Goal: Task Accomplishment & Management: Manage account settings

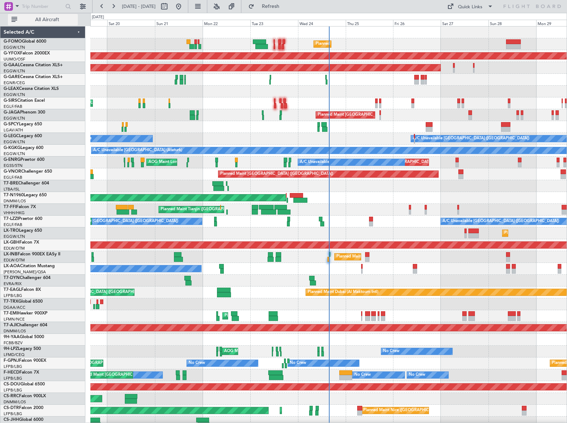
click at [37, 17] on span "All Aircraft" at bounding box center [47, 19] width 57 height 5
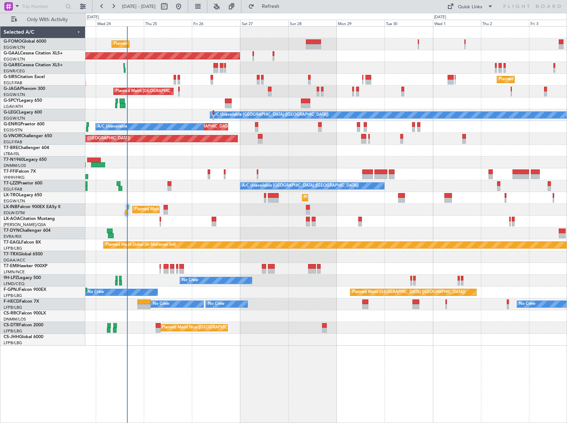
click at [185, 165] on div "AOG Maint London ([GEOGRAPHIC_DATA])" at bounding box center [325, 163] width 481 height 12
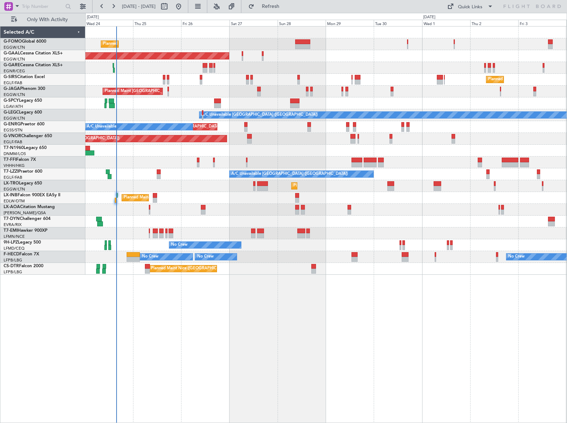
click at [372, 369] on div "Planned Maint [GEOGRAPHIC_DATA] ([GEOGRAPHIC_DATA]) Planned [GEOGRAPHIC_DATA] O…" at bounding box center [325, 224] width 481 height 397
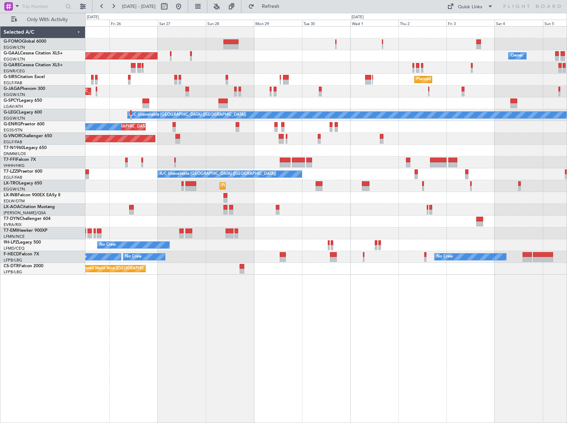
click at [180, 292] on div "Planned Maint [GEOGRAPHIC_DATA] ([GEOGRAPHIC_DATA]) Planned [GEOGRAPHIC_DATA] O…" at bounding box center [325, 224] width 481 height 397
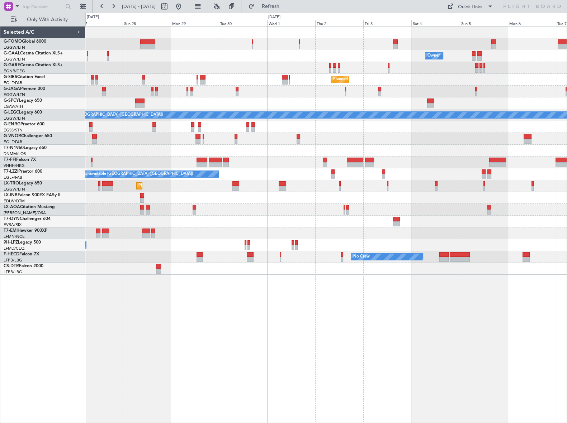
click at [250, 301] on div "Owner Owner Planned [GEOGRAPHIC_DATA] Planned Maint [GEOGRAPHIC_DATA] ([GEOGRAP…" at bounding box center [325, 224] width 481 height 397
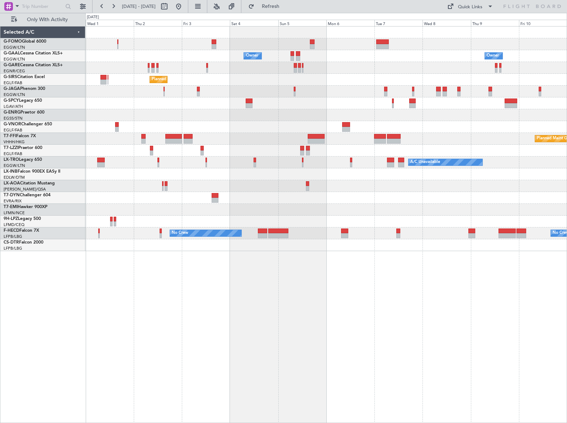
click at [181, 265] on div "Owner Owner Owner Planned Maint [GEOGRAPHIC_DATA] ([GEOGRAPHIC_DATA]) Planned M…" at bounding box center [325, 224] width 481 height 397
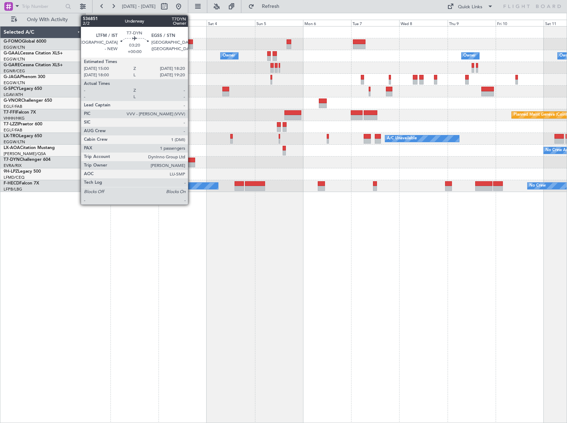
click at [191, 162] on div at bounding box center [191, 164] width 7 height 5
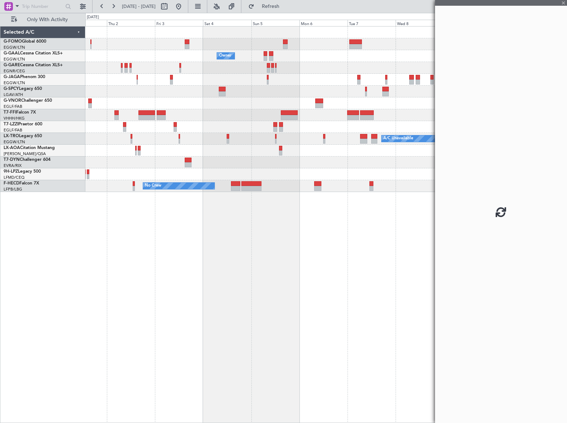
click at [241, 224] on div "Owner Owner Owner Planned Maint Geneva ([GEOGRAPHIC_DATA]) A/C Unavailable [GEO…" at bounding box center [325, 224] width 481 height 397
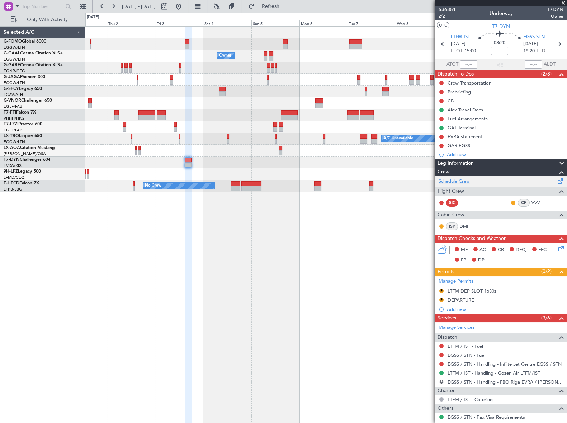
scroll to position [32, 0]
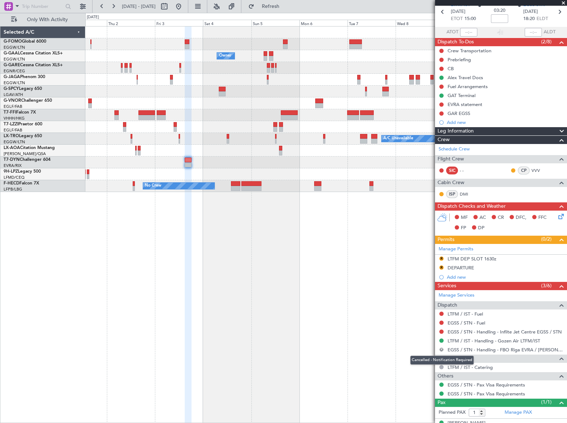
click at [440, 351] on button "R" at bounding box center [441, 350] width 4 height 4
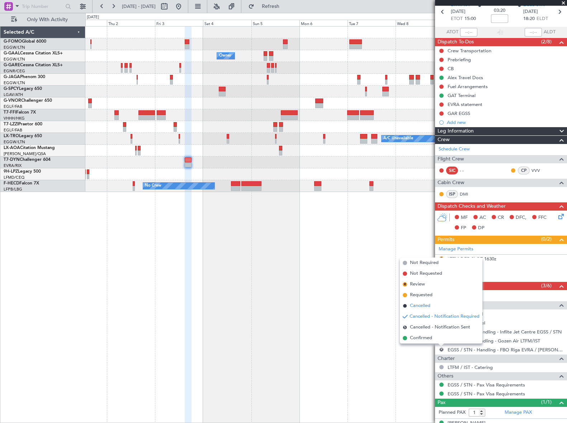
click at [416, 307] on span "Cancelled" at bounding box center [420, 306] width 20 height 7
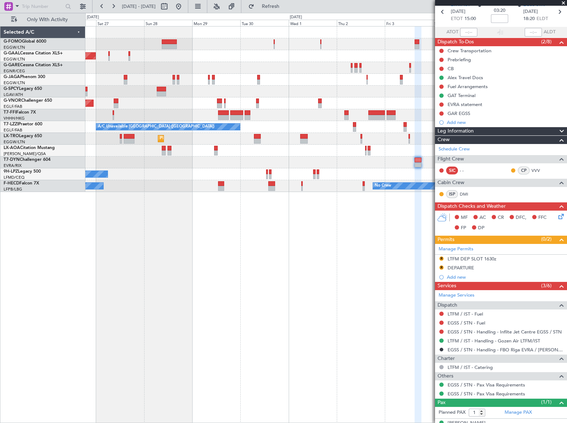
click at [388, 272] on div "Planned Maint [GEOGRAPHIC_DATA] ([GEOGRAPHIC_DATA]) Planned [GEOGRAPHIC_DATA] O…" at bounding box center [325, 224] width 481 height 397
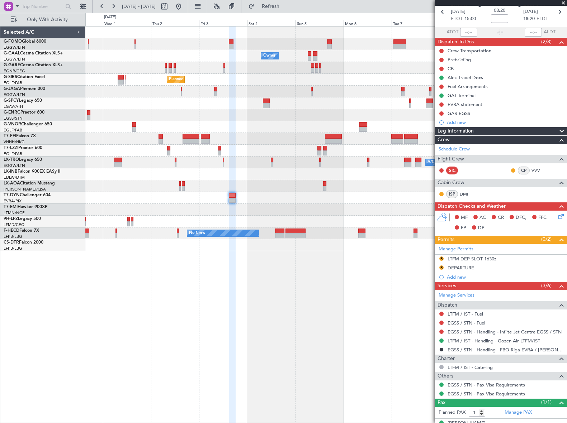
click at [199, 342] on div "Owner Owner Owner Planned Maint [GEOGRAPHIC_DATA] ([GEOGRAPHIC_DATA]) Planned M…" at bounding box center [325, 224] width 481 height 397
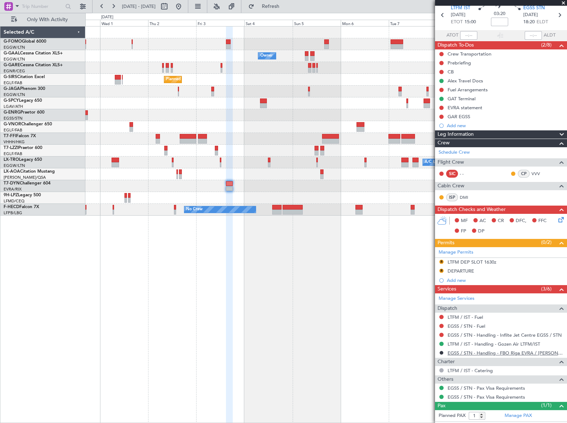
scroll to position [43, 0]
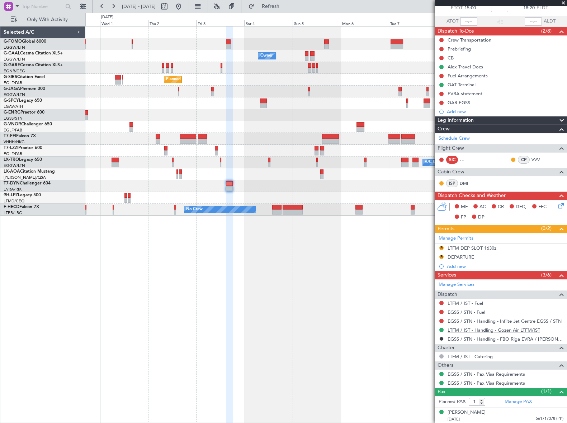
click at [500, 329] on link "LTFM / IST - Handling - Gozen Air LTFM/IST" at bounding box center [493, 330] width 92 height 6
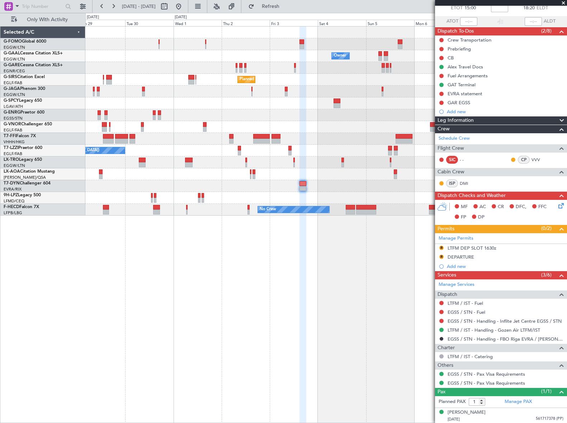
click at [261, 260] on div "Owner Owner Owner Planned [GEOGRAPHIC_DATA] Planned Maint [GEOGRAPHIC_DATA] ([G…" at bounding box center [325, 224] width 481 height 397
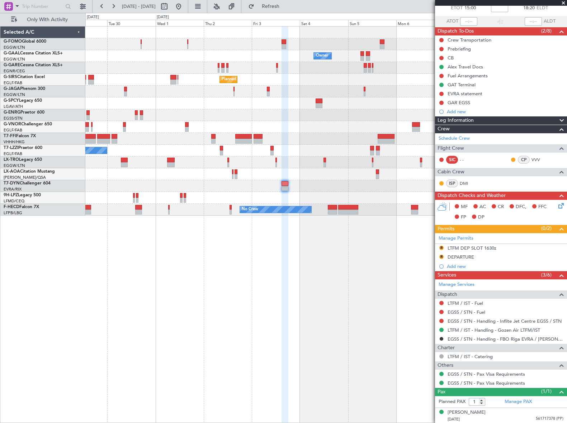
click at [308, 289] on div "Owner Owner Owner Planned Maint [GEOGRAPHIC_DATA] ([GEOGRAPHIC_DATA]) Planned M…" at bounding box center [325, 224] width 481 height 397
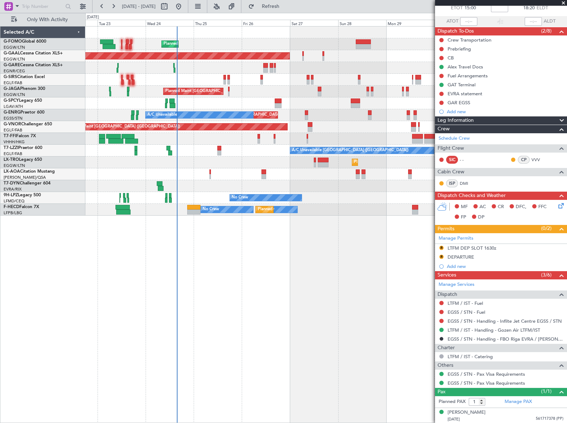
click at [527, 265] on fb-app "[DATE] - [DATE] Refresh Quick Links Only With Activity Planned Maint [GEOGRAPHI…" at bounding box center [283, 214] width 567 height 418
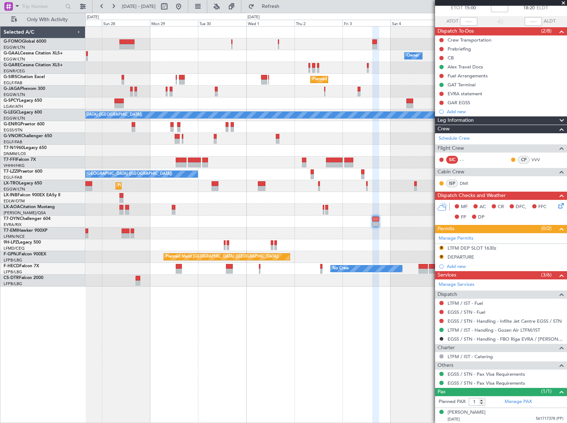
click at [82, 304] on div "Owner Owner Planned [GEOGRAPHIC_DATA] Planned Maint [GEOGRAPHIC_DATA] ([GEOGRAP…" at bounding box center [283, 218] width 567 height 410
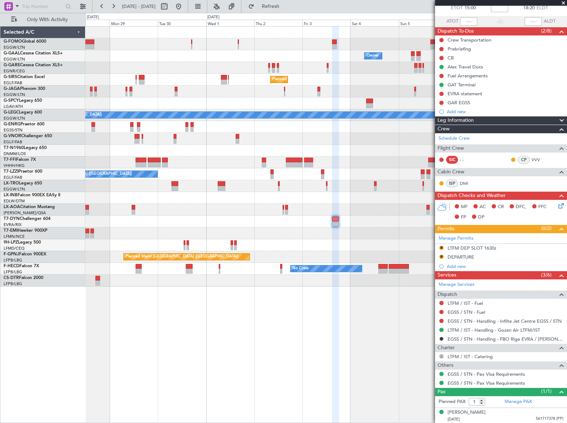
click at [209, 324] on div "Owner Owner Planned [GEOGRAPHIC_DATA] Planned Maint [GEOGRAPHIC_DATA] ([GEOGRAP…" at bounding box center [325, 224] width 481 height 397
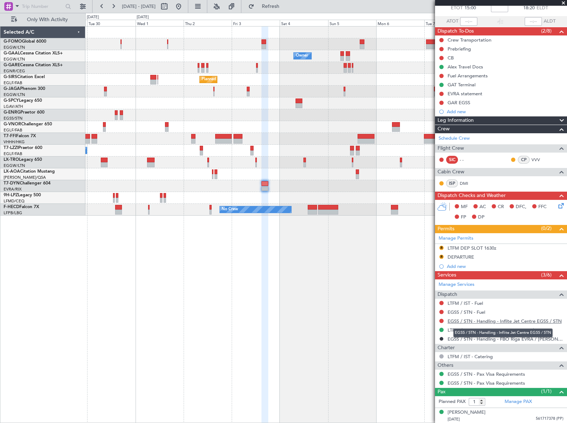
click at [522, 320] on link "EGSS / STN - Handling - Inflite Jet Centre EGSS / STN" at bounding box center [504, 321] width 114 height 6
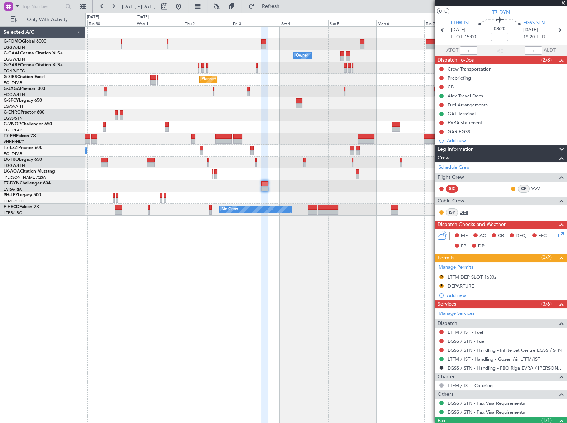
scroll to position [0, 0]
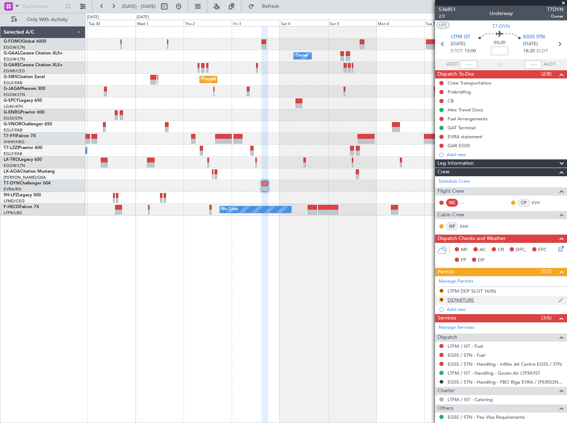
click at [467, 301] on div "DEPARTURE" at bounding box center [460, 300] width 27 height 6
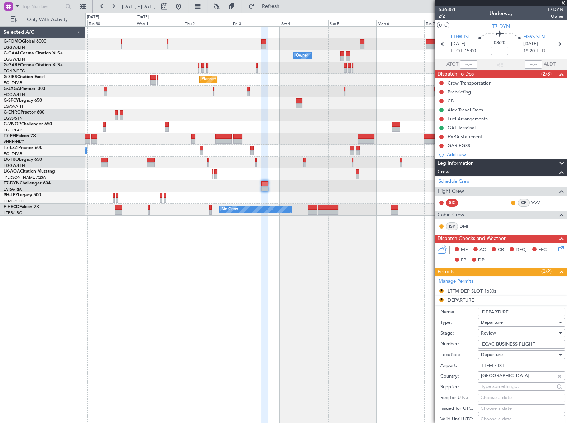
scroll to position [65, 0]
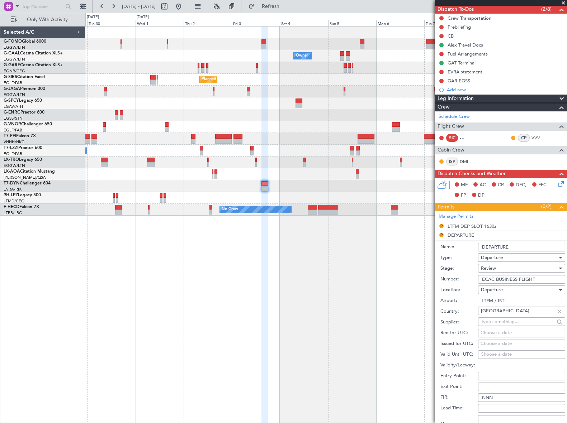
click at [514, 266] on div "Review" at bounding box center [519, 268] width 76 height 11
click at [511, 327] on span "Received OK" at bounding box center [519, 325] width 76 height 11
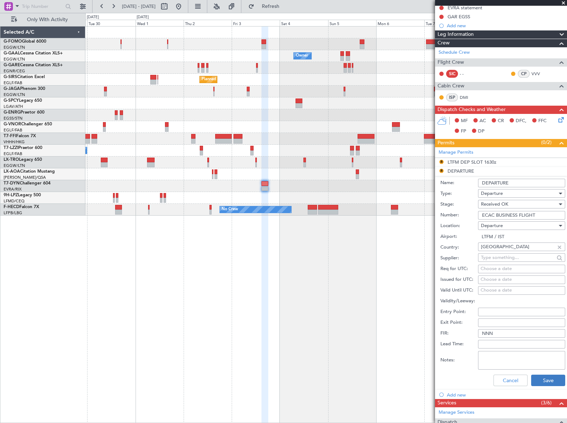
scroll to position [195, 0]
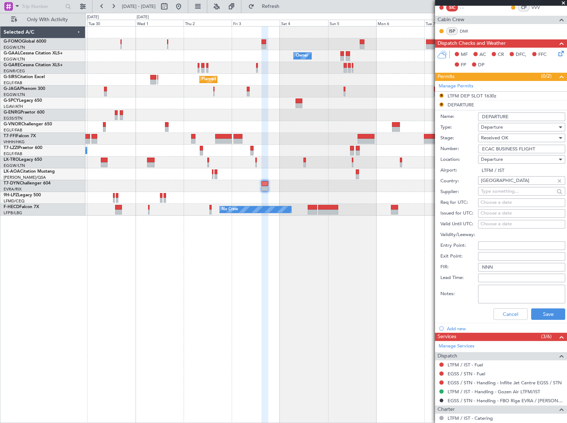
click at [546, 307] on div "Cancel Save" at bounding box center [502, 314] width 125 height 19
click at [547, 313] on button "Save" at bounding box center [548, 314] width 34 height 11
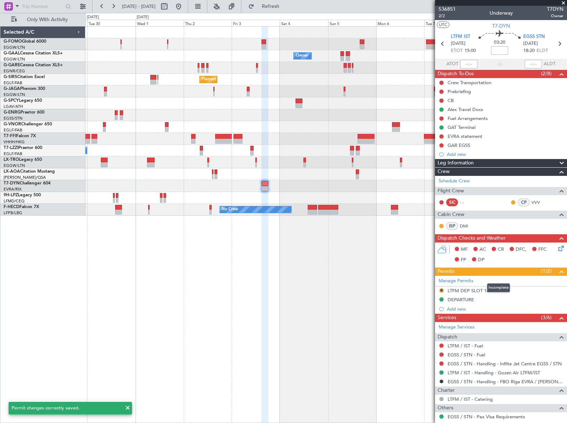
scroll to position [0, 0]
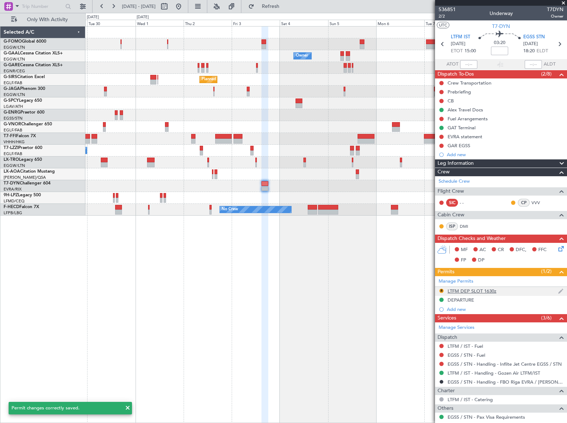
click at [492, 290] on div "LTFM DEP SLOT 1630z" at bounding box center [471, 291] width 49 height 6
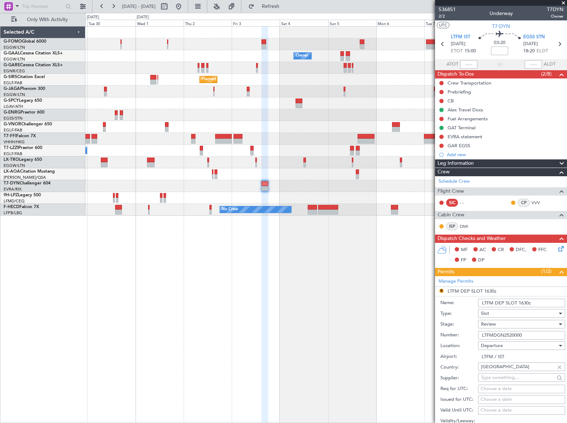
drag, startPoint x: 538, startPoint y: 305, endPoint x: 518, endPoint y: 303, distance: 20.1
click at [518, 303] on input "LTFM DEP SLOT 1630z" at bounding box center [521, 303] width 87 height 9
type input "LTFM DEP SLOT 1500z"
click at [502, 323] on div "Review" at bounding box center [519, 324] width 76 height 11
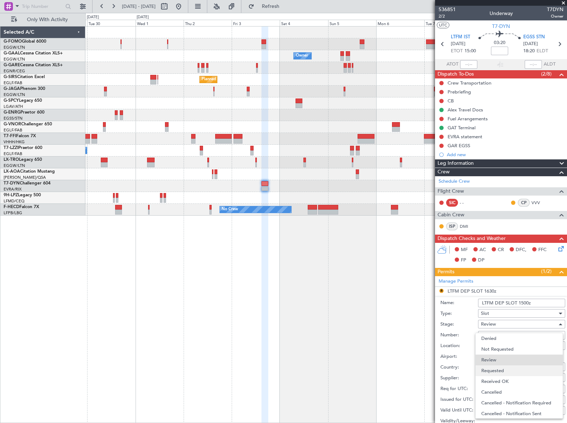
click at [500, 371] on span "Requested" at bounding box center [519, 371] width 76 height 11
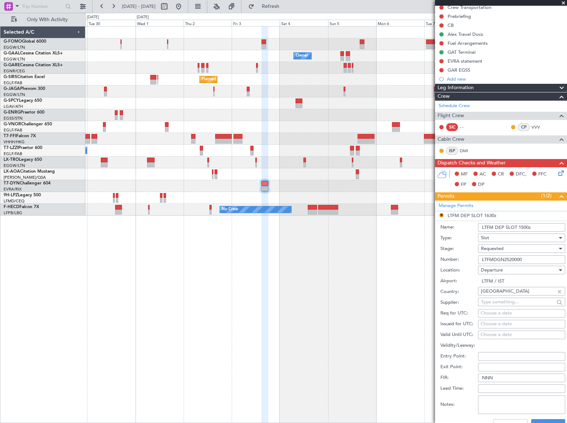
scroll to position [98, 0]
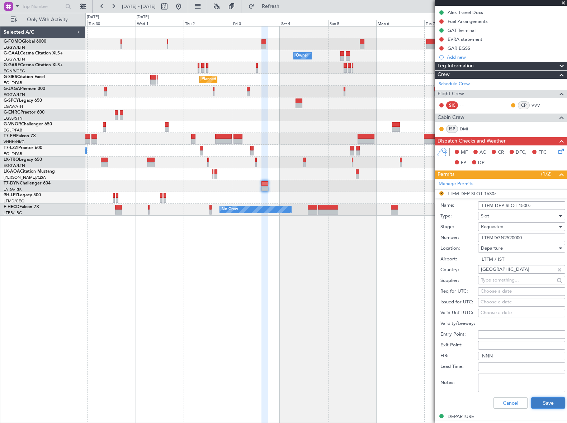
click at [546, 402] on button "Save" at bounding box center [548, 403] width 34 height 11
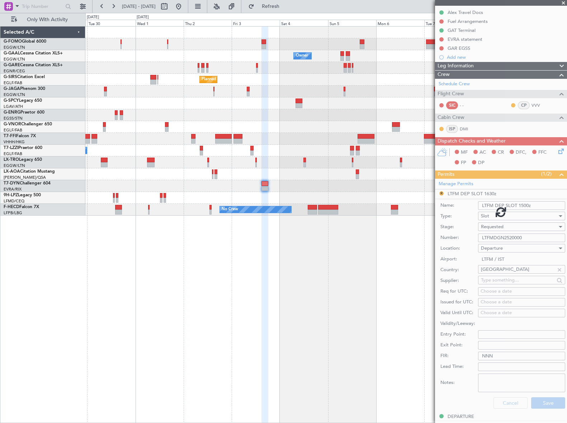
scroll to position [43, 0]
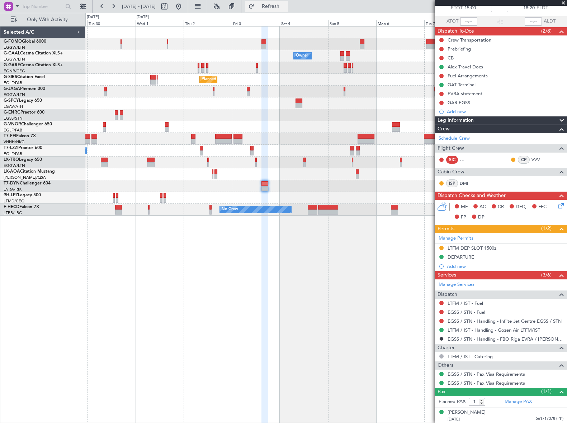
click at [286, 6] on span "Refresh" at bounding box center [271, 6] width 30 height 5
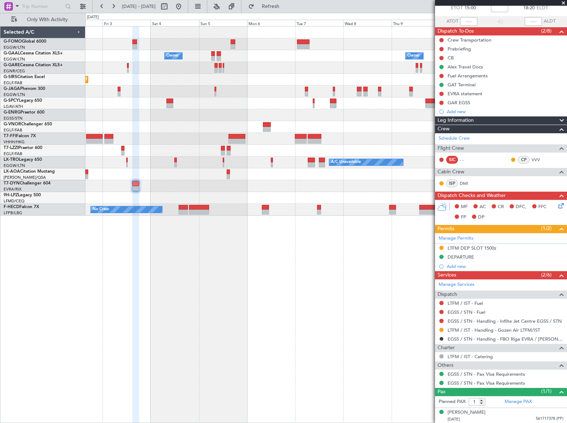
click at [80, 286] on div "Owner Owner Owner Owner Planned Maint [GEOGRAPHIC_DATA] ([GEOGRAPHIC_DATA]) Pla…" at bounding box center [283, 218] width 567 height 410
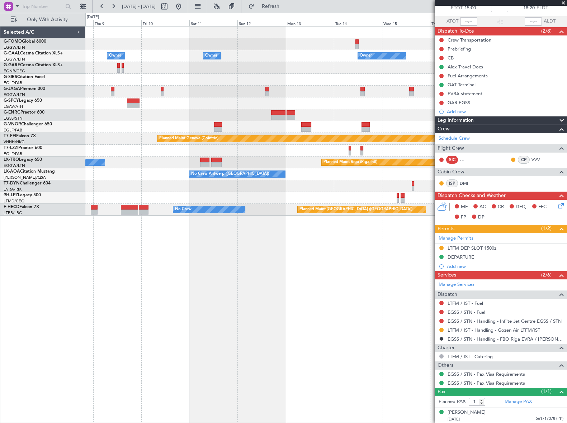
click at [121, 315] on div "Owner Owner Owner Owner No Crew Planned Maint Geneva ([GEOGRAPHIC_DATA]) A/C Un…" at bounding box center [325, 224] width 481 height 397
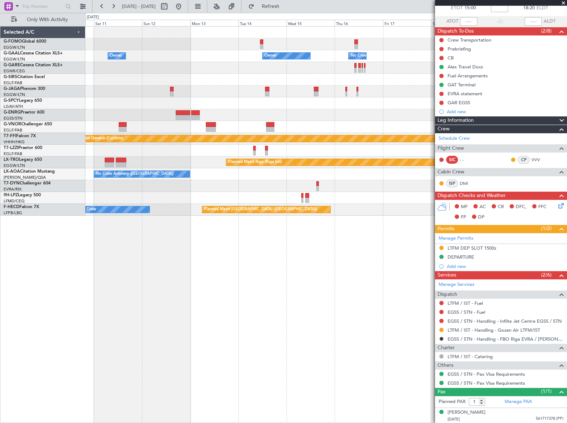
click at [223, 313] on div "Owner Owner Owner No Crew Owner Planned Maint Geneva ([GEOGRAPHIC_DATA]) Planne…" at bounding box center [325, 224] width 481 height 397
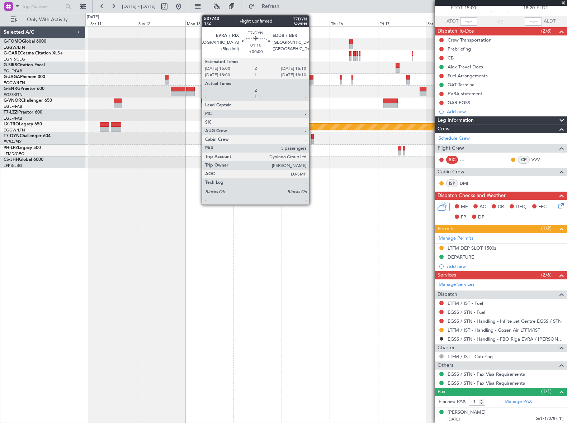
click at [312, 138] on div at bounding box center [312, 136] width 3 height 5
type input "3"
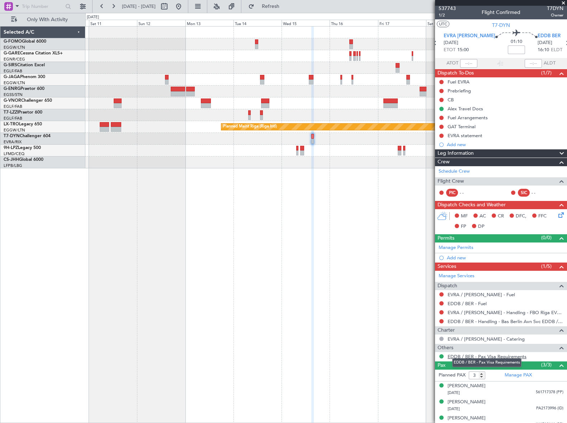
scroll to position [0, 0]
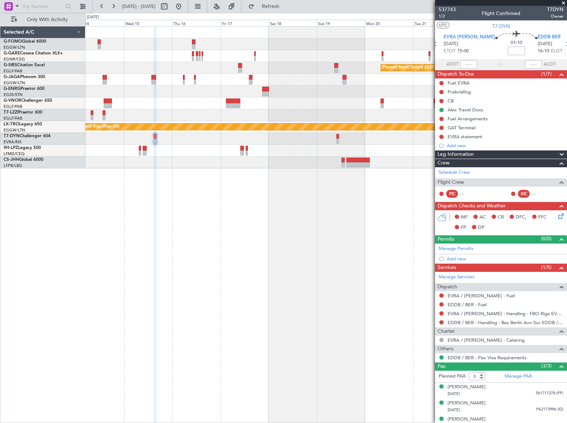
click at [195, 214] on div "Planned Maint Oxford ([GEOGRAPHIC_DATA]) A/C Unavailable [GEOGRAPHIC_DATA] ([GE…" at bounding box center [325, 224] width 481 height 397
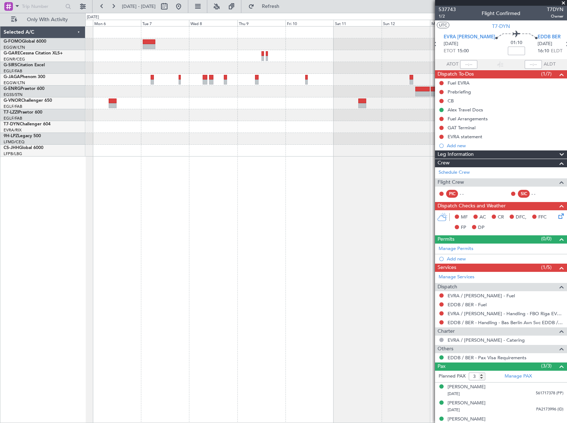
click at [566, 236] on html "[DATE] - [DATE] Refresh Quick Links Only With Activity Selected A/C G-FOMO Glob…" at bounding box center [283, 211] width 567 height 423
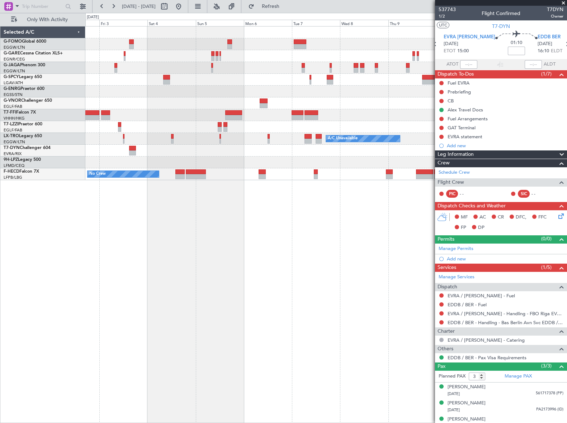
click at [402, 274] on div "Planned Maint Geneva (Cointrin) A/C Unavailable Planned Maint [GEOGRAPHIC_DATA]…" at bounding box center [325, 224] width 481 height 397
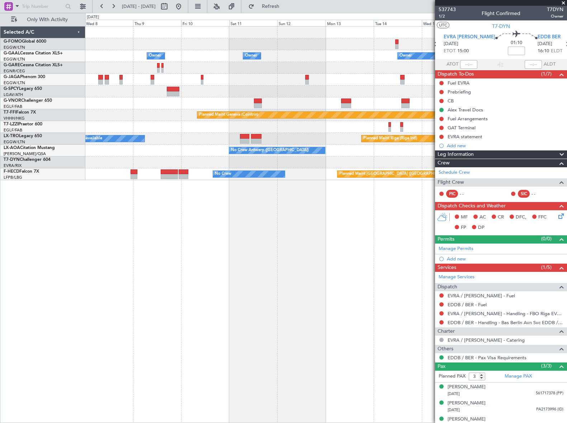
click at [50, 302] on div "Owner Owner Owner Owner No Crew Owner Planned Maint Geneva ([GEOGRAPHIC_DATA]) …" at bounding box center [283, 218] width 567 height 410
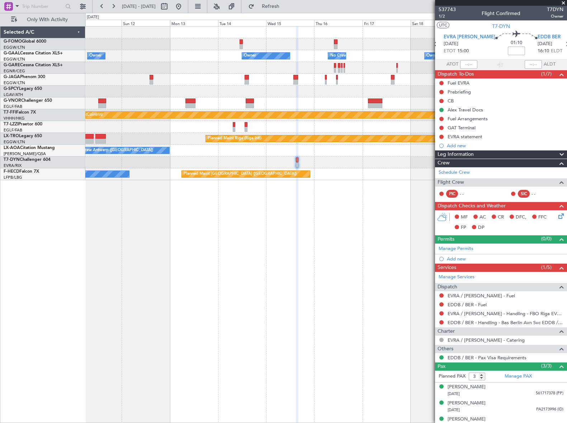
click at [127, 305] on div "Owner Owner Owner No Crew Owner Owner Planned Maint Geneva ([GEOGRAPHIC_DATA]) …" at bounding box center [325, 224] width 481 height 397
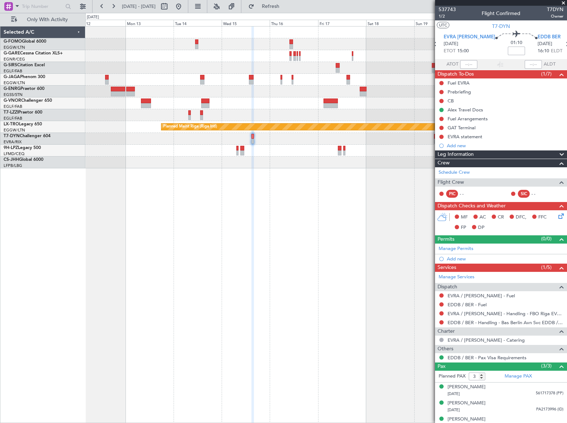
click at [349, 313] on div "Planned Maint Oxford ([GEOGRAPHIC_DATA]) A/C Unavailable [GEOGRAPHIC_DATA] ([GE…" at bounding box center [325, 224] width 481 height 397
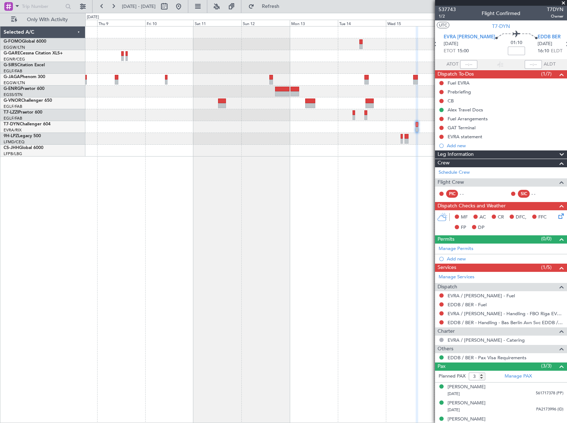
click at [371, 216] on div "Planned Maint Oxford ([GEOGRAPHIC_DATA])" at bounding box center [325, 224] width 481 height 397
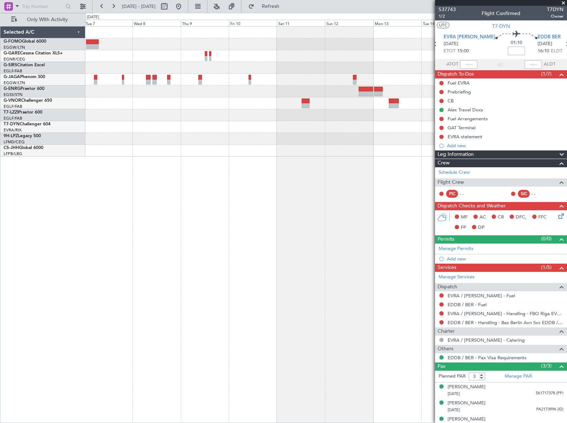
click at [268, 249] on div at bounding box center [325, 224] width 481 height 397
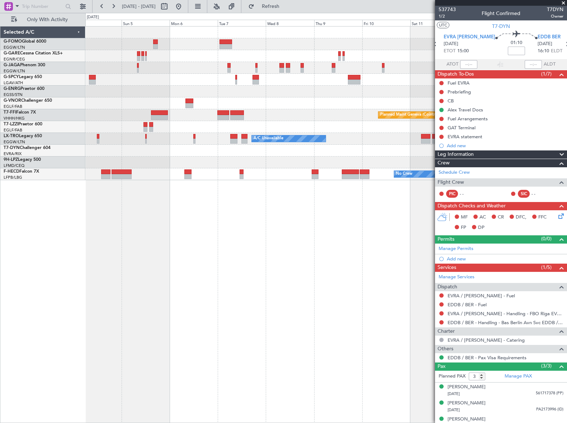
click at [290, 232] on div "Planned Maint Geneva (Cointrin) Planned Maint [GEOGRAPHIC_DATA] (Riga Intl) A/C…" at bounding box center [325, 224] width 481 height 397
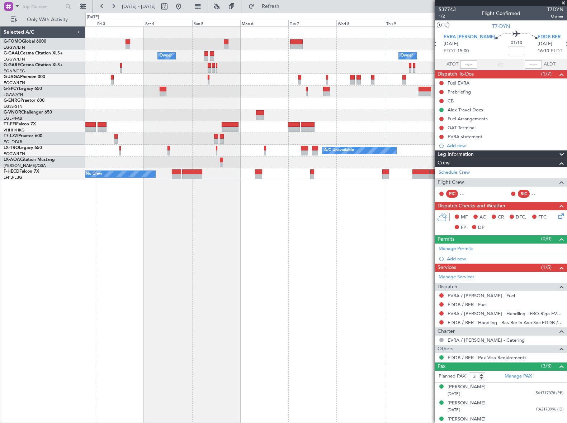
click at [301, 247] on div "Owner Owner Owner Owner Planned Maint Geneva ([GEOGRAPHIC_DATA]) A/C Unavailabl…" at bounding box center [325, 224] width 481 height 397
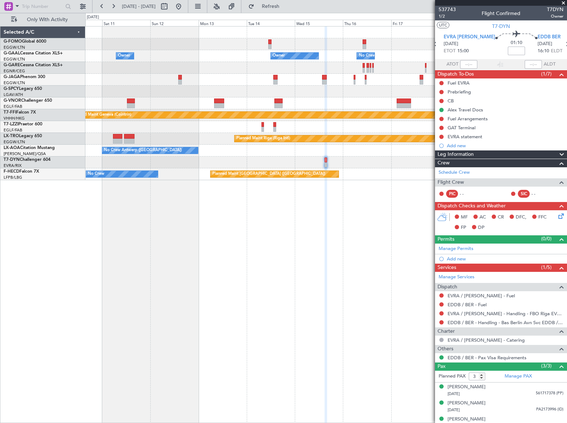
click at [0, 240] on html "[DATE] - [DATE] Refresh Quick Links Only With Activity Owner Owner Owner No Cre…" at bounding box center [283, 211] width 567 height 423
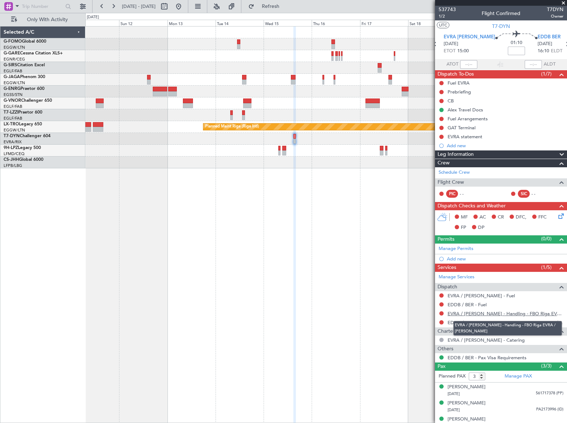
click at [513, 312] on link "EVRA / [PERSON_NAME] - Handling - FBO Riga EVRA / [PERSON_NAME]" at bounding box center [505, 314] width 116 height 6
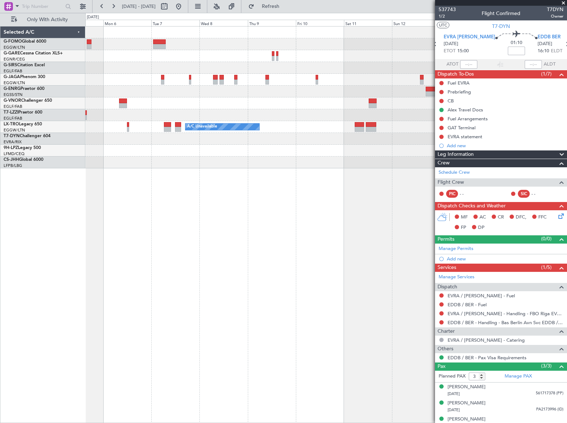
click at [411, 250] on div "Planned Maint Riga (Riga Intl) A/C Unavailable" at bounding box center [325, 224] width 481 height 397
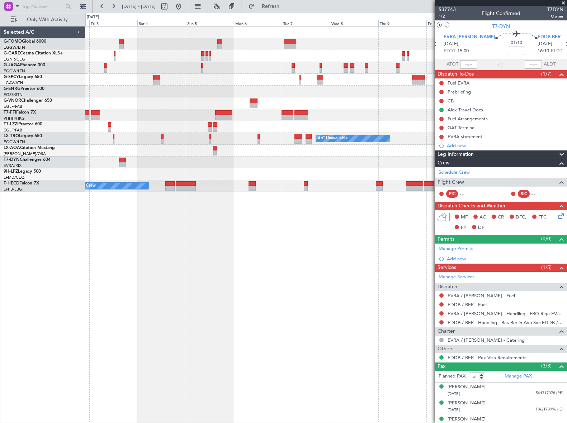
click at [321, 262] on div "Planned Maint Geneva (Cointrin) A/C Unavailable Planned Maint [GEOGRAPHIC_DATA]…" at bounding box center [325, 224] width 481 height 397
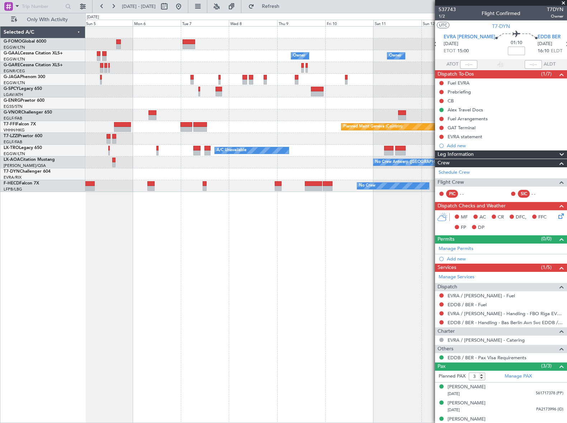
click at [148, 247] on div "Owner Owner Owner Owner Owner No Crew Planned Maint Geneva ([GEOGRAPHIC_DATA]) …" at bounding box center [325, 224] width 481 height 397
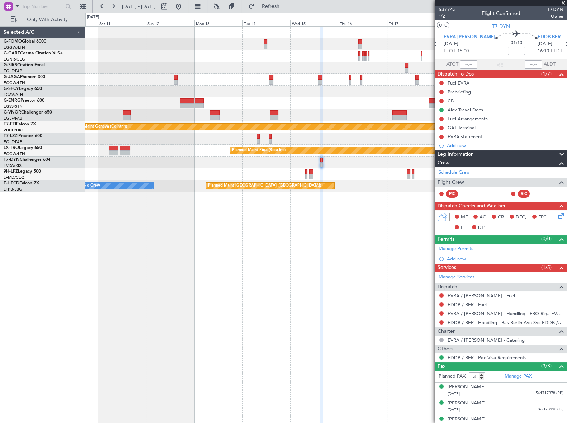
click at [128, 243] on div "Planned Maint Oxford ([GEOGRAPHIC_DATA]) Planned Maint Geneva ([GEOGRAPHIC_DATA…" at bounding box center [325, 224] width 481 height 397
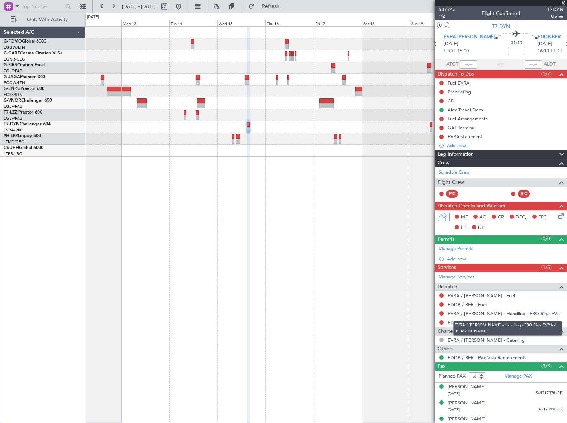
click at [498, 313] on link "EVRA / [PERSON_NAME] - Handling - FBO Riga EVRA / [PERSON_NAME]" at bounding box center [505, 314] width 116 height 6
click at [441, 304] on button at bounding box center [441, 305] width 4 height 4
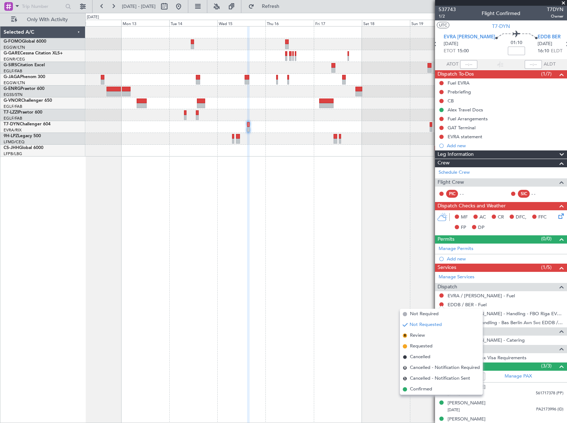
click at [412, 315] on span "Not Required" at bounding box center [424, 314] width 29 height 7
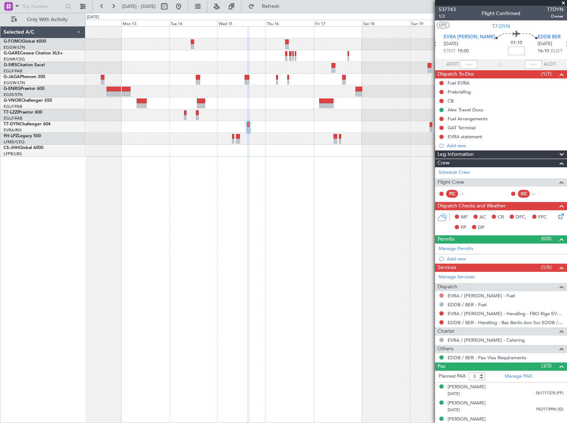
click at [442, 295] on button at bounding box center [441, 296] width 4 height 4
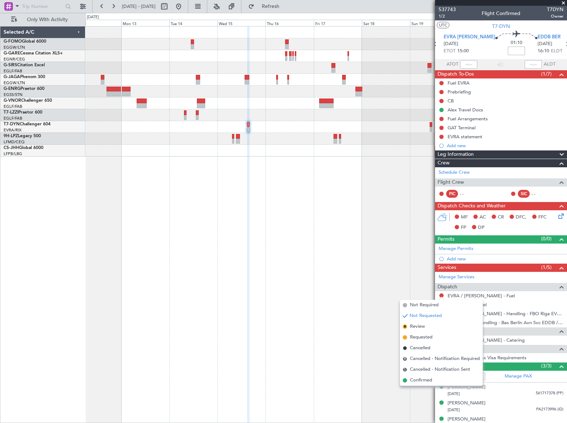
click at [423, 305] on mat-tooltip-component "Not Requested" at bounding box center [441, 306] width 41 height 19
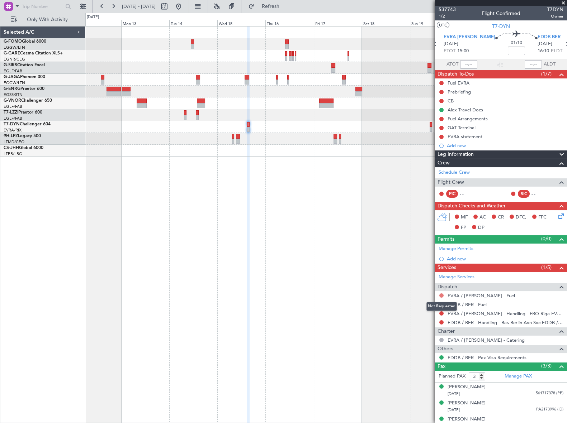
click at [443, 295] on button at bounding box center [441, 296] width 4 height 4
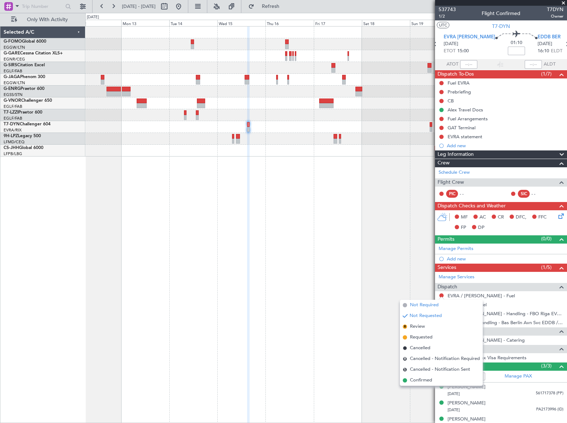
click at [415, 305] on span "Not Required" at bounding box center [424, 305] width 29 height 7
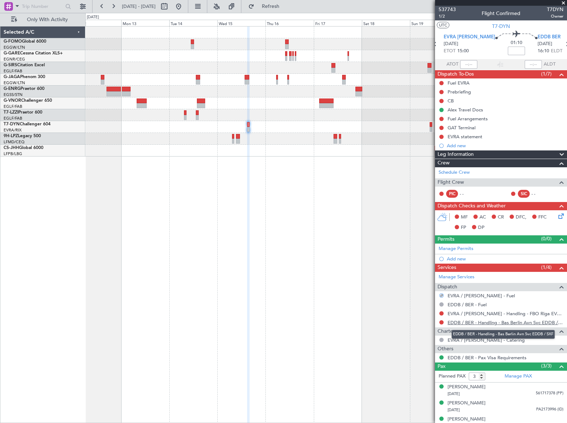
click at [480, 323] on link "EDDB / BER - Handling - Bas Berlin Avn Svc EDDB / SXF" at bounding box center [505, 323] width 116 height 6
click at [459, 258] on div "Add new" at bounding box center [502, 259] width 110 height 6
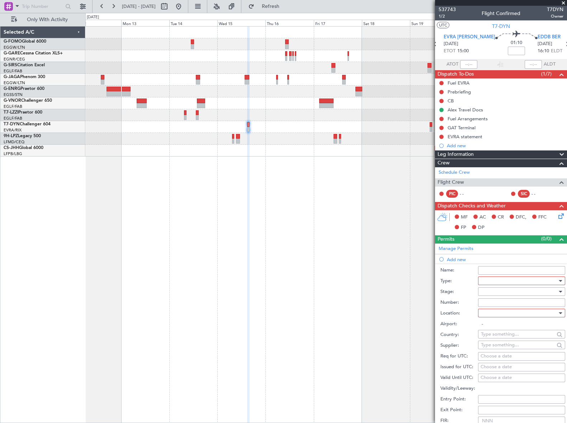
click at [512, 282] on div at bounding box center [519, 281] width 76 height 11
click at [495, 348] on span "Slot" at bounding box center [519, 348] width 76 height 11
click at [541, 290] on div at bounding box center [519, 291] width 76 height 11
click at [502, 337] on span "Requested" at bounding box center [519, 338] width 76 height 11
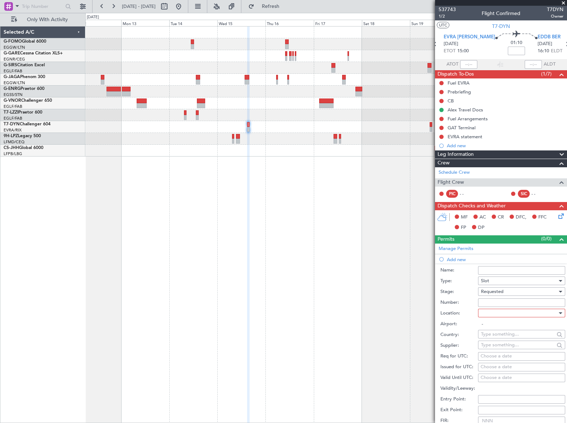
click at [547, 313] on div at bounding box center [519, 313] width 76 height 11
click at [499, 347] on span "Arrival" at bounding box center [519, 349] width 76 height 11
type input "EDDB / BER"
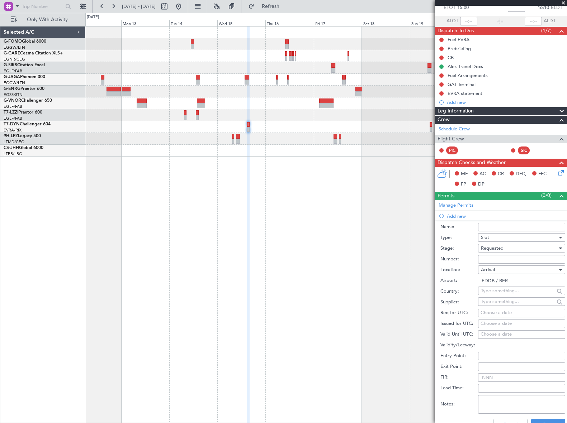
scroll to position [98, 0]
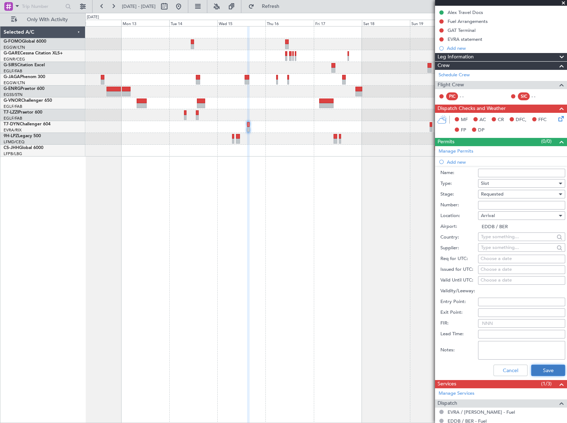
click at [546, 369] on button "Save" at bounding box center [548, 370] width 34 height 11
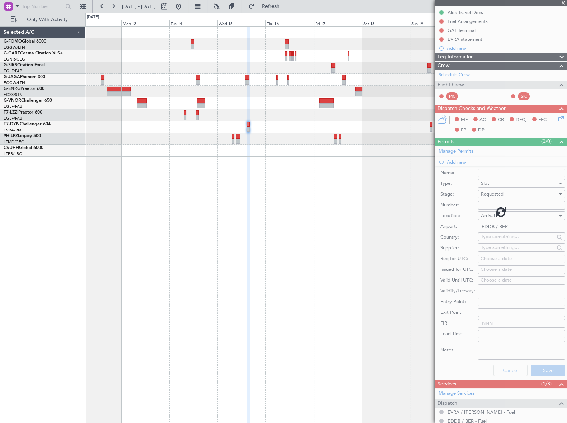
scroll to position [16, 0]
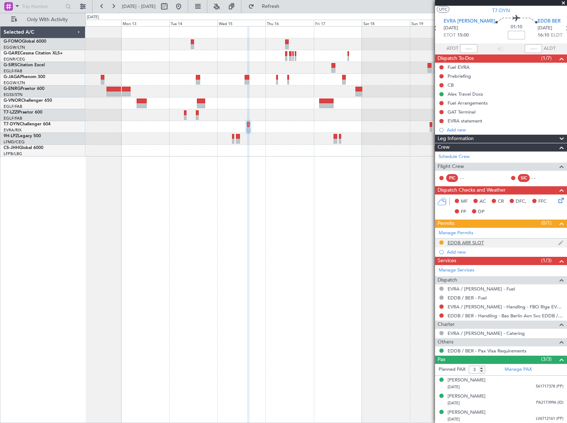
click at [476, 243] on div "EDDB ARR SLOT" at bounding box center [465, 243] width 36 height 6
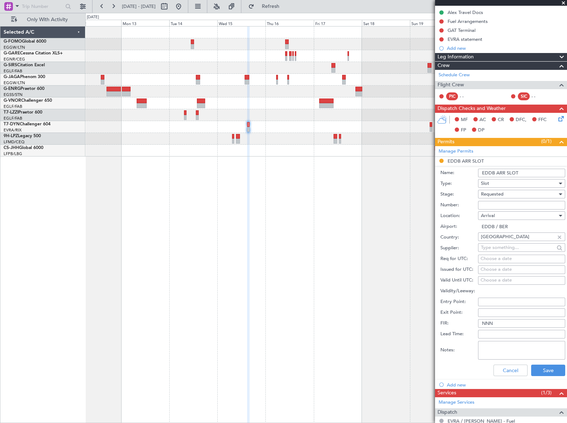
click at [529, 171] on input "EDDB ARR SLOT" at bounding box center [521, 173] width 87 height 9
type input "EDDB ARR SLOT 1610z"
click at [553, 373] on button "Save" at bounding box center [548, 370] width 34 height 11
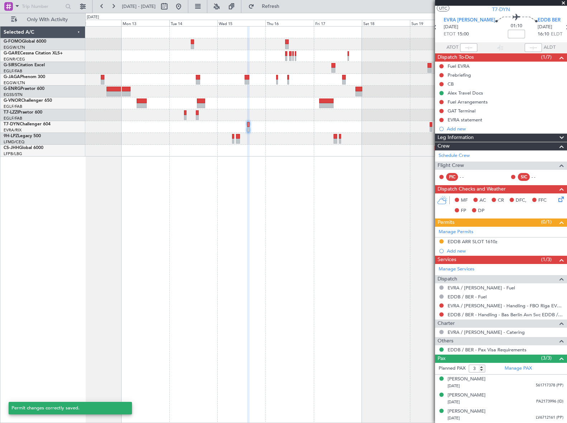
scroll to position [16, 0]
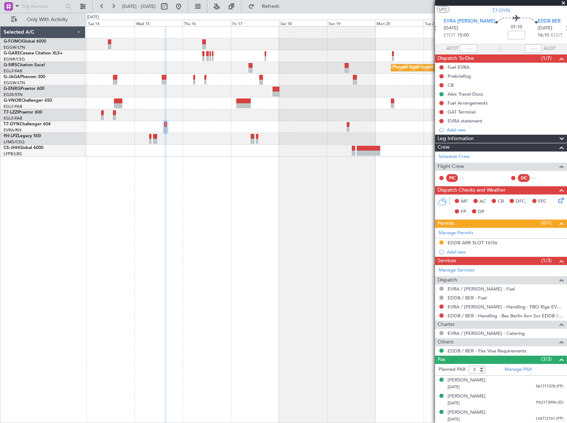
click at [274, 282] on div "Planned Maint Oxford (Kidlington) A/C Unavailable London (Luton)" at bounding box center [325, 224] width 481 height 397
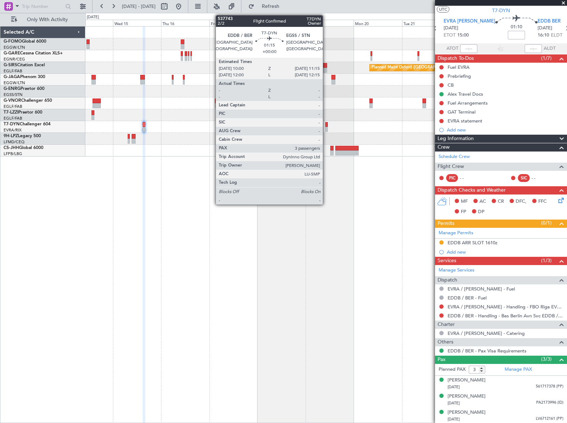
click at [326, 125] on div at bounding box center [326, 124] width 3 height 5
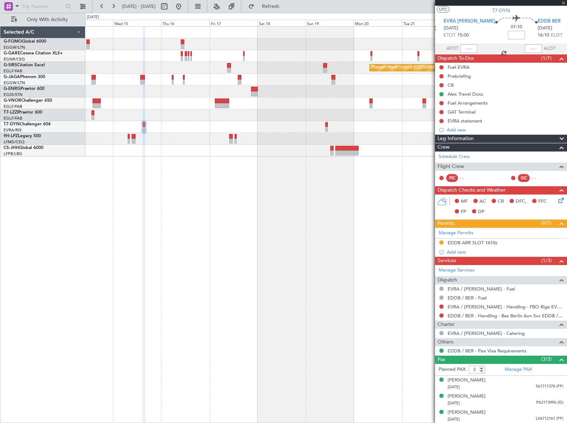
scroll to position [0, 0]
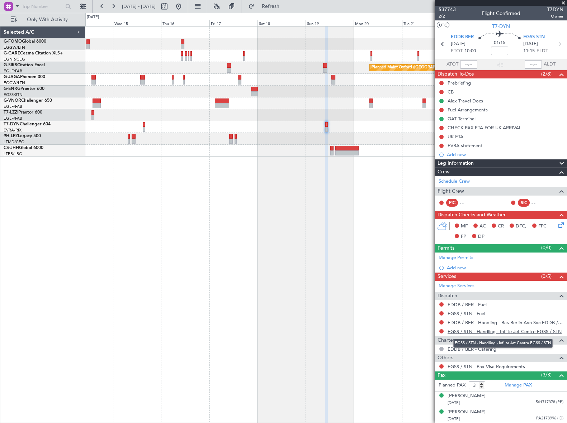
click at [512, 331] on link "EGSS / STN - Handling - Inflite Jet Centre EGSS / STN" at bounding box center [504, 332] width 114 height 6
click at [455, 266] on div "Add new" at bounding box center [502, 268] width 110 height 6
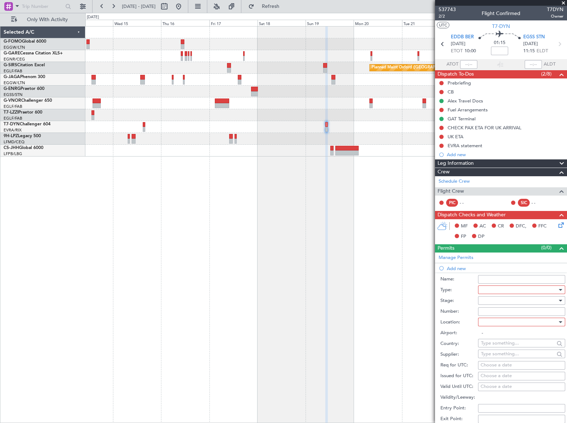
click at [496, 291] on div at bounding box center [519, 290] width 76 height 11
click at [509, 357] on span "Slot" at bounding box center [519, 357] width 76 height 11
click at [549, 301] on div at bounding box center [519, 300] width 76 height 11
click at [502, 349] on span "Requested" at bounding box center [519, 347] width 76 height 11
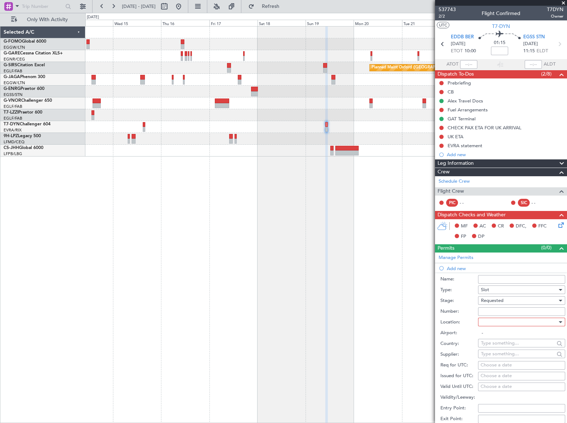
click at [544, 323] on div at bounding box center [519, 322] width 76 height 11
click at [505, 336] on span "Departure" at bounding box center [519, 336] width 76 height 11
type input "EDDB / BER"
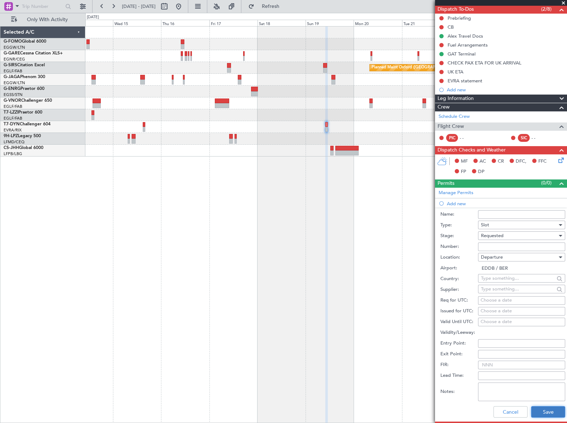
click at [548, 412] on button "Save" at bounding box center [548, 412] width 34 height 11
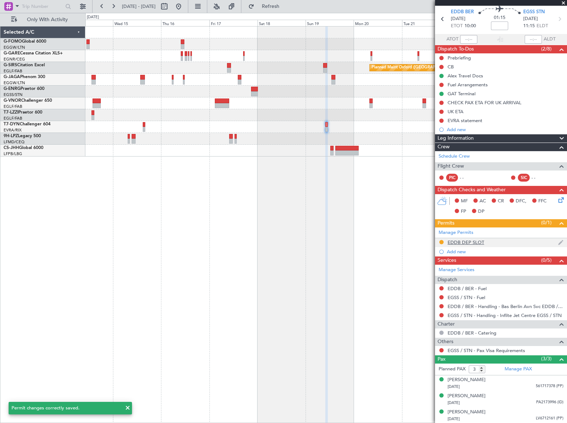
scroll to position [0, 0]
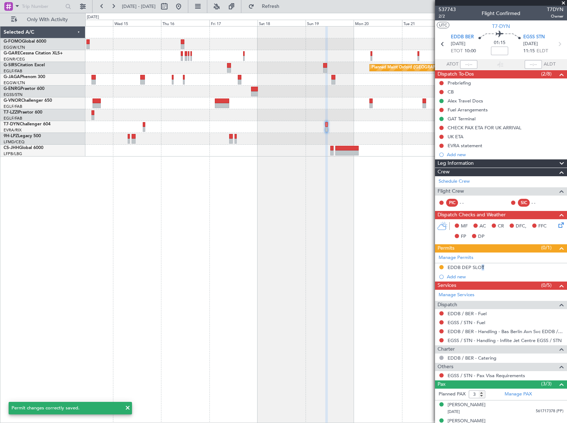
click at [477, 267] on div "EDDB DEP SLOT" at bounding box center [465, 268] width 37 height 6
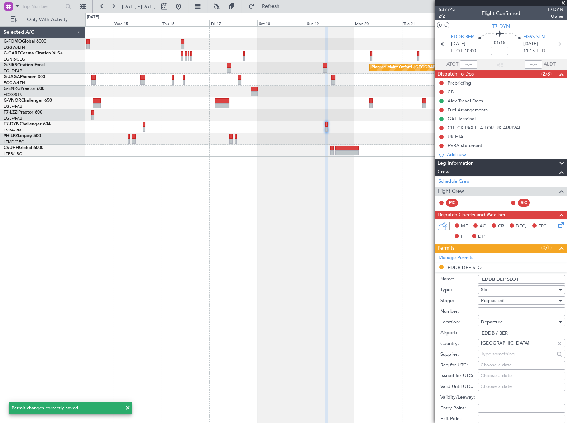
drag, startPoint x: 477, startPoint y: 266, endPoint x: 534, endPoint y: 280, distance: 58.8
click at [534, 280] on input "EDDB DEP SLOT" at bounding box center [521, 279] width 87 height 9
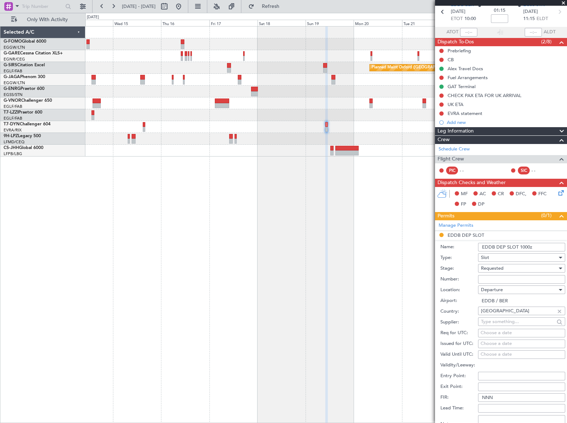
scroll to position [130, 0]
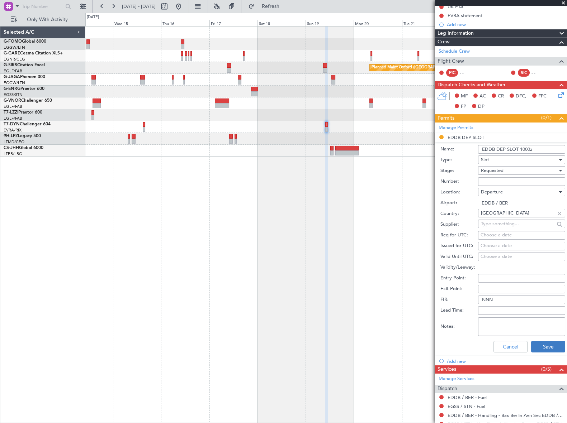
type input "EDDB DEP SLOT 1000z"
click at [547, 348] on button "Save" at bounding box center [548, 346] width 34 height 11
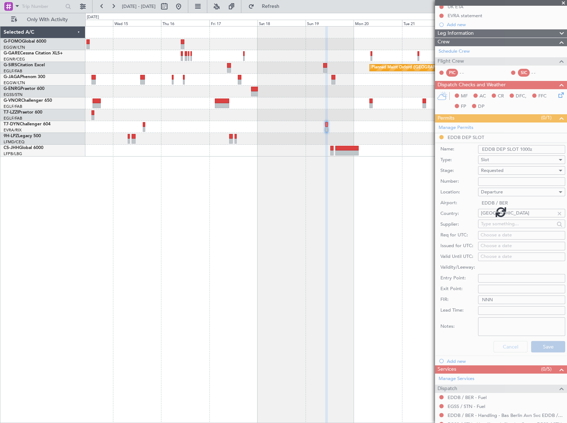
scroll to position [25, 0]
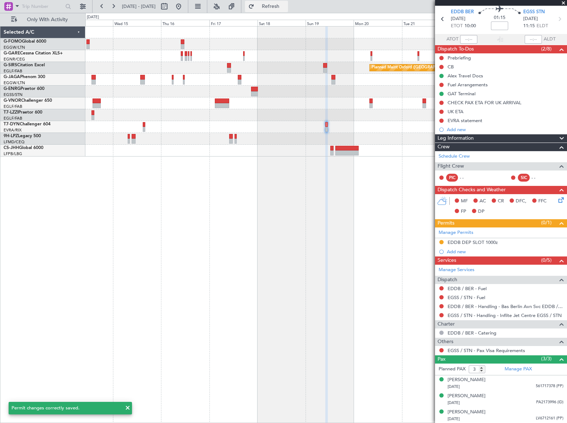
click at [287, 2] on button "Refresh" at bounding box center [266, 6] width 43 height 11
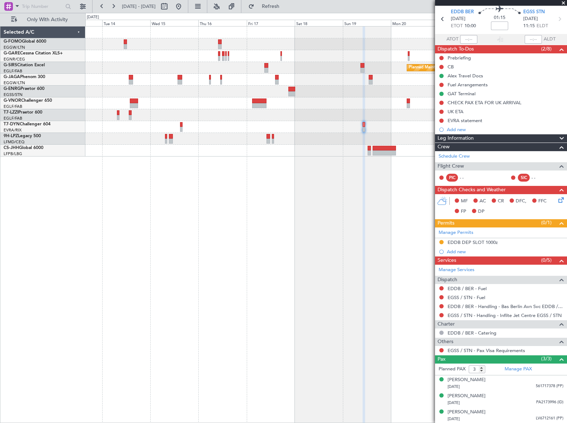
click at [284, 186] on div "Planned Maint Oxford (Kidlington) A/C Unavailable London (Luton)" at bounding box center [325, 224] width 481 height 397
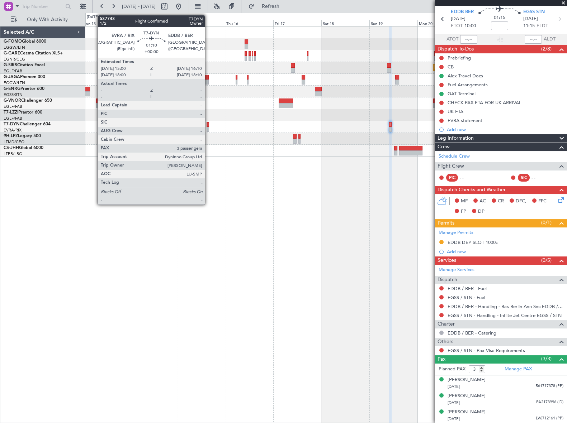
click at [208, 126] on div at bounding box center [207, 124] width 3 height 5
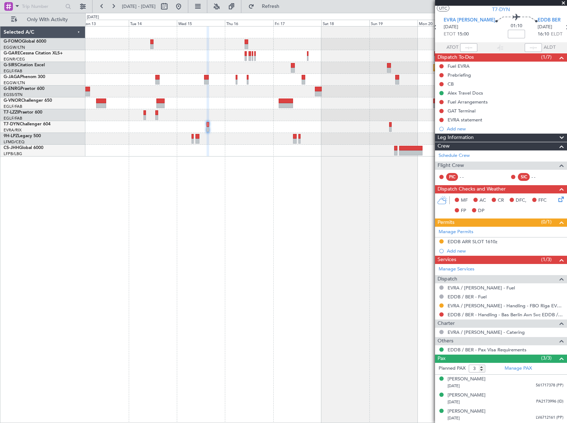
scroll to position [0, 0]
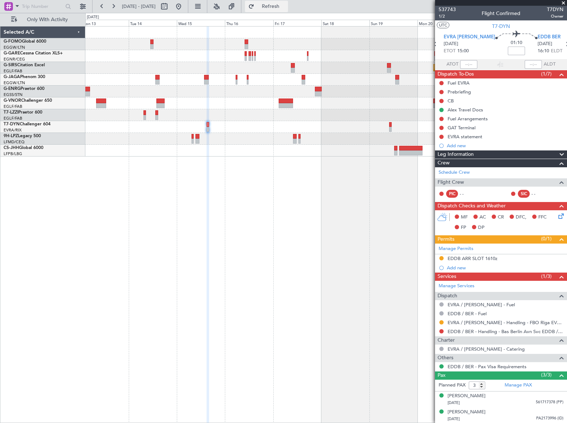
click at [286, 8] on span "Refresh" at bounding box center [271, 6] width 30 height 5
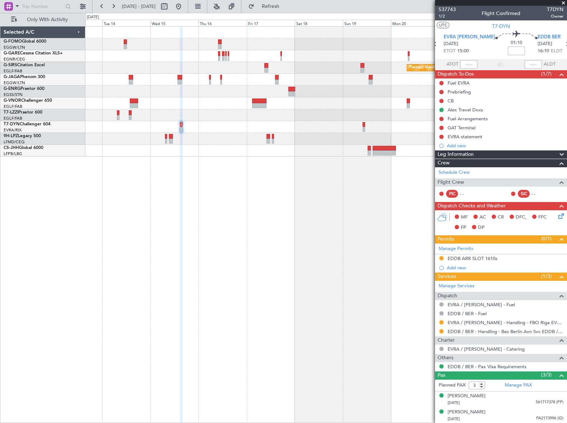
click at [126, 269] on div "Planned Maint Oxford (Kidlington) A/C Unavailable London (Luton)" at bounding box center [325, 224] width 481 height 397
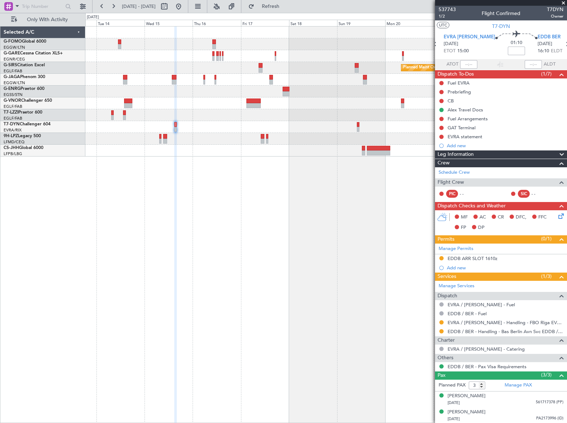
click at [265, 224] on div "Planned Maint Oxford (Kidlington) A/C Unavailable London (Luton)" at bounding box center [325, 224] width 481 height 397
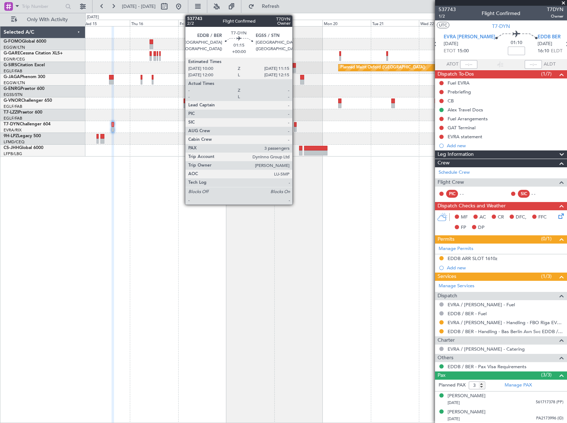
click at [295, 125] on div at bounding box center [295, 124] width 3 height 5
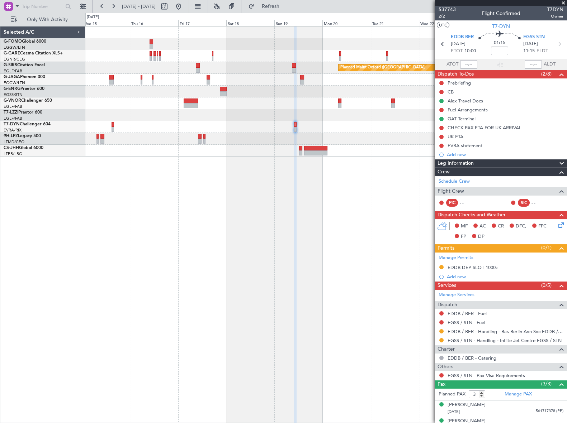
click at [566, 184] on html "15 Oct 2025 - 25 Oct 2025 Refresh Quick Links Only With Activity Planned Maint …" at bounding box center [283, 211] width 567 height 423
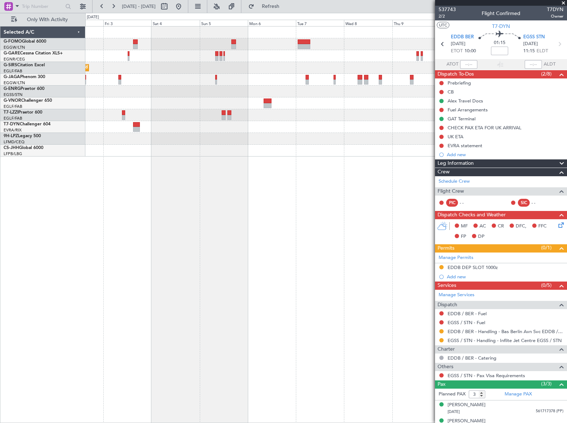
click at [562, 214] on fb-app "15 Oct 2025 - 25 Oct 2025 Refresh Quick Links Only With Activity Planned Maint …" at bounding box center [283, 214] width 567 height 418
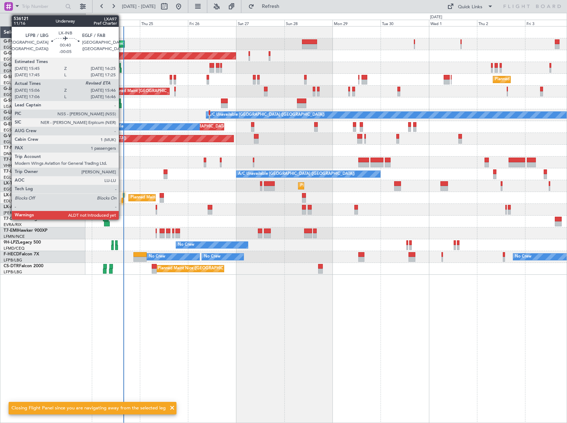
click at [122, 199] on div at bounding box center [122, 200] width 1 height 5
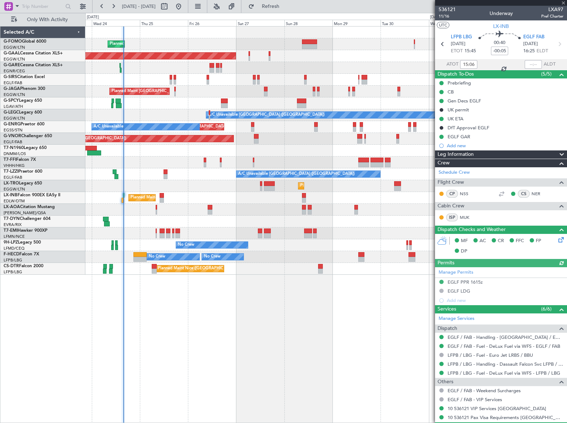
click at [536, 67] on div at bounding box center [532, 64] width 17 height 9
click at [531, 63] on div at bounding box center [532, 64] width 17 height 9
click at [532, 63] on div at bounding box center [532, 64] width 17 height 9
click at [530, 66] on input "text" at bounding box center [532, 64] width 17 height 9
click at [360, 314] on div "Planned Maint London (Luton) Planned Maint Dusseldorf Owner Planned Maint Londo…" at bounding box center [325, 224] width 481 height 397
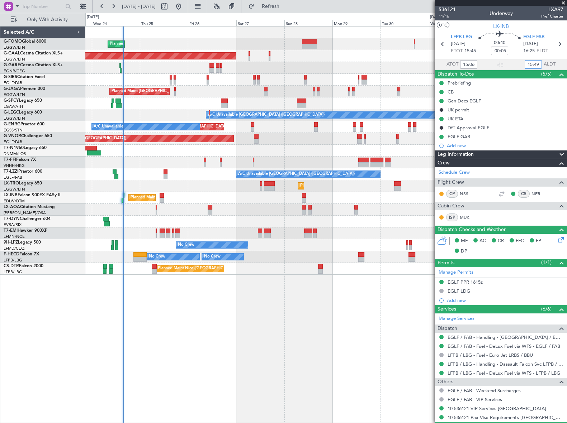
type input "15:49"
click at [142, 337] on div "Planned Maint London (Luton) Planned Maint Dusseldorf Owner Planned Maint Londo…" at bounding box center [325, 224] width 481 height 397
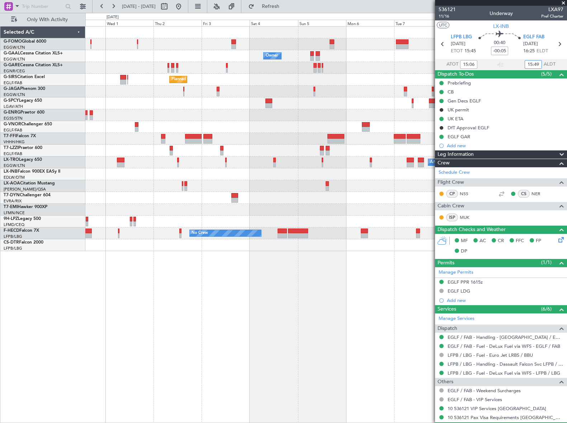
click at [243, 282] on div "Owner Owner Owner Planned Maint London (Luton) Planned Maint Geneva (Cointrin) …" at bounding box center [325, 224] width 481 height 397
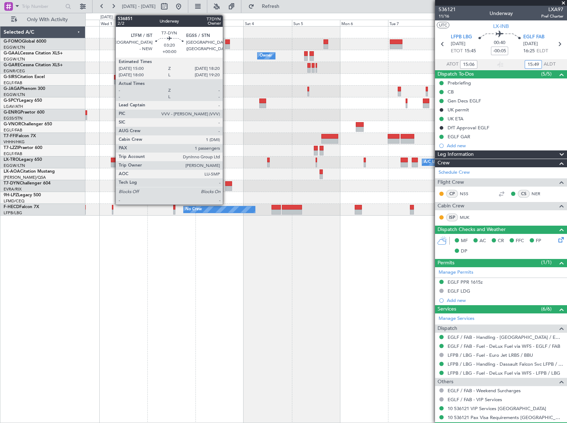
click at [226, 186] on div at bounding box center [228, 188] width 7 height 5
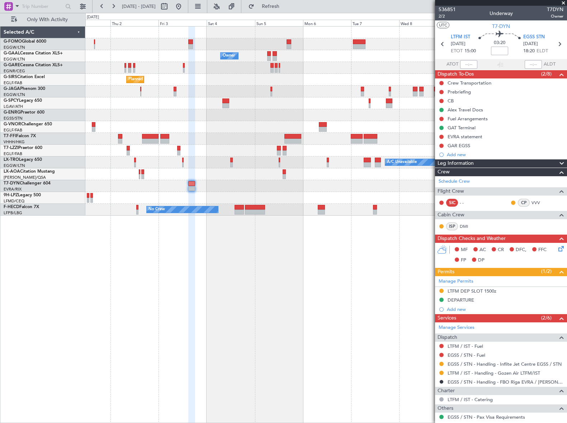
click at [333, 281] on div "Owner Owner Owner Planned Maint London (Luton) Planned Maint Geneva (Cointrin) …" at bounding box center [325, 224] width 481 height 397
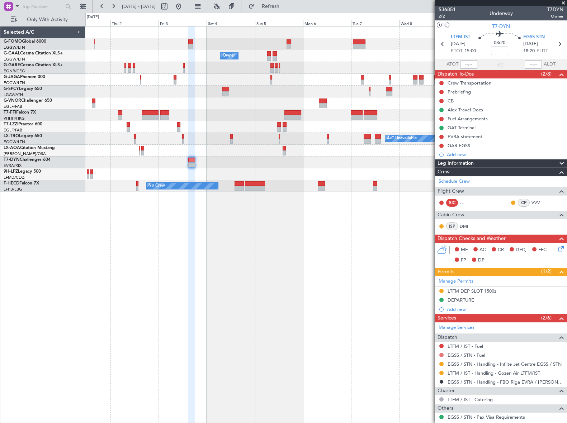
click at [441, 355] on button at bounding box center [441, 355] width 4 height 4
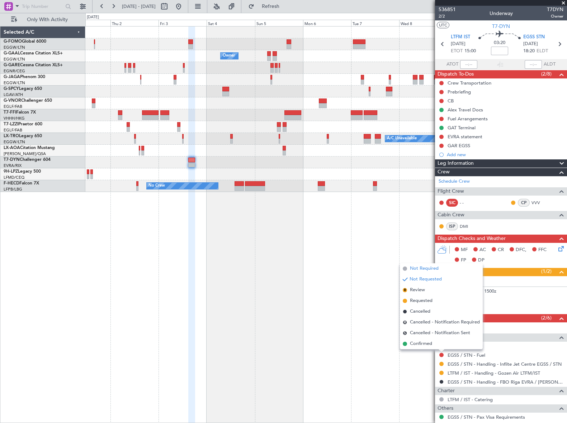
click at [421, 267] on span "Not Required" at bounding box center [424, 268] width 29 height 7
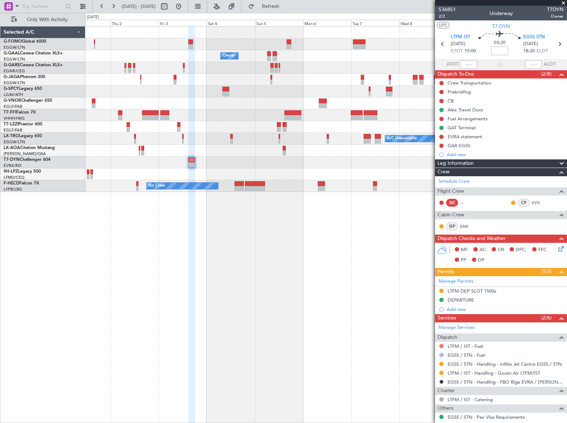
click at [440, 346] on button at bounding box center [441, 346] width 4 height 4
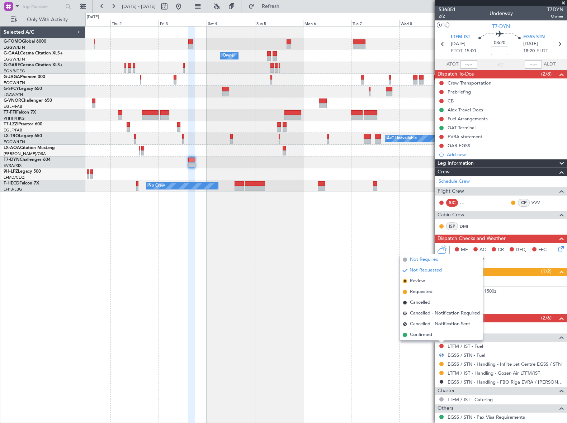
click at [424, 259] on span "Not Required" at bounding box center [424, 259] width 29 height 7
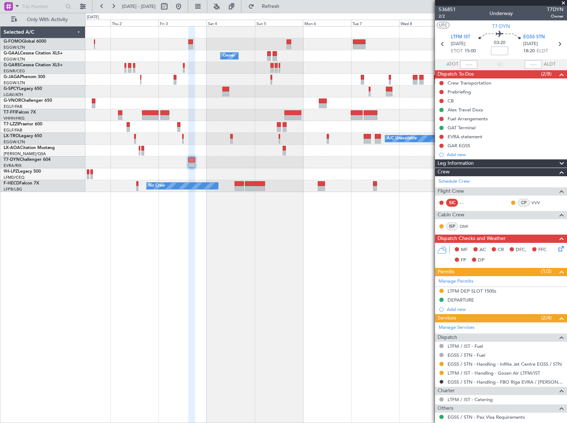
click at [496, 162] on div "Leg Information" at bounding box center [501, 164] width 132 height 8
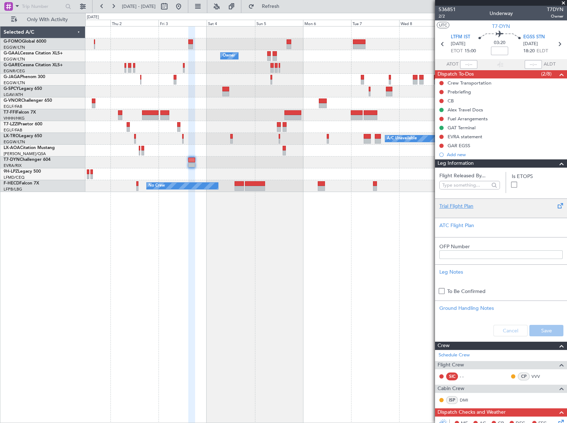
click at [459, 206] on div "Trial Flight Plan" at bounding box center [500, 207] width 123 height 8
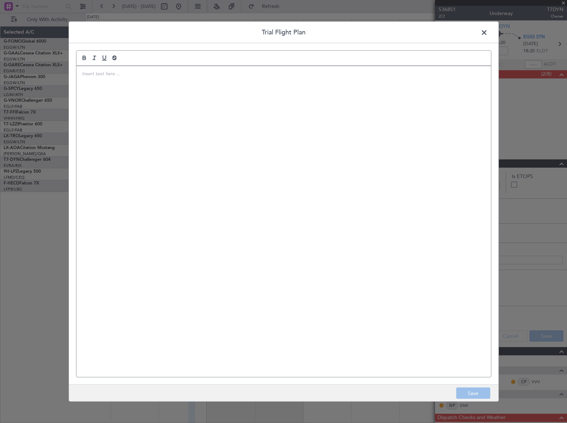
click at [142, 79] on div at bounding box center [283, 222] width 414 height 312
click at [219, 113] on div "IVP// [DATE]// FCST" at bounding box center [283, 222] width 414 height 312
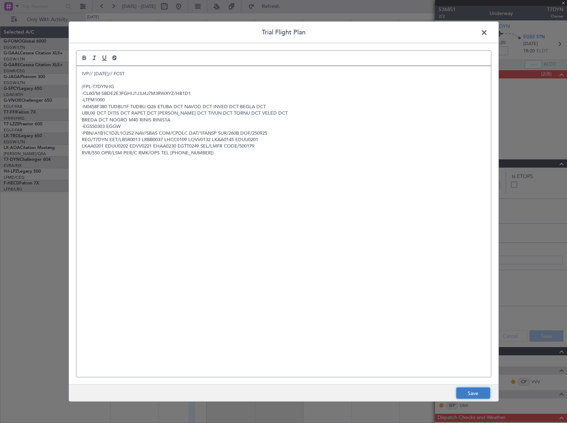
drag, startPoint x: 480, startPoint y: 395, endPoint x: 489, endPoint y: 388, distance: 12.0
click at [480, 395] on button "Save" at bounding box center [473, 393] width 34 height 11
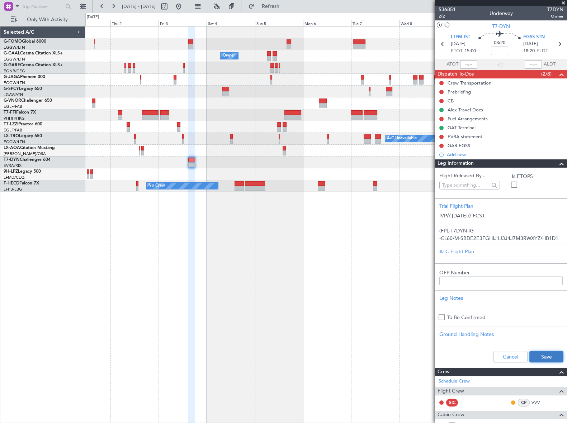
click at [549, 359] on button "Save" at bounding box center [546, 356] width 34 height 11
click at [499, 50] on input at bounding box center [499, 51] width 17 height 9
paste input "-0.15"
click at [560, 163] on span at bounding box center [561, 164] width 9 height 9
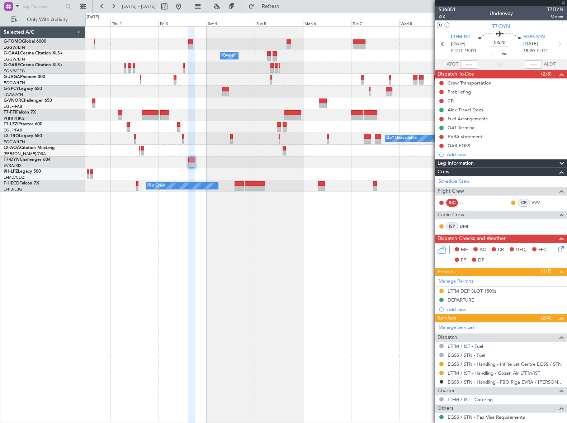
type input "-00:15"
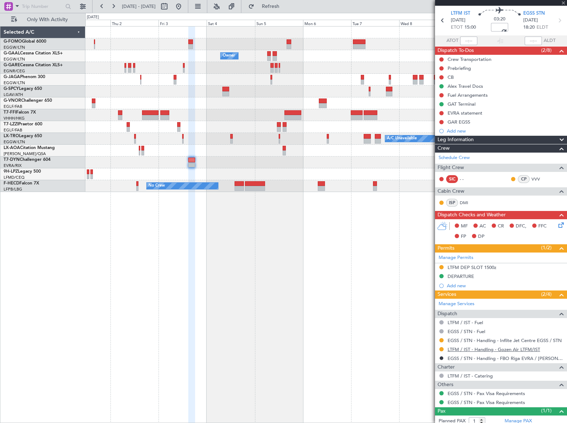
scroll to position [32, 0]
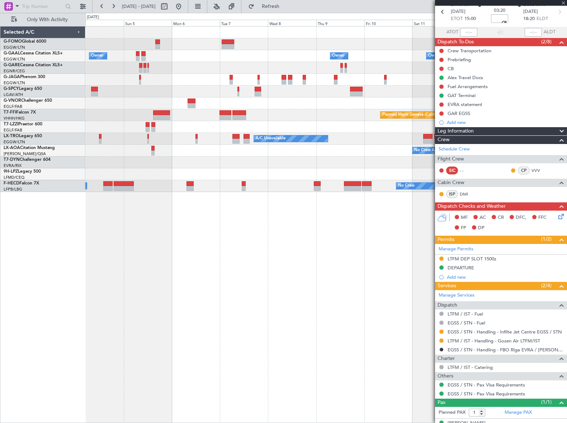
click at [161, 298] on div "Owner Owner Owner Owner Owner No Crew Planned Maint Geneva (Cointrin) A/C Unava…" at bounding box center [325, 224] width 481 height 397
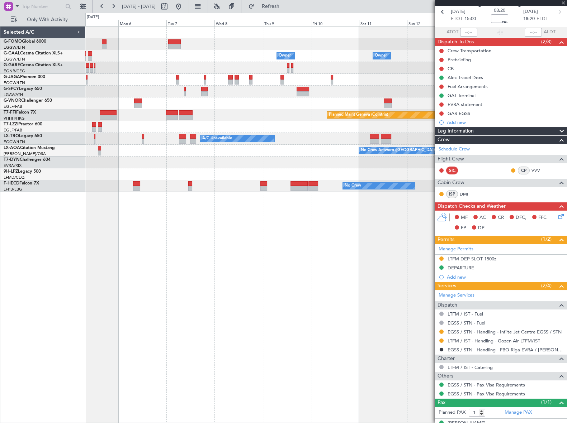
click at [162, 305] on div "Owner Owner Owner Owner Owner No Crew Planned Maint Geneva (Cointrin) A/C Unava…" at bounding box center [325, 224] width 481 height 397
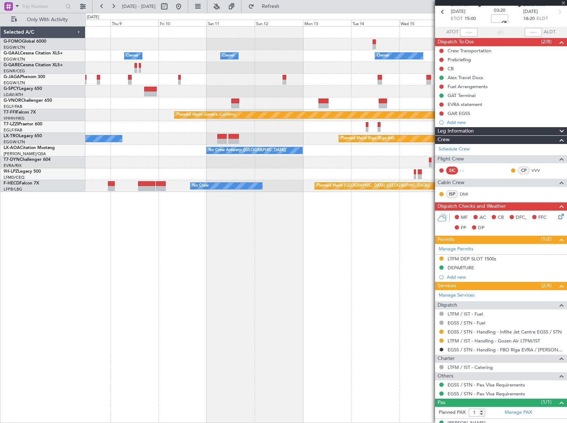
click at [254, 266] on div "Owner Owner Owner Owner No Crew Planned Maint Geneva (Cointrin) A/C Unavailable…" at bounding box center [325, 224] width 481 height 397
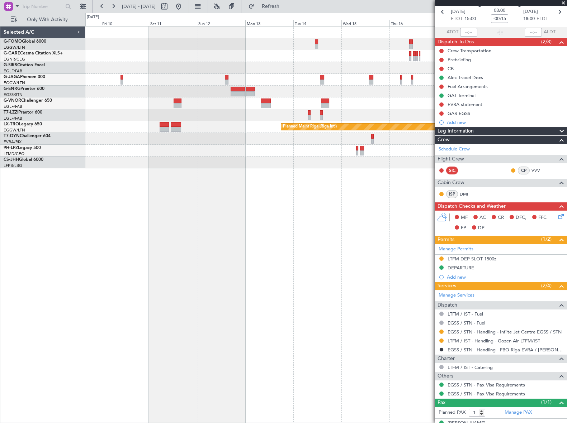
click at [317, 234] on div "Planned Maint Oxford (Kidlington) Planned Maint Riga (Riga Intl) A/C Unavailable" at bounding box center [325, 224] width 481 height 397
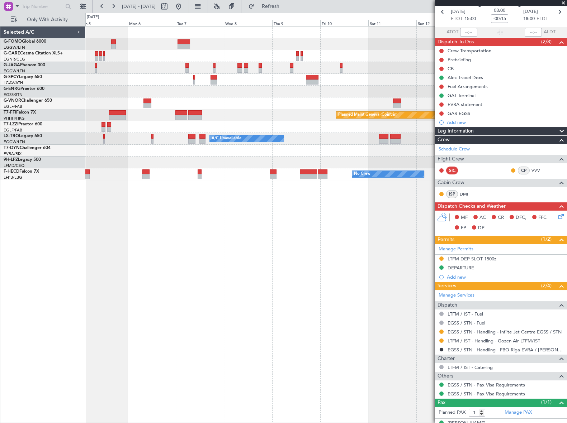
click at [348, 307] on div "Planned Maint Geneva (Cointrin) Planned Maint Riga (Riga Intl) A/C Unavailable …" at bounding box center [325, 224] width 481 height 397
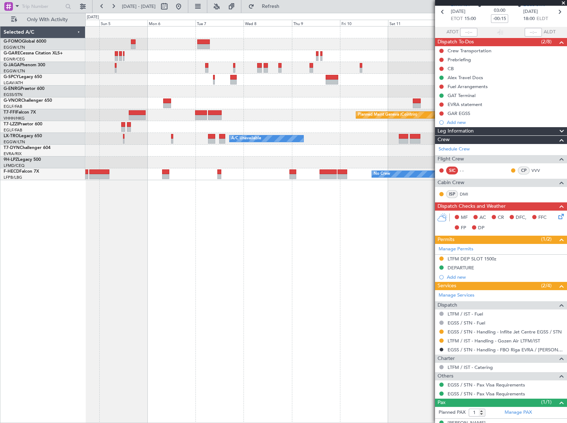
click at [341, 318] on div "Planned Maint Geneva (Cointrin) Planned Maint Riga (Riga Intl) A/C Unavailable …" at bounding box center [325, 224] width 481 height 397
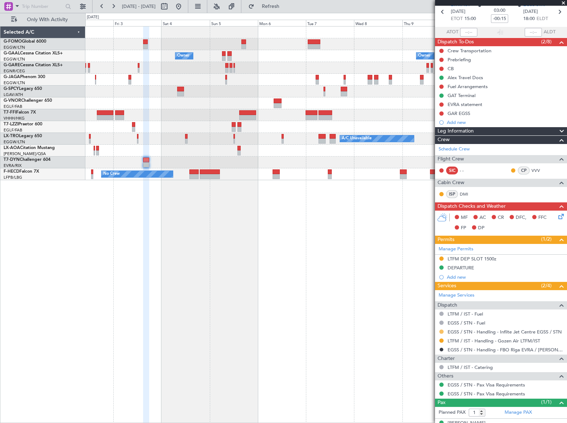
click at [441, 330] on button at bounding box center [441, 332] width 4 height 4
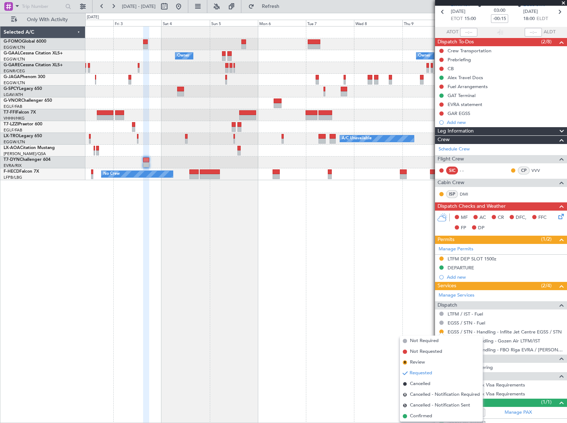
click at [422, 419] on span "Confirmed" at bounding box center [421, 416] width 22 height 7
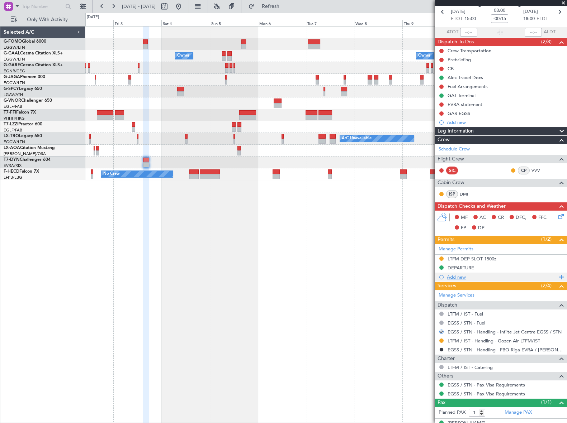
click at [461, 278] on div "Add new" at bounding box center [502, 277] width 110 height 6
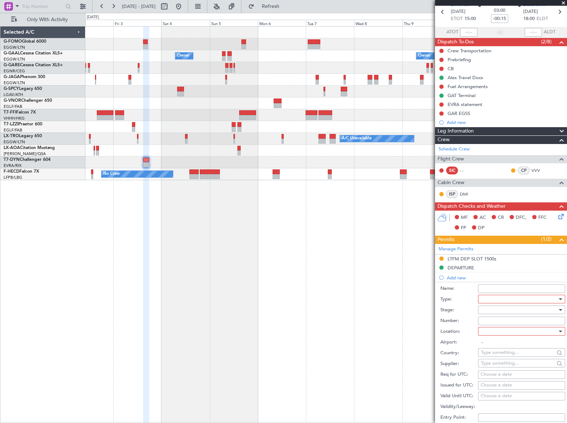
click at [508, 299] on div at bounding box center [519, 299] width 76 height 11
click at [549, 297] on div at bounding box center [283, 211] width 567 height 423
click at [557, 301] on div at bounding box center [559, 299] width 5 height 6
click at [505, 333] on span "Parking" at bounding box center [519, 334] width 76 height 11
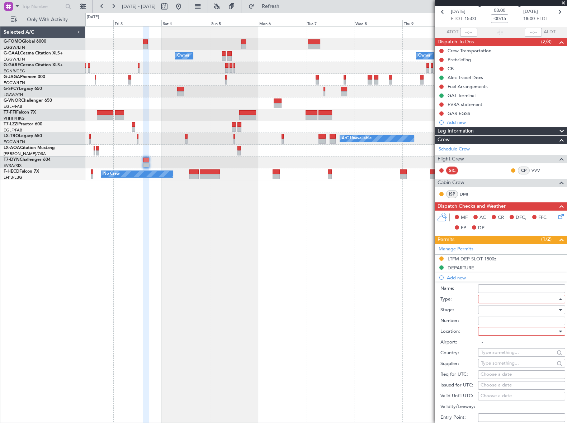
scroll to position [187, 0]
click at [541, 309] on div at bounding box center [519, 310] width 76 height 11
click at [498, 354] on span "Requested" at bounding box center [519, 356] width 76 height 11
click at [551, 331] on div at bounding box center [519, 331] width 76 height 11
click at [502, 363] on span "Arrival" at bounding box center [519, 367] width 76 height 11
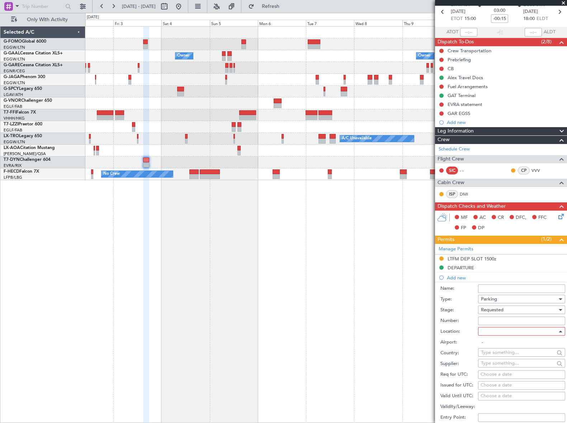
type input "EGSS / STN"
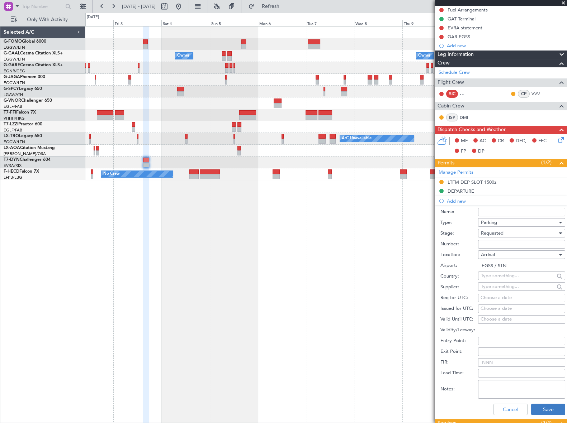
scroll to position [163, 0]
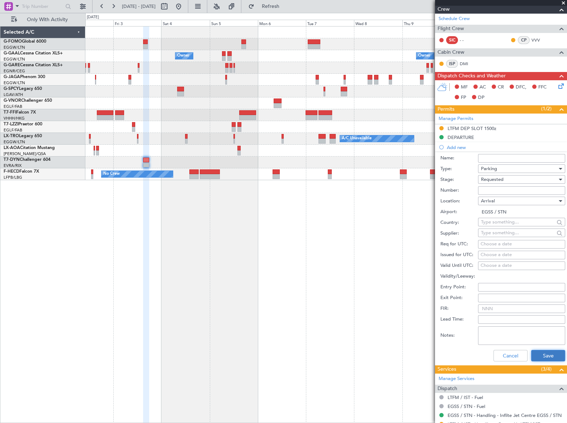
click at [547, 355] on button "Save" at bounding box center [548, 355] width 34 height 11
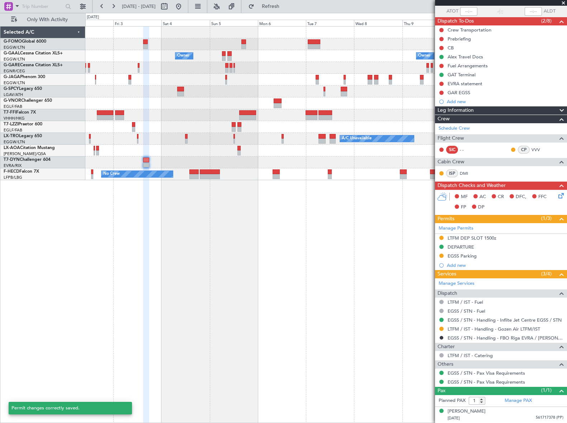
scroll to position [52, 0]
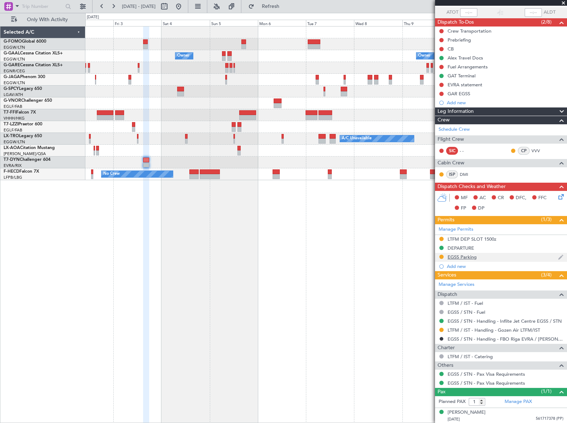
click at [471, 256] on div "EGSS Parking" at bounding box center [461, 257] width 29 height 6
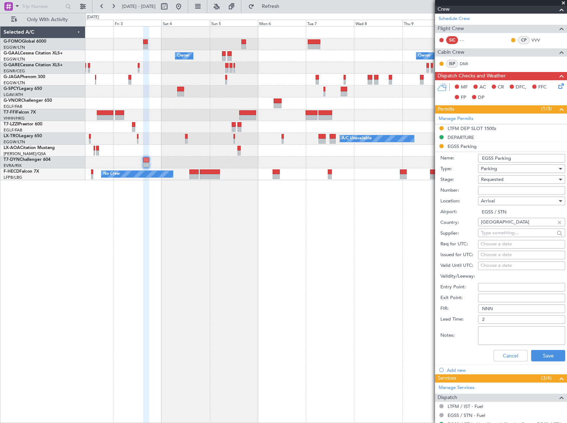
click at [523, 155] on input "EGSS Parking" at bounding box center [521, 158] width 87 height 9
type input "EGSS Parking until 15OCT 1000Z"
click at [481, 179] on span "Requested" at bounding box center [492, 179] width 23 height 6
click at [506, 238] on span "Received OK" at bounding box center [519, 233] width 76 height 11
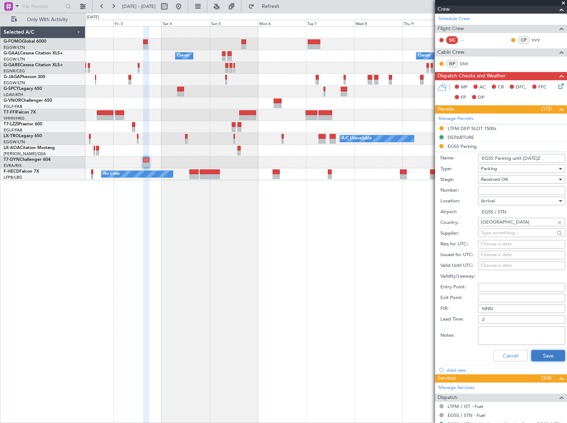
click at [547, 354] on button "Save" at bounding box center [548, 355] width 34 height 11
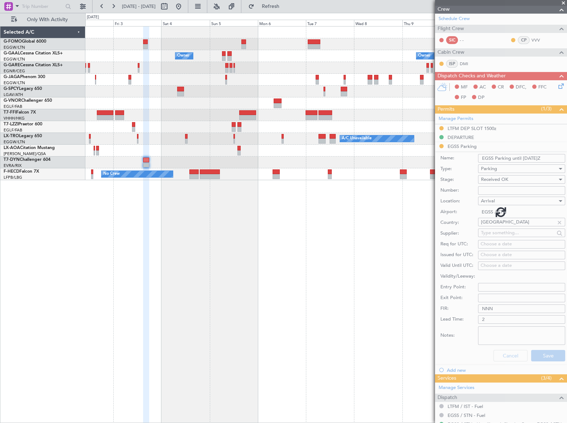
scroll to position [52, 0]
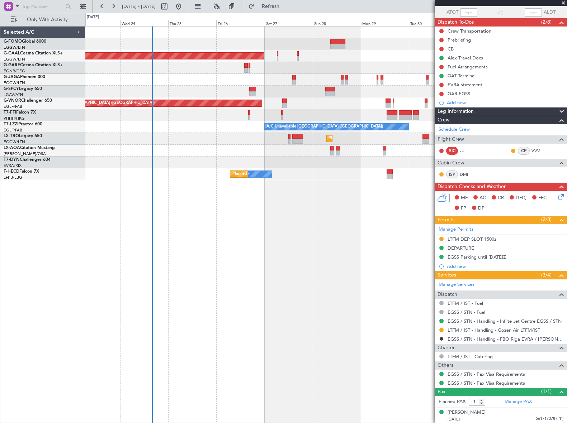
click at [566, 240] on html "02 Oct 2025 - 12 Oct 2025 Refresh Quick Links Only With Activity Planned Maint …" at bounding box center [283, 211] width 567 height 423
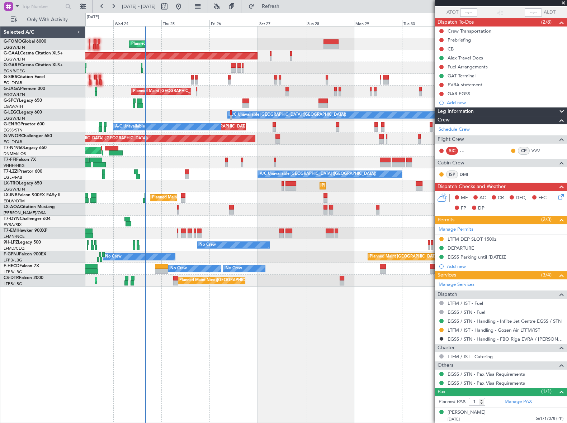
click at [87, 308] on div "Planned Maint London (Luton) Planned Maint Dusseldorf Owner Planned Maint Londo…" at bounding box center [325, 224] width 481 height 397
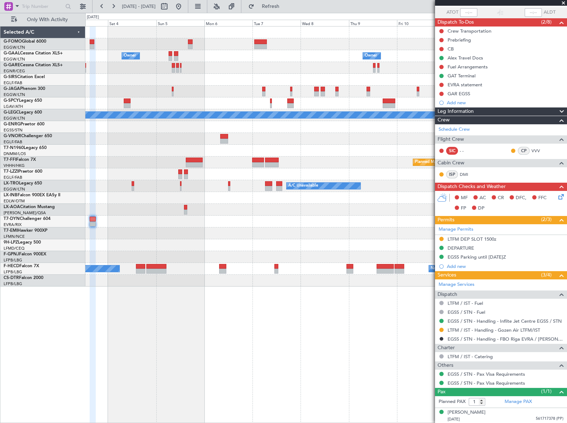
click at [50, 331] on div "Owner Owner Owner Owner Planned Maint London (Luton) A/C Unavailable London (Lu…" at bounding box center [283, 218] width 567 height 410
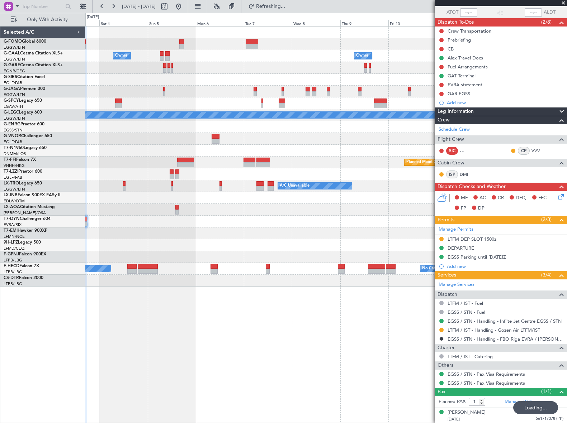
click at [120, 321] on div "Owner Owner Owner Owner Planned Maint London (Luton) A/C Unavailable London (Lu…" at bounding box center [325, 224] width 481 height 397
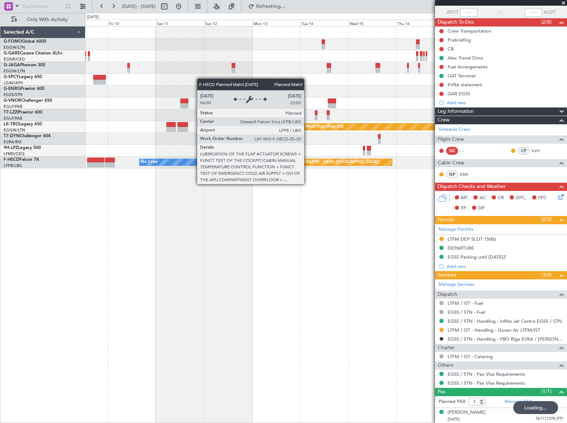
click at [198, 266] on div "Planned Maint Riga (Riga Intl) A/C Unavailable No Crew Planned Maint Paris (Le …" at bounding box center [325, 224] width 481 height 397
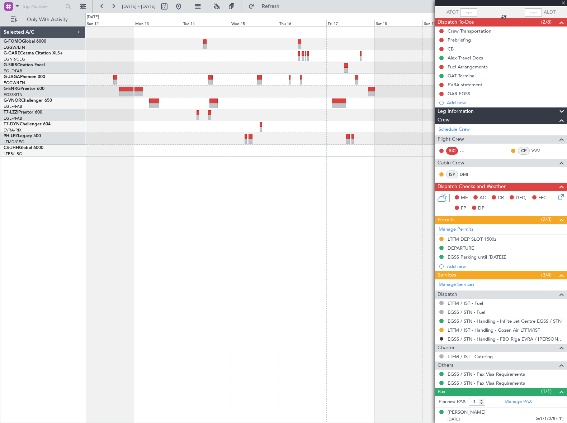
type input "3"
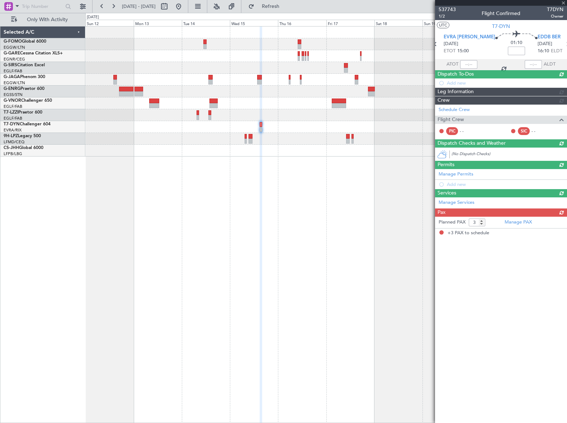
scroll to position [0, 0]
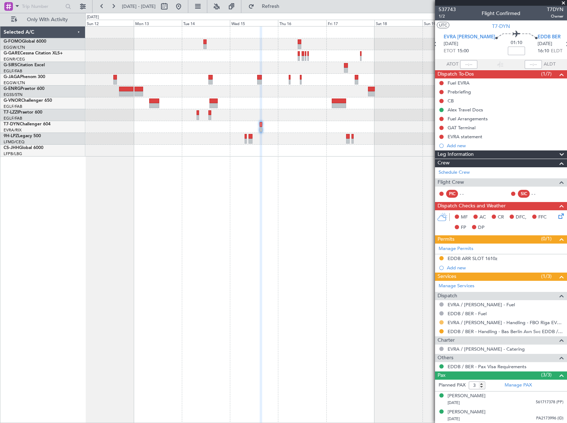
click at [440, 322] on button at bounding box center [441, 322] width 4 height 4
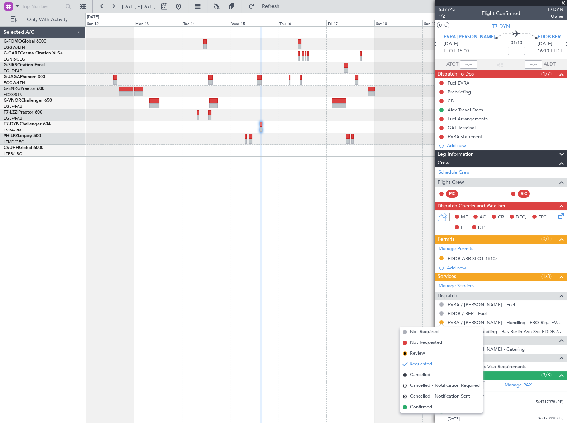
click at [417, 409] on span "Confirmed" at bounding box center [421, 407] width 22 height 7
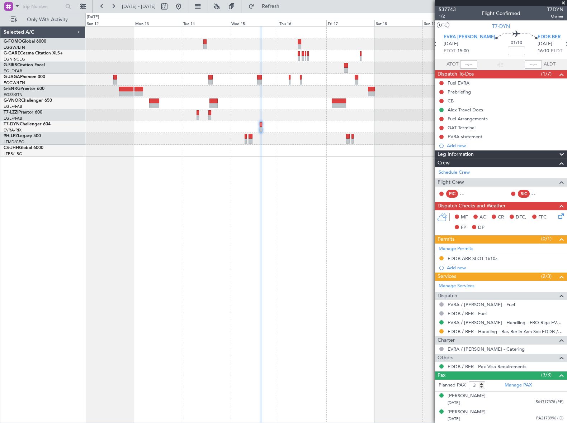
click at [168, 239] on div "Planned Maint Oxford (Kidlington) A/C Unavailable London (Luton)" at bounding box center [325, 224] width 481 height 397
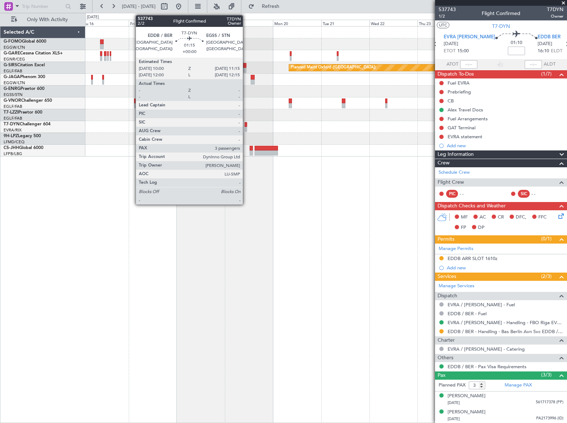
click at [246, 125] on div at bounding box center [245, 124] width 3 height 5
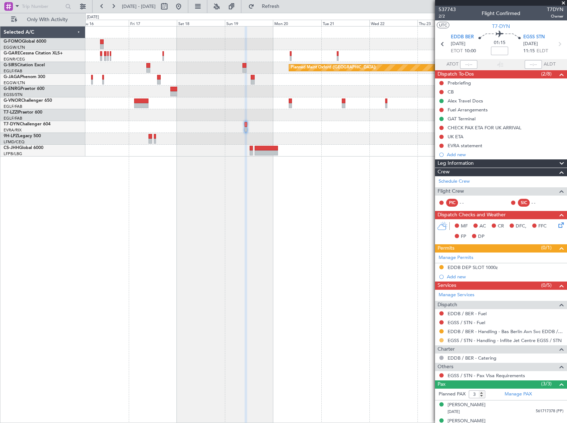
click at [441, 340] on button at bounding box center [441, 340] width 4 height 4
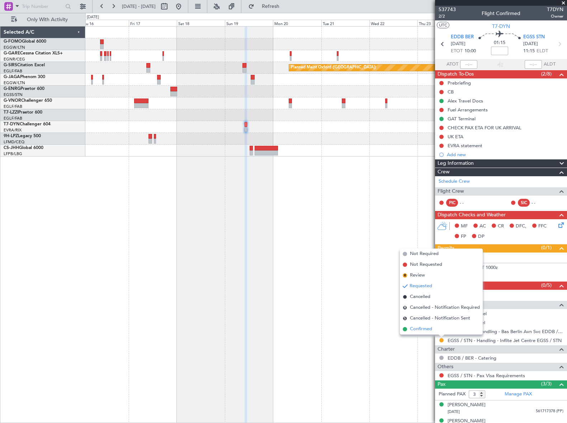
click at [418, 329] on span "Confirmed" at bounding box center [421, 329] width 22 height 7
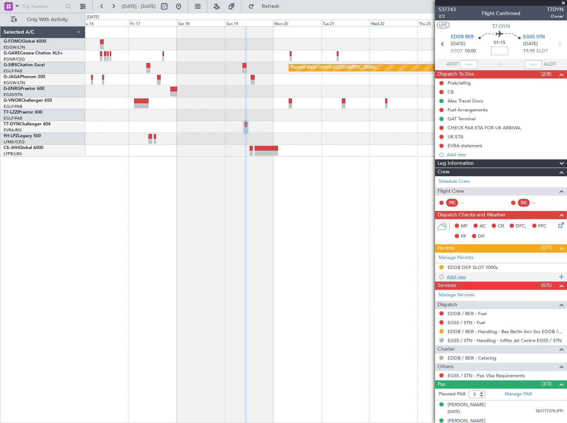
click at [455, 278] on div "Add new" at bounding box center [502, 277] width 110 height 6
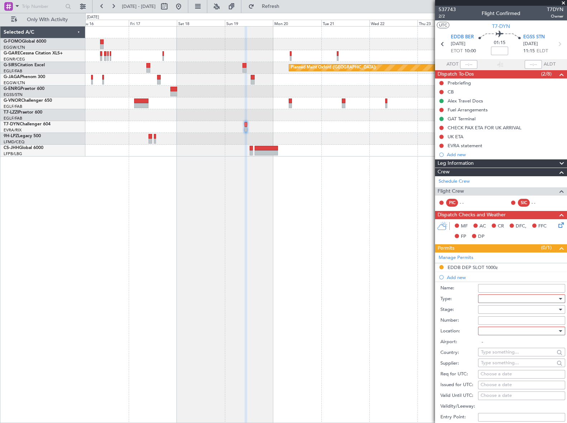
click at [494, 298] on div at bounding box center [519, 299] width 76 height 11
click at [493, 362] on span "Slot" at bounding box center [519, 366] width 76 height 11
click at [549, 308] on div at bounding box center [519, 309] width 76 height 11
click at [501, 367] on span "Received OK" at bounding box center [519, 367] width 76 height 11
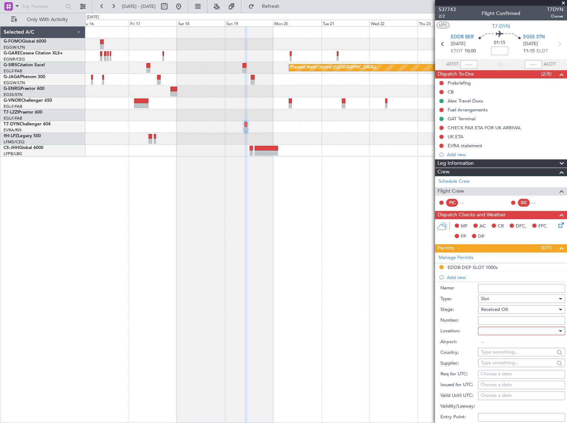
click at [557, 329] on div at bounding box center [559, 331] width 5 height 6
click at [496, 369] on span "Arrival" at bounding box center [519, 367] width 76 height 11
type input "EGSS / STN"
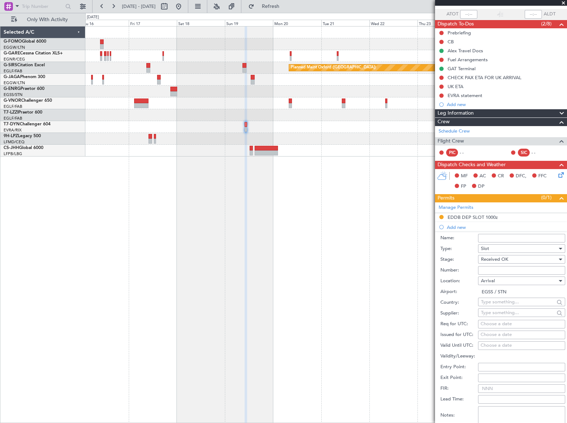
scroll to position [98, 0]
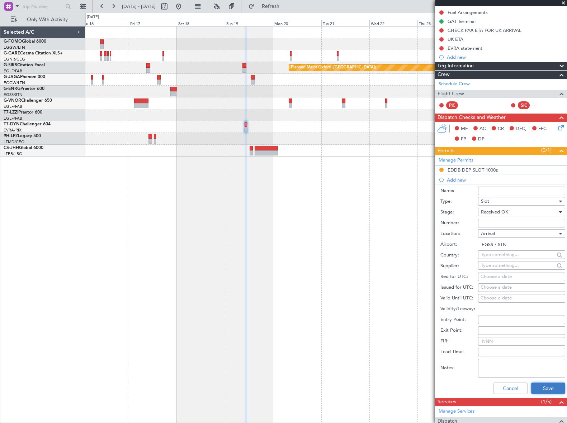
click at [541, 388] on button "Save" at bounding box center [548, 388] width 34 height 11
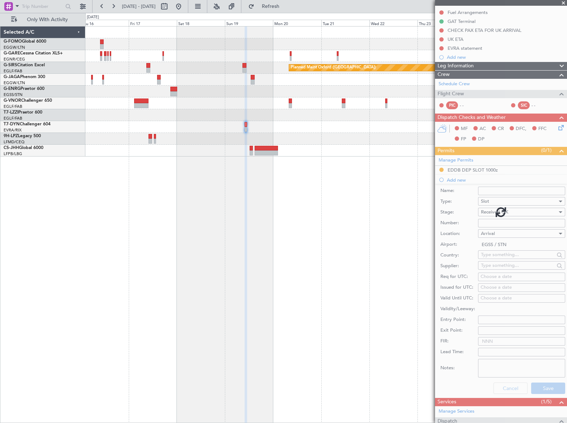
scroll to position [34, 0]
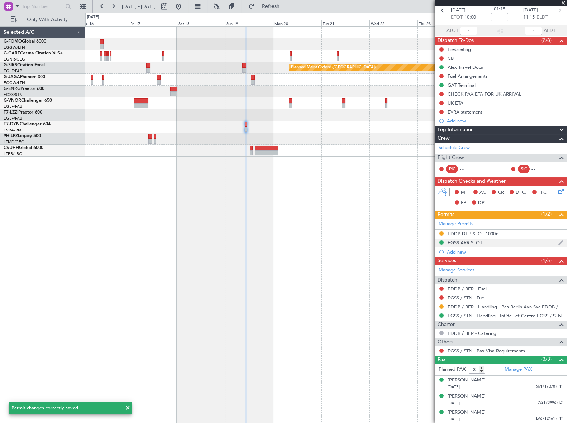
click at [474, 243] on div "EGSS ARR SLOT" at bounding box center [464, 243] width 35 height 6
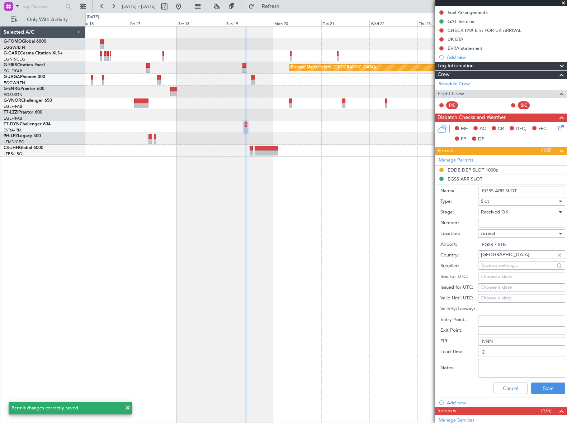
click at [527, 189] on input "EGSS ARR SLOT" at bounding box center [521, 191] width 87 height 9
type input "EGSS ARR SLOT 1115Z"
click at [551, 387] on button "Save" at bounding box center [548, 388] width 34 height 11
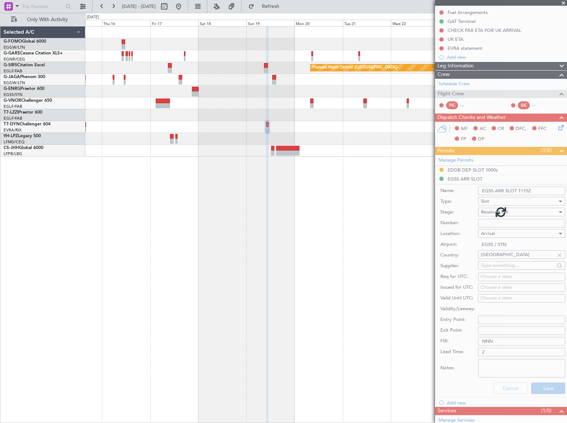
click at [384, 232] on div "Planned Maint Oxford (Kidlington) A/C Unavailable London (Luton)" at bounding box center [325, 224] width 481 height 397
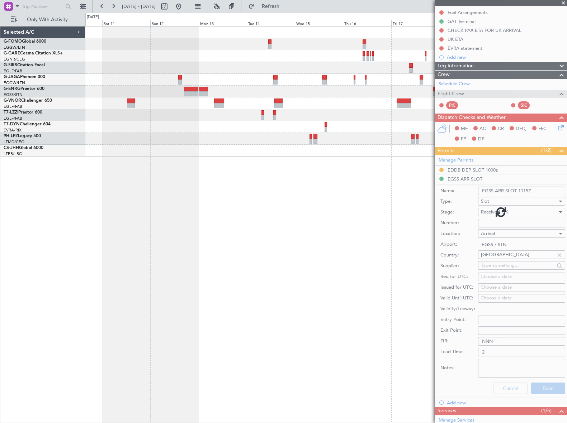
scroll to position [34, 0]
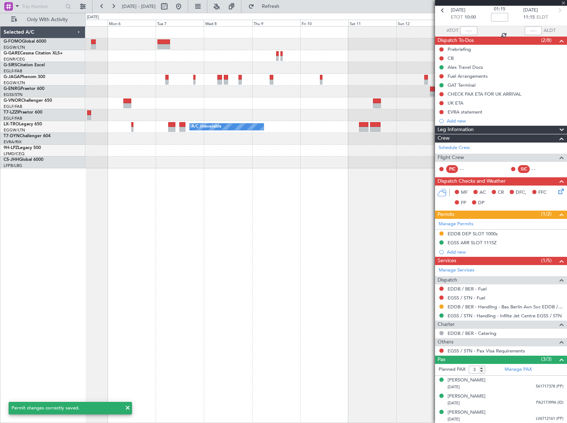
click at [402, 233] on div "Planned Maint Riga (Riga Intl) A/C Unavailable" at bounding box center [325, 224] width 481 height 397
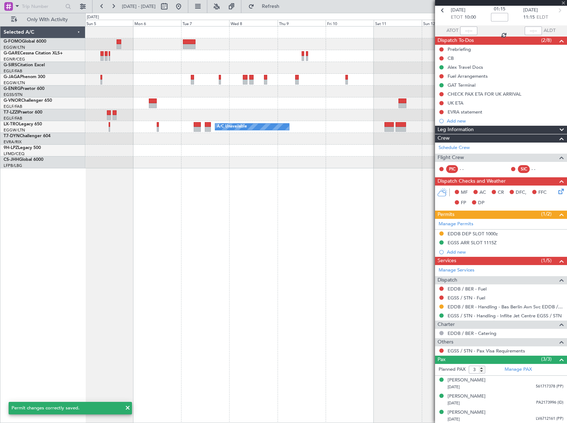
click at [395, 233] on div "Planned Maint London (Luton) Planned Maint Riga (Riga Intl) A/C Unavailable" at bounding box center [325, 224] width 481 height 397
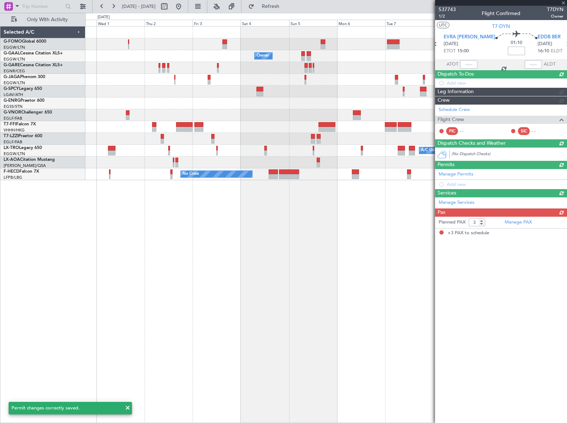
scroll to position [0, 0]
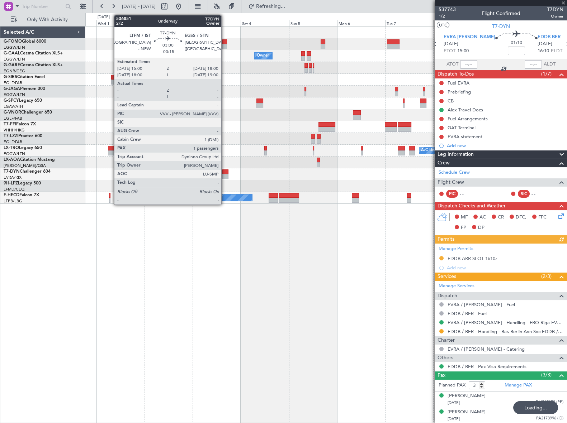
click at [224, 174] on div at bounding box center [225, 176] width 6 height 5
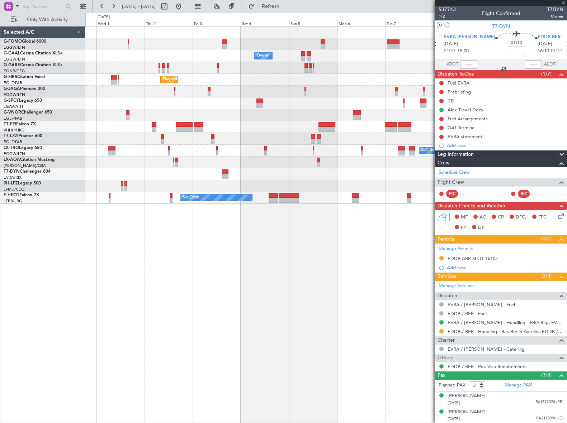
type input "-00:15"
type input "1"
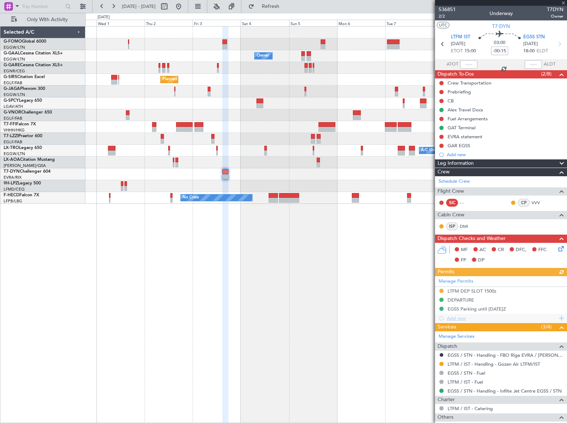
click at [460, 318] on div "Add new" at bounding box center [502, 318] width 110 height 6
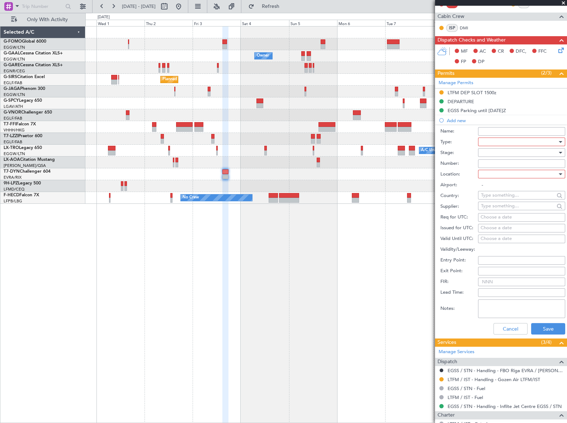
scroll to position [228, 0]
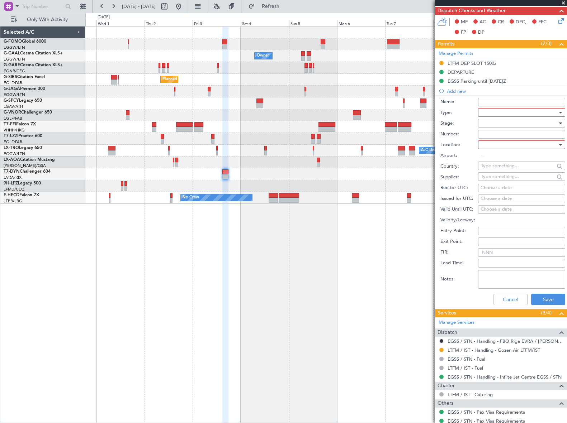
click at [552, 112] on div at bounding box center [519, 112] width 76 height 11
click at [488, 180] on span "Slot" at bounding box center [519, 180] width 76 height 11
click at [557, 125] on div at bounding box center [559, 123] width 5 height 6
click at [518, 178] on span "Received OK" at bounding box center [519, 180] width 76 height 11
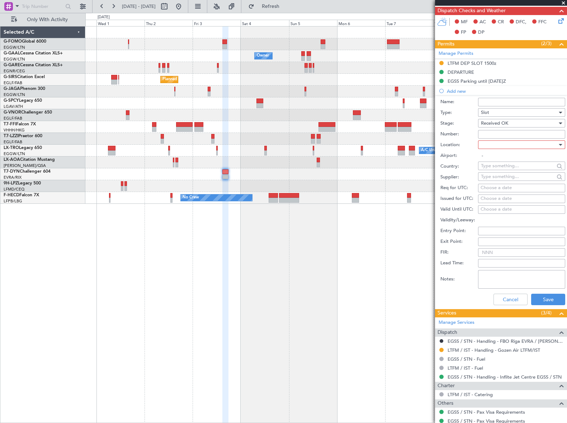
click at [551, 145] on div at bounding box center [519, 144] width 76 height 11
click at [495, 181] on span "Arrival" at bounding box center [519, 180] width 76 height 11
type input "EGSS / STN"
click at [549, 295] on button "Save" at bounding box center [548, 299] width 34 height 11
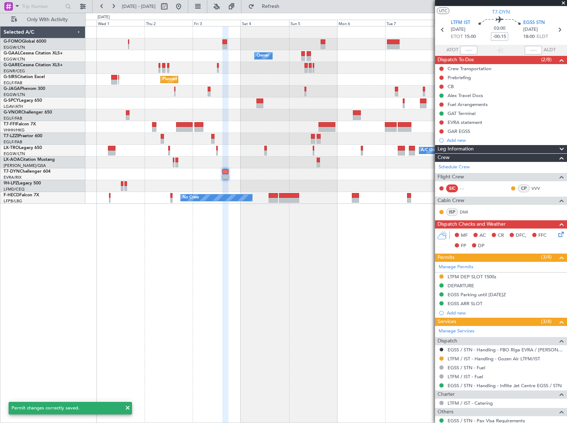
scroll to position [0, 0]
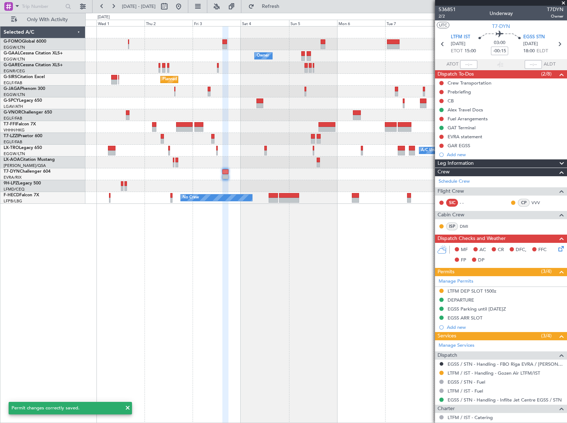
drag, startPoint x: 479, startPoint y: 318, endPoint x: 487, endPoint y: 318, distance: 7.9
click at [479, 318] on div "EGSS ARR SLOT" at bounding box center [464, 318] width 35 height 6
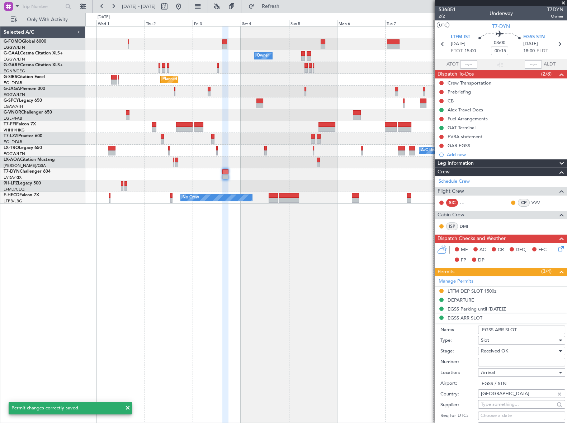
click at [526, 329] on input "EGSS ARR SLOT" at bounding box center [521, 330] width 87 height 9
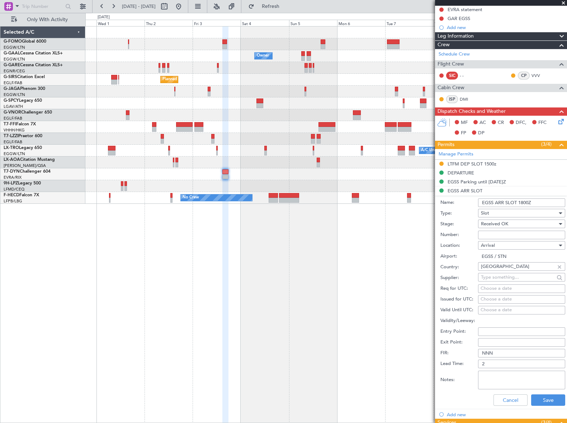
scroll to position [195, 0]
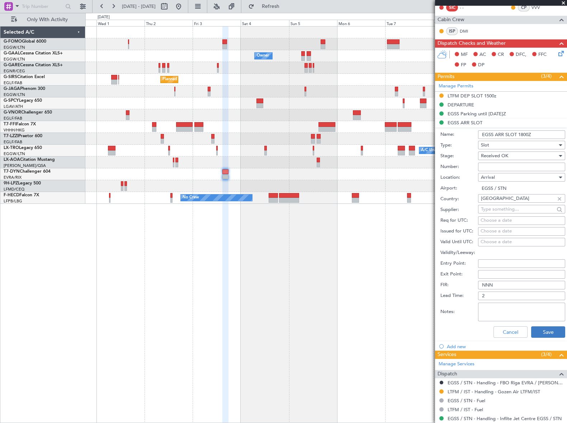
type input "EGSS ARR SLOT 1800Z"
click at [543, 332] on button "Save" at bounding box center [548, 332] width 34 height 11
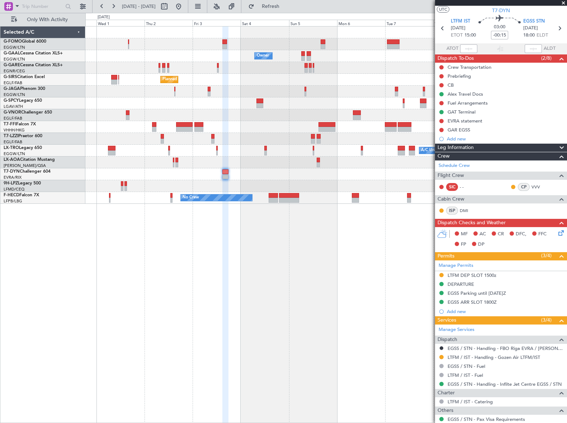
scroll to position [0, 0]
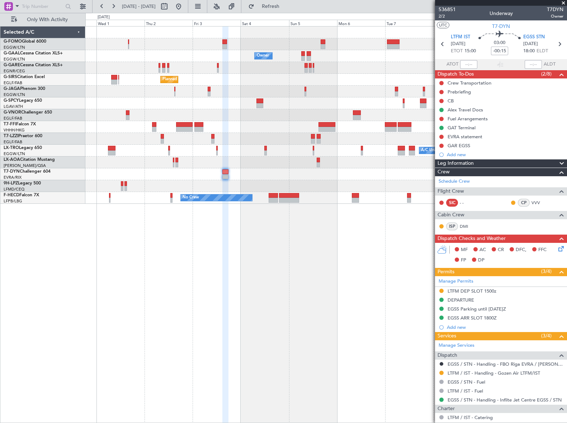
click at [489, 320] on mat-tooltip-component "EGSS ARR SLOT 1800Z" at bounding box center [472, 329] width 55 height 19
click at [488, 318] on div "EGSS ARR SLOT 1800Z" at bounding box center [471, 318] width 49 height 6
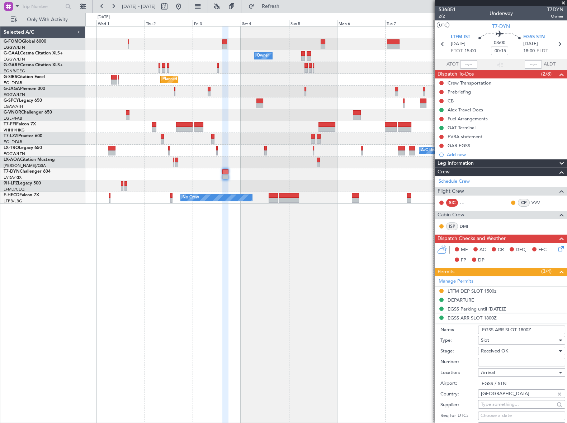
click at [526, 328] on input "EGSS ARR SLOT 1800Z" at bounding box center [521, 330] width 87 height 9
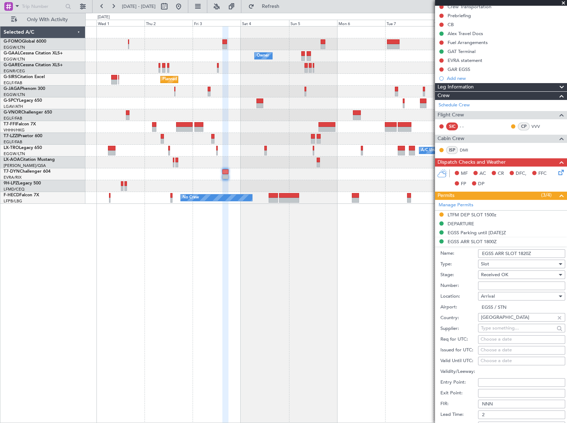
scroll to position [195, 0]
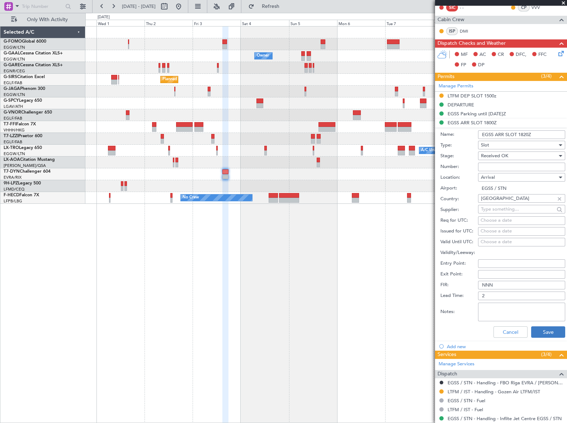
type input "EGSS ARR SLOT 1820Z"
click at [549, 331] on button "Save" at bounding box center [548, 332] width 34 height 11
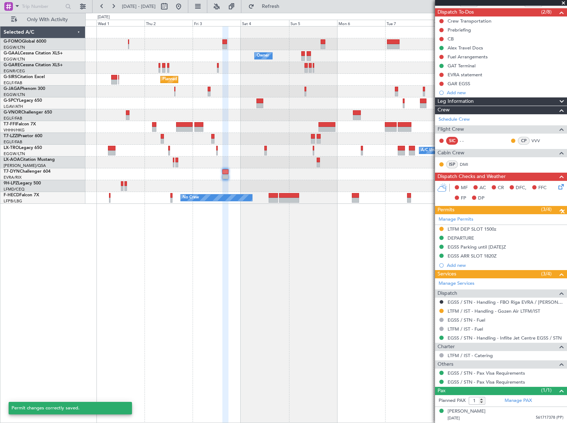
scroll to position [61, 0]
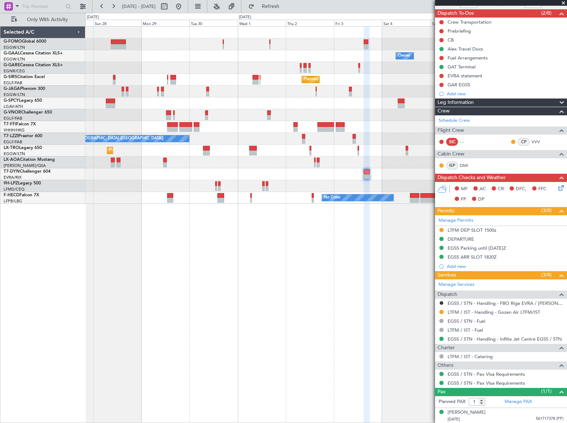
click at [315, 266] on div "Owner Owner Planned Maint Dusseldorf Planned Maint London (Luton) Planned Maint…" at bounding box center [325, 224] width 481 height 397
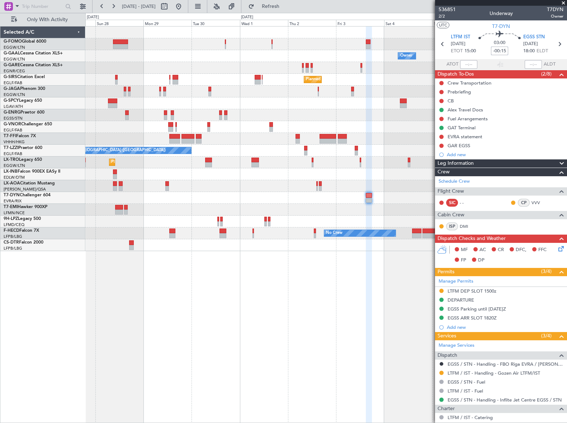
click at [504, 52] on input "-00:15" at bounding box center [499, 51] width 17 height 9
click at [385, 290] on div "Owner Owner Planned Maint Dusseldorf Planned Maint London (Luton) Planned Maint…" at bounding box center [325, 224] width 481 height 397
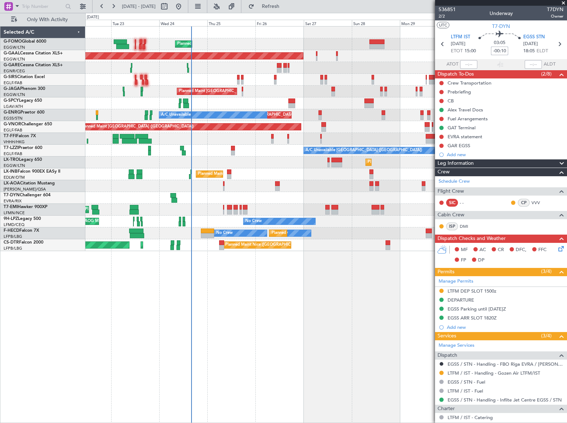
click at [393, 89] on div "Planned Maint London (Luton) Planned Maint Dusseldorf Owner Planned Maint Londo…" at bounding box center [325, 139] width 481 height 225
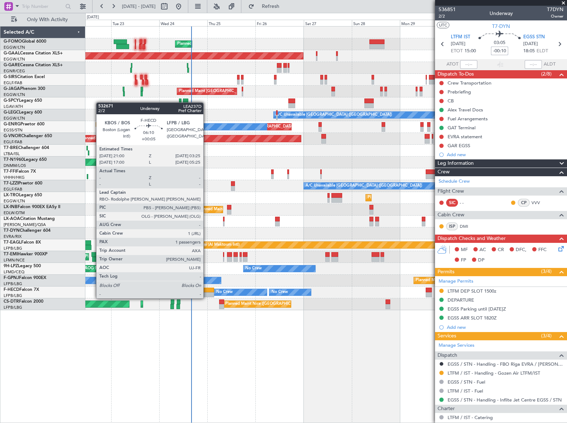
click at [206, 291] on div at bounding box center [207, 290] width 13 height 5
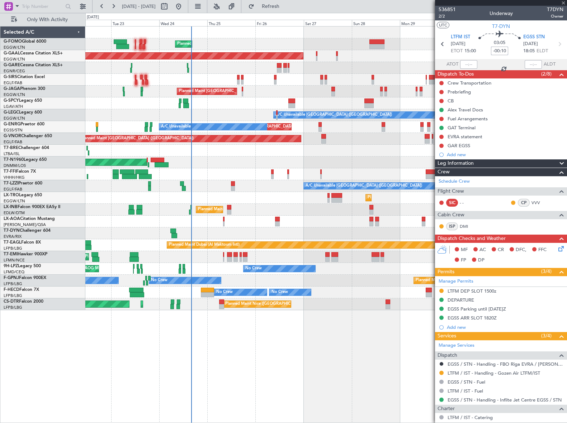
type input "+00:05"
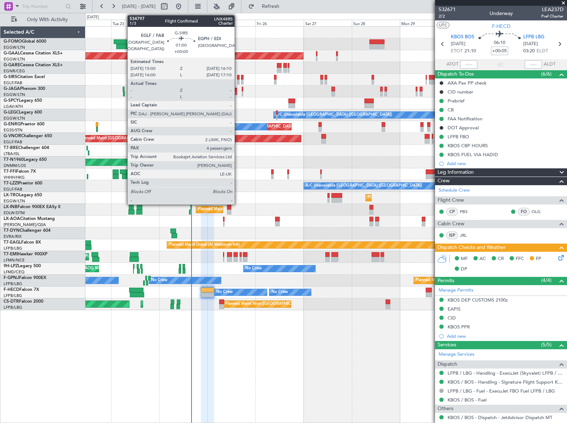
click at [238, 77] on div at bounding box center [238, 77] width 3 height 5
type input "4"
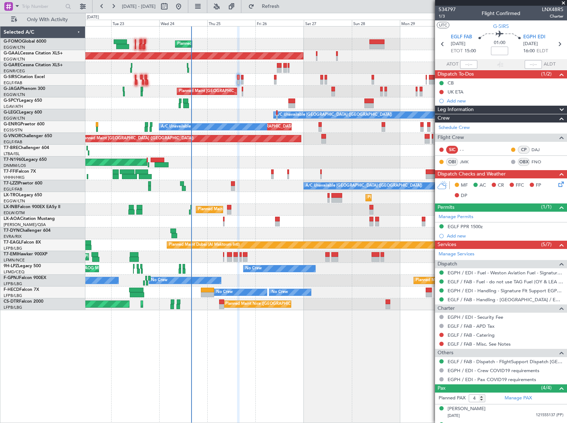
click at [557, 183] on icon at bounding box center [560, 183] width 6 height 6
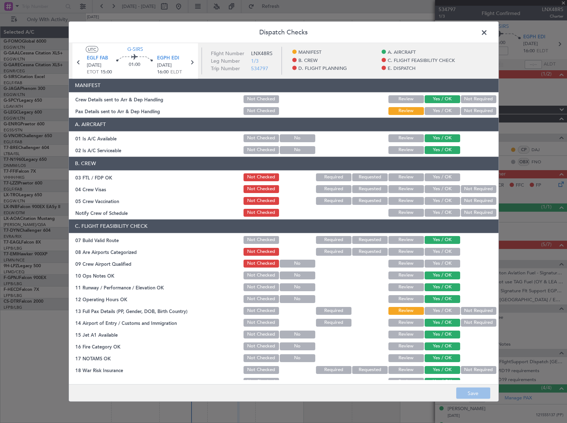
click at [488, 32] on span at bounding box center [488, 34] width 0 height 14
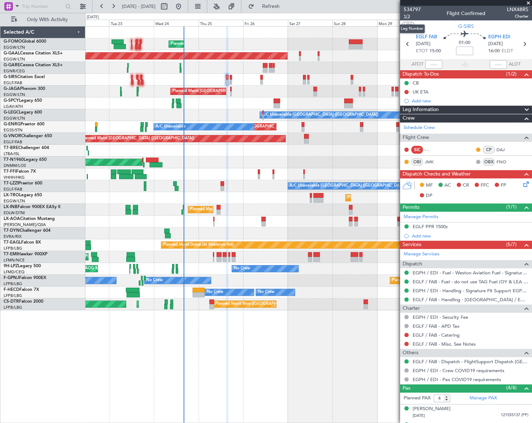
click at [407, 15] on span "1/3" at bounding box center [412, 16] width 17 height 6
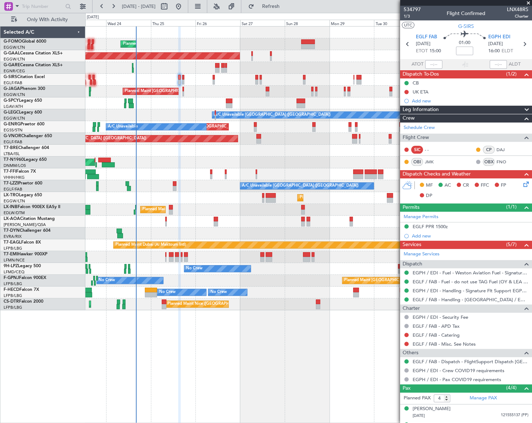
click at [188, 204] on div "Planned Maint London (Luton) Planned Maint Dusseldorf Owner Planned Maint Londo…" at bounding box center [308, 169] width 446 height 284
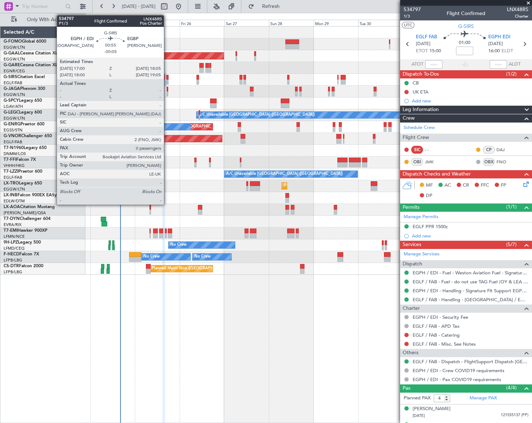
click at [167, 79] on div at bounding box center [167, 77] width 2 height 5
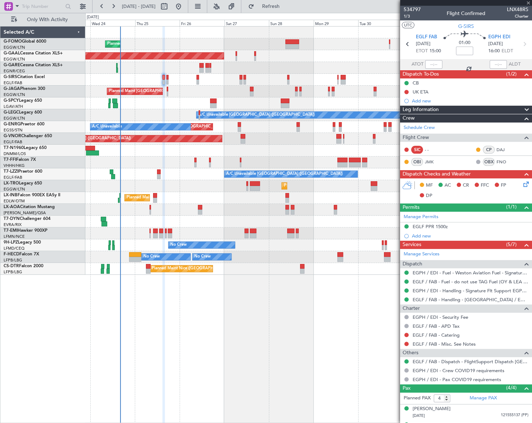
type input "-00:05"
type input "0"
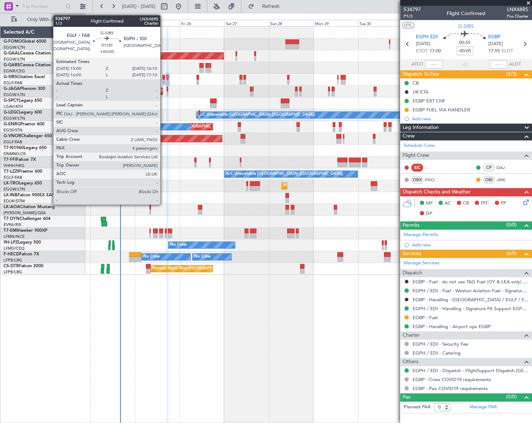
click at [163, 80] on div at bounding box center [163, 82] width 3 height 5
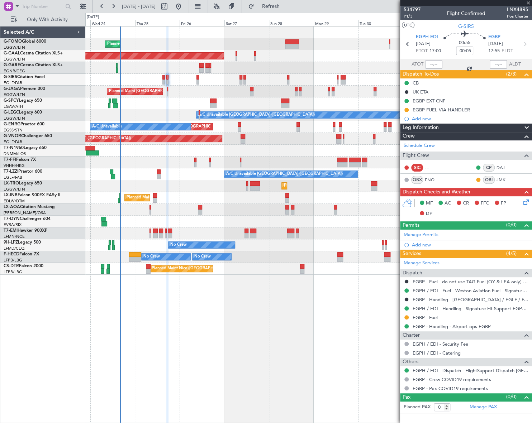
type input "4"
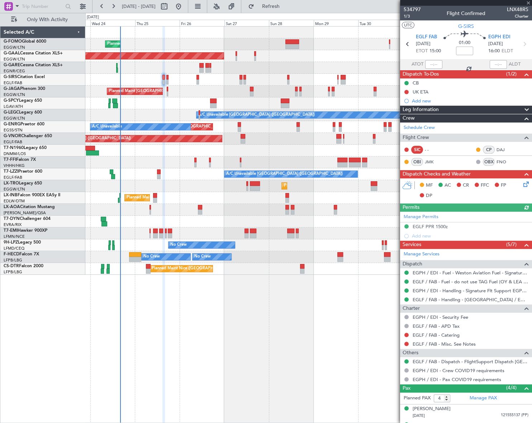
click at [522, 185] on icon at bounding box center [525, 183] width 6 height 6
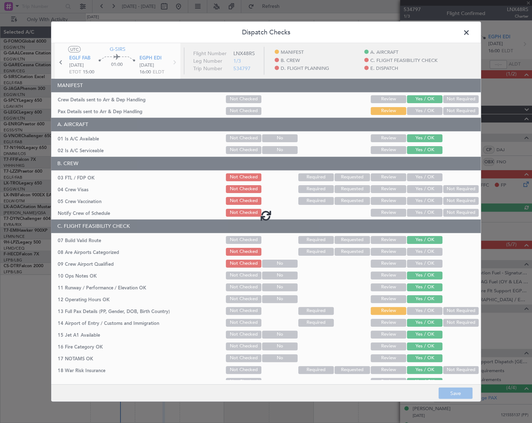
click at [426, 112] on div at bounding box center [265, 215] width 429 height 345
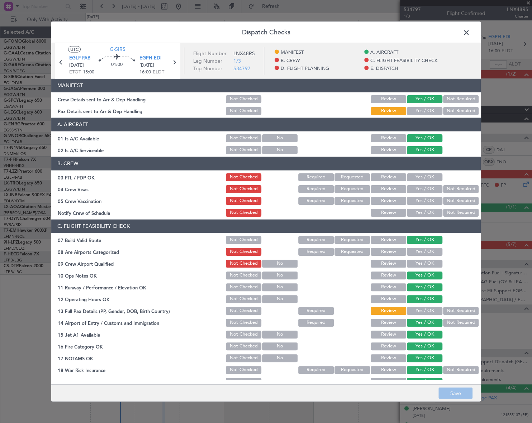
click at [423, 112] on button "Yes / OK" at bounding box center [424, 111] width 35 height 8
click at [421, 309] on button "Yes / OK" at bounding box center [424, 311] width 35 height 8
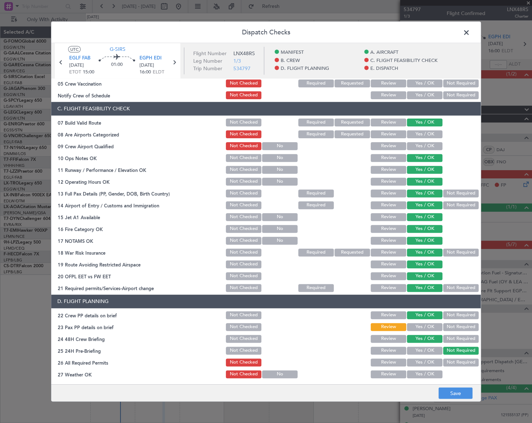
scroll to position [228, 0]
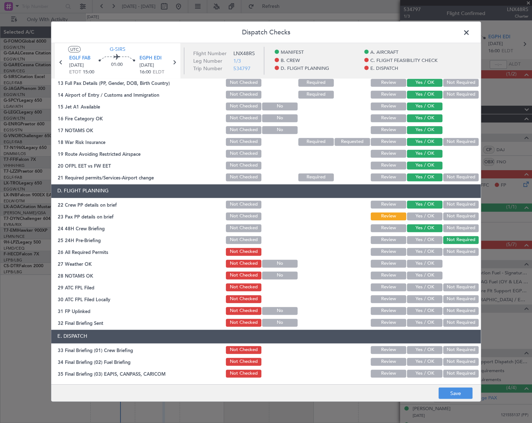
click at [428, 216] on button "Yes / OK" at bounding box center [424, 217] width 35 height 8
click at [465, 394] on button "Save" at bounding box center [455, 393] width 34 height 11
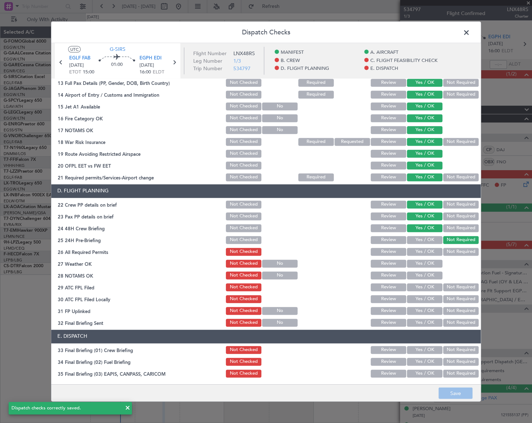
drag, startPoint x: 469, startPoint y: 29, endPoint x: 463, endPoint y: 32, distance: 6.1
click at [470, 29] on span at bounding box center [470, 34] width 0 height 14
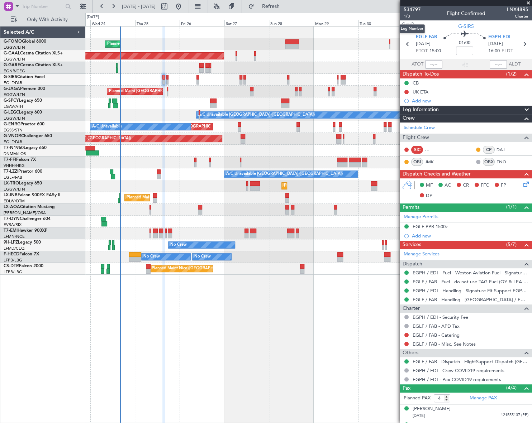
click at [406, 16] on span "1/3" at bounding box center [412, 16] width 17 height 6
click at [429, 160] on link "JMK" at bounding box center [433, 162] width 16 height 6
click at [405, 16] on span "1/3" at bounding box center [412, 16] width 17 height 6
click at [406, 16] on span "1/3" at bounding box center [412, 16] width 17 height 6
click at [498, 162] on link "FNO" at bounding box center [505, 162] width 16 height 6
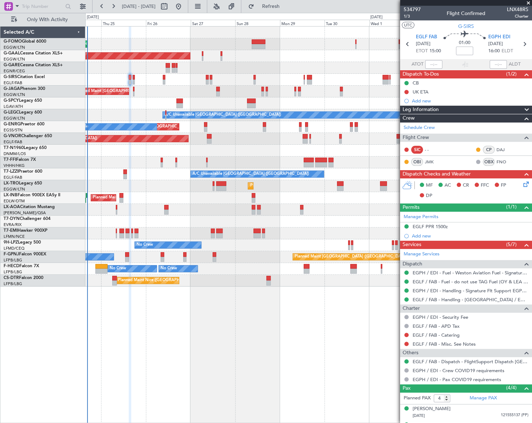
click at [262, 303] on div "Planned Maint London (Luton) Planned Maint Dusseldorf Owner Planned Maint Londo…" at bounding box center [308, 224] width 446 height 397
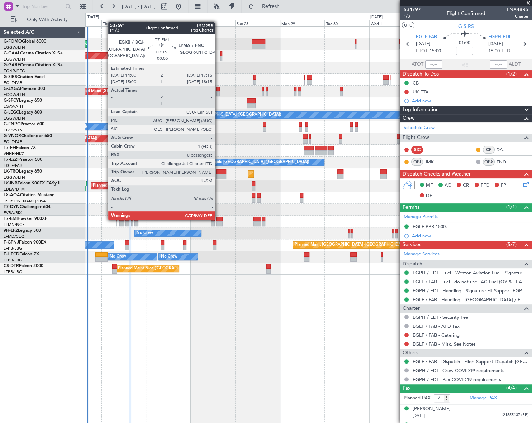
click at [218, 219] on div at bounding box center [219, 219] width 6 height 5
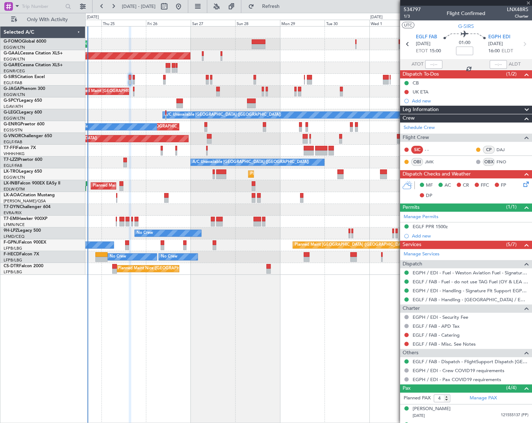
type input "-00:05"
type input "0"
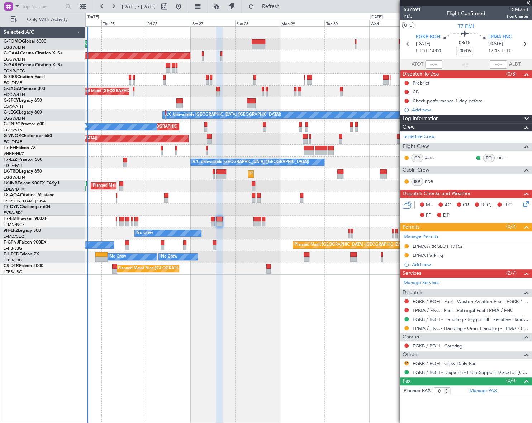
click at [295, 326] on div "Planned Maint London (Luton) Planned Maint Dusseldorf Owner Planned Maint Londo…" at bounding box center [308, 224] width 447 height 397
click at [439, 319] on link "EGKB / BQH - Handling - Biggin Hill Executive Handling EGKB / BQH" at bounding box center [471, 320] width 116 height 6
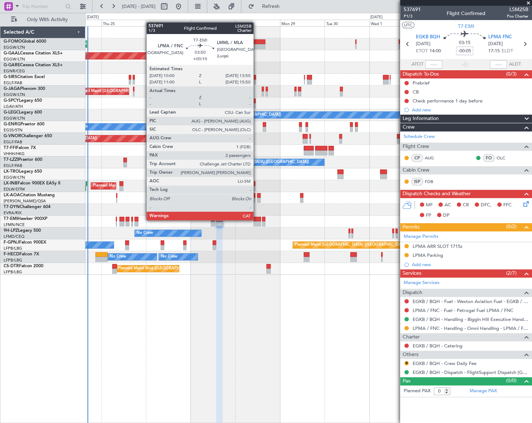
click at [257, 220] on div at bounding box center [256, 219] width 7 height 5
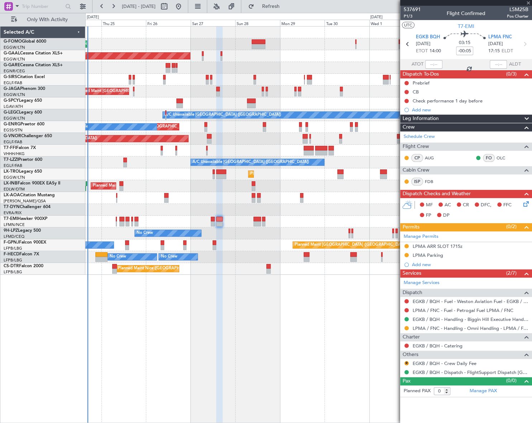
type input "+00:10"
type input "2"
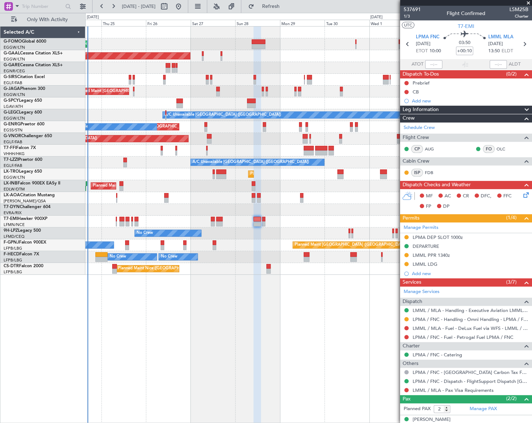
click at [358, 338] on div "Planned Maint London (Luton) Planned Maint Dusseldorf Owner Planned Maint Londo…" at bounding box center [308, 224] width 447 height 397
click at [434, 310] on link "LMML / MLA - Handling - Executive Aviation LMML / MLA" at bounding box center [471, 311] width 116 height 6
click at [308, 352] on div "Planned Maint London (Luton) Owner Planned Maint Dusseldorf Planned Maint Londo…" at bounding box center [308, 224] width 446 height 397
click at [351, 307] on div "Planned Maint London (Luton) Owner Planned Maint Dusseldorf Planned Maint Londo…" at bounding box center [308, 224] width 446 height 397
click at [75, 224] on div "Planned Maint London (Luton) Planned Maint Dusseldorf Owner Planned Maint Londo…" at bounding box center [266, 218] width 532 height 410
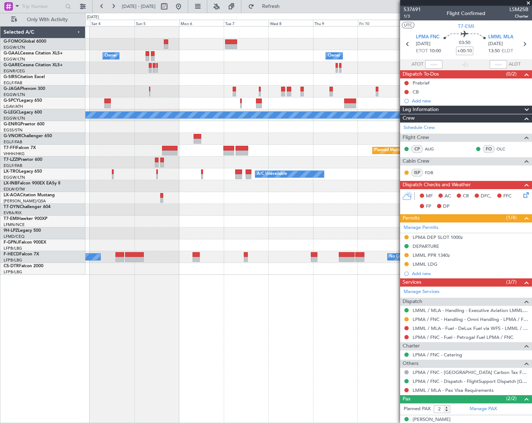
click at [118, 222] on div "Owner Owner Owner Owner Owner No Crew Planned Maint London (Luton) A/C Unavaila…" at bounding box center [308, 151] width 446 height 248
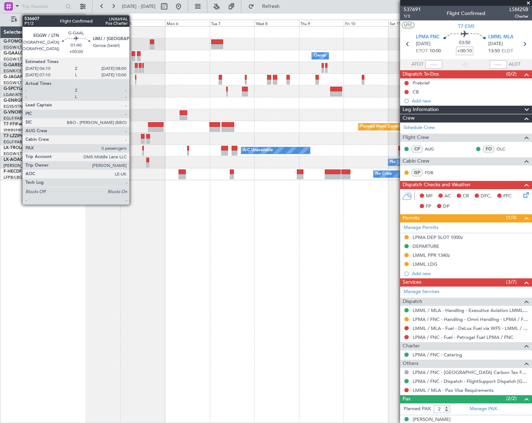
click at [133, 57] on div at bounding box center [134, 58] width 4 height 5
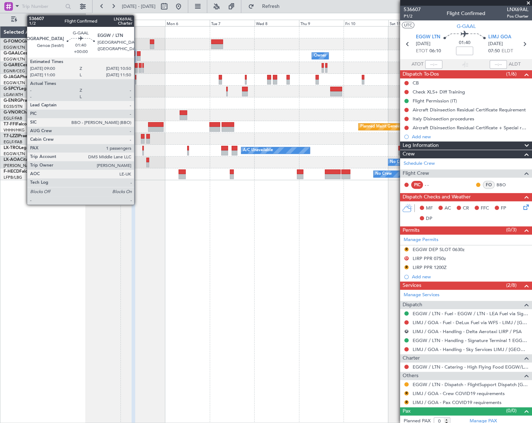
click at [137, 54] on div at bounding box center [139, 53] width 4 height 5
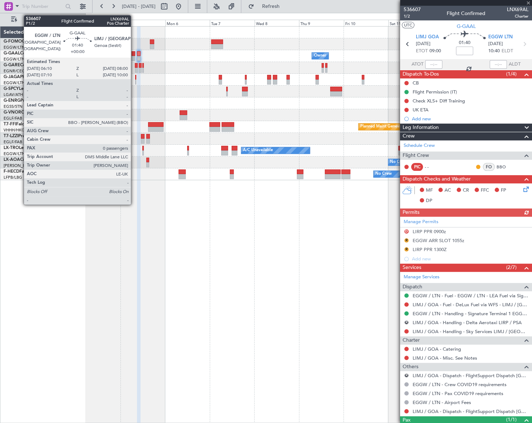
click at [134, 55] on div at bounding box center [134, 53] width 4 height 5
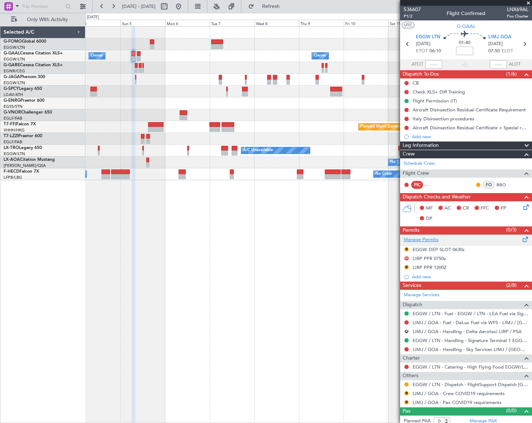
click at [426, 238] on link "Manage Permits" at bounding box center [421, 240] width 35 height 7
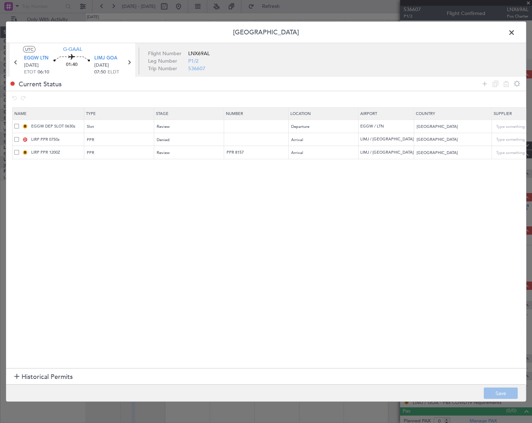
click at [14, 140] on span at bounding box center [16, 139] width 5 height 5
click at [19, 137] on input "checkbox" at bounding box center [19, 137] width 0 height 0
click at [18, 153] on span at bounding box center [16, 152] width 5 height 5
click at [19, 150] on input "checkbox" at bounding box center [19, 150] width 0 height 0
click at [505, 85] on icon at bounding box center [506, 84] width 9 height 9
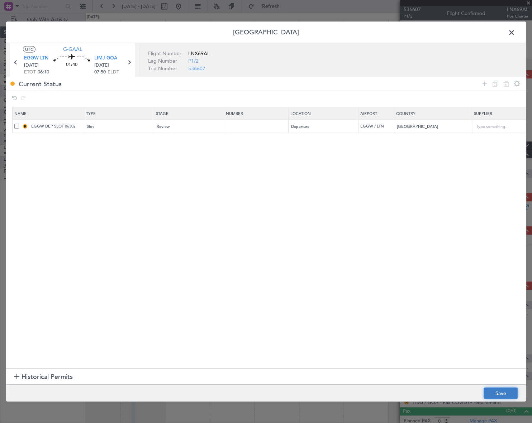
click at [509, 392] on button "Save" at bounding box center [501, 393] width 34 height 11
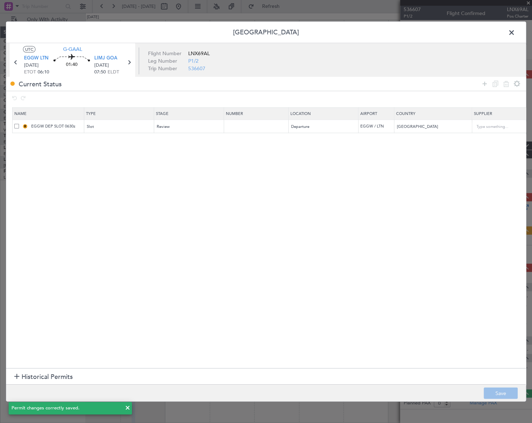
click at [515, 33] on span at bounding box center [515, 34] width 0 height 14
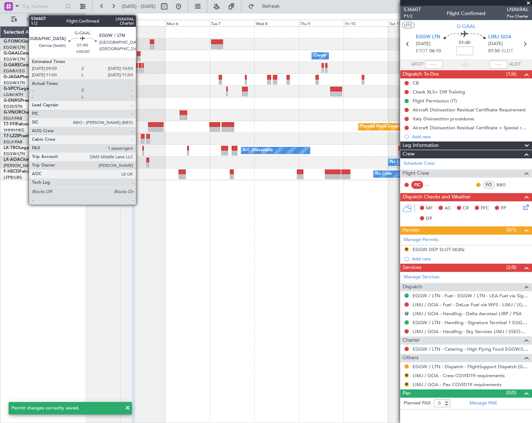
click at [139, 57] on div at bounding box center [139, 58] width 4 height 5
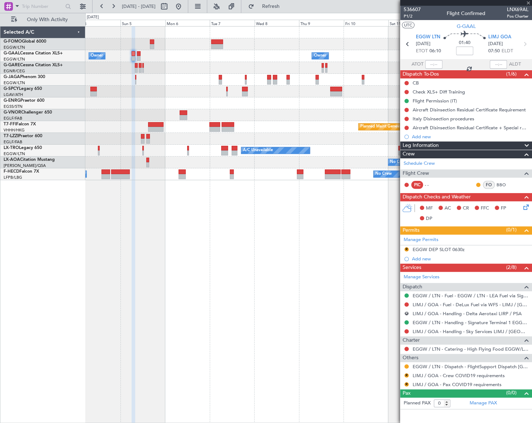
type input "1"
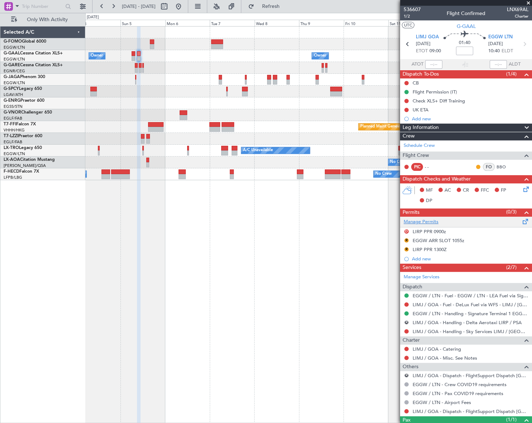
click at [424, 220] on link "Manage Permits" at bounding box center [421, 222] width 35 height 7
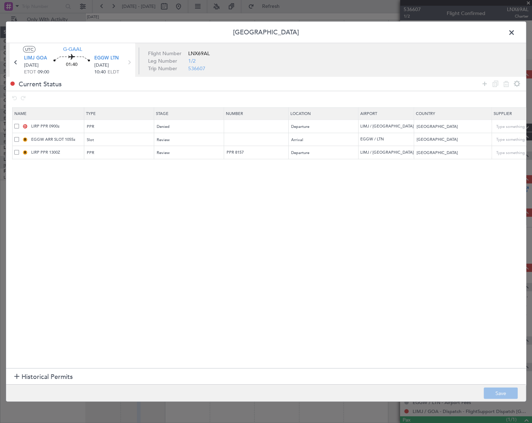
click at [16, 125] on span at bounding box center [16, 126] width 5 height 5
click at [19, 124] on input "checkbox" at bounding box center [19, 124] width 0 height 0
click at [15, 152] on span at bounding box center [16, 152] width 5 height 5
click at [19, 150] on input "checkbox" at bounding box center [19, 150] width 0 height 0
click at [504, 86] on icon at bounding box center [506, 84] width 9 height 9
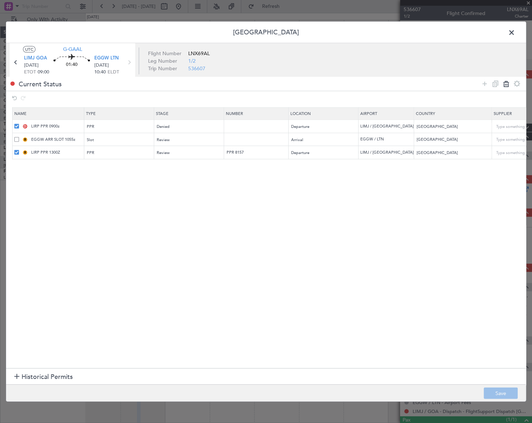
type input "EGGW ARR SLOT 1055z"
type input "[GEOGRAPHIC_DATA]"
type input "2"
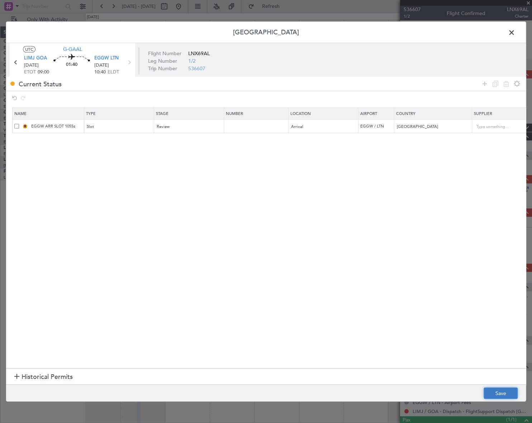
click at [505, 390] on button "Save" at bounding box center [501, 393] width 34 height 11
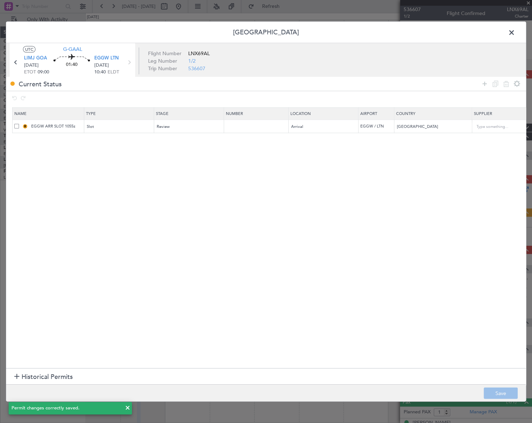
click at [515, 32] on span at bounding box center [515, 34] width 0 height 14
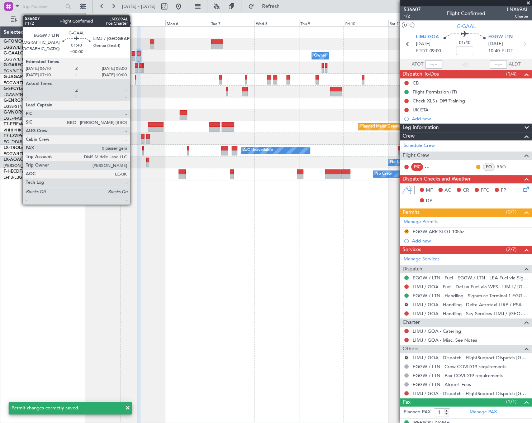
click at [133, 54] on div at bounding box center [134, 53] width 4 height 5
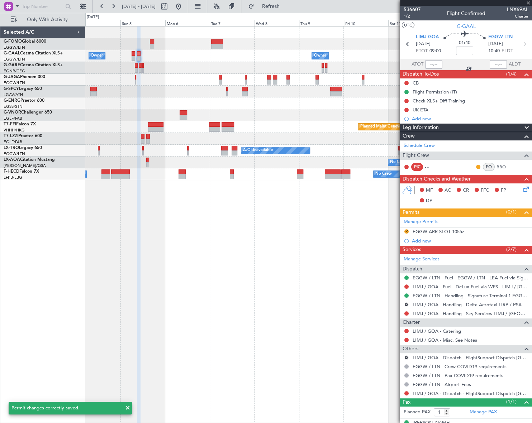
type input "0"
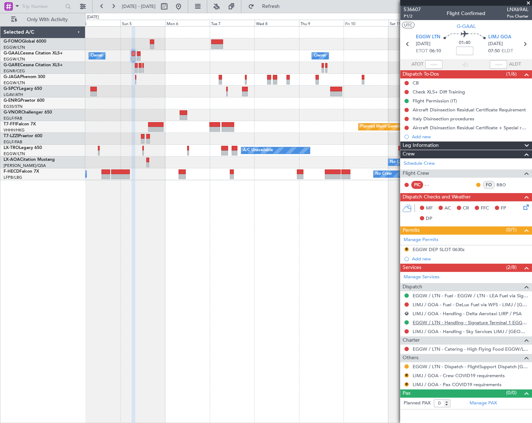
click at [492, 324] on link "EGGW / LTN - Handling - Signature Terminal 1 EGGW / LTN" at bounding box center [471, 323] width 116 height 6
click at [449, 250] on div "EGGW DEP SLOT 0630z" at bounding box center [439, 250] width 52 height 6
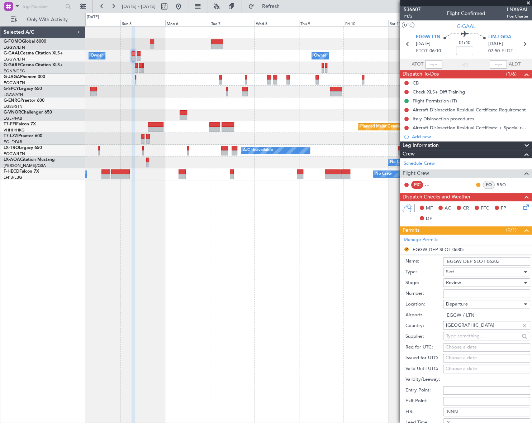
click at [495, 259] on input "EGGW DEP SLOT 0630z" at bounding box center [486, 261] width 87 height 9
type input "EGGW DEP SLOT 0610z"
click at [490, 281] on div "Review" at bounding box center [484, 282] width 76 height 11
click at [476, 330] on span "Requested" at bounding box center [484, 329] width 76 height 11
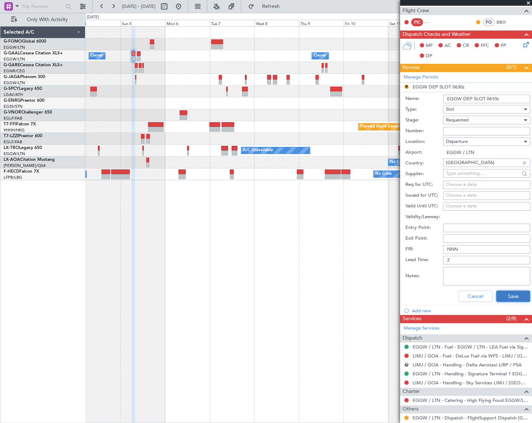
click at [512, 294] on button "Save" at bounding box center [513, 296] width 34 height 11
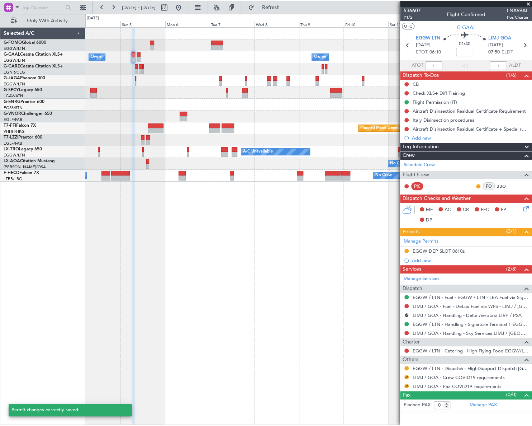
scroll to position [0, 0]
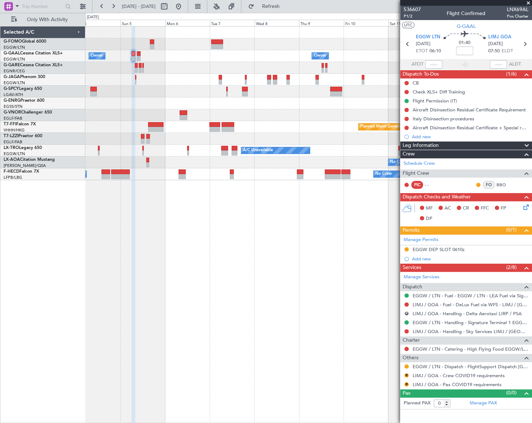
click at [252, 289] on div "Owner Owner Owner Owner Owner No Crew Planned Maint Geneva (Cointrin) Planned M…" at bounding box center [308, 224] width 446 height 397
click at [406, 375] on button "R" at bounding box center [406, 376] width 4 height 4
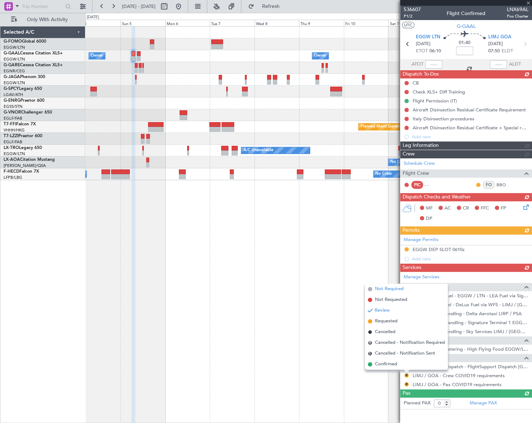
click at [391, 289] on span "Not Required" at bounding box center [389, 289] width 29 height 7
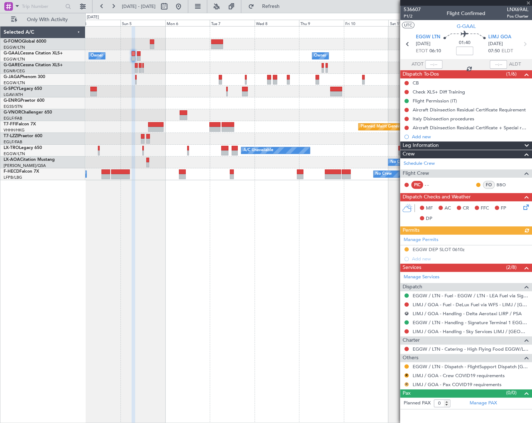
click at [407, 384] on button "R" at bounding box center [406, 385] width 4 height 4
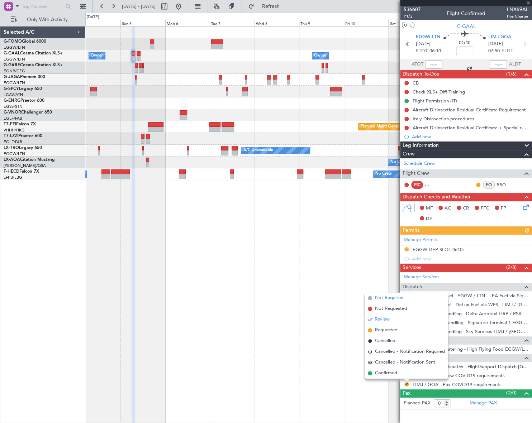
click at [393, 300] on span "Not Required" at bounding box center [389, 298] width 29 height 7
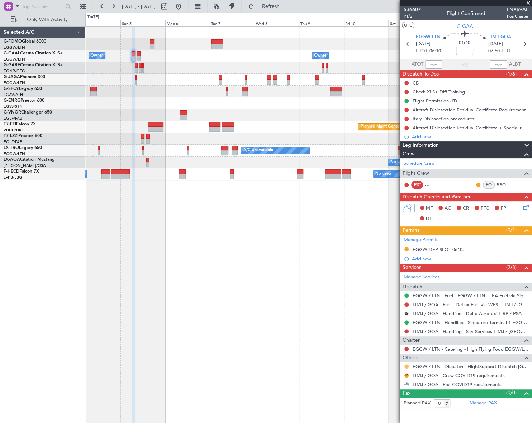
click at [405, 365] on button at bounding box center [406, 367] width 4 height 4
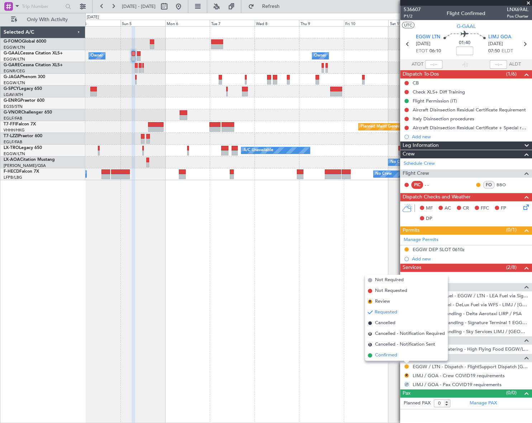
click at [389, 356] on span "Confirmed" at bounding box center [386, 355] width 22 height 7
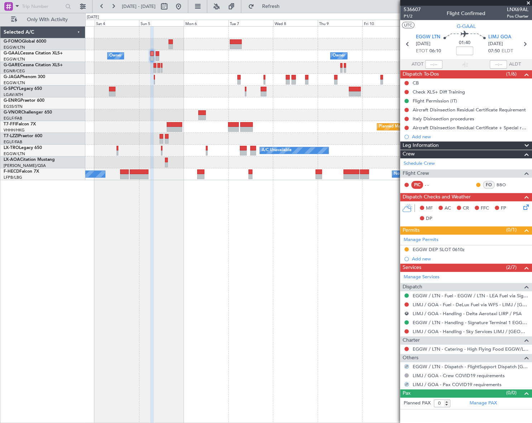
click at [502, 253] on fb-app "04 Oct 2025 - 14 Oct 2025 Refresh Quick Links Only With Activity Owner Owner Ow…" at bounding box center [266, 214] width 532 height 418
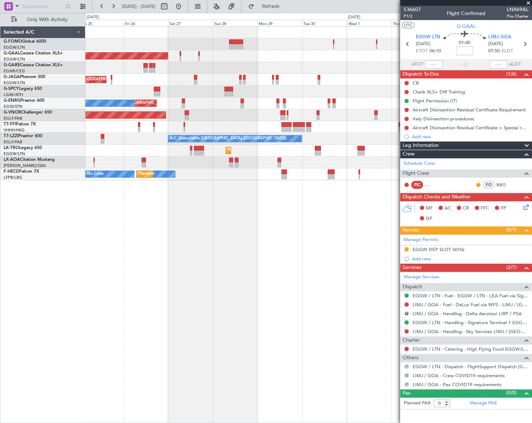
click at [504, 289] on fb-app "04 Oct 2025 - 14 Oct 2025 Refresh Quick Links Only With Activity Planned Maint …" at bounding box center [266, 214] width 532 height 418
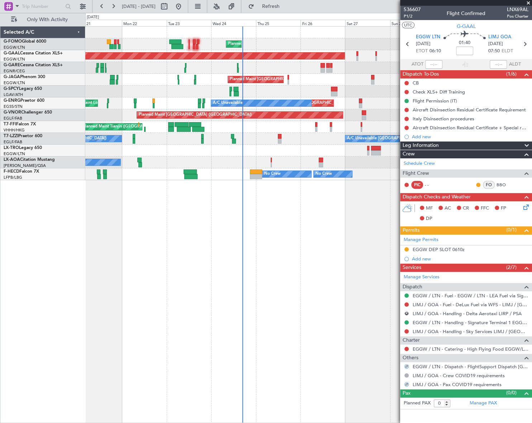
click at [156, 322] on div "Planned Maint London (Luton) Planned Maint Dusseldorf Planned Maint London (Lut…" at bounding box center [308, 224] width 447 height 397
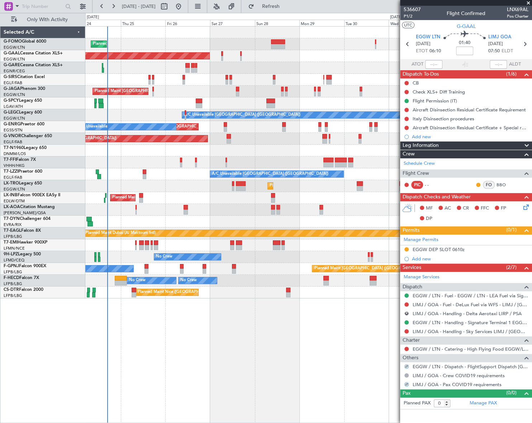
click at [106, 329] on div "Planned Maint London (Luton) Planned Maint Dusseldorf Owner Planned Maint Londo…" at bounding box center [308, 224] width 447 height 397
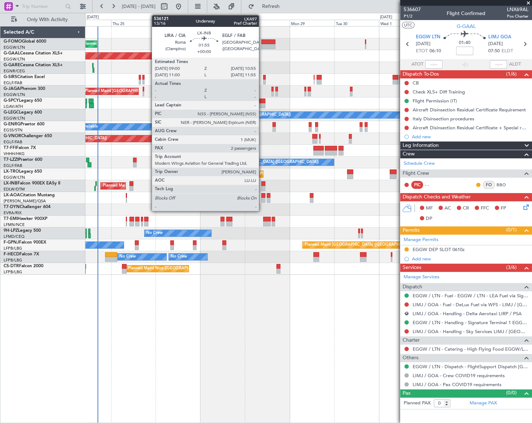
click at [262, 184] on div at bounding box center [263, 183] width 4 height 5
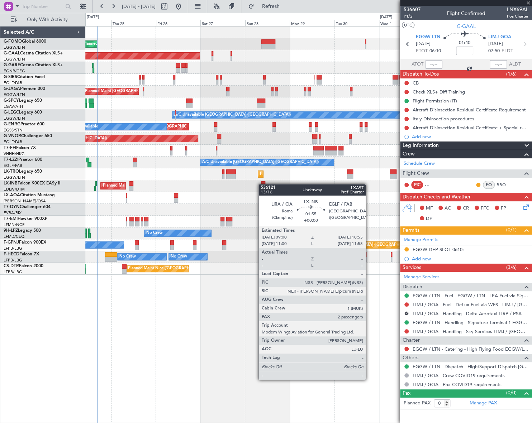
type input "2"
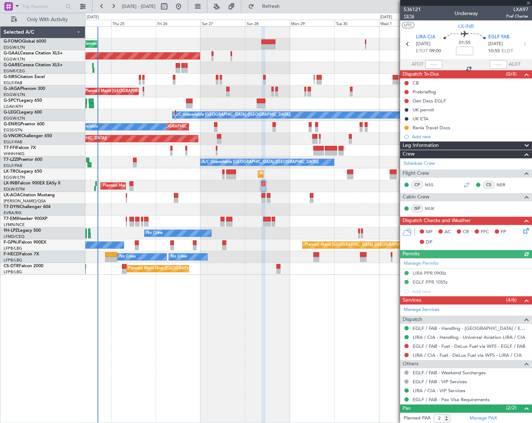
click at [409, 18] on span "13/16" at bounding box center [412, 16] width 17 height 6
click at [429, 162] on link "Schedule Crew" at bounding box center [419, 163] width 31 height 7
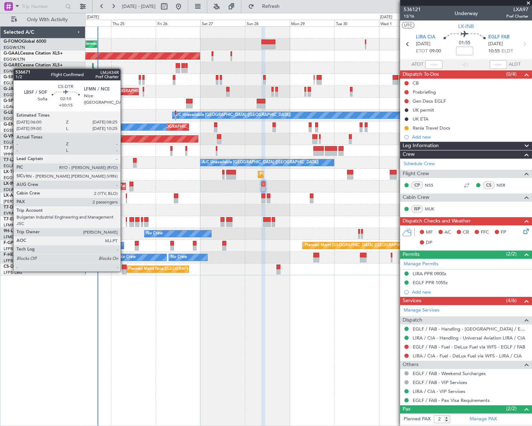
click at [124, 270] on div at bounding box center [124, 271] width 5 height 5
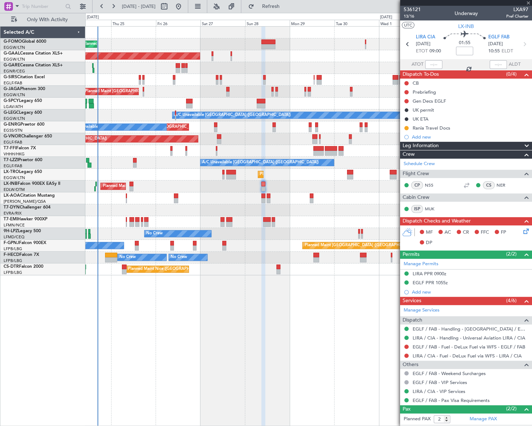
type input "+00:15"
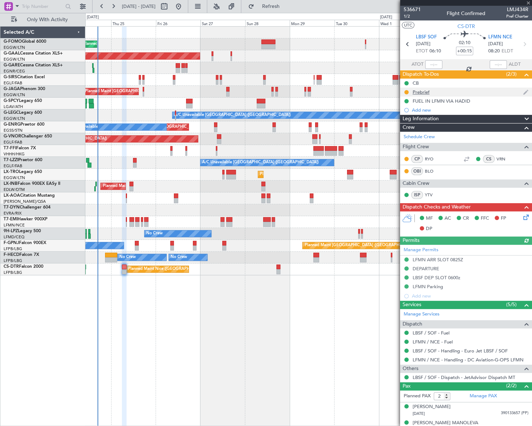
click at [415, 92] on div "Prebrief" at bounding box center [421, 92] width 17 height 6
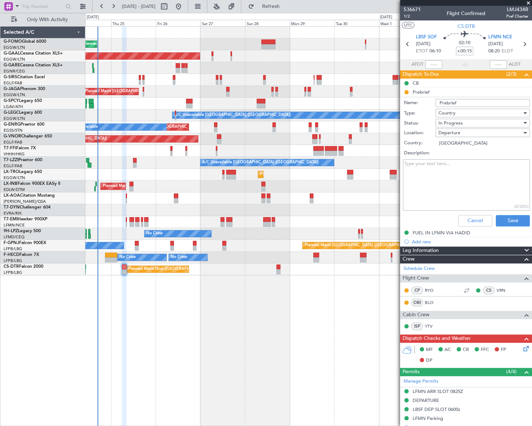
click at [412, 175] on textarea "Description:" at bounding box center [466, 184] width 127 height 51
paste textarea "LBSF -LFMN PL schedule pax + 200 lbs of baggage. All services are already confi…"
type textarea "LBSF -LFMN PL schedule pax + 200 lbs of baggage. All services are already confi…"
click at [473, 124] on div "In Progress" at bounding box center [480, 123] width 84 height 11
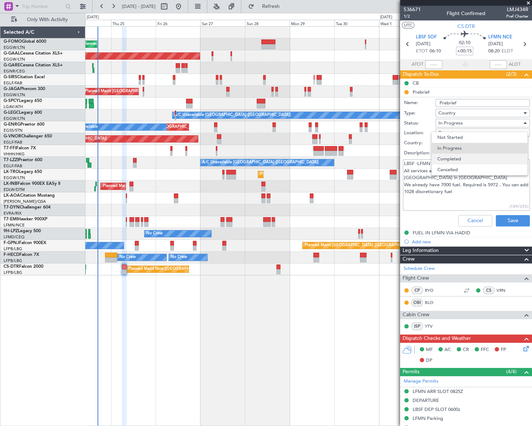
click at [466, 159] on span "Completed" at bounding box center [479, 158] width 84 height 11
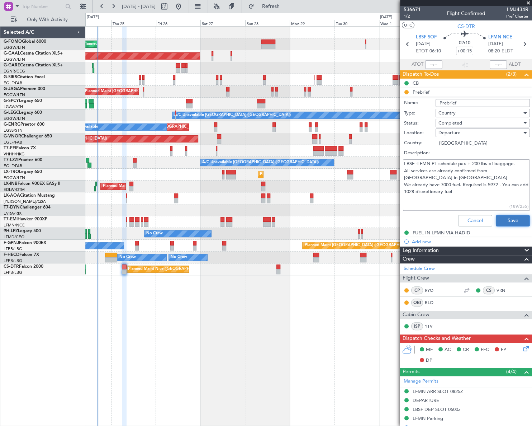
click at [505, 218] on button "Save" at bounding box center [513, 220] width 34 height 11
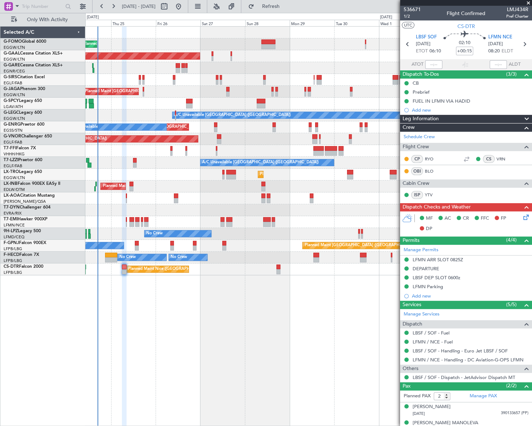
click at [75, 222] on div "Planned Maint London (Luton) Planned Maint Dusseldorf Owner Planned Maint Londo…" at bounding box center [266, 219] width 532 height 413
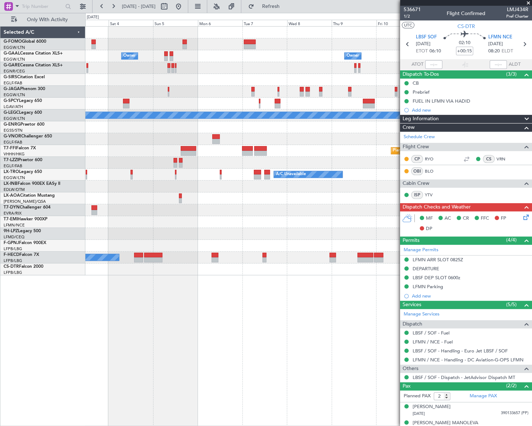
click at [120, 212] on div "Owner Owner Owner Owner Planned Maint [GEOGRAPHIC_DATA] ([GEOGRAPHIC_DATA]) A/C…" at bounding box center [308, 151] width 446 height 248
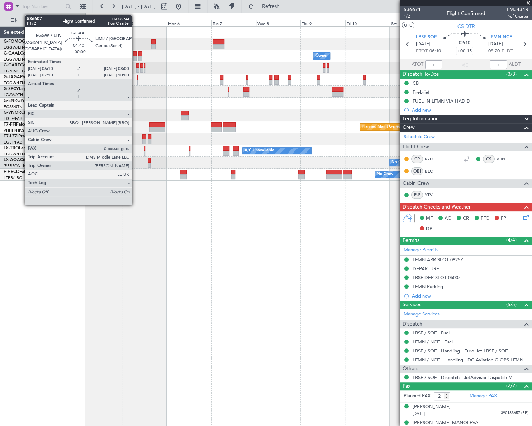
click at [135, 51] on div at bounding box center [135, 53] width 4 height 5
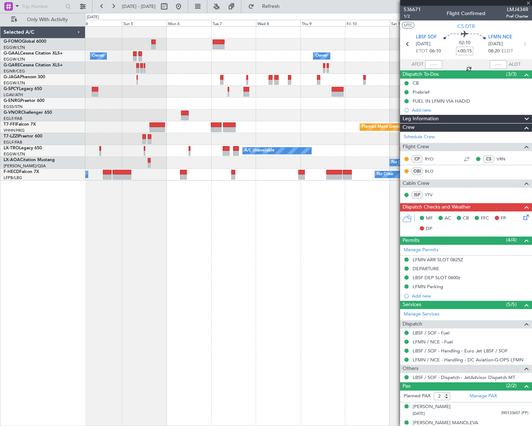
type input "0"
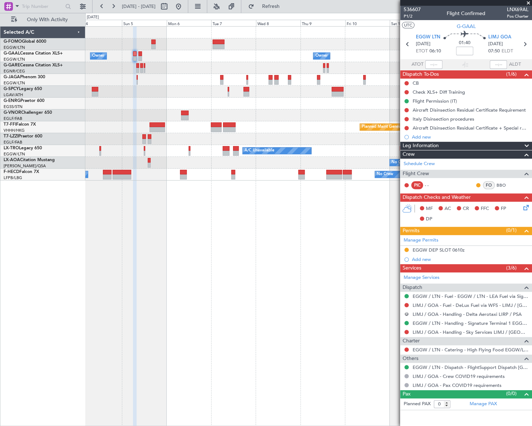
click at [405, 314] on button "R" at bounding box center [406, 314] width 4 height 4
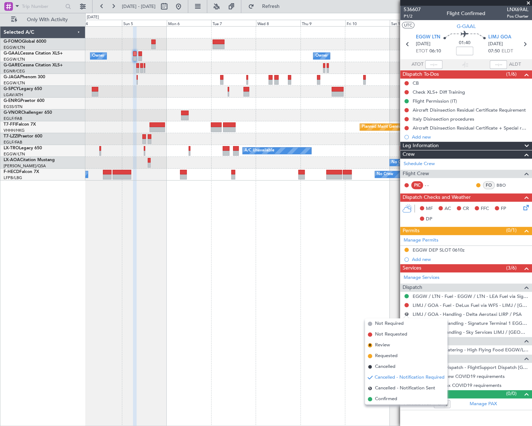
click at [384, 366] on span "Cancelled" at bounding box center [385, 366] width 20 height 7
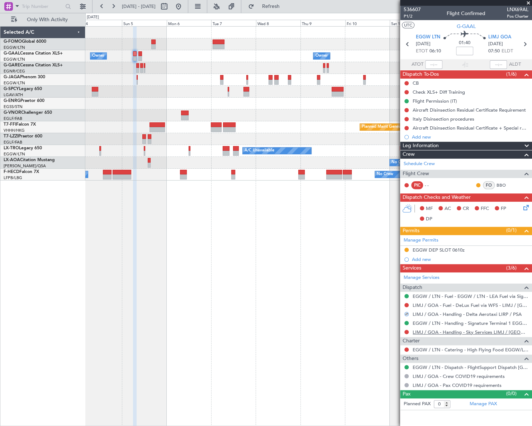
click at [485, 332] on link "LIMJ / GOA - Handling - Sky Services LIMJ / GOA" at bounding box center [471, 332] width 116 height 6
click at [406, 320] on button at bounding box center [406, 322] width 4 height 4
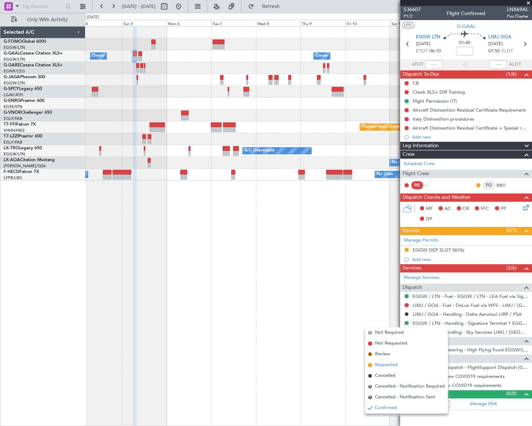
click at [383, 365] on span "Requested" at bounding box center [386, 364] width 23 height 7
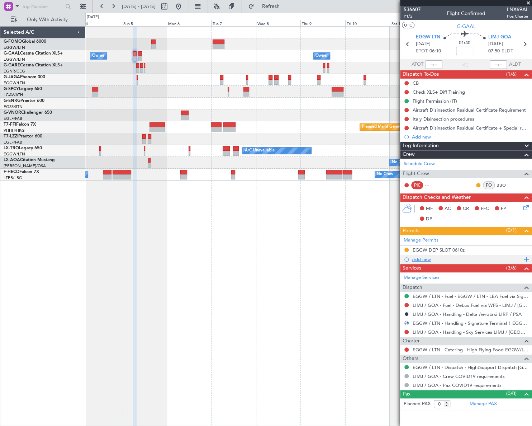
click at [421, 260] on div "Add new" at bounding box center [467, 259] width 110 height 6
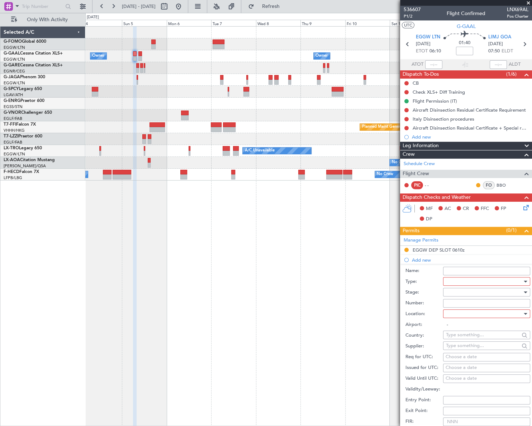
click at [476, 281] on div at bounding box center [484, 281] width 76 height 11
click at [465, 315] on span "PPR" at bounding box center [484, 316] width 76 height 11
click at [498, 290] on div at bounding box center [484, 291] width 76 height 11
click at [470, 338] on span "Requested" at bounding box center [484, 338] width 76 height 11
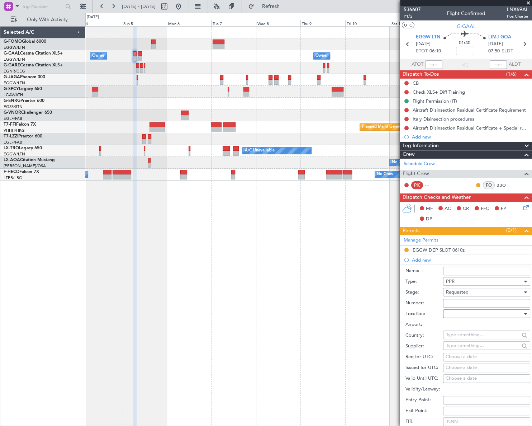
click at [500, 313] on div at bounding box center [484, 313] width 76 height 11
drag, startPoint x: 474, startPoint y: 348, endPoint x: 489, endPoint y: 359, distance: 19.0
click at [474, 347] on span "Arrival" at bounding box center [484, 349] width 76 height 11
type input "LIMJ / GOA"
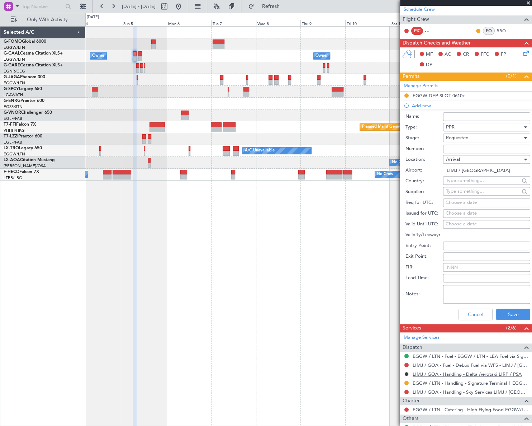
scroll to position [163, 0]
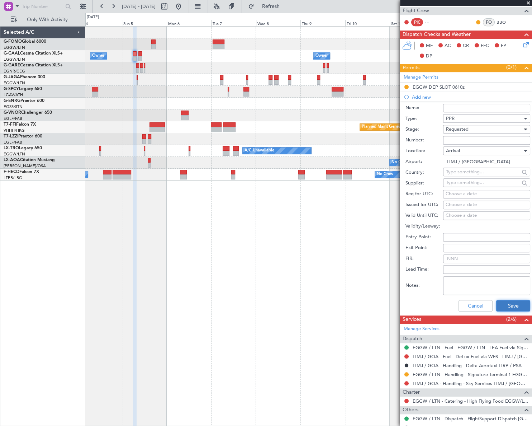
click at [511, 306] on button "Save" at bounding box center [513, 305] width 34 height 11
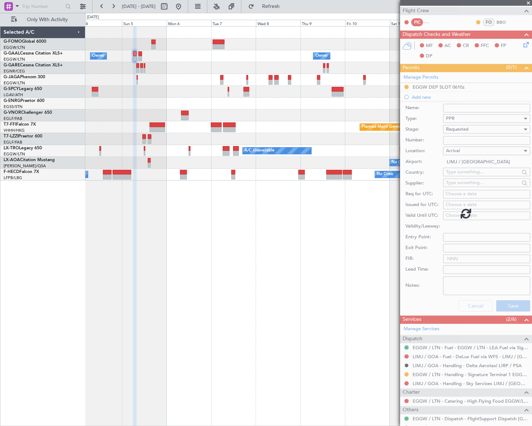
scroll to position [0, 0]
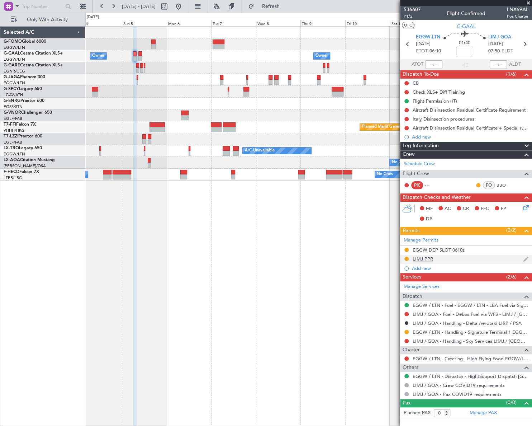
click at [427, 259] on div "LIMJ PPR" at bounding box center [423, 259] width 20 height 6
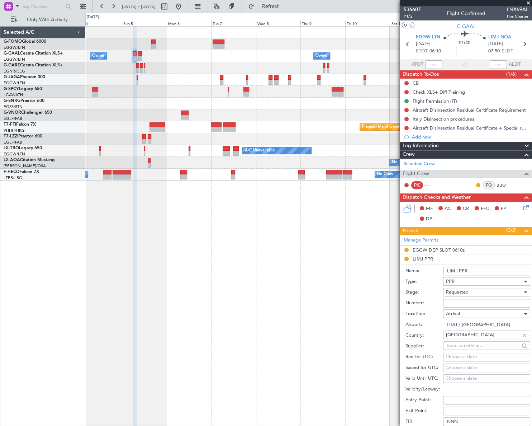
click at [480, 271] on input "LIMJ PPR" at bounding box center [486, 270] width 87 height 9
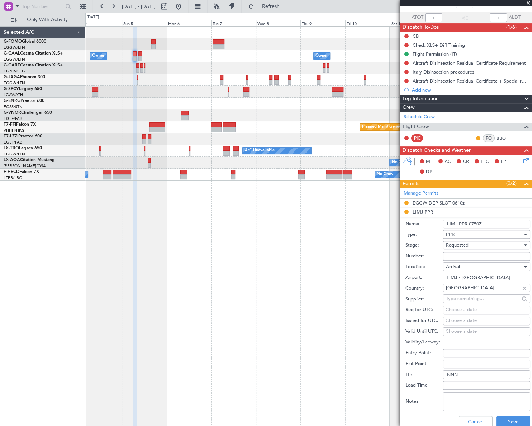
scroll to position [98, 0]
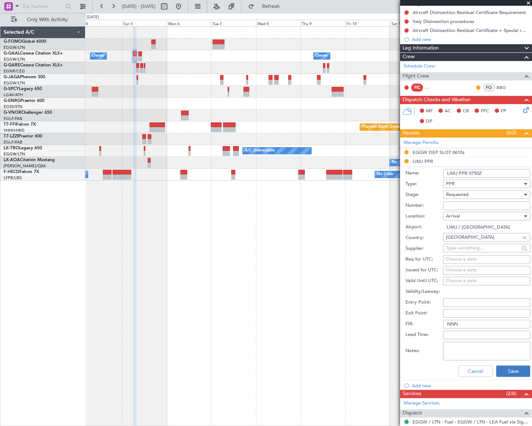
type input "LIMJ PPR 0750Z"
click at [517, 372] on button "Save" at bounding box center [513, 370] width 34 height 11
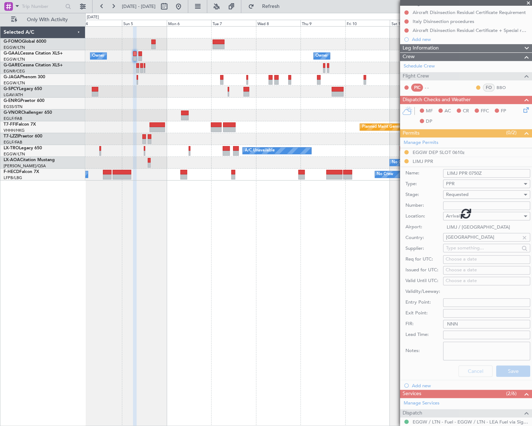
scroll to position [0, 0]
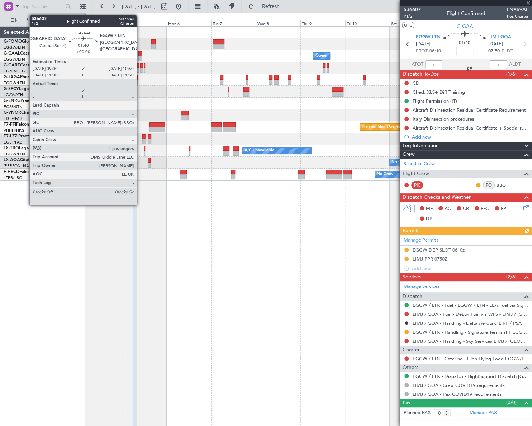
click at [140, 53] on div at bounding box center [140, 53] width 4 height 5
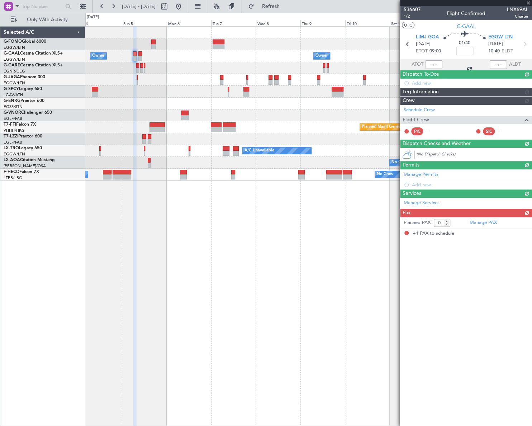
type input "1"
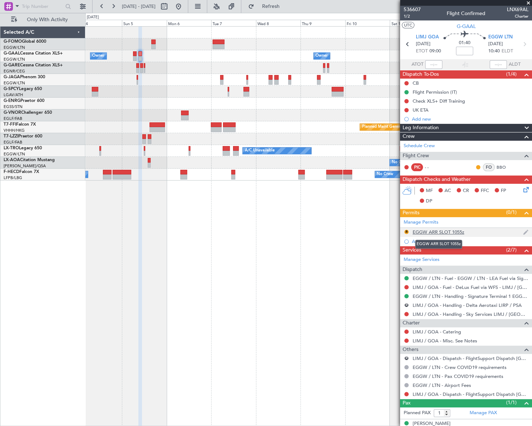
click at [455, 232] on div "EGGW ARR SLOT 1055z" at bounding box center [439, 232] width 52 height 6
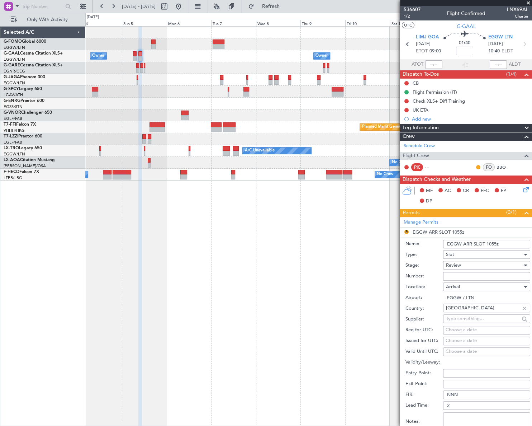
click at [495, 242] on input "EGGW ARR SLOT 1055z" at bounding box center [486, 243] width 87 height 9
type input "EGGW ARR SLOT 1040z"
click at [494, 264] on div "Review" at bounding box center [484, 265] width 76 height 11
click at [465, 311] on span "Requested" at bounding box center [484, 311] width 76 height 11
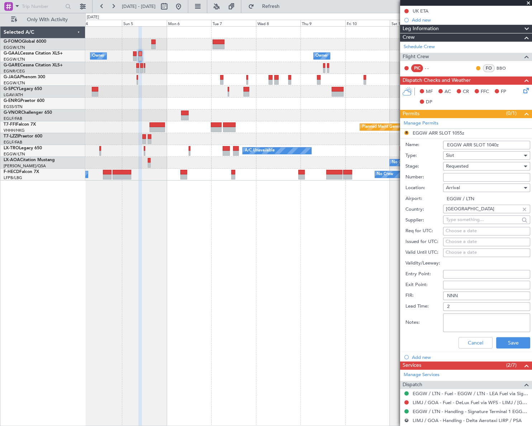
scroll to position [130, 0]
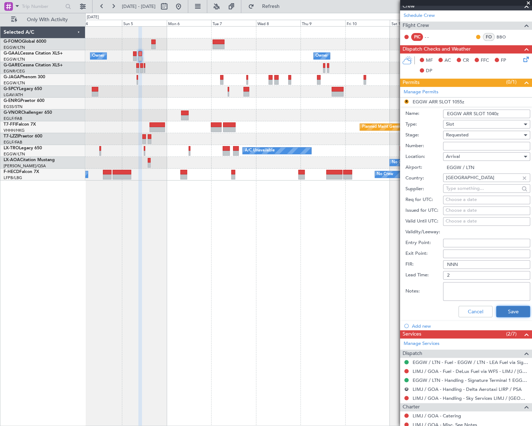
click at [515, 308] on button "Save" at bounding box center [513, 310] width 34 height 11
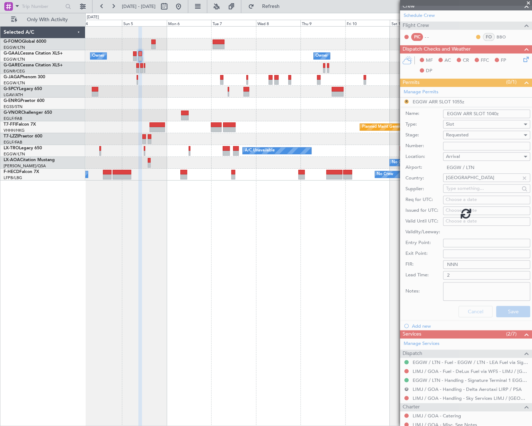
scroll to position [8, 0]
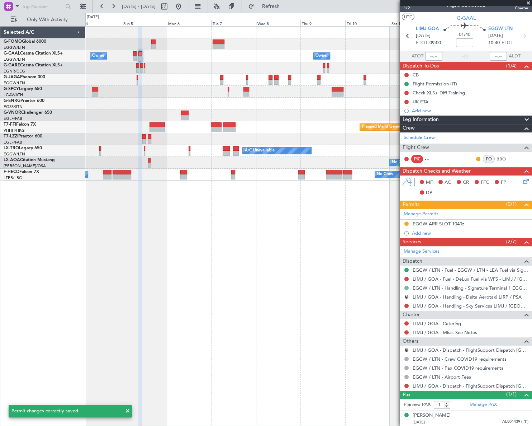
click at [405, 286] on button at bounding box center [406, 287] width 4 height 4
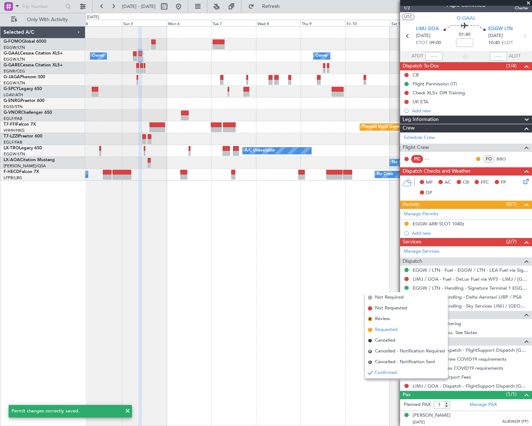
click at [386, 329] on span "Requested" at bounding box center [386, 329] width 23 height 7
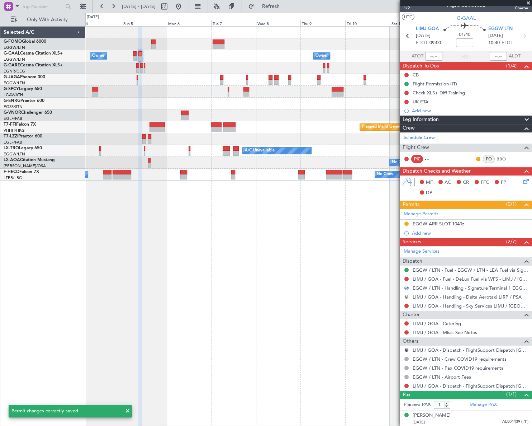
click at [405, 295] on button "R" at bounding box center [406, 296] width 4 height 4
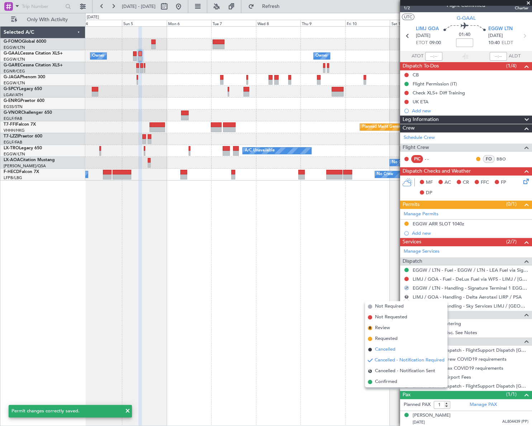
click at [384, 349] on span "Cancelled" at bounding box center [385, 349] width 20 height 7
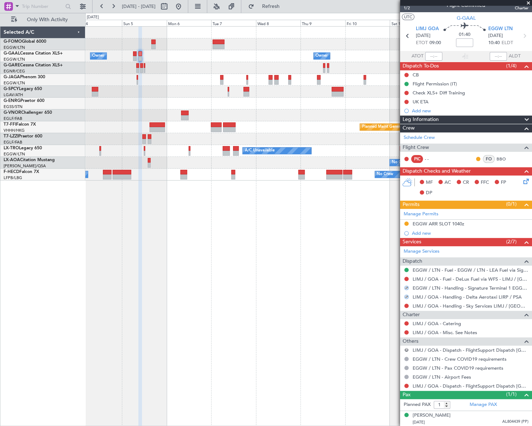
click at [407, 347] on button "R" at bounding box center [406, 349] width 4 height 4
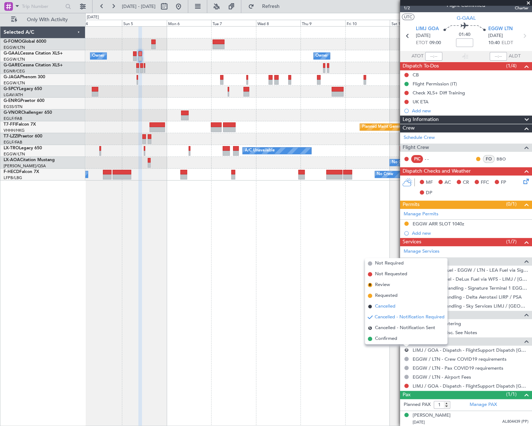
click at [390, 304] on span "Cancelled" at bounding box center [385, 306] width 20 height 7
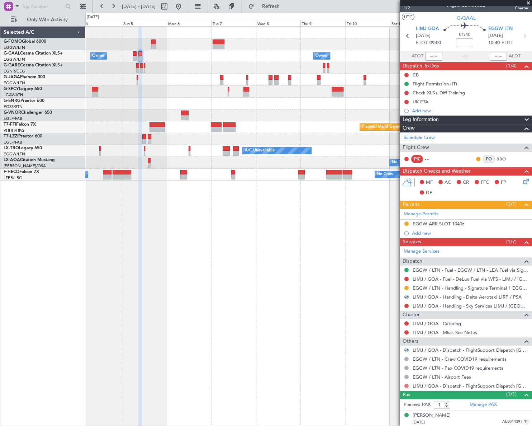
click at [405, 383] on button at bounding box center [406, 385] width 4 height 4
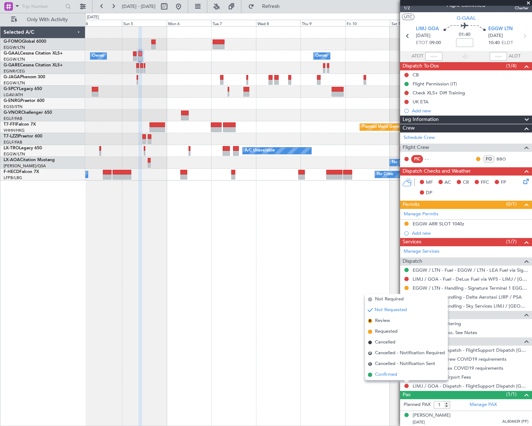
click at [385, 374] on span "Confirmed" at bounding box center [386, 374] width 22 height 7
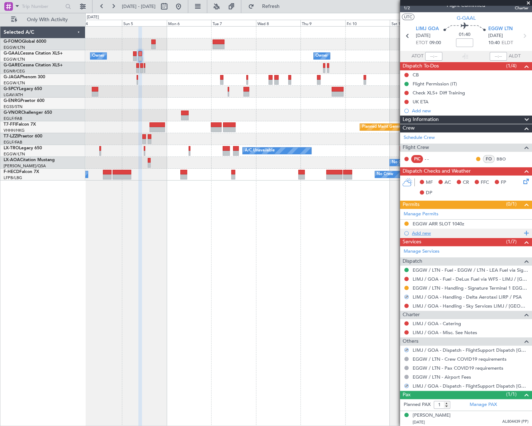
click at [422, 232] on div "Add new" at bounding box center [467, 233] width 110 height 6
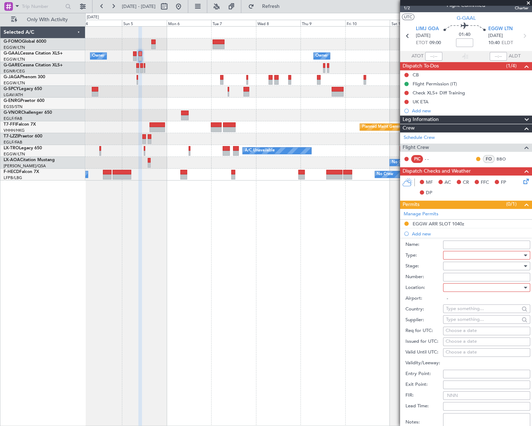
click at [462, 256] on div at bounding box center [484, 255] width 76 height 11
click at [462, 289] on span "PPR" at bounding box center [484, 290] width 76 height 11
click at [505, 264] on div at bounding box center [484, 265] width 76 height 11
drag, startPoint x: 468, startPoint y: 312, endPoint x: 471, endPoint y: 310, distance: 3.9
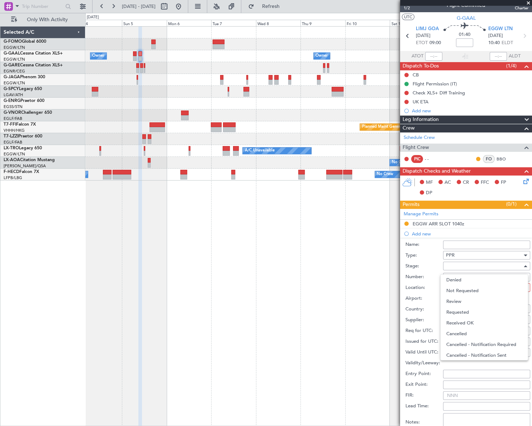
click at [468, 311] on span "Requested" at bounding box center [484, 312] width 76 height 11
click at [503, 288] on div at bounding box center [484, 287] width 76 height 11
click at [461, 305] on span "Departure" at bounding box center [484, 301] width 76 height 11
type input "LIMJ / GOA"
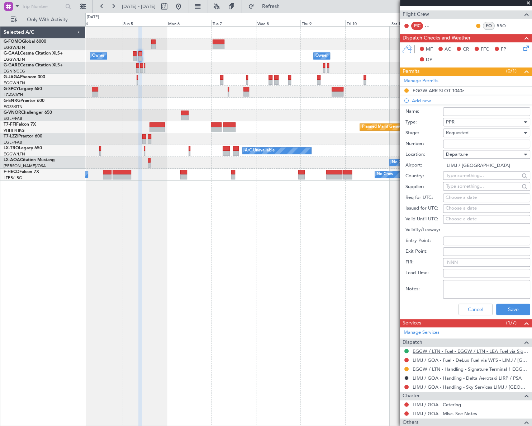
scroll to position [171, 0]
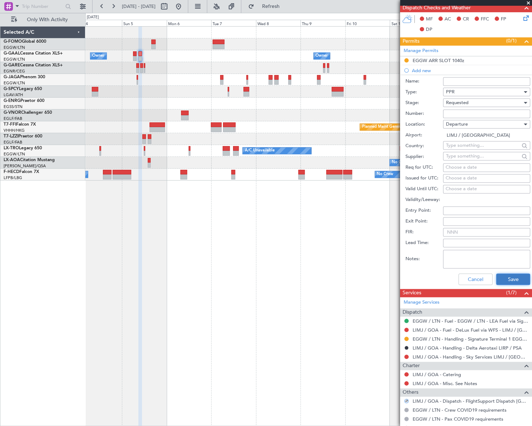
click at [511, 280] on button "Save" at bounding box center [513, 278] width 34 height 11
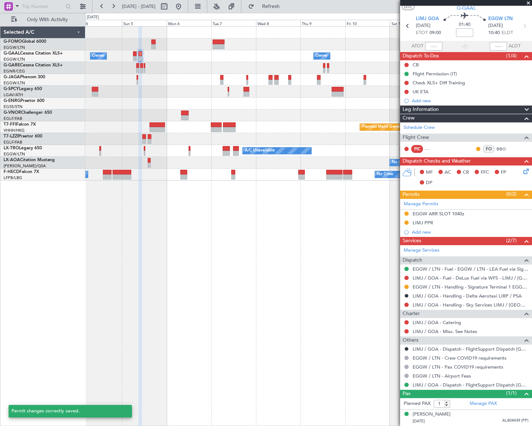
scroll to position [17, 0]
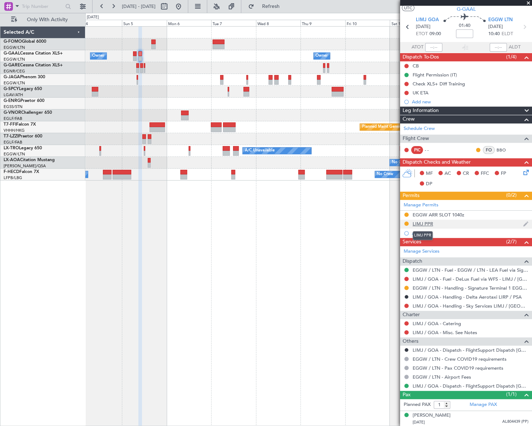
click at [429, 221] on div "LIMJ PPR" at bounding box center [423, 223] width 20 height 6
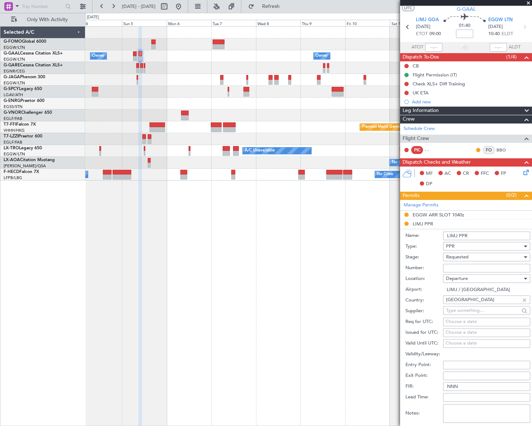
scroll to position [171, 0]
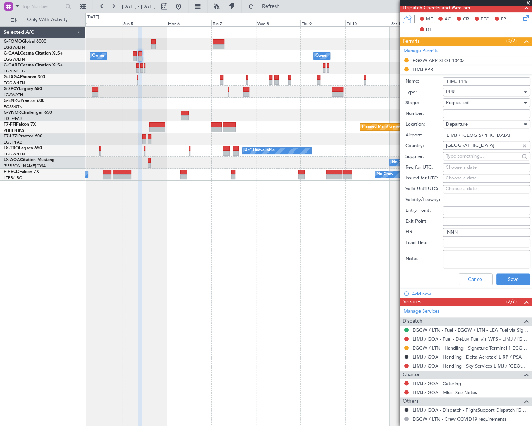
click at [474, 82] on input "LIMJ PPR" at bounding box center [486, 81] width 87 height 9
type input "LIMJ PPR 0900Z"
click at [516, 277] on button "Save" at bounding box center [513, 278] width 34 height 11
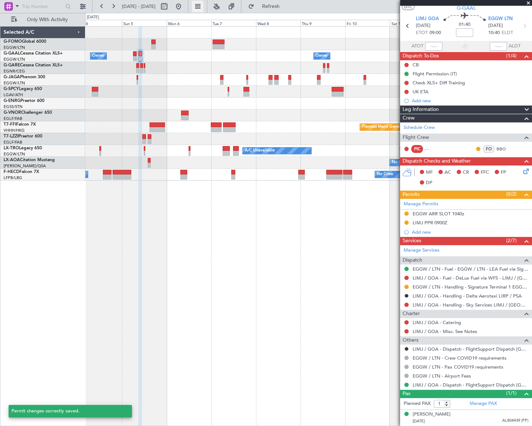
scroll to position [17, 0]
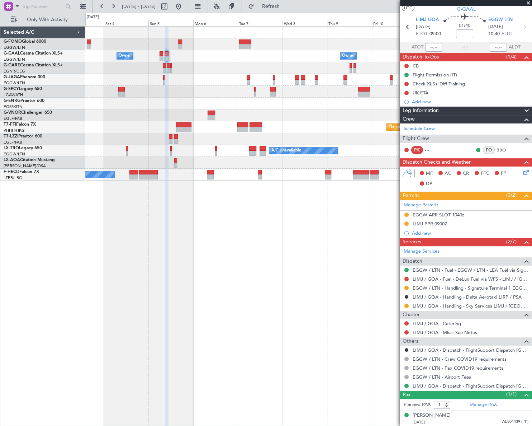
click at [360, 243] on div "Owner Owner Owner Owner Planned Maint Geneva (Cointrin) A/C Unavailable Planned…" at bounding box center [308, 225] width 447 height 399
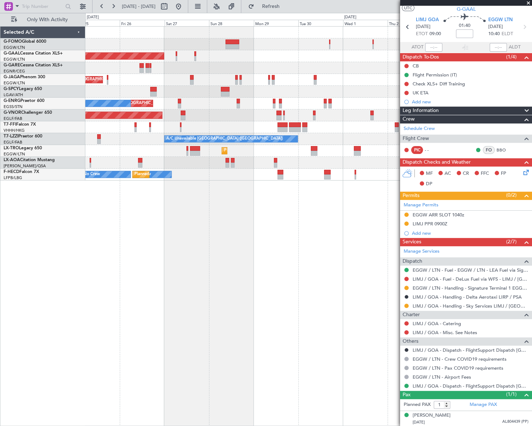
click at [340, 257] on div "Planned Maint London (Luton) Owner Planned Maint Dusseldorf Planned Maint Londo…" at bounding box center [308, 225] width 446 height 399
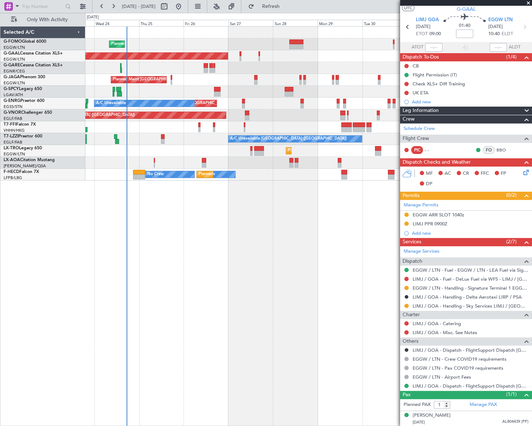
click at [310, 260] on div "Planned Maint London (Luton) Planned Maint Dusseldorf Owner Planned Maint Londo…" at bounding box center [308, 225] width 447 height 399
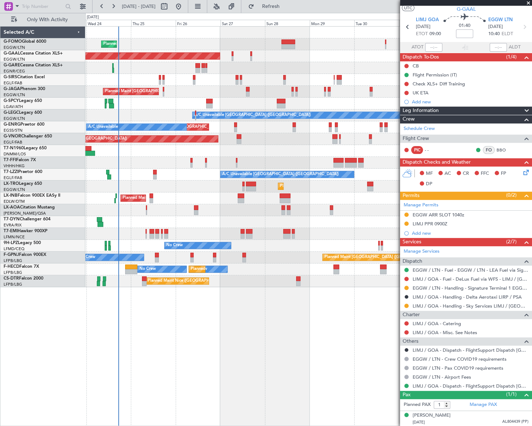
click at [10, 318] on div "Planned Maint London (Luton) Planned Maint Dusseldorf Owner Planned Maint Londo…" at bounding box center [266, 219] width 532 height 413
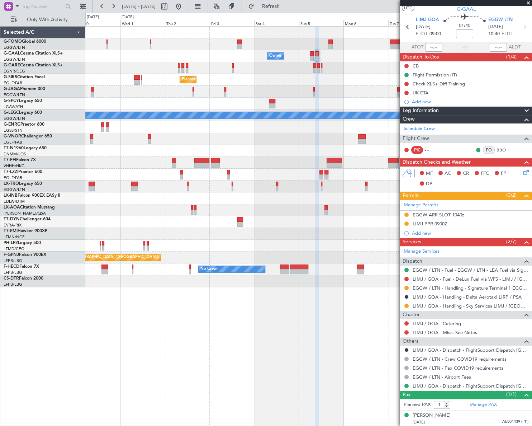
click at [25, 322] on div "Owner Owner Owner Planned Maint London (Luton) A/C Unavailable London (Luton) P…" at bounding box center [266, 219] width 532 height 413
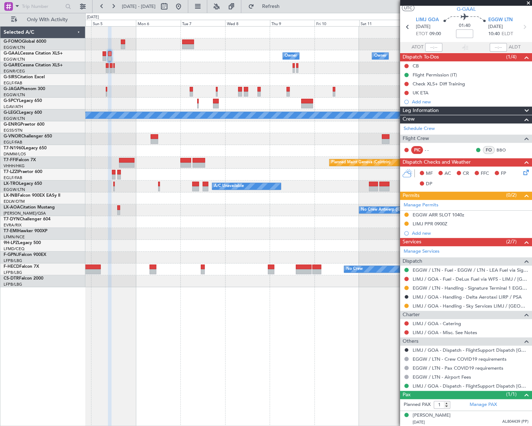
click at [53, 315] on div "Owner Owner Owner Owner Owner No Crew Planned Maint London (Luton) A/C Unavaila…" at bounding box center [266, 219] width 532 height 413
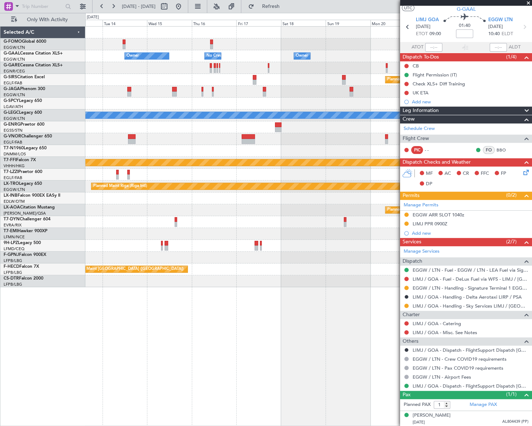
click at [72, 330] on div "Owner Owner No Crew Owner Owner Planned Maint Oxford (Kidlington) A/C Unavailab…" at bounding box center [266, 219] width 532 height 413
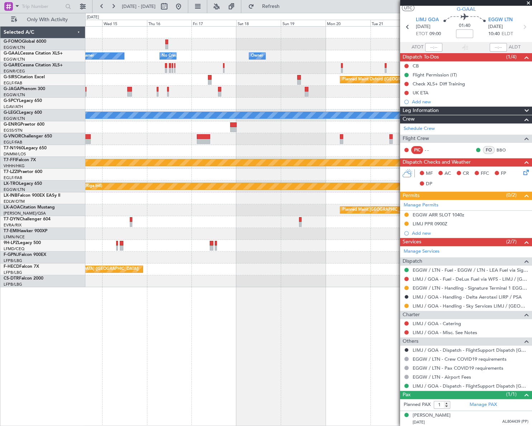
click at [106, 335] on div "Owner Owner No Crew Owner Planned Maint Oxford (Kidlington) A/C Unavailable Lon…" at bounding box center [308, 225] width 447 height 399
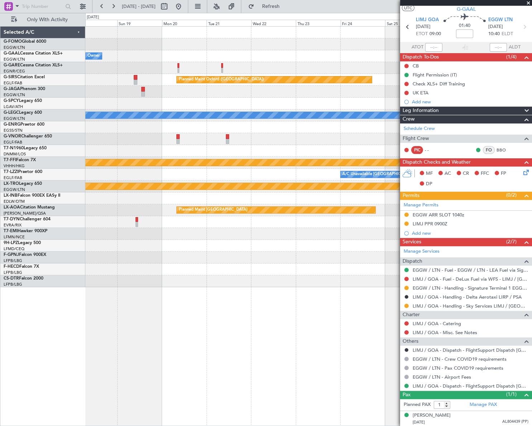
click at [100, 344] on div "Owner Owner No Crew Planned Maint Oxford (Kidlington) A/C Unavailable London (L…" at bounding box center [308, 225] width 446 height 399
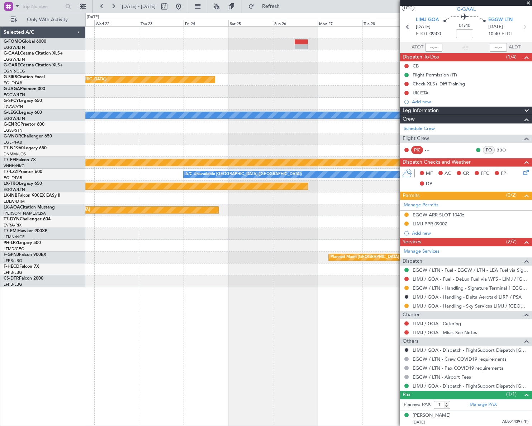
click at [80, 338] on div "Planned Maint Oxford (Kidlington) A/C Unavailable London (Luton) Planned Maint …" at bounding box center [266, 219] width 532 height 413
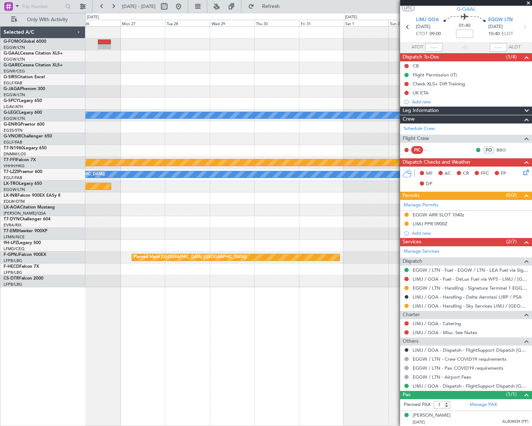
click at [105, 335] on div "Planned Maint Oxford (Kidlington) A/C Unavailable London (Luton) Planned Maint …" at bounding box center [308, 225] width 446 height 399
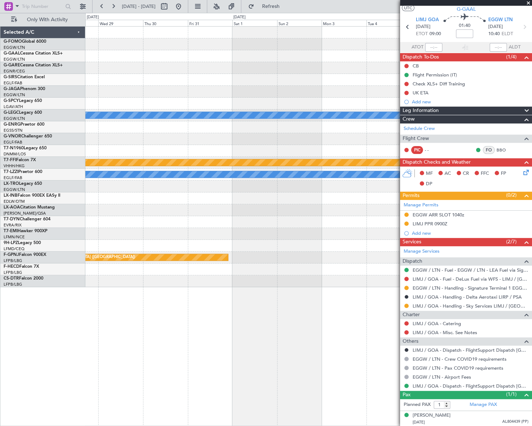
click at [183, 324] on div "A/C Unavailable London (Luton) Planned Maint Geneva (Cointrin) A/C Unavailable …" at bounding box center [308, 225] width 447 height 399
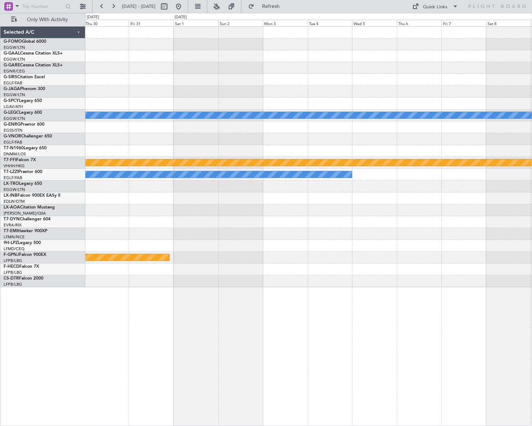
scroll to position [0, 0]
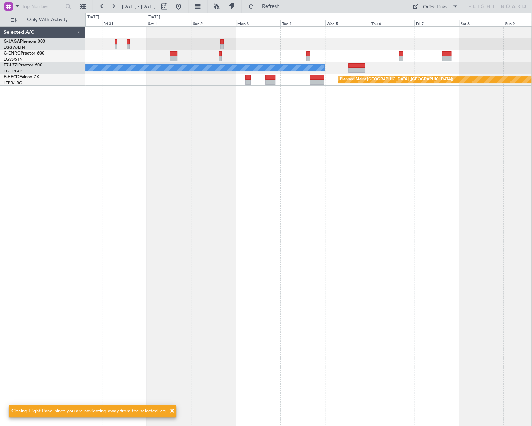
click at [264, 287] on div "A/C Unavailable London (Luton) Planned Maint Paris (Le Bourget) Planned Maint P…" at bounding box center [308, 225] width 446 height 399
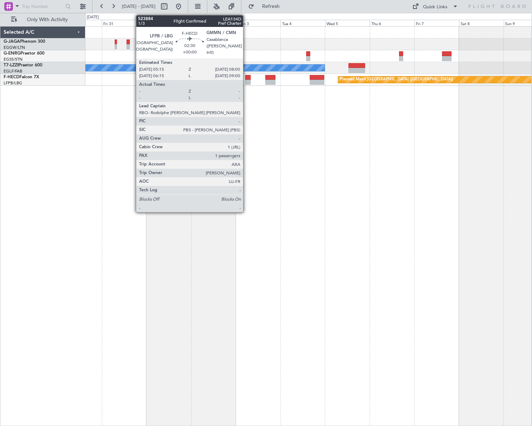
click at [246, 76] on div at bounding box center [247, 77] width 5 height 5
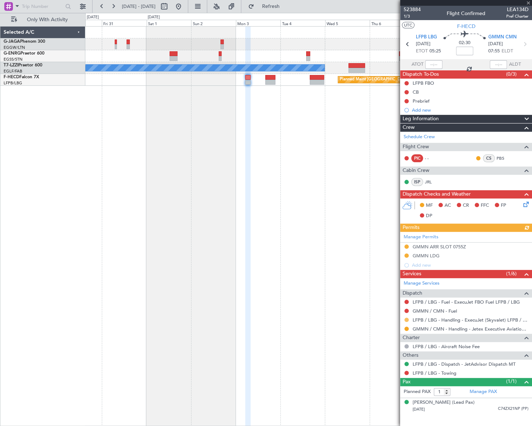
click at [405, 319] on button at bounding box center [406, 319] width 4 height 4
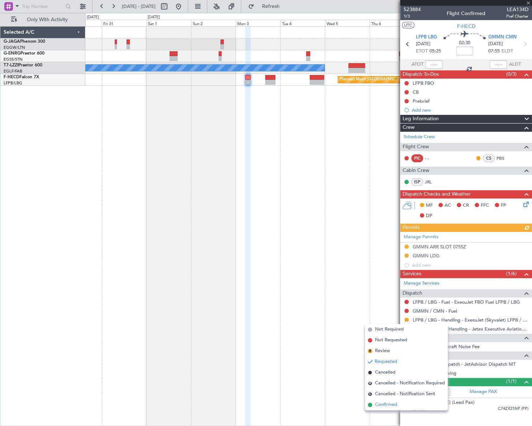
click at [393, 403] on span "Confirmed" at bounding box center [386, 404] width 22 height 7
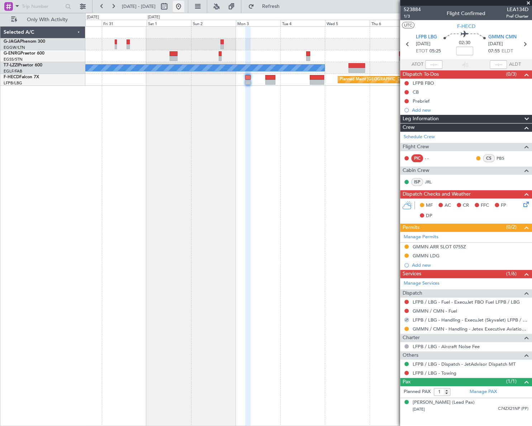
click at [184, 4] on button at bounding box center [178, 6] width 11 height 11
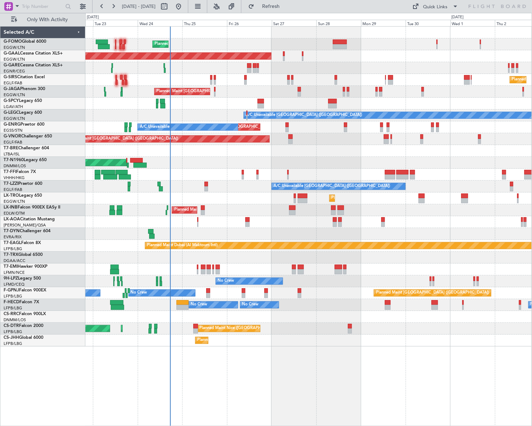
click at [234, 194] on div "Planned Maint London (Luton) Planned Maint Dusseldorf Owner Planned Maint Londo…" at bounding box center [308, 186] width 446 height 319
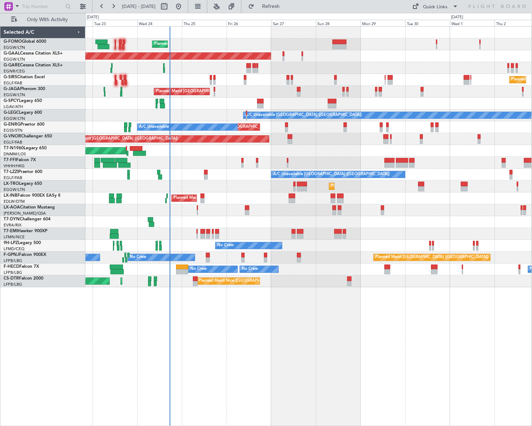
click at [82, 259] on div "Planned Maint [GEOGRAPHIC_DATA] ([GEOGRAPHIC_DATA]) Planned [GEOGRAPHIC_DATA] O…" at bounding box center [266, 219] width 532 height 413
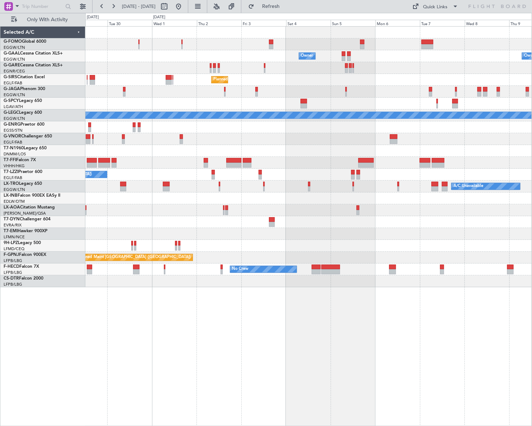
click at [142, 266] on div "Owner Owner Owner Planned Maint London (Luton) A/C Unavailable London (Luton) P…" at bounding box center [308, 157] width 446 height 260
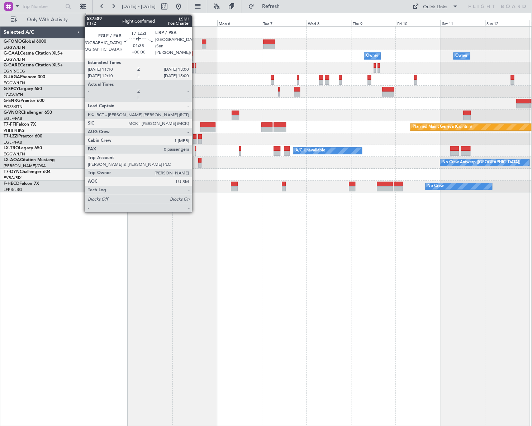
click at [195, 134] on div at bounding box center [195, 136] width 4 height 5
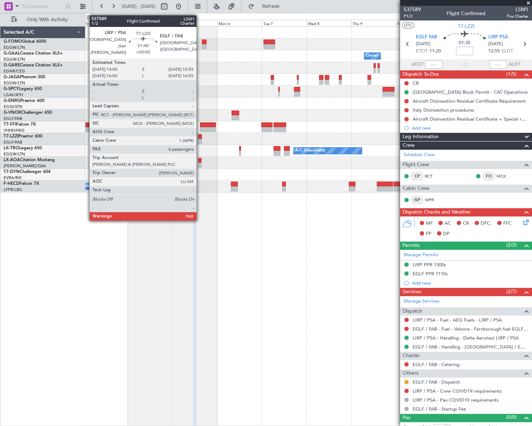
click at [200, 137] on div at bounding box center [200, 136] width 4 height 5
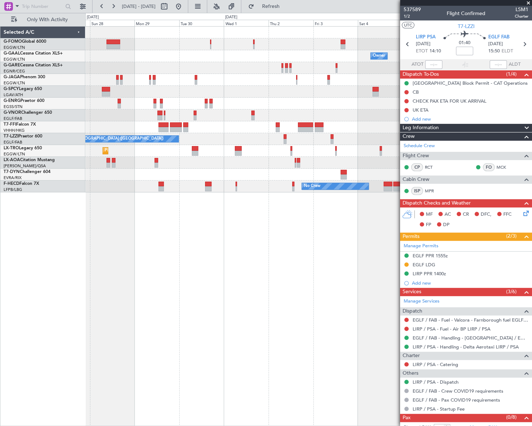
click at [436, 104] on body "03 Oct 2025 - 13 Oct 2025 Refresh Quick Links Only With Activity Owner Owner Pl…" at bounding box center [266, 213] width 532 height 426
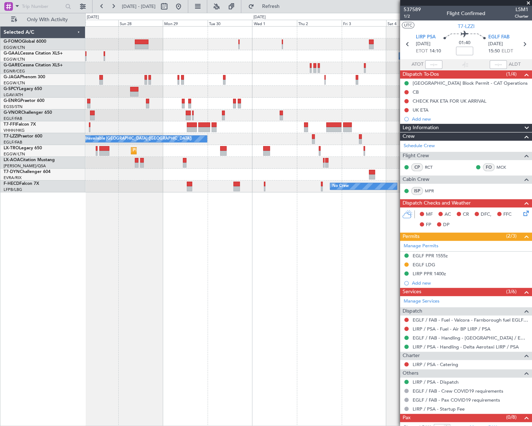
click at [365, 277] on div "Owner Owner Planned Maint Dusseldorf Planned Maint London (Luton) Unplanned Mai…" at bounding box center [308, 225] width 447 height 399
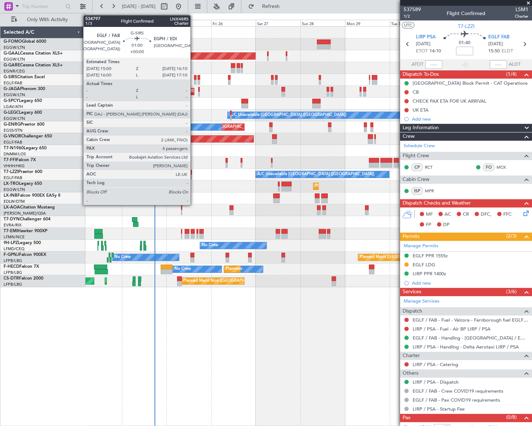
click at [194, 79] on div at bounding box center [195, 77] width 3 height 5
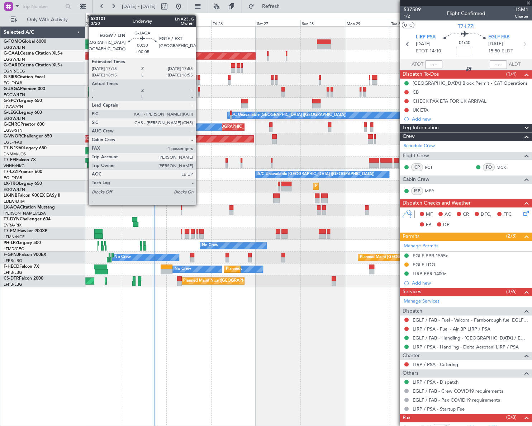
type input "4"
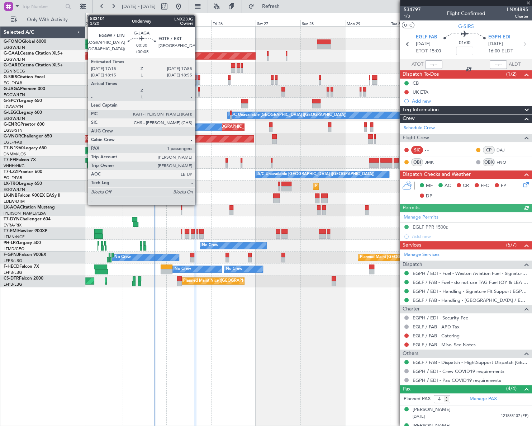
click at [198, 93] on div at bounding box center [198, 93] width 1 height 5
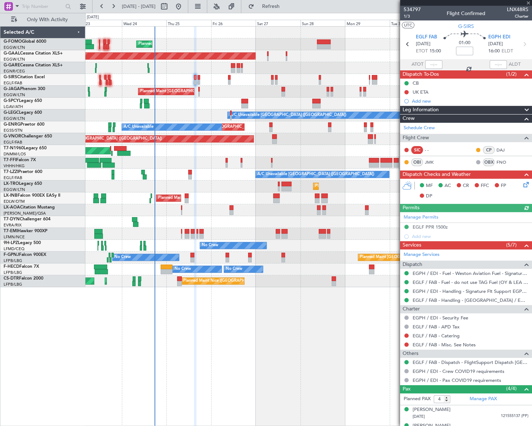
type input "+00:05"
type input "1"
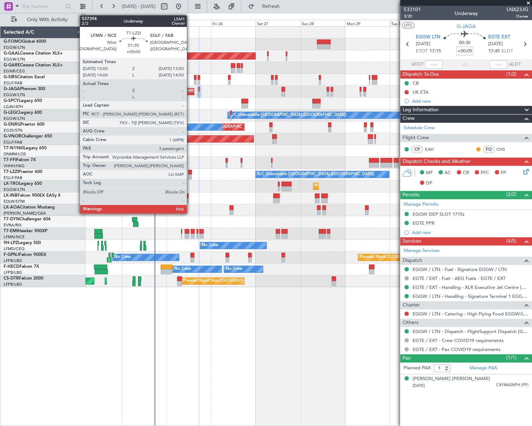
click at [190, 175] on div at bounding box center [190, 176] width 4 height 5
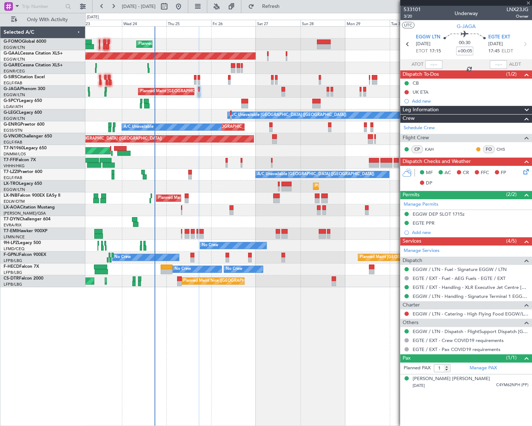
type input "3"
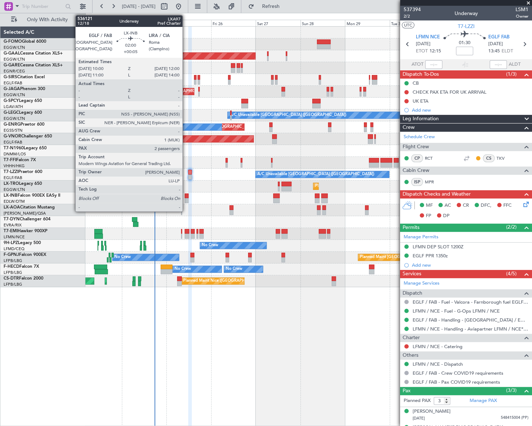
click at [186, 198] on div at bounding box center [187, 200] width 4 height 5
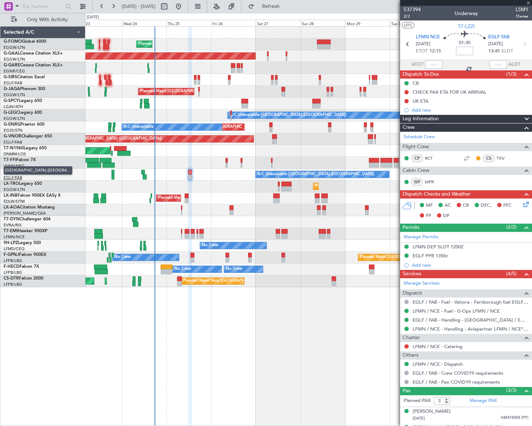
type input "+00:05"
type input "2"
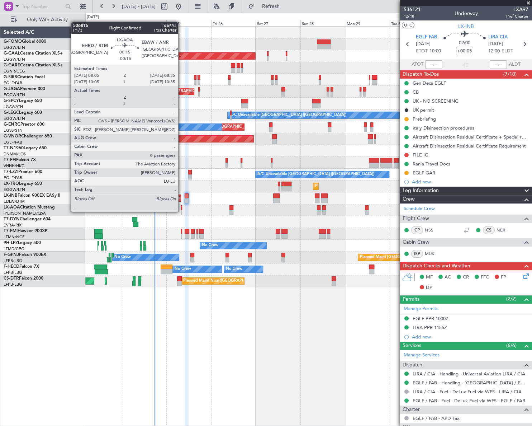
click at [181, 211] on div at bounding box center [181, 212] width 1 height 5
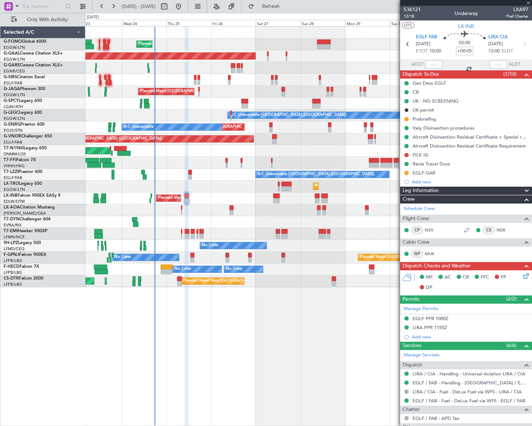
type input "-00:15"
type input "0"
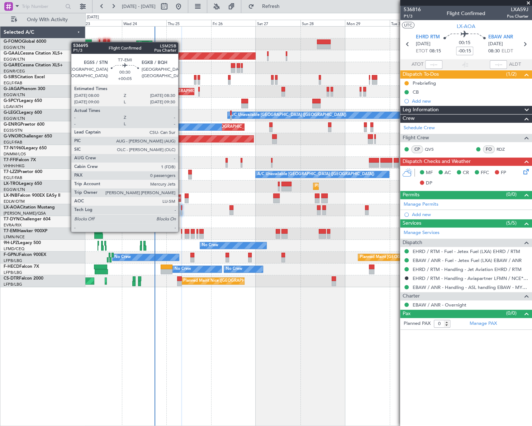
click at [181, 231] on div at bounding box center [181, 231] width 1 height 5
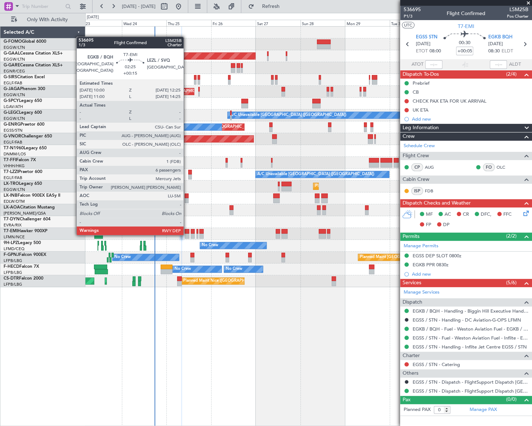
click at [187, 234] on div at bounding box center [187, 235] width 5 height 5
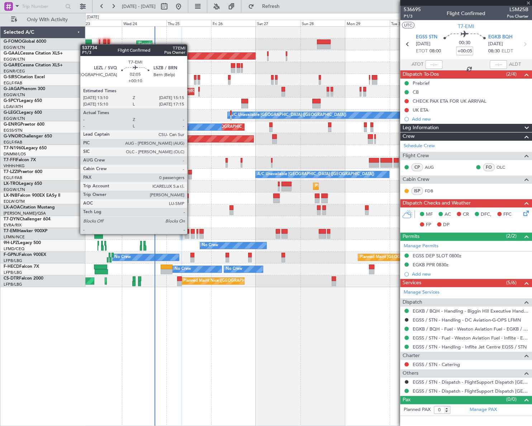
type input "+00:15"
type input "6"
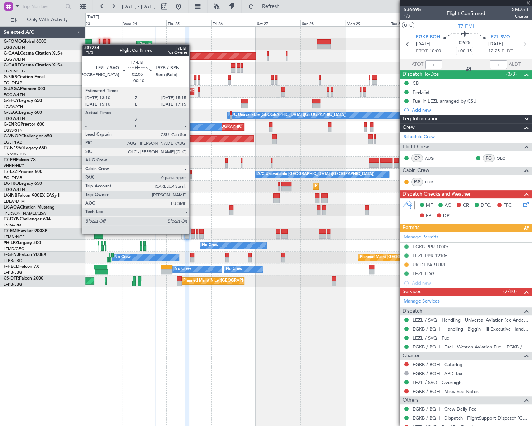
click at [193, 233] on div at bounding box center [193, 235] width 4 height 5
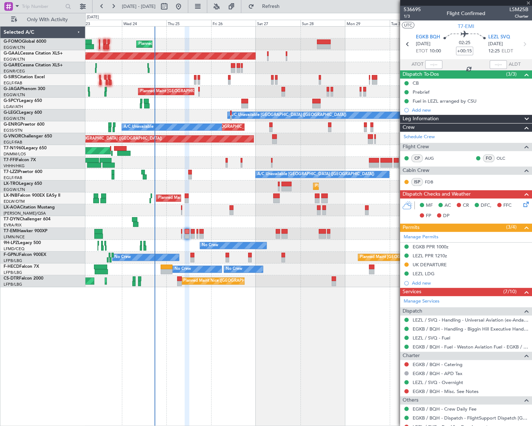
type input "+00:10"
type input "0"
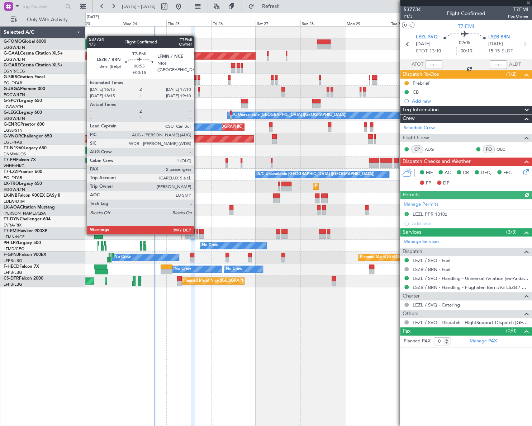
click at [197, 233] on div at bounding box center [197, 235] width 2 height 5
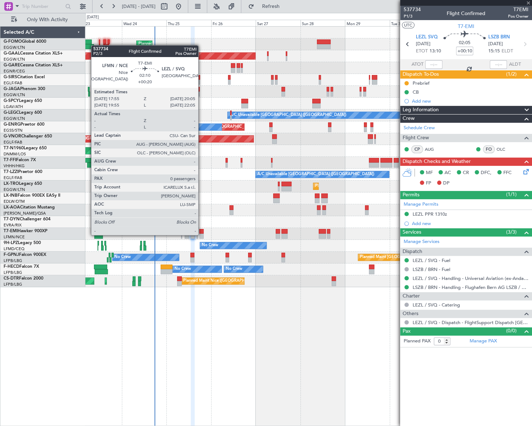
type input "+00:15"
type input "2"
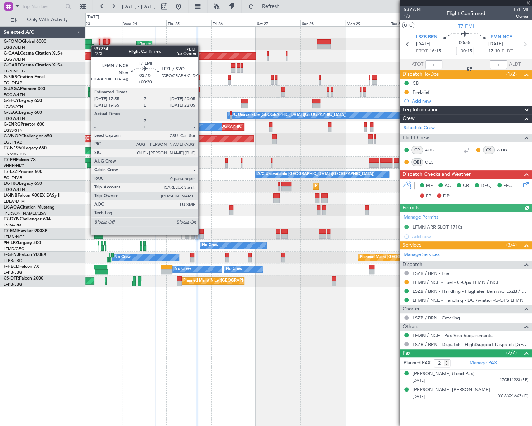
click at [201, 234] on div at bounding box center [201, 235] width 4 height 5
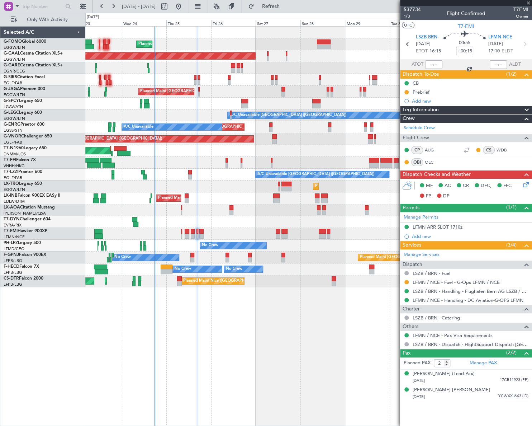
type input "+00:20"
type input "0"
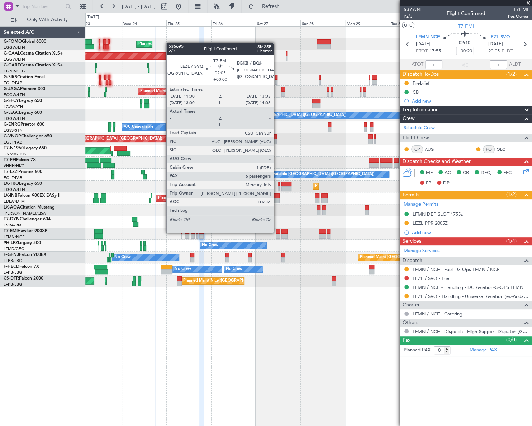
click at [277, 232] on div at bounding box center [278, 231] width 4 height 5
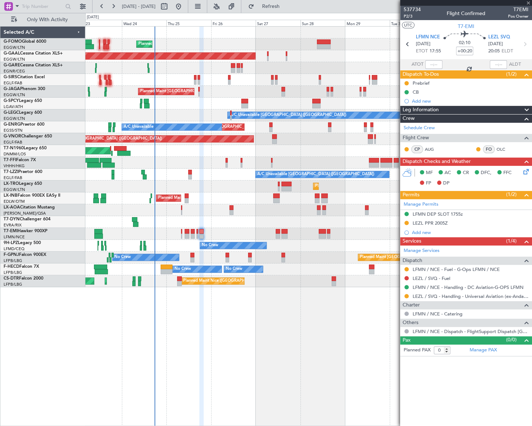
type input "6"
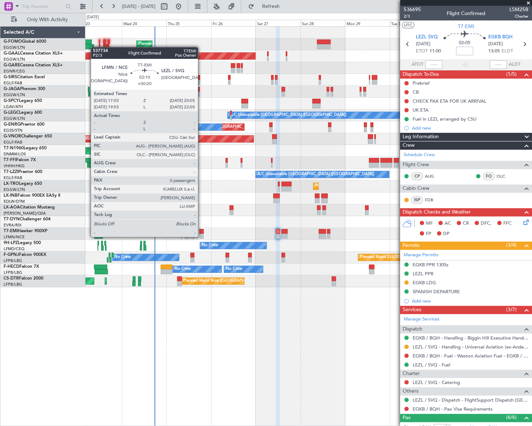
click at [201, 236] on div at bounding box center [201, 235] width 4 height 5
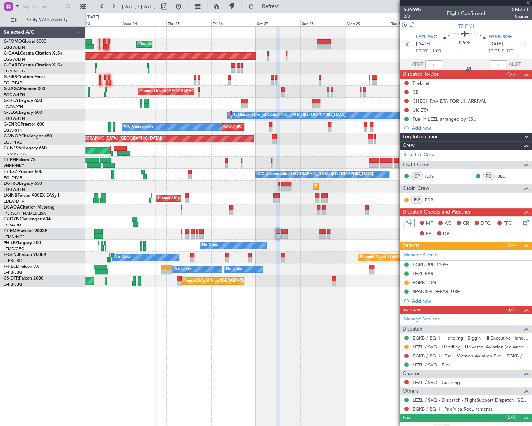
type input "+00:20"
type input "0"
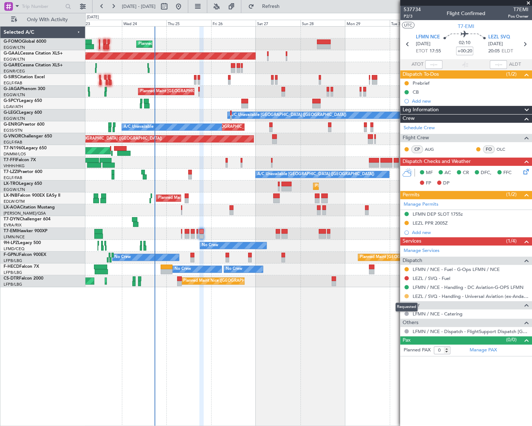
click at [407, 295] on button at bounding box center [406, 296] width 4 height 4
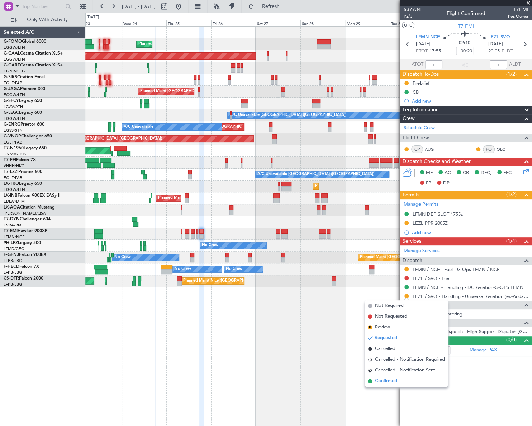
click at [387, 381] on span "Confirmed" at bounding box center [386, 380] width 22 height 7
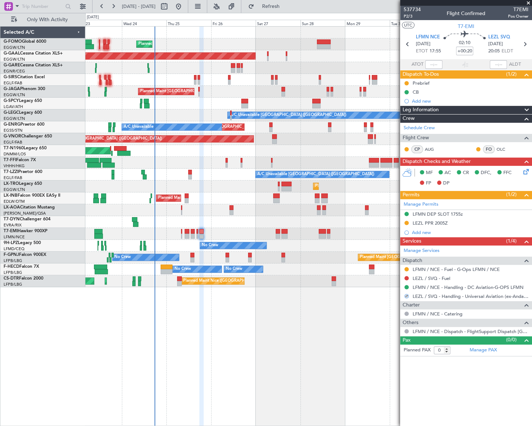
click at [440, 225] on mat-tooltip-component "LEZL PPR 2005Z" at bounding box center [430, 234] width 43 height 19
click at [441, 221] on div "LEZL PPR 2005Z" at bounding box center [430, 223] width 35 height 6
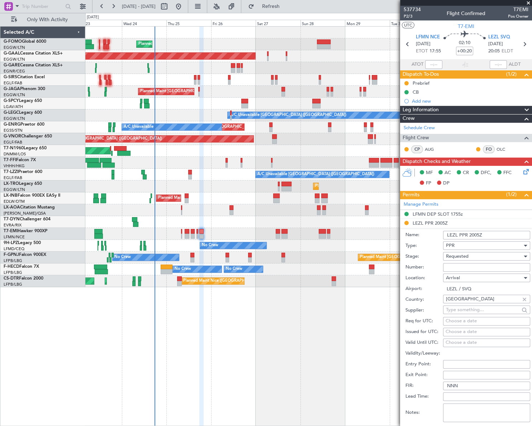
scroll to position [65, 0]
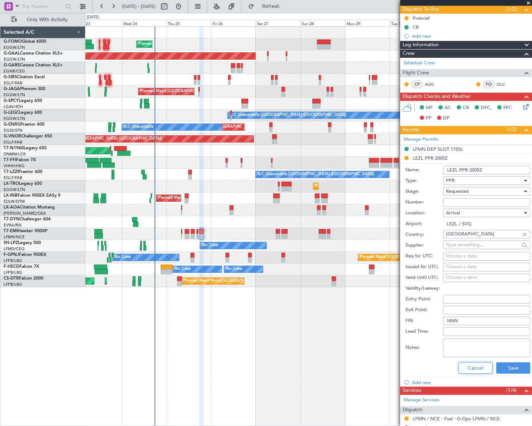
click at [469, 368] on button "Cancel" at bounding box center [476, 367] width 34 height 11
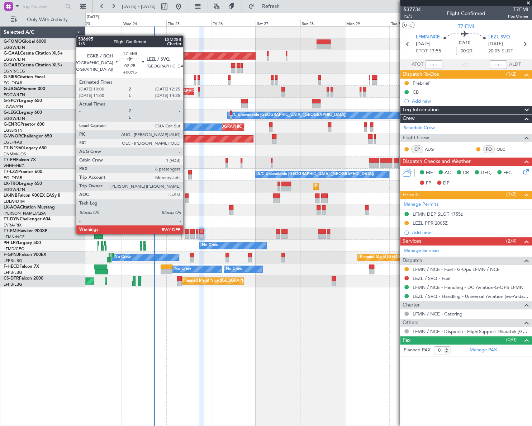
click at [186, 233] on div at bounding box center [187, 235] width 5 height 5
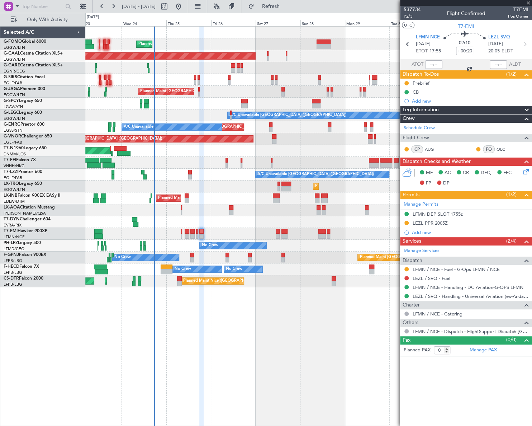
type input "+00:15"
type input "6"
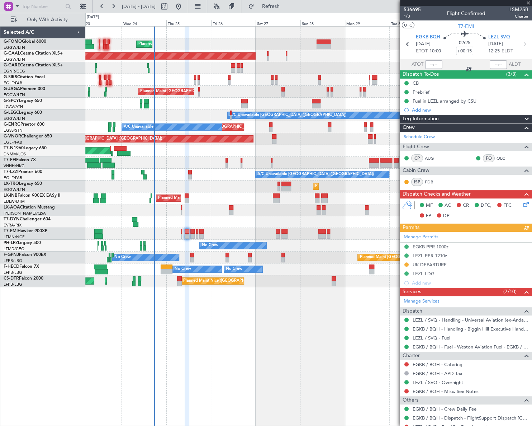
click at [437, 255] on div "Manage Permits EGKB PPR 1000z LEZL PPR 1210z UK DEPARTURE LEZL LDG Add new" at bounding box center [466, 260] width 132 height 56
click at [434, 256] on div "LEZL PPR 1210z" at bounding box center [430, 255] width 34 height 6
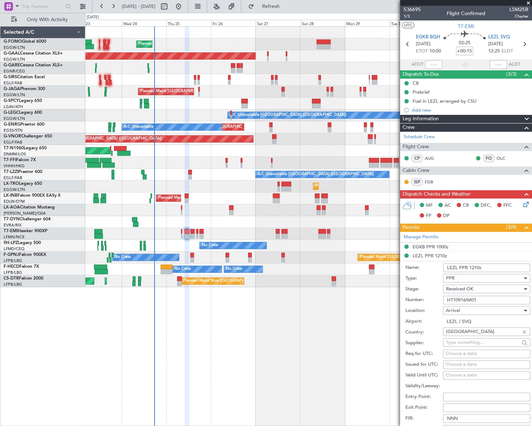
click at [462, 299] on input "HT10916IM01" at bounding box center [486, 299] width 87 height 9
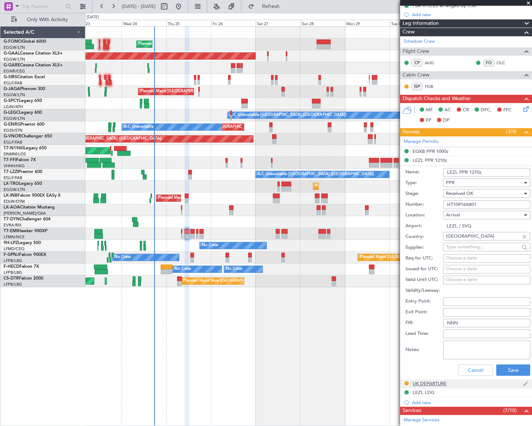
scroll to position [98, 0]
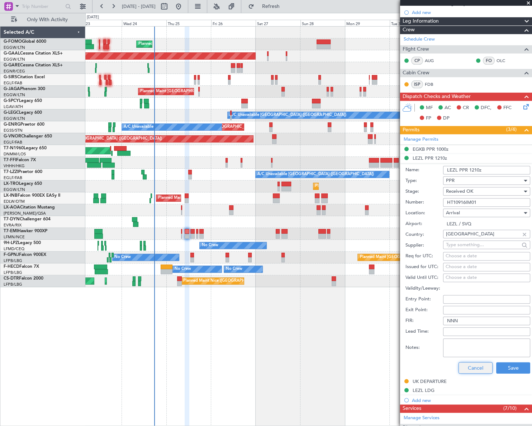
click at [471, 368] on button "Cancel" at bounding box center [476, 367] width 34 height 11
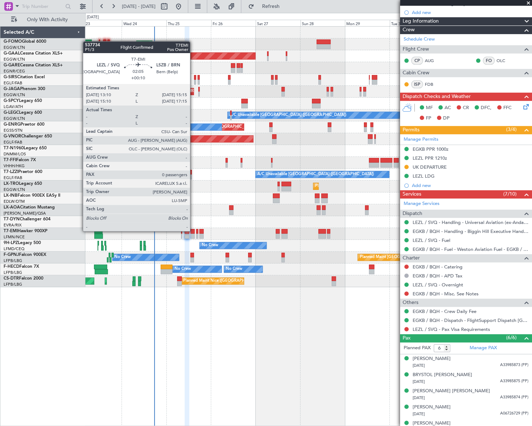
click at [194, 231] on div at bounding box center [192, 231] width 4 height 5
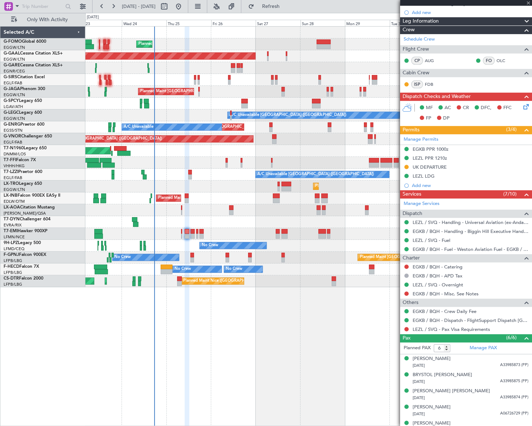
type input "+00:10"
type input "0"
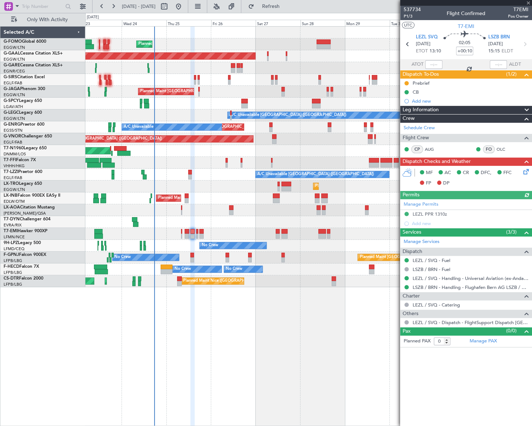
drag, startPoint x: 434, startPoint y: 215, endPoint x: 466, endPoint y: 228, distance: 34.9
click at [434, 215] on div "Manage Permits LEZL PPR 1310z Add new" at bounding box center [466, 213] width 132 height 29
click at [441, 214] on div "Manage Permits LEZL PPR 1310z Add new" at bounding box center [466, 213] width 132 height 29
click at [435, 212] on div "Manage Permits LEZL PPR 1310z Add new" at bounding box center [466, 213] width 132 height 29
click at [437, 213] on div "LEZL PPR 1310z" at bounding box center [430, 214] width 34 height 6
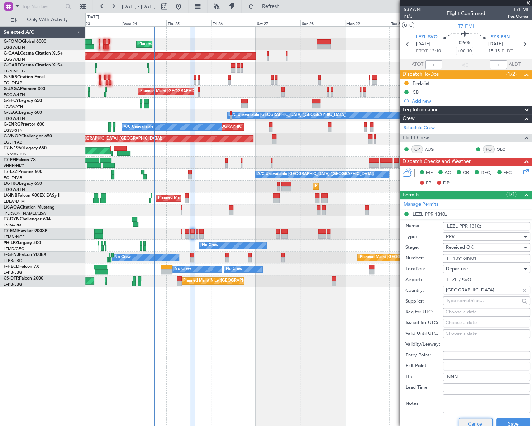
click at [470, 424] on button "Cancel" at bounding box center [476, 423] width 34 height 11
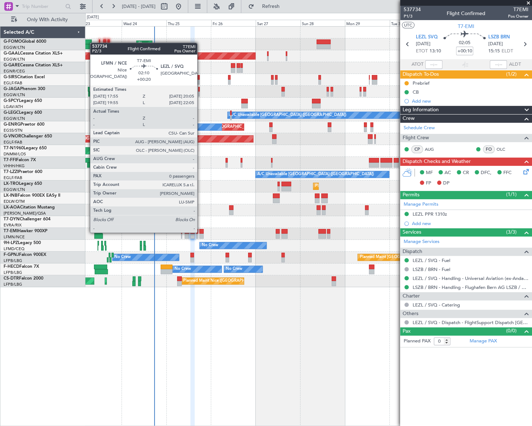
click at [200, 232] on div at bounding box center [201, 231] width 4 height 5
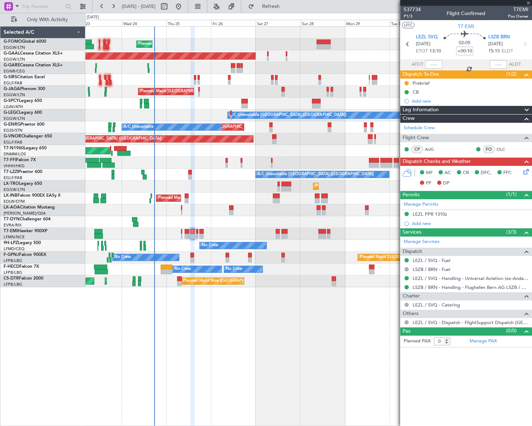
type input "+00:20"
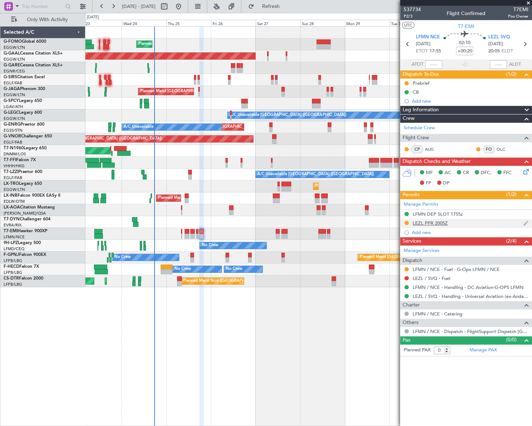
click at [439, 224] on div "LEZL PPR 2005Z" at bounding box center [430, 223] width 35 height 6
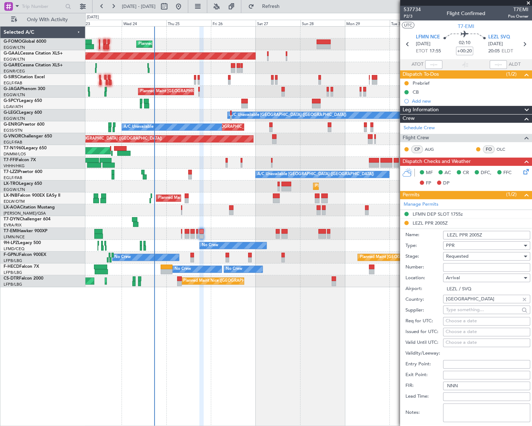
click at [457, 268] on input "Number:" at bounding box center [486, 267] width 87 height 9
paste input "HT10916IM01"
type input "HT10916IM01"
click at [477, 255] on div "Requested" at bounding box center [484, 256] width 76 height 11
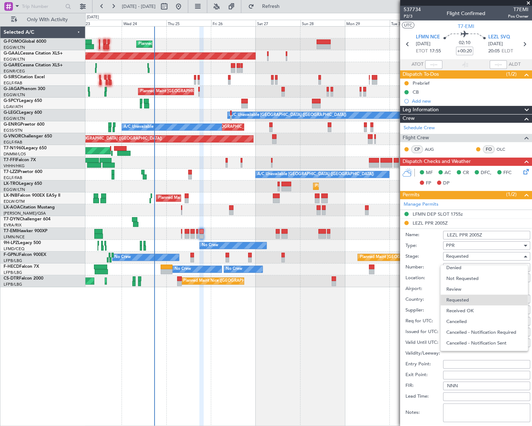
click at [466, 306] on span "Received OK" at bounding box center [484, 310] width 76 height 11
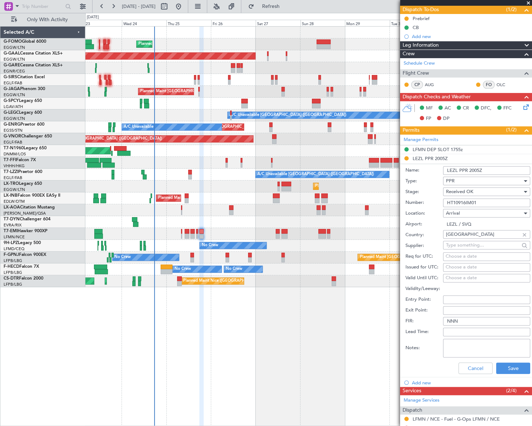
scroll to position [130, 0]
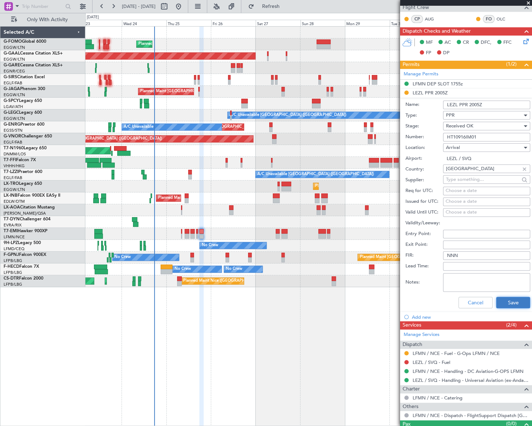
click at [511, 302] on button "Save" at bounding box center [513, 301] width 34 height 11
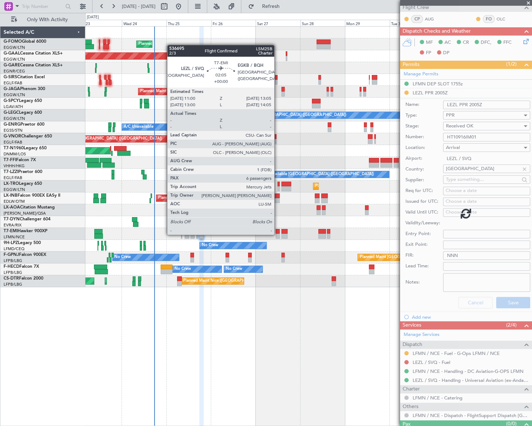
scroll to position [0, 0]
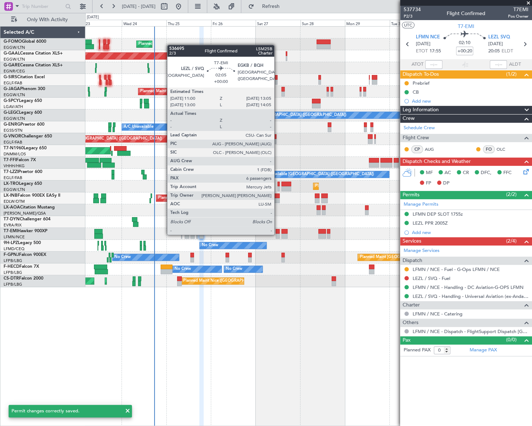
click at [277, 234] on div at bounding box center [278, 235] width 4 height 5
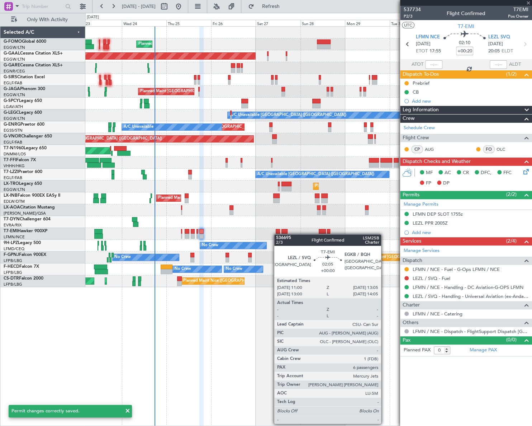
type input "6"
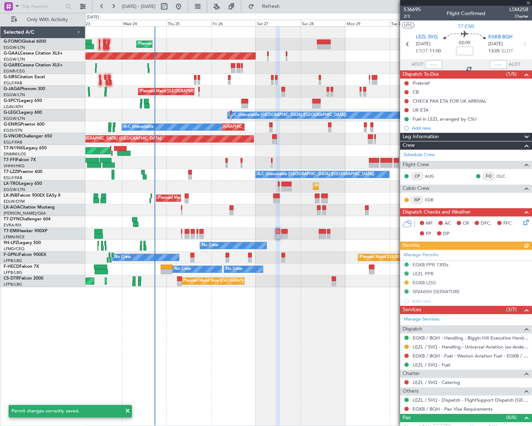
click at [426, 272] on div "Manage Permits EGKB PPR 1305z LEZL PPR EGKB LDG SPANISH DEPARTURE Add new" at bounding box center [466, 278] width 132 height 56
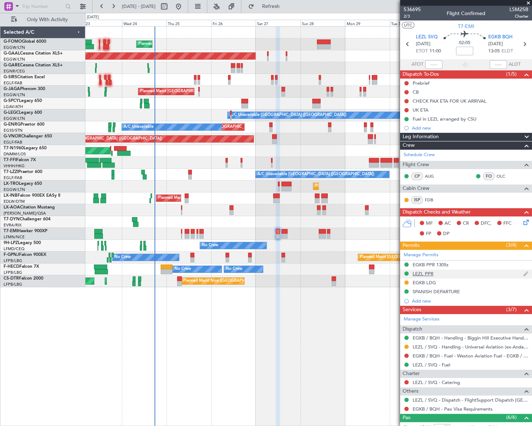
click at [423, 271] on div "LEZL PPR" at bounding box center [423, 273] width 21 height 6
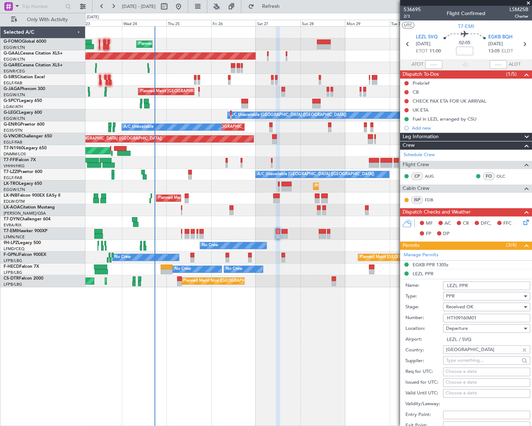
click at [473, 285] on input "LEZL PPR" at bounding box center [486, 285] width 87 height 9
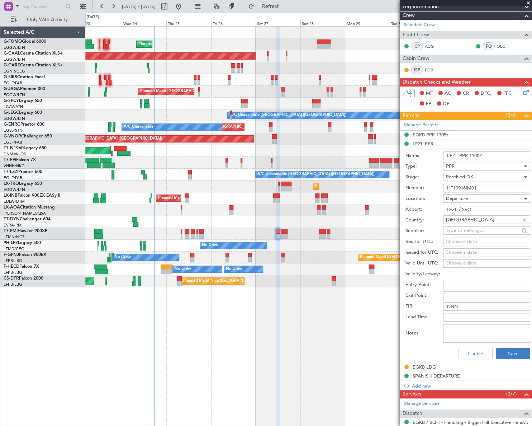
scroll to position [130, 0]
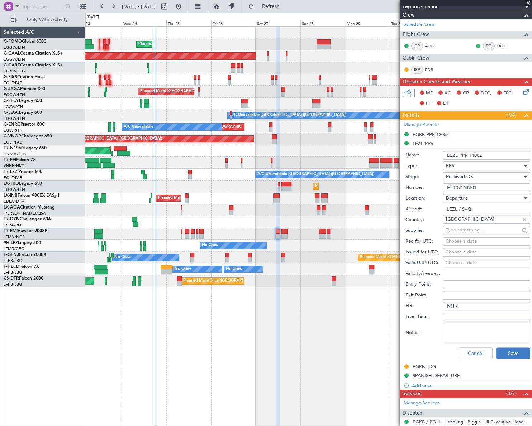
type input "LEZL PPR 1100Z"
click at [510, 351] on button "Save" at bounding box center [513, 352] width 34 height 11
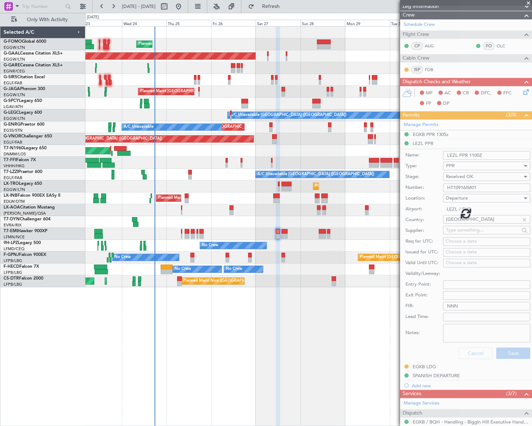
scroll to position [104, 0]
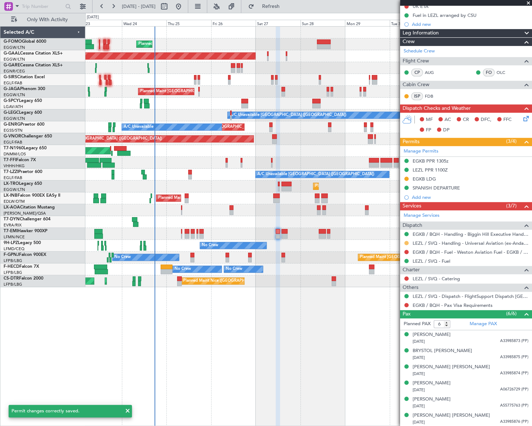
click at [406, 243] on button at bounding box center [406, 243] width 4 height 4
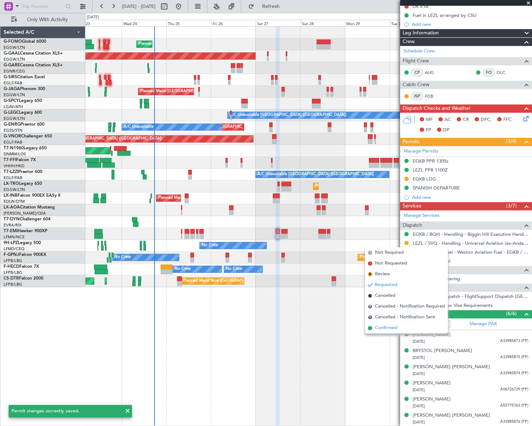
click at [388, 327] on span "Confirmed" at bounding box center [386, 327] width 22 height 7
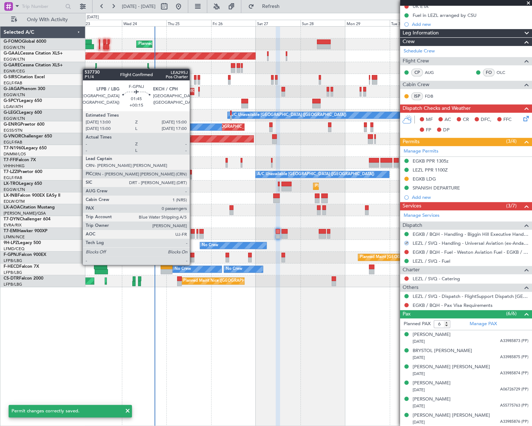
click at [193, 257] on div at bounding box center [192, 259] width 4 height 5
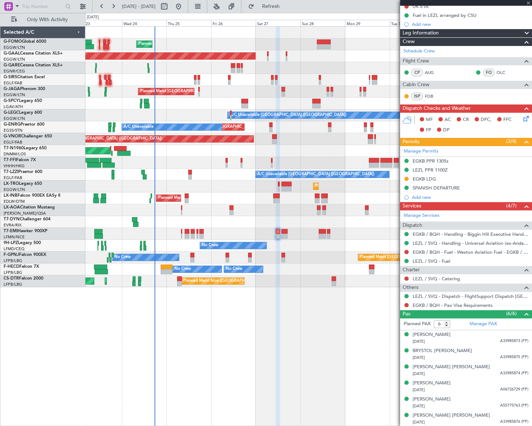
type input "+00:15"
type input "0"
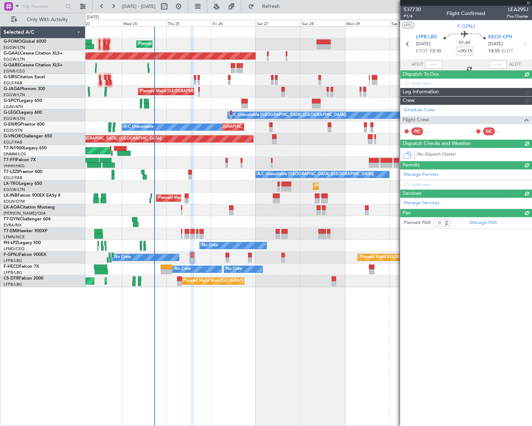
scroll to position [0, 0]
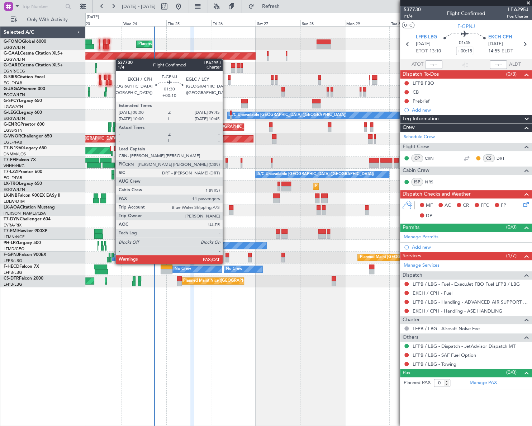
click at [226, 256] on div at bounding box center [227, 254] width 4 height 5
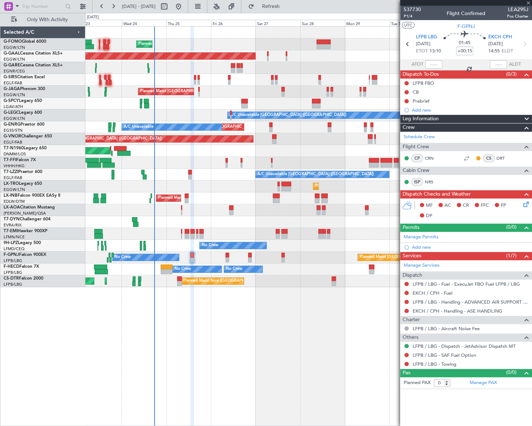
type input "+00:10"
type input "11"
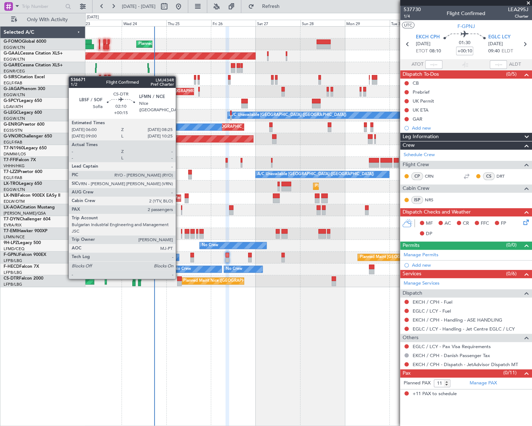
click at [179, 278] on div at bounding box center [179, 278] width 5 height 5
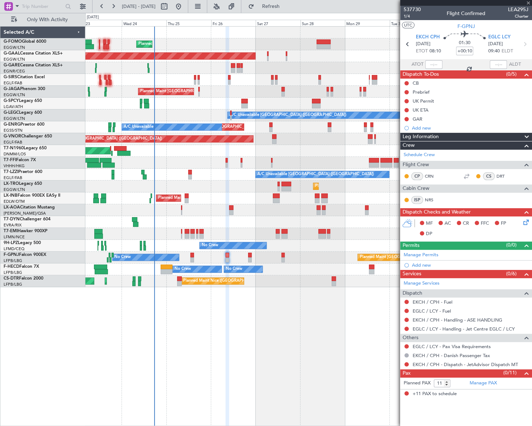
type input "+00:15"
type input "2"
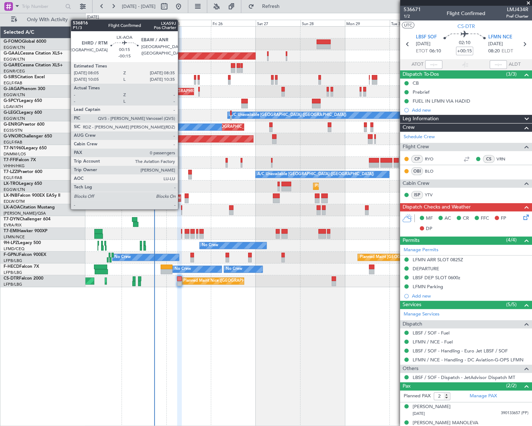
click at [181, 208] on div at bounding box center [181, 207] width 1 height 5
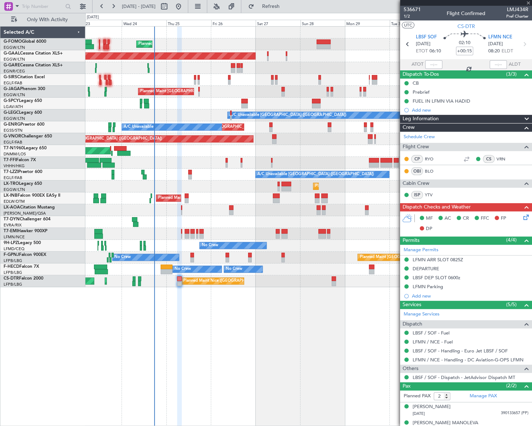
type input "-00:15"
type input "0"
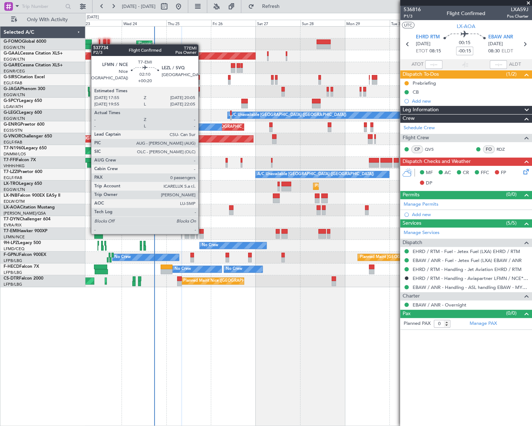
click at [201, 233] on div at bounding box center [201, 235] width 4 height 5
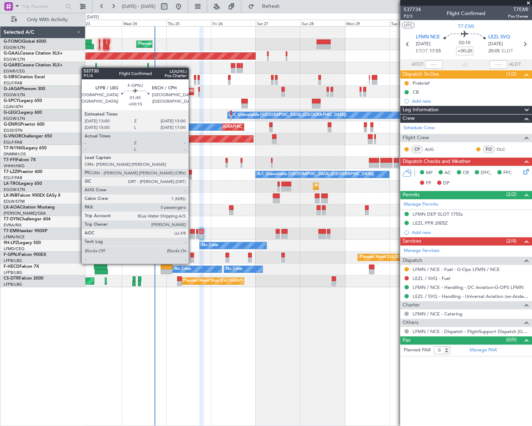
click at [192, 256] on div at bounding box center [192, 254] width 4 height 5
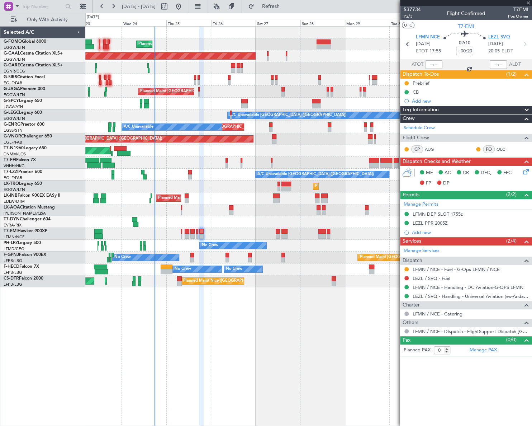
type input "+00:15"
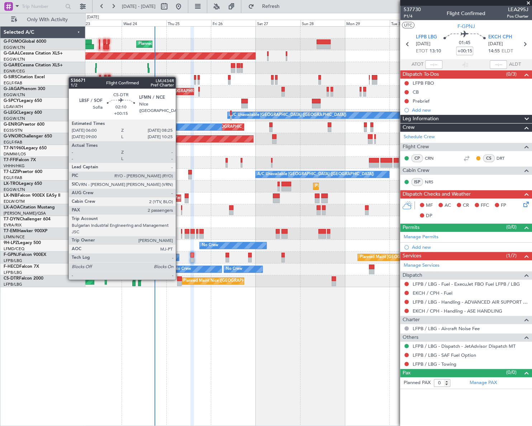
click at [179, 279] on div at bounding box center [179, 278] width 5 height 5
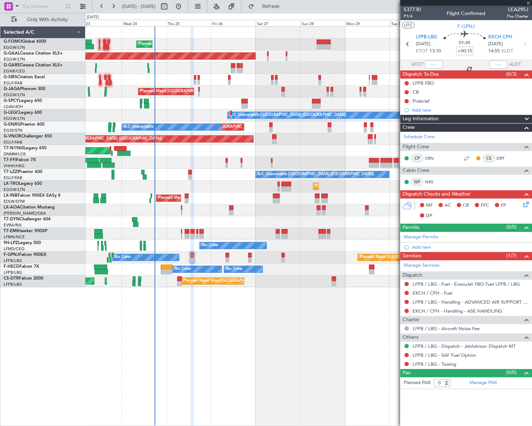
type input "2"
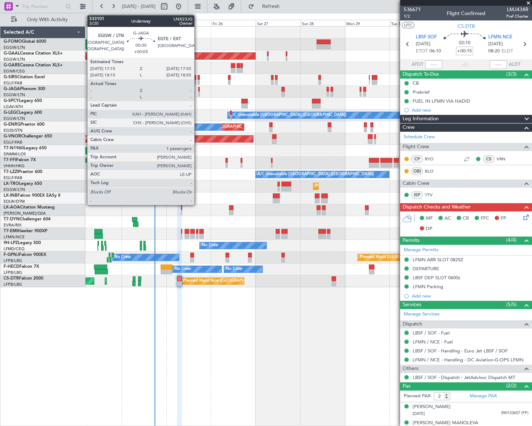
click at [198, 89] on div at bounding box center [198, 89] width 1 height 5
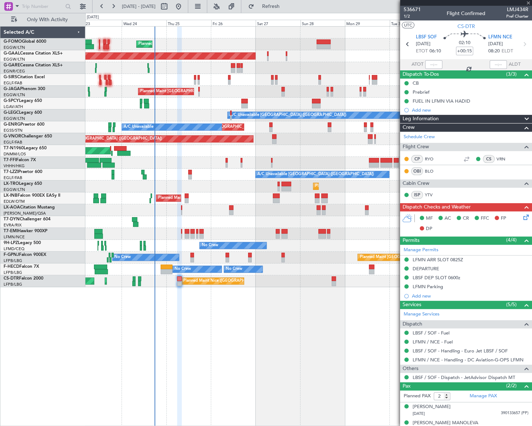
type input "+00:05"
type input "1"
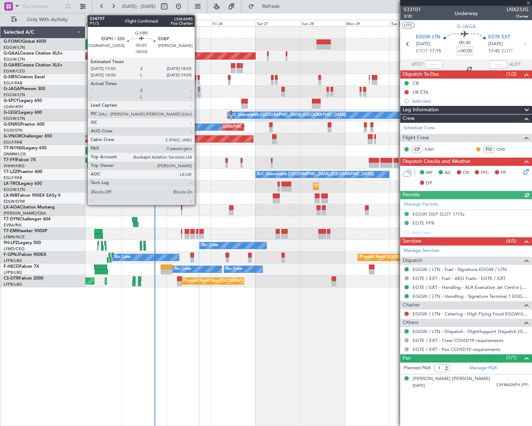
click at [198, 82] on div at bounding box center [199, 82] width 2 height 5
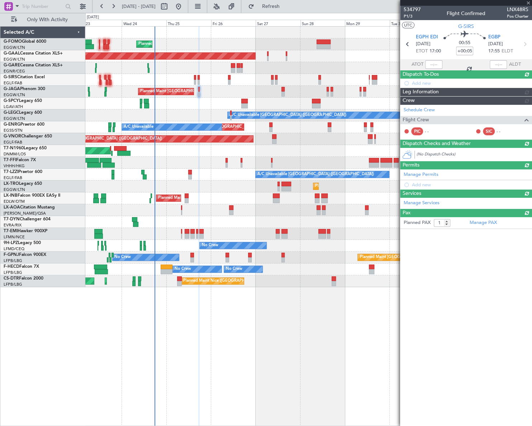
type input "-00:05"
type input "0"
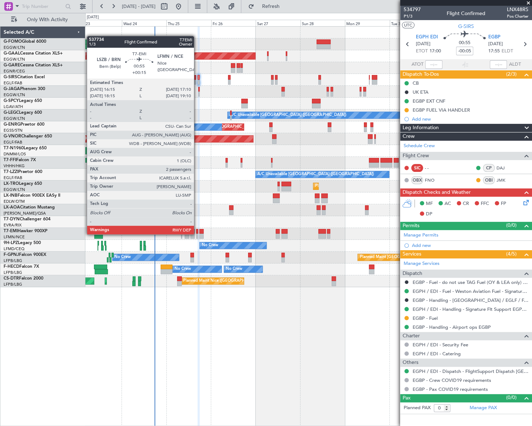
click at [197, 233] on div at bounding box center [197, 235] width 2 height 5
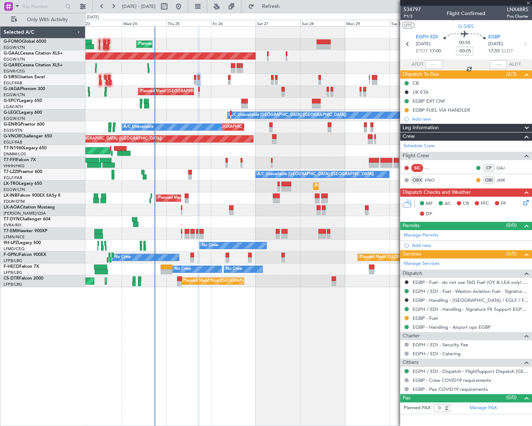
type input "+00:15"
type input "2"
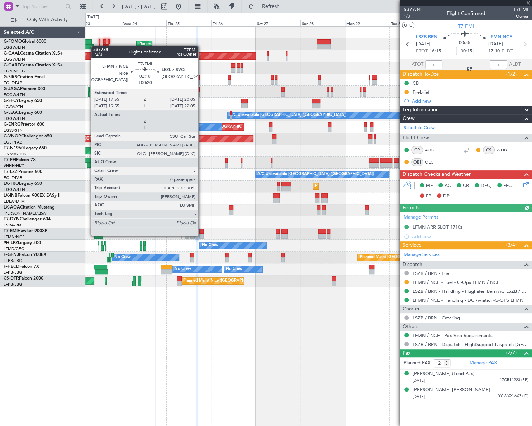
click at [201, 235] on div at bounding box center [201, 235] width 4 height 5
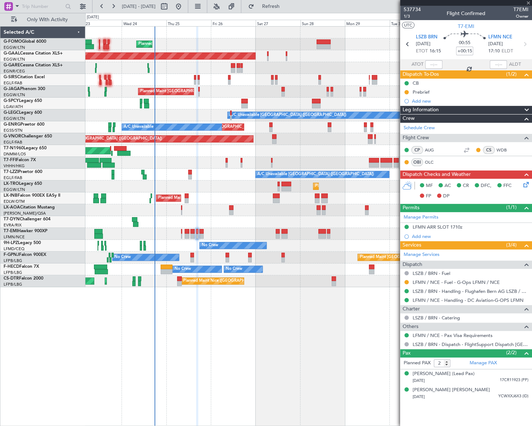
type input "+00:20"
type input "0"
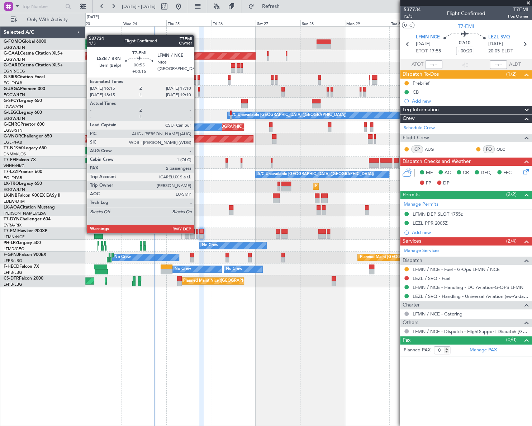
click at [197, 232] on div at bounding box center [197, 231] width 2 height 5
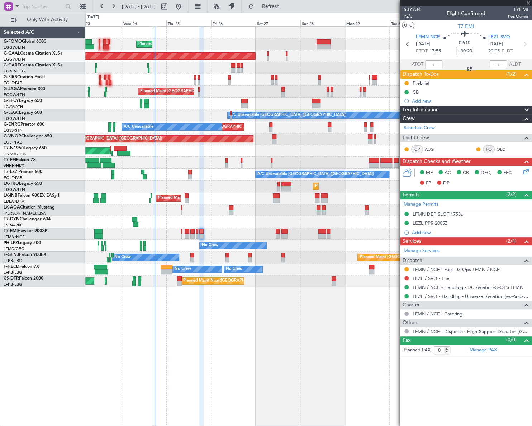
type input "+00:15"
type input "2"
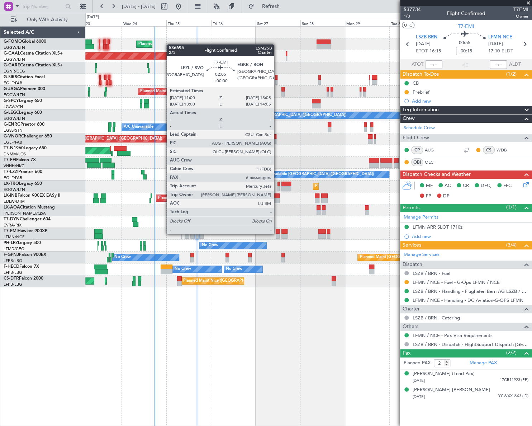
click at [277, 233] on div at bounding box center [278, 235] width 4 height 5
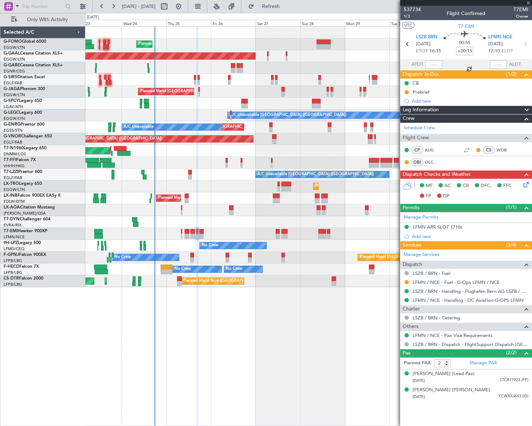
type input "6"
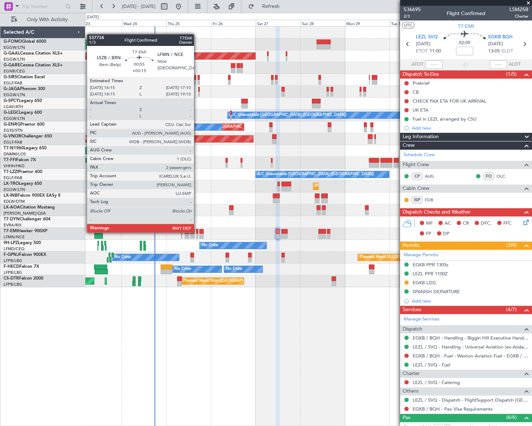
click at [197, 232] on div at bounding box center [197, 231] width 2 height 5
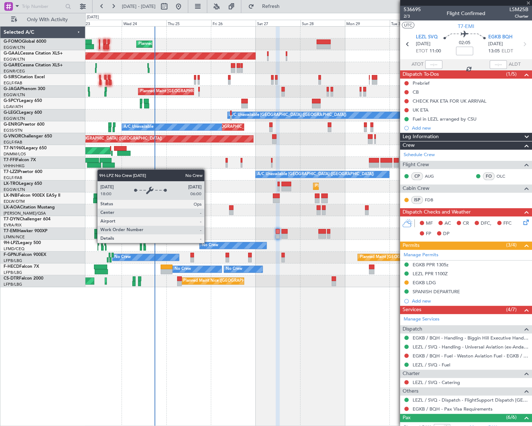
type input "+00:15"
type input "2"
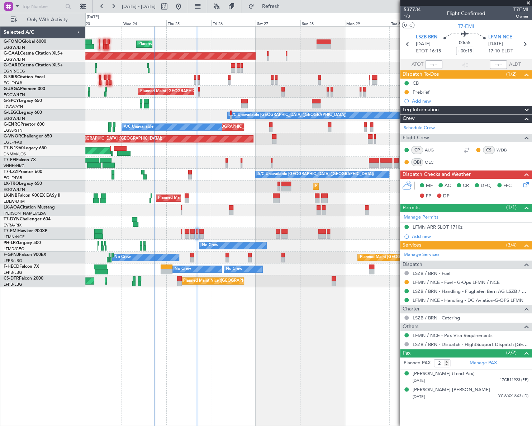
click at [200, 291] on div "Planned Maint London (Luton) Planned Maint Dusseldorf Owner Planned Maint Londo…" at bounding box center [308, 225] width 446 height 399
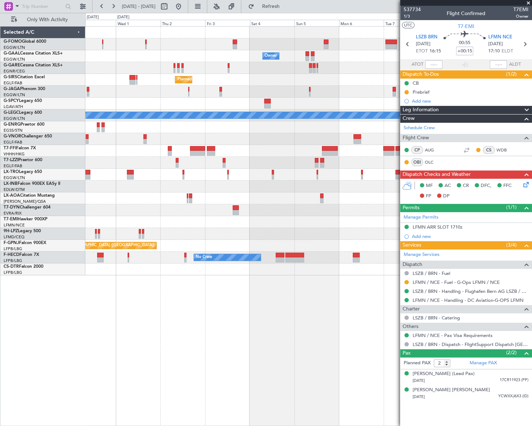
click at [127, 317] on div "Owner Owner Owner Planned Maint London (Luton) A/C Unavailable London (Luton) P…" at bounding box center [308, 225] width 446 height 399
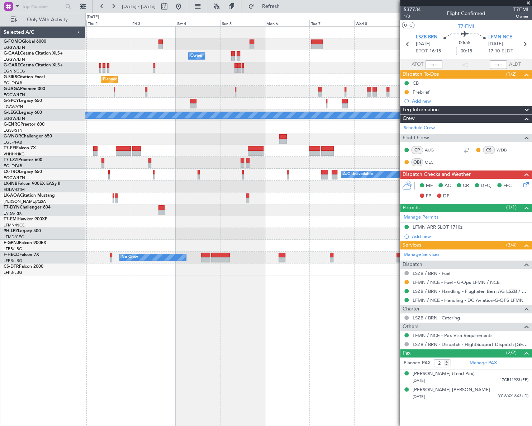
click at [244, 321] on div "Owner Owner Owner Planned Maint London (Luton) A/C Unavailable London (Luton) P…" at bounding box center [308, 225] width 447 height 399
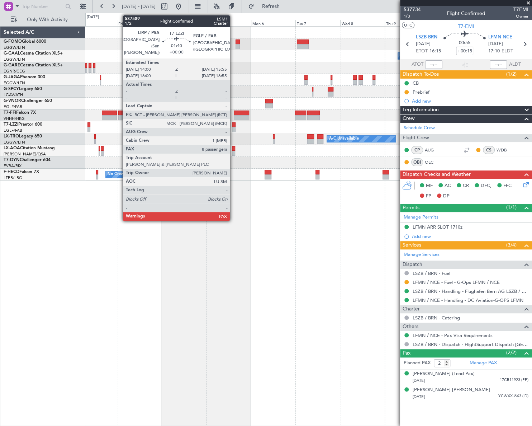
click at [233, 126] on div at bounding box center [234, 124] width 4 height 5
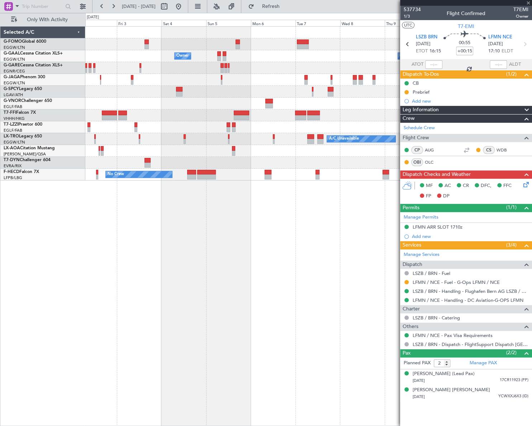
type input "8"
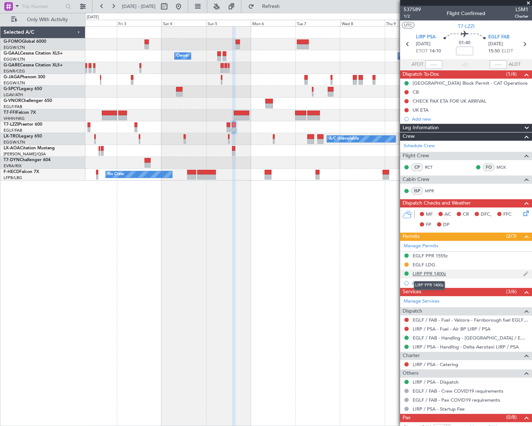
click at [435, 274] on div "LIRP PPR 1400z" at bounding box center [429, 273] width 33 height 6
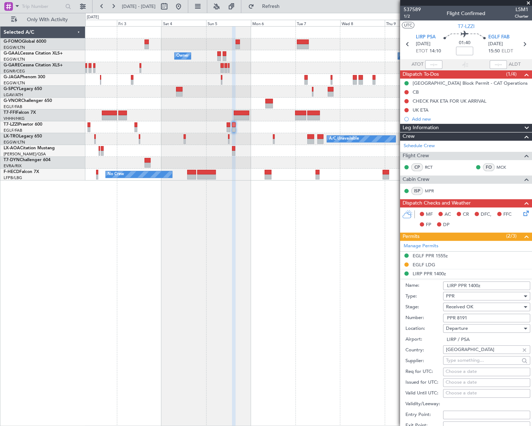
click at [477, 284] on input "LIRP PPR 1400z" at bounding box center [486, 285] width 87 height 9
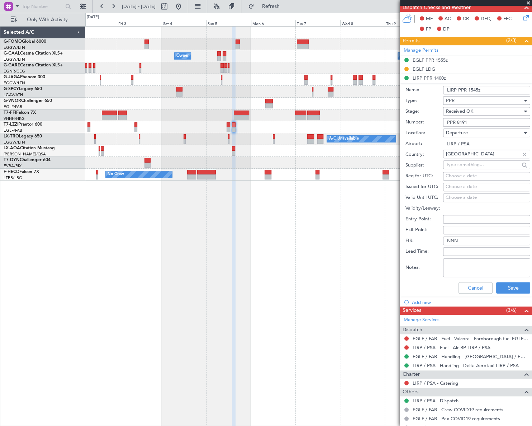
scroll to position [230, 0]
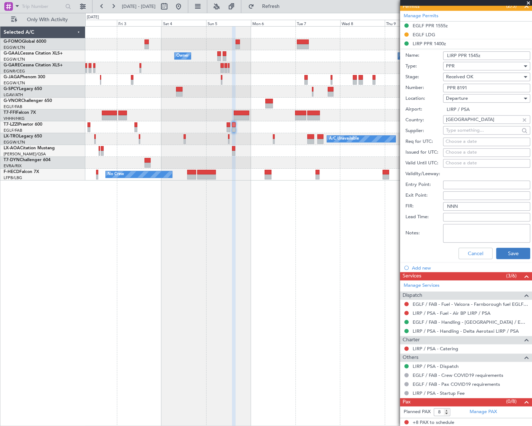
type input "LIRP PPR 1545z"
click at [511, 255] on button "Save" at bounding box center [513, 252] width 34 height 11
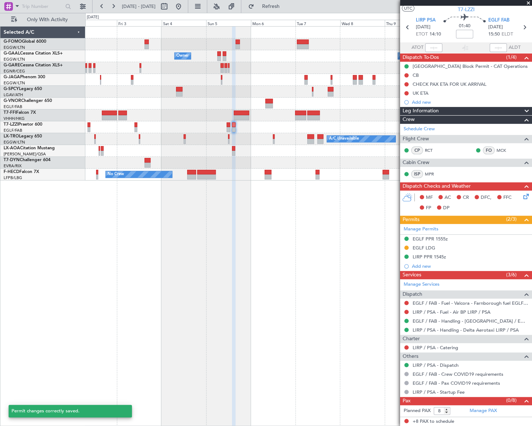
scroll to position [16, 0]
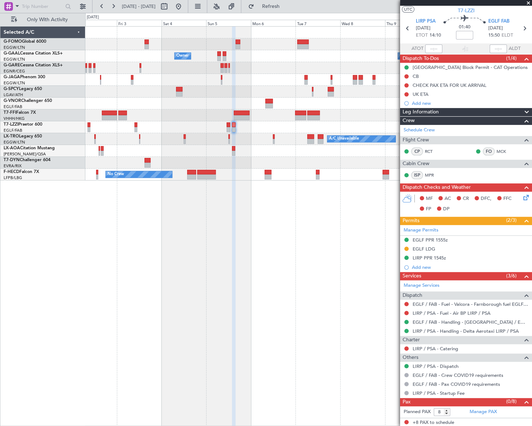
click at [525, 242] on fb-app "02 Oct 2025 - 12 Oct 2025 Refresh Quick Links Only With Activity Owner Owner Ow…" at bounding box center [266, 215] width 532 height 420
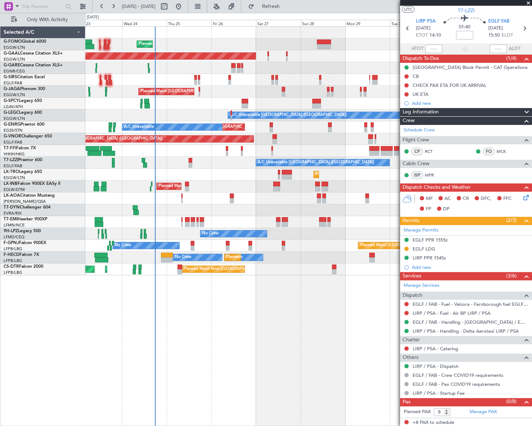
click at [231, 353] on div "Planned Maint London (Luton) Planned Maint Dusseldorf Owner Planned Maint Londo…" at bounding box center [308, 225] width 446 height 399
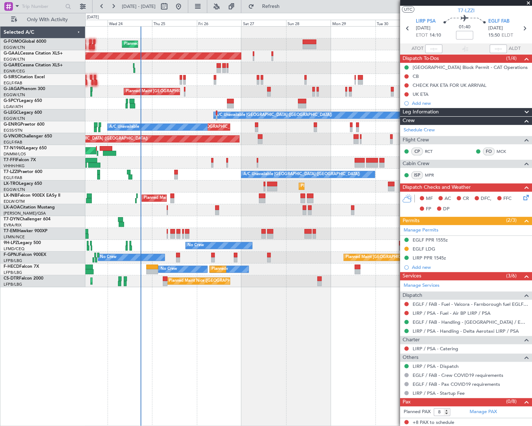
click at [208, 356] on div "Planned Maint London (Luton) Planned Maint Dusseldorf Owner Planned Maint Londo…" at bounding box center [308, 225] width 447 height 399
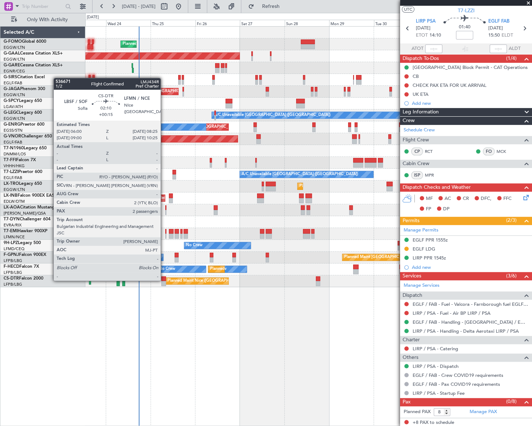
click at [164, 280] on div at bounding box center [163, 278] width 5 height 5
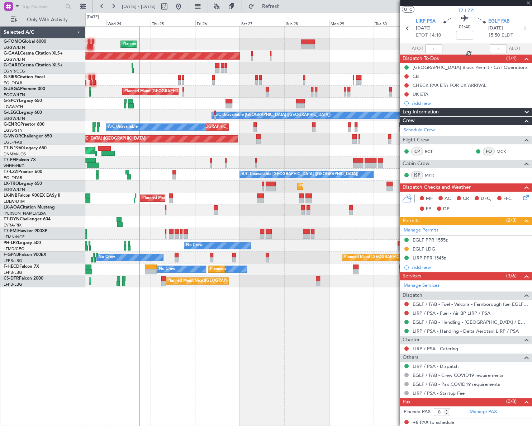
type input "+00:15"
type input "2"
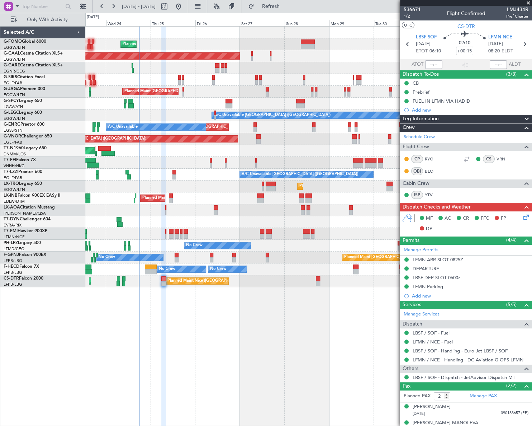
click at [406, 16] on span "1/2" at bounding box center [412, 16] width 17 height 6
click at [430, 157] on link "RYO" at bounding box center [433, 159] width 16 height 6
click at [497, 159] on link "VRN" at bounding box center [505, 159] width 16 height 6
click at [142, 272] on div "Planned Maint London (Luton) Planned Maint Dusseldorf Owner Planned Maint Londo…" at bounding box center [308, 157] width 446 height 260
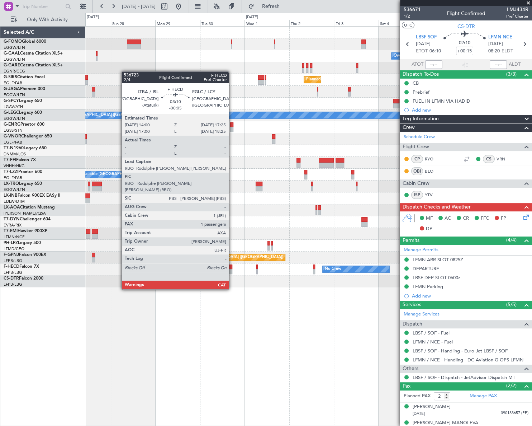
click at [201, 274] on div "No Crew No Crew Planned Maint Paris (Le Bourget) No Crew" at bounding box center [308, 269] width 446 height 12
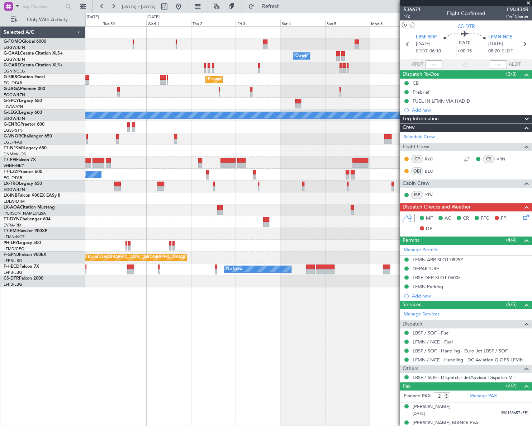
click at [323, 290] on div "Owner Owner Owner Planned Maint London (Luton) A/C Unavailable London (Luton) P…" at bounding box center [308, 225] width 447 height 399
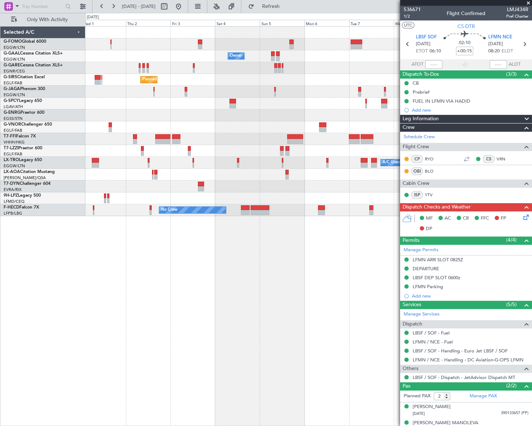
click at [244, 300] on div "Owner Owner Owner Planned Maint [GEOGRAPHIC_DATA] ([GEOGRAPHIC_DATA]) Planned M…" at bounding box center [308, 225] width 447 height 399
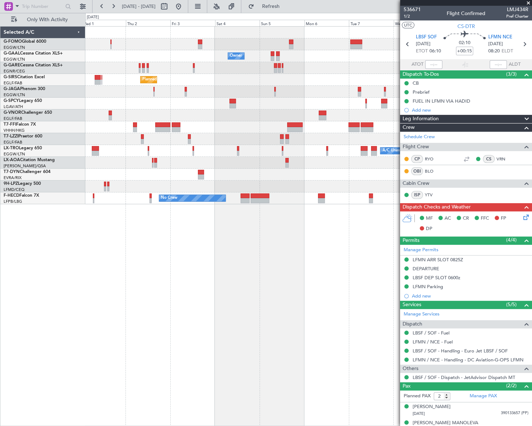
click at [44, 270] on div "Owner Owner Owner Planned Maint London (Luton) Planned Maint Geneva (Cointrin) …" at bounding box center [266, 219] width 532 height 413
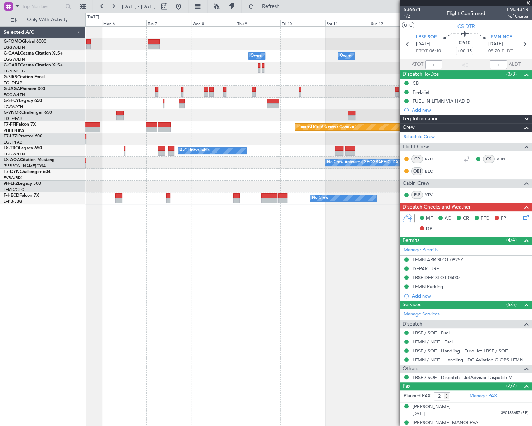
click at [66, 298] on div "Owner Owner Owner Owner Owner No Crew Planned Maint Geneva (Cointrin) A/C Unava…" at bounding box center [266, 219] width 532 height 413
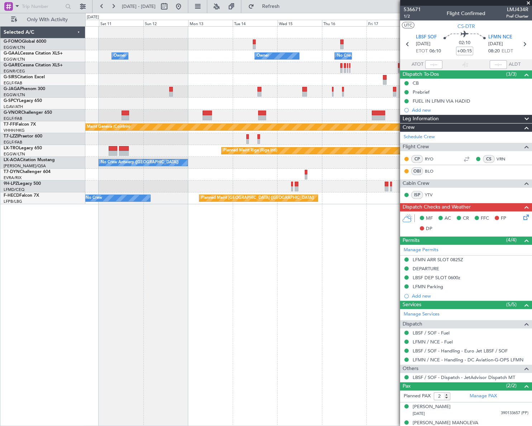
click at [84, 312] on div "Owner Owner Owner No Crew Owner Owner Planned Maint Oxford (Kidlington) Planned…" at bounding box center [266, 219] width 532 height 413
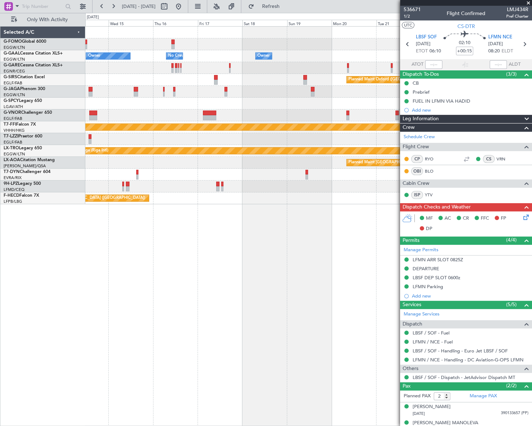
click at [90, 301] on div "Owner Owner No Crew Owner Planned Maint Oxford (Kidlington) Planned Maint Genev…" at bounding box center [308, 225] width 446 height 399
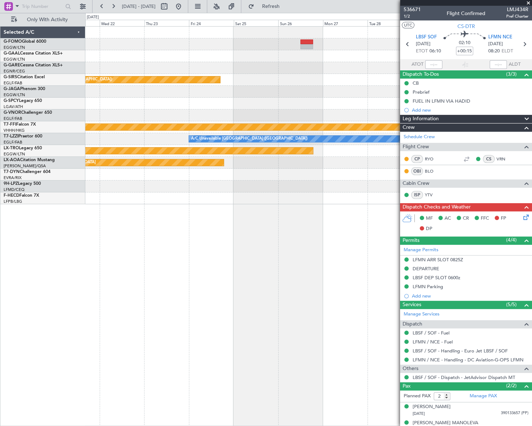
click at [37, 313] on div "Planned Maint Oxford (Kidlington) Planned Maint Geneva (Cointrin) A/C Unavailab…" at bounding box center [266, 219] width 532 height 413
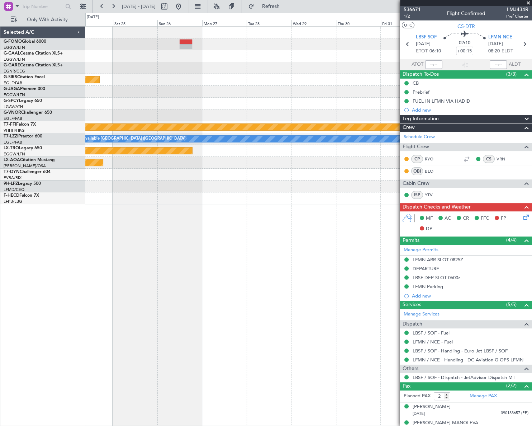
click at [35, 305] on div "Planned Maint Oxford (Kidlington) Planned Maint Bournemouth Planned Maint Bourn…" at bounding box center [266, 219] width 532 height 413
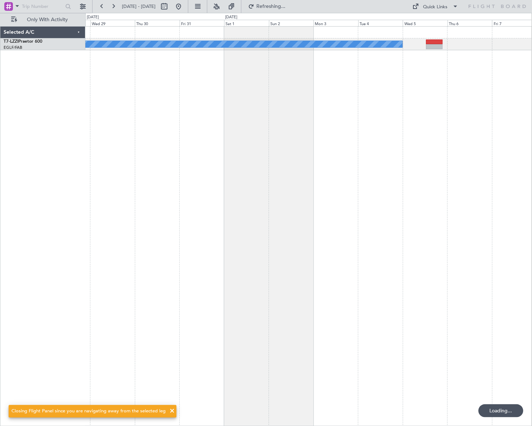
click at [0, 319] on html "28 Oct 2025 - 07 Nov 2025 Refreshing... Quick Links Only With Activity A/C Unav…" at bounding box center [266, 213] width 532 height 426
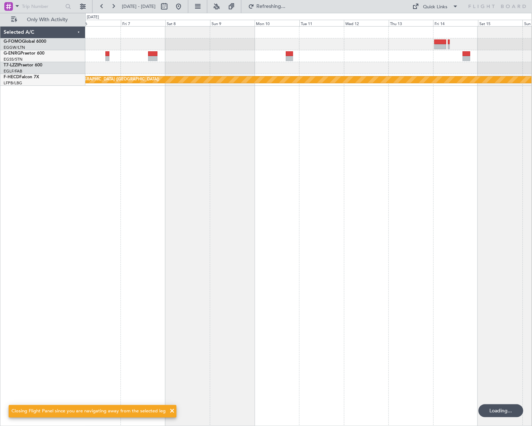
click at [436, 273] on div "A/C Unavailable London (Luton) Planned Maint Paris (Le Bourget)" at bounding box center [308, 225] width 446 height 399
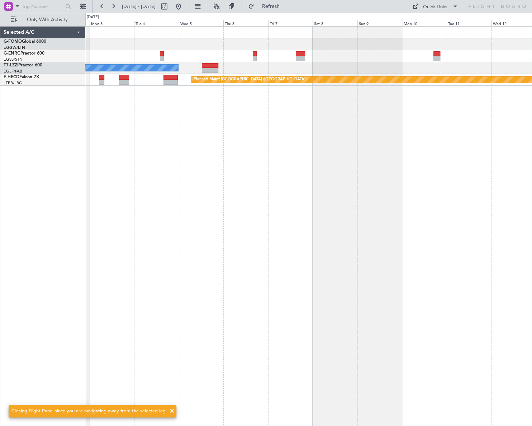
click at [219, 155] on div "A/C Unavailable London (Luton) Planned Maint Paris (Le Bourget)" at bounding box center [308, 225] width 447 height 399
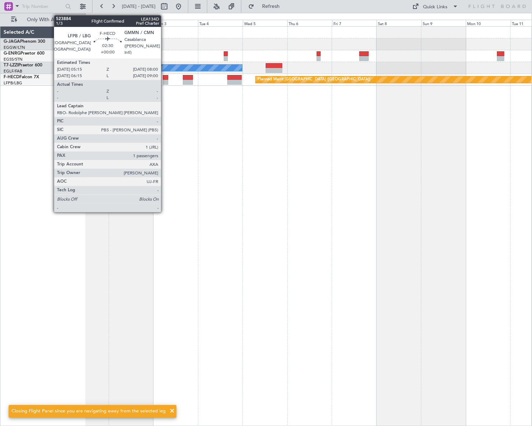
click at [164, 76] on div at bounding box center [165, 77] width 5 height 5
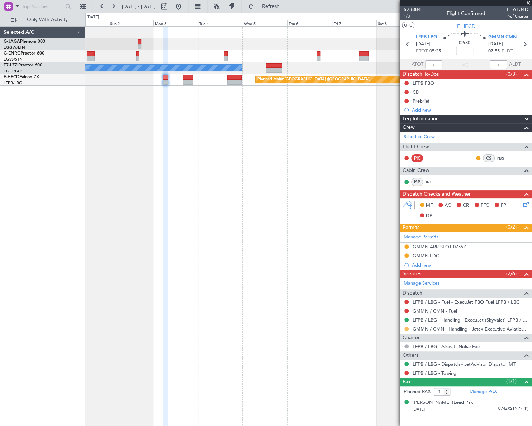
click at [408, 329] on button at bounding box center [406, 328] width 4 height 4
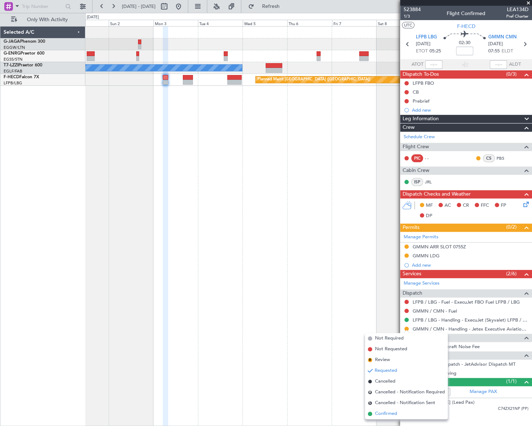
click at [384, 413] on span "Confirmed" at bounding box center [386, 413] width 22 height 7
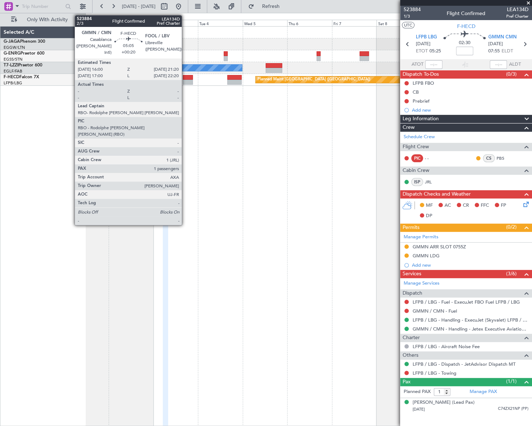
click at [185, 79] on div at bounding box center [188, 77] width 10 height 5
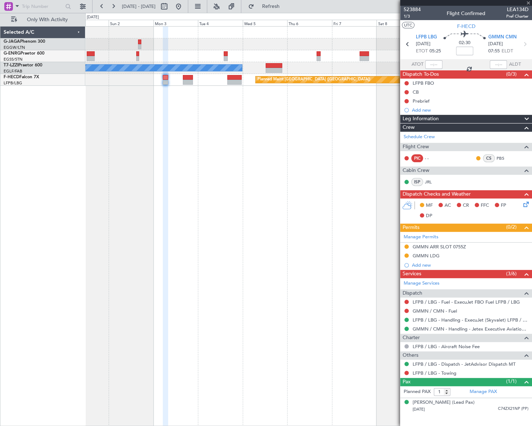
type input "+00:20"
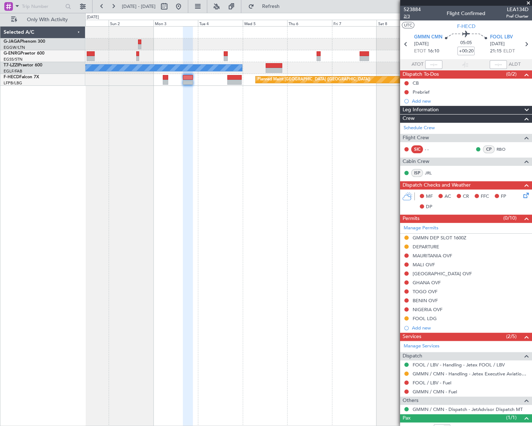
click at [409, 16] on span "2/3" at bounding box center [412, 16] width 17 height 6
click at [184, 7] on button at bounding box center [178, 6] width 11 height 11
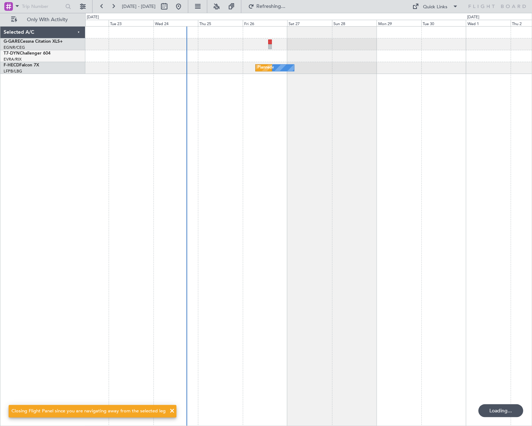
click at [228, 253] on div "No Crew Planned Maint Paris (Le Bourget)" at bounding box center [308, 225] width 447 height 399
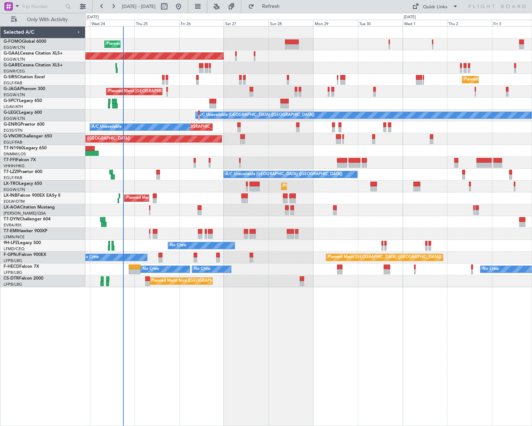
click at [259, 341] on div "Planned Maint London (Luton) Planned Maint Dusseldorf Owner Planned Maint Londo…" at bounding box center [308, 225] width 447 height 399
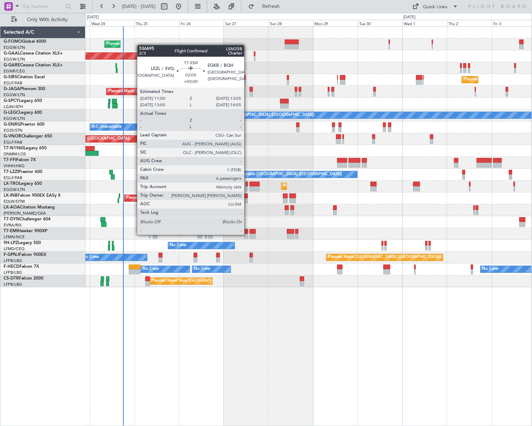
click at [247, 234] on div at bounding box center [246, 235] width 4 height 5
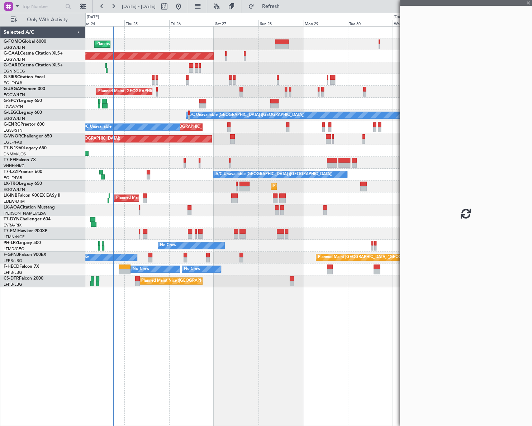
click at [291, 314] on div "Planned Maint London (Luton) Planned Maint Dusseldorf Owner Planned Maint Londo…" at bounding box center [308, 225] width 447 height 399
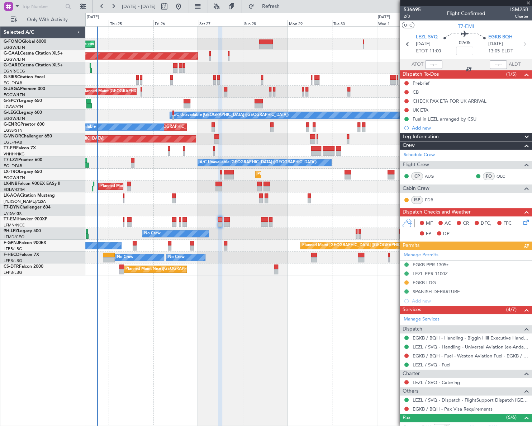
click at [293, 337] on div "Planned Maint London (Luton) Planned Maint Dusseldorf Owner Planned Maint Londo…" at bounding box center [308, 225] width 447 height 399
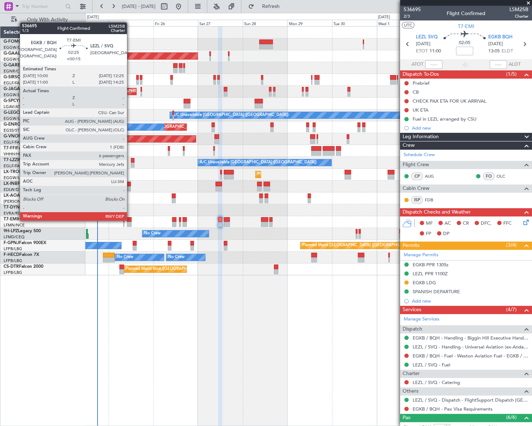
click at [130, 220] on div at bounding box center [129, 219] width 5 height 5
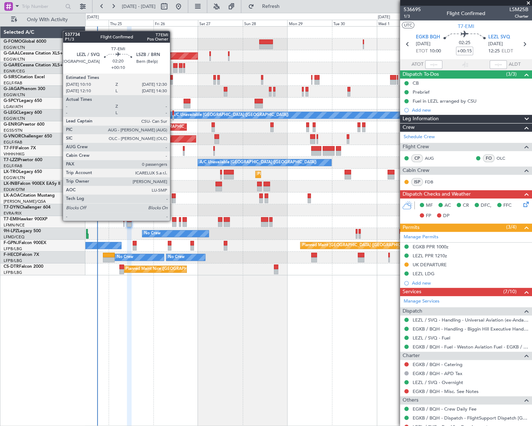
click at [173, 220] on div at bounding box center [174, 219] width 5 height 5
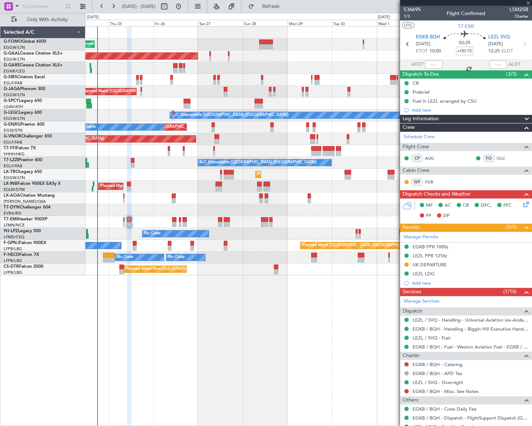
type input "+00:10"
type input "0"
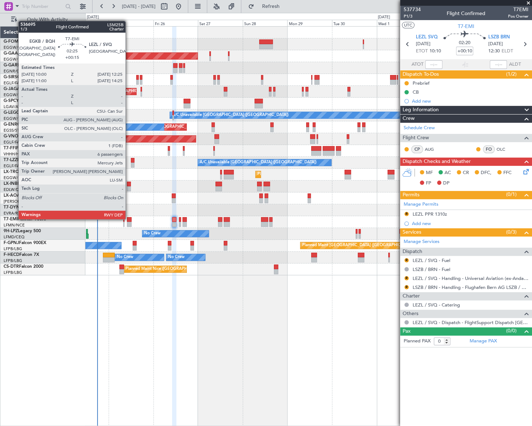
click at [129, 218] on div at bounding box center [129, 219] width 5 height 5
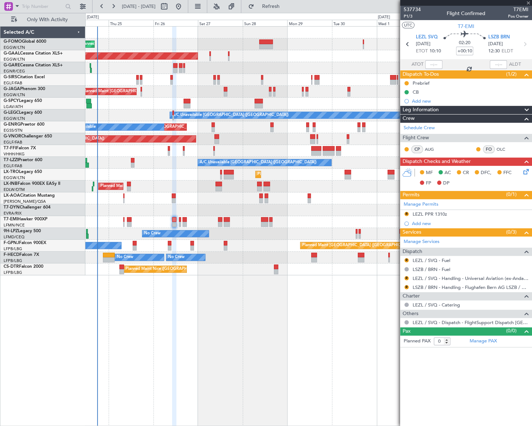
type input "+00:15"
type input "6"
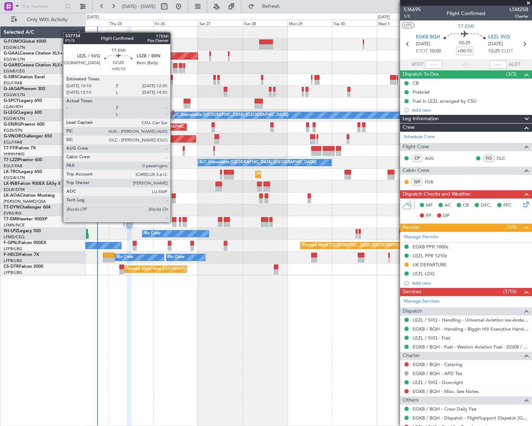
click at [174, 222] on div at bounding box center [174, 224] width 5 height 5
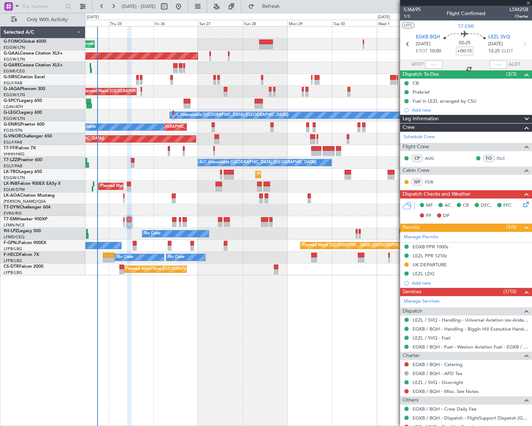
type input "+00:10"
type input "0"
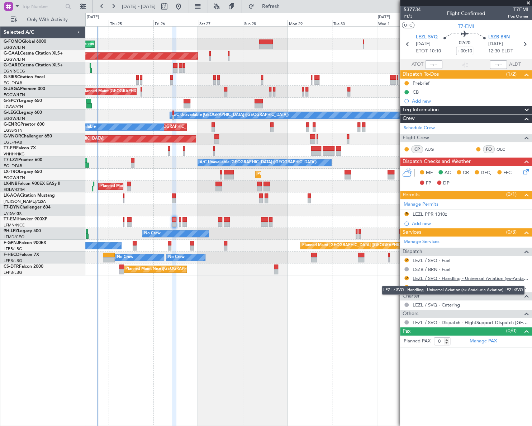
click at [461, 277] on link "LEZL / SVQ - Handling - Universal Aviation (ex-Andalucia Aviation) LEZL/SVQ" at bounding box center [471, 278] width 116 height 6
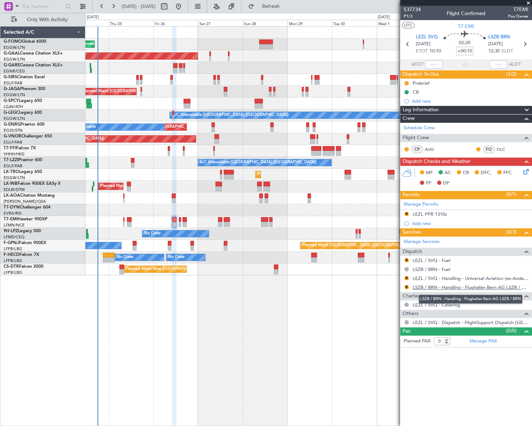
click at [474, 288] on link "LSZB / BRN - Handling - Flughafen Bern AG LSZB / BRN" at bounding box center [471, 287] width 116 height 6
click at [440, 213] on div "LEZL PPR 1310z" at bounding box center [430, 214] width 34 height 6
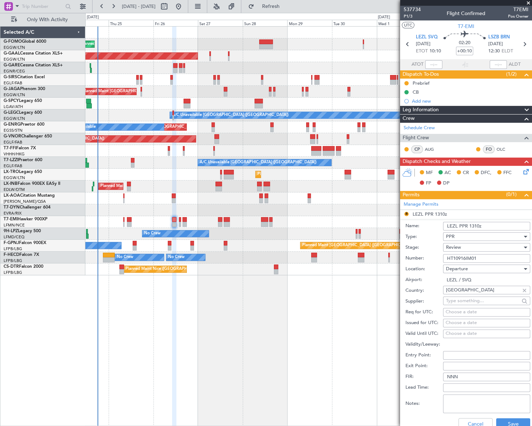
drag, startPoint x: 475, startPoint y: 224, endPoint x: 470, endPoint y: 224, distance: 5.4
click at [470, 224] on input "LEZL PPR 1310z" at bounding box center [486, 226] width 87 height 9
type input "LEZL PPR 1010Z"
click at [479, 248] on div "Review" at bounding box center [484, 247] width 76 height 11
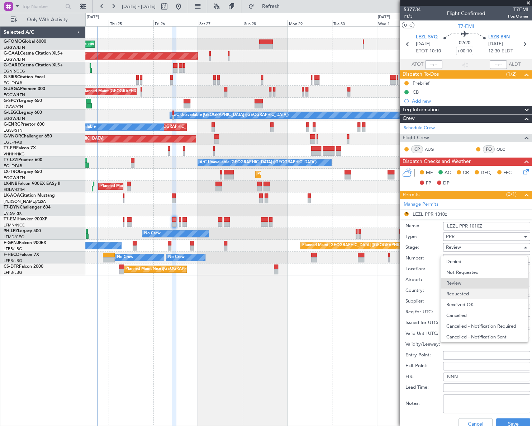
click at [467, 293] on span "Requested" at bounding box center [484, 293] width 76 height 11
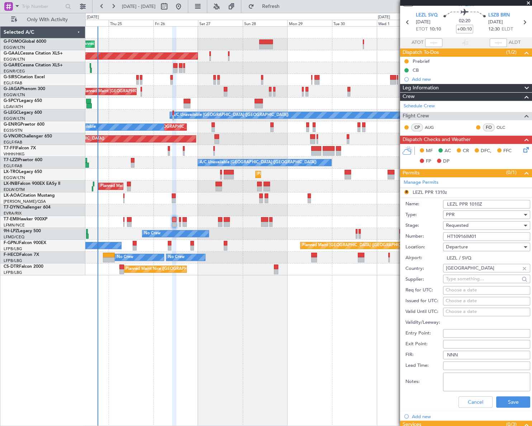
scroll to position [32, 0]
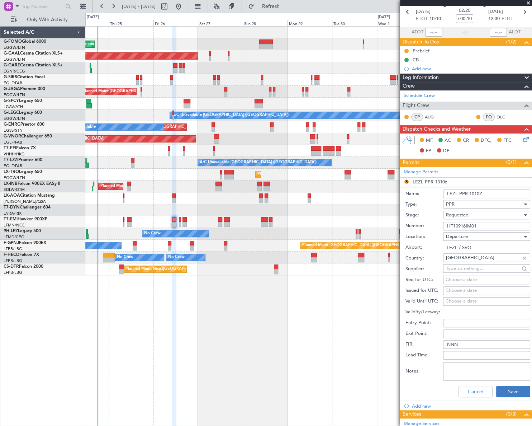
click at [513, 396] on div "Cancel Save" at bounding box center [467, 391] width 125 height 19
click at [516, 393] on button "Save" at bounding box center [513, 390] width 34 height 11
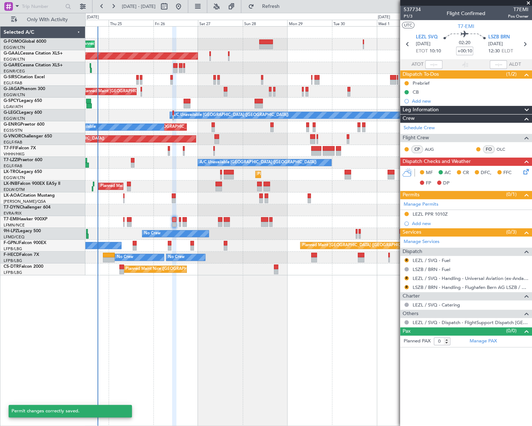
scroll to position [0, 0]
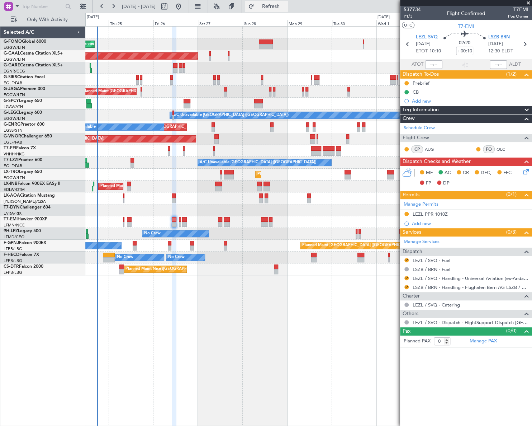
click at [286, 4] on span "Refresh" at bounding box center [271, 6] width 30 height 5
click at [525, 172] on icon at bounding box center [525, 170] width 6 height 6
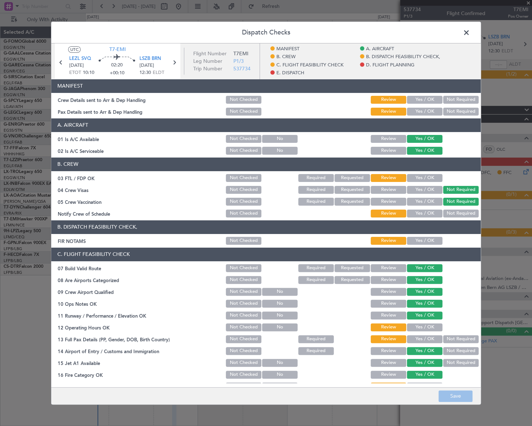
click at [429, 237] on button "Yes / OK" at bounding box center [424, 240] width 35 height 8
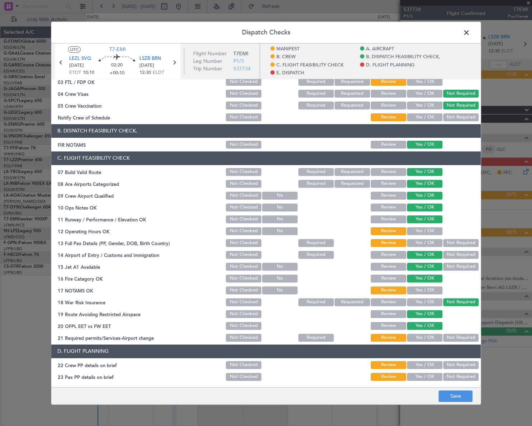
scroll to position [163, 0]
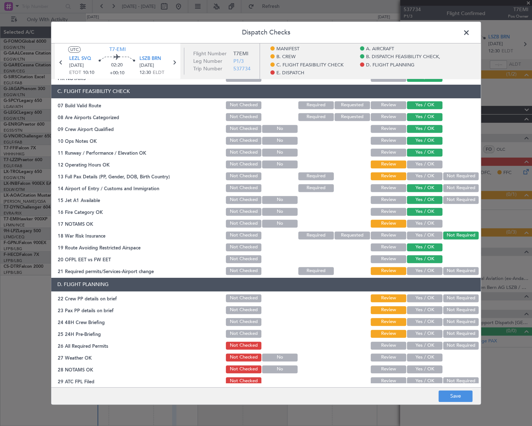
drag, startPoint x: 429, startPoint y: 168, endPoint x: 428, endPoint y: 174, distance: 5.7
click at [428, 165] on div "Yes / OK" at bounding box center [424, 164] width 36 height 10
click at [427, 163] on button "Yes / OK" at bounding box center [424, 164] width 35 height 8
click at [427, 175] on button "Yes / OK" at bounding box center [424, 176] width 35 height 8
click at [429, 221] on button "Yes / OK" at bounding box center [424, 223] width 35 height 8
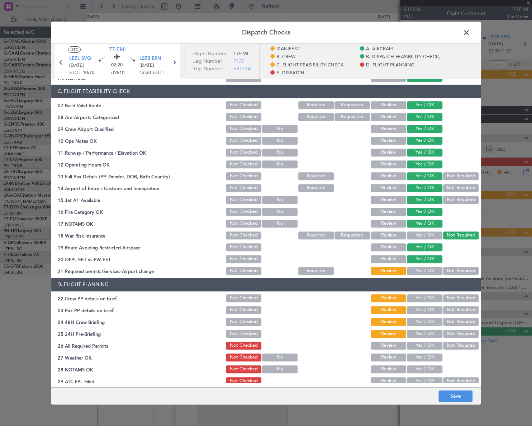
click at [431, 264] on section "C. FLIGHT FEASIBILITY CHECK 07 Build Valid Route Not Checked Required Requested…" at bounding box center [265, 179] width 429 height 191
click at [430, 270] on button "Yes / OK" at bounding box center [424, 270] width 35 height 8
click at [430, 298] on button "Yes / OK" at bounding box center [424, 298] width 35 height 8
click at [432, 312] on button "Yes / OK" at bounding box center [424, 309] width 35 height 8
drag, startPoint x: 432, startPoint y: 321, endPoint x: 446, endPoint y: 327, distance: 15.1
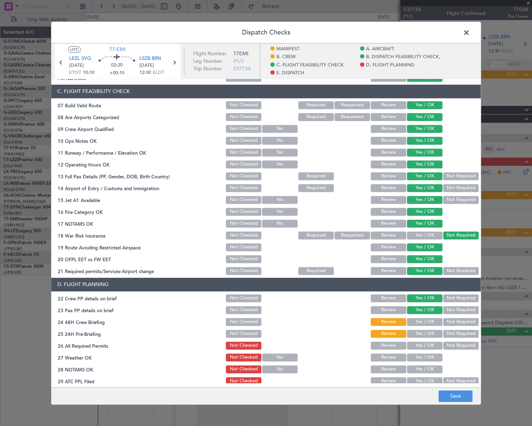
click at [433, 321] on button "Yes / OK" at bounding box center [424, 321] width 35 height 8
click at [454, 331] on button "Not Required" at bounding box center [460, 333] width 35 height 8
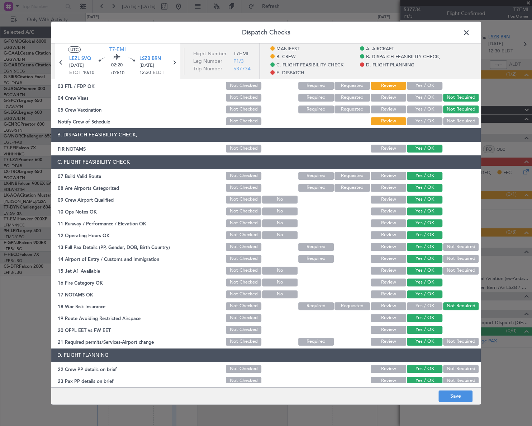
scroll to position [0, 0]
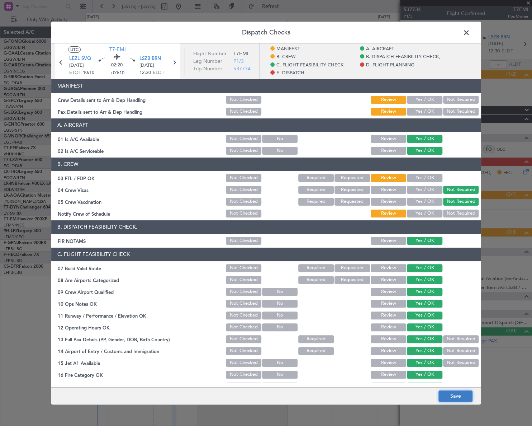
click at [469, 396] on button "Save" at bounding box center [455, 395] width 34 height 11
click at [470, 33] on span at bounding box center [470, 34] width 0 height 14
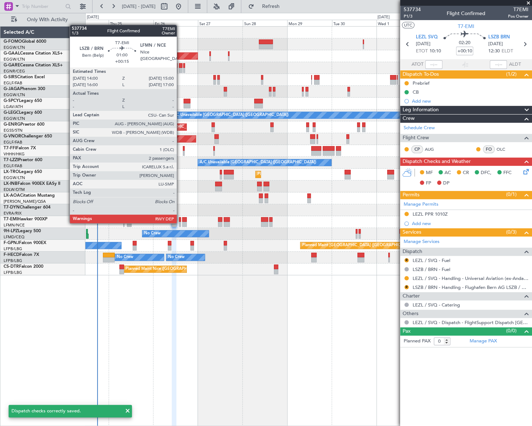
click at [180, 222] on div at bounding box center [180, 224] width 2 height 5
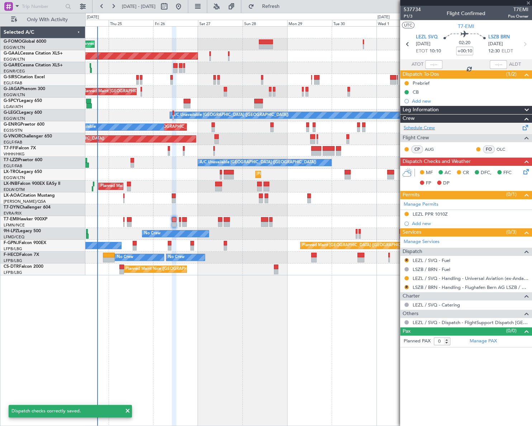
type input "+00:15"
type input "2"
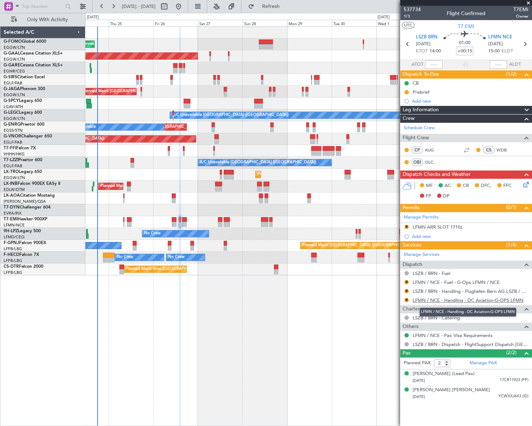
click at [447, 298] on link "LFMN / NCE - Handling - DC Aviation-G-OPS LFMN" at bounding box center [468, 300] width 111 height 6
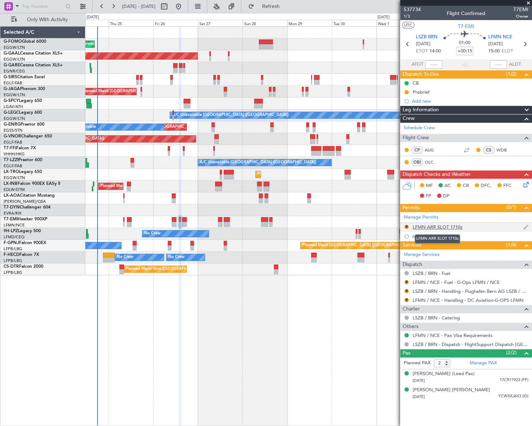
click at [449, 227] on div "LFMN ARR SLOT 1710z" at bounding box center [438, 227] width 50 height 6
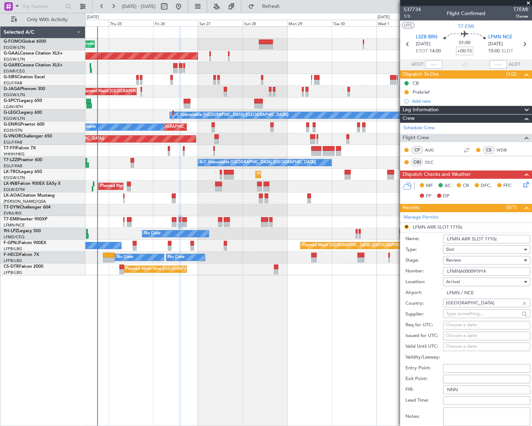
drag, startPoint x: 489, startPoint y: 238, endPoint x: 497, endPoint y: 238, distance: 7.9
click at [490, 238] on input "LFMN ARR SLOT 1710z" at bounding box center [486, 238] width 87 height 9
click at [494, 238] on input "LFMN ARR SLOT 1710z" at bounding box center [486, 238] width 87 height 9
type input "LFMN ARR SLOT 1500z"
click at [470, 260] on div "Review" at bounding box center [484, 260] width 76 height 11
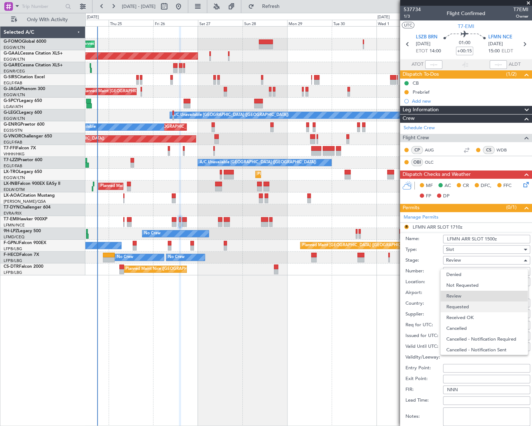
click at [462, 303] on span "Requested" at bounding box center [484, 306] width 76 height 11
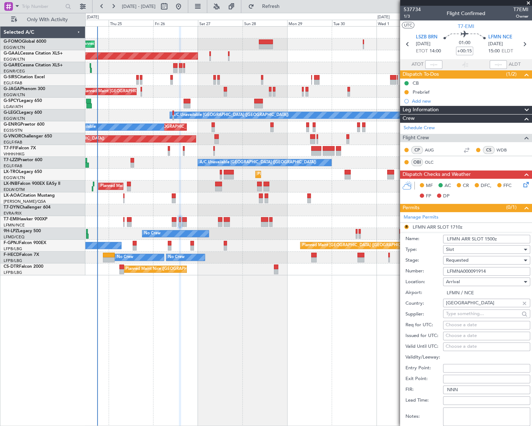
scroll to position [163, 0]
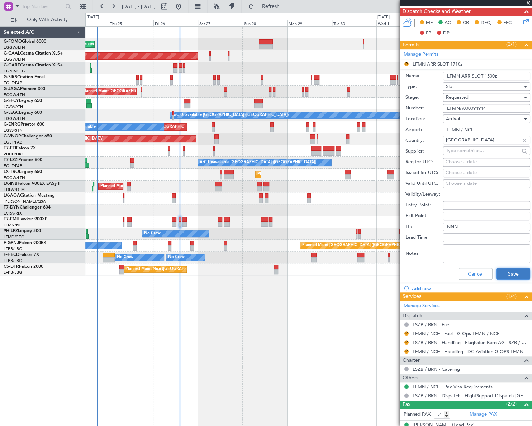
click at [504, 268] on button "Save" at bounding box center [513, 273] width 34 height 11
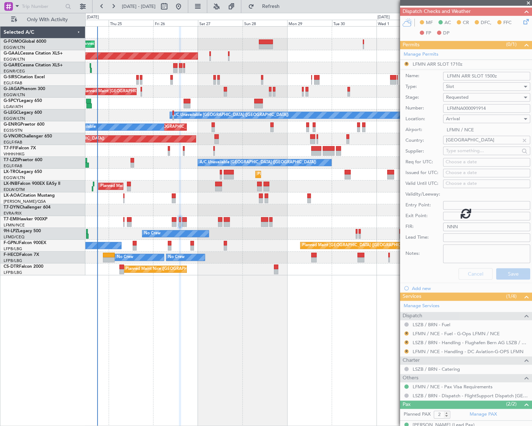
scroll to position [0, 0]
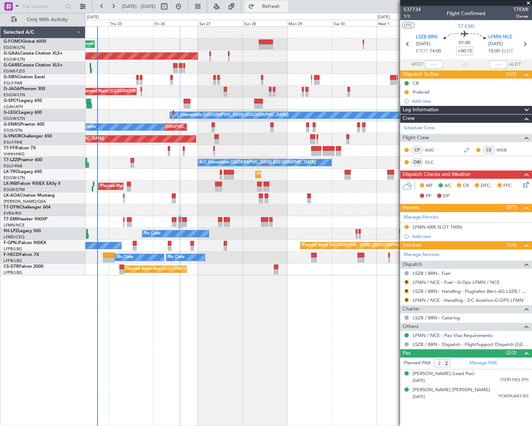
click at [288, 10] on button "Refresh" at bounding box center [266, 6] width 43 height 11
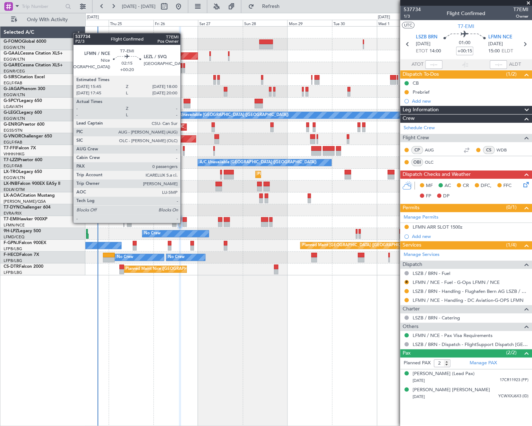
click at [184, 222] on div at bounding box center [184, 224] width 4 height 5
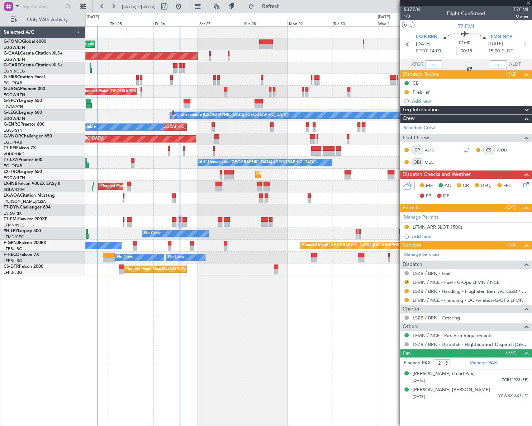
type input "+00:20"
type input "0"
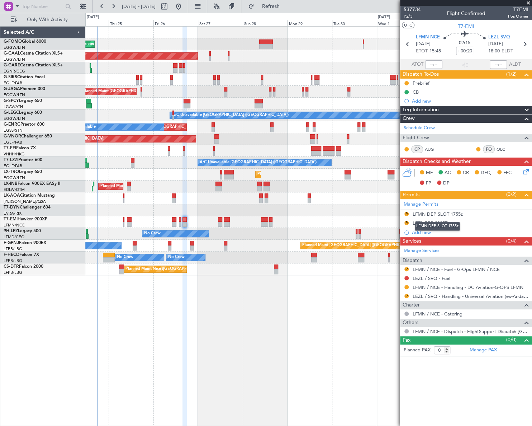
click at [445, 214] on div "LFMN DEP SLOT 1755z" at bounding box center [438, 214] width 50 height 6
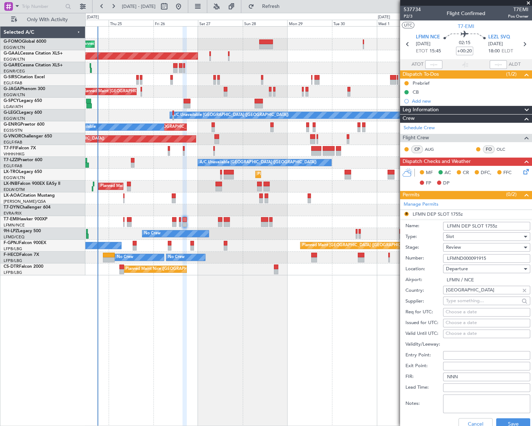
click at [492, 225] on input "LFMN DEP SLOT 1755z" at bounding box center [486, 226] width 87 height 9
type input "LFMN DEP SLOT 1545z"
click at [473, 244] on div "Review" at bounding box center [484, 247] width 76 height 11
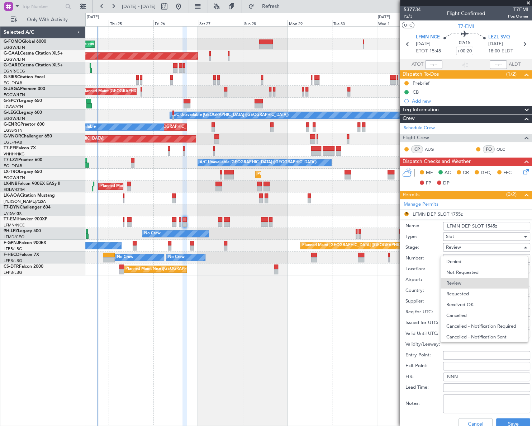
click at [469, 294] on span "Requested" at bounding box center [484, 293] width 76 height 11
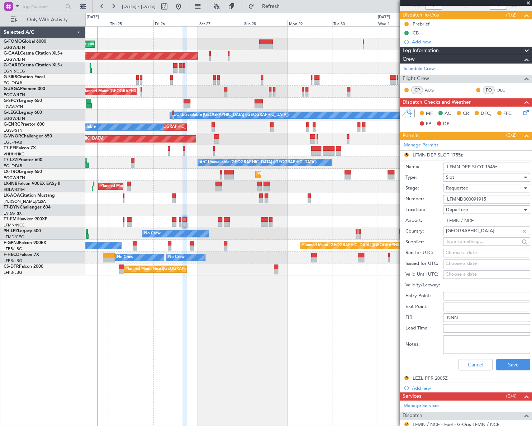
scroll to position [130, 0]
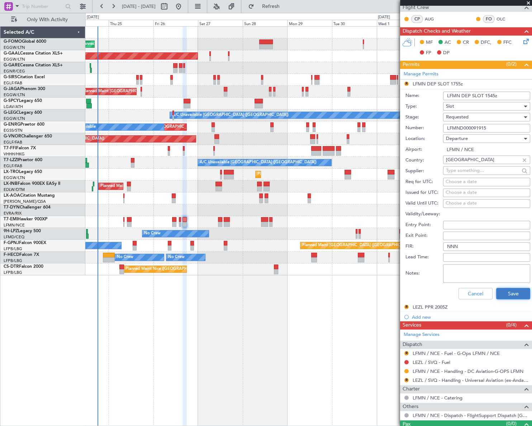
click at [519, 296] on button "Save" at bounding box center [513, 293] width 34 height 11
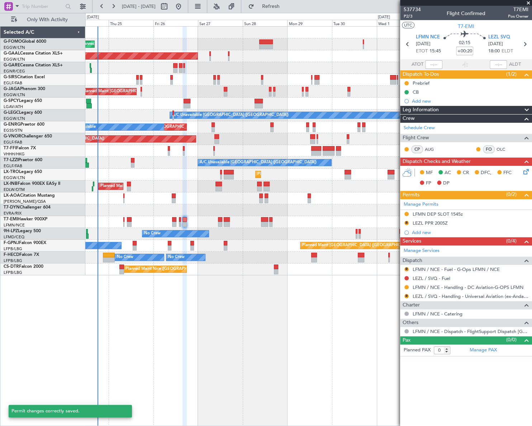
scroll to position [0, 0]
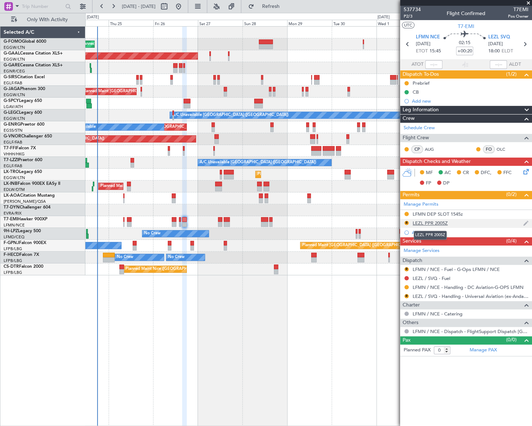
click at [436, 222] on div "LEZL PPR 2005Z" at bounding box center [430, 223] width 35 height 6
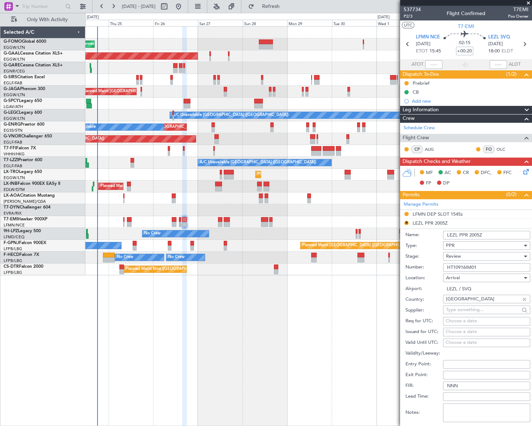
drag, startPoint x: 480, startPoint y: 233, endPoint x: 469, endPoint y: 234, distance: 11.9
click at [469, 234] on input "LEZL PPR 2005Z" at bounding box center [486, 235] width 87 height 9
type input "LEZL PPR 1800Z"
click at [492, 257] on div "Review" at bounding box center [484, 256] width 76 height 11
click at [464, 304] on span "Requested" at bounding box center [484, 302] width 76 height 11
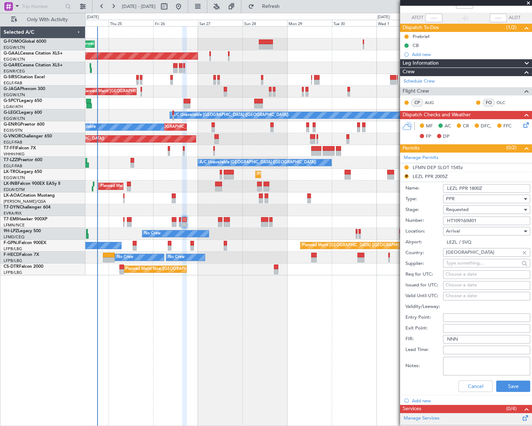
scroll to position [130, 0]
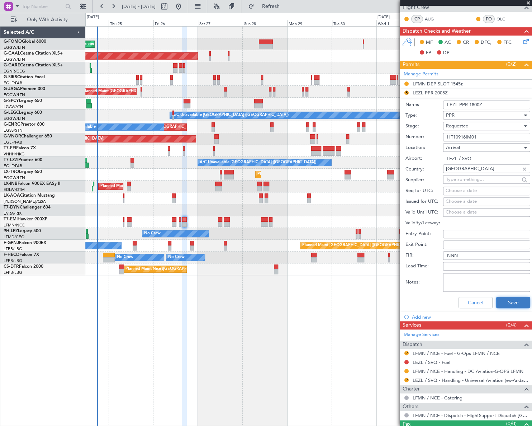
click at [512, 302] on button "Save" at bounding box center [513, 301] width 34 height 11
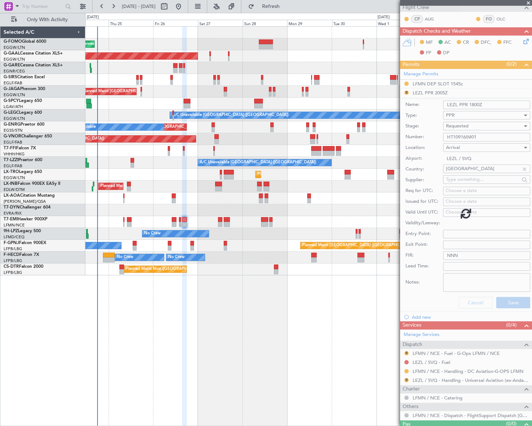
scroll to position [0, 0]
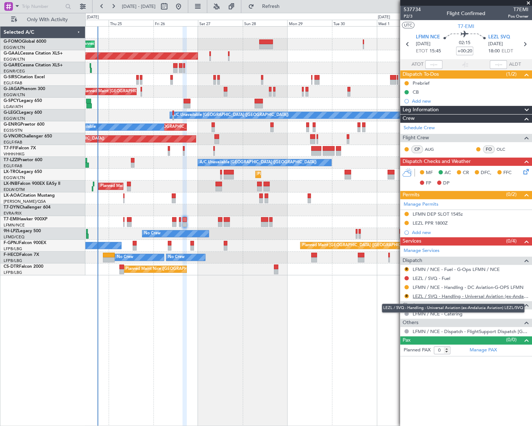
click at [459, 298] on link "LEZL / SVQ - Handling - Universal Aviation (ex-Andalucia Aviation) LEZL/SVQ" at bounding box center [471, 296] width 116 height 6
click at [528, 172] on icon at bounding box center [525, 170] width 6 height 6
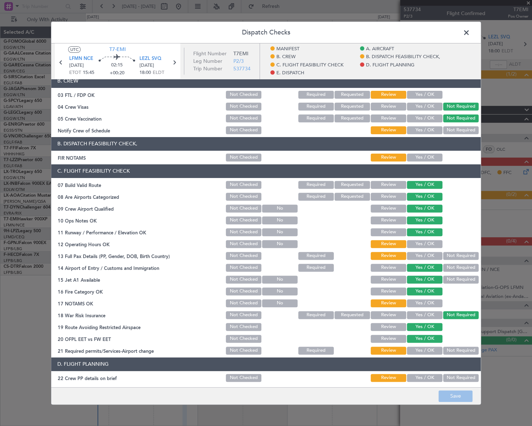
scroll to position [130, 0]
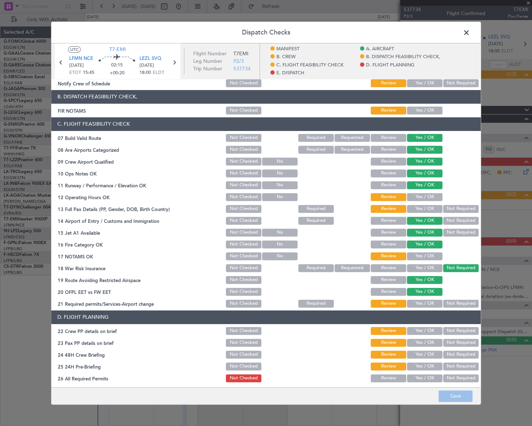
click at [425, 113] on button "Yes / OK" at bounding box center [424, 110] width 35 height 8
click at [426, 193] on button "Yes / OK" at bounding box center [424, 197] width 35 height 8
click at [430, 208] on button "Yes / OK" at bounding box center [424, 208] width 35 height 8
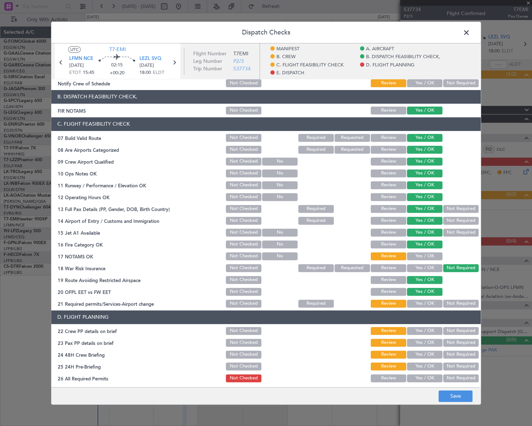
click at [430, 253] on button "Yes / OK" at bounding box center [424, 256] width 35 height 8
click at [429, 304] on button "Yes / OK" at bounding box center [424, 303] width 35 height 8
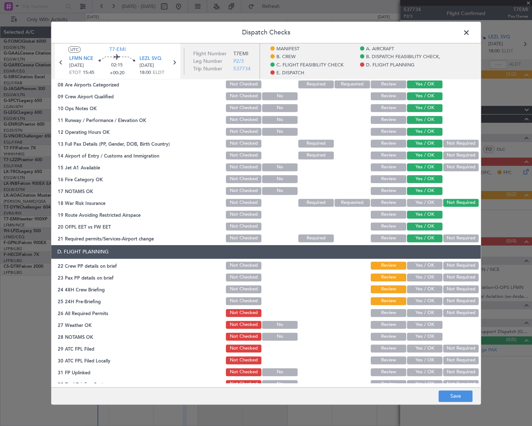
click at [427, 267] on button "Yes / OK" at bounding box center [424, 265] width 35 height 8
click at [428, 279] on button "Yes / OK" at bounding box center [424, 277] width 35 height 8
click at [429, 289] on button "Yes / OK" at bounding box center [424, 289] width 35 height 8
click at [456, 298] on button "Not Required" at bounding box center [460, 300] width 35 height 8
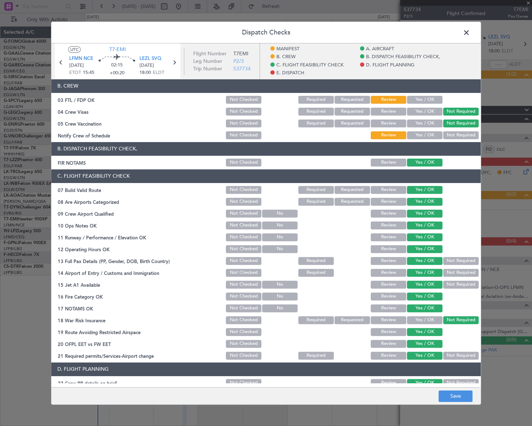
scroll to position [0, 0]
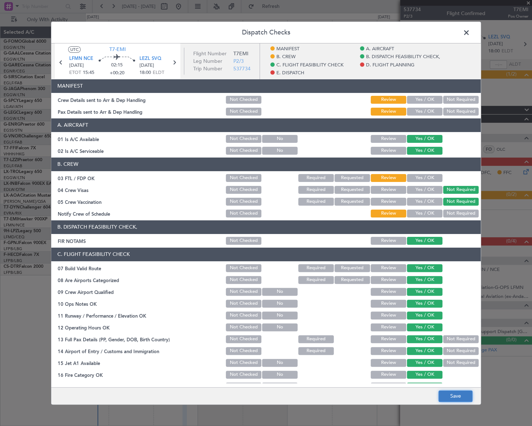
click at [468, 395] on button "Save" at bounding box center [455, 395] width 34 height 11
click at [470, 36] on span at bounding box center [470, 34] width 0 height 14
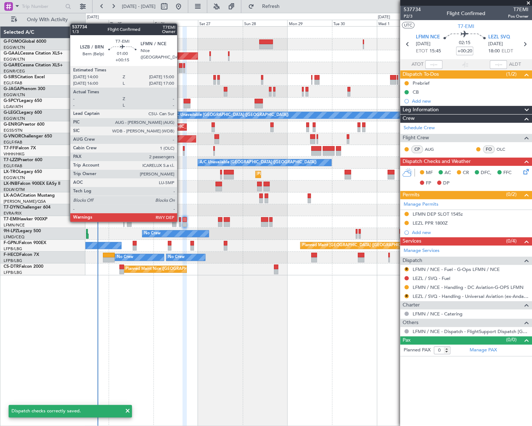
click at [180, 221] on div at bounding box center [180, 219] width 2 height 5
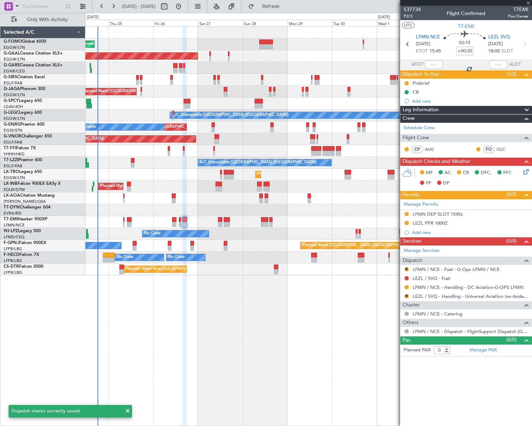
type input "+00:15"
type input "2"
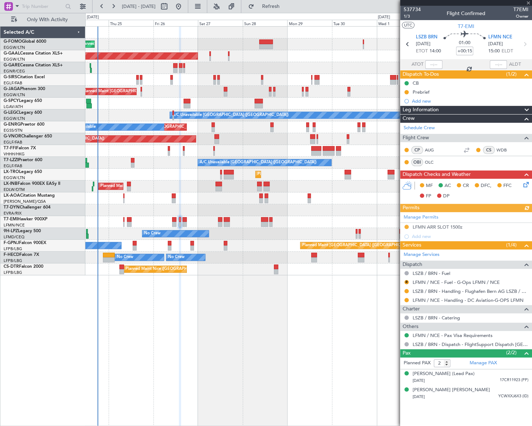
click at [526, 185] on icon at bounding box center [525, 183] width 6 height 6
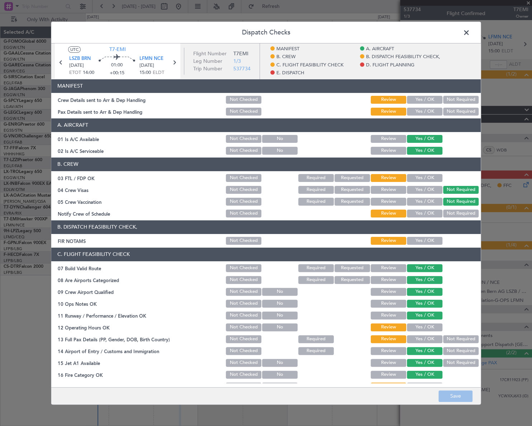
click at [435, 238] on button "Yes / OK" at bounding box center [424, 240] width 35 height 8
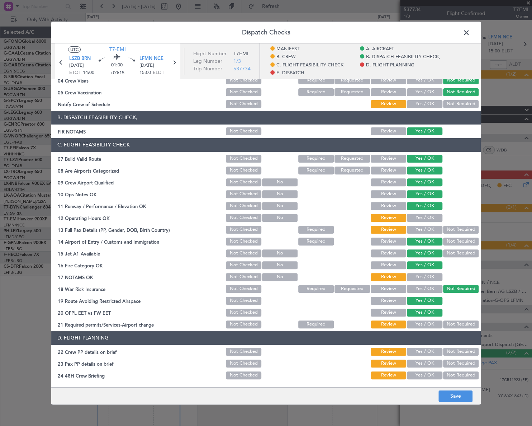
scroll to position [163, 0]
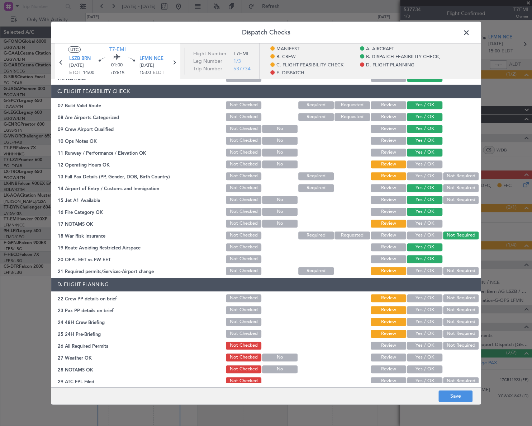
click at [425, 165] on button "Yes / OK" at bounding box center [424, 164] width 35 height 8
click at [429, 177] on button "Yes / OK" at bounding box center [424, 176] width 35 height 8
click at [429, 224] on button "Yes / OK" at bounding box center [424, 223] width 35 height 8
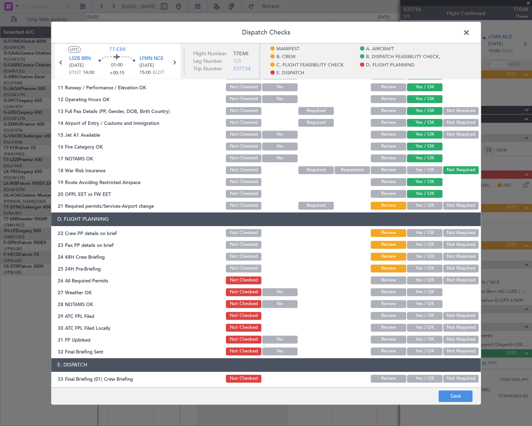
click at [432, 206] on button "Yes / OK" at bounding box center [424, 205] width 35 height 8
drag, startPoint x: 429, startPoint y: 230, endPoint x: 429, endPoint y: 240, distance: 10.0
click at [429, 231] on button "Yes / OK" at bounding box center [424, 232] width 35 height 8
click at [430, 246] on button "Yes / OK" at bounding box center [424, 244] width 35 height 8
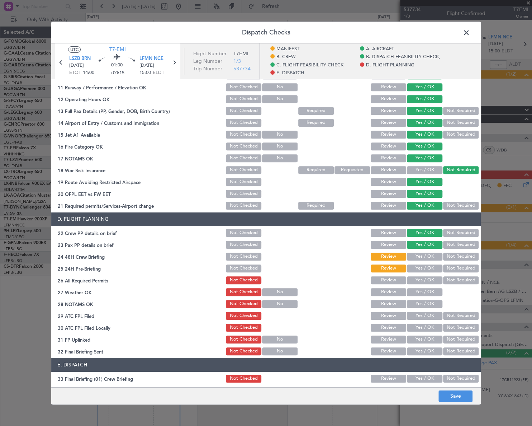
click at [430, 256] on button "Yes / OK" at bounding box center [424, 256] width 35 height 8
click at [451, 265] on button "Not Required" at bounding box center [460, 268] width 35 height 8
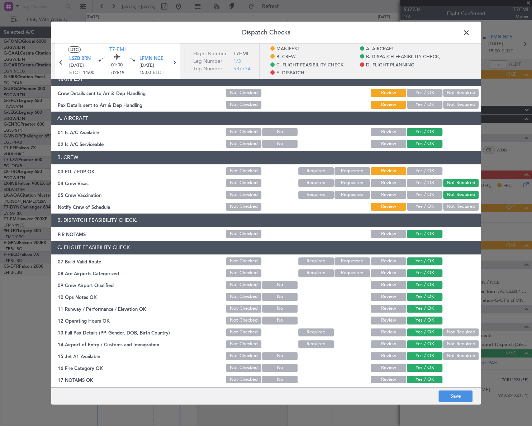
scroll to position [0, 0]
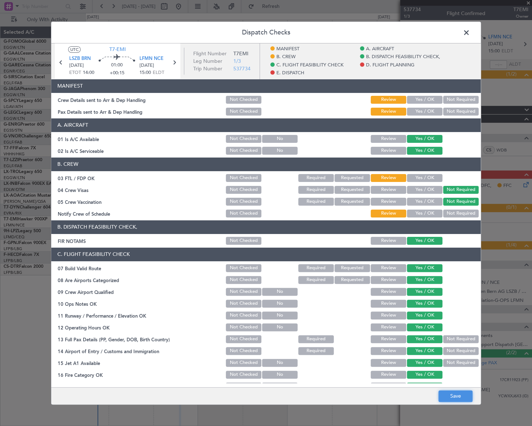
click at [461, 399] on button "Save" at bounding box center [455, 395] width 34 height 11
click at [470, 30] on span at bounding box center [470, 34] width 0 height 14
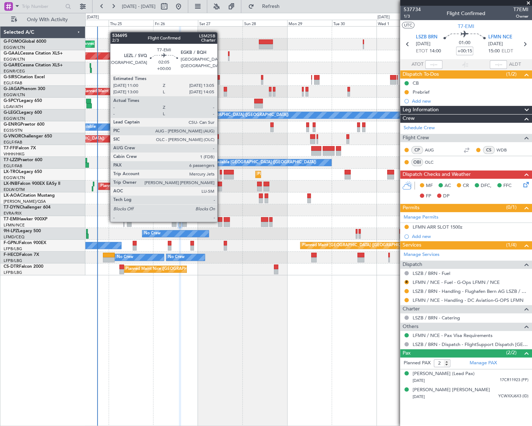
click at [220, 221] on div at bounding box center [220, 219] width 4 height 5
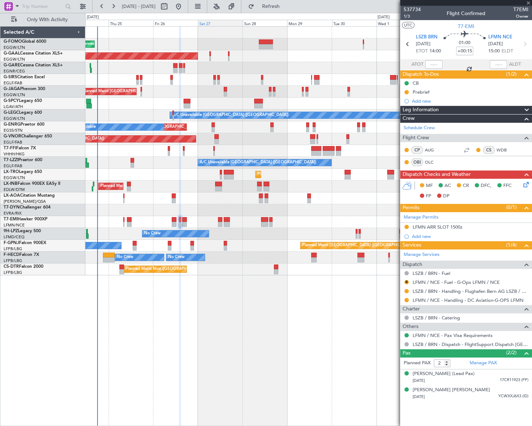
type input "6"
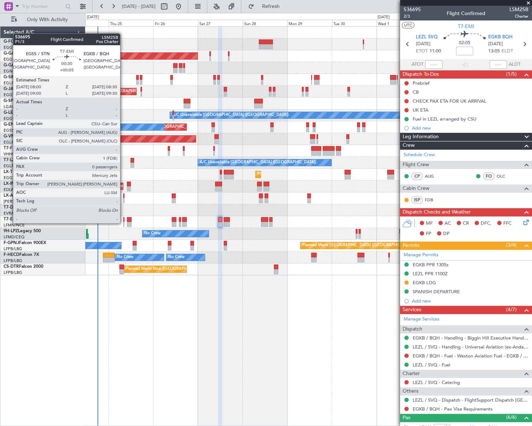
click at [123, 222] on div at bounding box center [123, 224] width 1 height 5
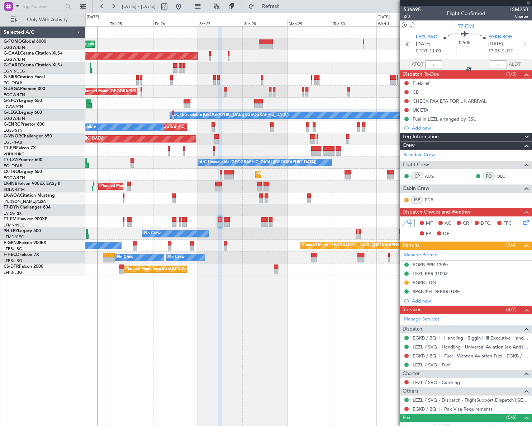
type input "+00:05"
type input "0"
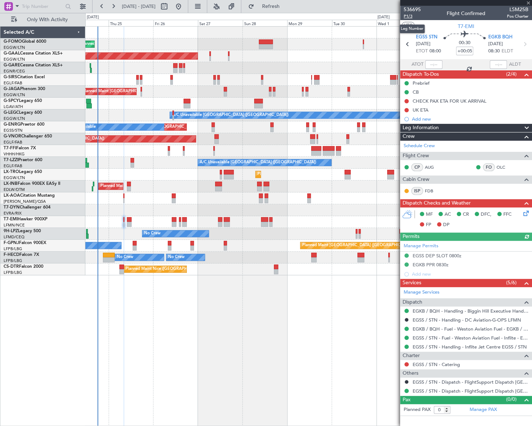
click at [409, 16] on span "P1/3" at bounding box center [412, 16] width 17 height 6
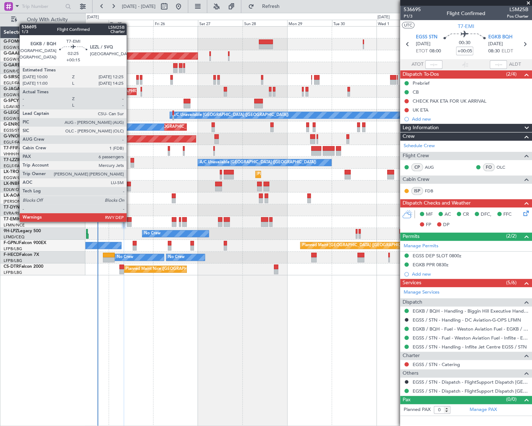
click at [129, 219] on div at bounding box center [129, 219] width 5 height 5
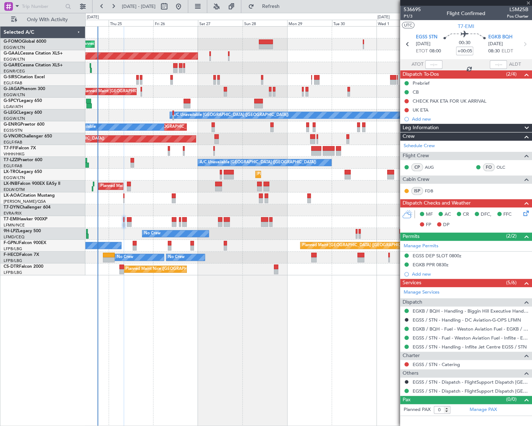
type input "+00:15"
type input "6"
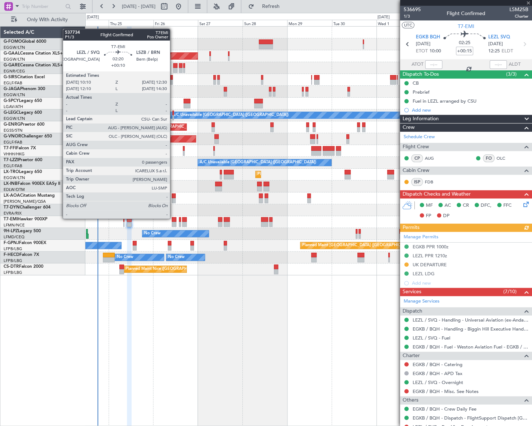
click at [173, 218] on div at bounding box center [174, 219] width 5 height 5
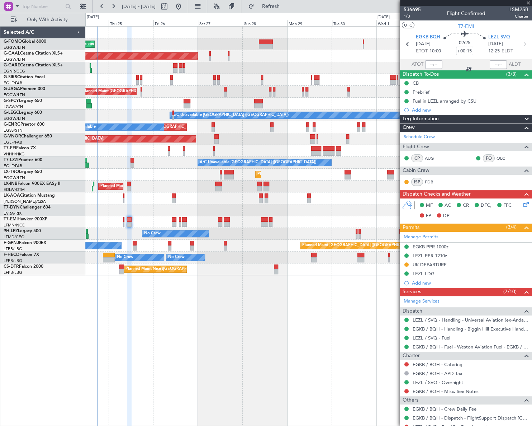
type input "+00:10"
type input "0"
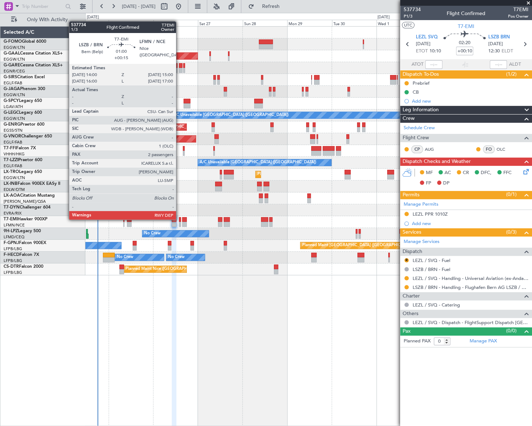
click at [179, 219] on div at bounding box center [180, 219] width 2 height 5
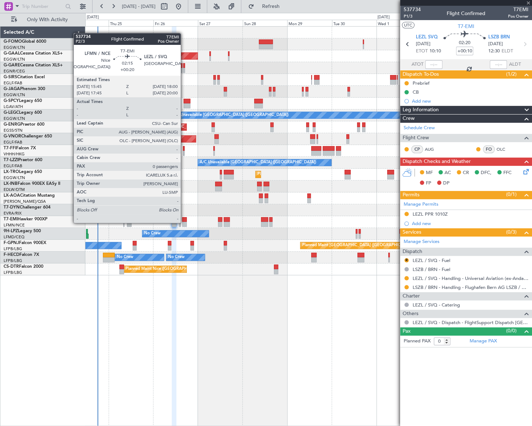
type input "+00:15"
type input "2"
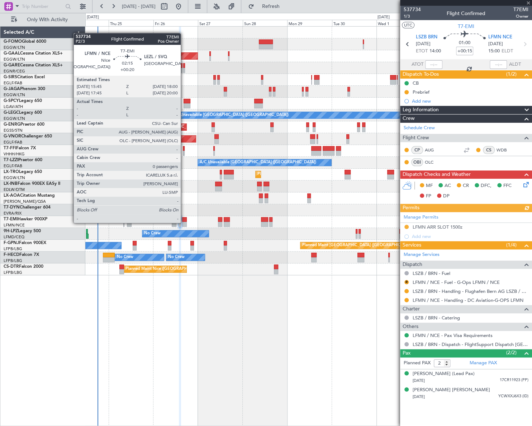
click at [184, 222] on div at bounding box center [184, 224] width 4 height 5
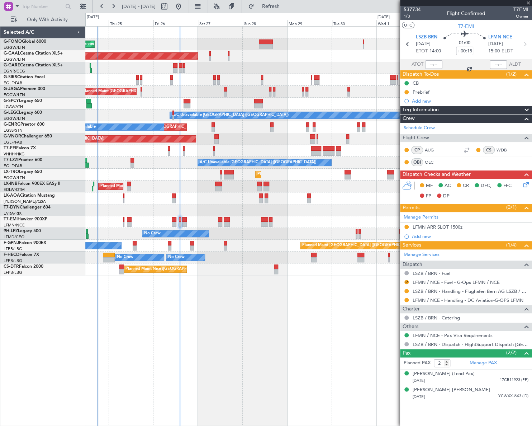
type input "+00:20"
type input "0"
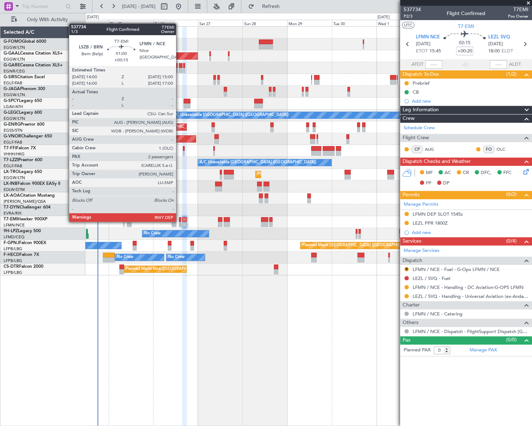
click at [179, 221] on div at bounding box center [180, 219] width 2 height 5
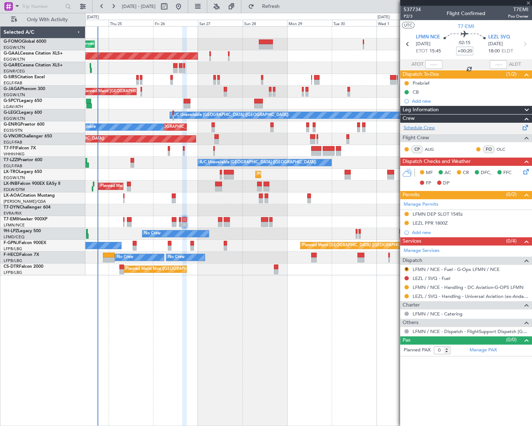
type input "+00:15"
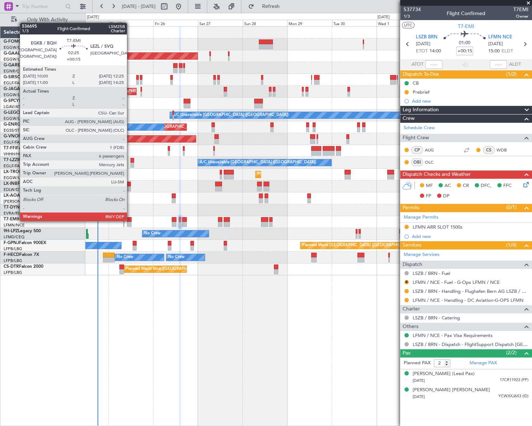
click at [130, 220] on div at bounding box center [129, 219] width 5 height 5
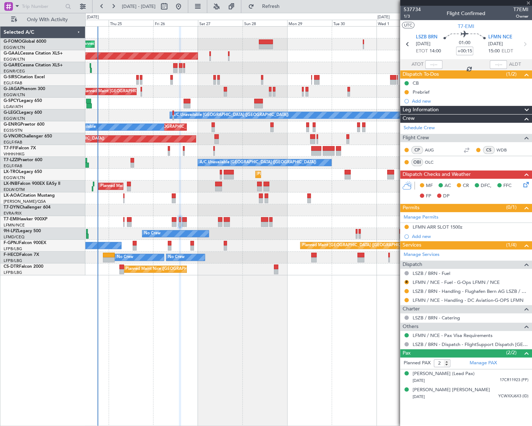
type input "6"
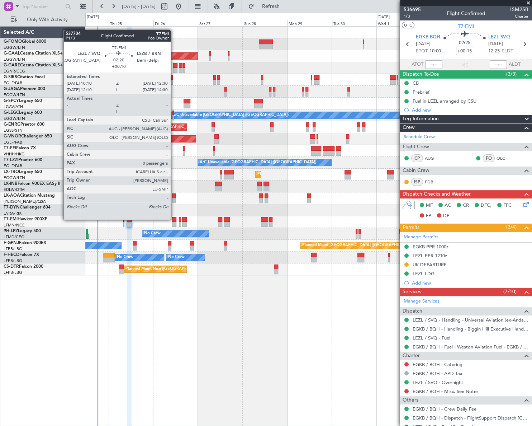
click at [174, 219] on div at bounding box center [174, 219] width 5 height 5
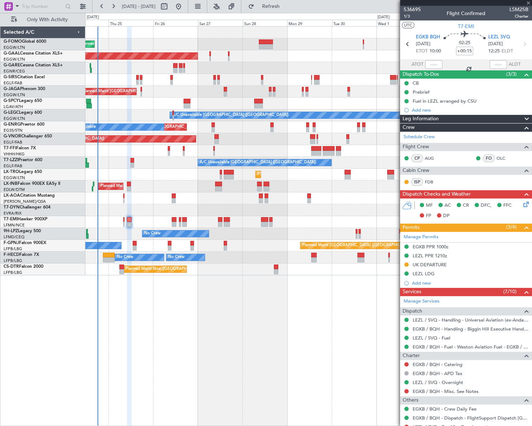
type input "+00:10"
type input "0"
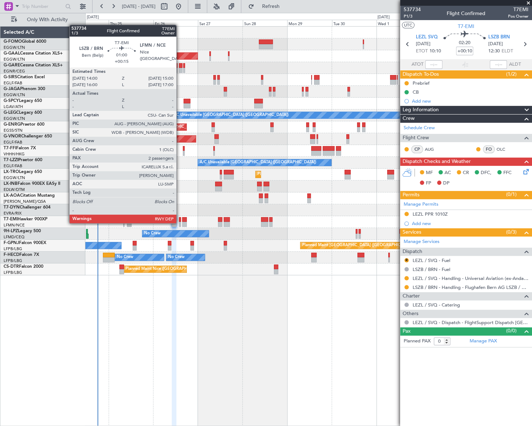
click at [180, 222] on div at bounding box center [180, 224] width 2 height 5
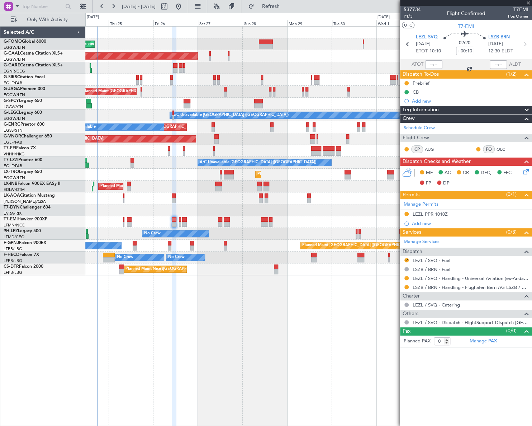
type input "+00:15"
type input "2"
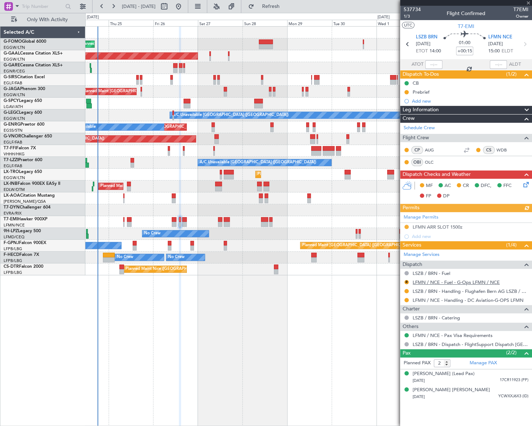
click at [482, 279] on link "LFMN / NCE - Fuel - G-Ops LFMN / NCE" at bounding box center [456, 282] width 87 height 6
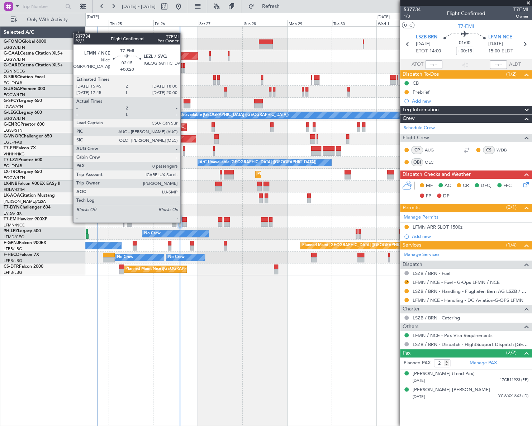
click at [184, 222] on div at bounding box center [184, 224] width 4 height 5
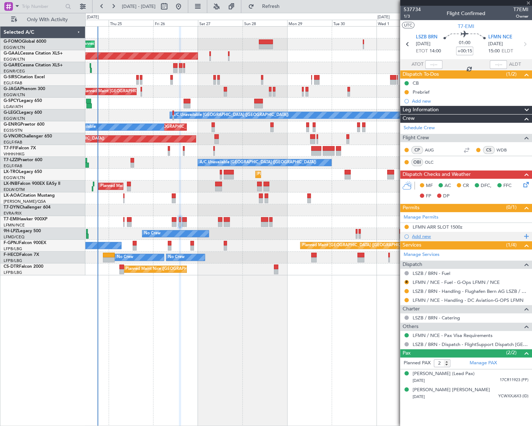
type input "+00:20"
type input "0"
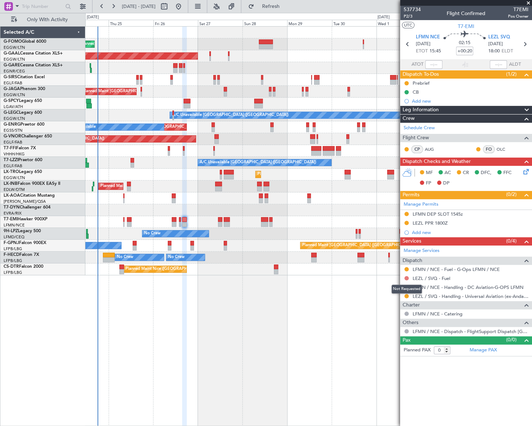
click at [406, 276] on button at bounding box center [406, 278] width 4 height 4
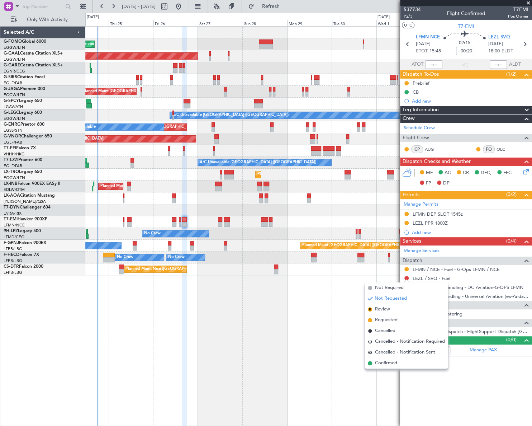
click at [380, 361] on span "Confirmed" at bounding box center [386, 362] width 22 height 7
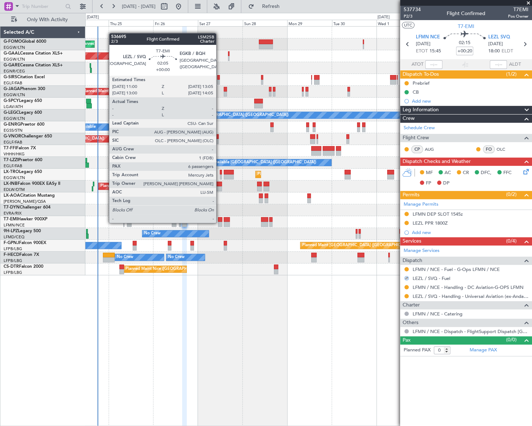
click at [219, 222] on div at bounding box center [220, 224] width 4 height 5
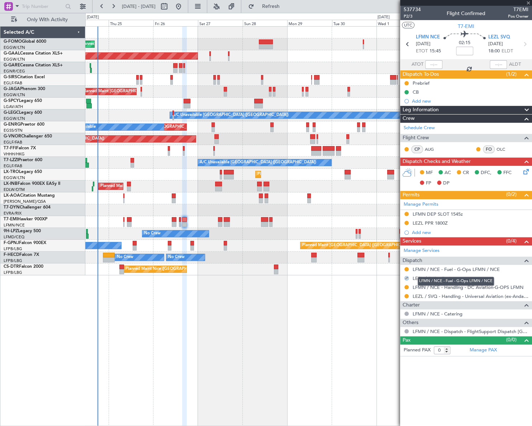
type input "6"
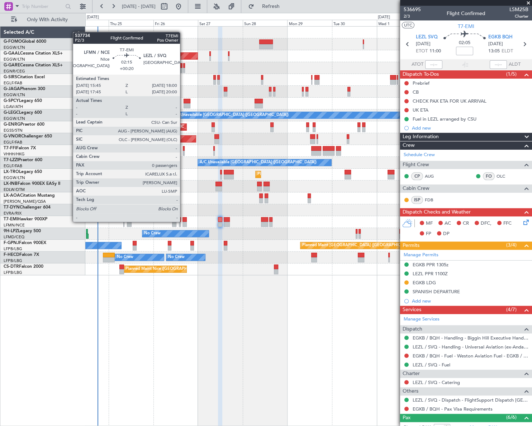
click at [183, 221] on div at bounding box center [184, 219] width 4 height 5
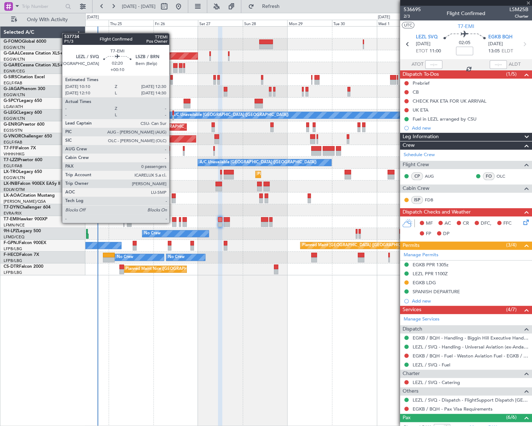
type input "+00:20"
type input "0"
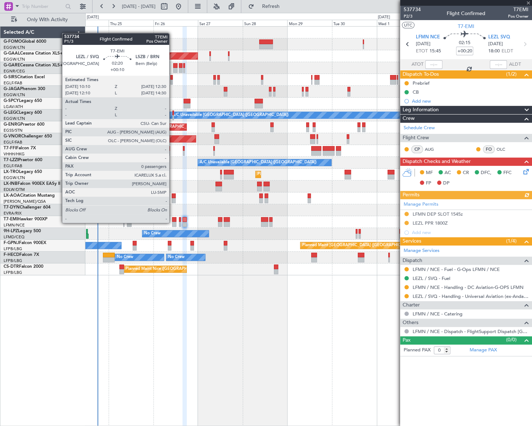
click at [172, 222] on div at bounding box center [174, 224] width 5 height 5
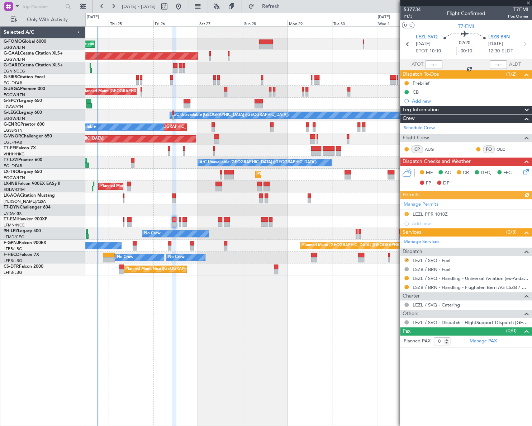
click at [405, 260] on button "R" at bounding box center [406, 260] width 4 height 4
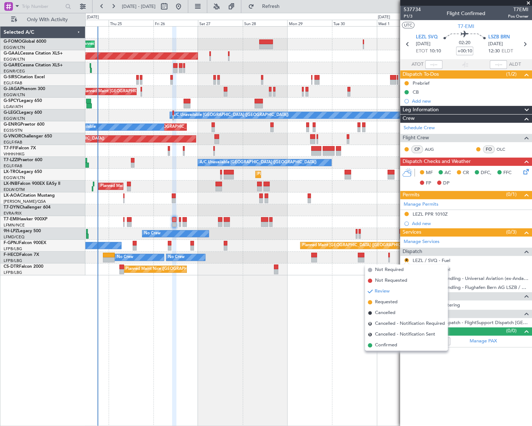
click at [389, 344] on span "Confirmed" at bounding box center [386, 344] width 22 height 7
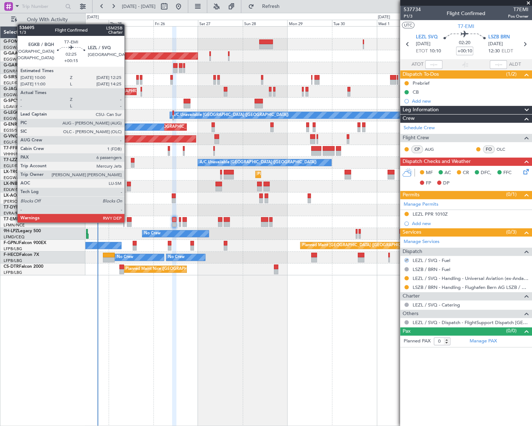
click at [128, 221] on div "Planned Maint [GEOGRAPHIC_DATA]" at bounding box center [308, 222] width 446 height 12
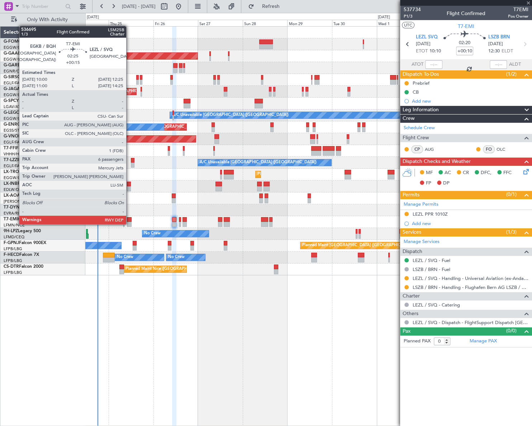
type input "+00:15"
type input "6"
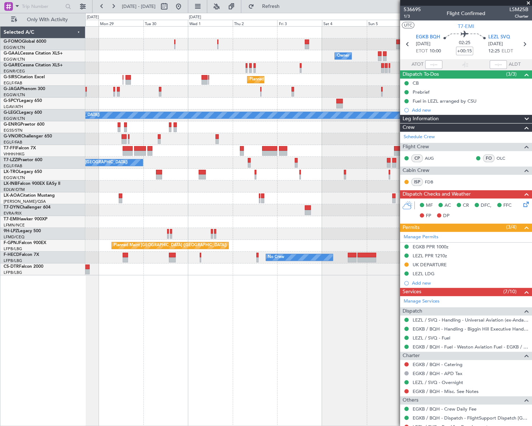
click at [97, 207] on div "Owner Owner Planned Maint Dusseldorf Planned Maint London (Luton) A/C Unavailab…" at bounding box center [308, 151] width 446 height 248
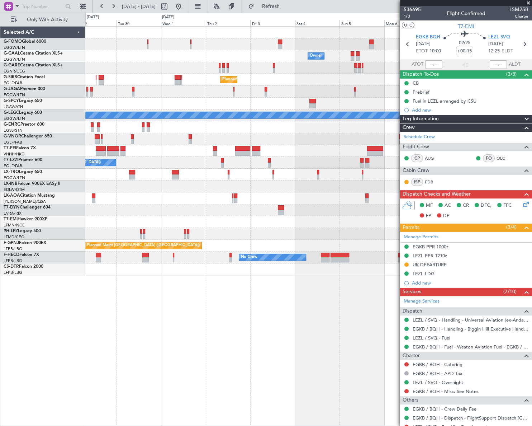
click at [166, 218] on div "Owner Owner Owner Planned [GEOGRAPHIC_DATA] Planned Maint [GEOGRAPHIC_DATA] ([G…" at bounding box center [308, 151] width 446 height 248
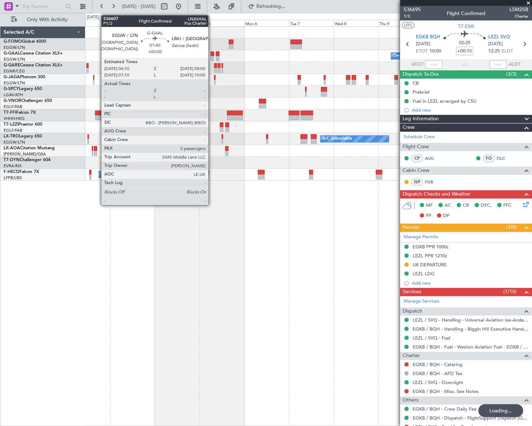
click at [212, 55] on div at bounding box center [212, 53] width 4 height 5
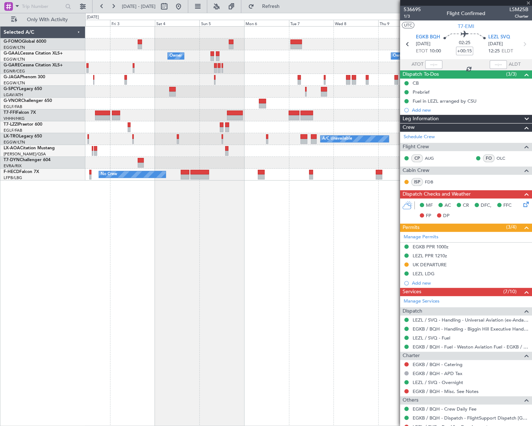
type input "0"
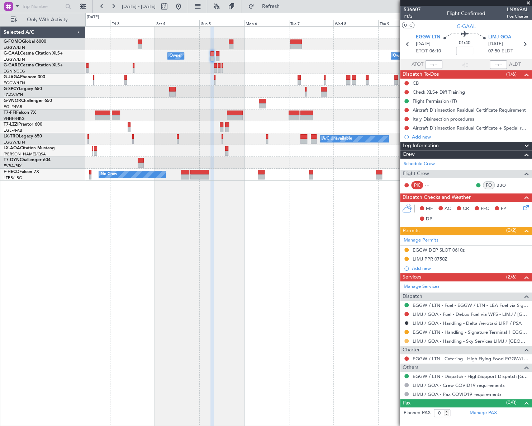
click at [406, 340] on button at bounding box center [406, 340] width 4 height 4
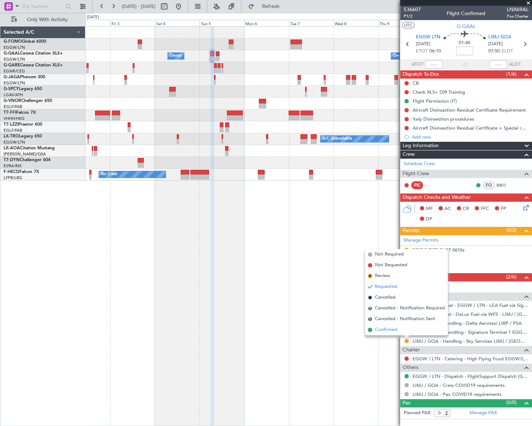
click at [382, 329] on span "Confirmed" at bounding box center [386, 329] width 22 height 7
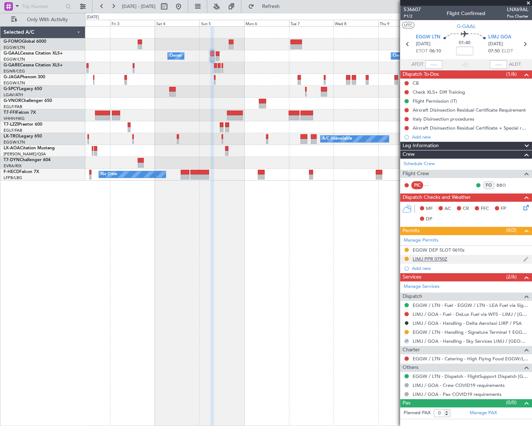
click at [441, 256] on div "LIMJ PPR 0750Z" at bounding box center [430, 259] width 35 height 6
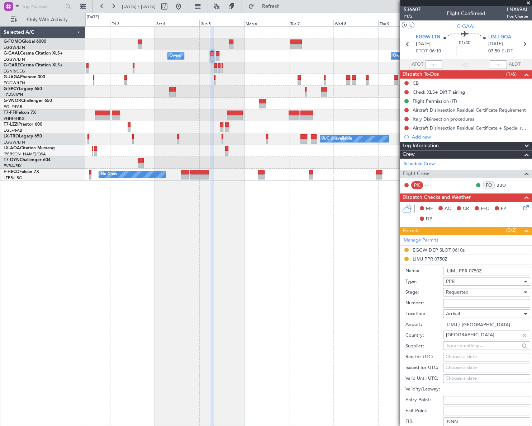
click at [458, 300] on input "Number:" at bounding box center [486, 303] width 87 height 9
paste input "PPR 2816/25"
type input "PPR 2816/25"
click at [469, 292] on div "Requested" at bounding box center [484, 291] width 76 height 11
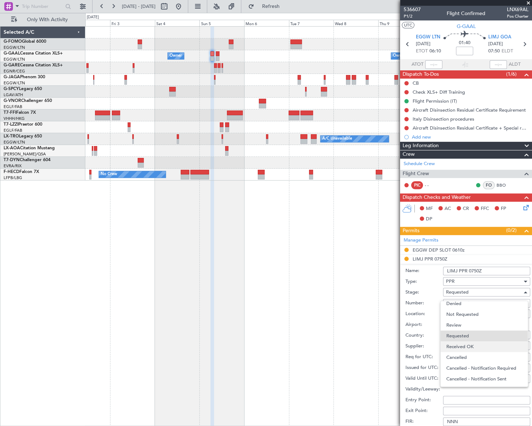
click at [463, 345] on span "Received OK" at bounding box center [484, 346] width 76 height 11
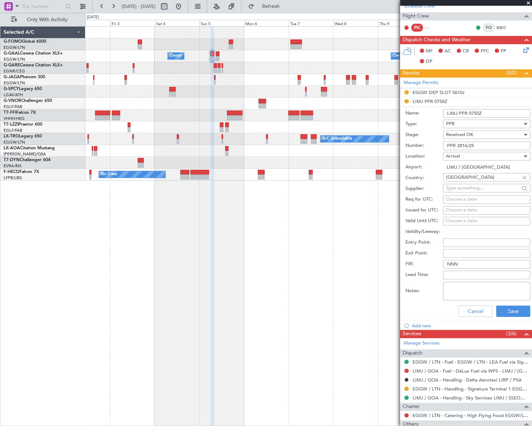
scroll to position [163, 0]
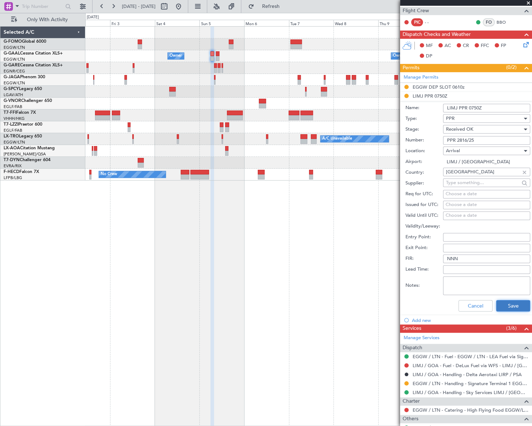
click at [511, 308] on button "Save" at bounding box center [513, 305] width 34 height 11
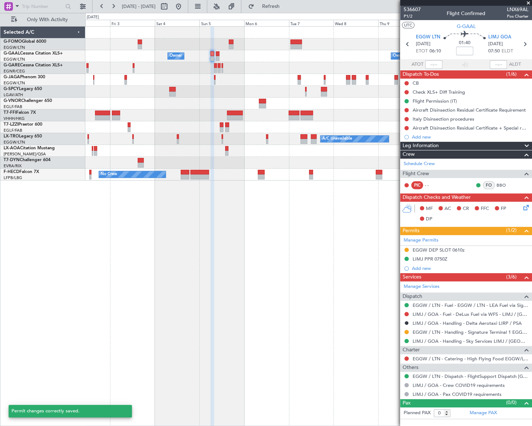
scroll to position [0, 0]
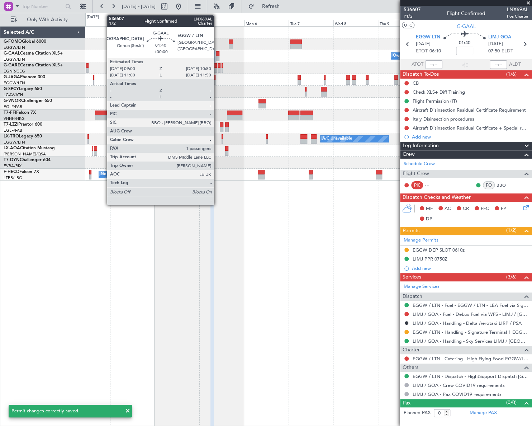
click at [217, 56] on div at bounding box center [218, 58] width 4 height 5
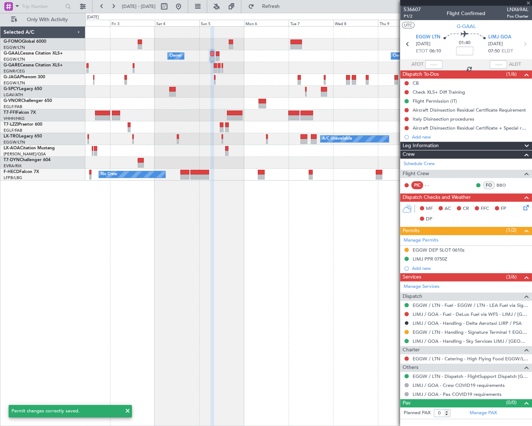
type input "1"
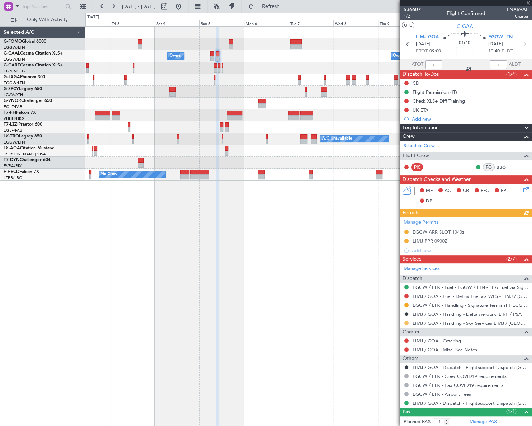
click at [407, 322] on button at bounding box center [406, 322] width 4 height 4
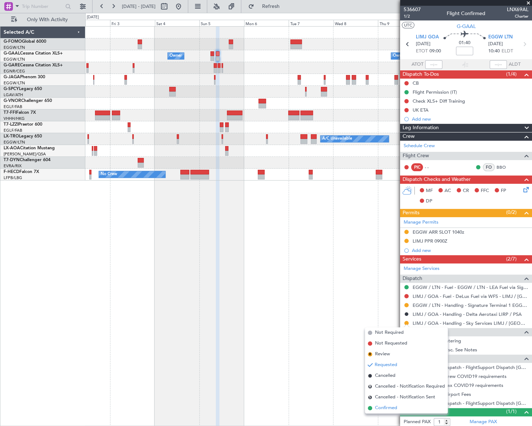
click at [383, 408] on span "Confirmed" at bounding box center [386, 407] width 22 height 7
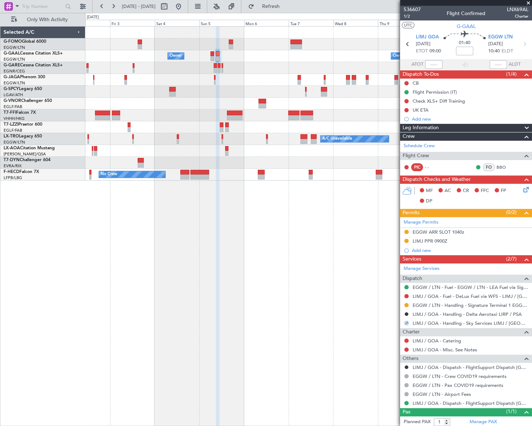
click at [421, 242] on div "LIMJ PPR 0900Z" at bounding box center [430, 241] width 35 height 6
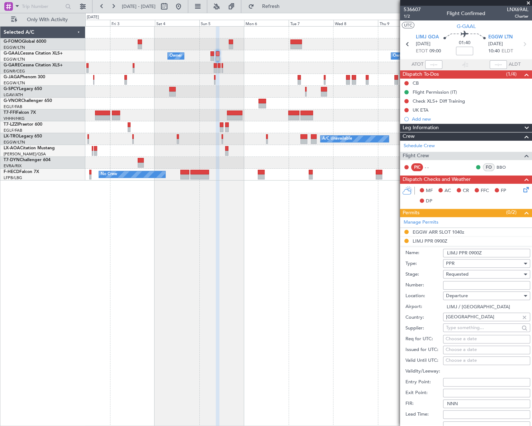
click at [455, 286] on input "Number:" at bounding box center [486, 285] width 87 height 9
paste input "PPR 2816/25"
type input "PPR 2816/25"
click at [454, 274] on span "Requested" at bounding box center [457, 274] width 23 height 6
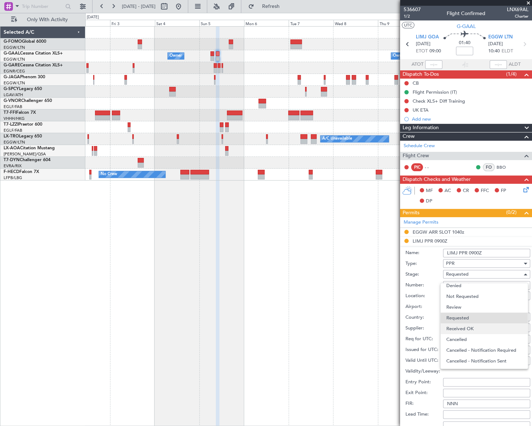
click at [462, 325] on span "Received OK" at bounding box center [484, 328] width 76 height 11
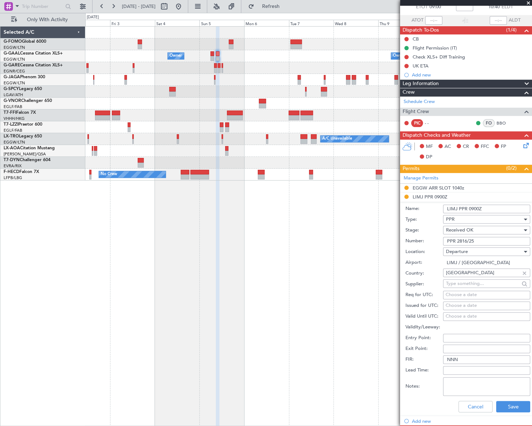
scroll to position [98, 0]
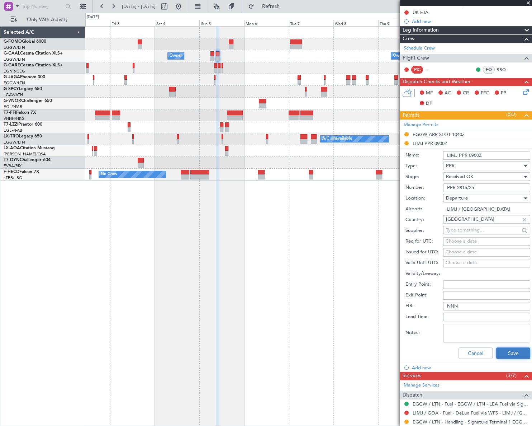
click at [511, 350] on button "Save" at bounding box center [513, 352] width 34 height 11
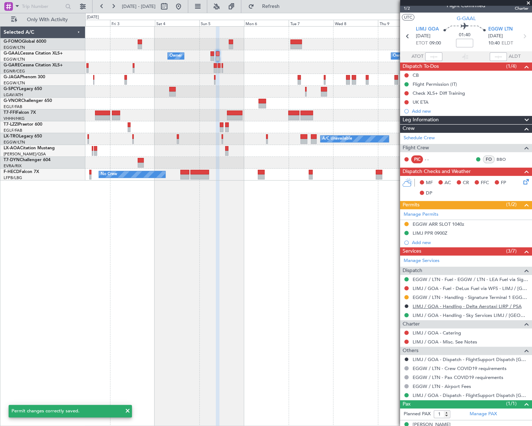
scroll to position [0, 0]
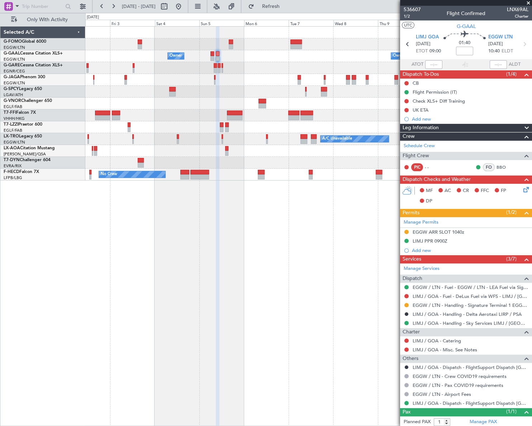
click at [527, 277] on fb-app "02 Oct 2025 - 12 Oct 2025 Refresh Quick Links Only With Activity Owner Owner Ow…" at bounding box center [266, 215] width 532 height 420
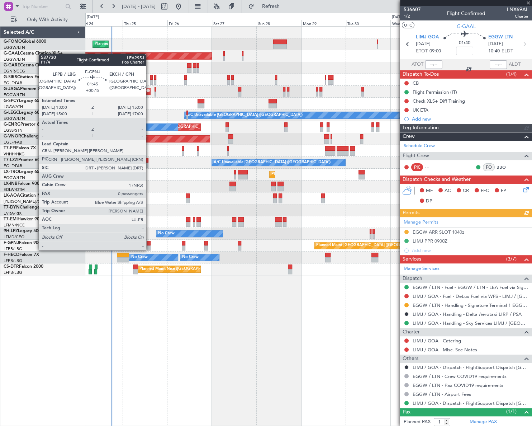
click at [149, 243] on div at bounding box center [149, 243] width 4 height 5
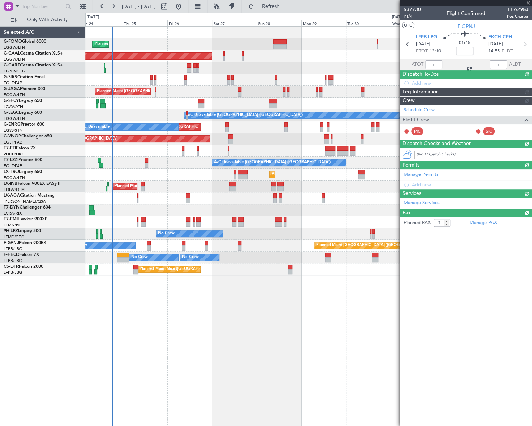
type input "+00:15"
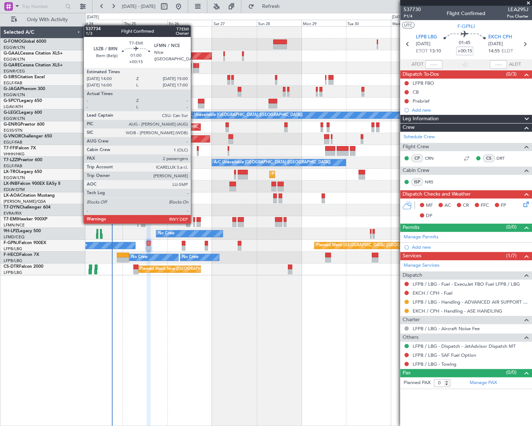
click at [194, 223] on div at bounding box center [194, 224] width 2 height 5
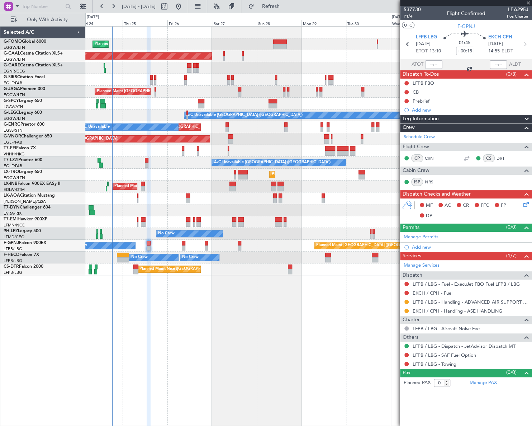
type input "2"
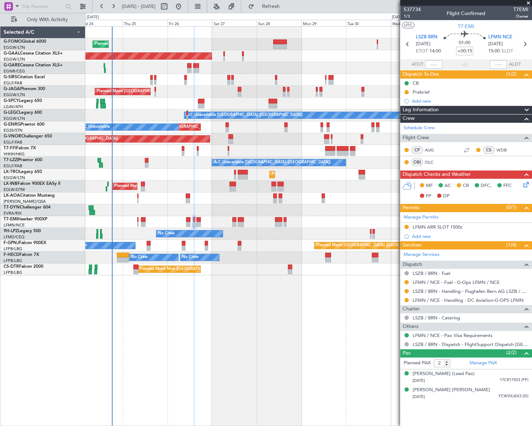
click at [168, 212] on div at bounding box center [308, 210] width 446 height 12
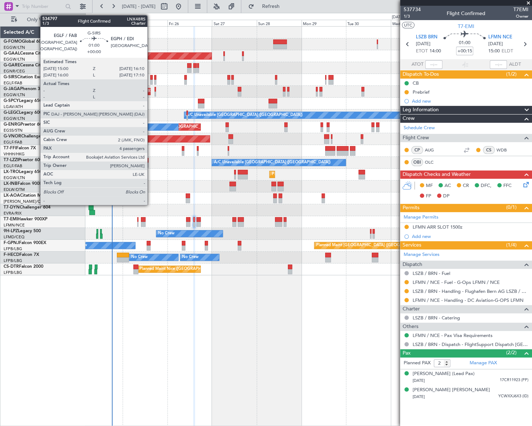
click at [151, 80] on div at bounding box center [151, 82] width 3 height 5
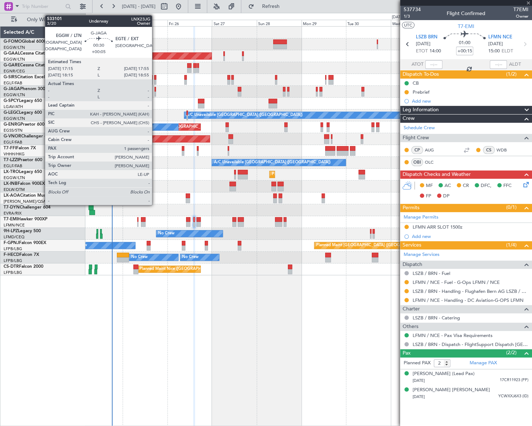
type input "4"
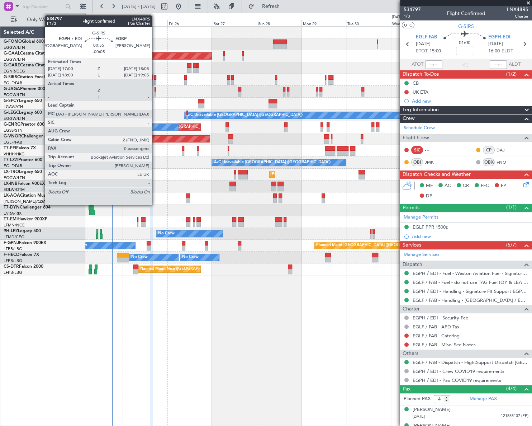
click at [155, 80] on div at bounding box center [155, 82] width 2 height 5
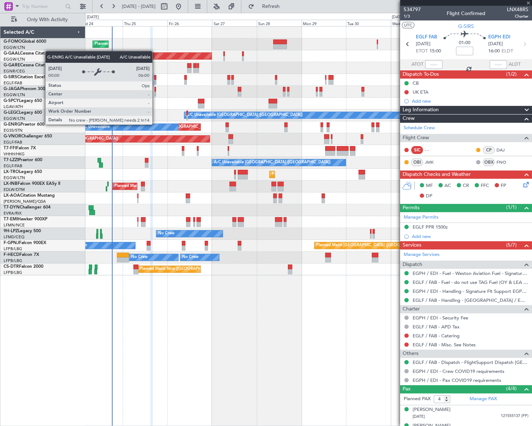
type input "-00:05"
type input "0"
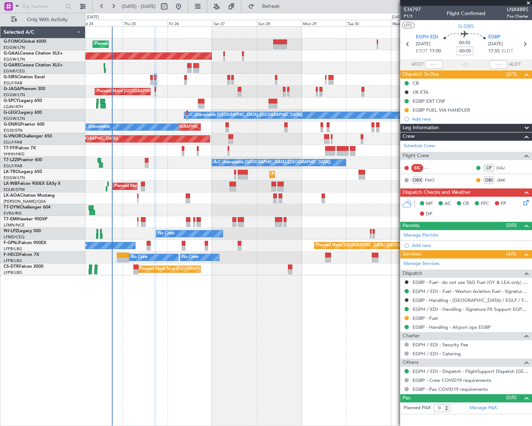
click at [229, 328] on div "Planned Maint London (Luton) Planned Maint Dusseldorf Owner Planned Maint Londo…" at bounding box center [308, 225] width 447 height 399
click at [257, 329] on div "Planned Maint London (Luton) Planned Maint Dusseldorf Owner Planned Maint Londo…" at bounding box center [308, 225] width 447 height 399
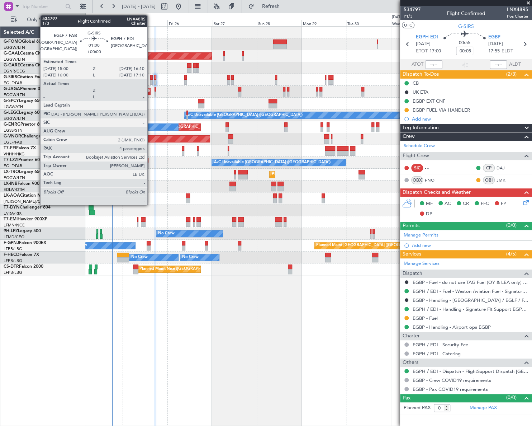
click at [151, 82] on div at bounding box center [151, 82] width 3 height 5
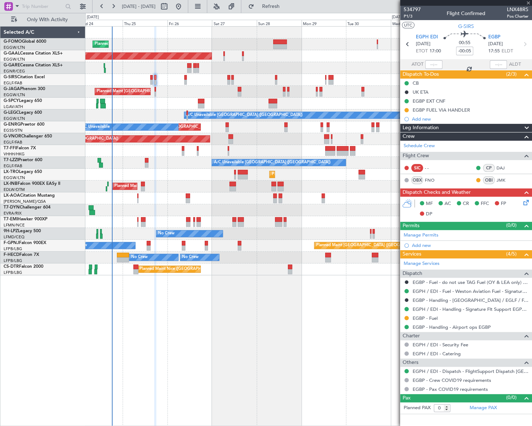
type input "4"
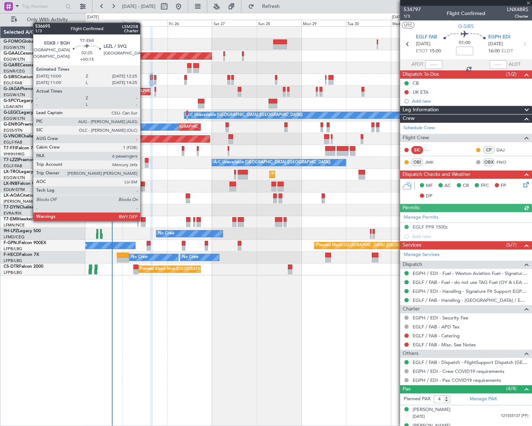
click at [143, 220] on div at bounding box center [143, 219] width 5 height 5
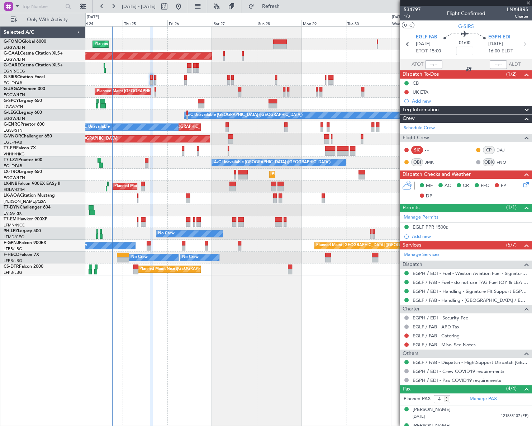
type input "+00:15"
type input "6"
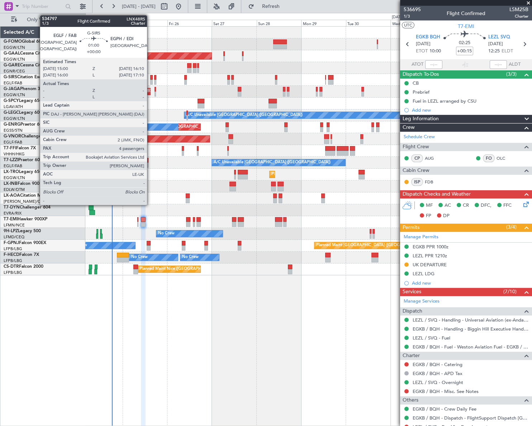
click at [150, 80] on div at bounding box center [151, 82] width 3 height 5
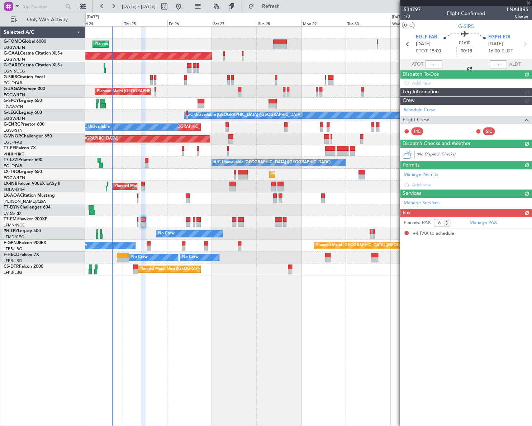
type input "4"
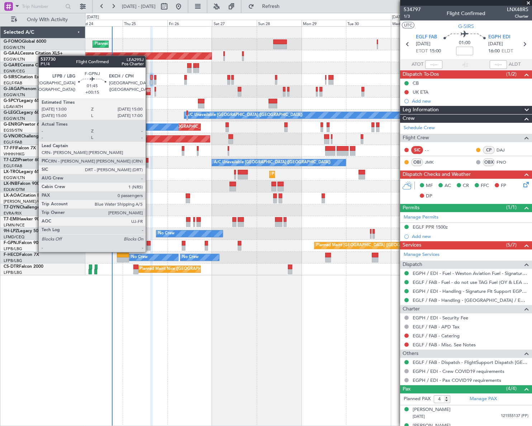
click at [149, 244] on div at bounding box center [149, 243] width 4 height 5
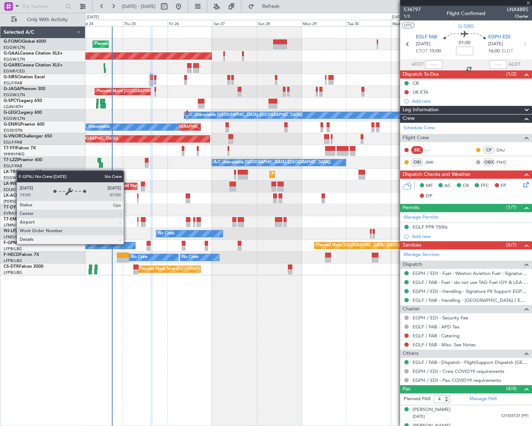
type input "+00:15"
type input "0"
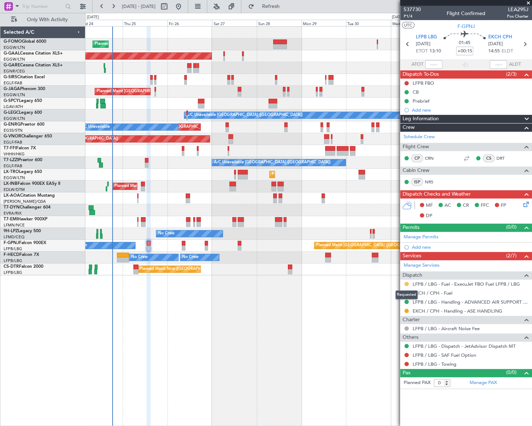
click at [405, 283] on button at bounding box center [406, 283] width 4 height 4
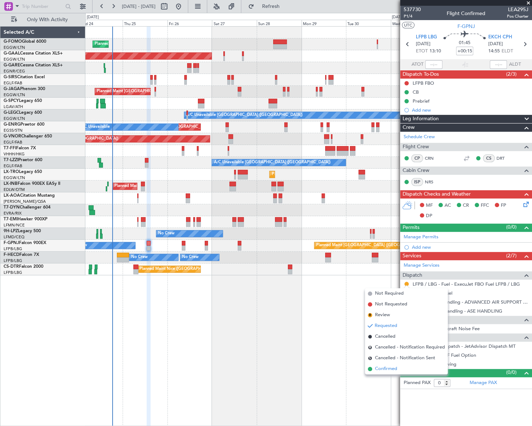
click at [382, 366] on span "Confirmed" at bounding box center [386, 368] width 22 height 7
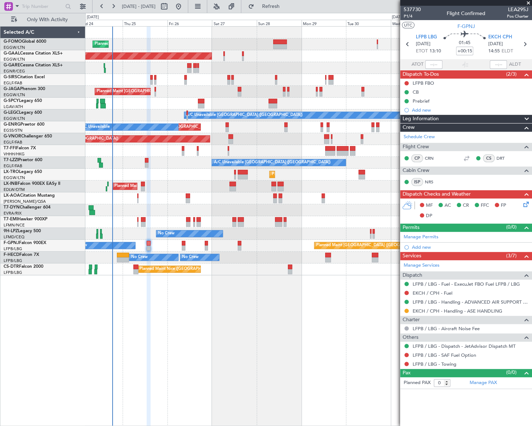
click at [81, 330] on div "Planned Maint London (Luton) Planned Maint Dusseldorf Owner Planned Maint Londo…" at bounding box center [266, 219] width 532 height 413
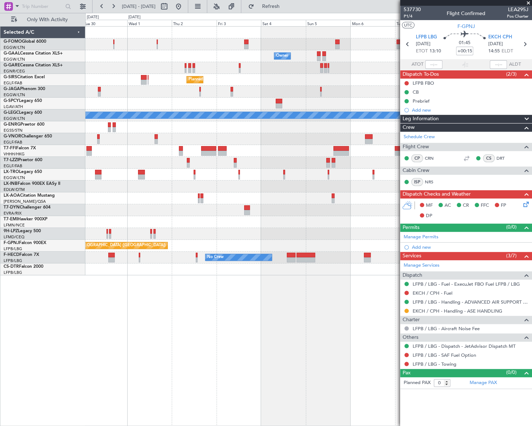
click at [119, 311] on div "Owner Owner Owner Planned Maint London (Luton) A/C Unavailable London (Luton) P…" at bounding box center [308, 225] width 447 height 399
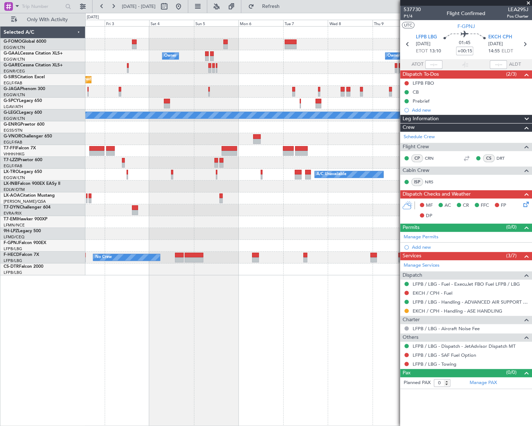
click at [93, 307] on div "Owner Owner Owner Owner Planned Maint London (Luton) A/C Unavailable London (Lu…" at bounding box center [308, 225] width 447 height 399
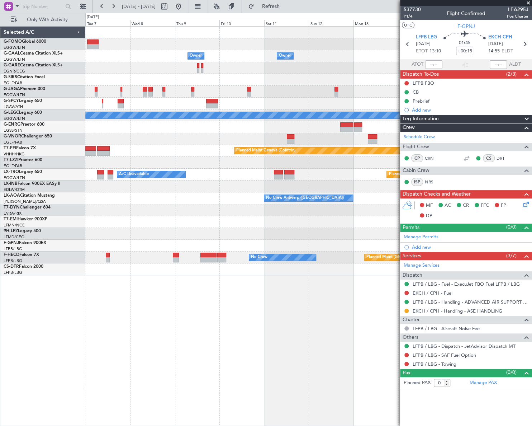
click at [142, 326] on div "Owner Owner Owner Owner No Crew Owner Owner A/C Unavailable London (Luton) Plan…" at bounding box center [308, 225] width 447 height 399
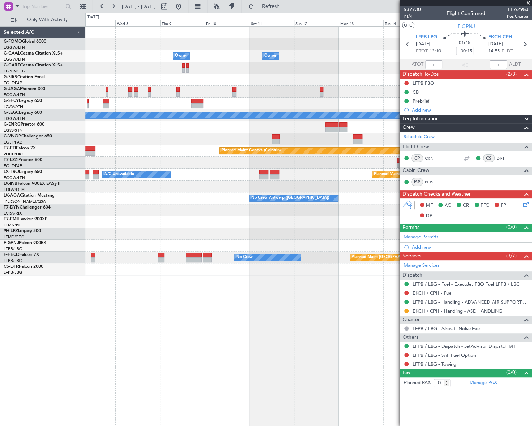
click at [218, 319] on div "Owner Owner Owner Owner No Crew Owner A/C Unavailable London (Luton) Planned Ma…" at bounding box center [308, 225] width 446 height 399
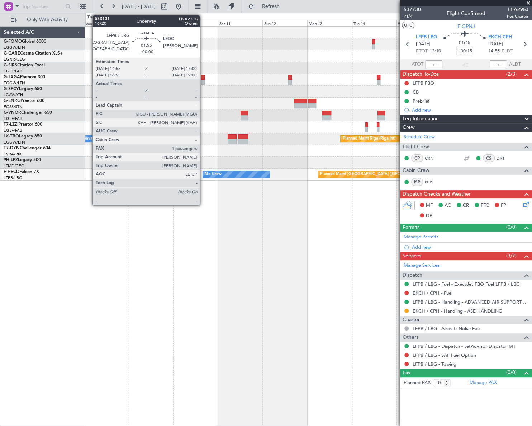
click at [203, 78] on div at bounding box center [203, 77] width 4 height 5
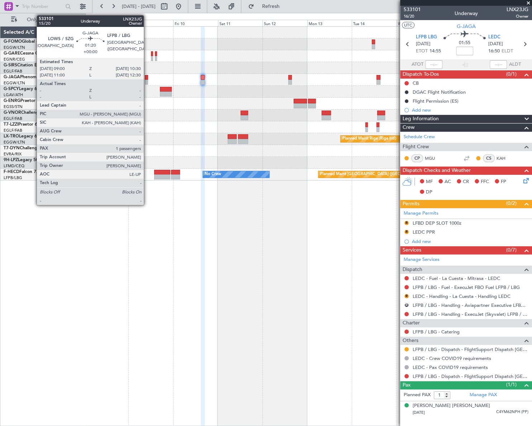
click at [147, 80] on div at bounding box center [146, 82] width 3 height 5
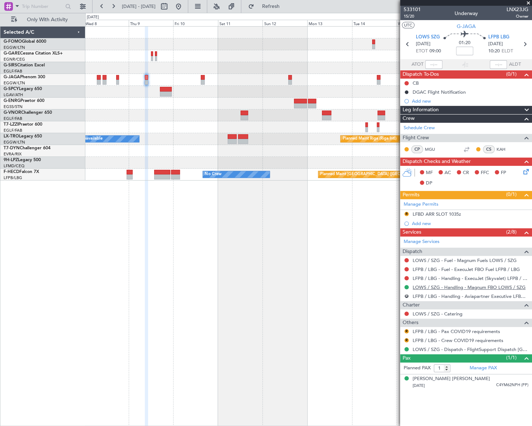
click at [435, 286] on link "LOWS / SZG - Handling - Magnum FBO LOWS / SZG" at bounding box center [469, 287] width 113 height 6
click at [405, 329] on button "R" at bounding box center [406, 331] width 4 height 4
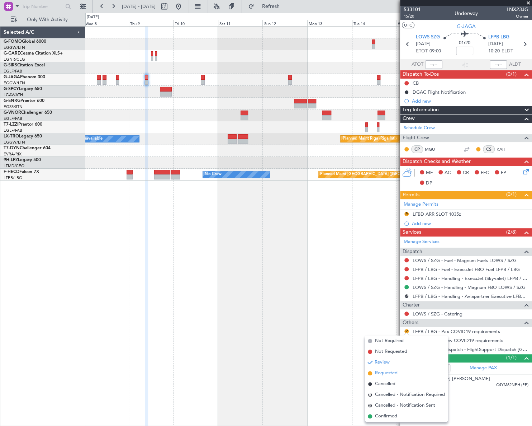
click at [390, 372] on span "Requested" at bounding box center [386, 372] width 23 height 7
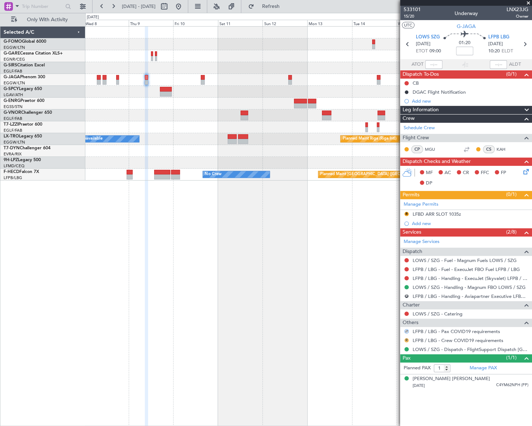
click at [406, 340] on button "R" at bounding box center [406, 340] width 4 height 4
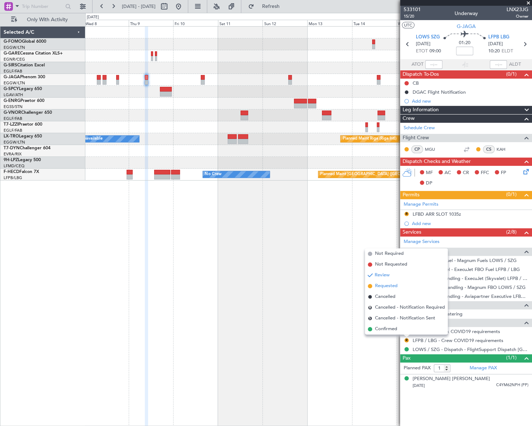
click at [389, 285] on span "Requested" at bounding box center [386, 285] width 23 height 7
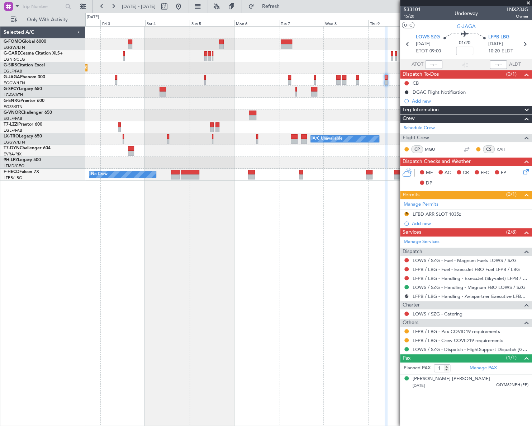
click at [424, 265] on fb-app "08 Oct 2025 - 18 Oct 2025 Refresh Quick Links Only With Activity Planned Maint …" at bounding box center [266, 215] width 532 height 420
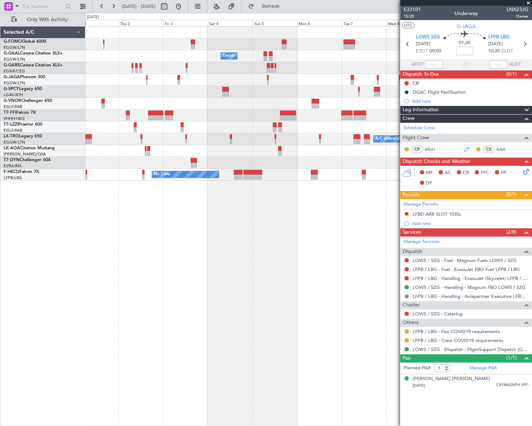
click at [199, 261] on div "Owner Owner Owner Planned Maint Geneva (Cointrin) A/C Unavailable London (Farnb…" at bounding box center [308, 225] width 446 height 399
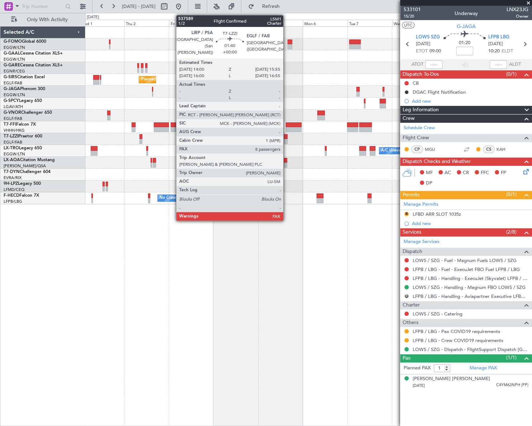
click at [287, 138] on div at bounding box center [286, 136] width 4 height 5
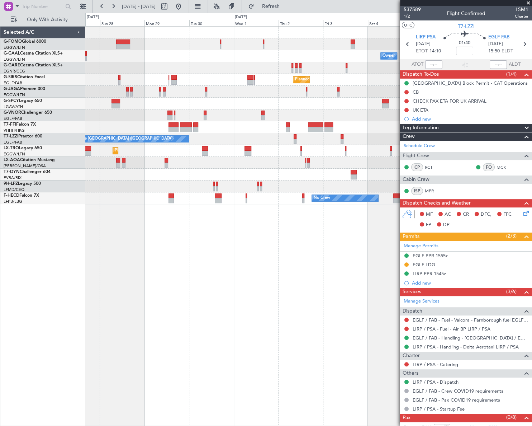
click at [362, 258] on div "Owner Owner Planned Maint Dusseldorf Planned Maint London (Luton) Planned Maint…" at bounding box center [308, 225] width 446 height 399
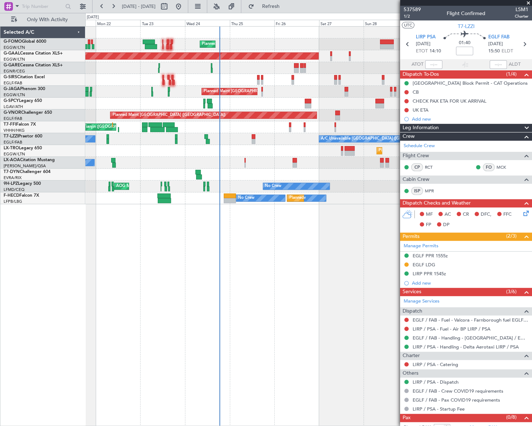
click at [399, 280] on div "Planned Maint London (Luton) Planned Maint Dusseldorf Unplanned Maint London (L…" at bounding box center [308, 225] width 447 height 399
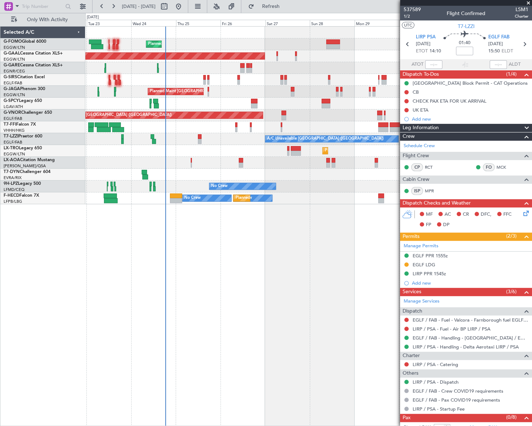
click at [188, 312] on div "Planned Maint London (Luton) Planned Maint Dusseldorf Owner Planned Maint Londo…" at bounding box center [308, 225] width 446 height 399
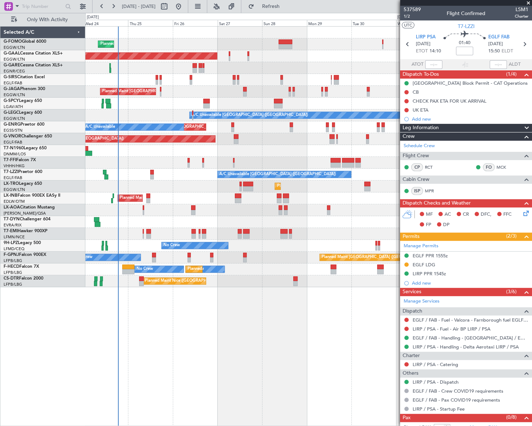
click at [228, 355] on div "Planned Maint London (Luton) Planned Maint Dusseldorf Owner Planned Maint Londo…" at bounding box center [308, 225] width 447 height 399
click at [0, 398] on html "24 Sep 2025 - 04 Oct 2025 Refresh Quick Links Only With Activity Planned Maint …" at bounding box center [266, 213] width 532 height 426
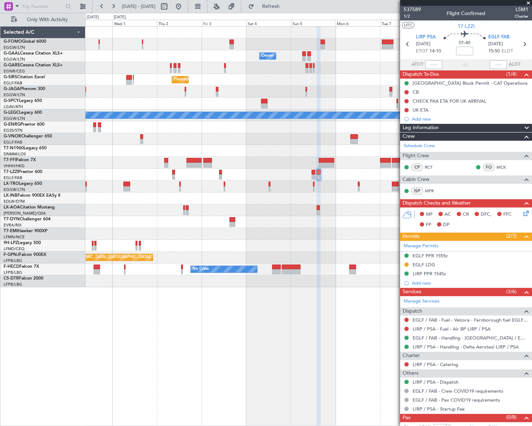
click at [103, 374] on div "Owner Owner Owner Planned Maint London (Luton) A/C Unavailable London (Luton) P…" at bounding box center [308, 225] width 446 height 399
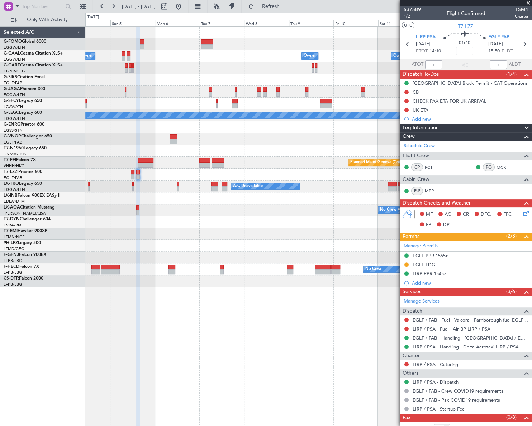
click at [140, 368] on div "Owner Owner Owner Owner Owner No Crew Planned Maint London (Luton) A/C Unavaila…" at bounding box center [308, 225] width 446 height 399
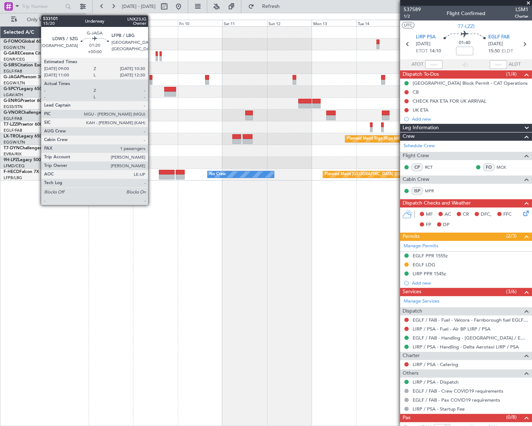
click at [151, 80] on div at bounding box center [150, 82] width 3 height 5
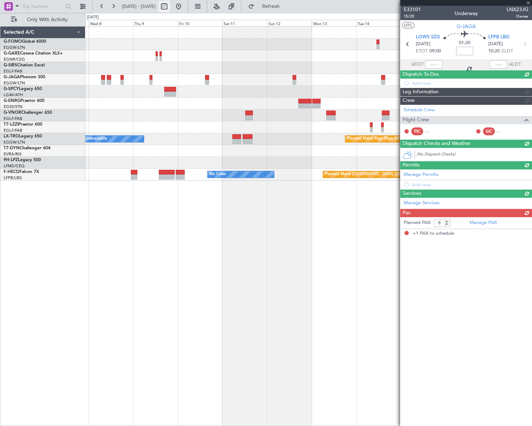
type input "1"
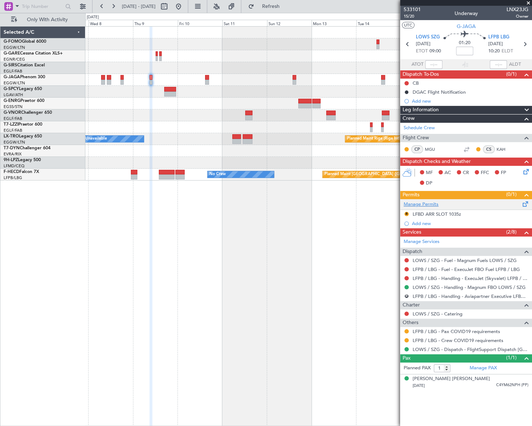
click at [423, 204] on link "Manage Permits" at bounding box center [421, 204] width 35 height 7
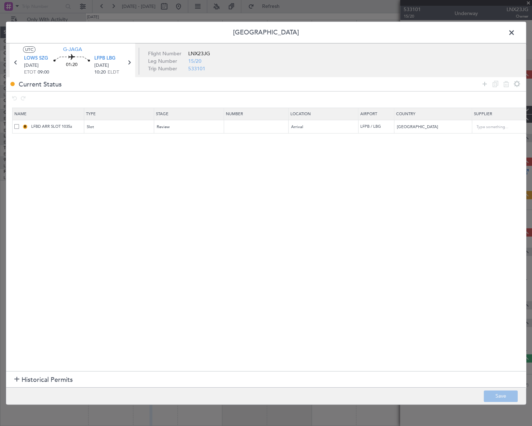
click at [14, 127] on span at bounding box center [16, 126] width 5 height 5
click at [19, 124] on input "checkbox" at bounding box center [19, 124] width 0 height 0
click at [507, 82] on icon at bounding box center [506, 84] width 9 height 9
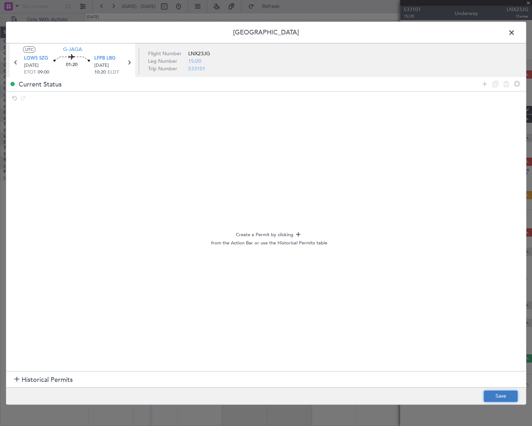
click at [501, 398] on button "Save" at bounding box center [501, 395] width 34 height 11
click at [515, 28] on span at bounding box center [515, 34] width 0 height 14
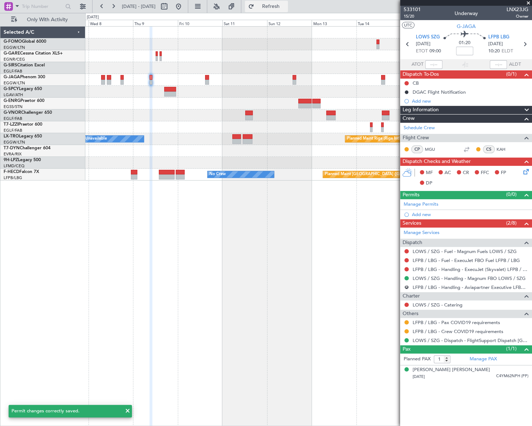
click at [279, 4] on span "Refresh" at bounding box center [271, 6] width 30 height 5
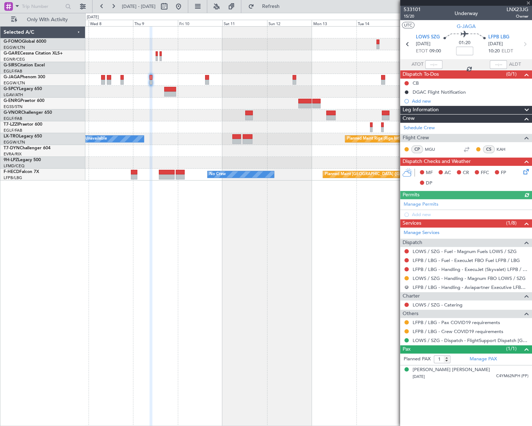
click at [407, 286] on button "R" at bounding box center [406, 287] width 4 height 4
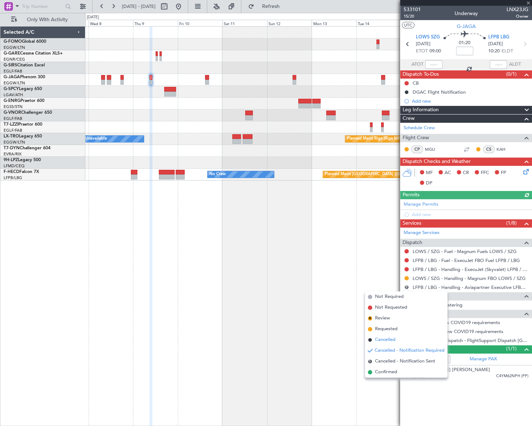
click at [384, 339] on span "Cancelled" at bounding box center [385, 339] width 20 height 7
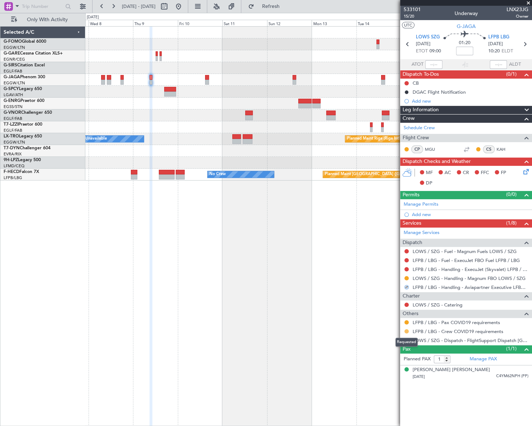
click at [406, 330] on button at bounding box center [406, 331] width 4 height 4
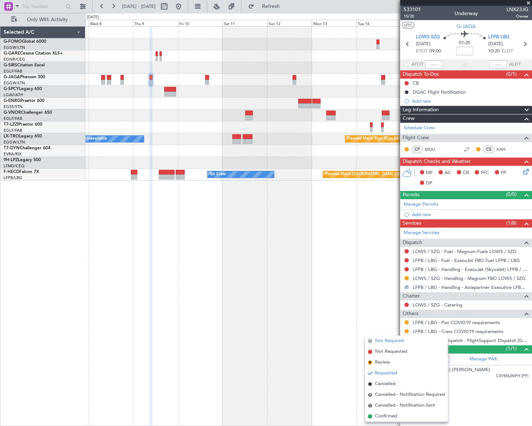
drag, startPoint x: 381, startPoint y: 342, endPoint x: 402, endPoint y: 328, distance: 25.0
click at [381, 342] on span "Not Required" at bounding box center [389, 340] width 29 height 7
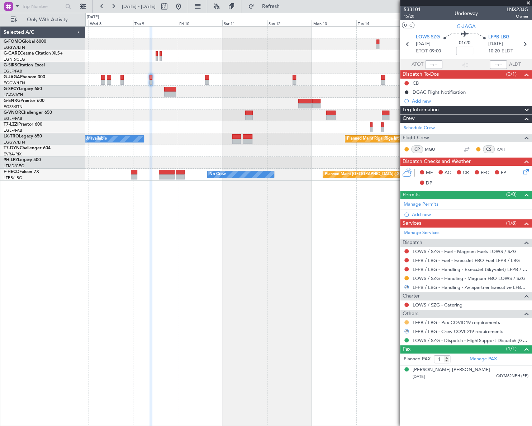
click at [407, 320] on button at bounding box center [406, 322] width 4 height 4
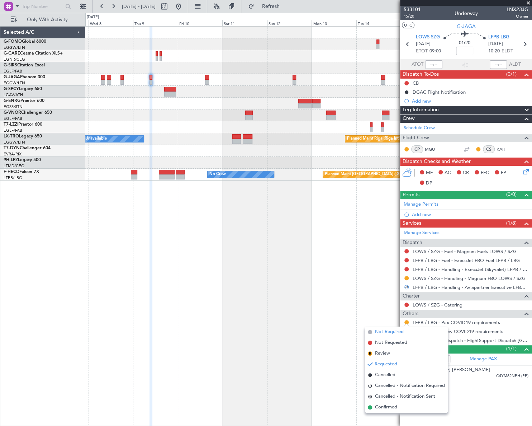
click at [384, 331] on span "Not Required" at bounding box center [389, 331] width 29 height 7
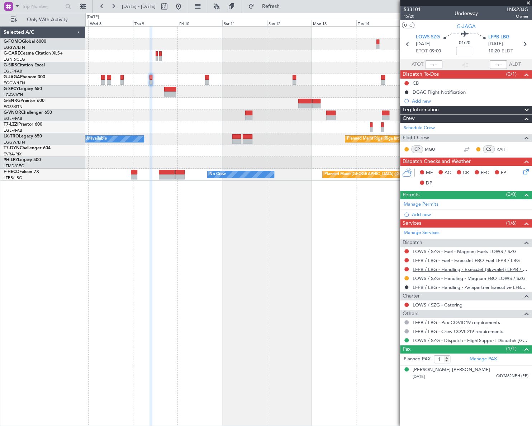
click at [488, 267] on link "LFPB / LBG - Handling - ExecuJet (Skyvalet) LFPB / LBG" at bounding box center [471, 269] width 116 height 6
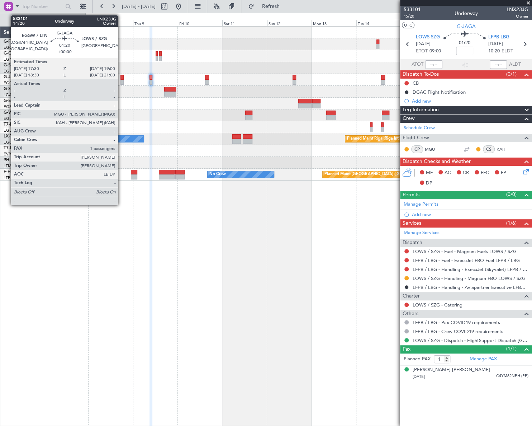
click at [121, 78] on div at bounding box center [121, 77] width 3 height 5
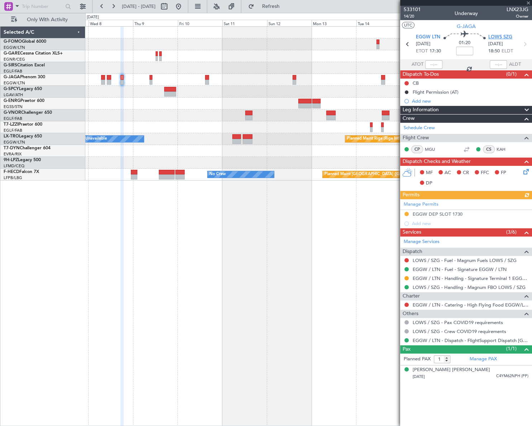
click at [495, 37] on span "LOWS SZG" at bounding box center [500, 37] width 24 height 7
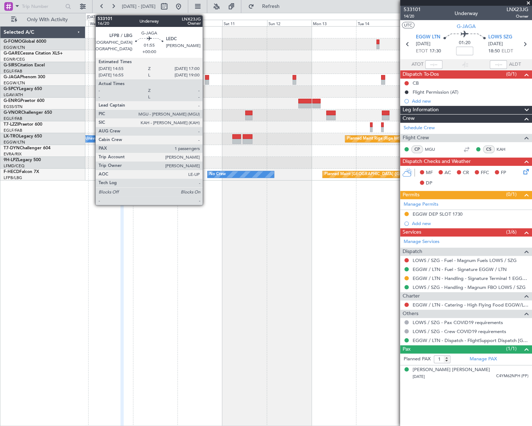
click at [206, 77] on div at bounding box center [207, 77] width 4 height 5
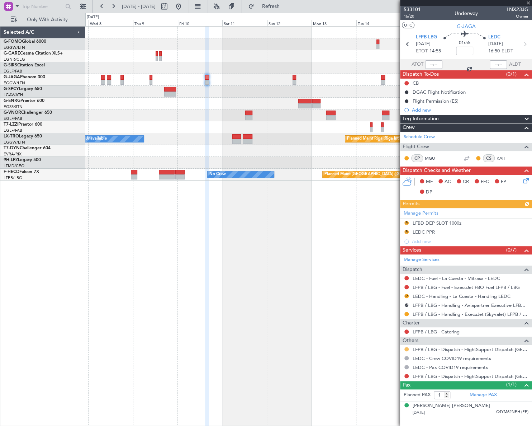
click at [407, 349] on button at bounding box center [406, 349] width 4 height 4
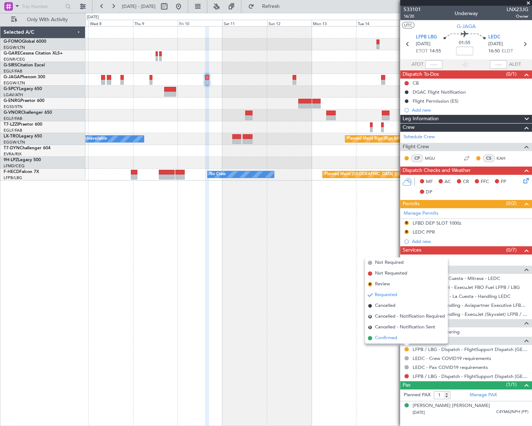
click at [387, 338] on span "Confirmed" at bounding box center [386, 337] width 22 height 7
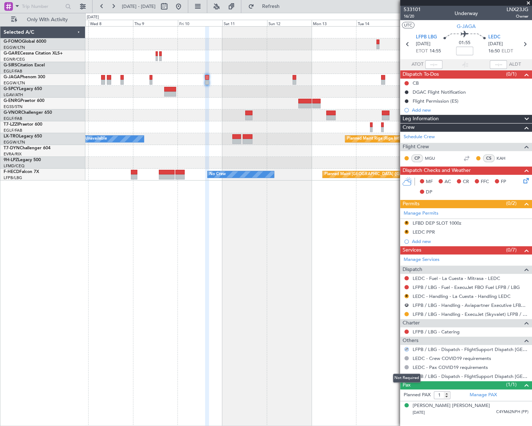
click at [407, 376] on div "Not Required" at bounding box center [407, 377] width 28 height 9
click at [405, 375] on button at bounding box center [406, 376] width 4 height 4
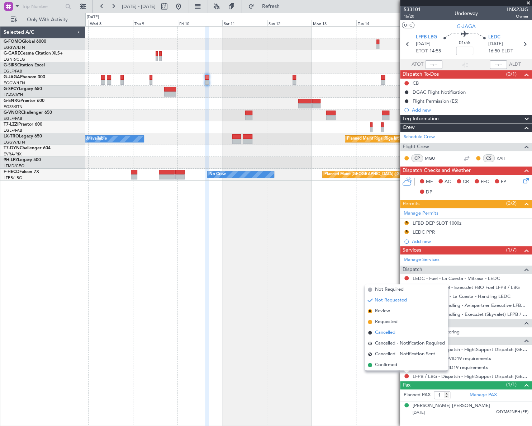
click at [388, 333] on span "Cancelled" at bounding box center [385, 332] width 20 height 7
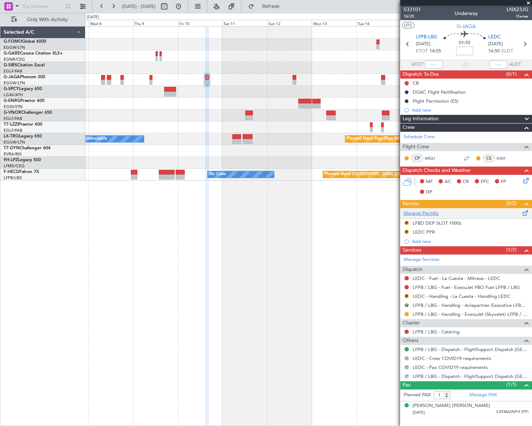
click at [438, 214] on div "Manage Permits" at bounding box center [466, 213] width 132 height 11
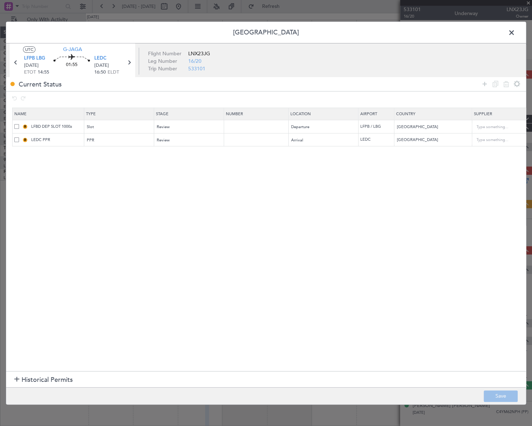
click at [16, 129] on div "R LFBD DEP SLOT 1000z" at bounding box center [49, 126] width 70 height 6
click at [16, 127] on span at bounding box center [16, 126] width 5 height 5
click at [19, 124] on input "checkbox" at bounding box center [19, 124] width 0 height 0
click at [504, 81] on icon at bounding box center [506, 84] width 9 height 9
type input "LEDC PPR"
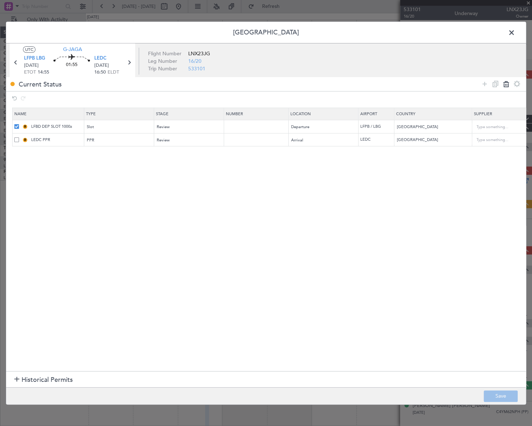
type input "Spain"
click at [501, 396] on button "Save" at bounding box center [501, 395] width 34 height 11
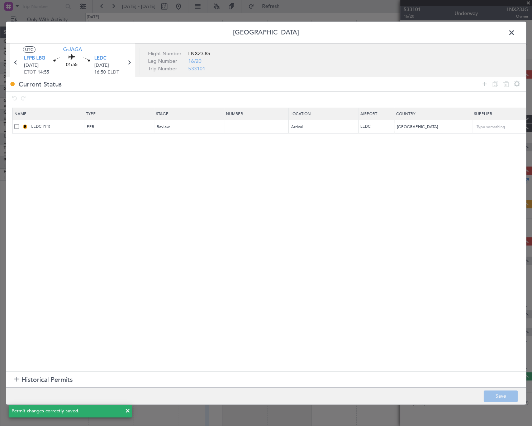
click at [515, 32] on span at bounding box center [515, 34] width 0 height 14
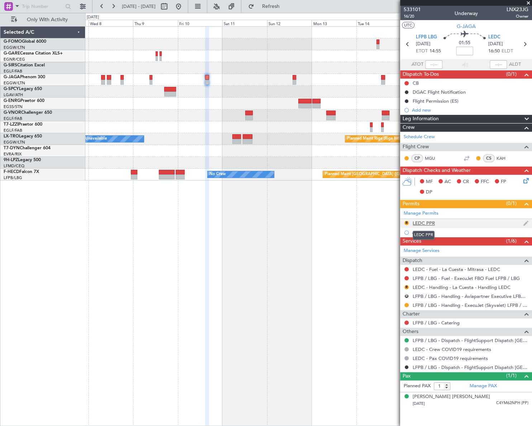
click at [424, 223] on div "LEDC PPR" at bounding box center [424, 223] width 22 height 6
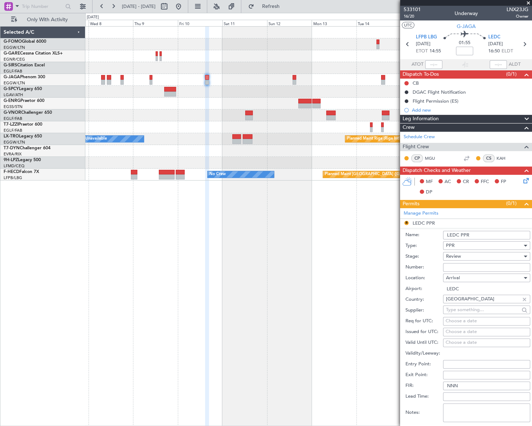
click at [477, 233] on input "LEDC PPR" at bounding box center [486, 235] width 87 height 9
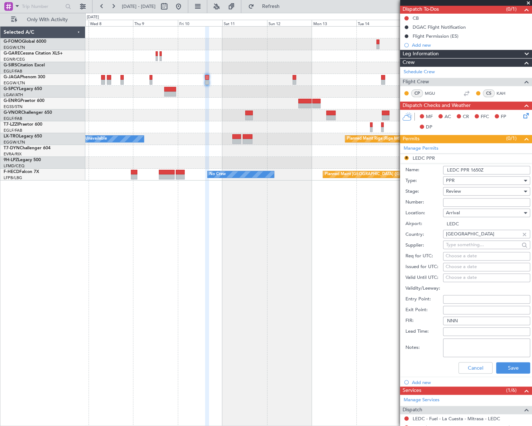
type input "LEDC PPR 1650Z"
click at [467, 189] on div "Review" at bounding box center [484, 191] width 76 height 11
click at [468, 237] on span "Requested" at bounding box center [484, 237] width 76 height 11
click at [516, 365] on button "Save" at bounding box center [513, 367] width 34 height 11
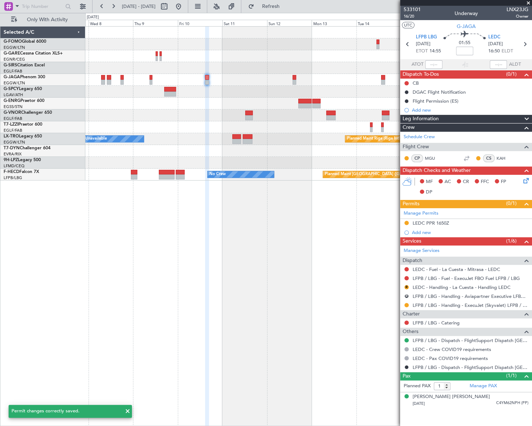
scroll to position [0, 0]
click at [433, 286] on link "LEDC - Handling - La Cuesta - Handling LEDC" at bounding box center [462, 287] width 98 height 6
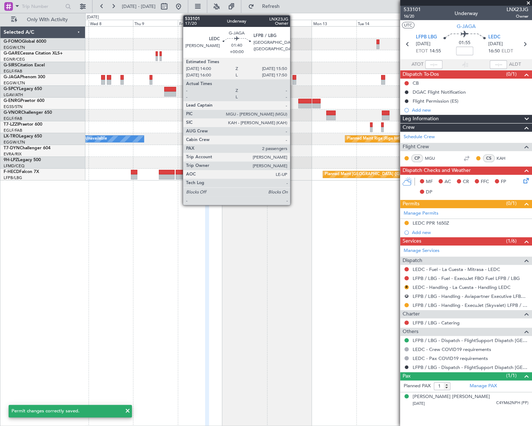
click at [294, 81] on div at bounding box center [295, 82] width 4 height 5
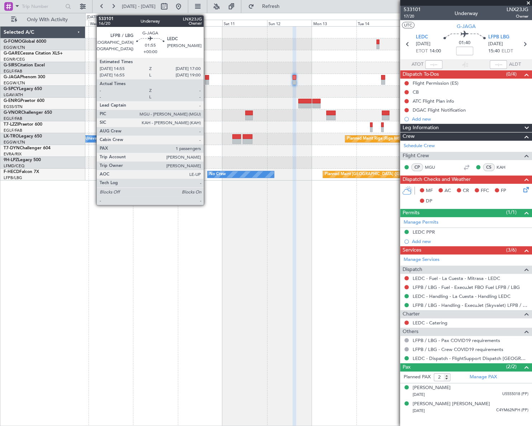
click at [207, 80] on div at bounding box center [207, 82] width 4 height 5
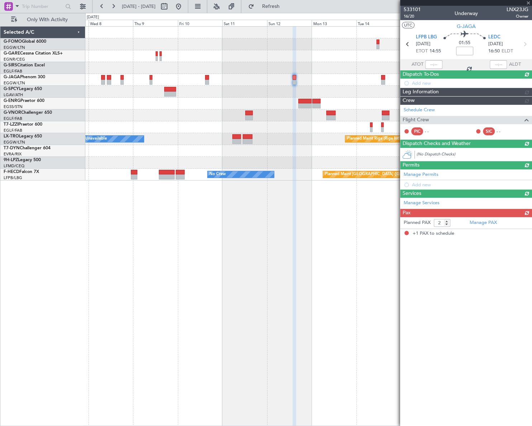
type input "1"
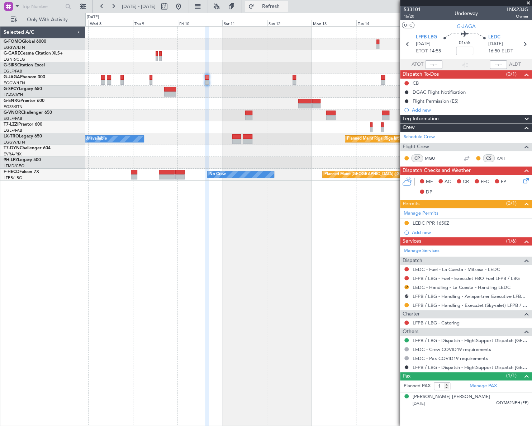
click at [288, 11] on button "Refresh" at bounding box center [266, 6] width 43 height 11
click at [407, 294] on button "R" at bounding box center [406, 296] width 4 height 4
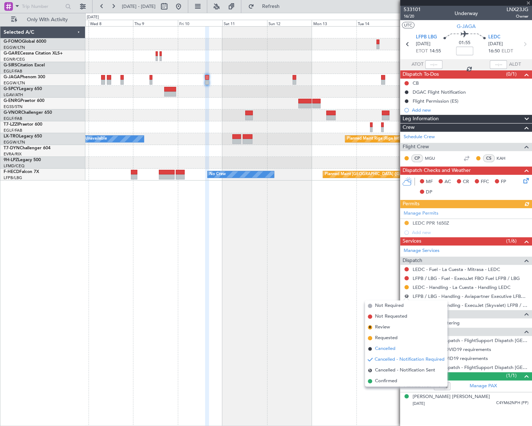
click at [390, 346] on span "Cancelled" at bounding box center [385, 348] width 20 height 7
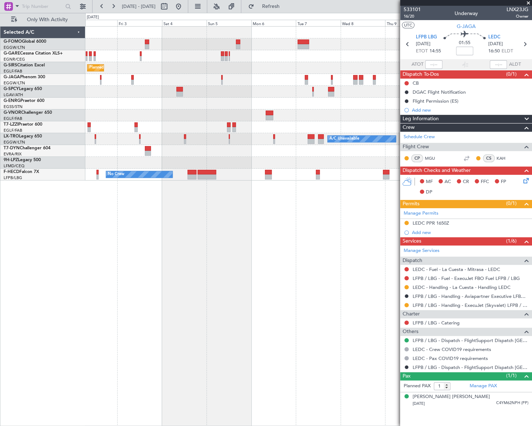
click at [495, 260] on fb-app "07 Oct 2025 - 17 Oct 2025 Refresh Quick Links Only With Activity Planned Maint …" at bounding box center [266, 215] width 532 height 420
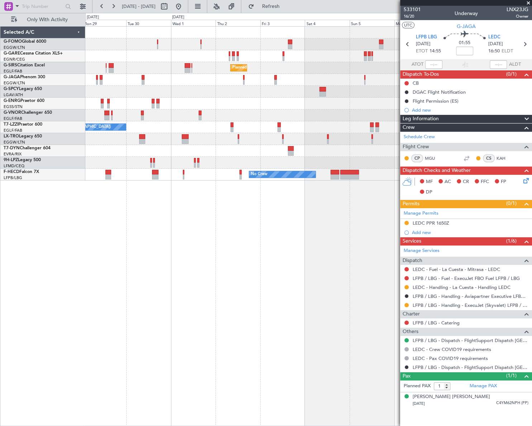
click at [479, 260] on fb-app "07 Oct 2025 - 17 Oct 2025 Refresh Quick Links Only With Activity Planned Maint …" at bounding box center [266, 215] width 532 height 420
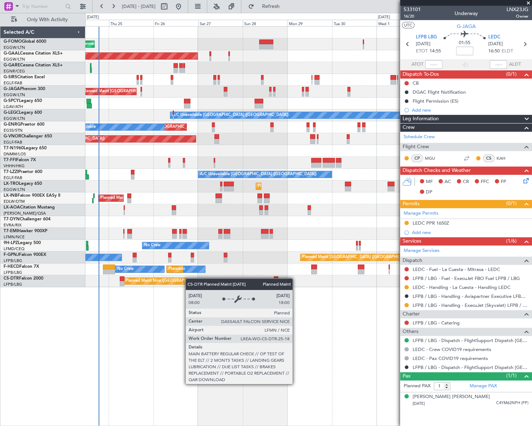
click at [183, 280] on div "Planned Maint London (Luton) Planned Maint Dusseldorf Owner Planned Maint Londo…" at bounding box center [308, 225] width 446 height 399
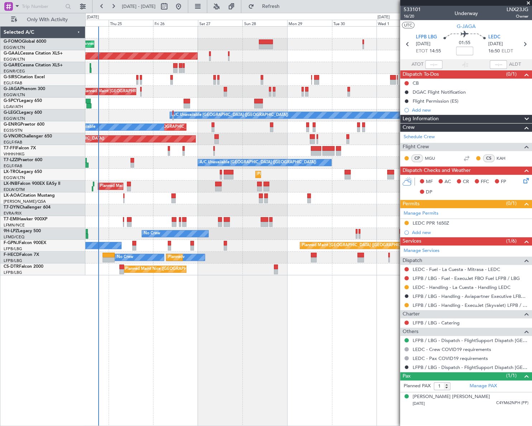
click at [0, 233] on div "Planned Maint London (Luton) Planned Maint Dusseldorf Owner Planned Maint Londo…" at bounding box center [266, 219] width 532 height 413
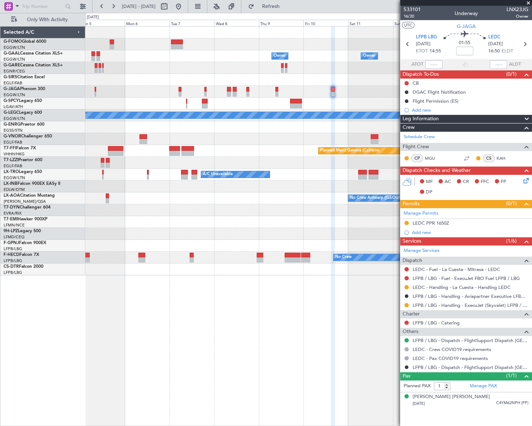
click at [15, 267] on div "Owner Owner Owner Owner Owner No Crew Planned Maint London (Luton) A/C Unavaila…" at bounding box center [266, 219] width 532 height 413
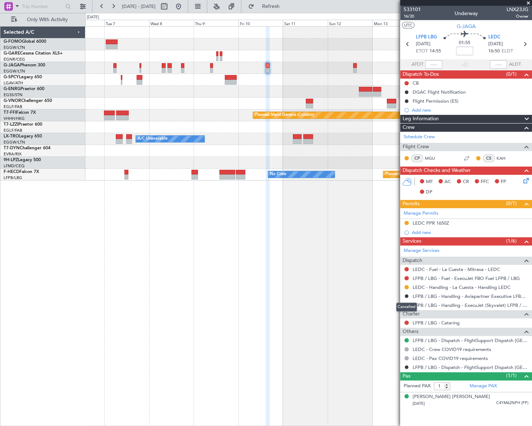
click at [406, 305] on div "Cancelled" at bounding box center [406, 306] width 21 height 9
click at [407, 304] on button at bounding box center [406, 305] width 4 height 4
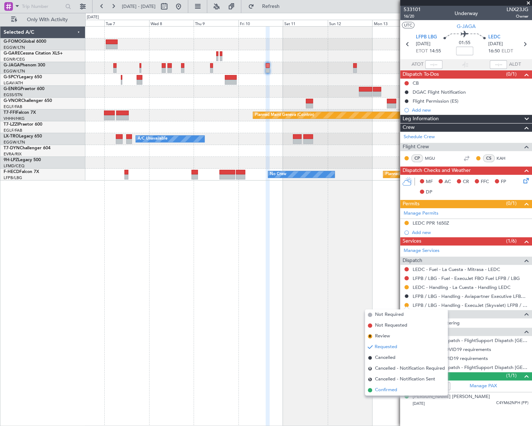
click at [377, 391] on span "Confirmed" at bounding box center [386, 389] width 22 height 7
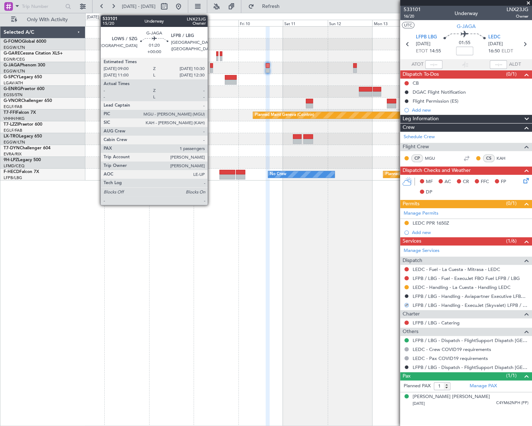
click at [211, 66] on div at bounding box center [211, 65] width 3 height 5
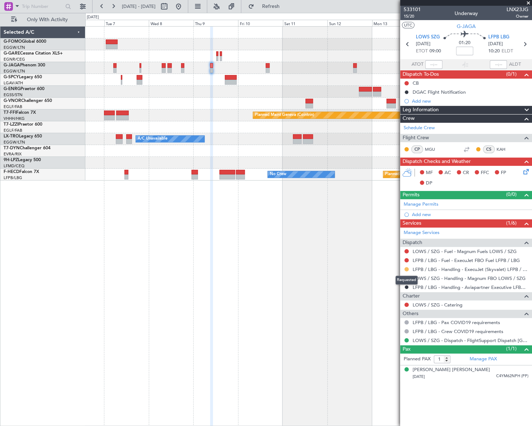
click at [405, 269] on button at bounding box center [406, 269] width 4 height 4
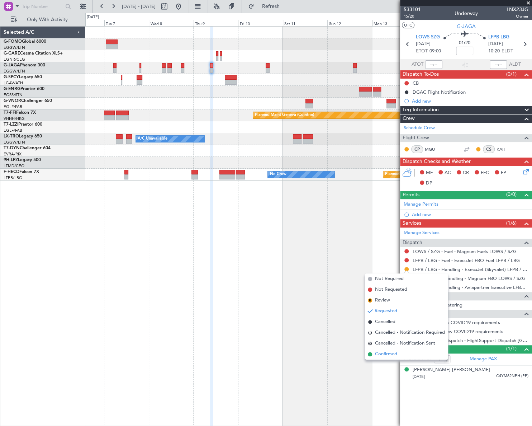
click at [387, 354] on span "Confirmed" at bounding box center [386, 353] width 22 height 7
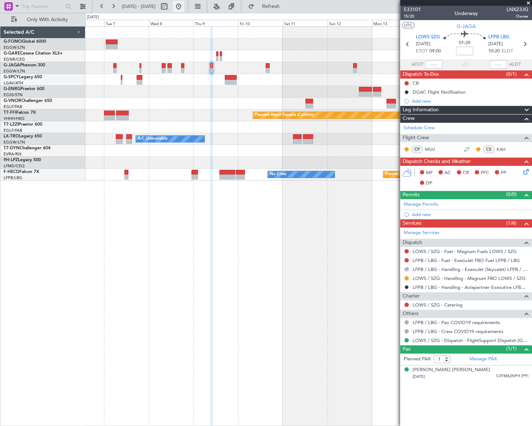
click at [184, 6] on button at bounding box center [178, 6] width 11 height 11
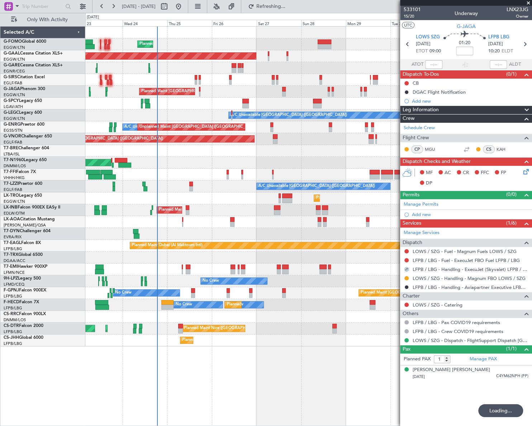
click at [138, 318] on div "Planned Maint [GEOGRAPHIC_DATA] ([GEOGRAPHIC_DATA]) Planned [GEOGRAPHIC_DATA] O…" at bounding box center [308, 186] width 446 height 319
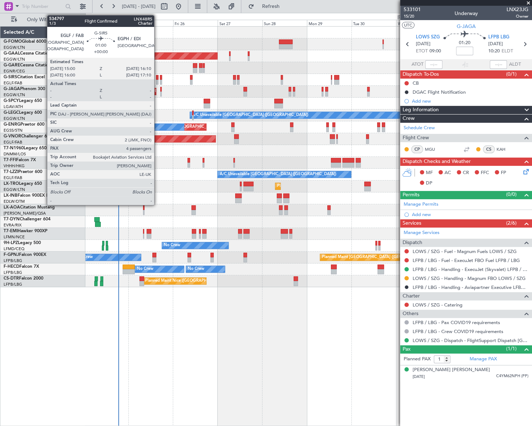
click at [157, 80] on div at bounding box center [157, 82] width 3 height 5
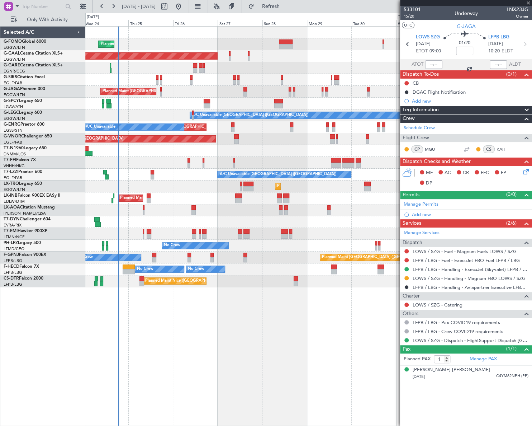
type input "4"
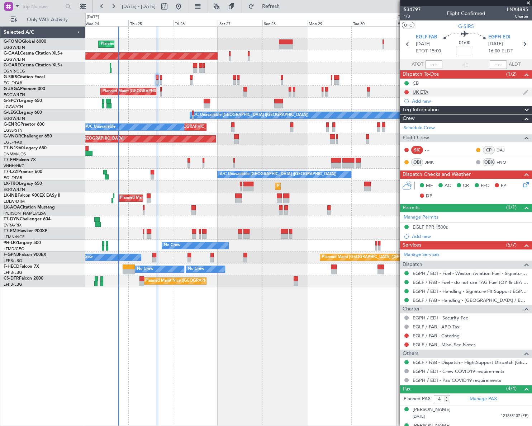
click at [413, 93] on div "UK ETA" at bounding box center [421, 92] width 16 height 6
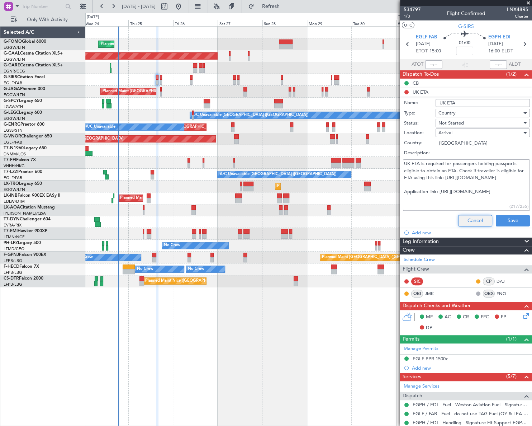
click at [477, 221] on button "Cancel" at bounding box center [475, 220] width 34 height 11
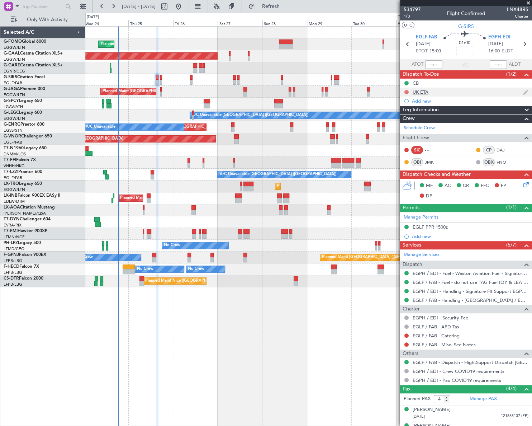
click at [406, 92] on button at bounding box center [406, 92] width 4 height 4
click at [410, 136] on span "Cancelled" at bounding box center [408, 134] width 20 height 7
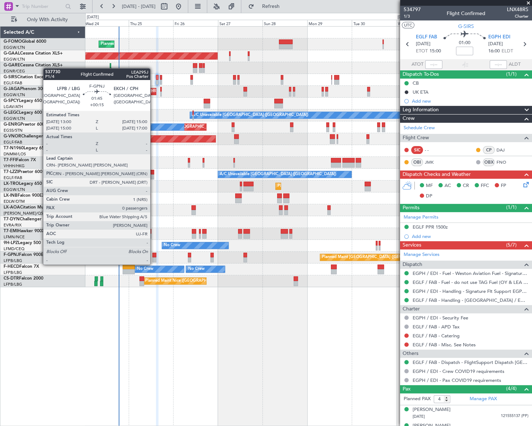
click at [153, 257] on div at bounding box center [154, 259] width 4 height 5
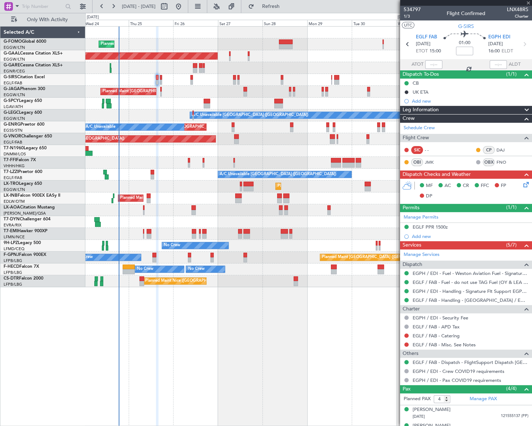
type input "+00:15"
type input "0"
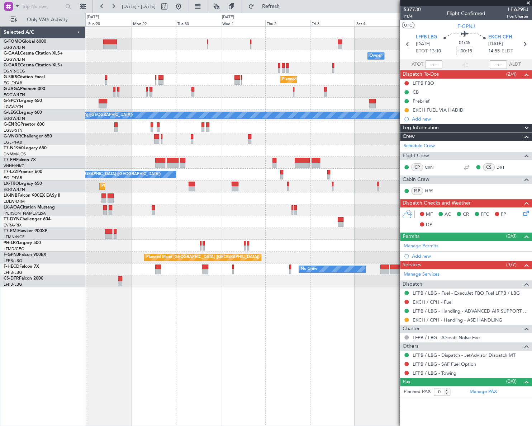
click at [117, 210] on div "Owner Owner Planned [GEOGRAPHIC_DATA] Planned Maint [GEOGRAPHIC_DATA] ([GEOGRAP…" at bounding box center [308, 157] width 446 height 260
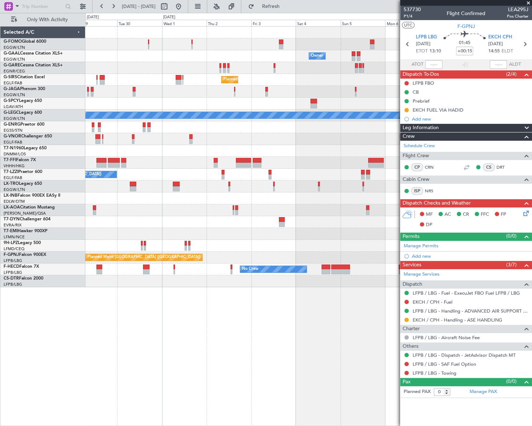
click at [105, 226] on div "Owner Owner Owner Planned [GEOGRAPHIC_DATA] Planned Maint [GEOGRAPHIC_DATA] ([G…" at bounding box center [308, 157] width 446 height 260
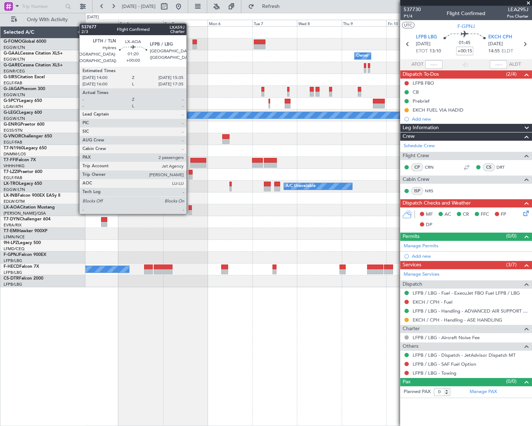
click at [168, 217] on div "Owner Owner Owner Owner Planned Maint [GEOGRAPHIC_DATA] ([GEOGRAPHIC_DATA]) A/C…" at bounding box center [308, 157] width 446 height 260
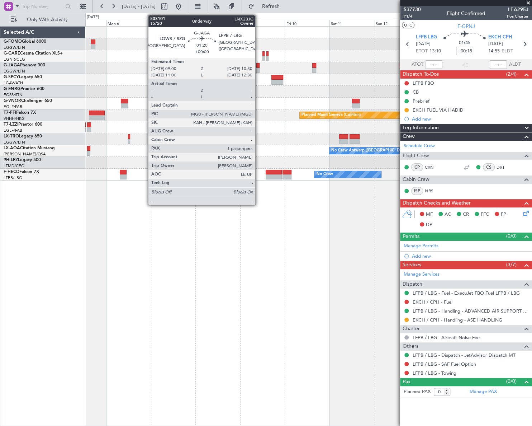
click at [258, 69] on div at bounding box center [257, 70] width 3 height 5
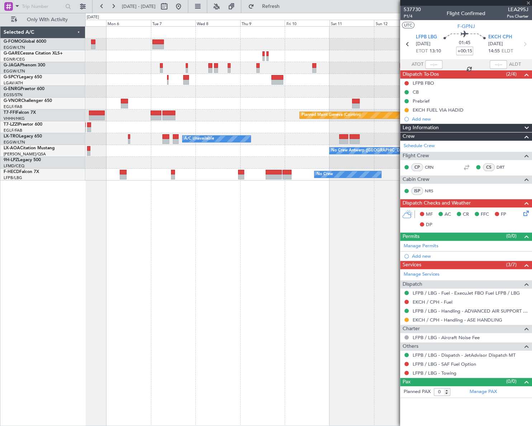
type input "1"
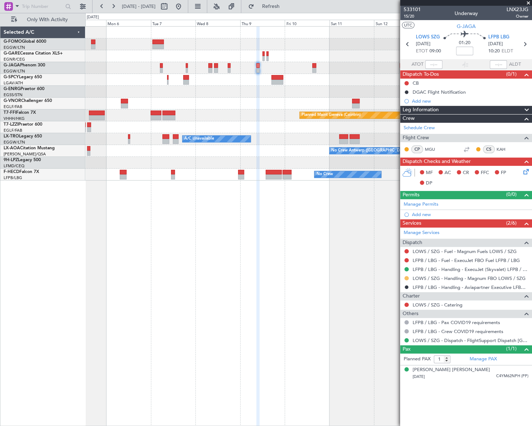
click at [407, 277] on button at bounding box center [406, 278] width 4 height 4
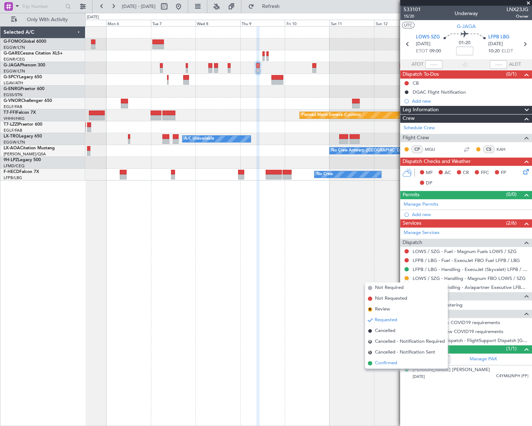
click at [390, 362] on span "Confirmed" at bounding box center [386, 362] width 22 height 7
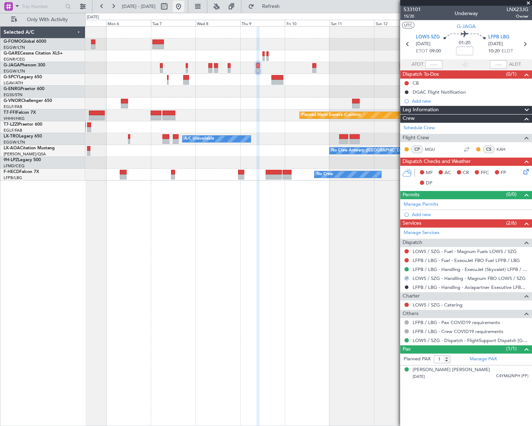
click at [184, 7] on button at bounding box center [178, 6] width 11 height 11
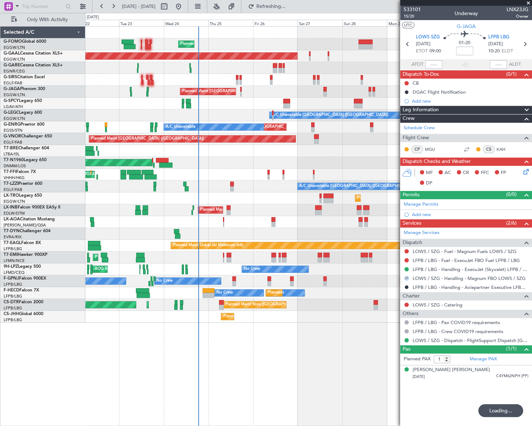
click at [199, 312] on div "Planned Maint [GEOGRAPHIC_DATA] ([GEOGRAPHIC_DATA]) Planned [GEOGRAPHIC_DATA] O…" at bounding box center [308, 175] width 446 height 296
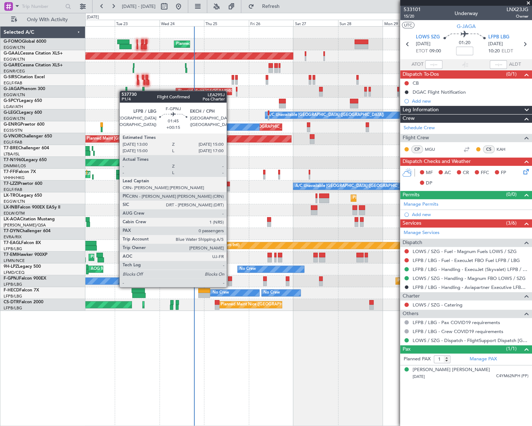
click at [230, 280] on div at bounding box center [230, 278] width 4 height 5
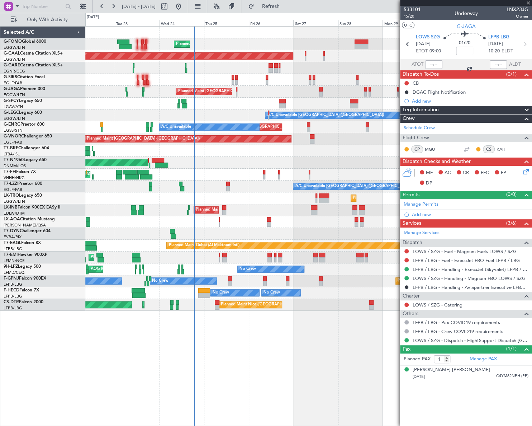
type input "+00:15"
type input "0"
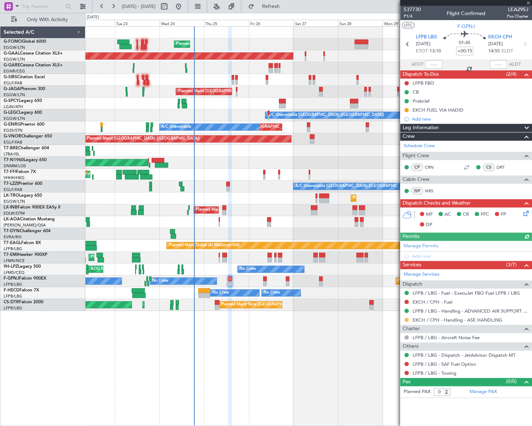
click at [406, 319] on button at bounding box center [406, 319] width 4 height 4
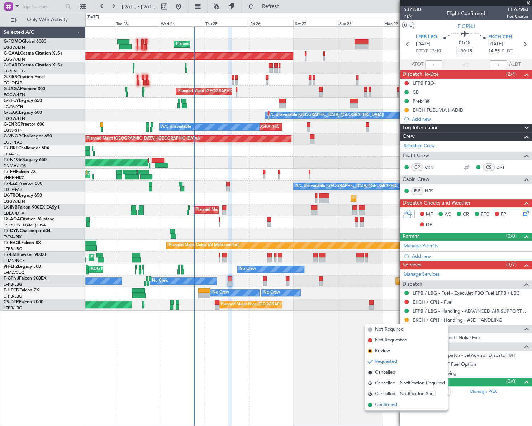
click at [386, 402] on span "Confirmed" at bounding box center [386, 404] width 22 height 7
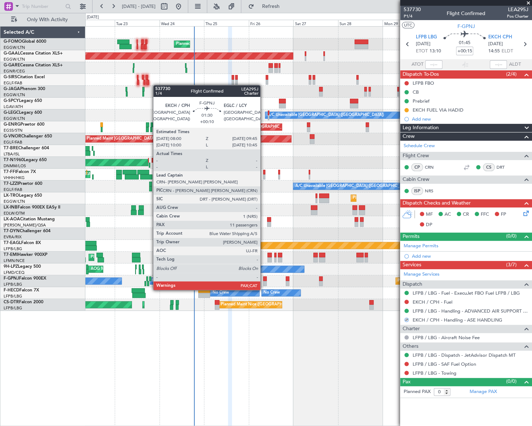
click at [263, 282] on div at bounding box center [265, 283] width 4 height 5
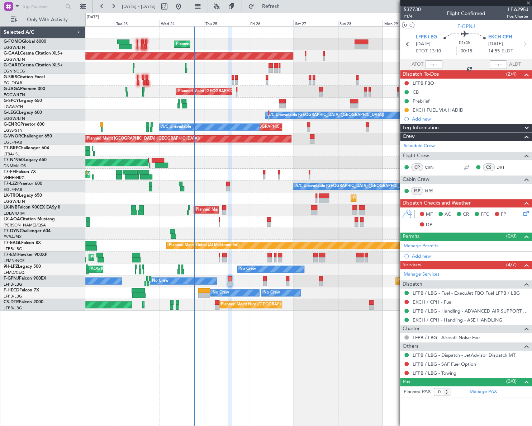
type input "+00:10"
type input "11"
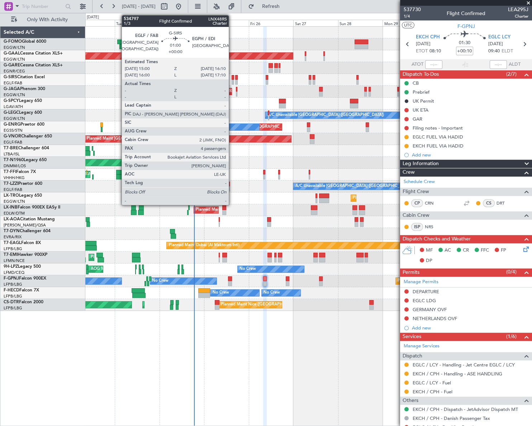
click at [232, 81] on div at bounding box center [233, 82] width 3 height 5
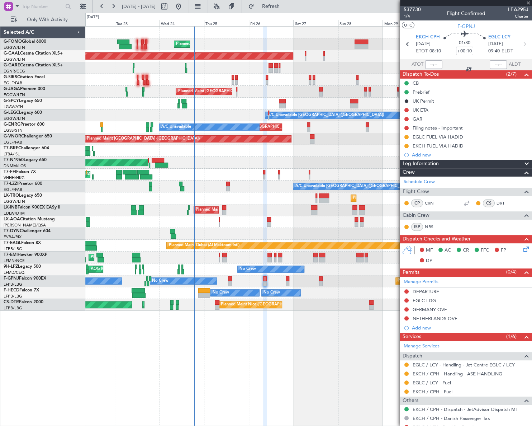
type input "4"
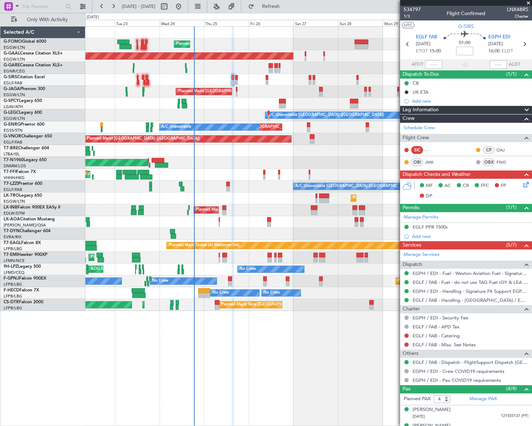
click at [442, 110] on div "Leg Information" at bounding box center [466, 110] width 132 height 8
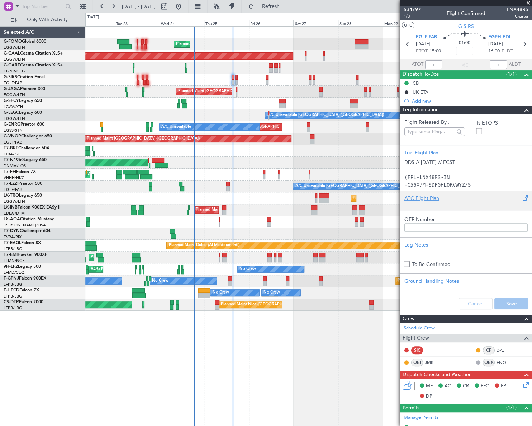
click at [427, 203] on div at bounding box center [465, 204] width 123 height 4
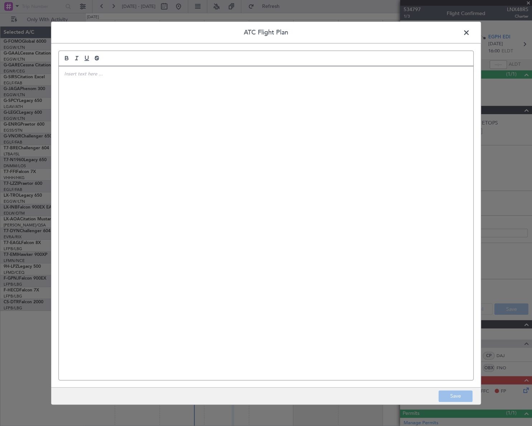
click at [244, 186] on div at bounding box center [266, 222] width 414 height 313
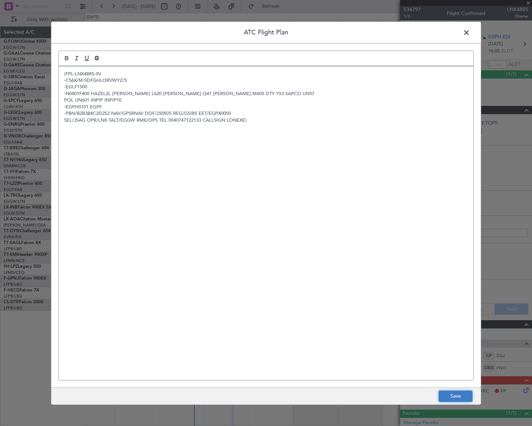
click at [455, 395] on button "Save" at bounding box center [455, 395] width 34 height 11
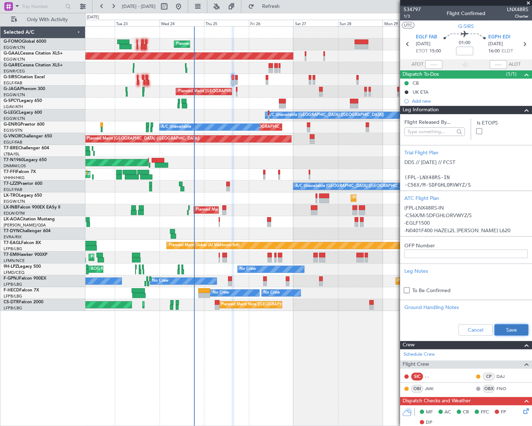
click at [509, 332] on button "Save" at bounding box center [511, 329] width 34 height 11
click at [522, 109] on span at bounding box center [526, 110] width 9 height 9
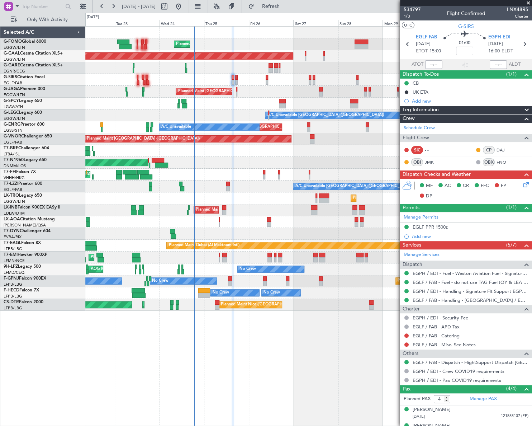
click at [194, 185] on div "A/C Unavailable [GEOGRAPHIC_DATA] ([GEOGRAPHIC_DATA]) A/C Unavailable [GEOGRAPH…" at bounding box center [308, 186] width 446 height 12
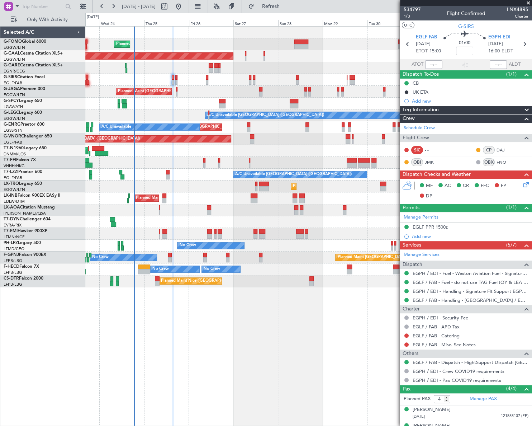
click at [523, 180] on icon at bounding box center [525, 183] width 6 height 6
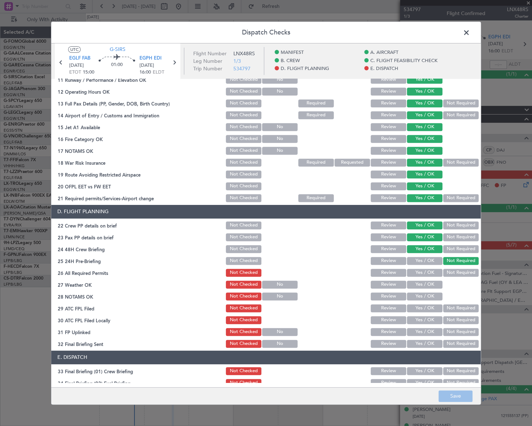
scroll to position [261, 0]
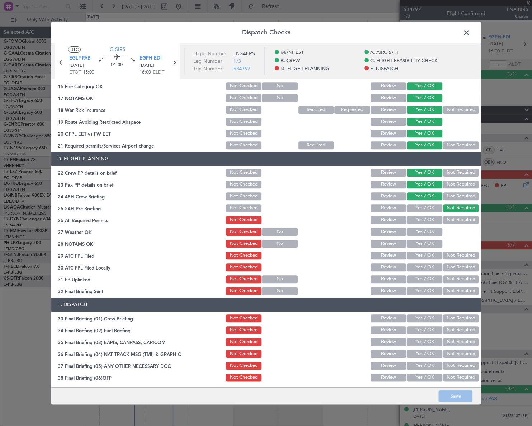
click at [427, 216] on button "Yes / OK" at bounding box center [424, 220] width 35 height 8
click at [427, 234] on button "Yes / OK" at bounding box center [424, 232] width 35 height 8
drag, startPoint x: 428, startPoint y: 242, endPoint x: 430, endPoint y: 247, distance: 5.7
click at [428, 243] on button "Yes / OK" at bounding box center [424, 243] width 35 height 8
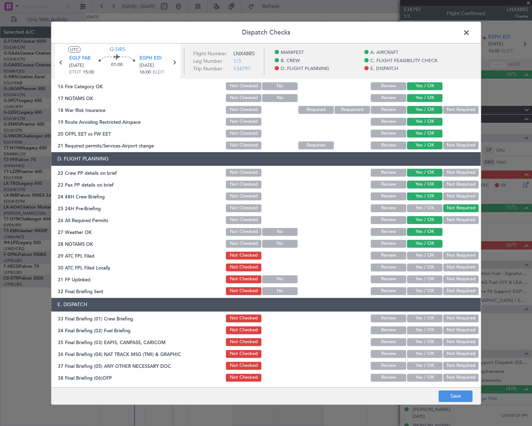
click at [433, 255] on button "Yes / OK" at bounding box center [424, 255] width 35 height 8
click at [447, 265] on button "Not Required" at bounding box center [460, 267] width 35 height 8
click at [422, 274] on div "Yes / OK" at bounding box center [424, 279] width 36 height 10
click at [429, 276] on button "Yes / OK" at bounding box center [424, 279] width 35 height 8
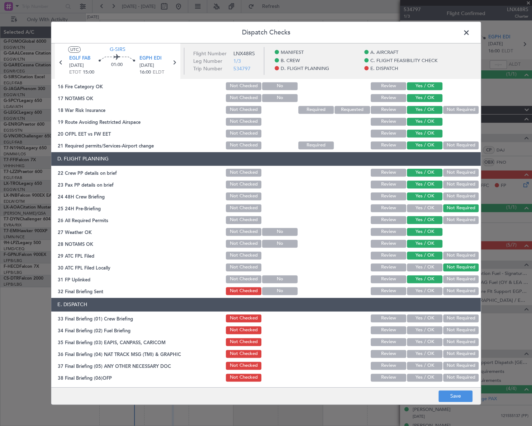
click at [432, 293] on button "Yes / OK" at bounding box center [424, 291] width 35 height 8
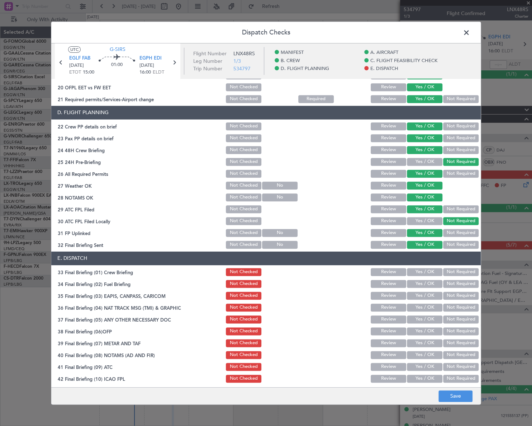
scroll to position [333, 0]
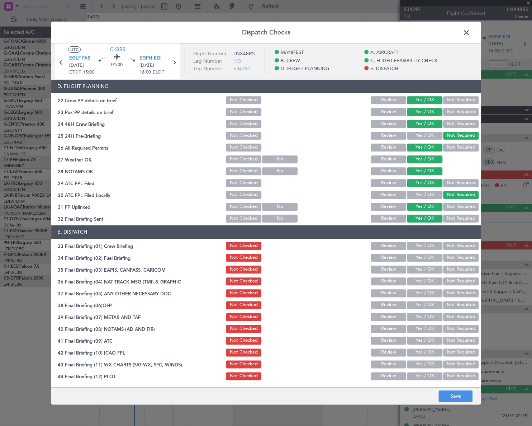
click at [428, 247] on button "Yes / OK" at bounding box center [424, 246] width 35 height 8
click at [427, 260] on button "Yes / OK" at bounding box center [424, 257] width 35 height 8
click at [444, 266] on button "Not Required" at bounding box center [460, 269] width 35 height 8
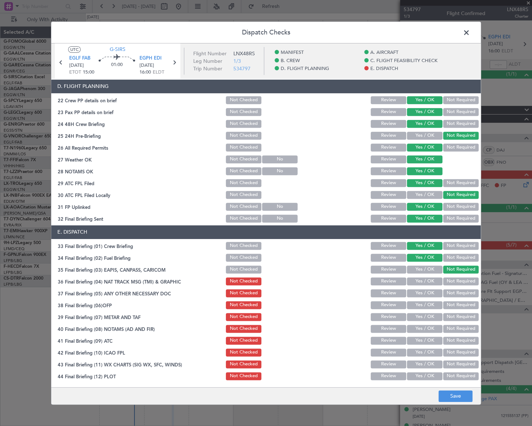
click at [450, 282] on button "Not Required" at bounding box center [460, 281] width 35 height 8
click at [426, 285] on div "Yes / OK" at bounding box center [424, 281] width 36 height 10
click at [428, 293] on button "Yes / OK" at bounding box center [424, 293] width 35 height 8
drag, startPoint x: 429, startPoint y: 305, endPoint x: 431, endPoint y: 315, distance: 10.5
click at [429, 305] on button "Yes / OK" at bounding box center [424, 305] width 35 height 8
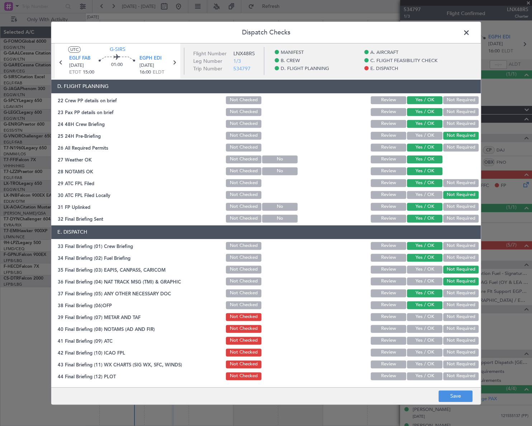
click at [431, 316] on button "Yes / OK" at bounding box center [424, 317] width 35 height 8
click at [430, 331] on button "Yes / OK" at bounding box center [424, 328] width 35 height 8
click at [431, 342] on button "Yes / OK" at bounding box center [424, 340] width 35 height 8
click at [431, 354] on button "Yes / OK" at bounding box center [424, 352] width 35 height 8
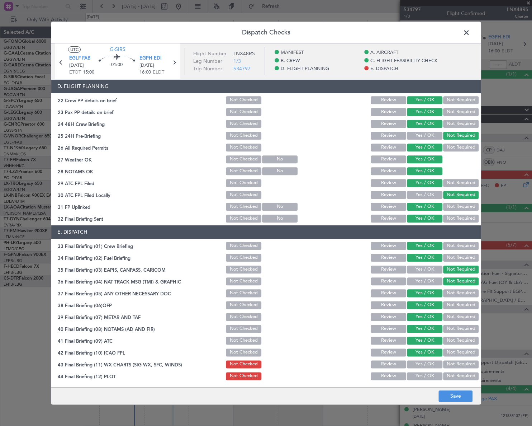
click at [431, 364] on button "Yes / OK" at bounding box center [424, 364] width 35 height 8
click at [432, 374] on button "Yes / OK" at bounding box center [424, 376] width 35 height 8
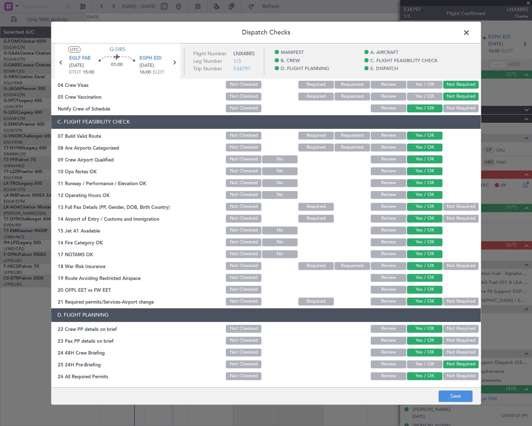
scroll to position [0, 0]
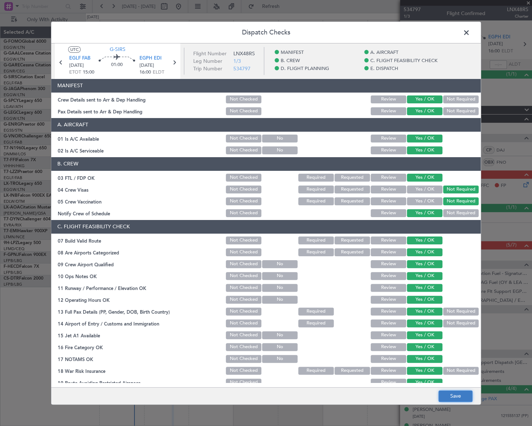
click at [468, 395] on button "Save" at bounding box center [455, 395] width 34 height 11
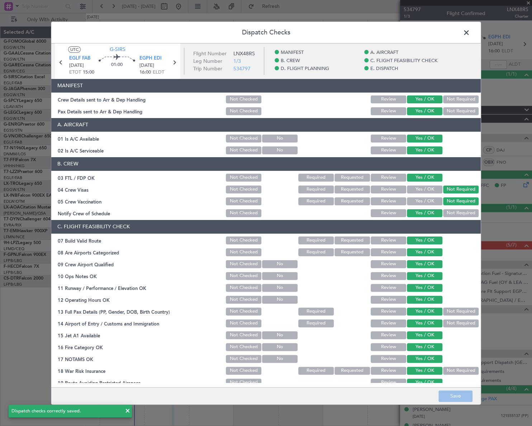
click at [470, 34] on span at bounding box center [470, 34] width 0 height 14
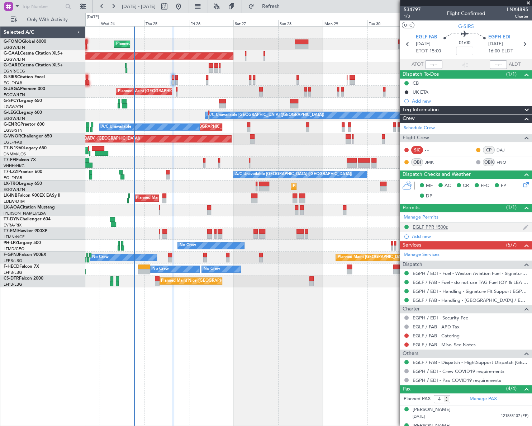
click at [427, 225] on div "EGLF PPR 1500z" at bounding box center [430, 227] width 35 height 6
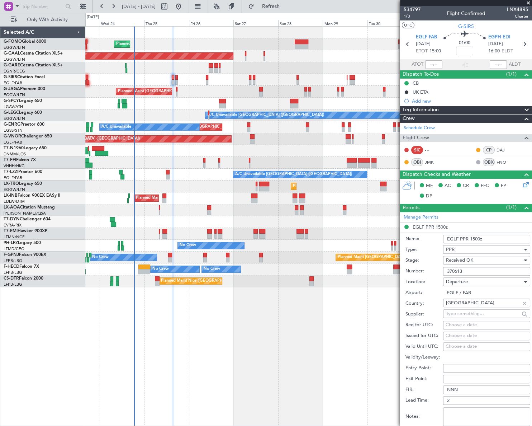
click at [455, 270] on input "370613" at bounding box center [486, 271] width 87 height 9
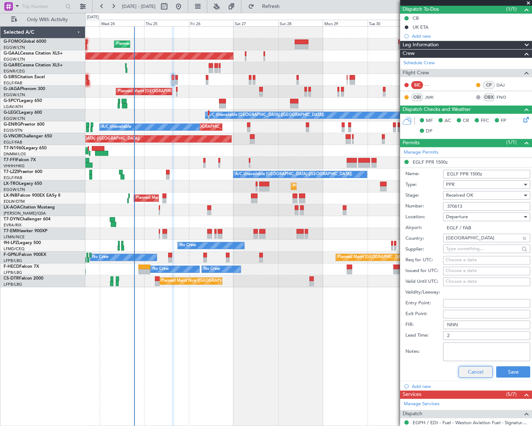
click at [471, 371] on button "Cancel" at bounding box center [476, 371] width 34 height 11
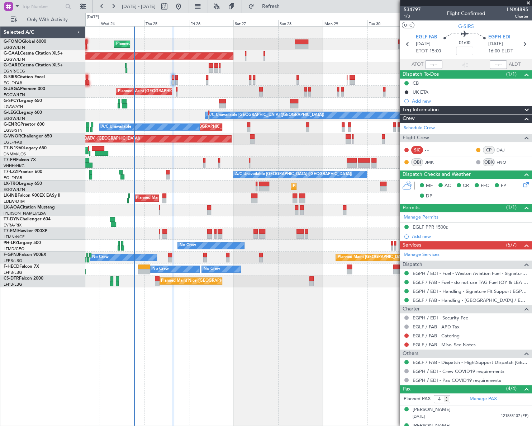
click at [464, 108] on div "Leg Information" at bounding box center [466, 110] width 132 height 8
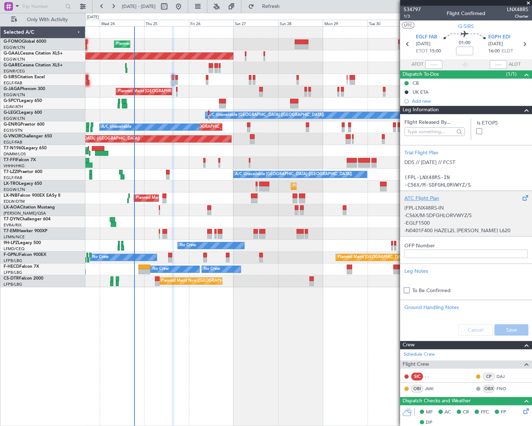
click at [440, 206] on p "(FPL-LNX48RS-IN" at bounding box center [465, 208] width 123 height 8
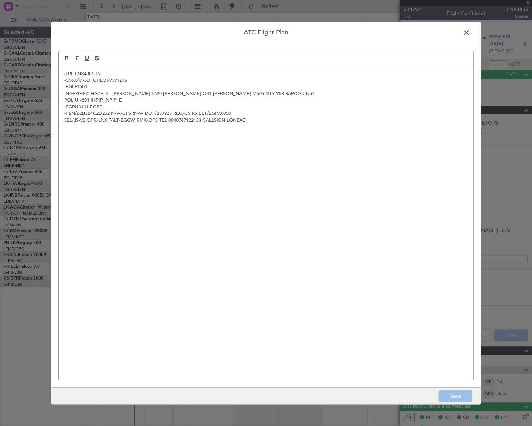
click at [174, 181] on div "(FPL-LNX48RS-IN -C56X/M-SDFGHLORVWYZ/S -EGLF1500 -N0401F400 HAZEL2L HAZEL L620 …" at bounding box center [266, 222] width 414 height 313
click at [456, 397] on button "Save" at bounding box center [455, 395] width 34 height 11
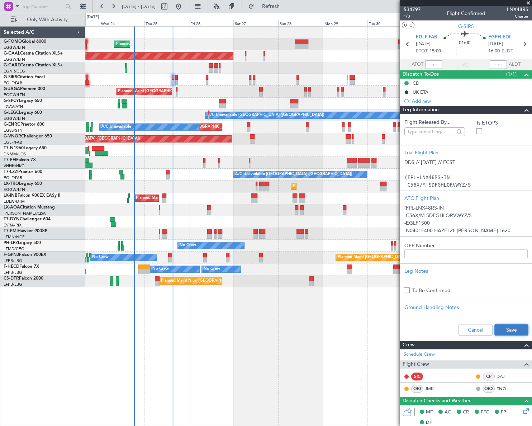
click at [509, 331] on button "Save" at bounding box center [511, 329] width 34 height 11
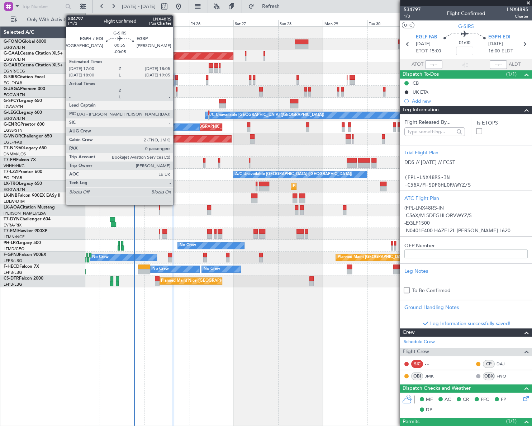
click at [176, 80] on div at bounding box center [176, 82] width 2 height 5
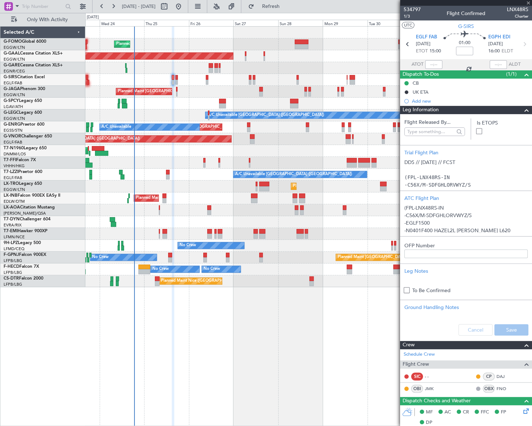
type input "-00:05"
type input "0"
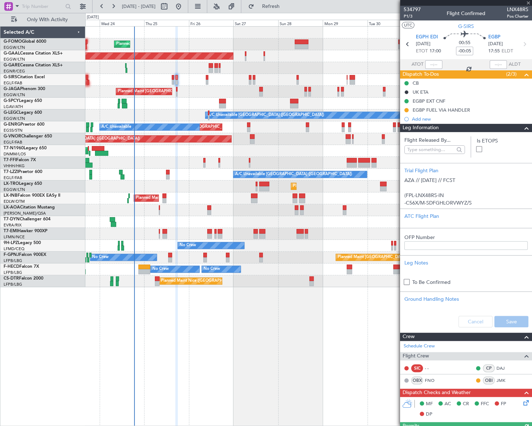
click at [522, 127] on span at bounding box center [526, 128] width 9 height 9
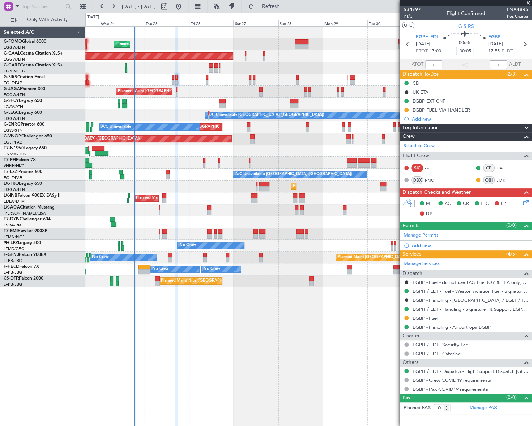
click at [427, 127] on span "Leg Information" at bounding box center [421, 128] width 36 height 8
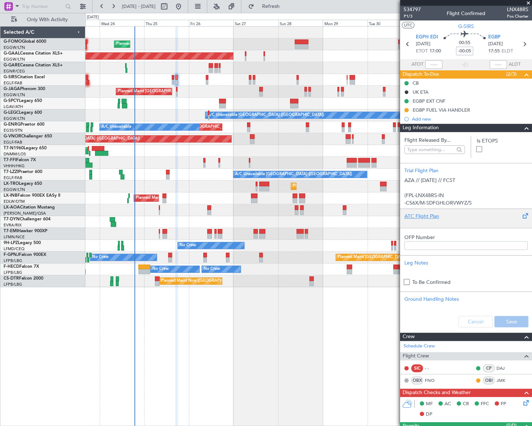
click at [435, 215] on div "ATC Flight Plan" at bounding box center [465, 216] width 123 height 8
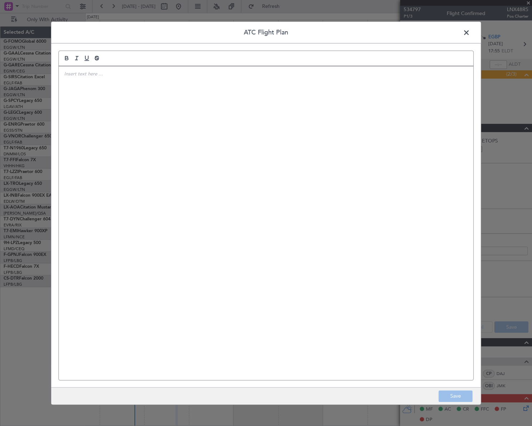
click at [226, 202] on div at bounding box center [266, 222] width 414 height 313
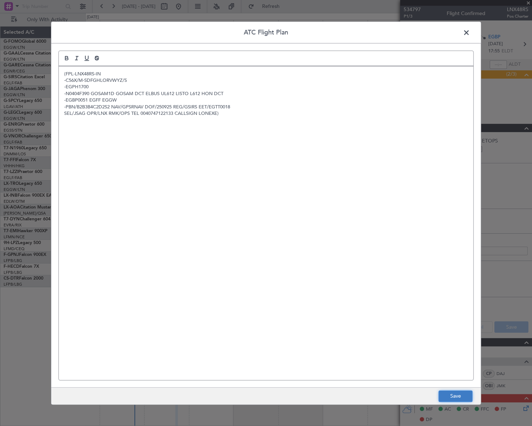
click at [465, 395] on button "Save" at bounding box center [455, 395] width 34 height 11
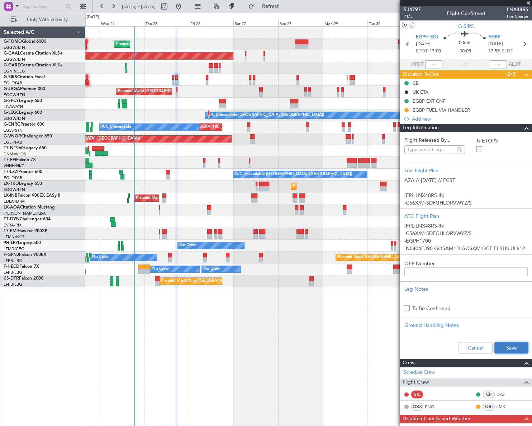
click at [515, 346] on button "Save" at bounding box center [511, 347] width 34 height 11
click at [522, 130] on span at bounding box center [526, 128] width 9 height 9
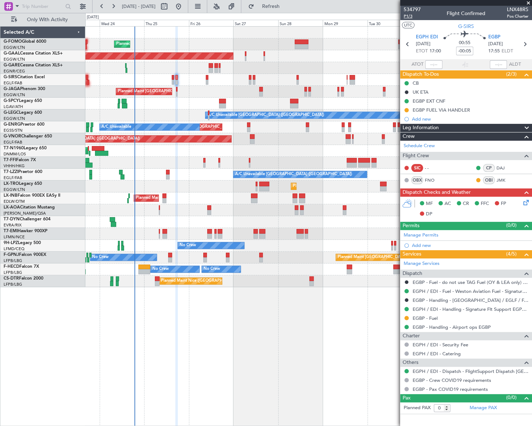
click at [410, 16] on span "P1/3" at bounding box center [412, 16] width 17 height 6
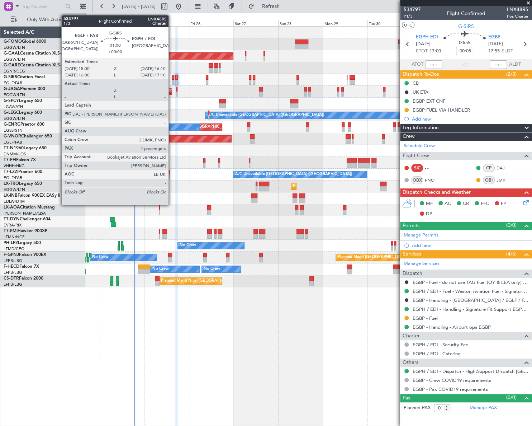
click at [173, 80] on div at bounding box center [173, 82] width 3 height 5
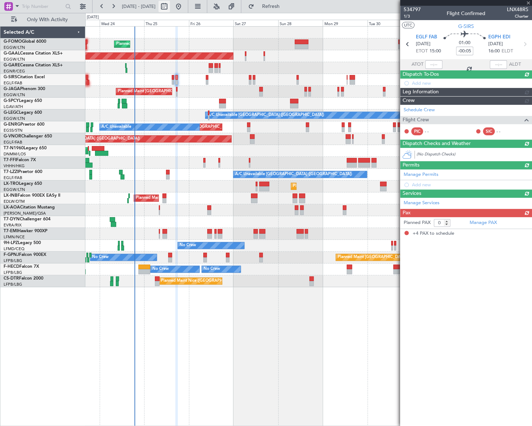
type input "4"
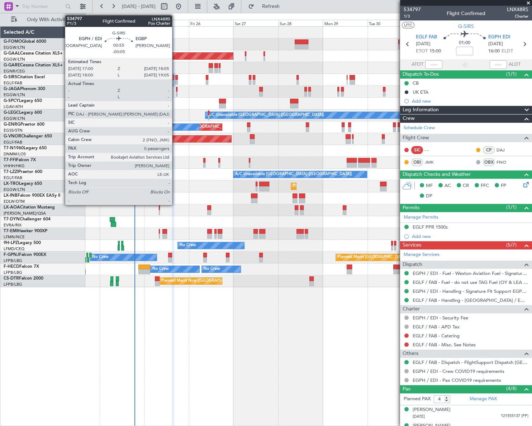
click at [175, 80] on div at bounding box center [176, 82] width 2 height 5
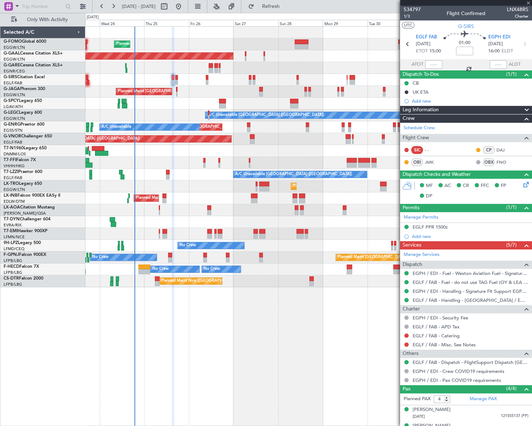
type input "-00:05"
type input "0"
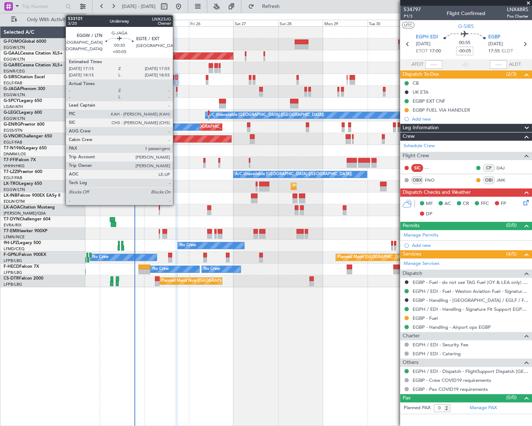
click at [176, 89] on div at bounding box center [176, 89] width 1 height 5
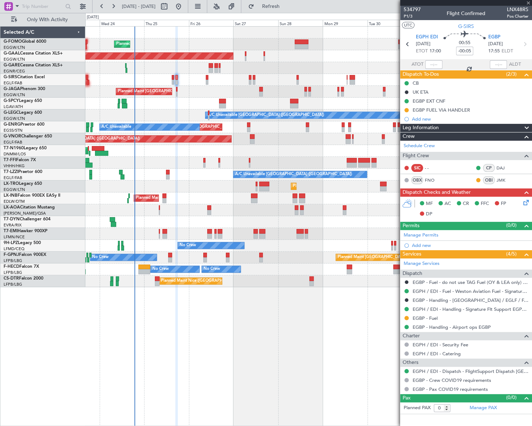
type input "+00:05"
type input "1"
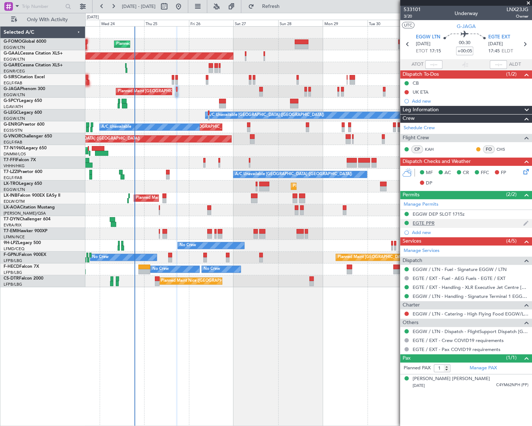
click at [417, 224] on div "EGTE PPR" at bounding box center [424, 223] width 22 height 6
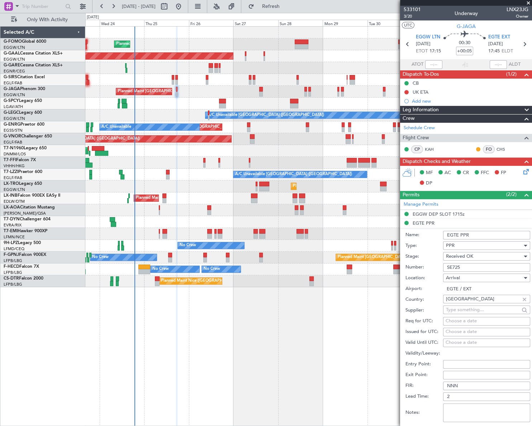
click at [453, 266] on input "SE725" at bounding box center [486, 267] width 87 height 9
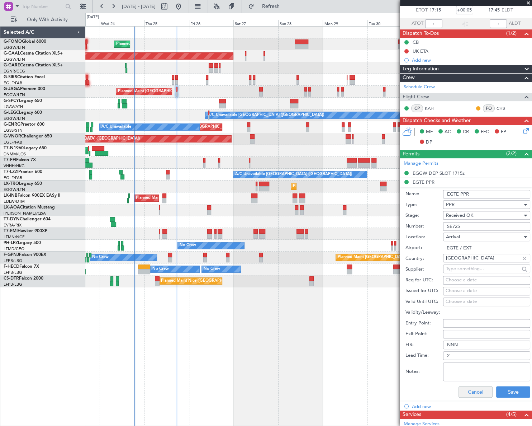
scroll to position [65, 0]
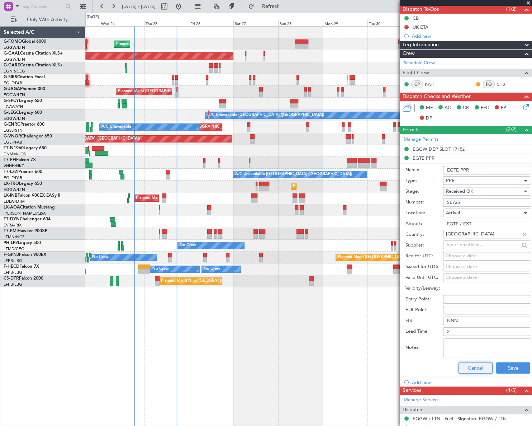
click at [477, 365] on button "Cancel" at bounding box center [476, 367] width 34 height 11
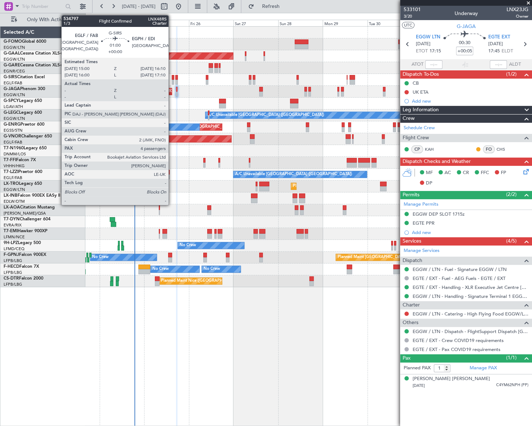
click at [172, 80] on div at bounding box center [173, 82] width 3 height 5
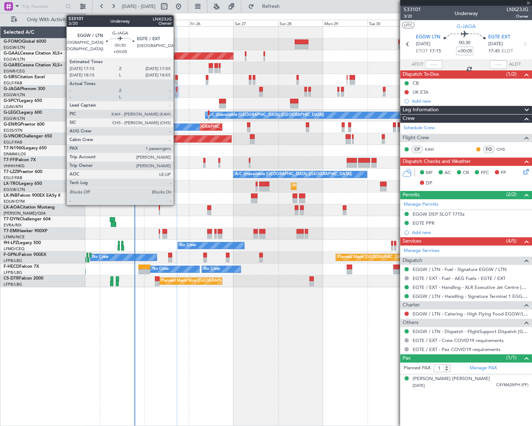
type input "4"
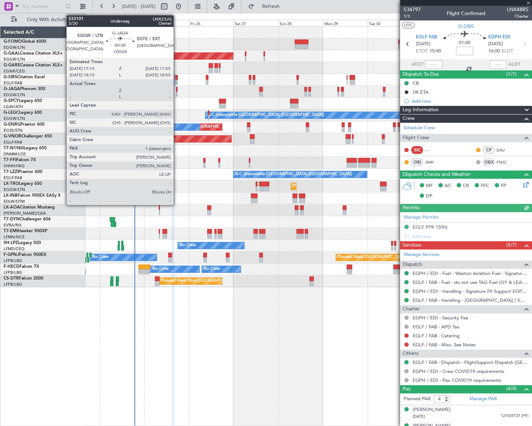
click at [177, 93] on div at bounding box center [176, 93] width 1 height 5
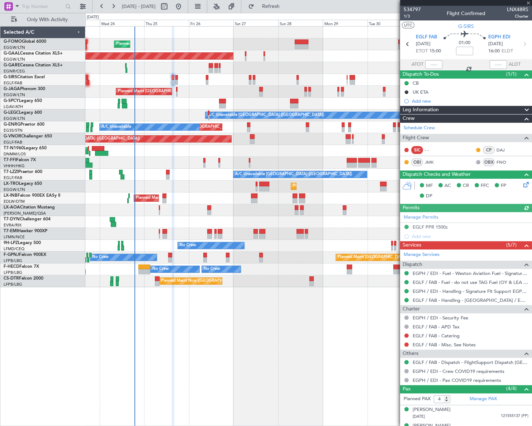
type input "+00:05"
type input "1"
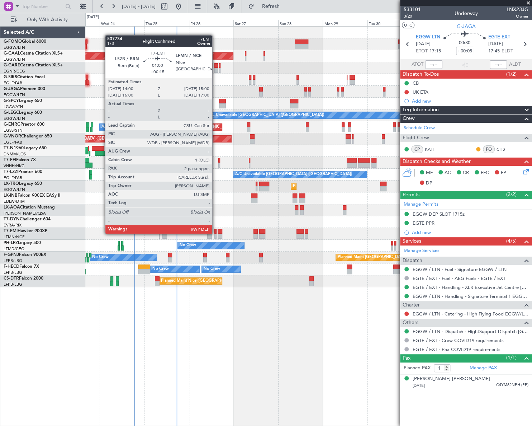
click at [215, 233] on div at bounding box center [215, 231] width 2 height 5
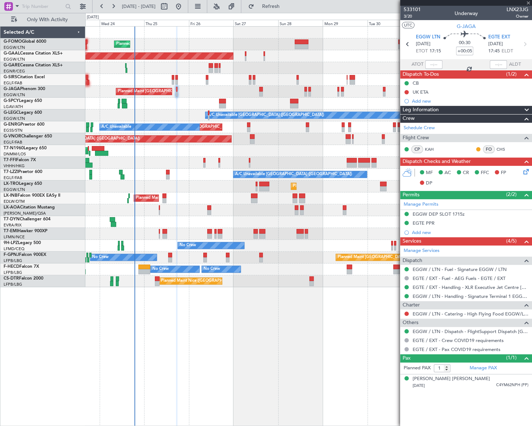
type input "+00:15"
type input "2"
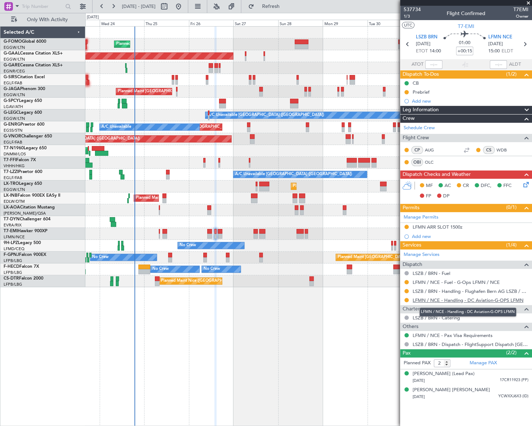
click at [441, 299] on link "LFMN / NCE - Handling - DC Aviation-G-OPS LFMN" at bounding box center [468, 300] width 111 height 6
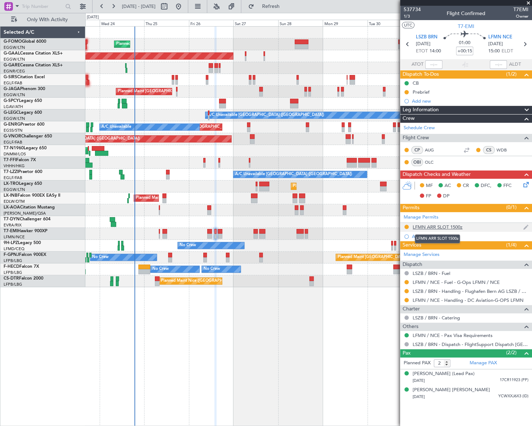
click at [440, 226] on div "LFMN ARR SLOT 1500z" at bounding box center [438, 227] width 50 height 6
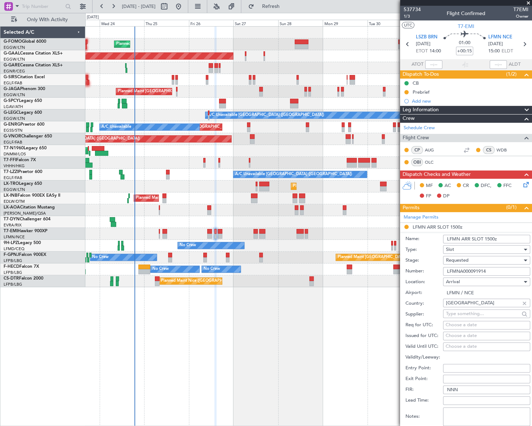
click at [466, 270] on input "LFMNA000091914" at bounding box center [486, 271] width 87 height 9
paste input "2040"
type input "LFMNA000092040"
click at [469, 257] on div "Requested" at bounding box center [484, 260] width 76 height 11
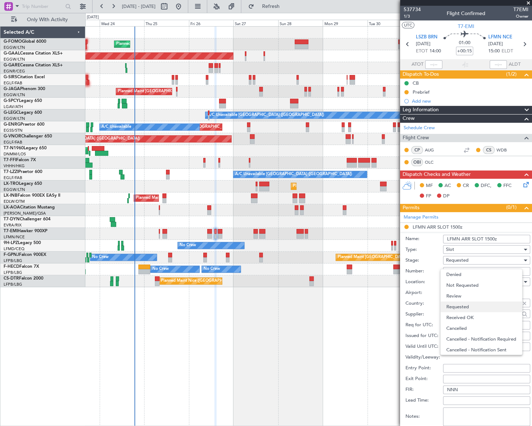
scroll to position [3, 0]
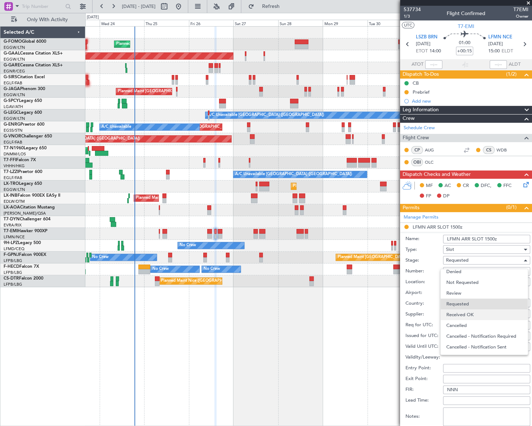
click at [473, 311] on span "Received OK" at bounding box center [484, 314] width 76 height 11
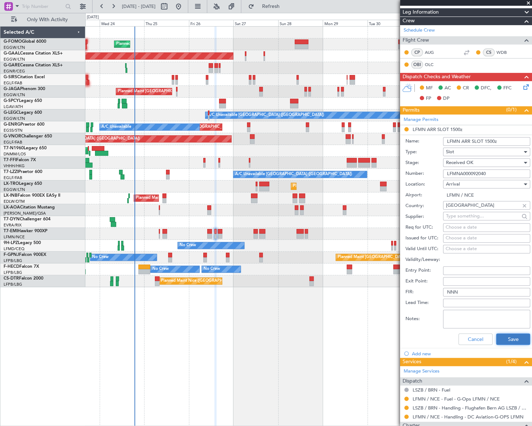
click at [503, 336] on button "Save" at bounding box center [513, 338] width 34 height 11
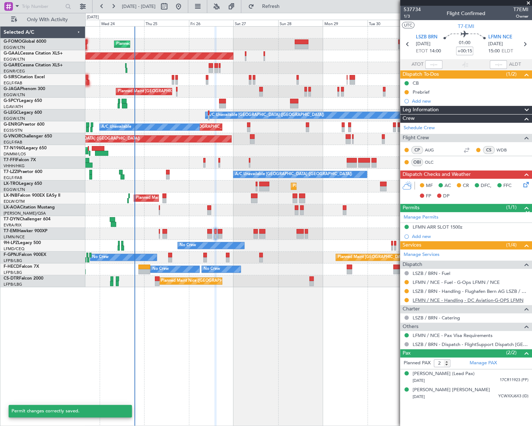
scroll to position [0, 0]
click at [407, 298] on button at bounding box center [406, 300] width 4 height 4
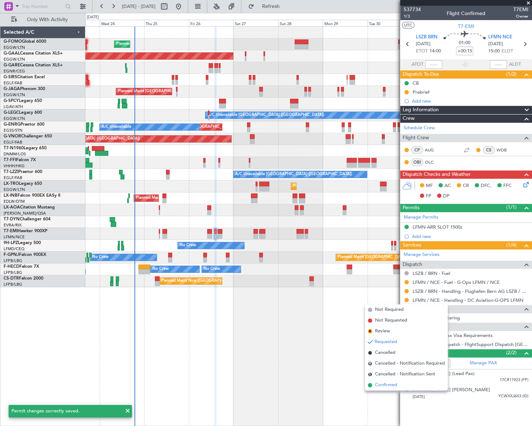
click at [394, 384] on span "Confirmed" at bounding box center [386, 384] width 22 height 7
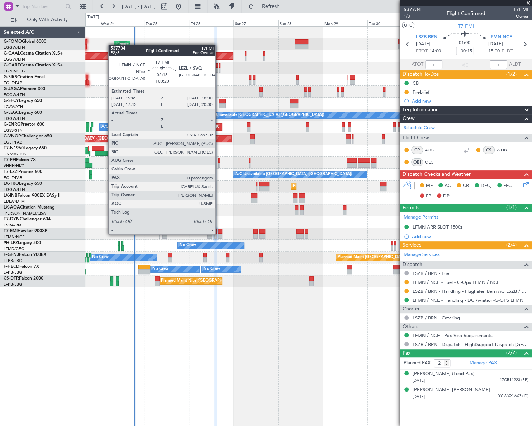
click at [219, 233] on div at bounding box center [220, 235] width 4 height 5
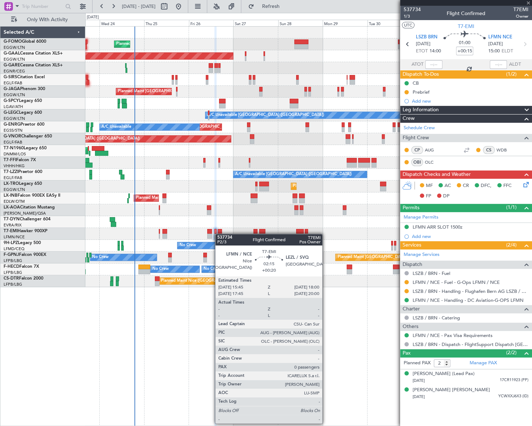
type input "+00:20"
type input "0"
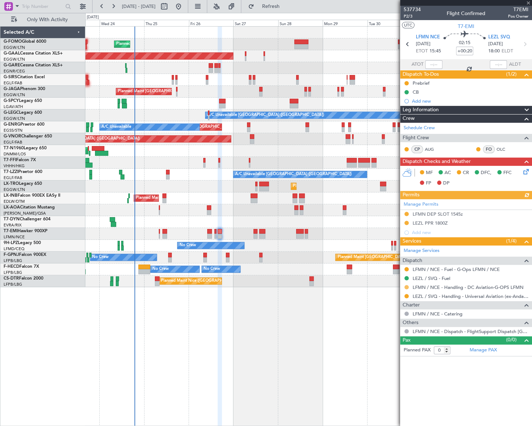
click at [406, 286] on button at bounding box center [406, 287] width 4 height 4
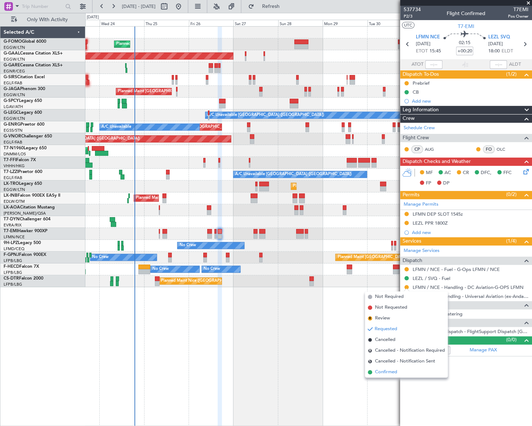
click at [380, 372] on span "Confirmed" at bounding box center [386, 371] width 22 height 7
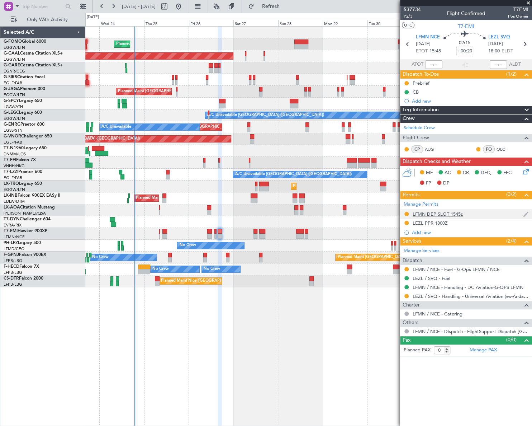
click at [450, 213] on div "LFMN DEP SLOT 1545z" at bounding box center [438, 214] width 50 height 6
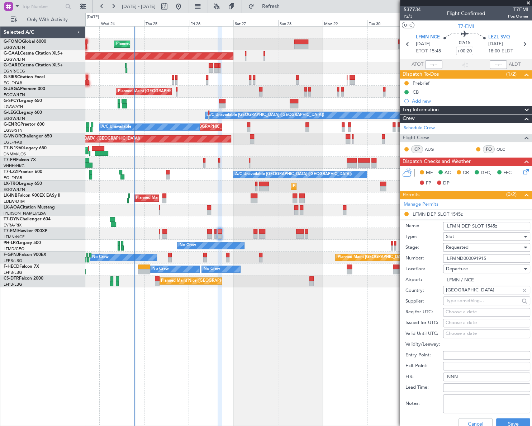
click at [460, 259] on input "LFMND000091915" at bounding box center [486, 258] width 87 height 9
paste input "2041"
type input "LFMND000092041"
click at [474, 244] on div "Requested" at bounding box center [484, 247] width 76 height 11
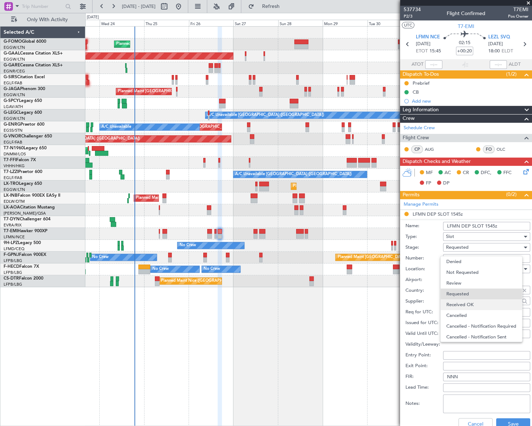
scroll to position [3, 0]
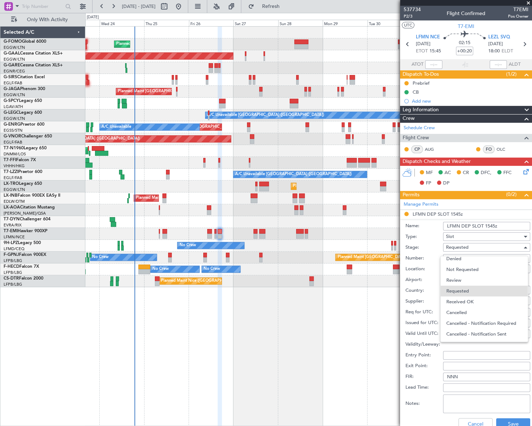
click at [468, 300] on span "Received OK" at bounding box center [484, 301] width 76 height 11
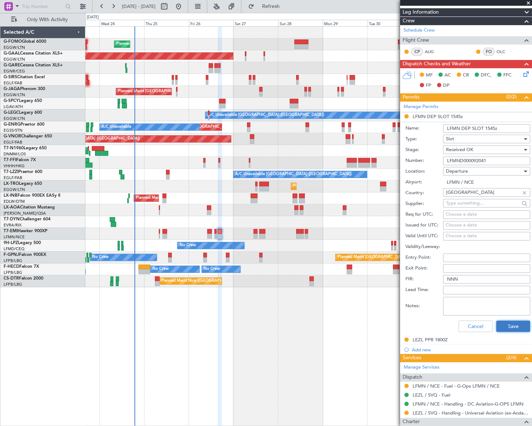
click at [511, 324] on button "Save" at bounding box center [513, 325] width 34 height 11
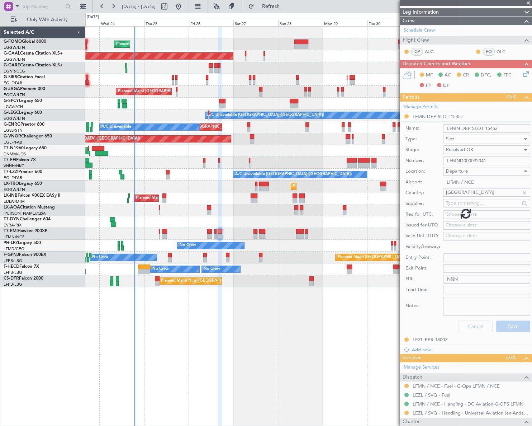
scroll to position [0, 0]
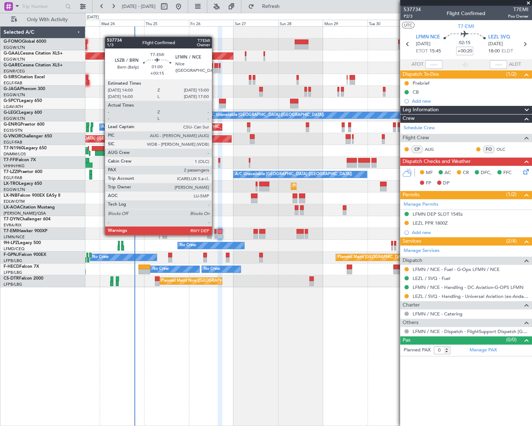
click at [215, 234] on div at bounding box center [215, 235] width 2 height 5
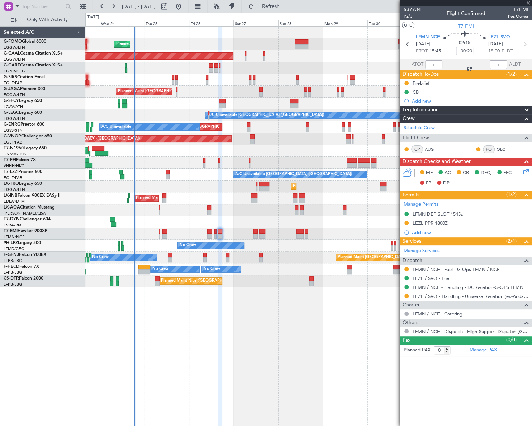
type input "+00:15"
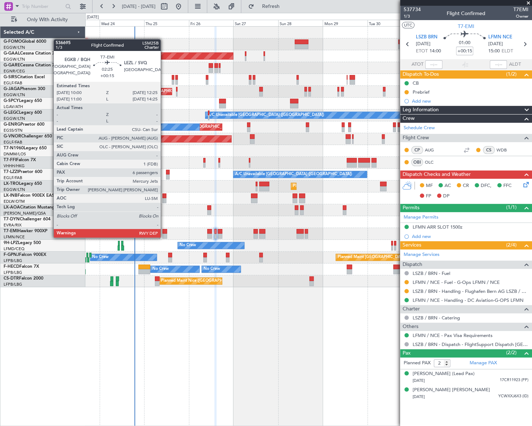
click at [164, 237] on div at bounding box center [164, 235] width 5 height 5
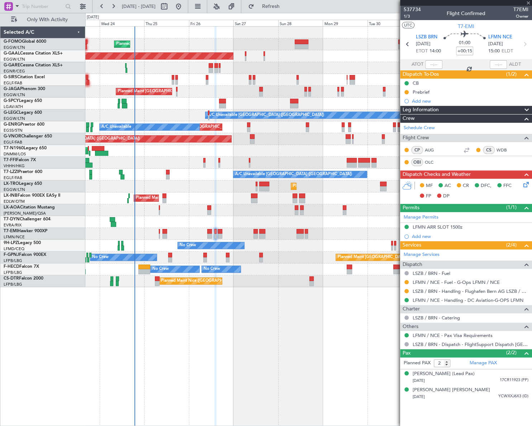
type input "6"
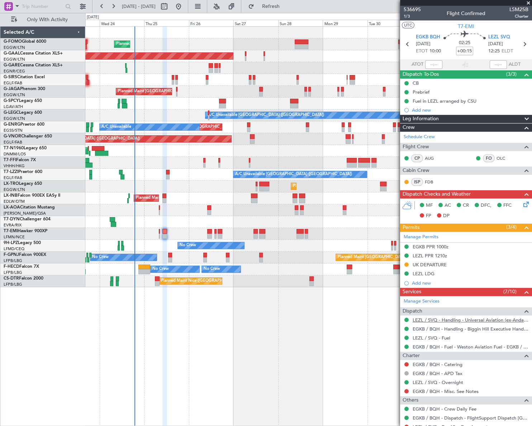
click at [455, 317] on link "LEZL / SVQ - Handling - Universal Aviation (ex-Andalucia Aviation) LEZL/SVQ" at bounding box center [471, 320] width 116 height 6
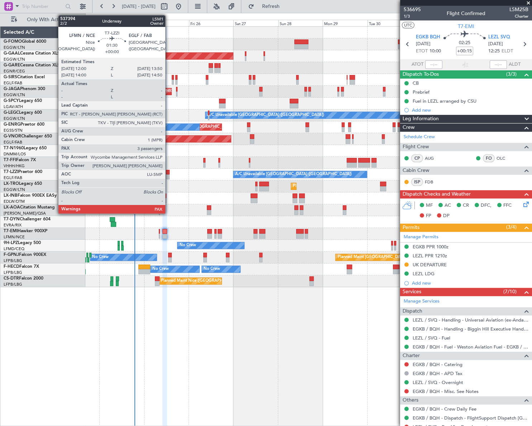
click at [168, 175] on div at bounding box center [168, 176] width 4 height 5
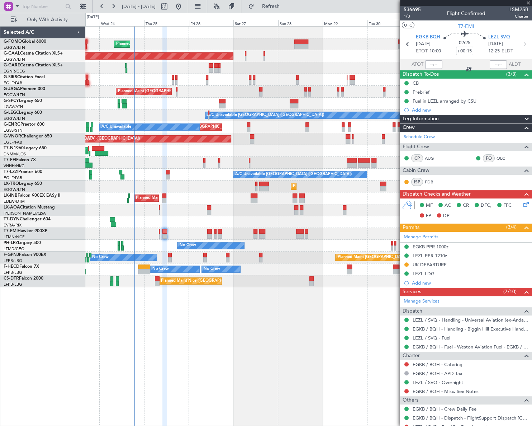
type input "3"
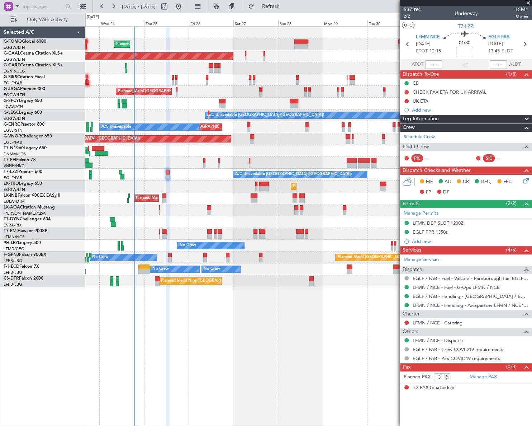
click at [525, 179] on icon at bounding box center [525, 179] width 6 height 6
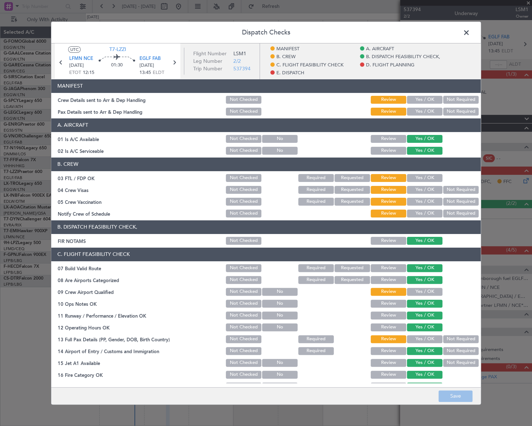
drag, startPoint x: 464, startPoint y: 33, endPoint x: 463, endPoint y: 37, distance: 4.1
click at [470, 32] on span at bounding box center [470, 34] width 0 height 14
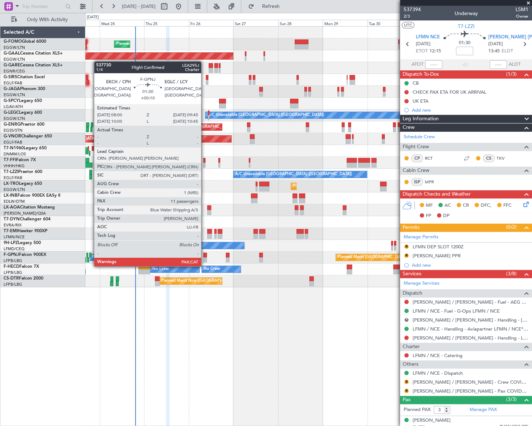
click at [204, 259] on div at bounding box center [205, 259] width 4 height 5
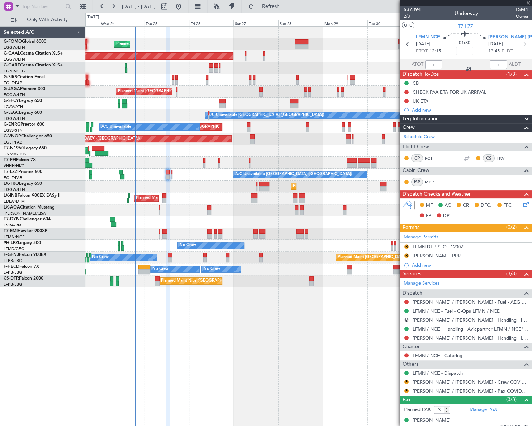
type input "+00:10"
type input "11"
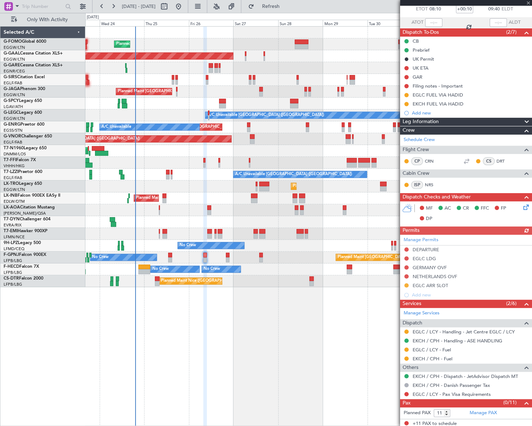
scroll to position [43, 0]
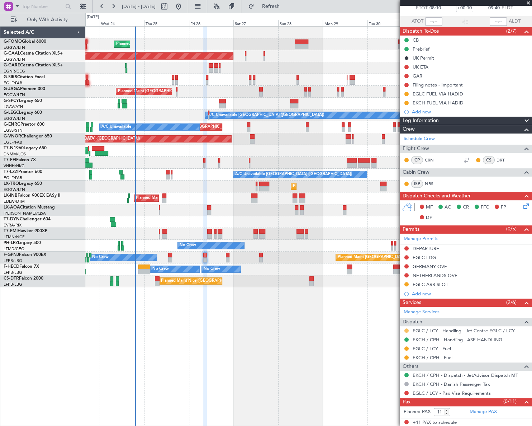
click at [406, 329] on button at bounding box center [406, 330] width 4 height 4
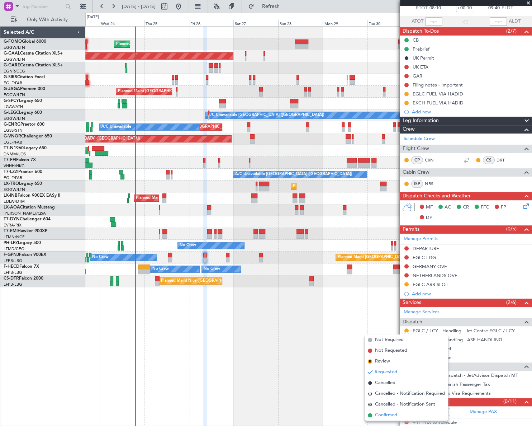
click at [383, 414] on span "Confirmed" at bounding box center [386, 414] width 22 height 7
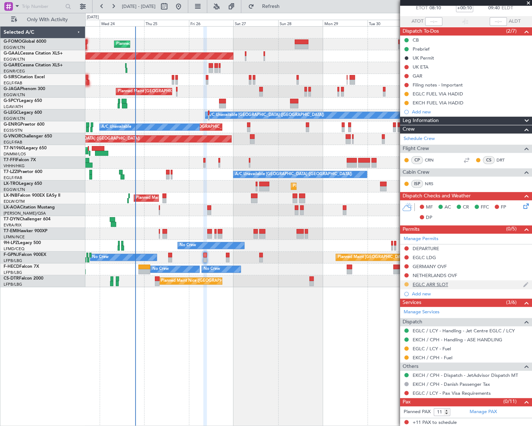
click at [406, 283] on button at bounding box center [406, 284] width 4 height 4
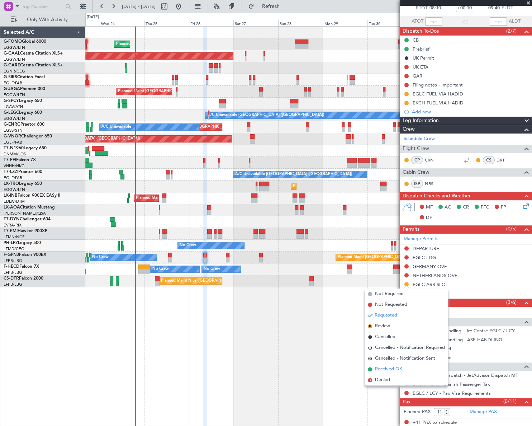
click at [380, 369] on span "Received OK" at bounding box center [388, 368] width 27 height 7
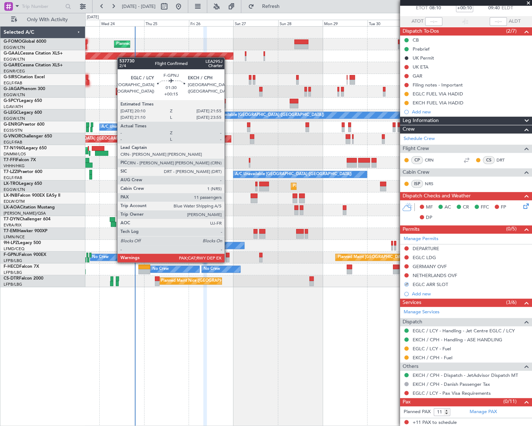
click at [228, 255] on div at bounding box center [228, 254] width 4 height 5
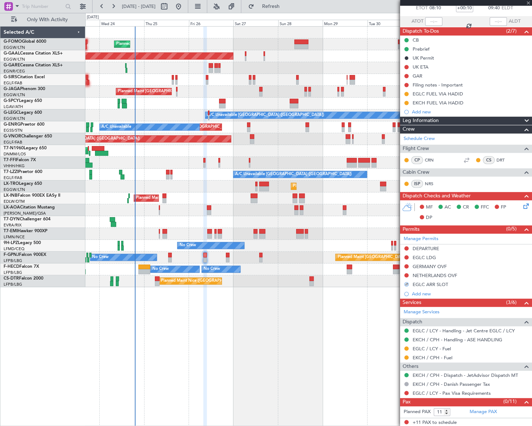
type input "+00:15"
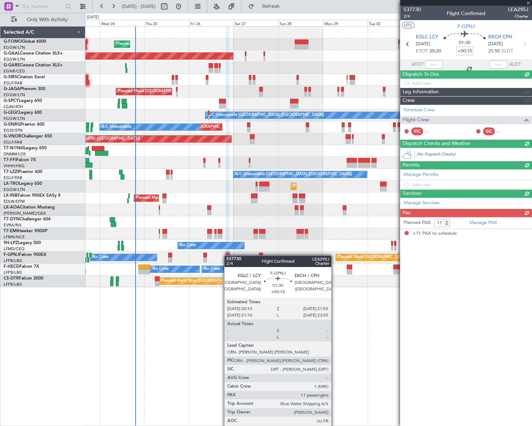
scroll to position [0, 0]
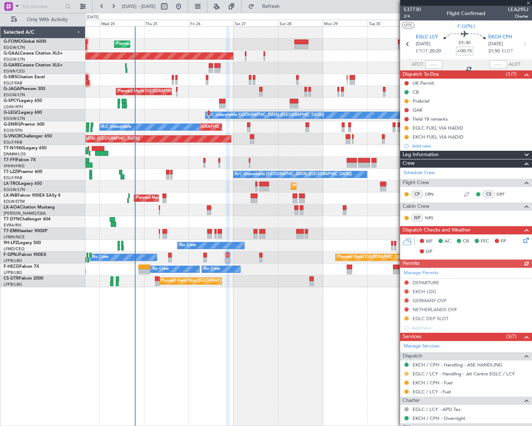
click at [408, 371] on button at bounding box center [406, 373] width 4 height 4
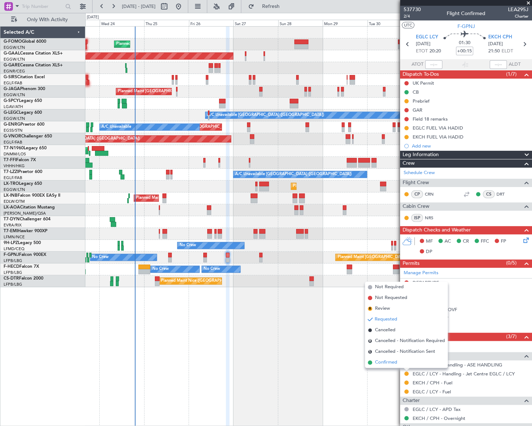
click at [384, 363] on span "Confirmed" at bounding box center [386, 362] width 22 height 7
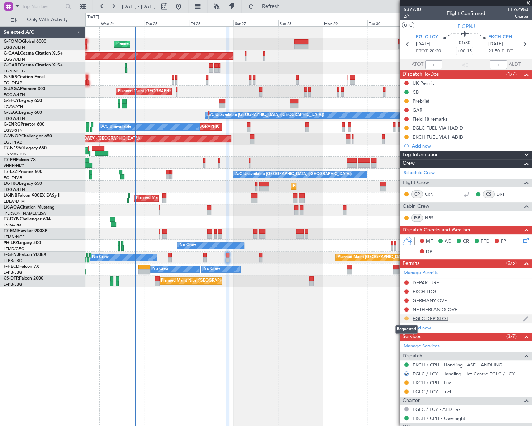
click at [407, 317] on button at bounding box center [406, 318] width 4 height 4
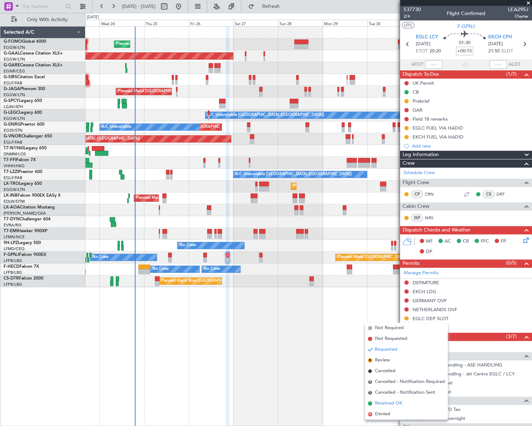
click at [388, 401] on span "Received OK" at bounding box center [388, 402] width 27 height 7
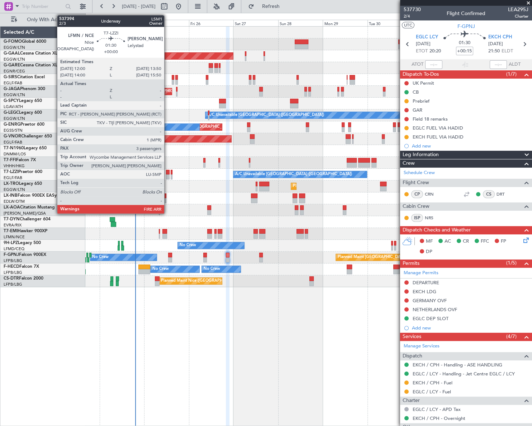
click at [167, 175] on div at bounding box center [168, 176] width 4 height 5
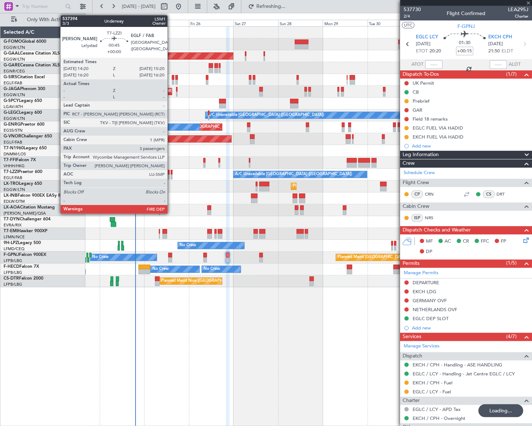
type input "3"
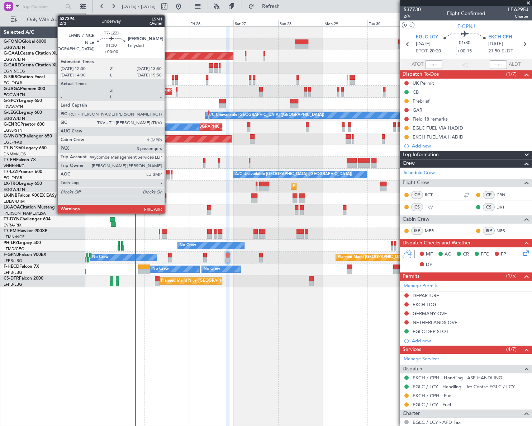
click at [168, 172] on div at bounding box center [168, 172] width 4 height 5
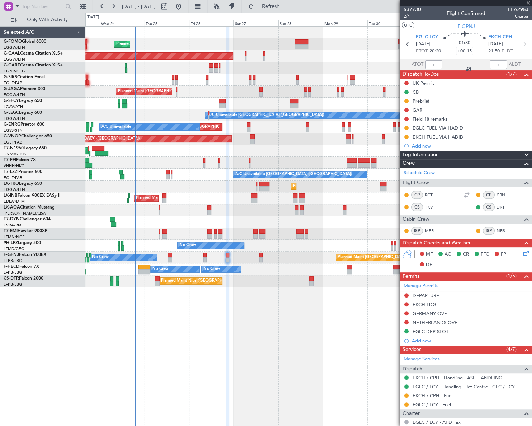
type input "3"
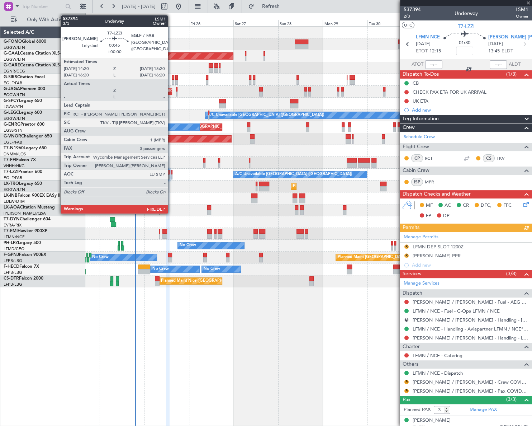
click at [171, 175] on div at bounding box center [172, 176] width 2 height 5
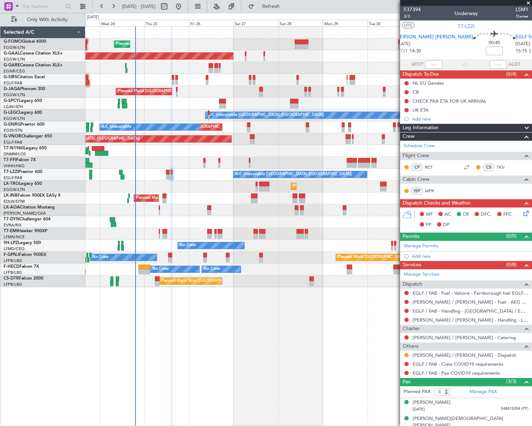
click at [423, 37] on mat-tooltip-component "Leg Number" at bounding box center [411, 28] width 35 height 19
click at [424, 38] on span "[PERSON_NAME] [PERSON_NAME]" at bounding box center [434, 37] width 77 height 7
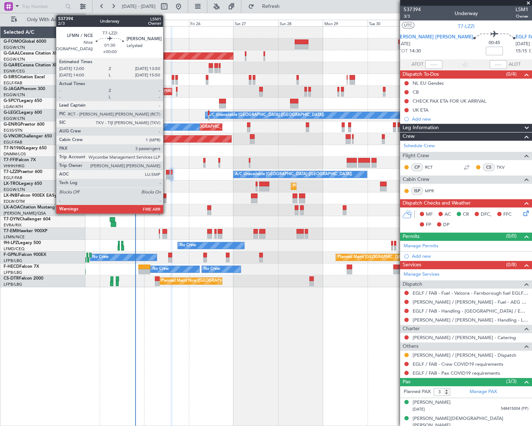
click at [166, 173] on div at bounding box center [168, 172] width 4 height 5
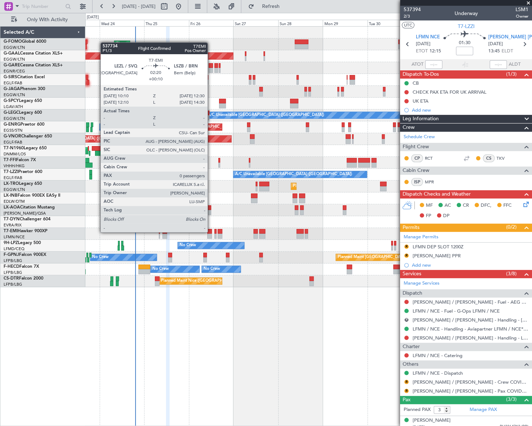
click at [211, 231] on div at bounding box center [209, 231] width 5 height 5
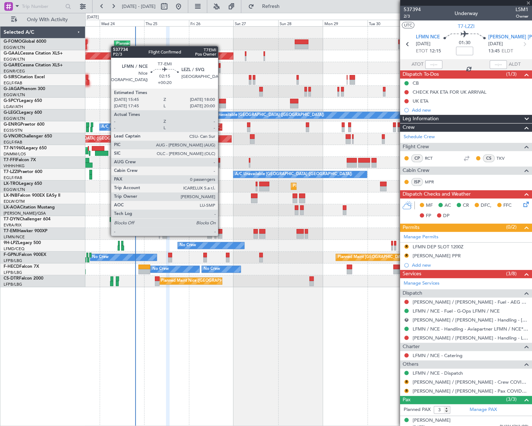
type input "+00:10"
type input "0"
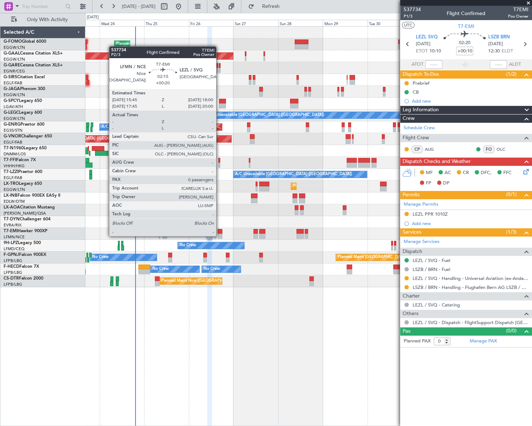
click at [219, 235] on div at bounding box center [220, 235] width 4 height 5
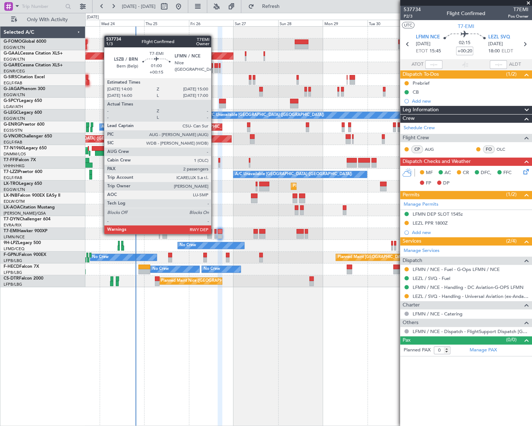
click at [214, 233] on div at bounding box center [215, 235] width 2 height 5
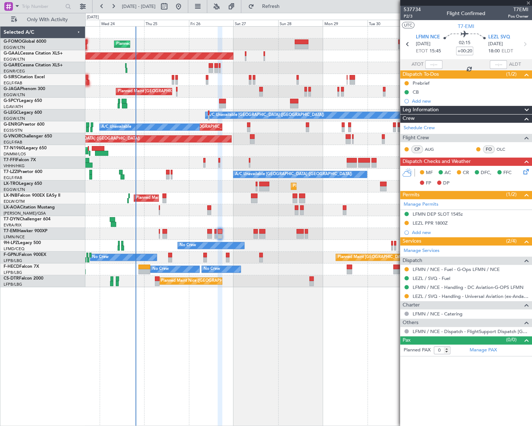
type input "+00:15"
type input "2"
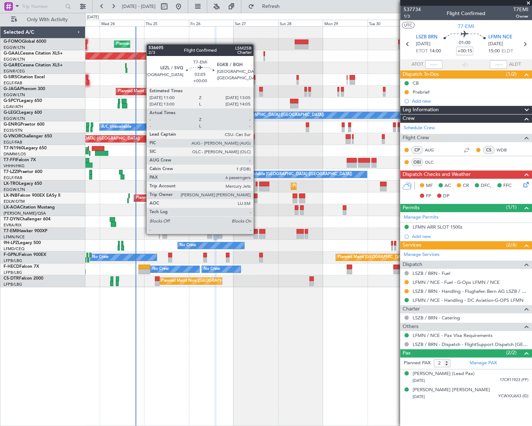
click at [257, 233] on div at bounding box center [255, 235] width 4 height 5
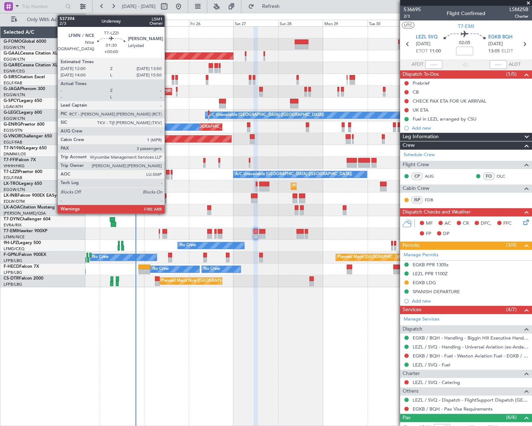
click at [168, 175] on div at bounding box center [168, 176] width 4 height 5
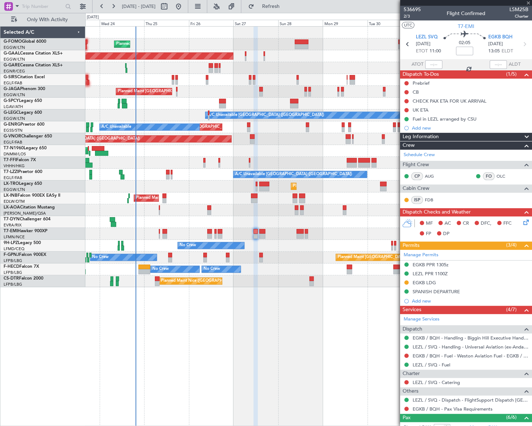
type input "3"
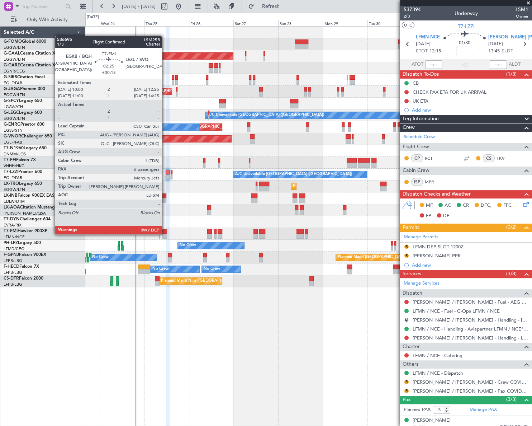
click at [165, 233] on div at bounding box center [164, 235] width 5 height 5
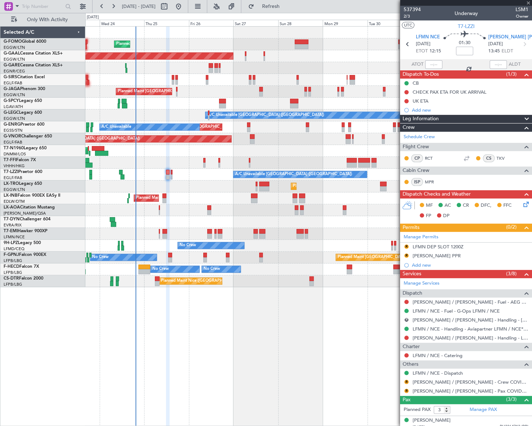
type input "+00:15"
type input "6"
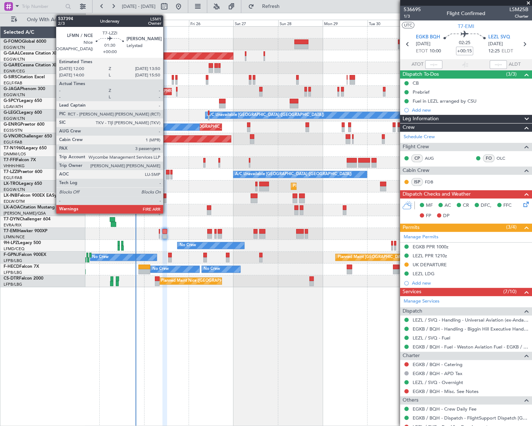
click at [166, 174] on div at bounding box center [168, 176] width 4 height 5
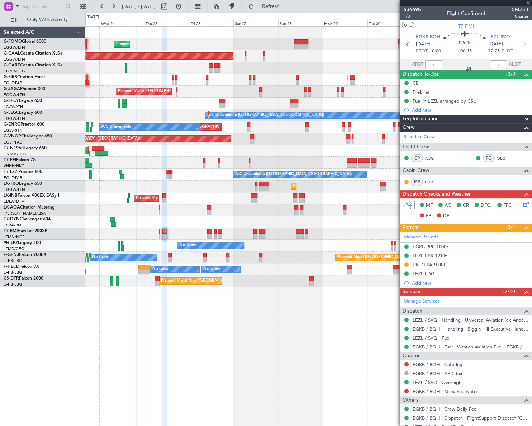
type input "3"
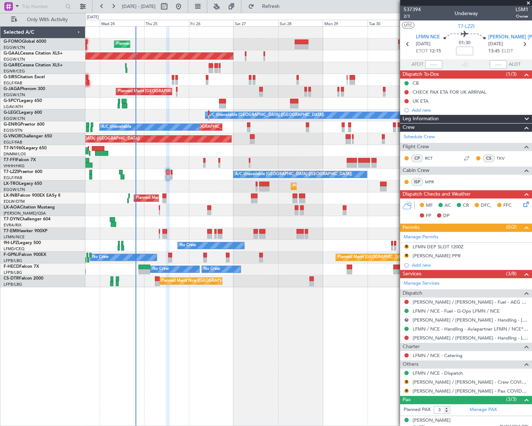
click at [464, 50] on mat-tooltip-component "Flight Time" at bounding box center [462, 55] width 33 height 19
click at [462, 50] on input at bounding box center [464, 51] width 17 height 9
type input "+00:05"
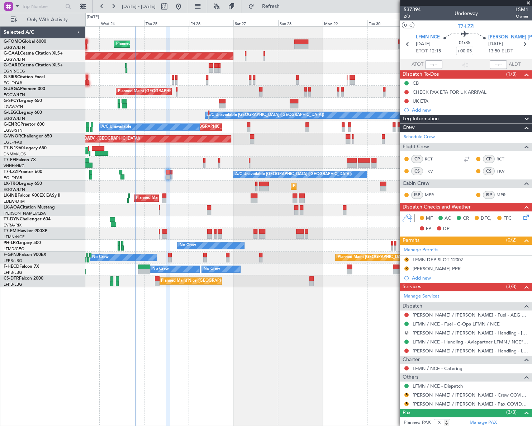
click at [405, 331] on button "R" at bounding box center [406, 332] width 4 height 4
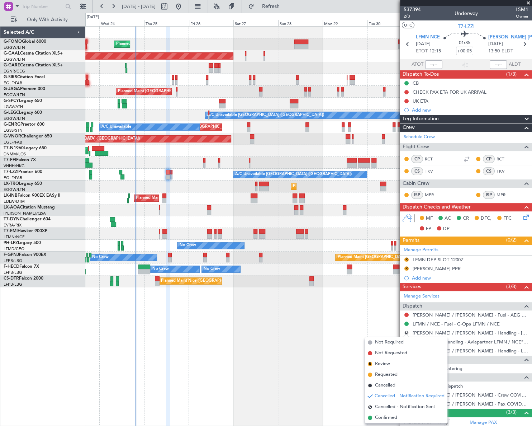
drag, startPoint x: 383, startPoint y: 387, endPoint x: 391, endPoint y: 384, distance: 8.7
click at [383, 386] on span "Cancelled" at bounding box center [385, 384] width 20 height 7
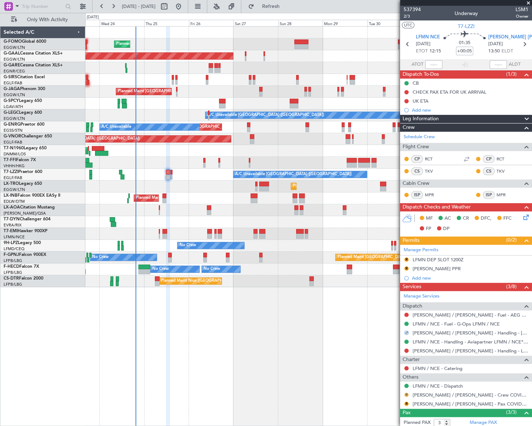
click at [406, 394] on button "R" at bounding box center [406, 394] width 4 height 4
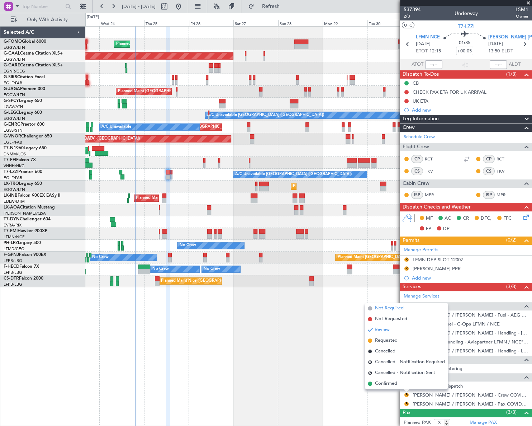
click at [389, 307] on span "Not Required" at bounding box center [389, 307] width 29 height 7
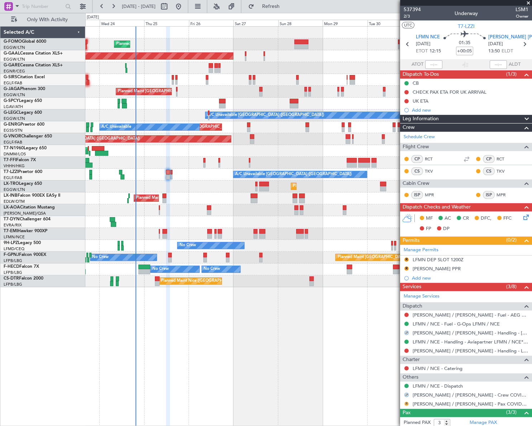
click at [407, 402] on button "R" at bounding box center [406, 403] width 4 height 4
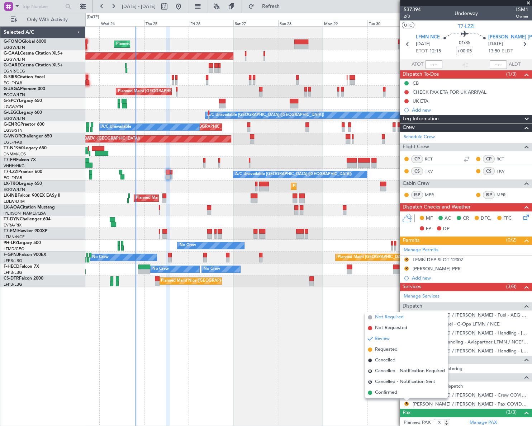
click at [393, 318] on span "Not Required" at bounding box center [389, 316] width 29 height 7
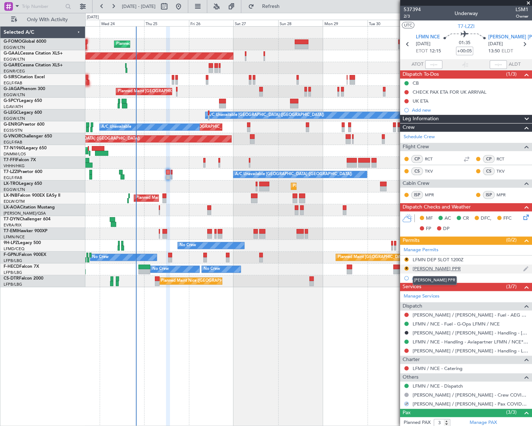
click at [424, 269] on div "[PERSON_NAME] PPR" at bounding box center [437, 268] width 48 height 6
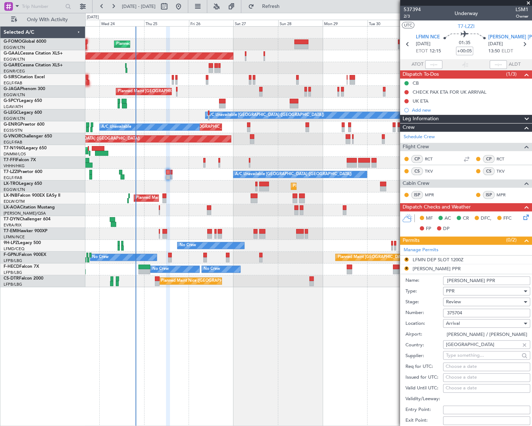
click at [471, 280] on input "[PERSON_NAME] PPR" at bounding box center [486, 280] width 87 height 9
type input "[PERSON_NAME] PPR 1350Z"
click at [471, 300] on div "Review" at bounding box center [484, 301] width 76 height 11
click at [470, 346] on span "Requested" at bounding box center [484, 348] width 76 height 11
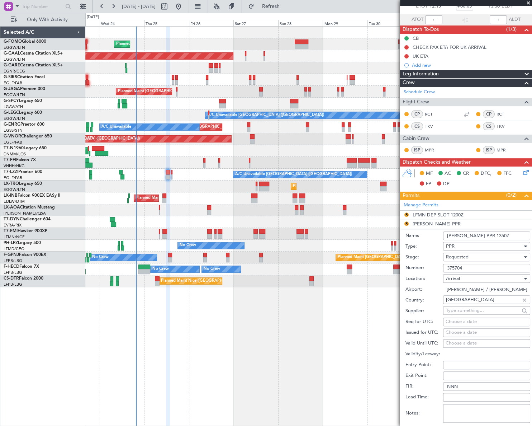
scroll to position [98, 0]
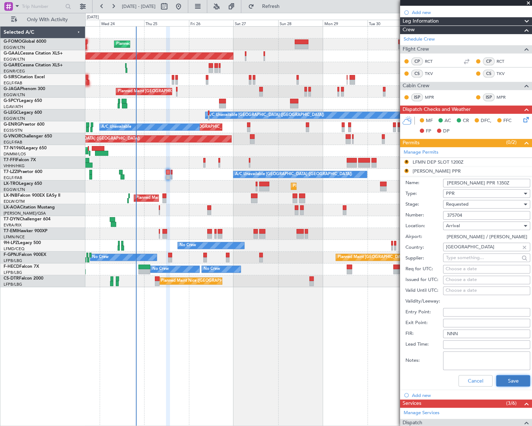
click at [516, 380] on button "Save" at bounding box center [513, 380] width 34 height 11
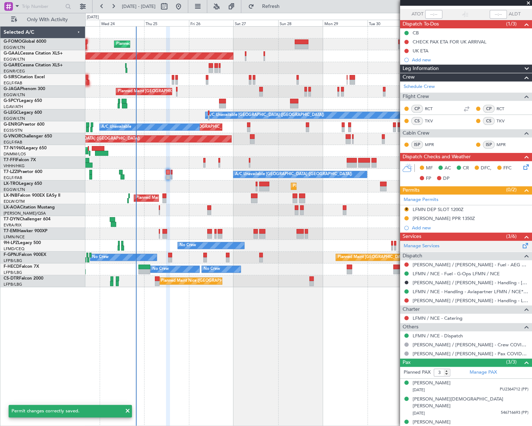
scroll to position [0, 0]
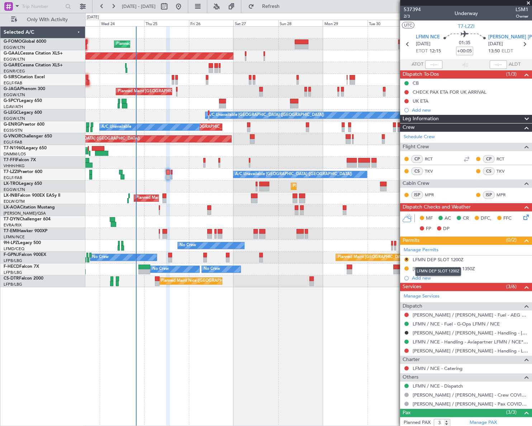
click at [459, 260] on div "LFMN DEP SLOT 1200Z" at bounding box center [438, 259] width 51 height 6
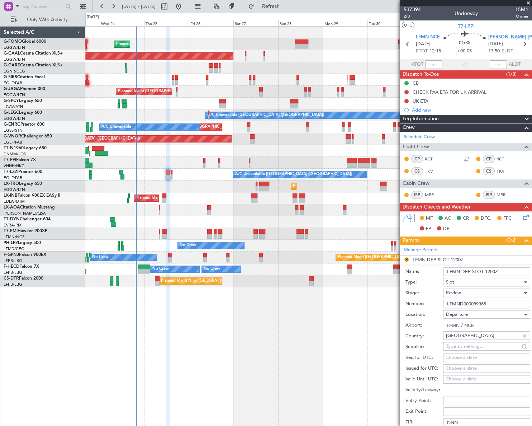
click at [495, 269] on input "LFMN DEP SLOT 1200Z" at bounding box center [486, 271] width 87 height 9
type input "LFMN DEP SLOT 1215Z"
click at [474, 295] on div "Review" at bounding box center [484, 292] width 76 height 11
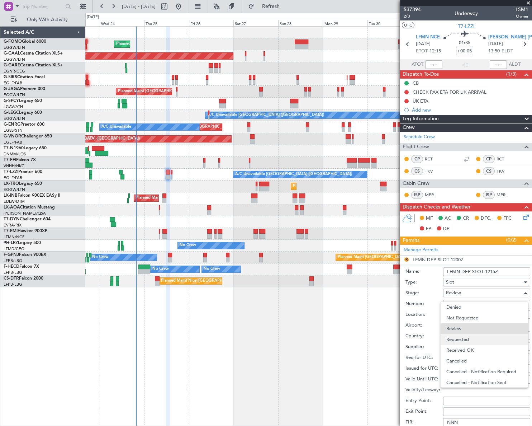
click at [477, 341] on span "Requested" at bounding box center [484, 339] width 76 height 11
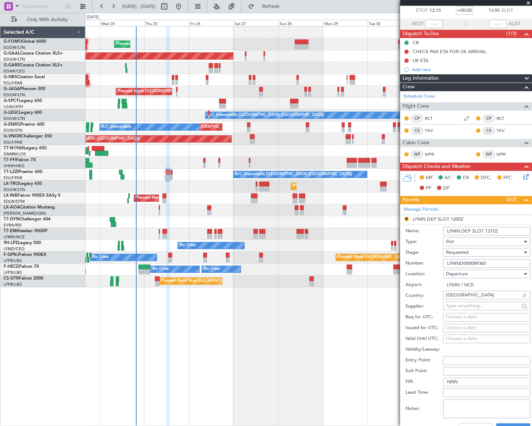
scroll to position [130, 0]
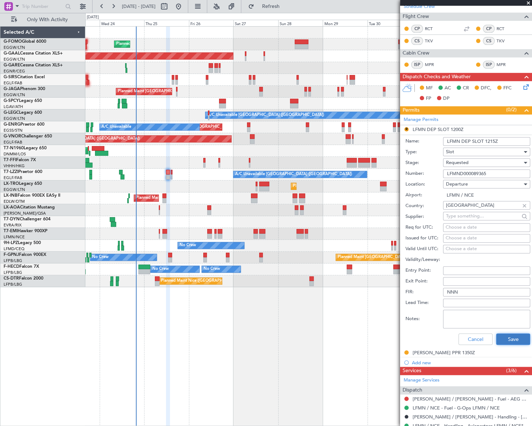
click at [510, 339] on button "Save" at bounding box center [513, 338] width 34 height 11
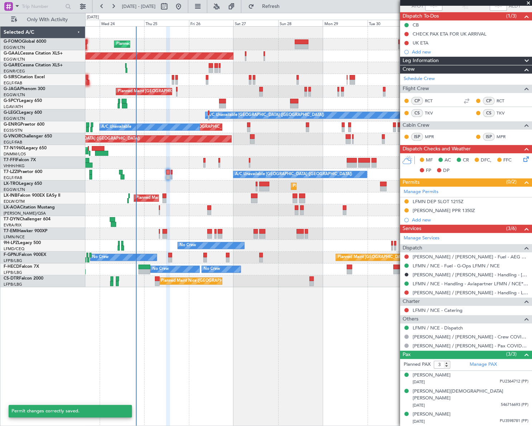
scroll to position [50, 0]
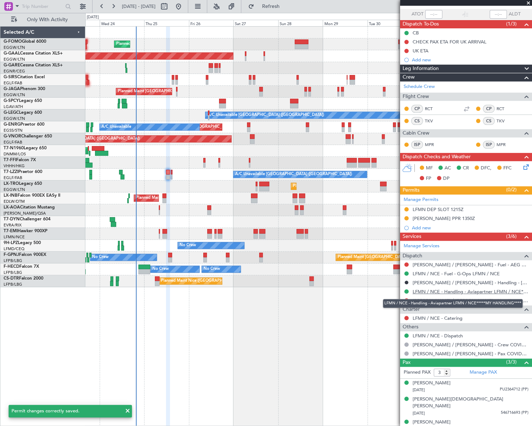
click at [469, 289] on link "LFMN / NCE - Handling - Aviapartner LFMN / NCE*****MY HANDLING****" at bounding box center [471, 291] width 116 height 6
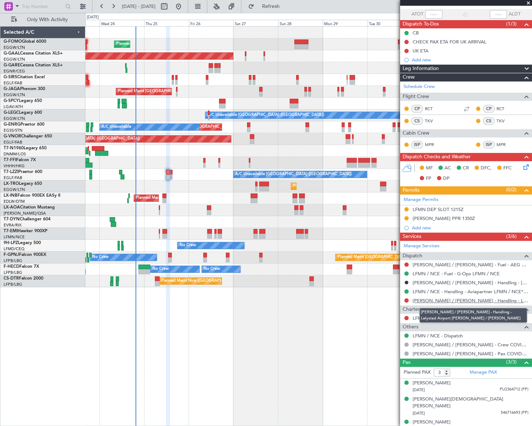
click at [484, 301] on link "[PERSON_NAME] / [PERSON_NAME] - Handling - Lelystad Airport [PERSON_NAME] / [PE…" at bounding box center [471, 300] width 116 height 6
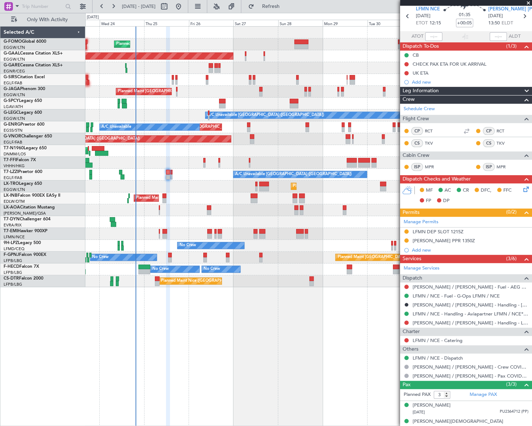
scroll to position [0, 0]
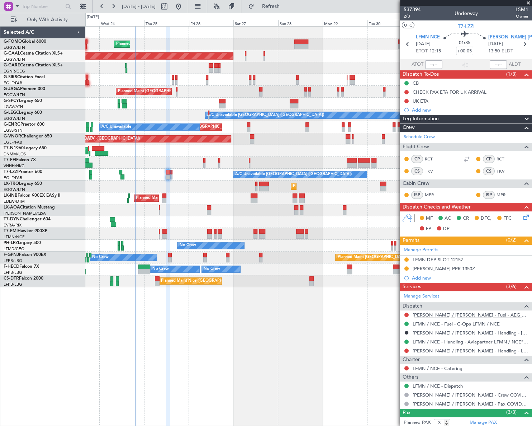
click at [449, 312] on link "[PERSON_NAME] / [PERSON_NAME] - Fuel - AEG Fuels - [PERSON_NAME] / [PERSON_NAME]" at bounding box center [471, 315] width 116 height 6
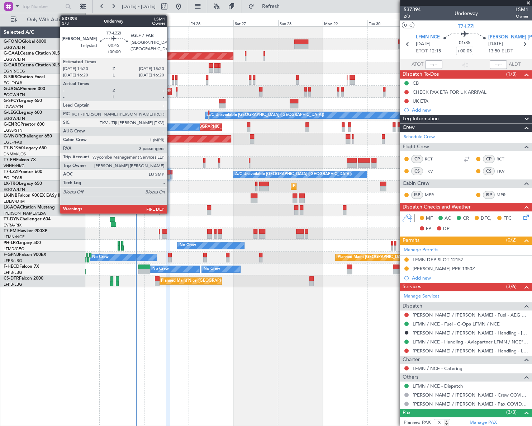
click at [170, 176] on div at bounding box center [171, 176] width 2 height 5
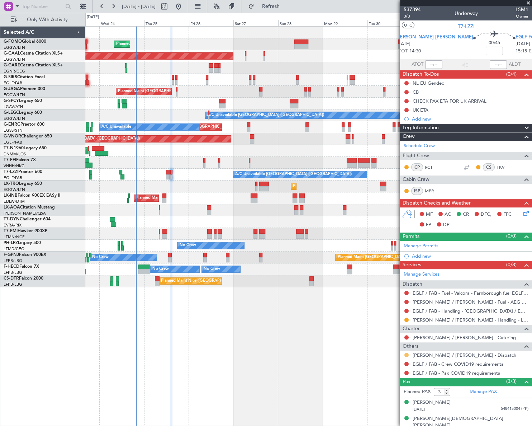
click at [407, 353] on button at bounding box center [406, 354] width 4 height 4
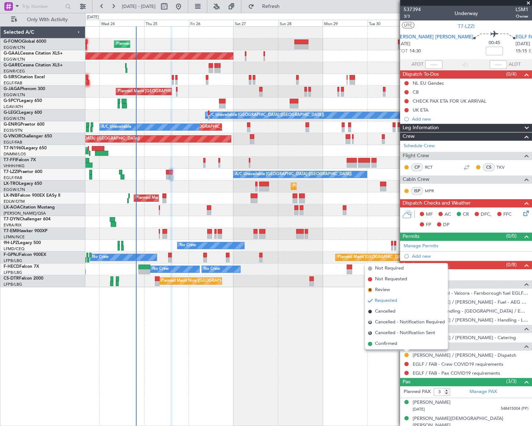
click at [385, 344] on span "Confirmed" at bounding box center [386, 343] width 22 height 7
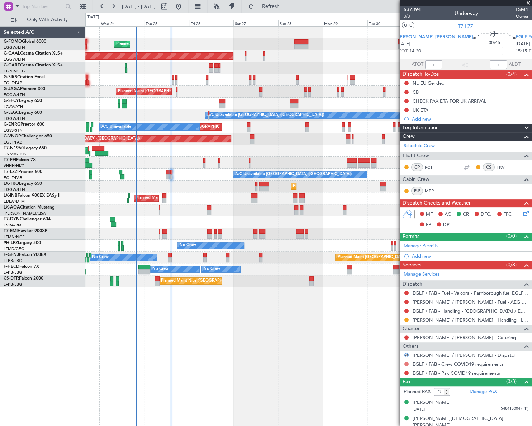
click at [405, 362] on button at bounding box center [406, 363] width 4 height 4
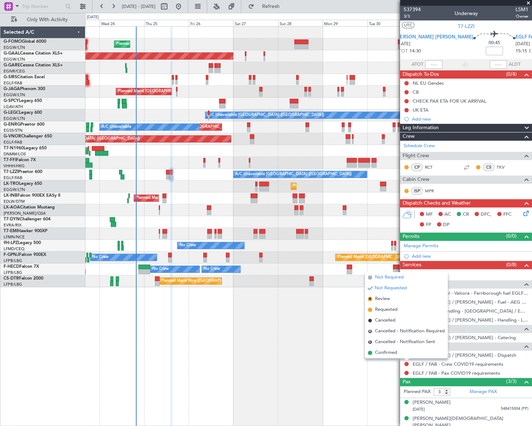
click at [384, 272] on li "Not Required" at bounding box center [406, 277] width 83 height 11
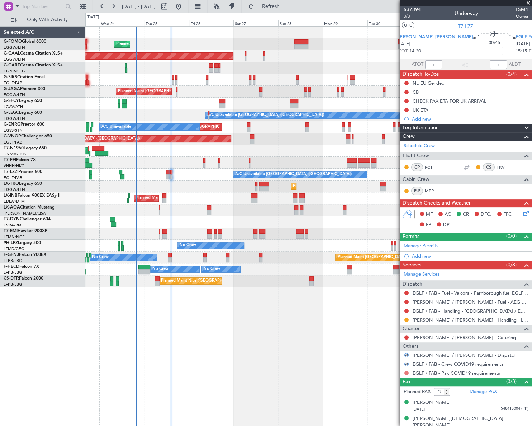
click at [406, 371] on button at bounding box center [406, 372] width 4 height 4
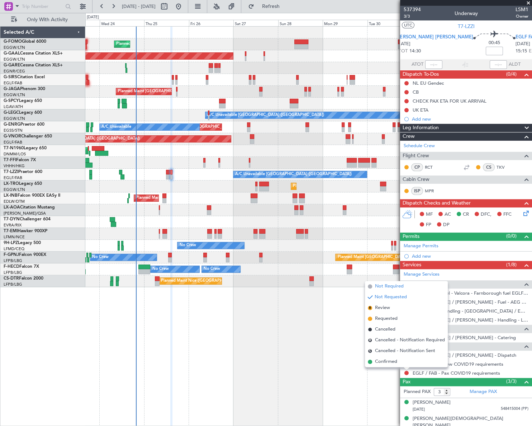
click at [397, 288] on span "Not Required" at bounding box center [389, 285] width 29 height 7
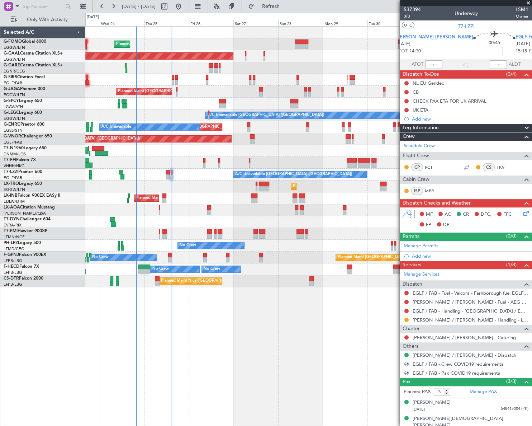
click at [421, 35] on span "[PERSON_NAME] [PERSON_NAME]" at bounding box center [434, 37] width 77 height 7
click at [419, 256] on div "Add new" at bounding box center [467, 256] width 110 height 6
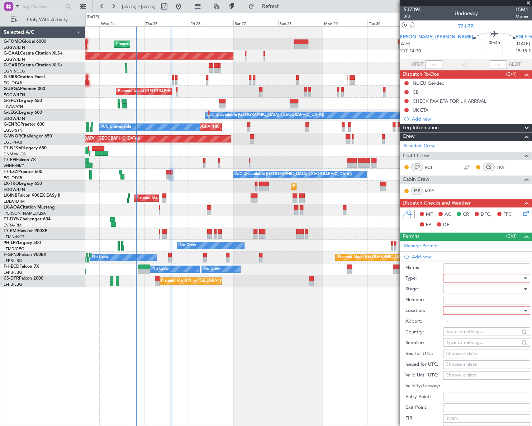
click at [476, 280] on div at bounding box center [484, 277] width 76 height 11
click at [459, 343] on span "Slot" at bounding box center [484, 345] width 76 height 11
click at [515, 286] on div at bounding box center [484, 288] width 76 height 11
click at [464, 334] on span "Requested" at bounding box center [484, 335] width 76 height 11
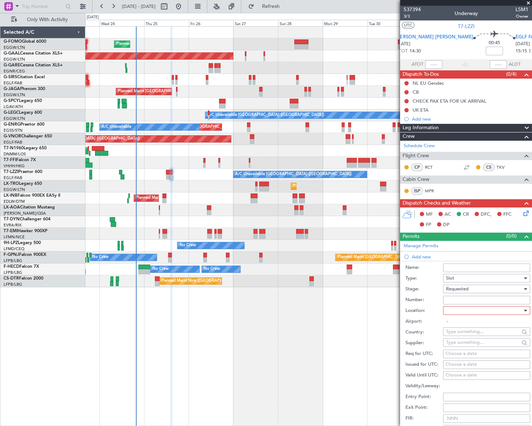
click at [505, 311] on div at bounding box center [484, 310] width 76 height 11
click at [463, 324] on span "Departure" at bounding box center [484, 324] width 76 height 11
type input "[PERSON_NAME] / [PERSON_NAME]"
click at [489, 275] on div "Slot" at bounding box center [484, 277] width 76 height 11
click at [456, 310] on span "PPR" at bounding box center [484, 313] width 76 height 11
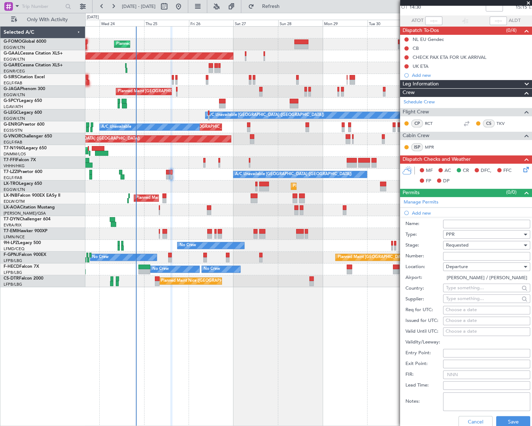
scroll to position [98, 0]
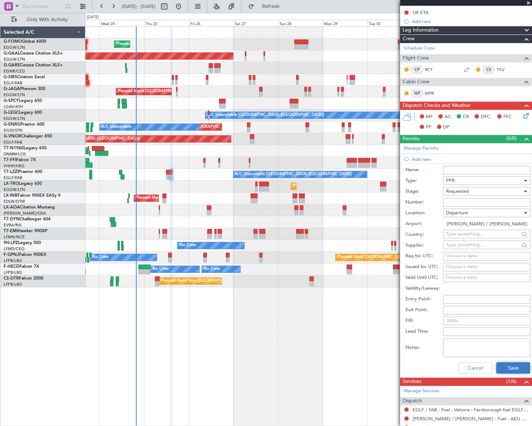
click at [520, 366] on button "Save" at bounding box center [513, 367] width 34 height 11
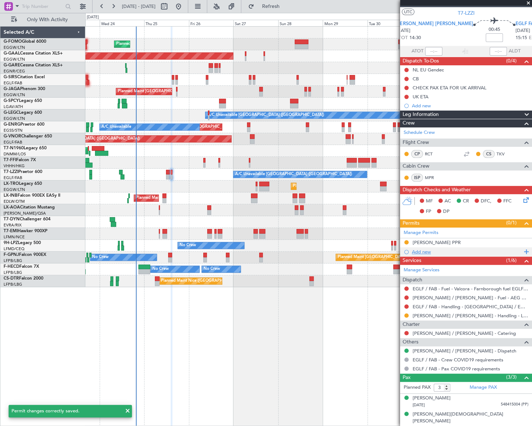
scroll to position [0, 0]
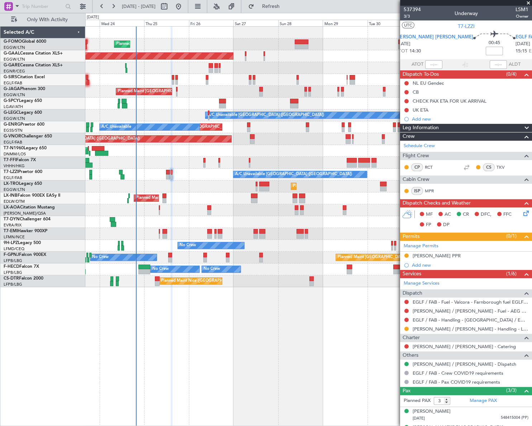
drag, startPoint x: 429, startPoint y: 255, endPoint x: 432, endPoint y: 255, distance: 3.7
click at [429, 255] on div "[PERSON_NAME] PPR" at bounding box center [437, 255] width 48 height 6
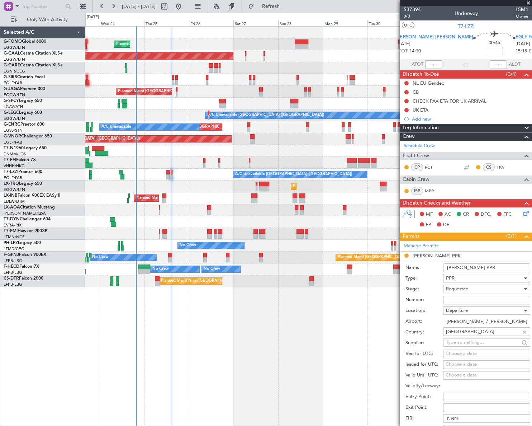
click at [472, 264] on input "[PERSON_NAME] PPR" at bounding box center [486, 267] width 87 height 9
type input "[PERSON_NAME] PPR 1430Z"
click at [469, 286] on div "Requested" at bounding box center [484, 288] width 76 height 11
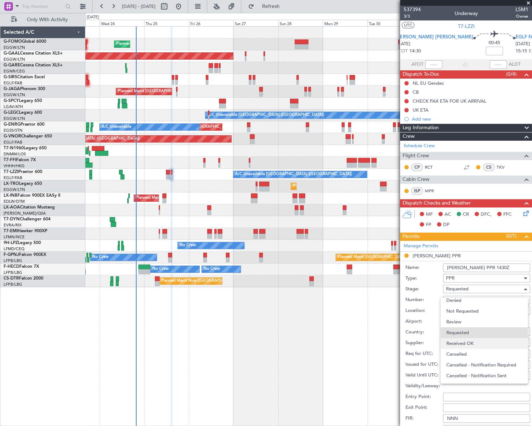
click at [474, 340] on span "Received OK" at bounding box center [484, 343] width 76 height 11
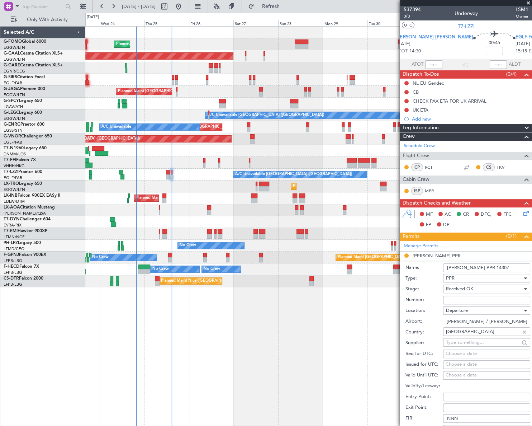
click at [480, 290] on div "Received OK" at bounding box center [484, 288] width 76 height 11
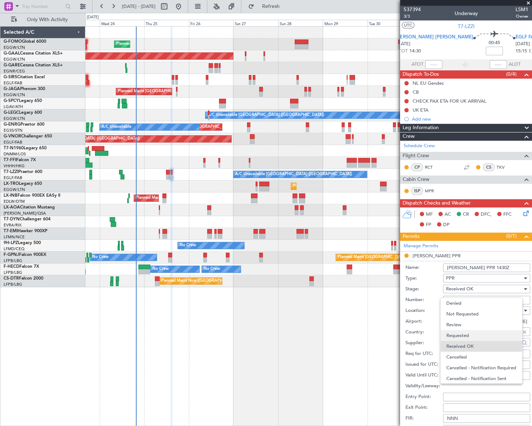
scroll to position [11, 0]
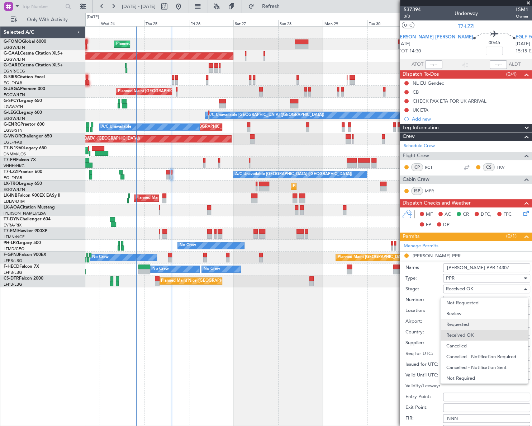
click at [462, 323] on span "Requested" at bounding box center [484, 324] width 76 height 11
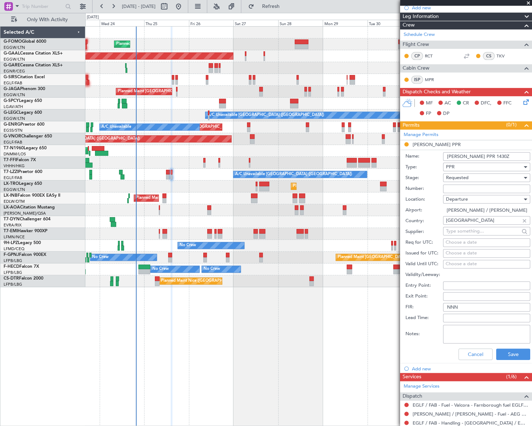
scroll to position [163, 0]
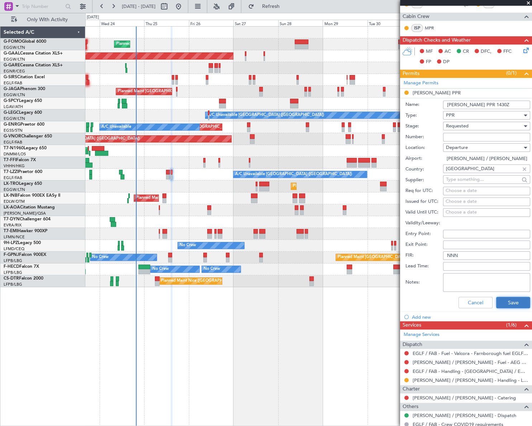
click at [511, 297] on button "Save" at bounding box center [513, 301] width 34 height 11
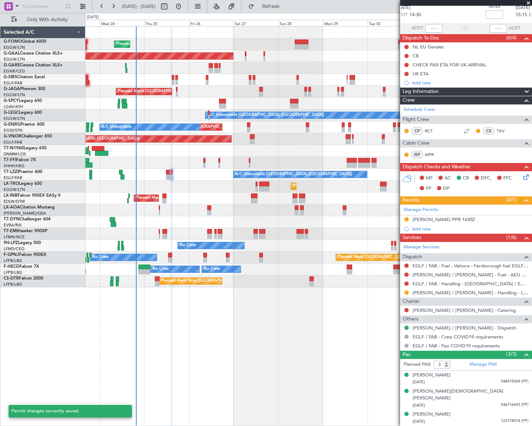
scroll to position [28, 0]
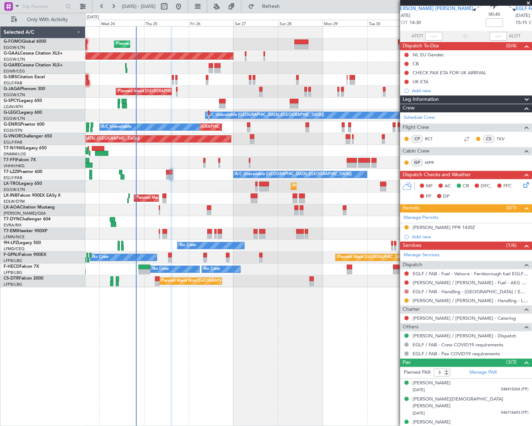
click at [405, 289] on button at bounding box center [406, 291] width 4 height 4
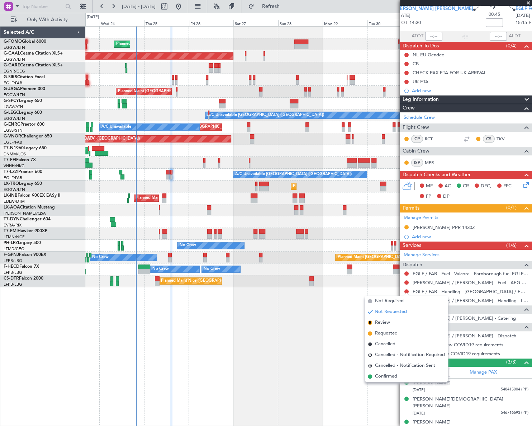
drag, startPoint x: 386, startPoint y: 333, endPoint x: 400, endPoint y: 305, distance: 31.9
click at [386, 334] on span "Requested" at bounding box center [386, 332] width 23 height 7
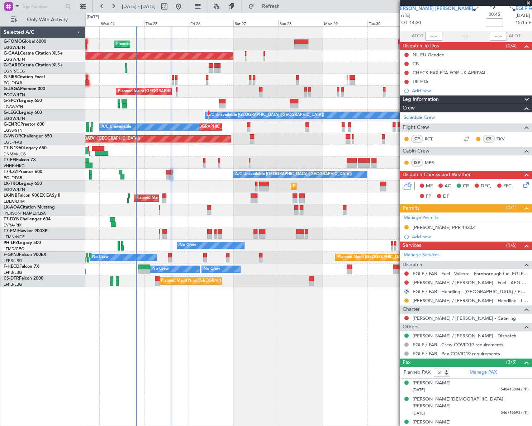
scroll to position [0, 0]
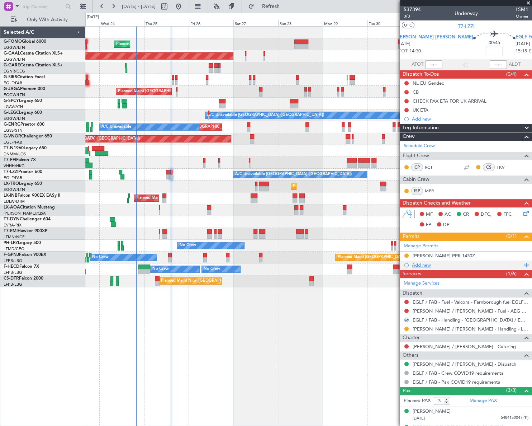
click at [420, 263] on div "Add new" at bounding box center [467, 265] width 110 height 6
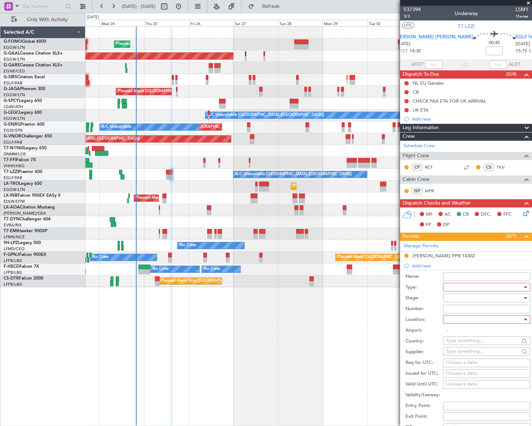
click at [465, 285] on div at bounding box center [484, 286] width 76 height 11
click at [455, 325] on span "PPR" at bounding box center [484, 322] width 76 height 11
click at [509, 296] on div at bounding box center [484, 297] width 76 height 11
click at [466, 344] on span "Requested" at bounding box center [484, 344] width 76 height 11
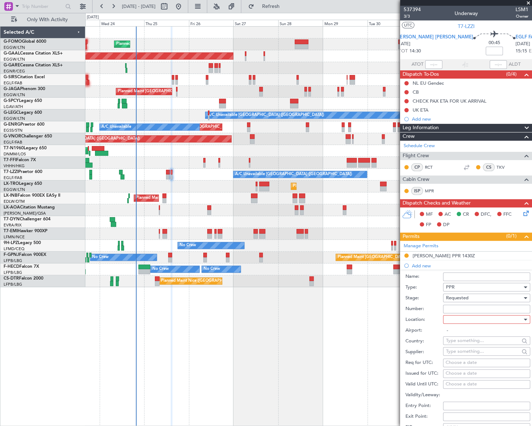
click at [513, 318] on div at bounding box center [484, 319] width 76 height 11
click at [459, 355] on span "Arrival" at bounding box center [484, 355] width 76 height 11
type input "EGLF / FAB"
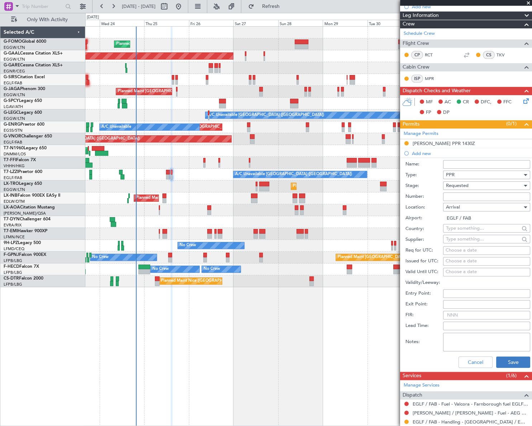
scroll to position [130, 0]
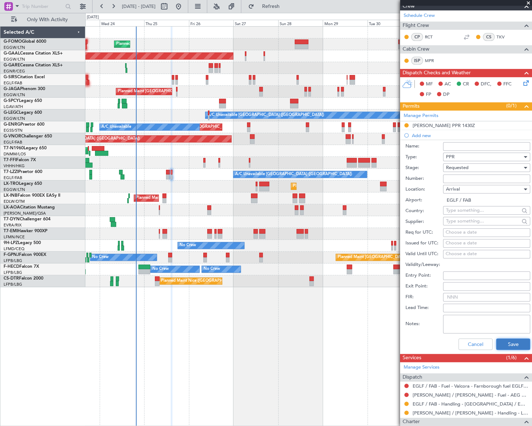
click at [516, 344] on button "Save" at bounding box center [513, 343] width 34 height 11
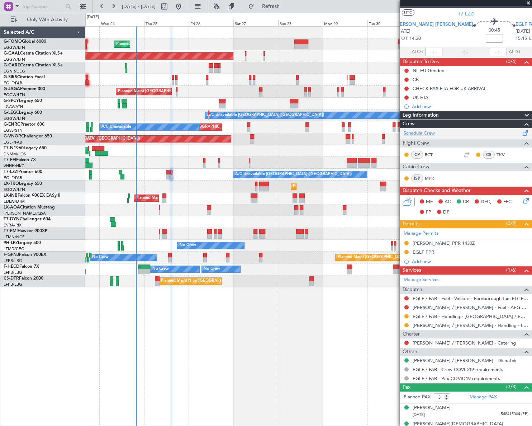
scroll to position [0, 0]
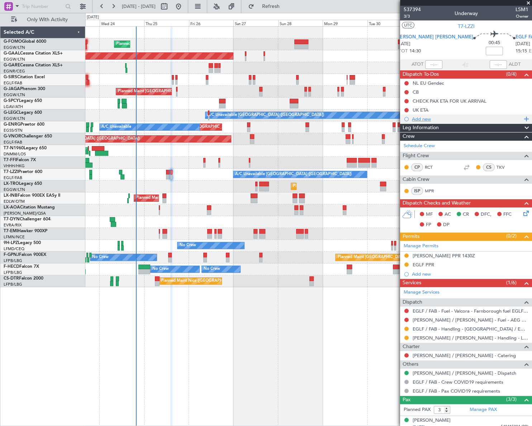
click at [425, 118] on div "Add new" at bounding box center [467, 119] width 110 height 6
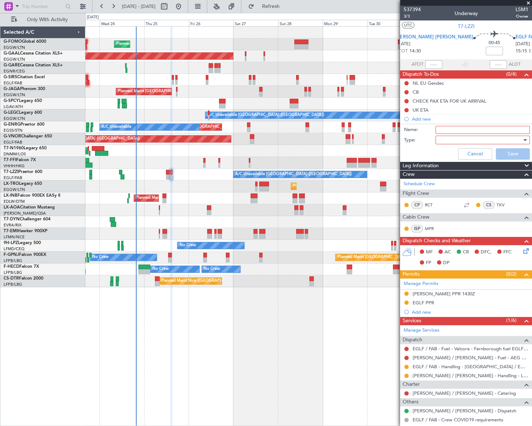
click at [451, 127] on input "Name:" at bounding box center [483, 130] width 94 height 8
type input "[PERSON_NAME] FUEL VIA HANDLER"
click at [470, 139] on div at bounding box center [480, 139] width 84 height 11
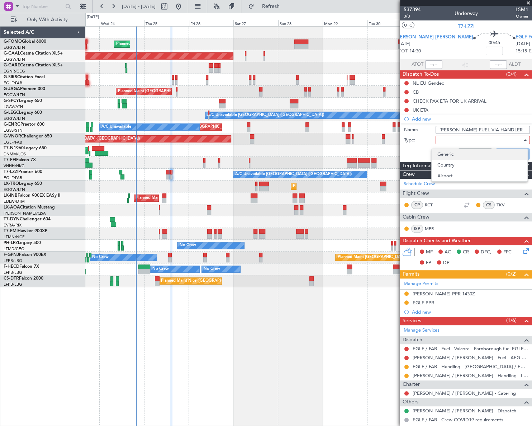
click at [459, 153] on span "Generic" at bounding box center [479, 154] width 84 height 11
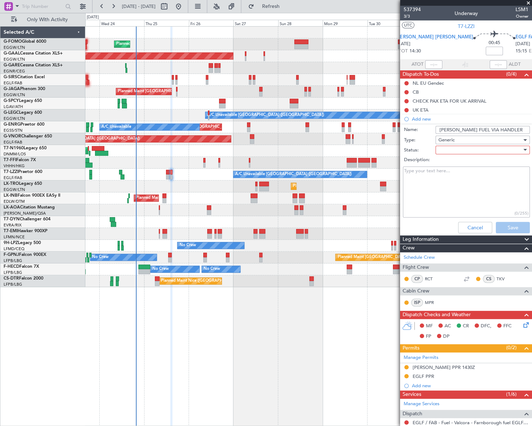
click at [472, 147] on div at bounding box center [480, 149] width 84 height 11
click at [466, 176] on span "In Progress" at bounding box center [479, 175] width 84 height 11
click at [501, 226] on button "Save" at bounding box center [513, 227] width 34 height 11
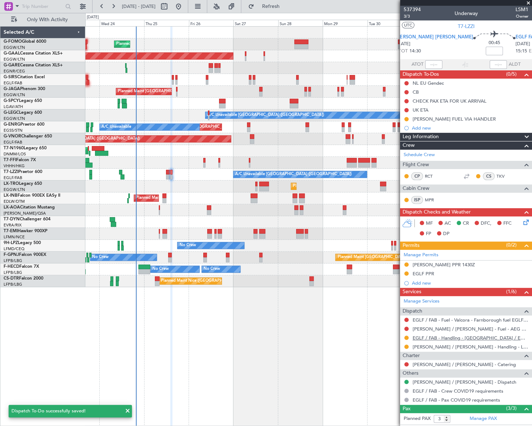
click at [445, 337] on link "EGLF / FAB - Handling - [GEOGRAPHIC_DATA] / EGLF / FAB" at bounding box center [471, 337] width 116 height 6
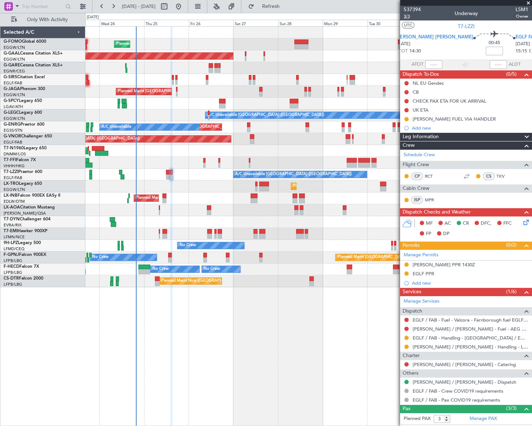
click at [408, 17] on span "3/3" at bounding box center [412, 16] width 17 height 6
click at [424, 273] on div "EGLF PPR" at bounding box center [424, 273] width 22 height 6
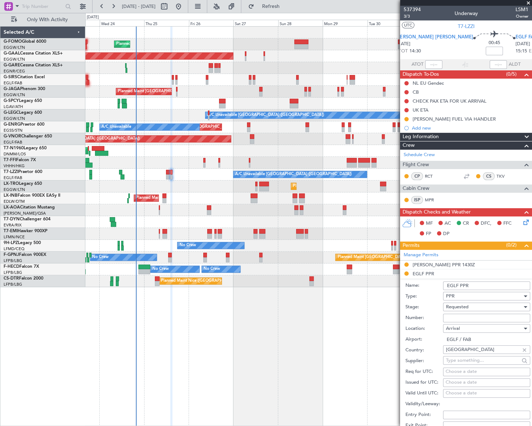
click at [477, 285] on input "EGLF PPR" at bounding box center [486, 285] width 87 height 9
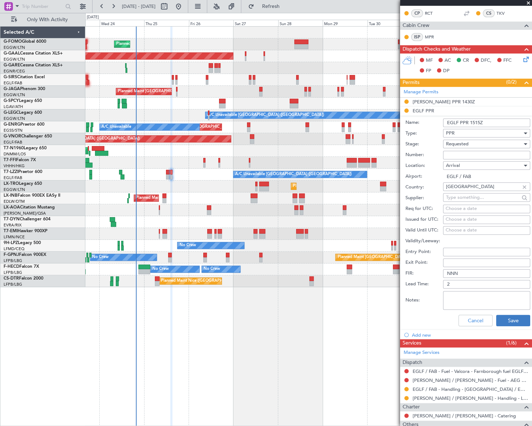
type input "EGLF PPR 1515Z"
click at [512, 319] on button "Save" at bounding box center [513, 319] width 34 height 11
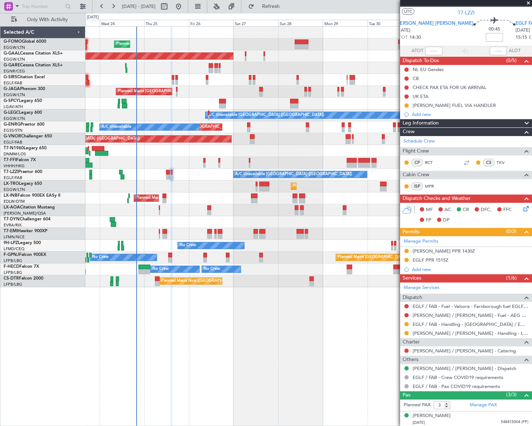
scroll to position [0, 0]
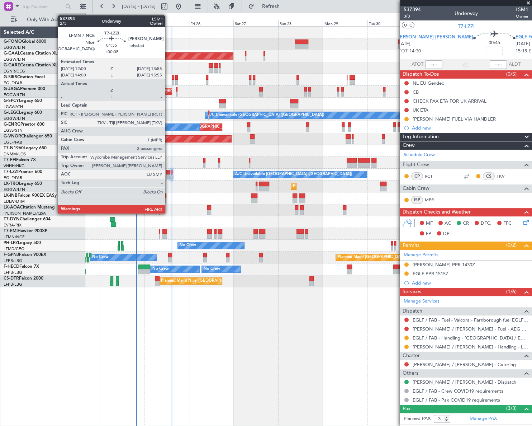
click at [168, 173] on div at bounding box center [168, 172] width 4 height 5
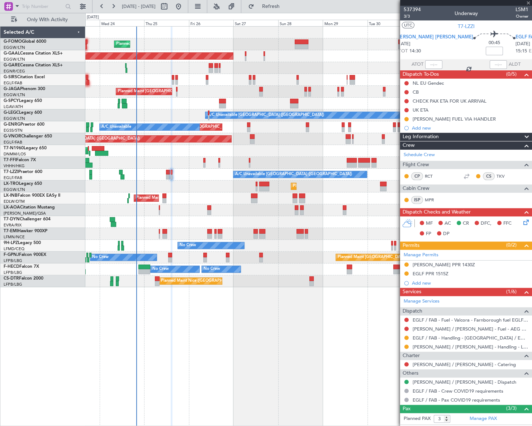
type input "+00:05"
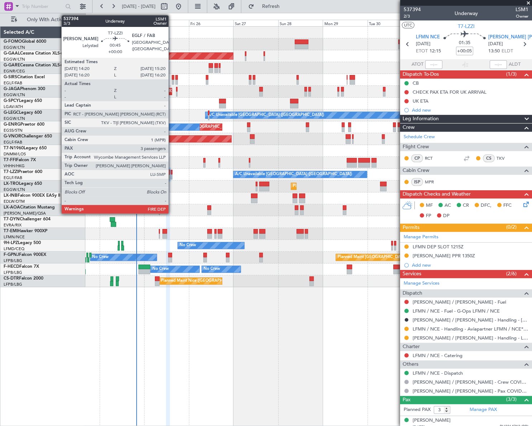
click at [172, 172] on div at bounding box center [172, 172] width 2 height 5
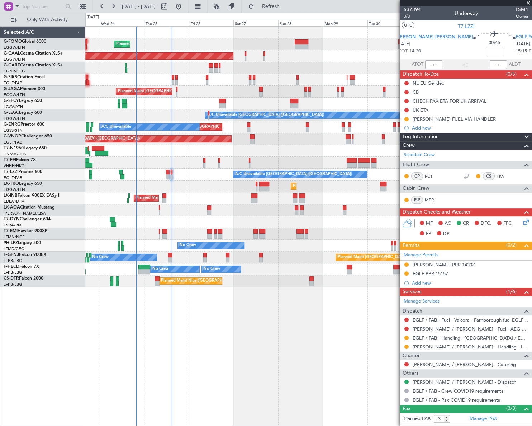
drag, startPoint x: 473, startPoint y: 132, endPoint x: 474, endPoint y: 135, distance: 3.6
click at [473, 132] on div "537394 3/3 Underway LSM1 Owner UTC T7-LZZI EHLE LEY 25/09/2025 ETOT 14:30 00:45…" at bounding box center [466, 243] width 132 height 474
click at [482, 135] on div "Leg Information" at bounding box center [466, 137] width 132 height 8
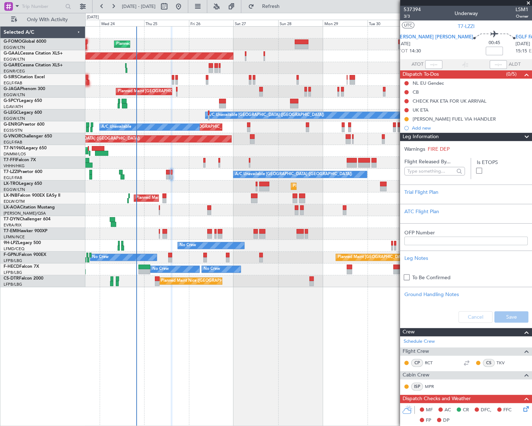
click at [482, 135] on div "Leg Information" at bounding box center [466, 137] width 132 height 8
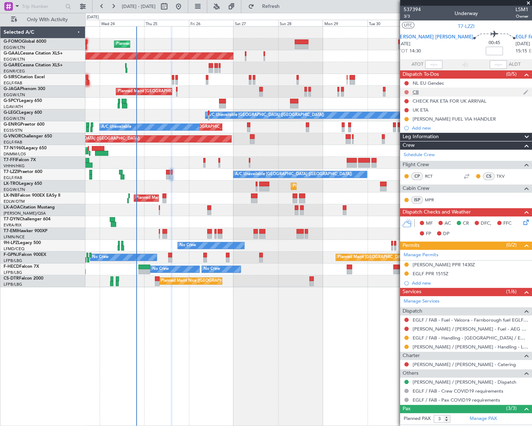
click at [407, 92] on button at bounding box center [406, 92] width 4 height 4
click at [399, 123] on span "Completed" at bounding box center [410, 123] width 24 height 7
click at [436, 83] on div "NL EU Gendec" at bounding box center [428, 83] width 31 height 6
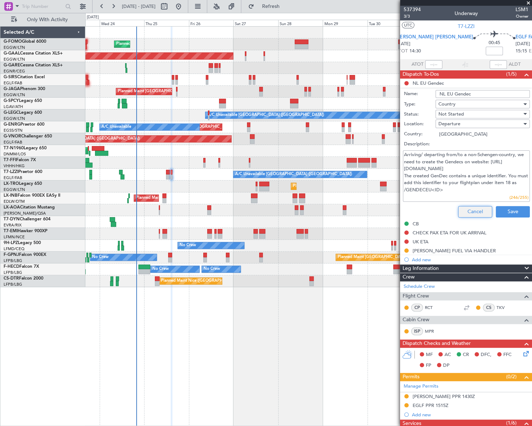
click at [470, 214] on button "Cancel" at bounding box center [475, 211] width 34 height 11
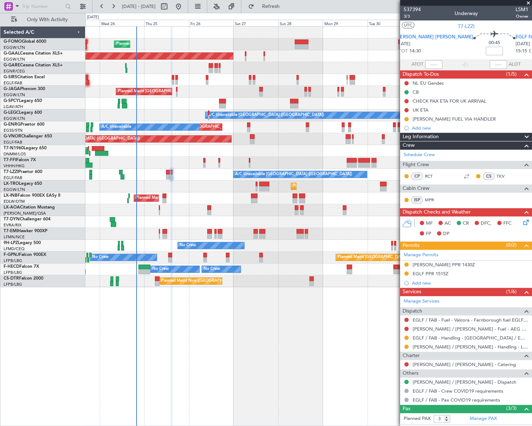
click at [522, 223] on icon at bounding box center [525, 221] width 6 height 6
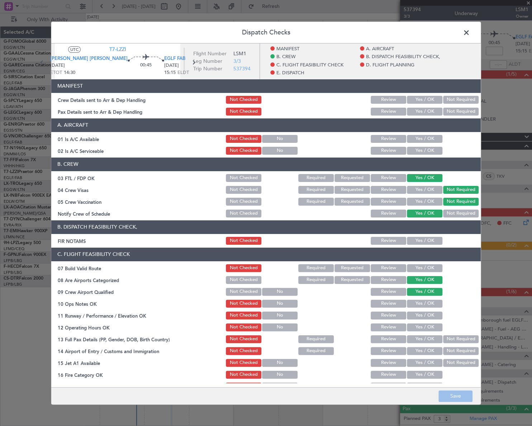
click at [417, 136] on button "Yes / OK" at bounding box center [424, 138] width 35 height 8
click at [425, 151] on button "Yes / OK" at bounding box center [424, 150] width 35 height 8
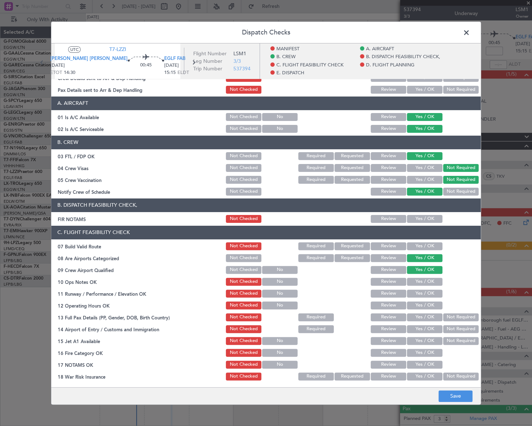
scroll to position [32, 0]
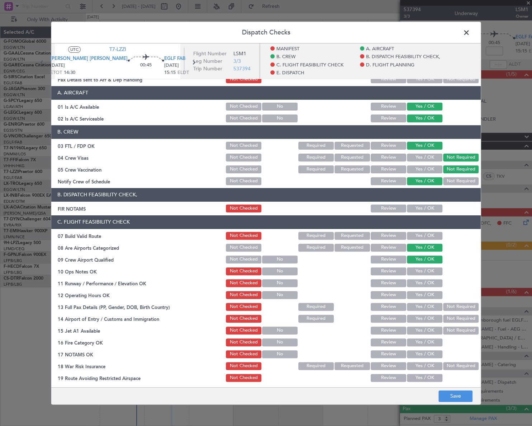
click at [429, 206] on button "Yes / OK" at bounding box center [424, 208] width 35 height 8
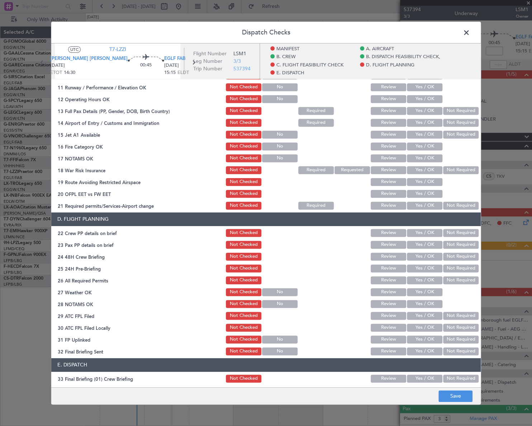
scroll to position [98, 0]
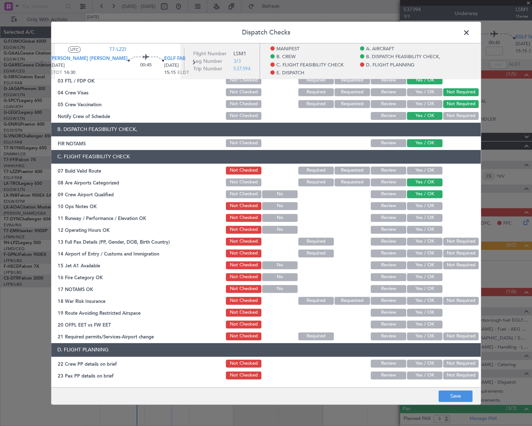
click at [426, 204] on button "Yes / OK" at bounding box center [424, 205] width 35 height 8
click at [470, 28] on span at bounding box center [470, 34] width 0 height 14
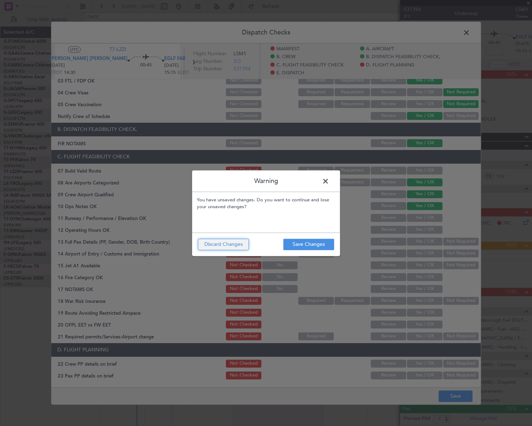
click at [232, 244] on button "Discard Changes" at bounding box center [223, 243] width 51 height 11
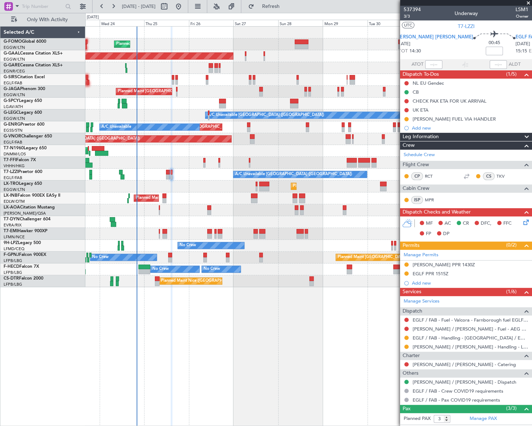
click at [522, 222] on icon at bounding box center [525, 221] width 6 height 6
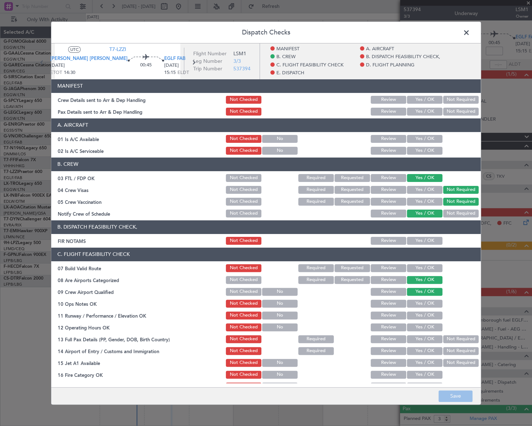
click at [429, 134] on button "Yes / OK" at bounding box center [424, 138] width 35 height 8
click at [429, 149] on button "Yes / OK" at bounding box center [424, 150] width 35 height 8
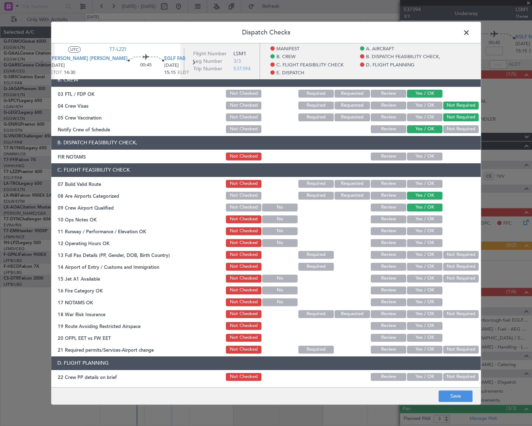
scroll to position [130, 0]
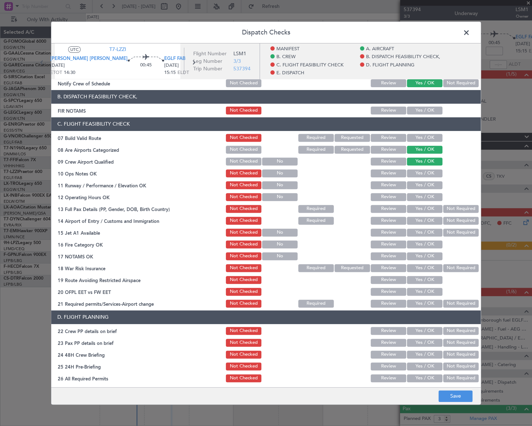
click at [429, 110] on button "Yes / OK" at bounding box center [424, 110] width 35 height 8
click at [427, 136] on button "Yes / OK" at bounding box center [424, 137] width 35 height 8
click at [426, 173] on button "Yes / OK" at bounding box center [424, 173] width 35 height 8
click at [425, 185] on button "Yes / OK" at bounding box center [424, 185] width 35 height 8
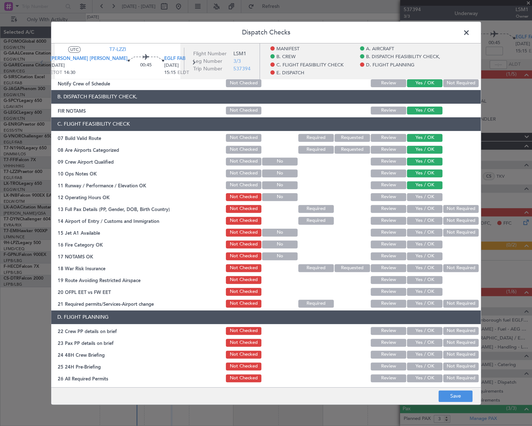
click at [426, 197] on button "Yes / OK" at bounding box center [424, 197] width 35 height 8
drag, startPoint x: 426, startPoint y: 208, endPoint x: 427, endPoint y: 217, distance: 9.3
click at [426, 208] on button "Yes / OK" at bounding box center [424, 208] width 35 height 8
click at [429, 221] on button "Yes / OK" at bounding box center [424, 220] width 35 height 8
click at [431, 231] on button "Yes / OK" at bounding box center [424, 232] width 35 height 8
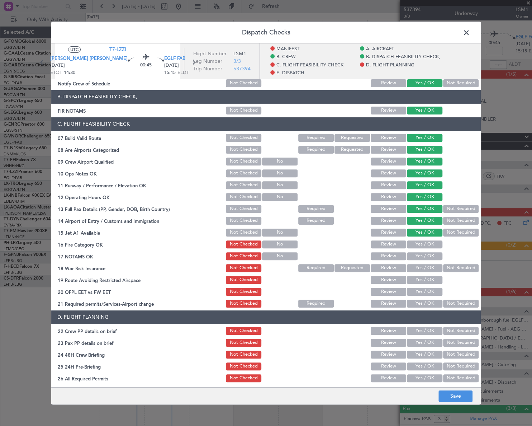
click at [430, 244] on button "Yes / OK" at bounding box center [424, 244] width 35 height 8
click at [430, 255] on button "Yes / OK" at bounding box center [424, 256] width 35 height 8
click at [459, 267] on button "Not Required" at bounding box center [460, 267] width 35 height 8
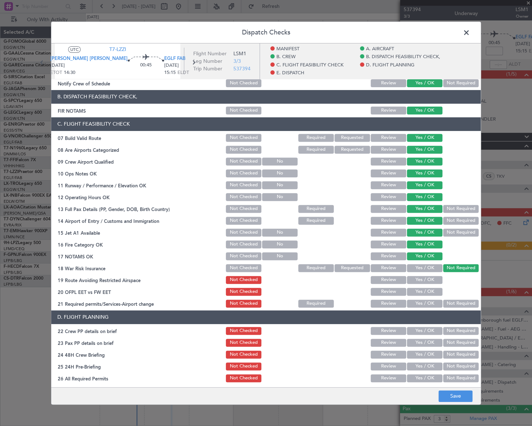
click at [427, 280] on button "Yes / OK" at bounding box center [424, 279] width 35 height 8
drag, startPoint x: 428, startPoint y: 293, endPoint x: 430, endPoint y: 305, distance: 13.1
click at [428, 293] on button "Yes / OK" at bounding box center [424, 291] width 35 height 8
click at [430, 306] on button "Yes / OK" at bounding box center [424, 303] width 35 height 8
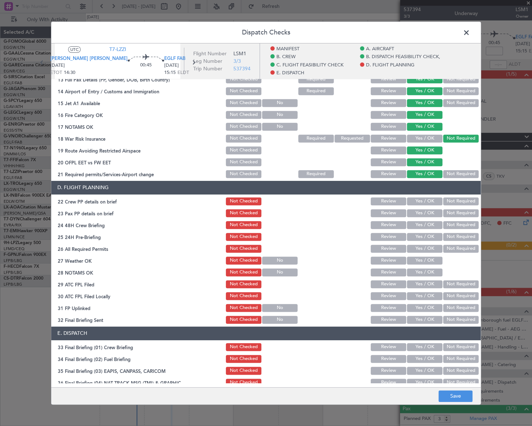
scroll to position [261, 0]
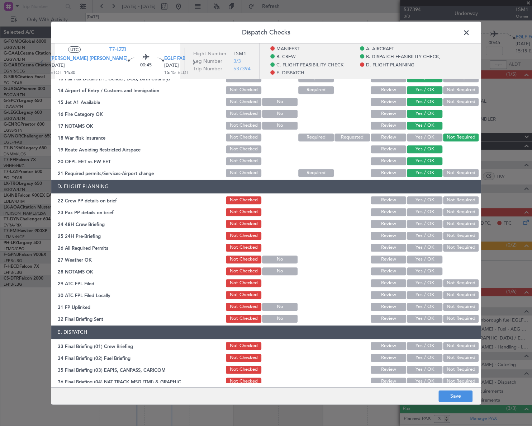
click at [423, 198] on button "Yes / OK" at bounding box center [424, 200] width 35 height 8
click at [422, 208] on button "Yes / OK" at bounding box center [424, 212] width 35 height 8
click at [423, 225] on button "Yes / OK" at bounding box center [424, 223] width 35 height 8
click at [449, 231] on button "Not Required" at bounding box center [460, 235] width 35 height 8
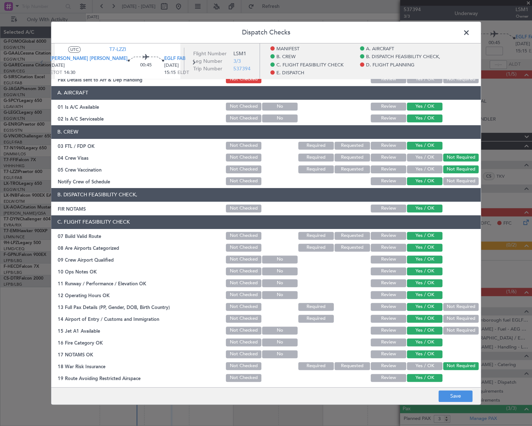
scroll to position [0, 0]
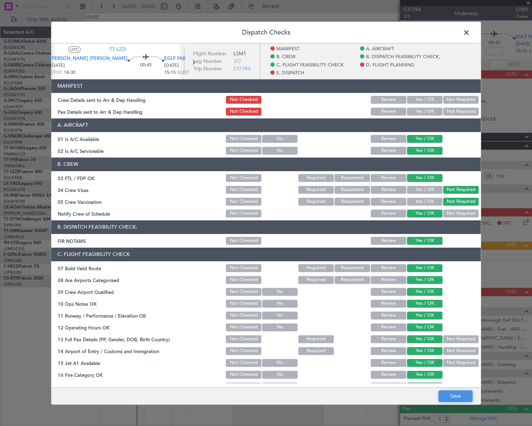
click at [459, 399] on button "Save" at bounding box center [455, 395] width 34 height 11
click at [470, 31] on span at bounding box center [470, 34] width 0 height 14
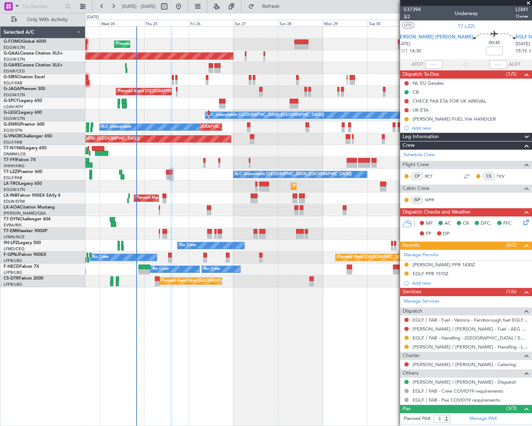
click at [405, 18] on span "3/3" at bounding box center [412, 16] width 17 height 6
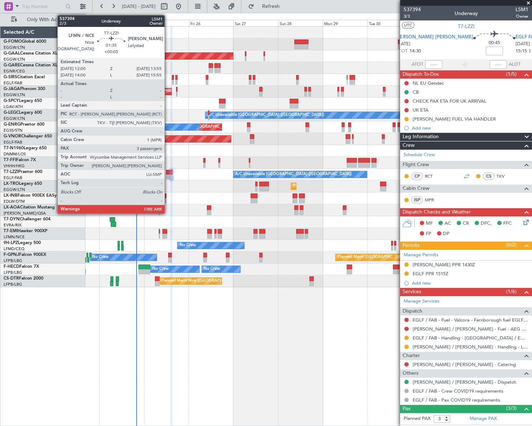
click at [168, 175] on div at bounding box center [168, 176] width 4 height 5
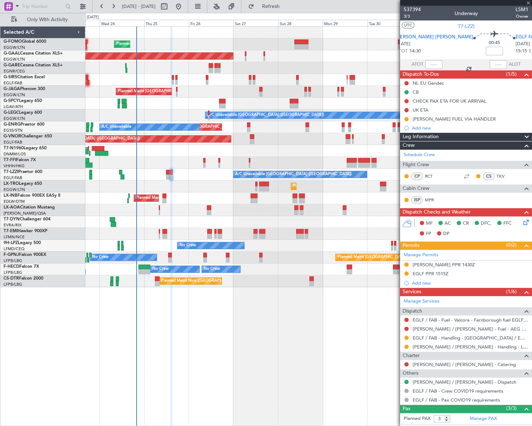
type input "+00:05"
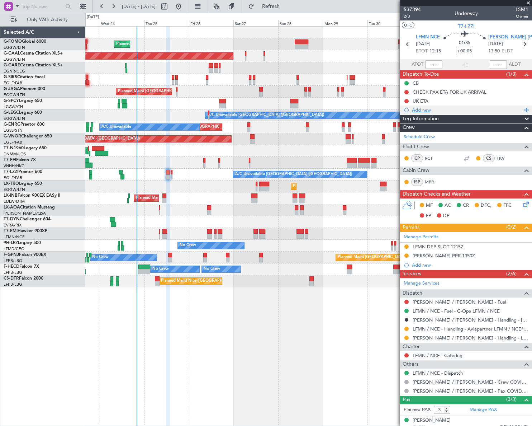
click at [425, 108] on div "Add new" at bounding box center [467, 110] width 110 height 6
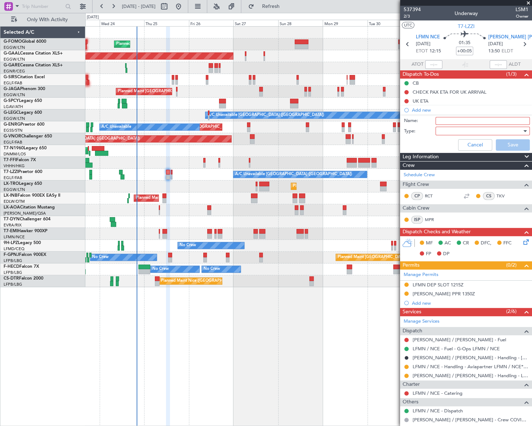
click at [446, 120] on input "Name:" at bounding box center [483, 121] width 94 height 8
click at [473, 155] on div "Leg Information" at bounding box center [466, 157] width 132 height 8
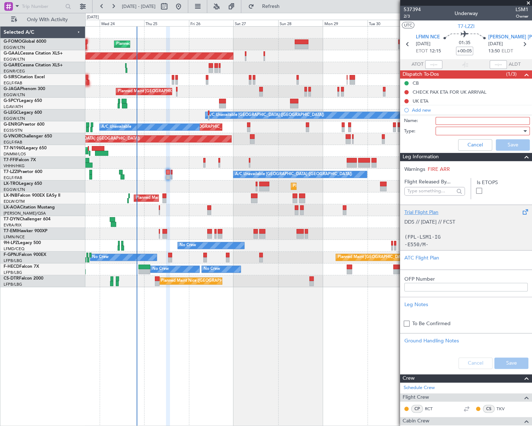
click at [452, 216] on div "DDS // 23SEP // FCST (FPL-LSM1-IG -E550/M-SBDE2E3FGHIJ1J3J4J7M3P2RWXYZ/LB2D1 -L…" at bounding box center [465, 231] width 123 height 30
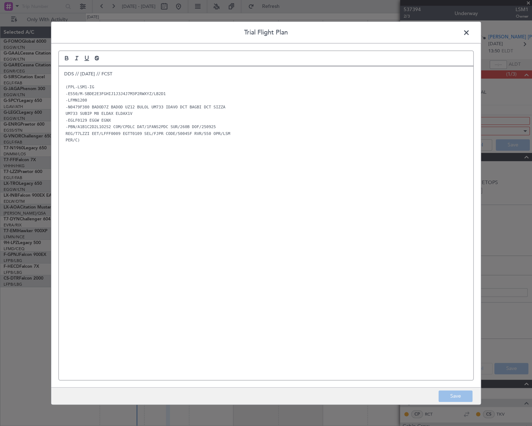
click at [64, 73] on p "DDS // [DATE] // FCST" at bounding box center [266, 73] width 404 height 6
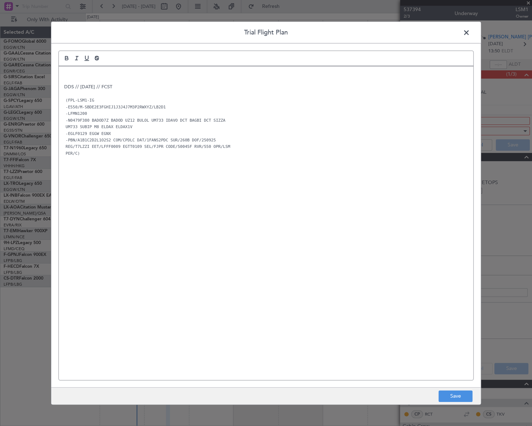
click at [66, 75] on p at bounding box center [266, 73] width 404 height 6
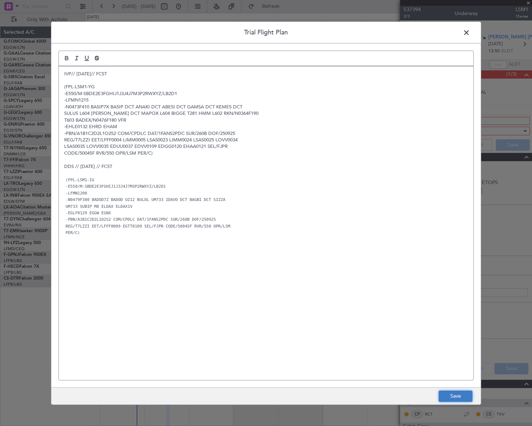
click at [454, 397] on button "Save" at bounding box center [455, 395] width 34 height 11
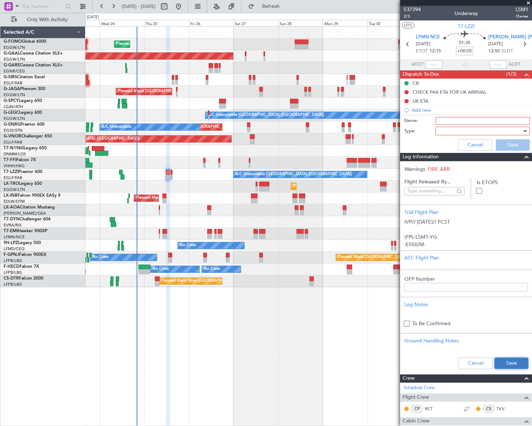
click at [513, 364] on button "Save" at bounding box center [511, 362] width 34 height 11
click at [523, 154] on span at bounding box center [526, 156] width 9 height 9
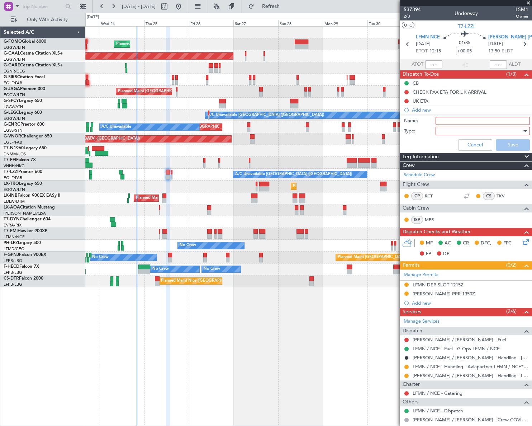
click at [454, 123] on input "Name:" at bounding box center [483, 121] width 94 height 8
type input "EHLE NOTAM FLY VFR"
type input "[PERSON_NAME] NOTAM FLY VFR"
click at [484, 133] on div at bounding box center [480, 130] width 84 height 11
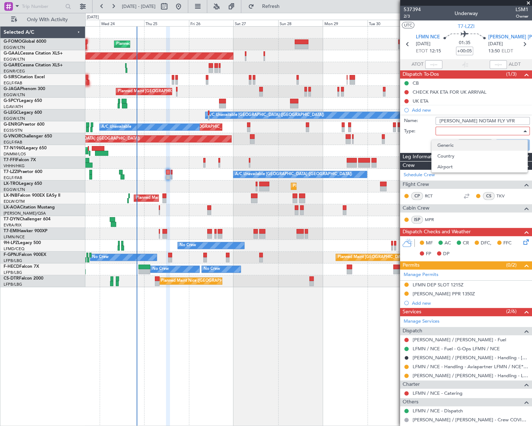
click at [468, 146] on span "Generic" at bounding box center [479, 145] width 84 height 11
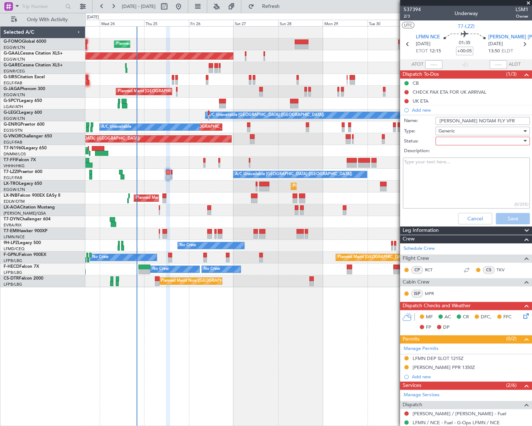
click at [471, 139] on div at bounding box center [480, 141] width 84 height 11
click at [460, 177] on span "Completed" at bounding box center [479, 176] width 84 height 11
drag, startPoint x: 460, startPoint y: 177, endPoint x: 431, endPoint y: 170, distance: 29.9
click at [431, 170] on textarea "Description:" at bounding box center [466, 182] width 127 height 51
click at [441, 165] on textarea "Description:" at bounding box center [466, 182] width 127 height 51
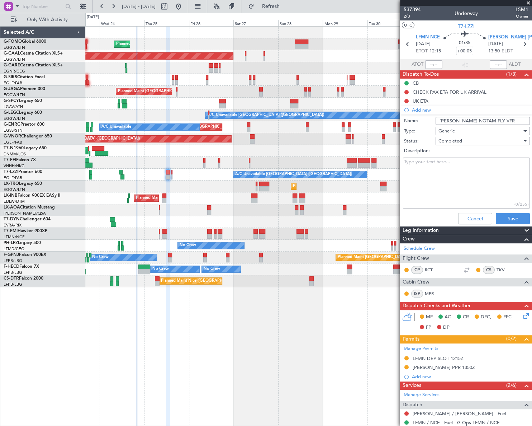
paste textarea "IFR OPERATION(S) ONLY AVAILABLE MONDAY-FRIDAY 0800-1600 (0700-1500), EXCEPT HOL…"
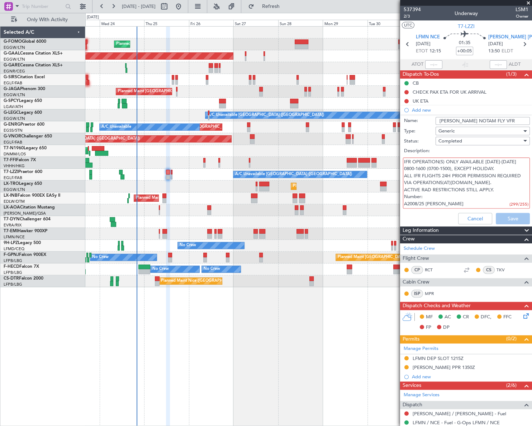
click at [512, 218] on div "Cancel Save" at bounding box center [464, 218] width 135 height 17
drag, startPoint x: 405, startPoint y: 167, endPoint x: 484, endPoint y: 205, distance: 87.9
click at [484, 205] on textarea "IFR OPERATION(S) ONLY AVAILABLE MONDAY-FRIDAY 0800-1600 (0700-1500), EXCEPT HOL…" at bounding box center [466, 182] width 127 height 51
click at [437, 194] on textarea "IFR OPERATION(S) ONLY AVAILABLE MONDAY-FRIDAY 0800-1600 (0700-1500), EXCEPT HOL…" at bounding box center [466, 182] width 127 height 51
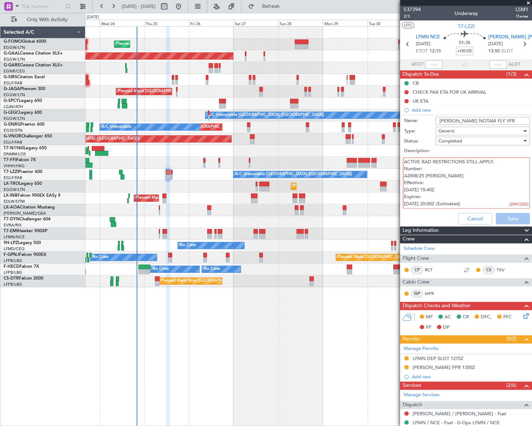
drag, startPoint x: 457, startPoint y: 190, endPoint x: 403, endPoint y: 168, distance: 58.3
click at [403, 168] on textarea "IFR OPERATION(S) ONLY AVAILABLE MONDAY-FRIDAY 0800-1600 (0700-1500), EXCEPT HOL…" at bounding box center [466, 182] width 127 height 51
drag, startPoint x: 426, startPoint y: 194, endPoint x: 400, endPoint y: 194, distance: 25.5
click at [400, 194] on div "IFR OPERATION(S) ONLY AVAILABLE MONDAY-FRIDAY 0800-1600 (0700-1500), EXCEPT HOL…" at bounding box center [466, 183] width 139 height 54
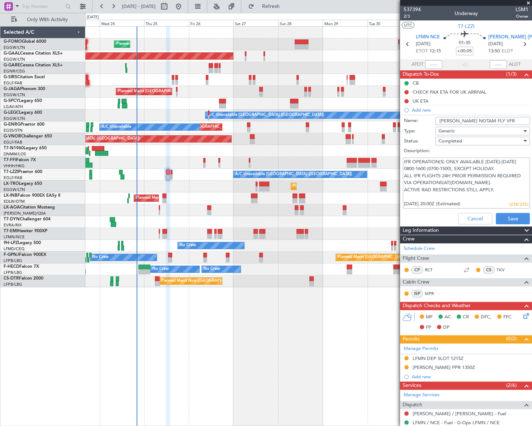
scroll to position [0, 0]
drag, startPoint x: 480, startPoint y: 204, endPoint x: 403, endPoint y: 201, distance: 77.5
click at [403, 201] on textarea "IFR OPERATION(S) ONLY AVAILABLE MONDAY-FRIDAY 0800-1600 (0700-1500), EXCEPT HOL…" at bounding box center [466, 182] width 127 height 51
type textarea "IFR OPERATION(S) ONLY AVAILABLE MONDAY-FRIDAY 0800-1600 (0700-1500), EXCEPT HOL…"
click at [517, 217] on button "Save" at bounding box center [513, 218] width 34 height 11
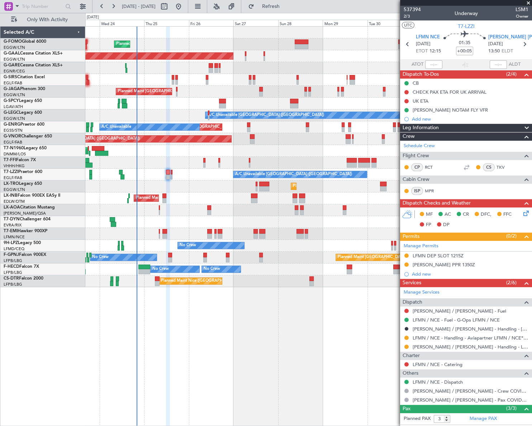
click at [522, 214] on icon at bounding box center [525, 212] width 6 height 6
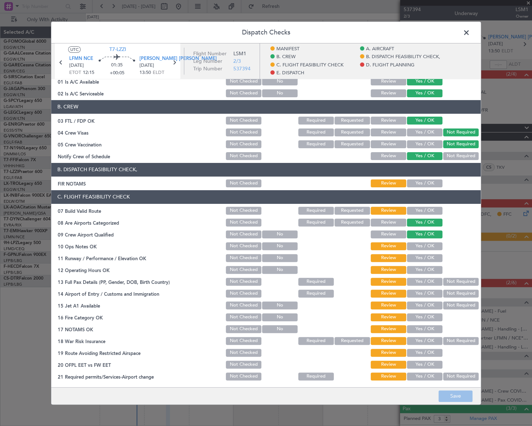
scroll to position [65, 0]
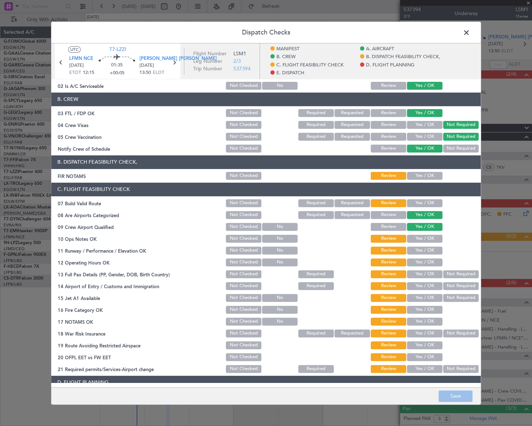
click at [425, 174] on button "Yes / OK" at bounding box center [424, 175] width 35 height 8
click at [424, 199] on button "Yes / OK" at bounding box center [424, 203] width 35 height 8
click at [431, 235] on button "Yes / OK" at bounding box center [424, 238] width 35 height 8
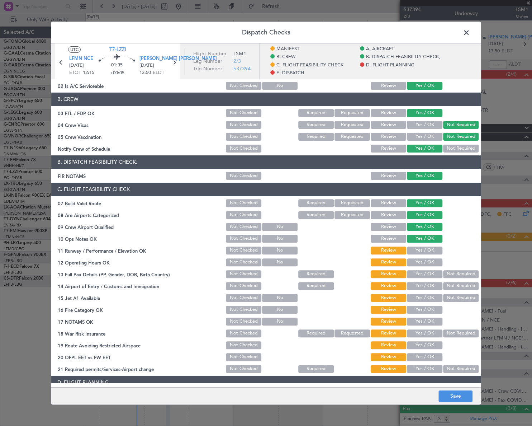
click at [432, 248] on button "Yes / OK" at bounding box center [424, 250] width 35 height 8
click at [430, 262] on button "Yes / OK" at bounding box center [424, 262] width 35 height 8
click at [433, 274] on button "Yes / OK" at bounding box center [424, 274] width 35 height 8
click at [428, 286] on button "Yes / OK" at bounding box center [424, 285] width 35 height 8
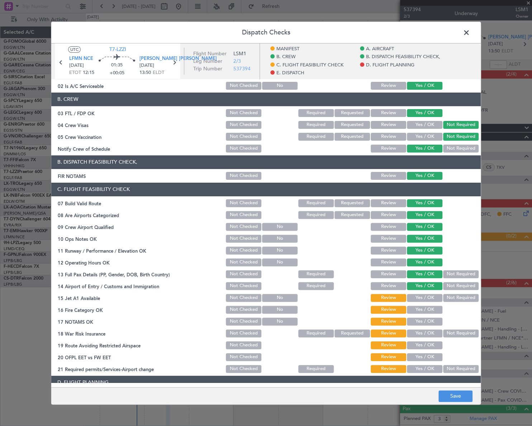
click at [429, 297] on button "Yes / OK" at bounding box center [424, 297] width 35 height 8
drag, startPoint x: 429, startPoint y: 311, endPoint x: 431, endPoint y: 322, distance: 10.9
click at [429, 311] on button "Yes / OK" at bounding box center [424, 309] width 35 height 8
drag, startPoint x: 431, startPoint y: 322, endPoint x: 447, endPoint y: 329, distance: 18.3
click at [431, 322] on button "Yes / OK" at bounding box center [424, 321] width 35 height 8
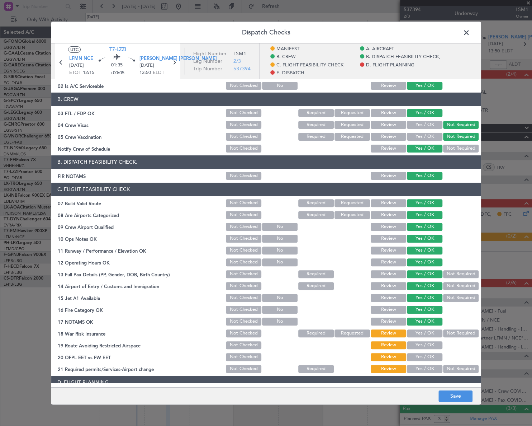
drag, startPoint x: 452, startPoint y: 332, endPoint x: 440, endPoint y: 336, distance: 12.1
click at [452, 332] on button "Not Required" at bounding box center [460, 333] width 35 height 8
drag, startPoint x: 430, startPoint y: 339, endPoint x: 429, endPoint y: 342, distance: 3.7
click at [430, 341] on div "Yes / OK" at bounding box center [424, 344] width 36 height 10
click at [429, 347] on button "Yes / OK" at bounding box center [424, 345] width 35 height 8
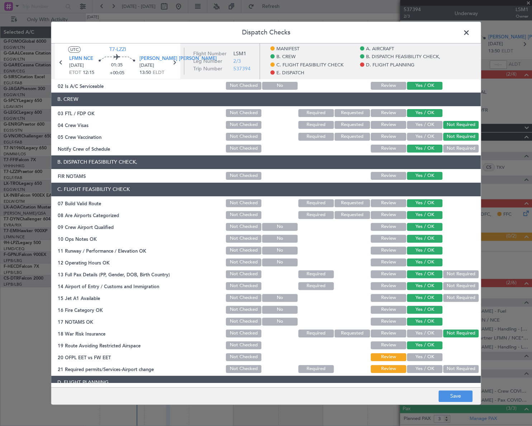
click at [435, 357] on button "Yes / OK" at bounding box center [424, 356] width 35 height 8
click at [430, 366] on button "Yes / OK" at bounding box center [424, 368] width 35 height 8
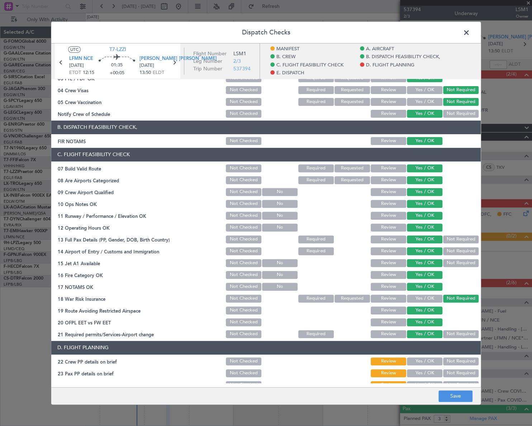
scroll to position [130, 0]
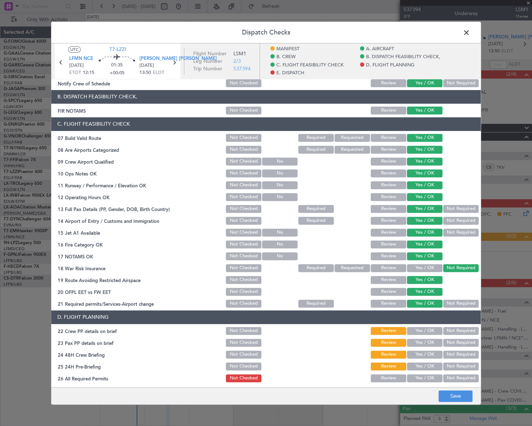
click at [419, 329] on button "Yes / OK" at bounding box center [424, 330] width 35 height 8
click at [427, 342] on button "Yes / OK" at bounding box center [424, 342] width 35 height 8
drag, startPoint x: 427, startPoint y: 350, endPoint x: 437, endPoint y: 355, distance: 10.9
click at [428, 351] on button "Yes / OK" at bounding box center [424, 354] width 35 height 8
click at [460, 366] on button "Not Required" at bounding box center [460, 366] width 35 height 8
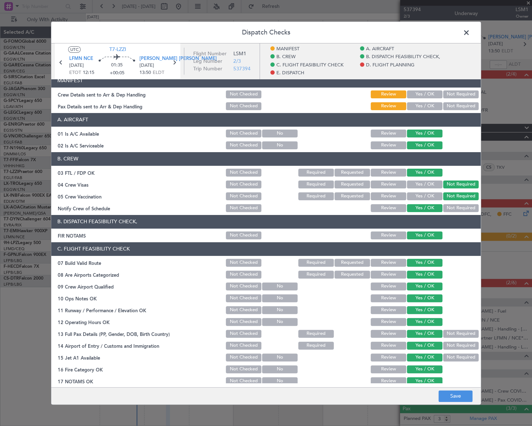
scroll to position [0, 0]
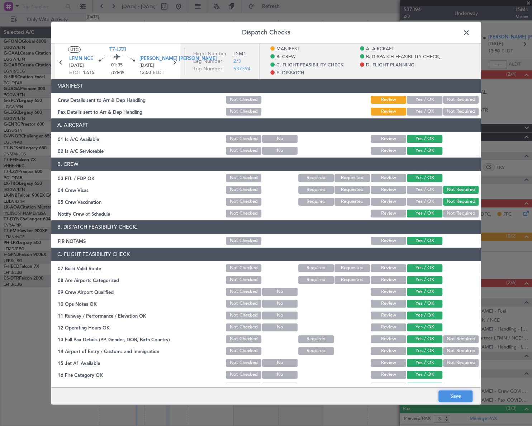
click at [456, 396] on button "Save" at bounding box center [455, 395] width 34 height 11
click at [470, 32] on span at bounding box center [470, 34] width 0 height 14
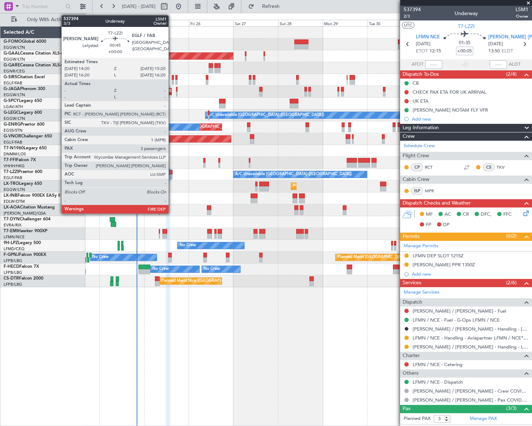
click at [172, 174] on div at bounding box center [171, 176] width 2 height 5
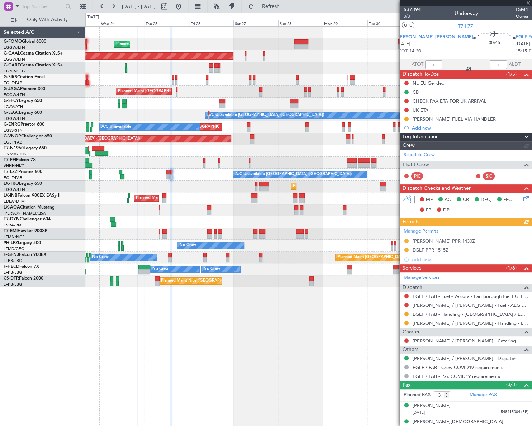
click at [443, 136] on div "Leg Information" at bounding box center [466, 137] width 132 height 8
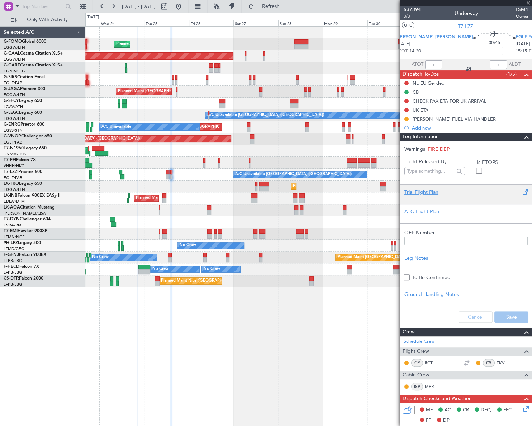
click at [416, 191] on div "Trial Flight Plan" at bounding box center [465, 192] width 123 height 8
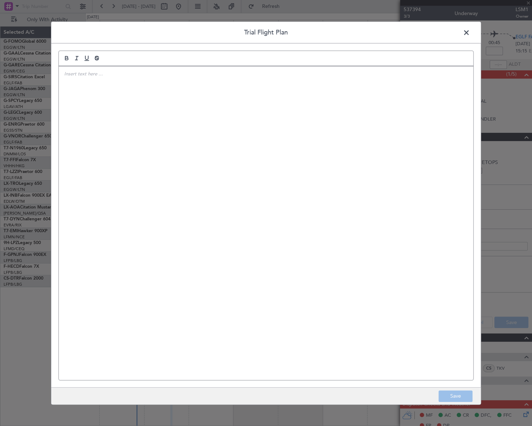
click at [274, 169] on div at bounding box center [266, 222] width 414 height 313
click at [119, 102] on div "IVP// [DATE]// FCST" at bounding box center [266, 222] width 414 height 313
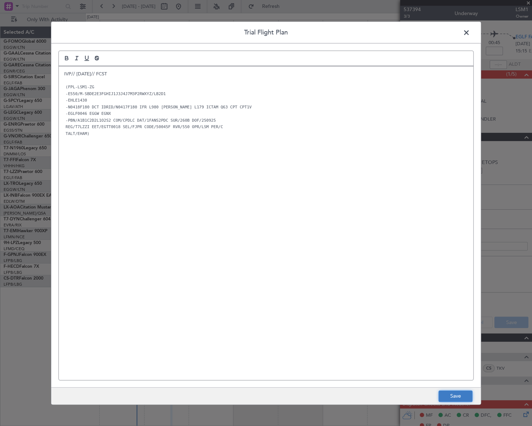
click at [461, 397] on button "Save" at bounding box center [455, 395] width 34 height 11
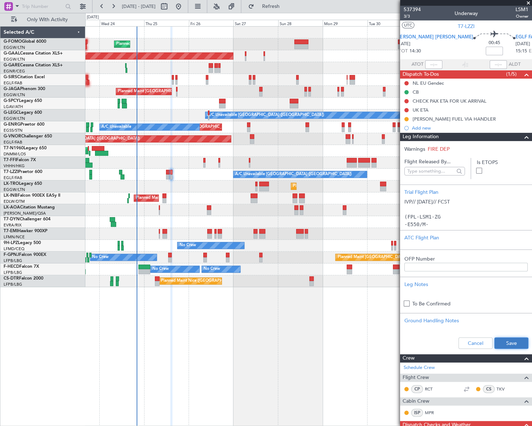
click at [510, 341] on button "Save" at bounding box center [511, 342] width 34 height 11
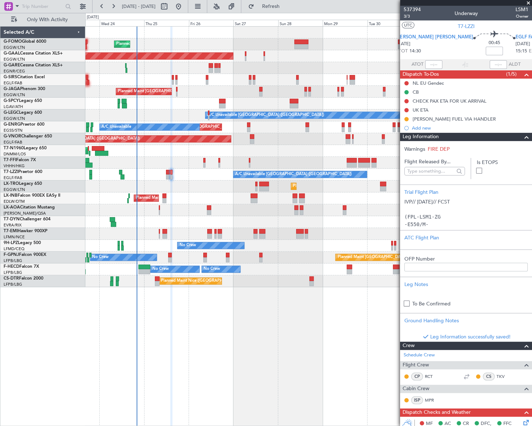
click at [522, 137] on span at bounding box center [526, 137] width 9 height 9
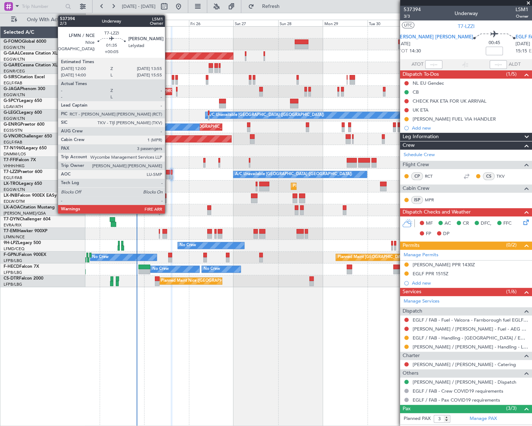
click at [168, 175] on div at bounding box center [168, 176] width 4 height 5
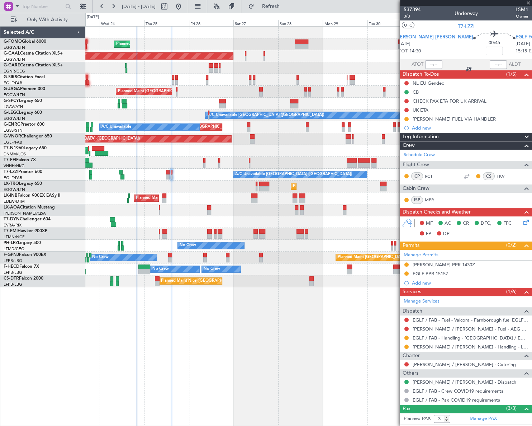
type input "+00:05"
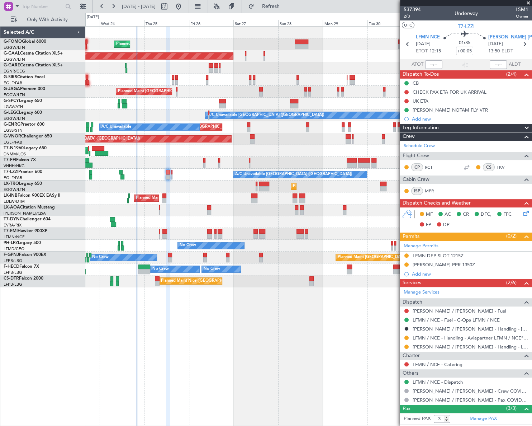
click at [449, 128] on div "Leg Information" at bounding box center [466, 128] width 132 height 8
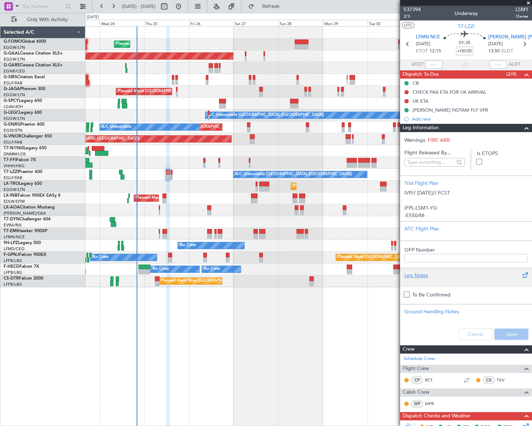
click at [427, 272] on div "Leg Notes" at bounding box center [465, 275] width 123 height 8
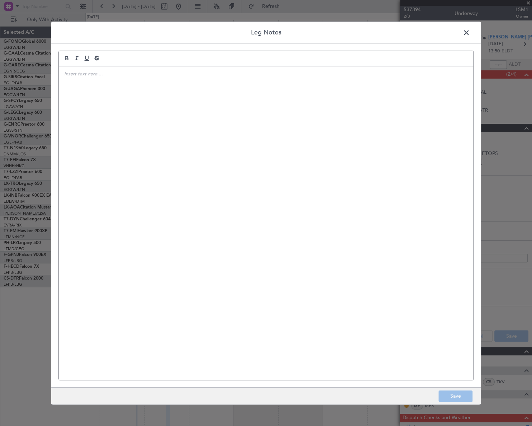
click at [123, 164] on div at bounding box center [266, 222] width 414 height 313
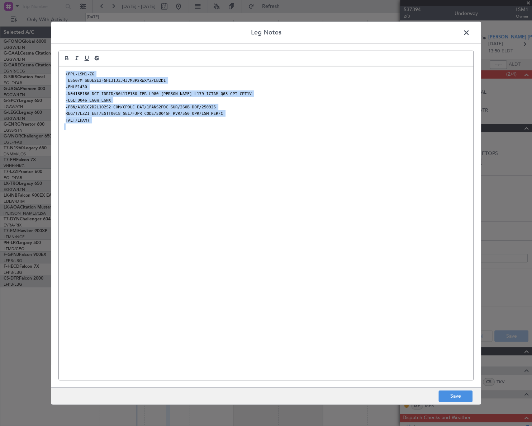
drag, startPoint x: 100, startPoint y: 128, endPoint x: 56, endPoint y: 72, distance: 72.0
click at [56, 70] on div "Leg Notes (FPL-LSM1-ZG -E550/M-SBDE2E3FGHIJ1J3J4J7M3P2RWXYZ/LB2D1 -EHLE1430 -N0…" at bounding box center [266, 212] width 430 height 383
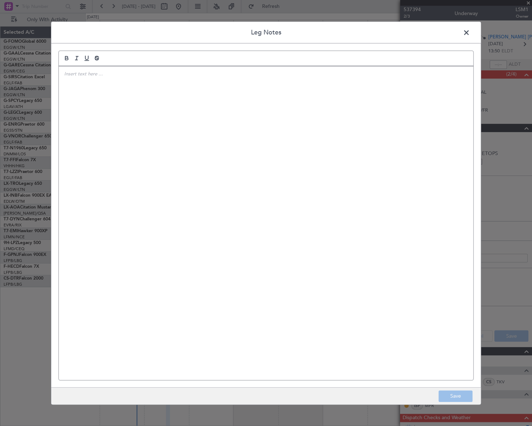
click at [78, 73] on p at bounding box center [266, 73] width 404 height 6
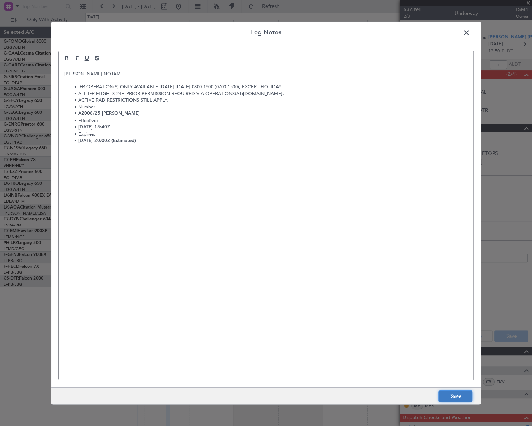
click at [460, 398] on button "Save" at bounding box center [455, 395] width 34 height 11
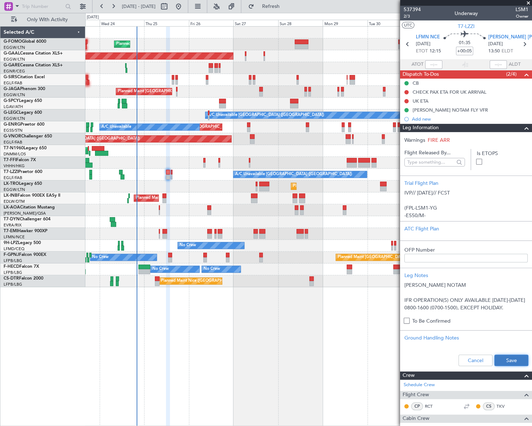
click at [513, 358] on button "Save" at bounding box center [511, 359] width 34 height 11
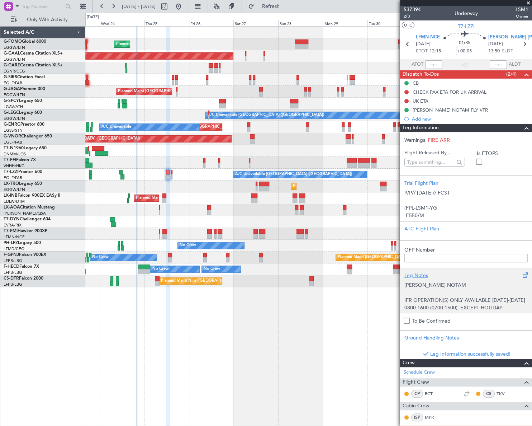
click at [470, 295] on p at bounding box center [465, 293] width 123 height 8
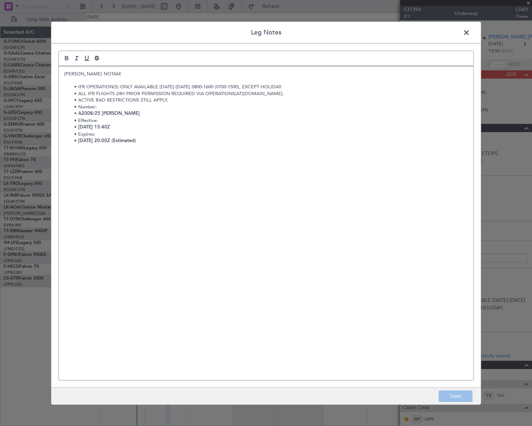
click at [108, 183] on div "EHLE NOTAM IFR OPERATION(S) ONLY AVAILABLE MONDAY-FRIDAY 0800-1600 (0700-1500),…" at bounding box center [266, 222] width 414 height 313
copy div "EHLE NOTAM IFR OPERATION(S) ONLY AVAILABLE MONDAY-FRIDAY 0800-1600 (0700-1500),…"
click at [470, 32] on span at bounding box center [470, 34] width 0 height 14
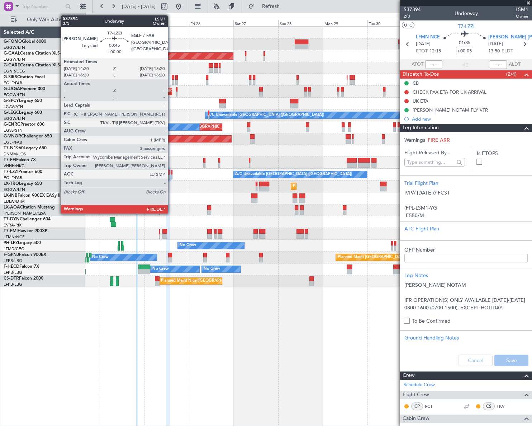
click at [171, 175] on div at bounding box center [172, 176] width 2 height 5
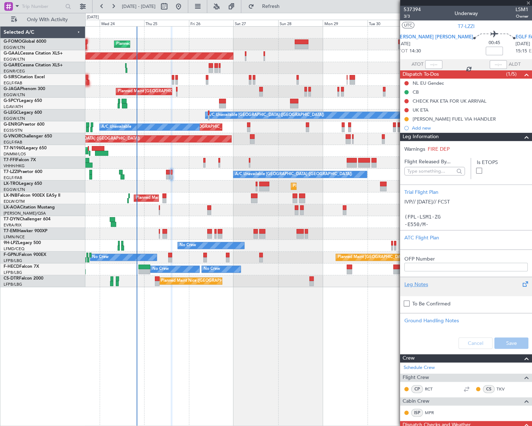
click at [423, 285] on div "Leg Notes" at bounding box center [465, 284] width 123 height 8
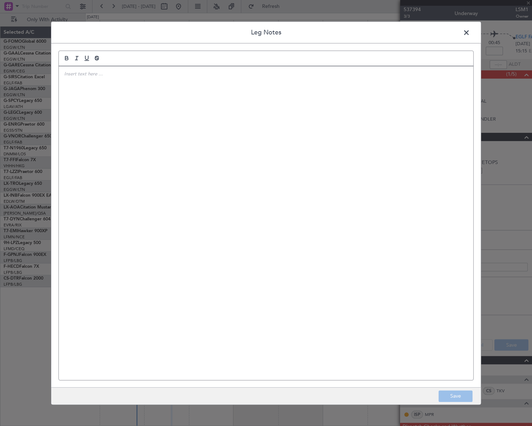
click at [144, 140] on div at bounding box center [266, 222] width 414 height 313
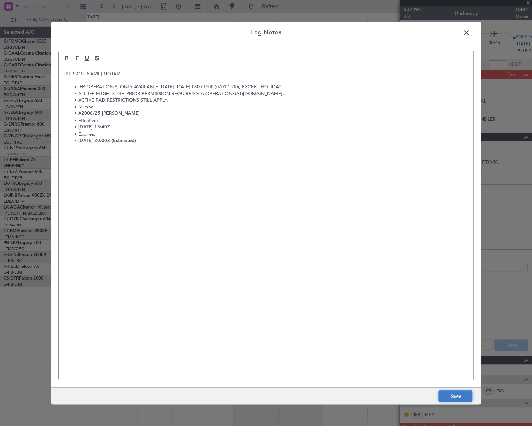
click at [454, 399] on button "Save" at bounding box center [455, 395] width 34 height 11
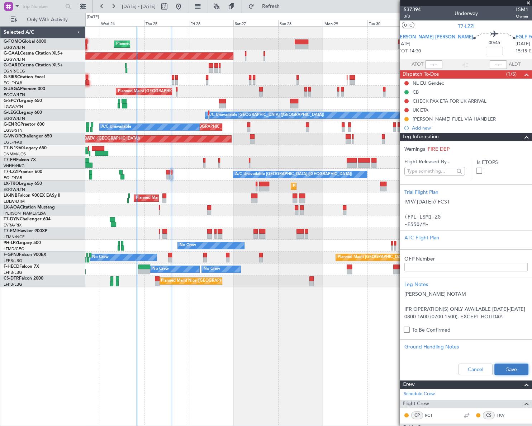
click at [516, 367] on button "Save" at bounding box center [511, 368] width 34 height 11
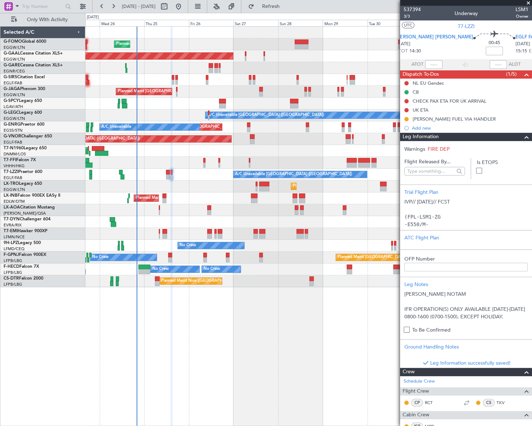
click at [522, 136] on span at bounding box center [526, 137] width 9 height 9
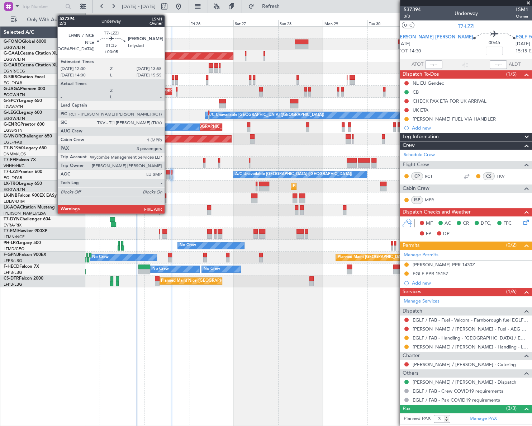
click at [168, 177] on div at bounding box center [168, 176] width 4 height 5
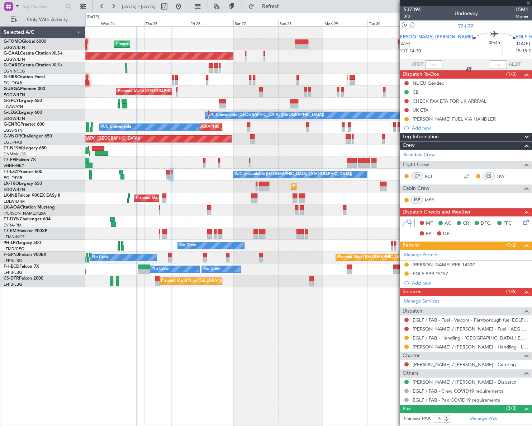
type input "+00:05"
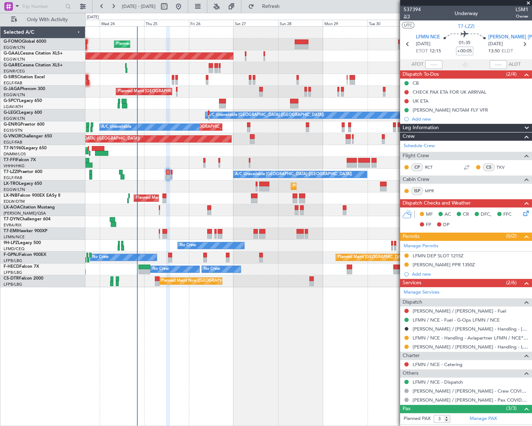
click at [407, 16] on span "2/3" at bounding box center [412, 16] width 17 height 6
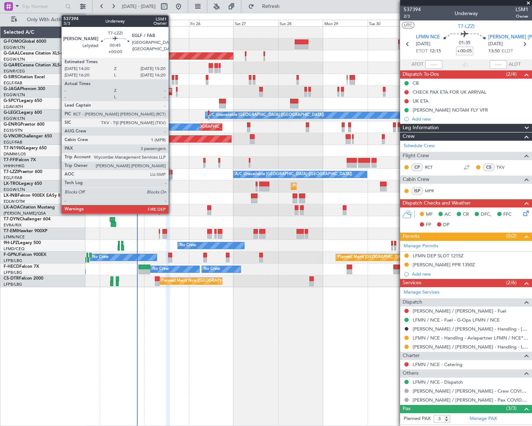
click at [172, 173] on div at bounding box center [172, 172] width 2 height 5
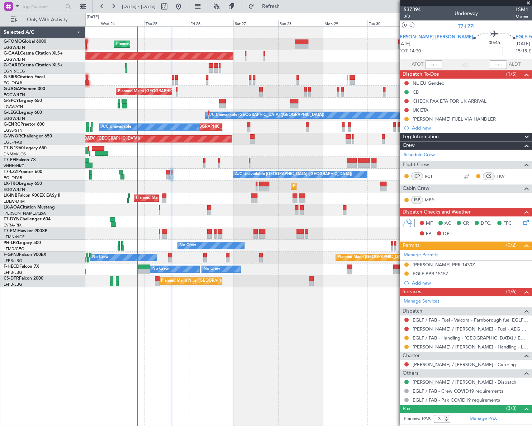
click at [407, 17] on span "3/3" at bounding box center [412, 16] width 17 height 6
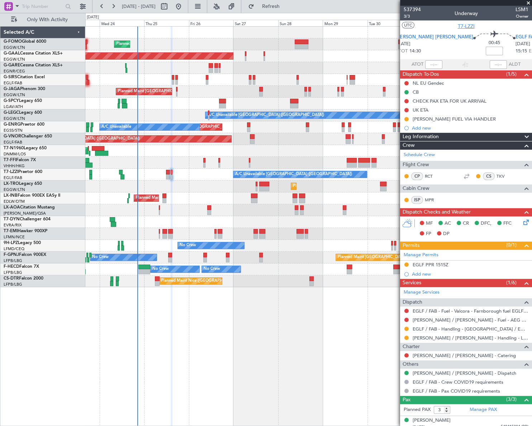
click at [463, 27] on span "T7-LZZI" at bounding box center [466, 27] width 17 height 8
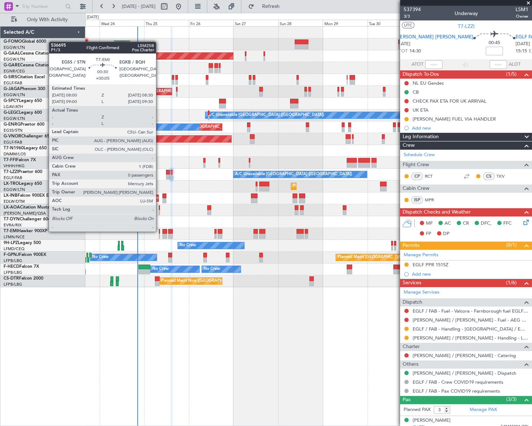
click at [159, 231] on div at bounding box center [159, 231] width 1 height 5
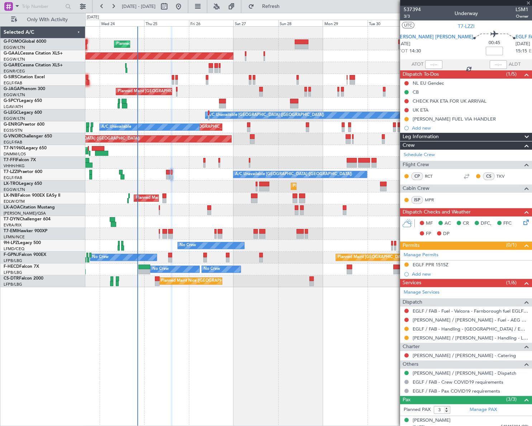
type input "+00:05"
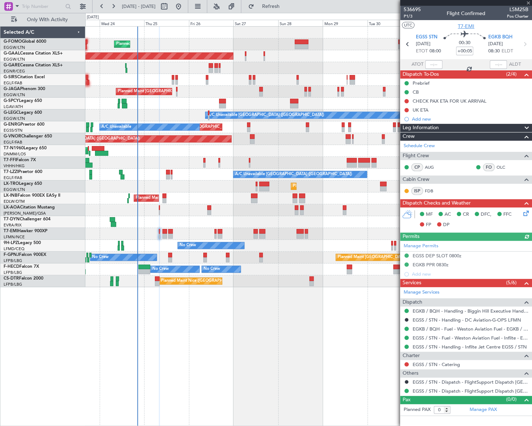
click at [469, 28] on span "T7-EMI" at bounding box center [466, 27] width 16 height 8
click at [478, 346] on link "EGSS / STN - Handling - Inflite Jet Centre EGSS / STN" at bounding box center [470, 346] width 114 height 6
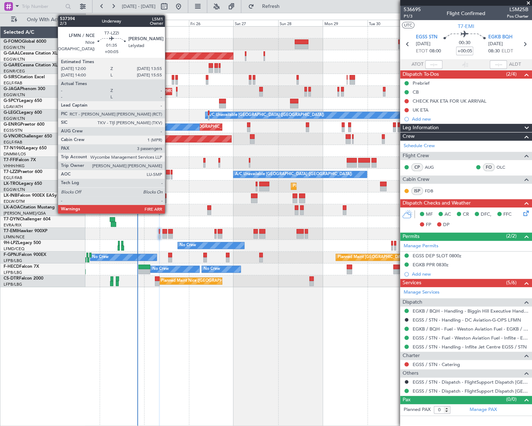
click at [168, 171] on div at bounding box center [168, 172] width 4 height 5
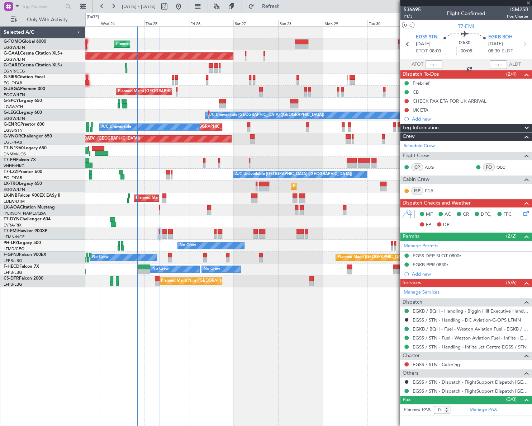
type input "3"
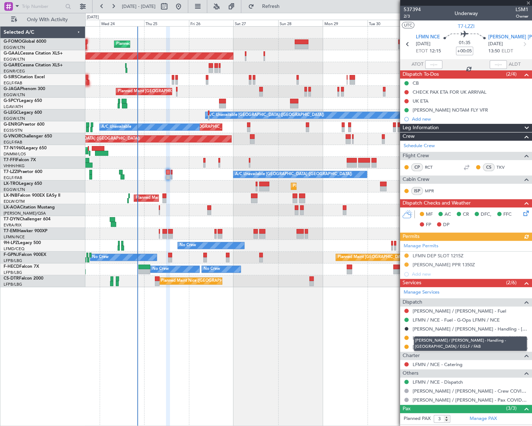
click at [462, 347] on mat-tooltip-component "[PERSON_NAME] / [PERSON_NAME] - Handling - [GEOGRAPHIC_DATA] / EGLF / FAB" at bounding box center [470, 343] width 123 height 25
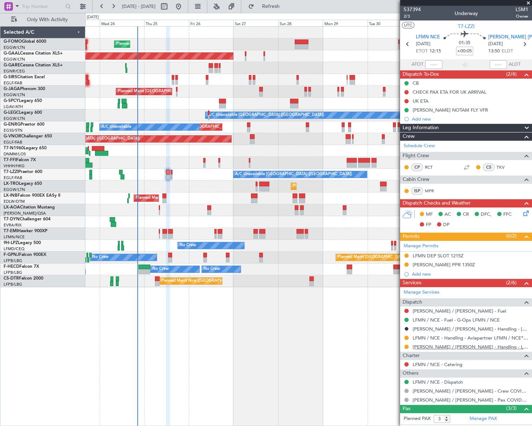
click at [469, 347] on link "[PERSON_NAME] / [PERSON_NAME] - Handling - Lelystad Airport [PERSON_NAME] / [PE…" at bounding box center [471, 346] width 116 height 6
click at [462, 26] on span "T7-LZZI" at bounding box center [466, 27] width 17 height 8
click at [518, 10] on span "LSM1" at bounding box center [522, 10] width 13 height 8
copy span "LSM1"
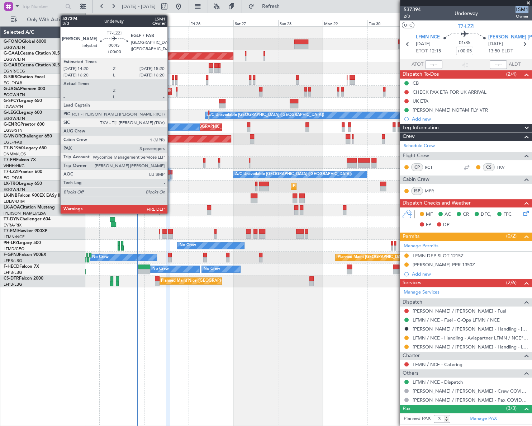
click at [171, 172] on div at bounding box center [171, 172] width 2 height 5
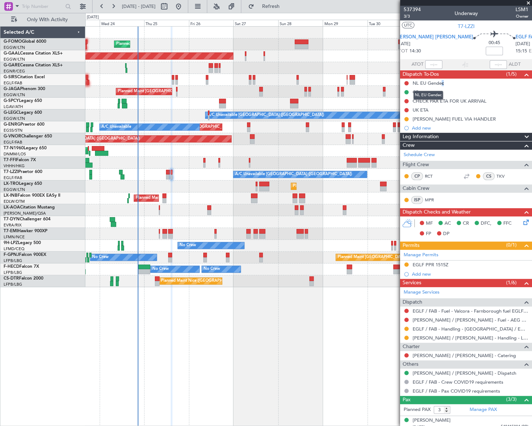
click at [440, 80] on div "NL EU Gendec" at bounding box center [428, 83] width 31 height 6
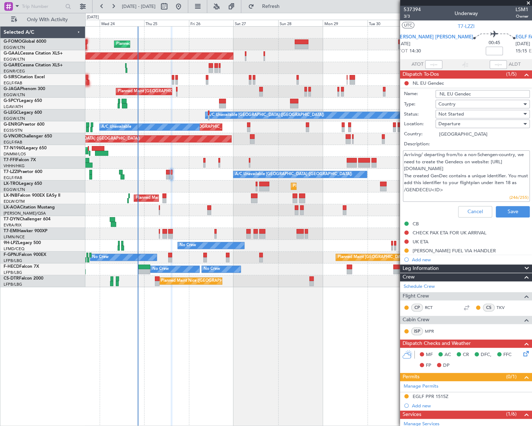
drag, startPoint x: 440, startPoint y: 80, endPoint x: 479, endPoint y: 93, distance: 41.6
click at [479, 93] on input "NL EU Gendec" at bounding box center [483, 94] width 94 height 8
type input "NL EU Gendec"
type textarea "Arriving/ departing from/to a non-Schengen-country, we need to create the Gende…"
paste input "GENDECEU37246"
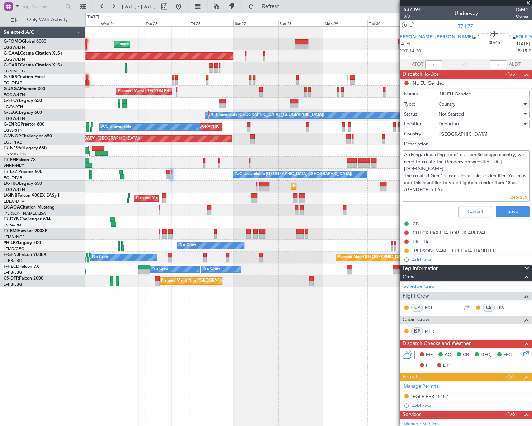
type input "NL EU Gendec GENDECEU37246"
type textarea "Arriving/ departing from/to a non-Schengen-country, we need to create the Gende…"
type input "NL EU Gendec GENDECEU37246"
click at [466, 111] on div "Not Started" at bounding box center [480, 114] width 84 height 11
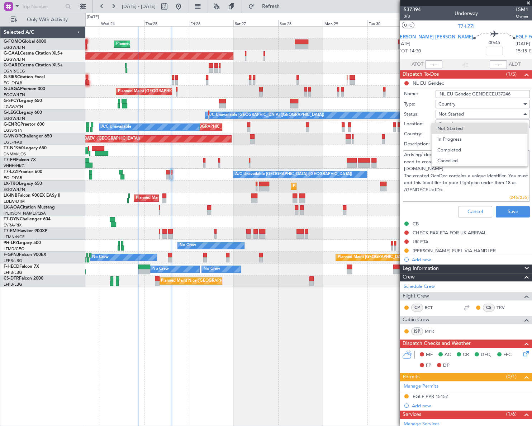
drag, startPoint x: 462, startPoint y: 151, endPoint x: 481, endPoint y: 157, distance: 20.5
click at [462, 149] on span "Completed" at bounding box center [479, 149] width 84 height 11
type textarea "Arriving/ departing from/to a non-Schengen-country, we need to create the Gende…"
drag, startPoint x: 519, startPoint y: 213, endPoint x: 516, endPoint y: 217, distance: 5.1
click at [519, 211] on button "Save" at bounding box center [513, 211] width 34 height 11
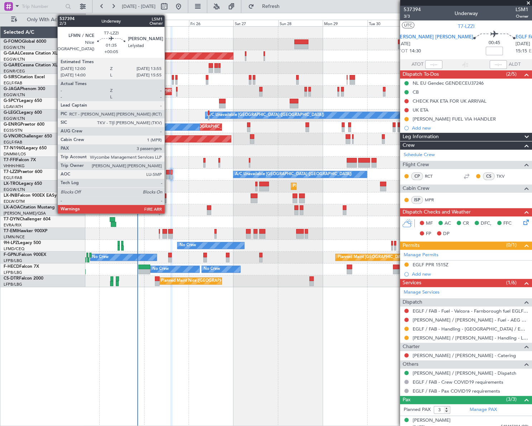
click at [168, 173] on div at bounding box center [168, 172] width 4 height 5
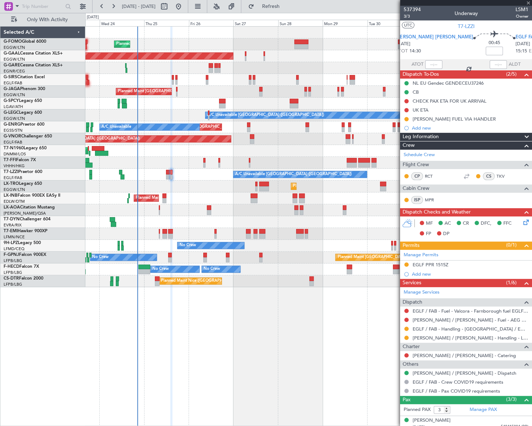
type input "+00:05"
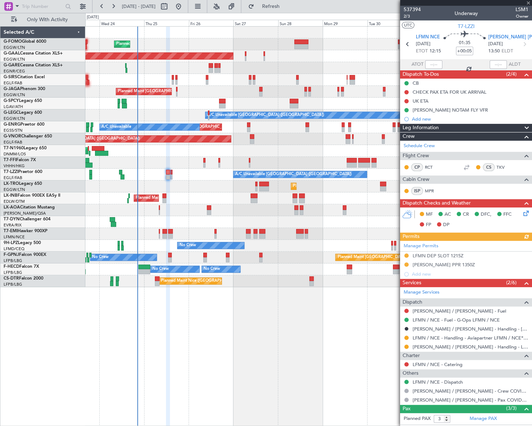
click at [522, 212] on icon at bounding box center [525, 212] width 6 height 6
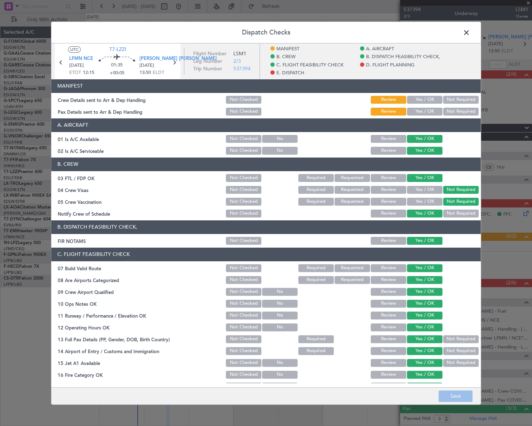
click at [416, 98] on button "Yes / OK" at bounding box center [424, 99] width 35 height 8
click at [426, 111] on button "Yes / OK" at bounding box center [424, 111] width 35 height 8
drag, startPoint x: 464, startPoint y: 398, endPoint x: 466, endPoint y: 392, distance: 6.3
click at [464, 397] on button "Save" at bounding box center [455, 395] width 34 height 11
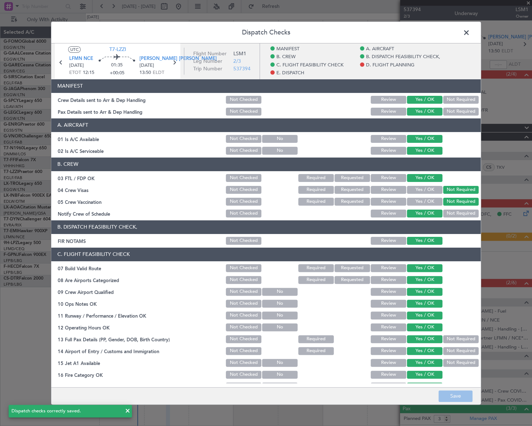
click at [470, 34] on span at bounding box center [470, 34] width 0 height 14
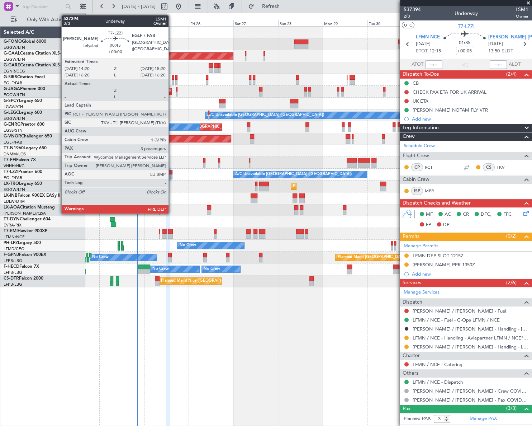
click at [172, 171] on div at bounding box center [171, 172] width 2 height 5
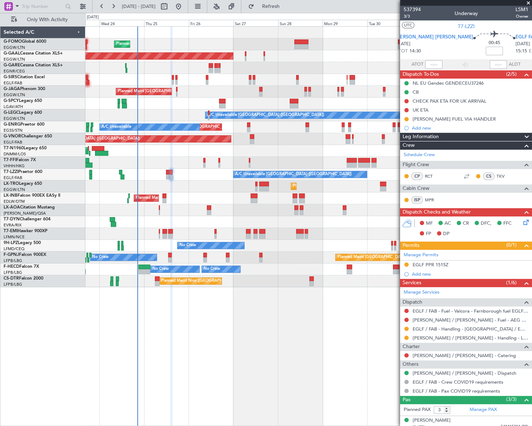
click at [522, 219] on icon at bounding box center [525, 221] width 6 height 6
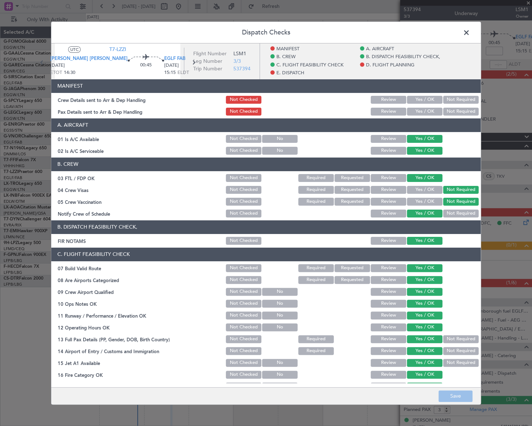
click at [417, 94] on div "Yes / OK" at bounding box center [424, 99] width 36 height 10
drag, startPoint x: 419, startPoint y: 100, endPoint x: 419, endPoint y: 108, distance: 7.2
click at [419, 100] on button "Yes / OK" at bounding box center [424, 99] width 35 height 8
click at [419, 113] on button "Yes / OK" at bounding box center [424, 111] width 35 height 8
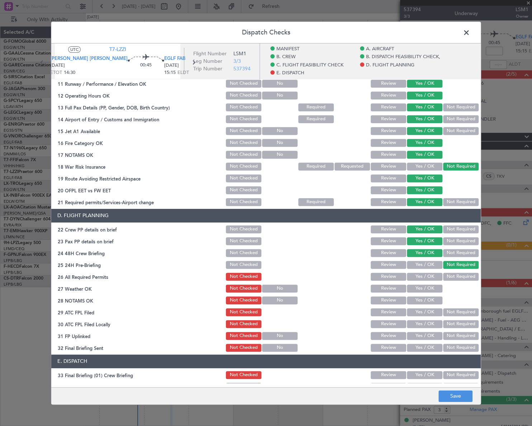
scroll to position [165, 0]
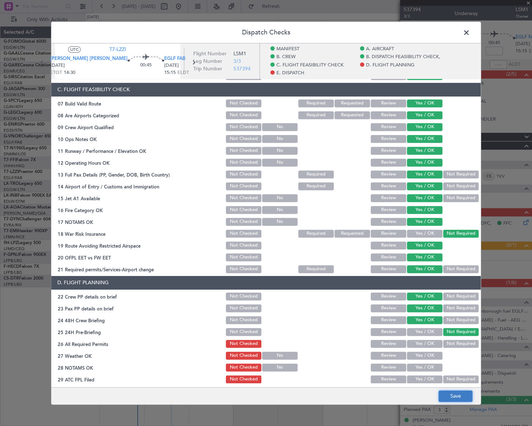
click at [463, 396] on button "Save" at bounding box center [455, 395] width 34 height 11
click at [470, 34] on span at bounding box center [470, 34] width 0 height 14
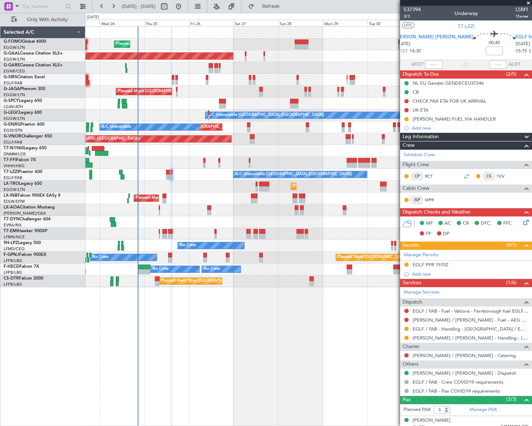
click at [96, 212] on div "Planned Maint London (Luton) Planned Maint Dusseldorf Owner Planned Maint Londo…" at bounding box center [308, 157] width 446 height 260
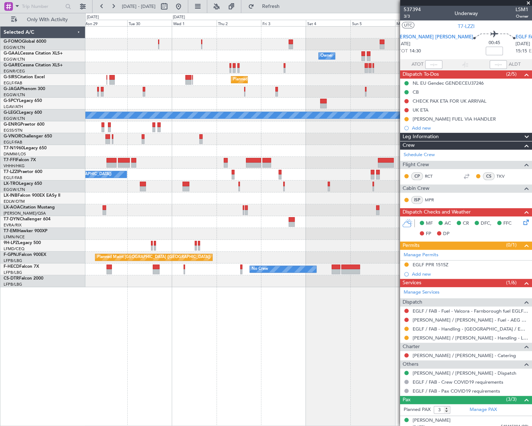
click at [165, 192] on div "Owner Owner Owner Planned Maint Dusseldorf Planned Maint London (Luton) A/C Una…" at bounding box center [308, 157] width 446 height 260
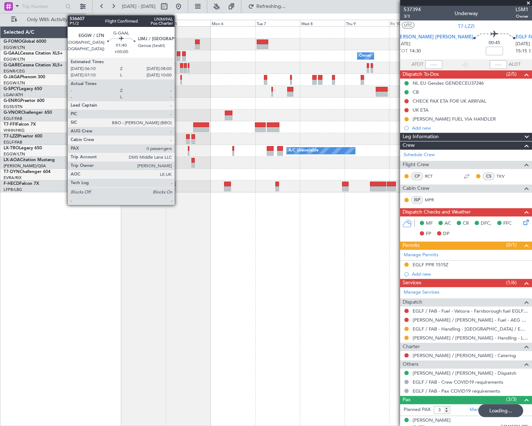
click at [178, 54] on div at bounding box center [179, 53] width 4 height 5
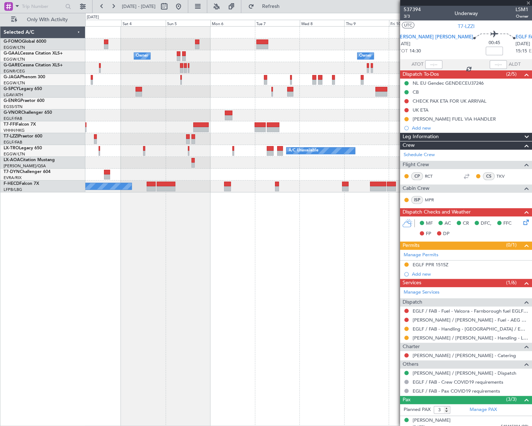
type input "0"
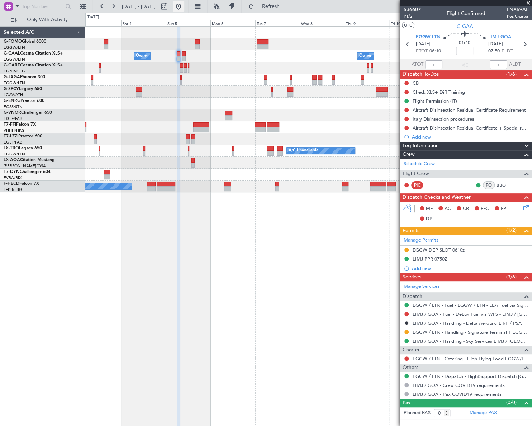
click at [184, 6] on button at bounding box center [178, 6] width 11 height 11
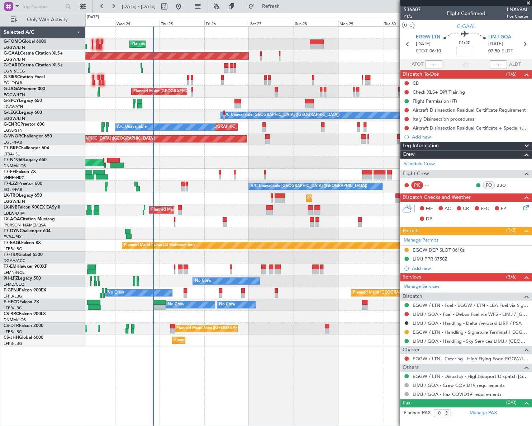
click at [162, 158] on div "AOG Maint London ([GEOGRAPHIC_DATA])" at bounding box center [308, 163] width 446 height 12
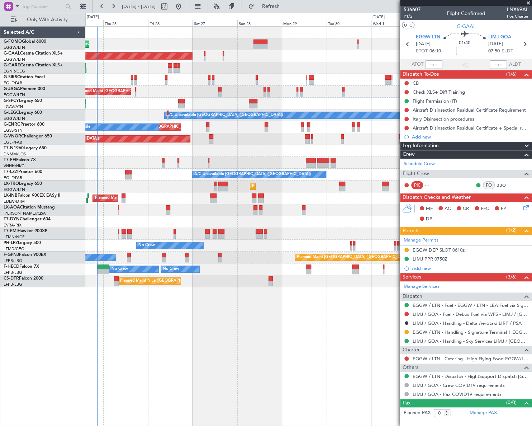
click at [167, 179] on div "A/C Unavailable [GEOGRAPHIC_DATA] ([GEOGRAPHIC_DATA])" at bounding box center [308, 174] width 446 height 12
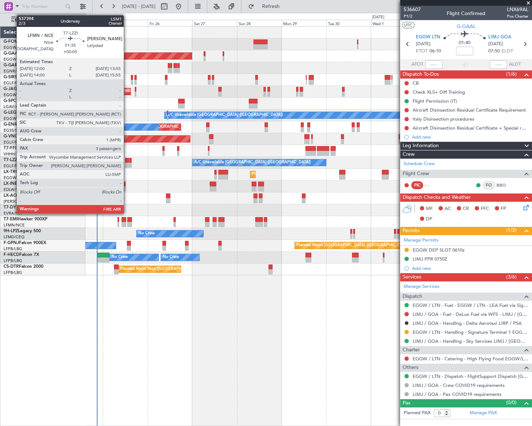
click at [127, 162] on div at bounding box center [127, 164] width 4 height 5
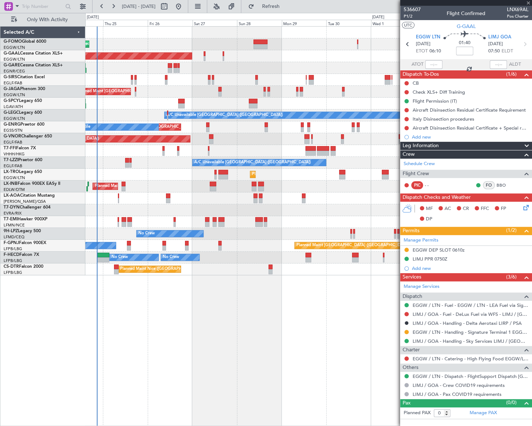
type input "+00:05"
type input "3"
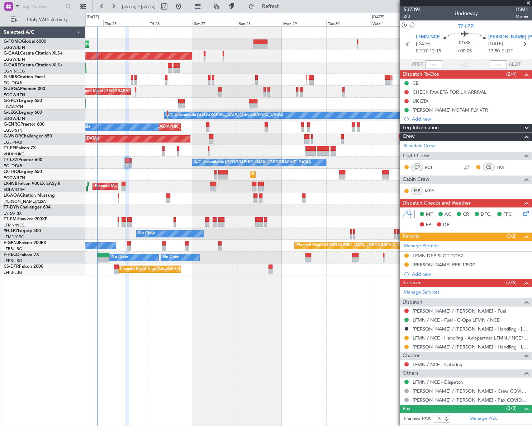
click at [433, 258] on mat-tooltip-component "LFMN DEP SLOT 1215Z" at bounding box center [438, 267] width 56 height 19
click at [447, 256] on div "LFMN DEP SLOT 1215Z" at bounding box center [438, 255] width 51 height 6
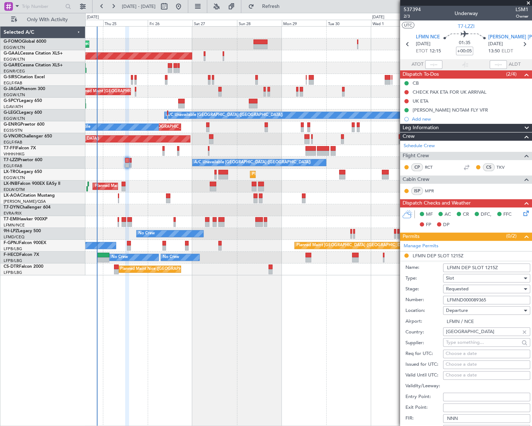
click at [458, 299] on input "LFMND000089365" at bounding box center [486, 299] width 87 height 9
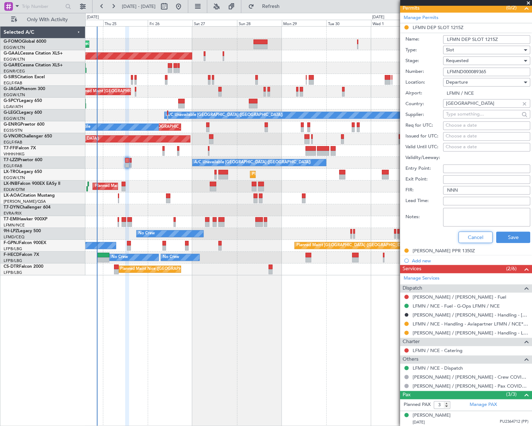
click at [474, 237] on button "Cancel" at bounding box center [476, 236] width 34 height 11
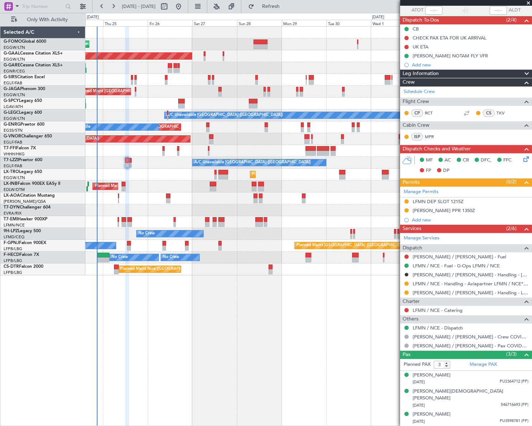
scroll to position [46, 0]
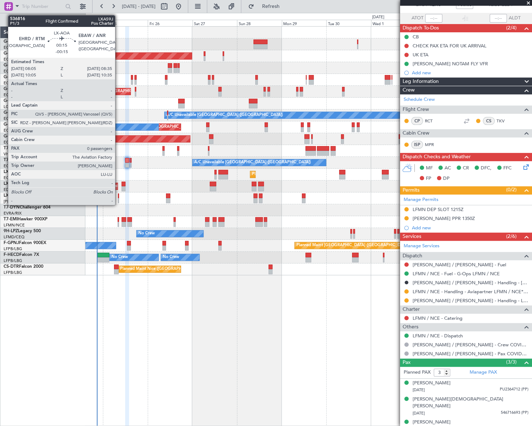
click at [118, 198] on div at bounding box center [118, 200] width 1 height 5
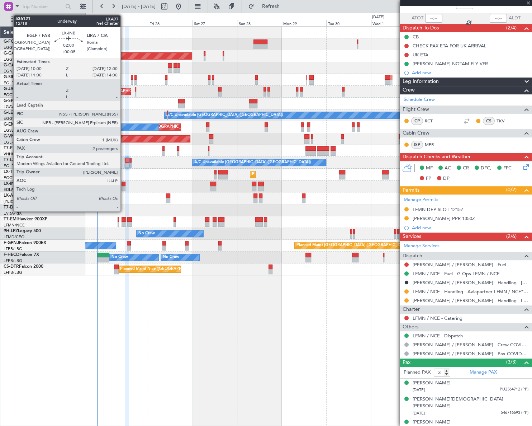
type input "-00:15"
type input "0"
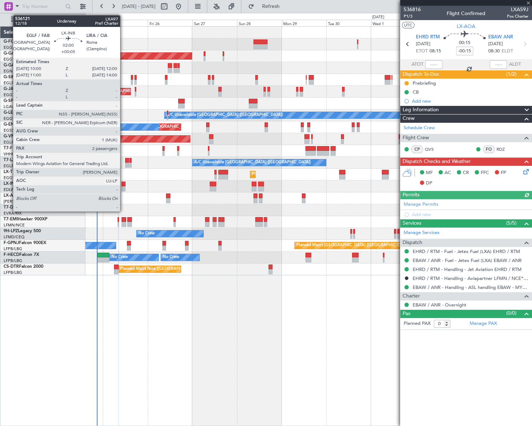
click at [123, 185] on div at bounding box center [124, 183] width 4 height 5
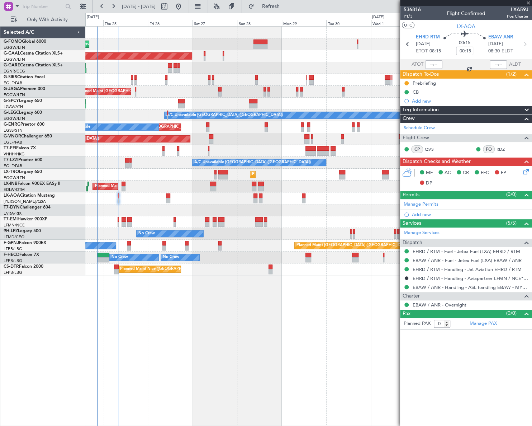
type input "+00:05"
type input "2"
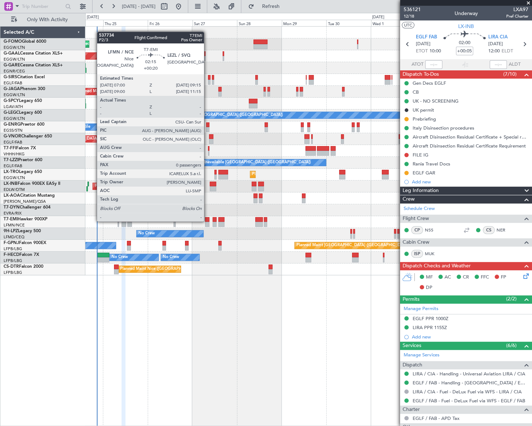
click at [207, 220] on div at bounding box center [207, 219] width 4 height 5
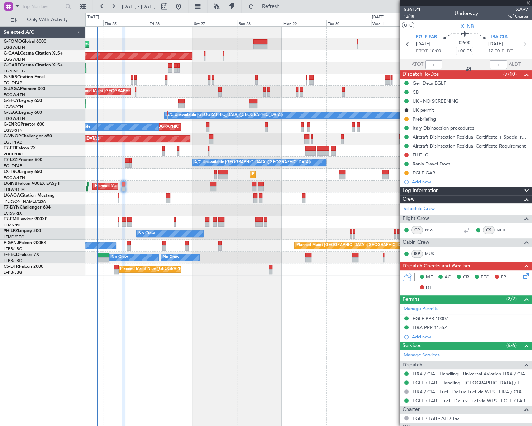
type input "+00:20"
type input "0"
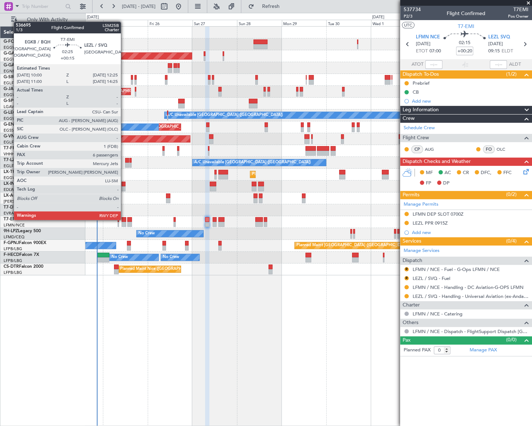
click at [124, 219] on div at bounding box center [124, 219] width 5 height 5
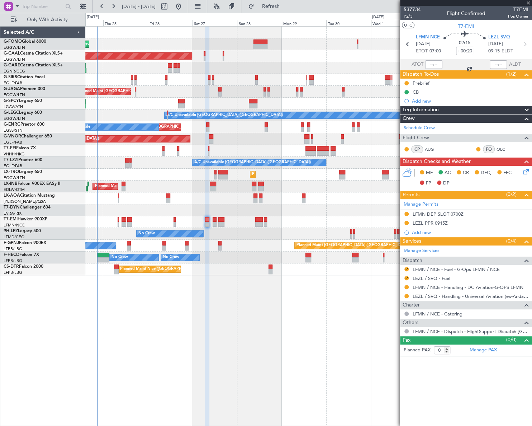
type input "+00:15"
type input "6"
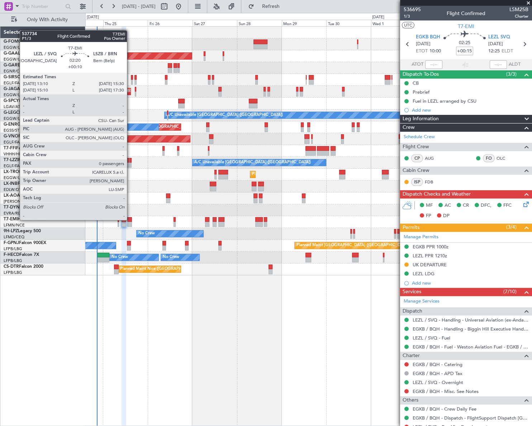
click at [130, 219] on div at bounding box center [129, 219] width 5 height 5
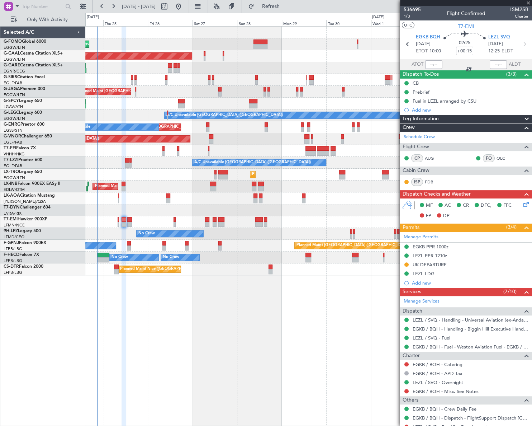
type input "+00:10"
type input "0"
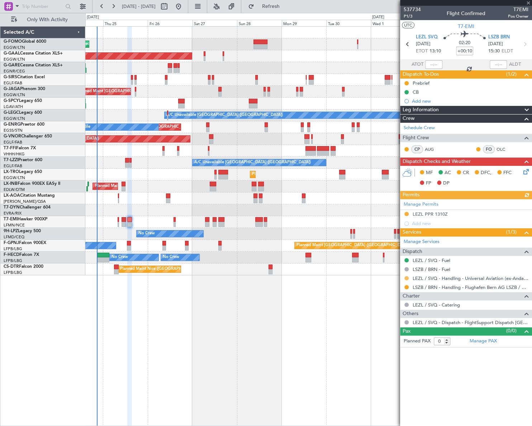
click at [405, 277] on button at bounding box center [406, 278] width 4 height 4
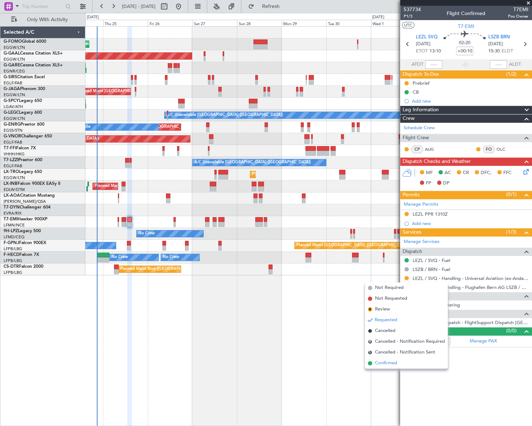
click at [389, 362] on span "Confirmed" at bounding box center [386, 362] width 22 height 7
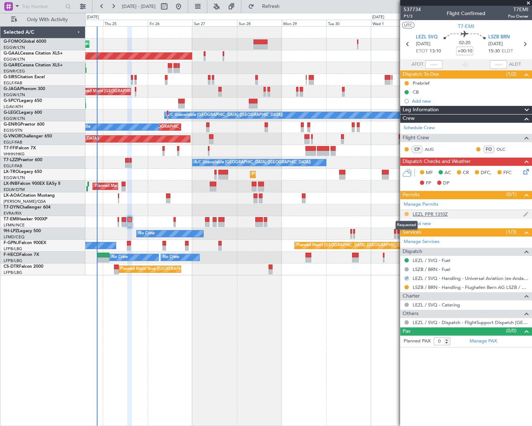
click at [405, 212] on button at bounding box center [406, 214] width 4 height 4
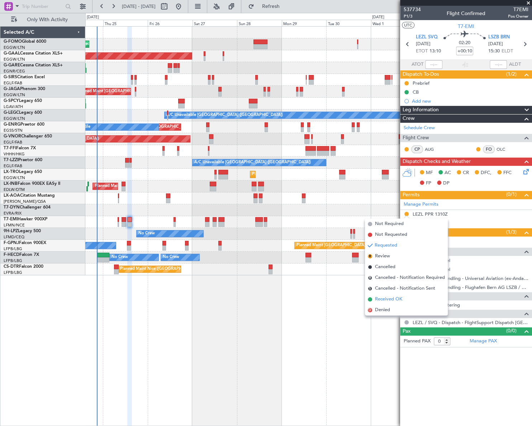
click at [392, 298] on span "Received OK" at bounding box center [388, 298] width 27 height 7
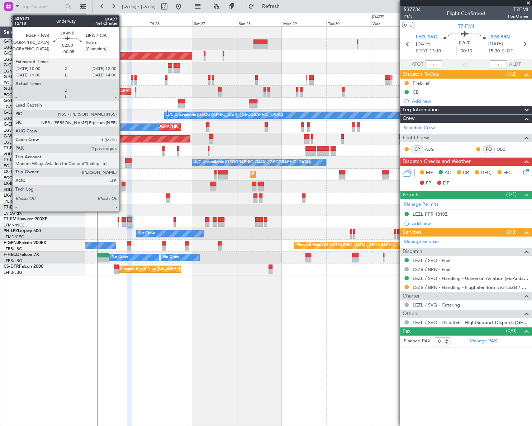
click at [123, 186] on div at bounding box center [124, 188] width 4 height 5
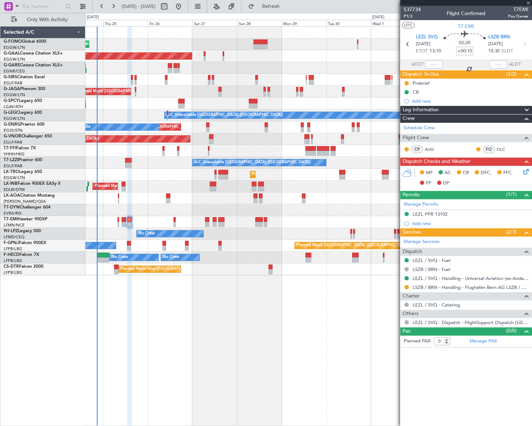
type input "+00:05"
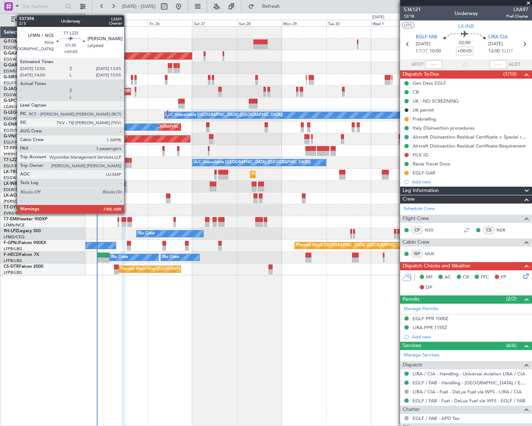
click at [127, 164] on div at bounding box center [127, 164] width 4 height 5
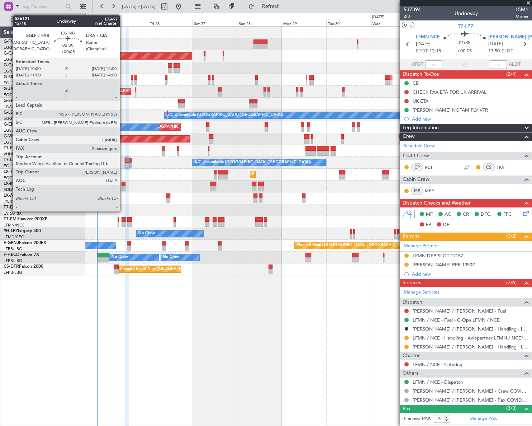
click at [123, 187] on div at bounding box center [124, 188] width 4 height 5
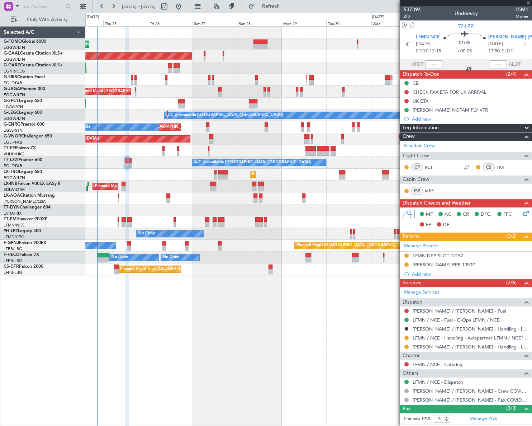
type input "2"
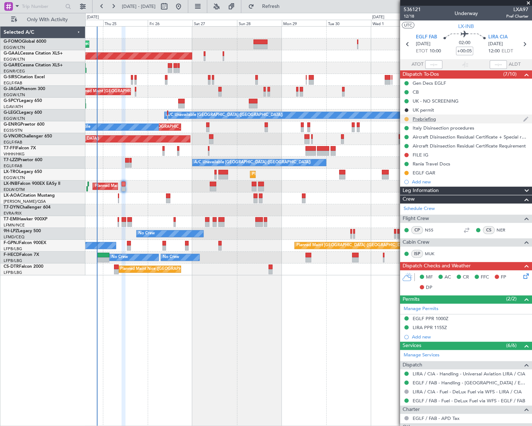
click at [405, 118] on button at bounding box center [406, 119] width 4 height 4
click at [407, 161] on span "Cancelled" at bounding box center [408, 161] width 20 height 7
click at [405, 154] on button at bounding box center [406, 155] width 4 height 4
click at [406, 186] on span "Completed" at bounding box center [410, 186] width 24 height 7
click at [250, 296] on div "Planned Maint London (Luton) Planned Maint Dusseldorf Owner Planned Maint Londo…" at bounding box center [308, 225] width 446 height 399
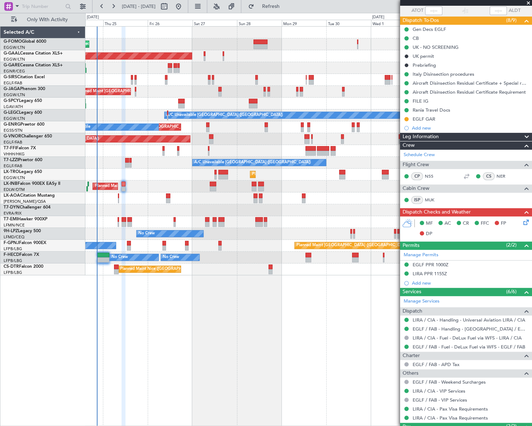
scroll to position [101, 0]
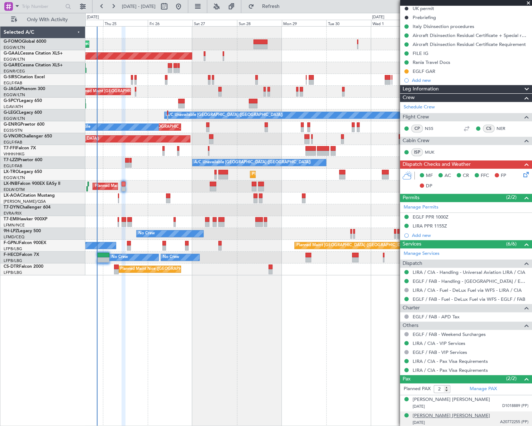
click at [438, 413] on div "[PERSON_NAME] [PERSON_NAME]" at bounding box center [451, 415] width 77 height 7
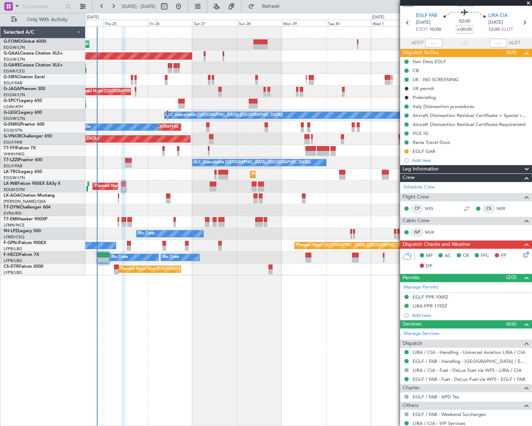
scroll to position [0, 0]
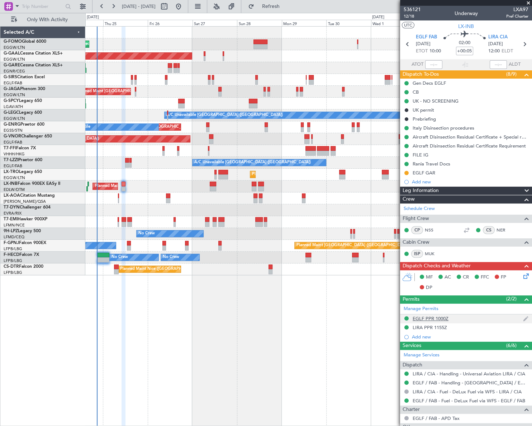
click at [431, 318] on div "EGLF PPR 1000Z" at bounding box center [431, 318] width 36 height 6
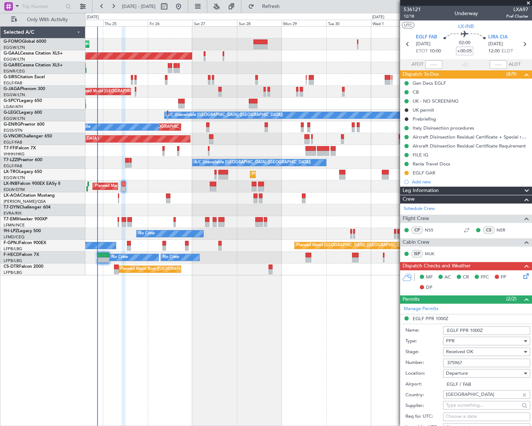
drag, startPoint x: 468, startPoint y: 329, endPoint x: 440, endPoint y: 327, distance: 28.7
click at [438, 327] on div "Name: EGLF PPR 1000Z" at bounding box center [467, 330] width 125 height 11
click at [452, 364] on input "375967" at bounding box center [486, 362] width 87 height 9
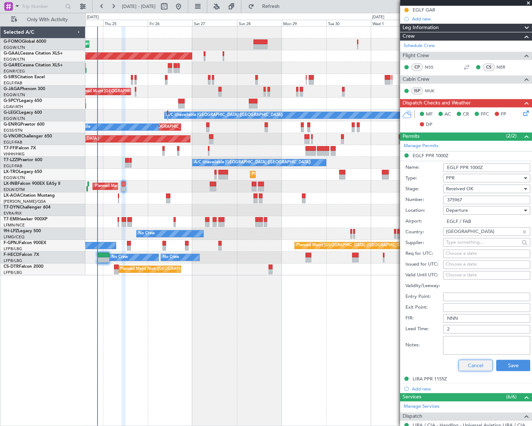
click at [470, 365] on button "Cancel" at bounding box center [476, 364] width 34 height 11
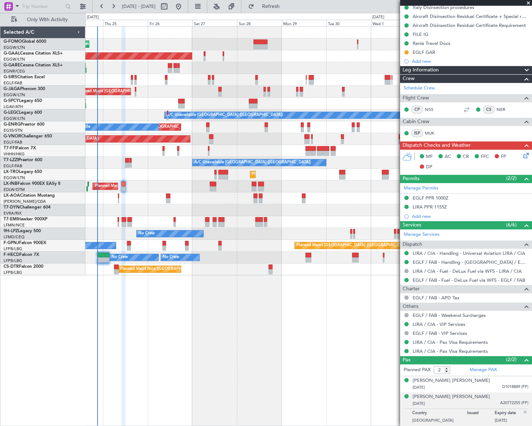
scroll to position [119, 0]
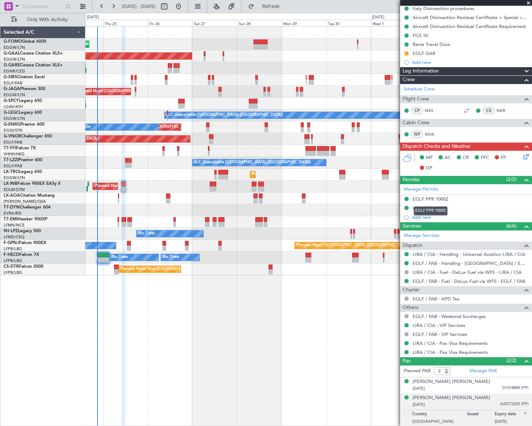
click at [436, 206] on div "EGLF PPR 1000Z" at bounding box center [431, 210] width 34 height 9
click at [441, 209] on div "LIRA PPR 1155Z" at bounding box center [430, 208] width 34 height 6
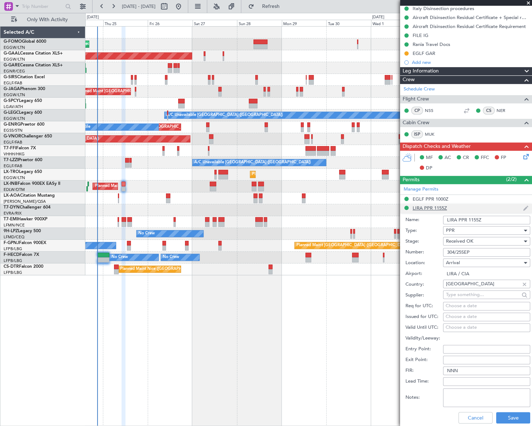
scroll to position [163, 0]
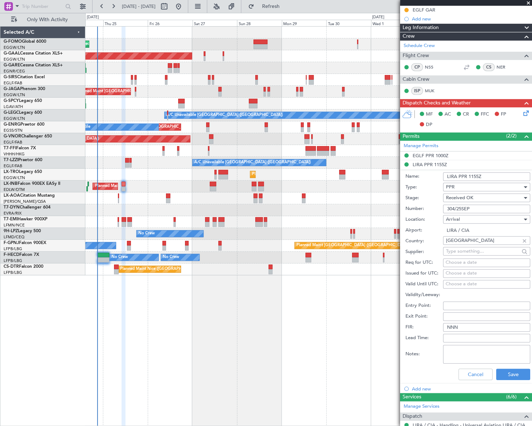
drag, startPoint x: 467, startPoint y: 175, endPoint x: 440, endPoint y: 175, distance: 26.5
click at [440, 175] on div "Name: LIRA PPR 1155Z" at bounding box center [467, 176] width 125 height 11
drag, startPoint x: 475, startPoint y: 208, endPoint x: 441, endPoint y: 206, distance: 33.4
click at [441, 206] on div "Number: 304/25SEP" at bounding box center [467, 208] width 125 height 11
click at [477, 376] on button "Cancel" at bounding box center [476, 373] width 34 height 11
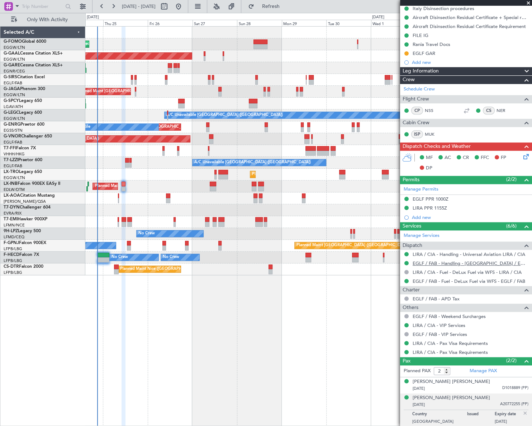
scroll to position [0, 0]
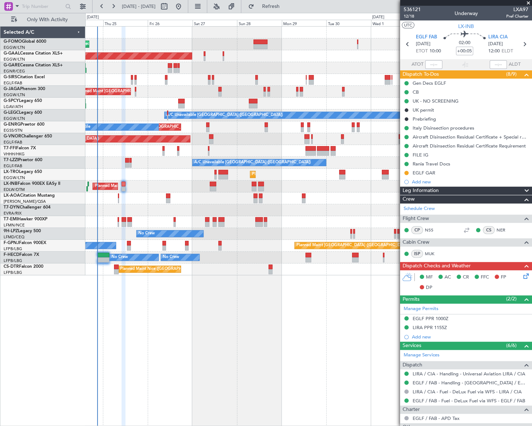
click at [461, 187] on div "Leg Information" at bounding box center [466, 190] width 132 height 8
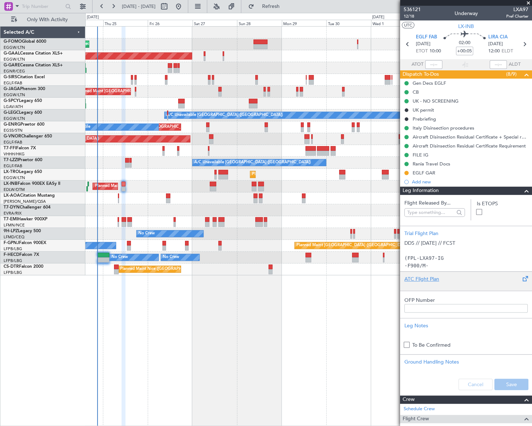
click at [420, 280] on div "ATC Flight Plan" at bounding box center [465, 279] width 123 height 8
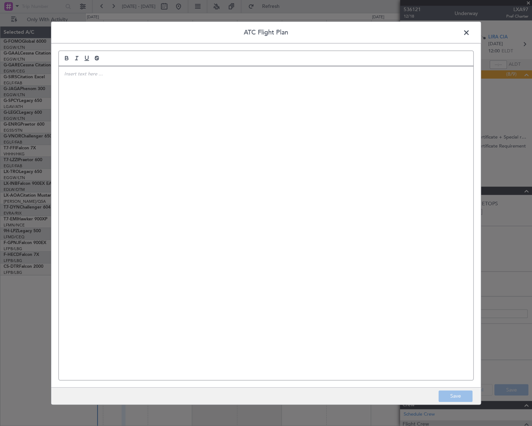
click at [202, 201] on div at bounding box center [266, 222] width 414 height 313
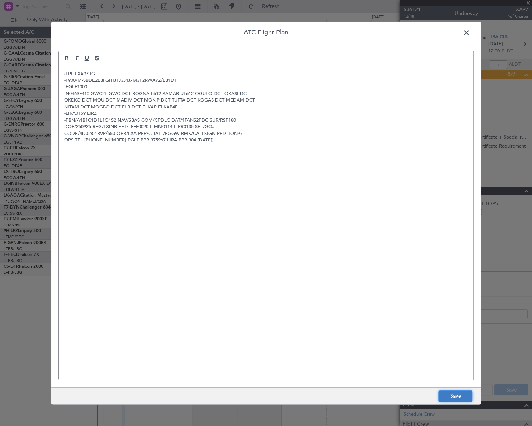
click at [456, 395] on button "Save" at bounding box center [455, 395] width 34 height 11
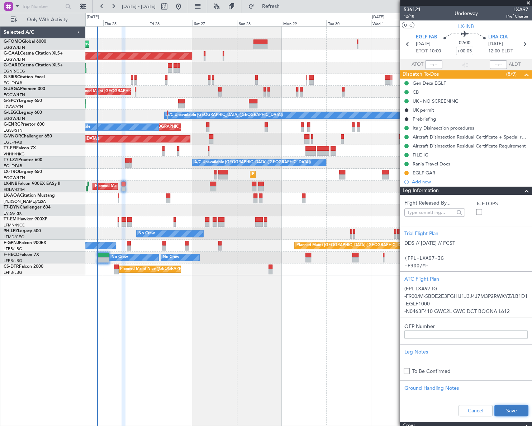
click at [513, 413] on button "Save" at bounding box center [511, 409] width 34 height 11
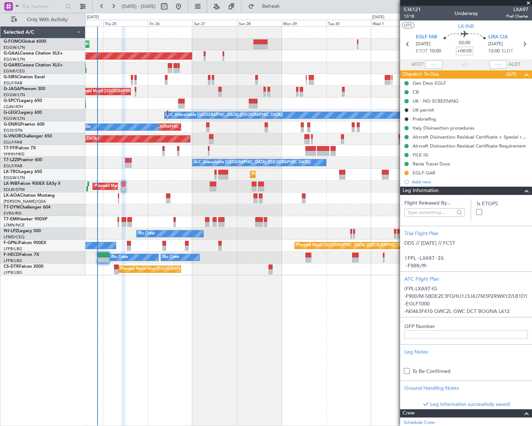
click at [523, 191] on span at bounding box center [526, 190] width 9 height 9
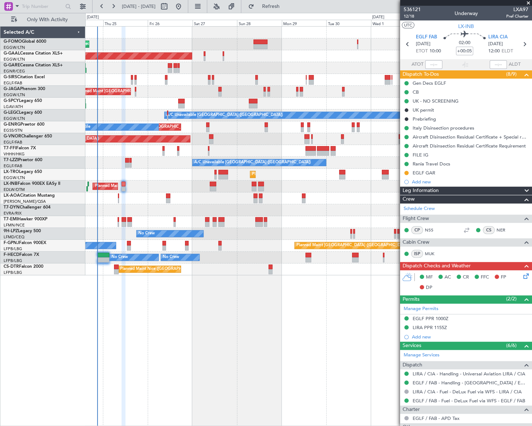
click at [522, 274] on icon at bounding box center [525, 275] width 6 height 6
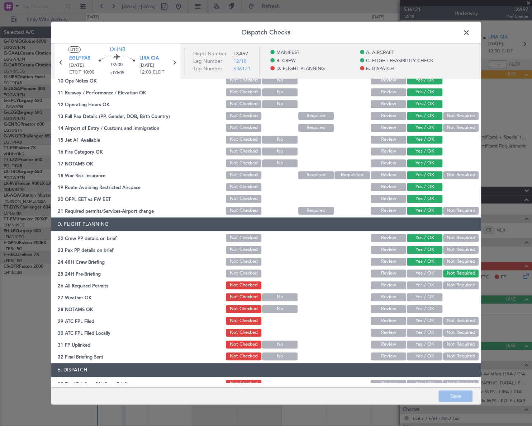
scroll to position [293, 0]
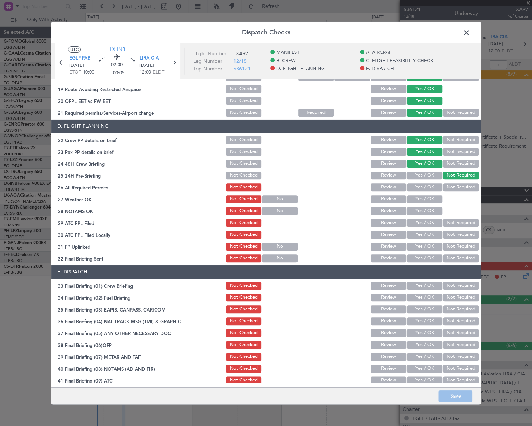
click at [470, 33] on span at bounding box center [470, 34] width 0 height 14
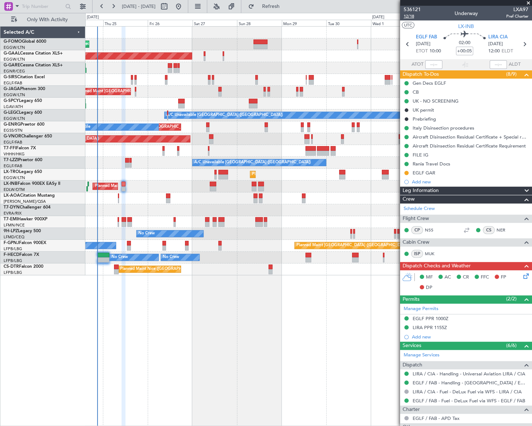
click at [410, 16] on span "12/18" at bounding box center [412, 16] width 17 height 6
click at [522, 277] on icon at bounding box center [525, 275] width 6 height 6
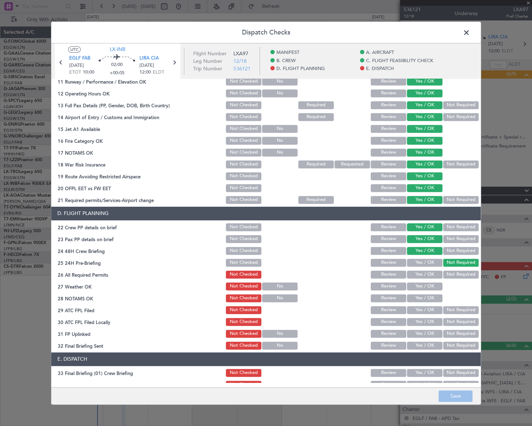
scroll to position [261, 0]
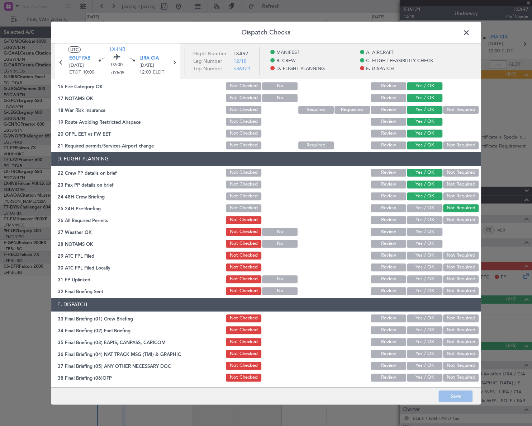
click at [430, 218] on button "Yes / OK" at bounding box center [424, 220] width 35 height 8
drag, startPoint x: 426, startPoint y: 229, endPoint x: 424, endPoint y: 243, distance: 13.4
click at [426, 229] on button "Yes / OK" at bounding box center [424, 232] width 35 height 8
click at [424, 243] on button "Yes / OK" at bounding box center [424, 243] width 35 height 8
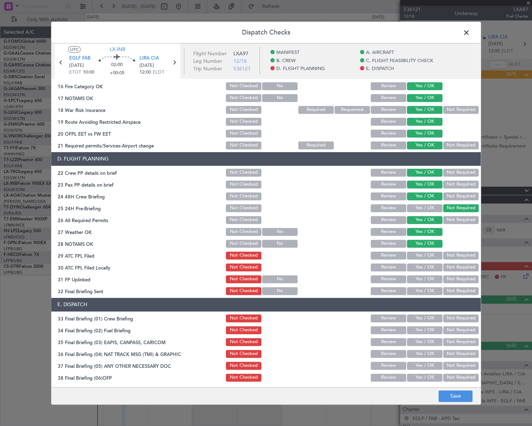
click at [426, 254] on button "Yes / OK" at bounding box center [424, 255] width 35 height 8
click at [446, 268] on button "Not Required" at bounding box center [460, 267] width 35 height 8
click at [427, 277] on button "Yes / OK" at bounding box center [424, 279] width 35 height 8
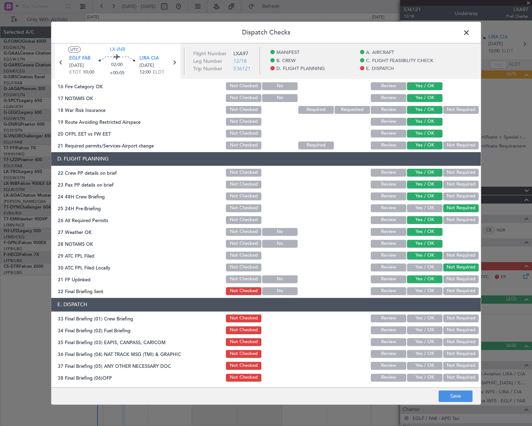
click at [429, 289] on button "Yes / OK" at bounding box center [424, 291] width 35 height 8
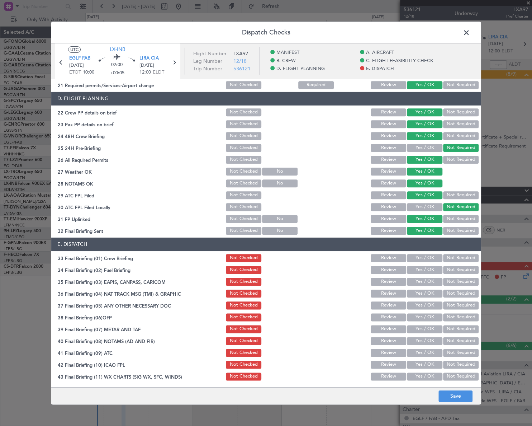
scroll to position [333, 0]
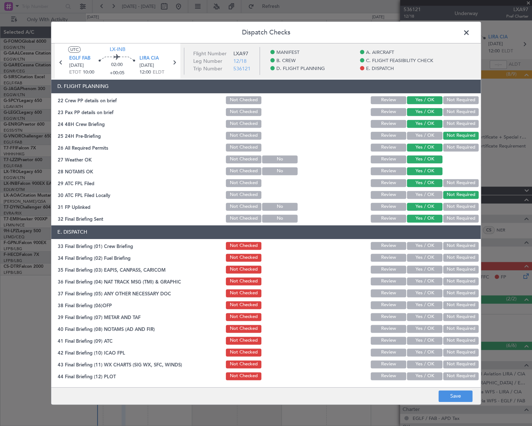
click at [429, 242] on button "Yes / OK" at bounding box center [424, 246] width 35 height 8
click at [429, 255] on button "Yes / OK" at bounding box center [424, 257] width 35 height 8
click at [445, 268] on button "Not Required" at bounding box center [460, 269] width 35 height 8
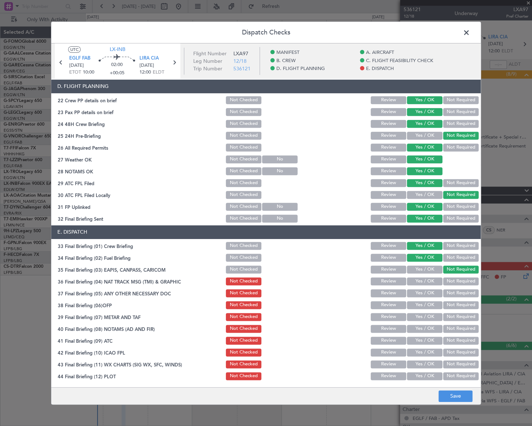
click at [445, 280] on button "Not Required" at bounding box center [460, 281] width 35 height 8
click at [430, 292] on button "Yes / OK" at bounding box center [424, 293] width 35 height 8
click at [432, 301] on button "Yes / OK" at bounding box center [424, 305] width 35 height 8
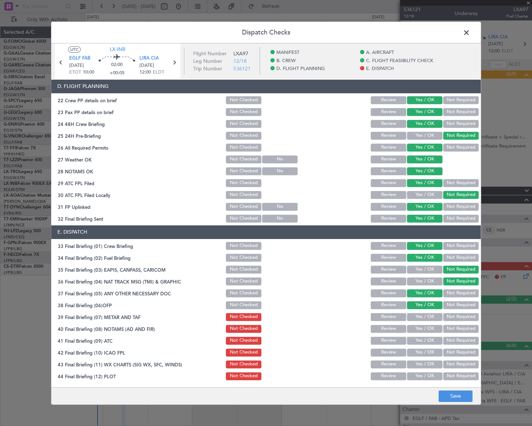
click at [432, 319] on button "Yes / OK" at bounding box center [424, 317] width 35 height 8
click at [433, 331] on button "Yes / OK" at bounding box center [424, 328] width 35 height 8
click at [431, 342] on button "Yes / OK" at bounding box center [424, 340] width 35 height 8
click at [431, 353] on button "Yes / OK" at bounding box center [424, 352] width 35 height 8
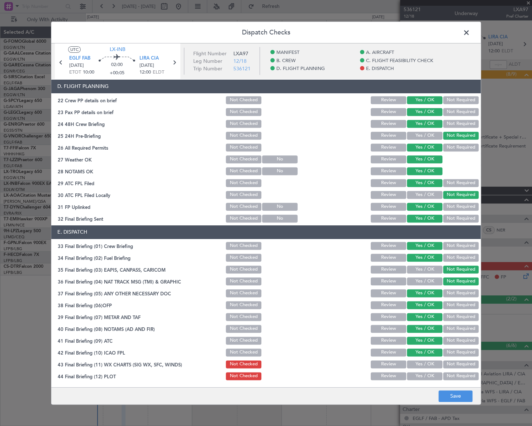
click at [431, 365] on button "Yes / OK" at bounding box center [424, 364] width 35 height 8
click at [429, 376] on button "Yes / OK" at bounding box center [424, 376] width 35 height 8
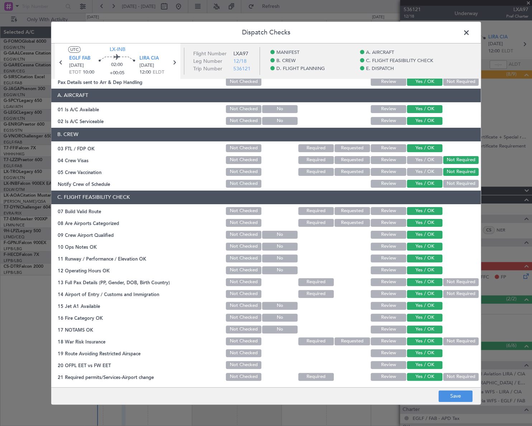
scroll to position [0, 0]
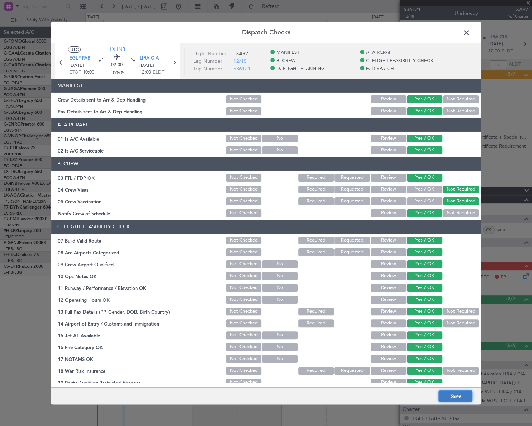
click at [455, 398] on button "Save" at bounding box center [455, 395] width 34 height 11
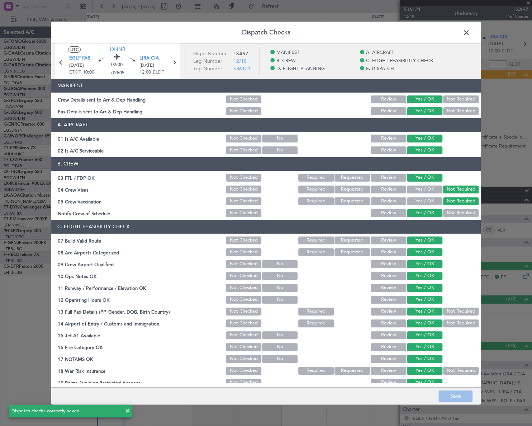
click at [470, 30] on span at bounding box center [470, 34] width 0 height 14
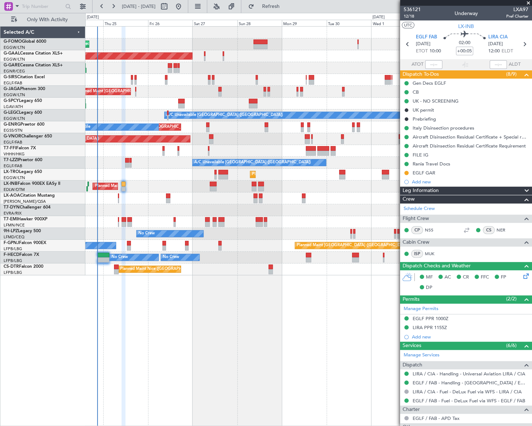
click at [307, 344] on div "Planned Maint [GEOGRAPHIC_DATA] ([GEOGRAPHIC_DATA]) Planned [GEOGRAPHIC_DATA] O…" at bounding box center [308, 225] width 447 height 399
click at [429, 119] on div "Prebriefing" at bounding box center [424, 119] width 23 height 6
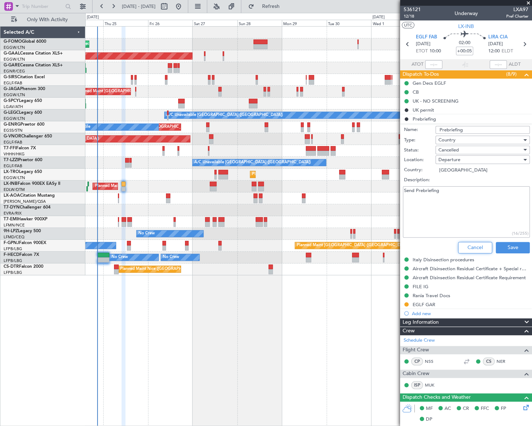
click at [477, 246] on button "Cancel" at bounding box center [475, 247] width 34 height 11
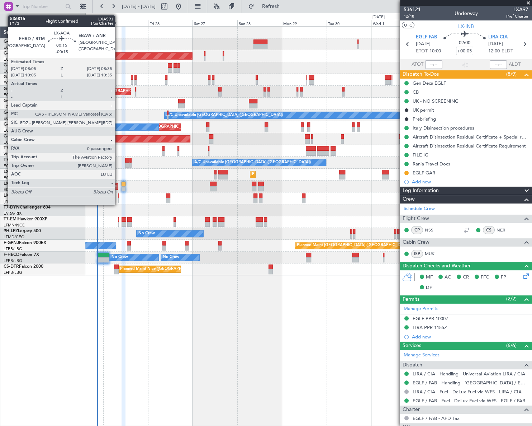
click at [118, 196] on div at bounding box center [118, 195] width 1 height 5
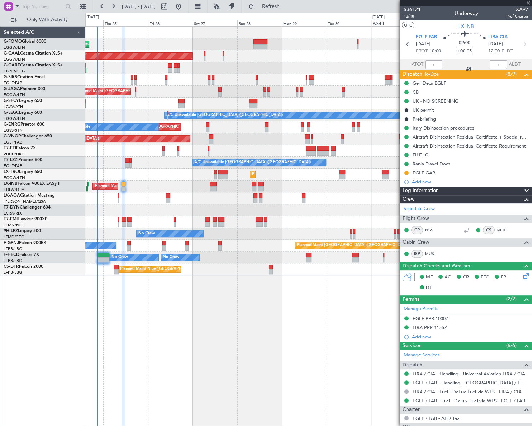
type input "-00:15"
type input "0"
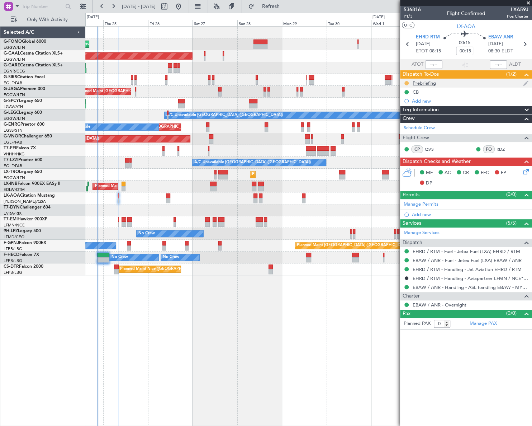
click at [408, 83] on button at bounding box center [406, 83] width 4 height 4
click at [407, 127] on span "Cancelled" at bounding box center [408, 125] width 20 height 7
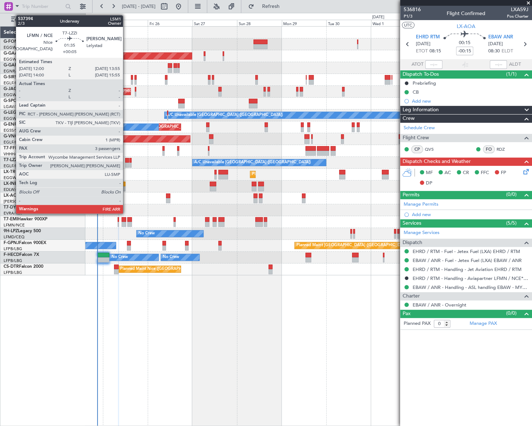
click at [126, 161] on div at bounding box center [127, 160] width 4 height 5
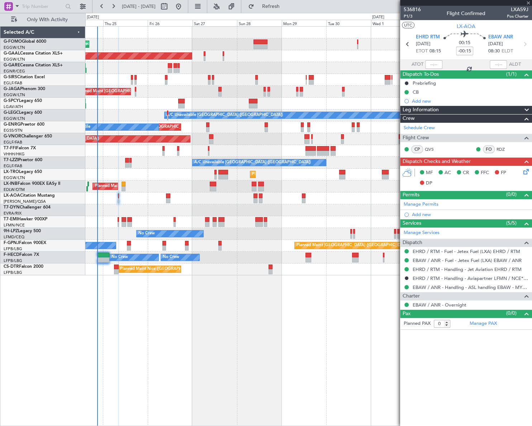
type input "+00:05"
type input "3"
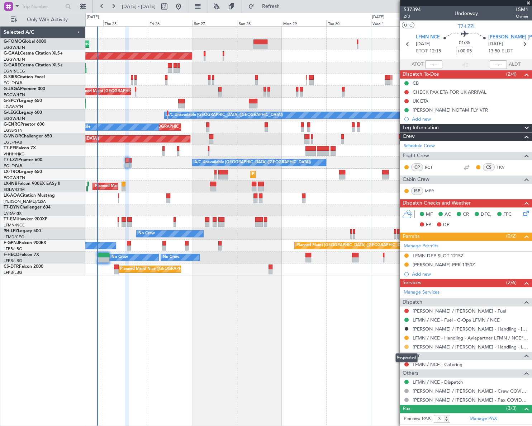
click at [406, 345] on button at bounding box center [406, 346] width 4 height 4
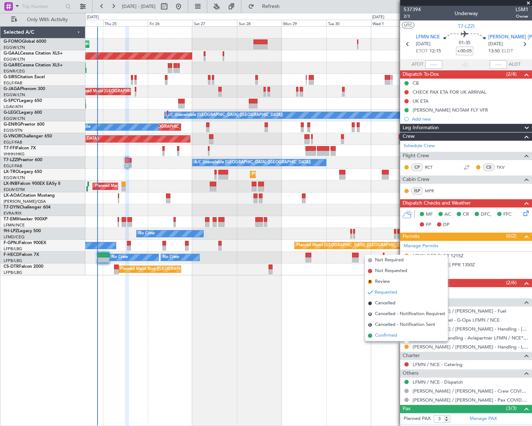
click at [388, 334] on span "Confirmed" at bounding box center [386, 335] width 22 height 7
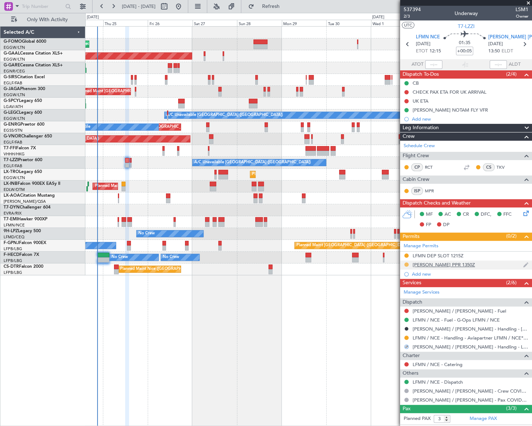
click at [406, 263] on button at bounding box center [406, 264] width 4 height 4
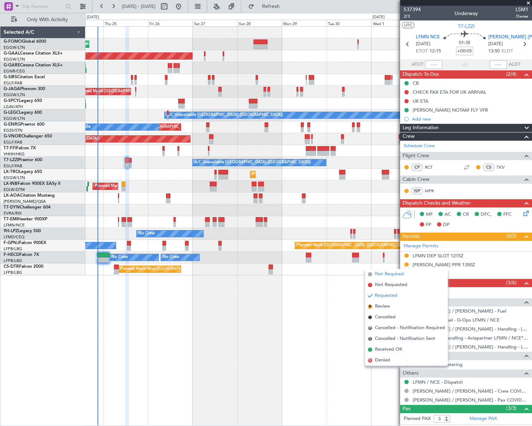
click at [383, 274] on span "Not Required" at bounding box center [389, 273] width 29 height 7
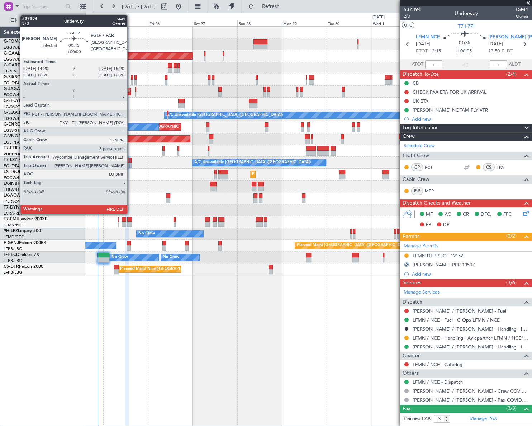
click at [130, 162] on div at bounding box center [130, 164] width 2 height 5
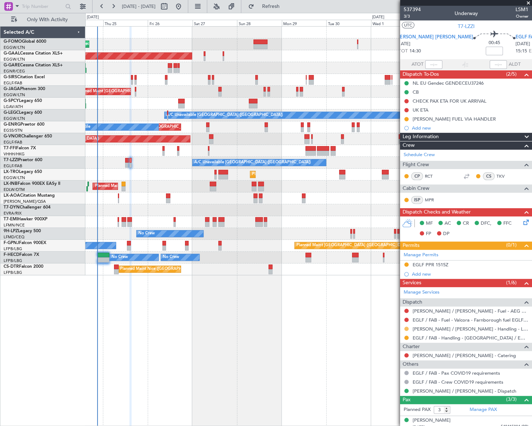
click at [406, 327] on button at bounding box center [406, 328] width 4 height 4
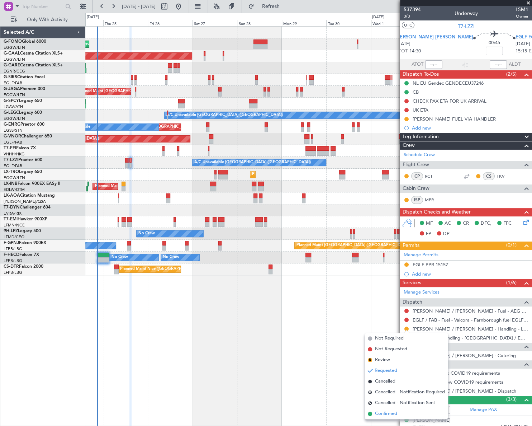
click at [385, 412] on span "Confirmed" at bounding box center [386, 413] width 22 height 7
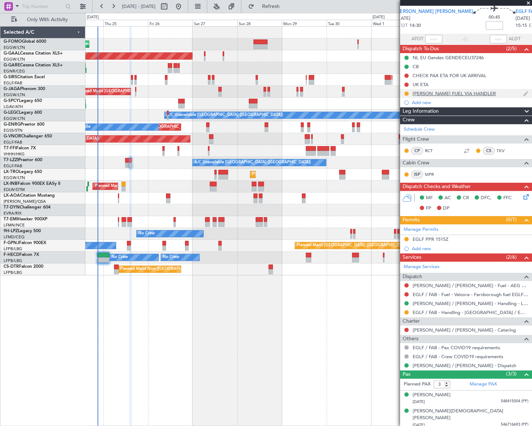
scroll to position [37, 0]
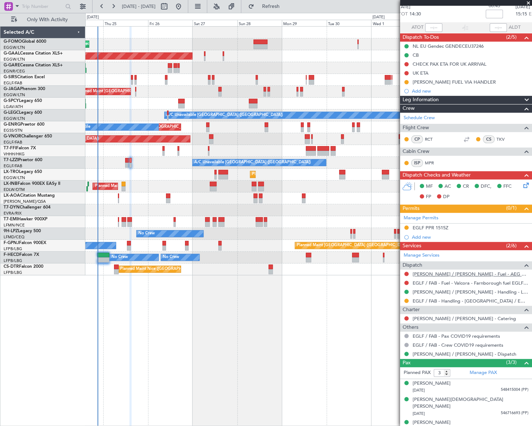
click at [454, 272] on link "[PERSON_NAME] / [PERSON_NAME] - Fuel - AEG Fuels - [PERSON_NAME] / [PERSON_NAME]" at bounding box center [471, 274] width 116 height 6
click at [286, 8] on span "Refresh" at bounding box center [271, 6] width 30 height 5
click at [405, 273] on button at bounding box center [406, 273] width 4 height 4
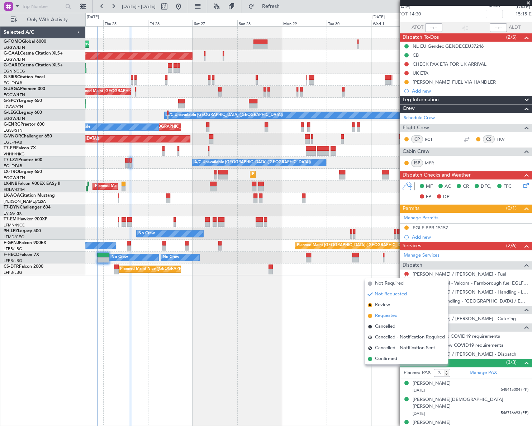
click at [384, 315] on span "Requested" at bounding box center [386, 315] width 23 height 7
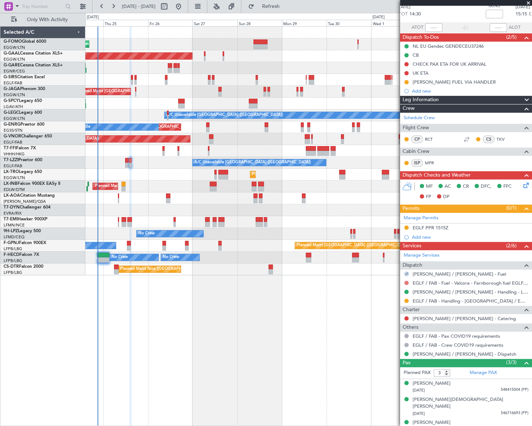
click at [407, 282] on button at bounding box center [406, 282] width 4 height 4
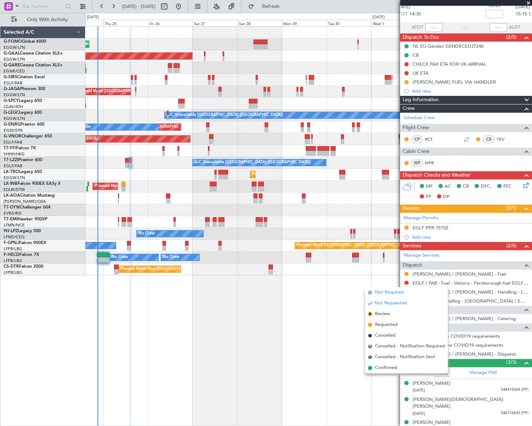
click at [393, 289] on span "Not Required" at bounding box center [389, 292] width 29 height 7
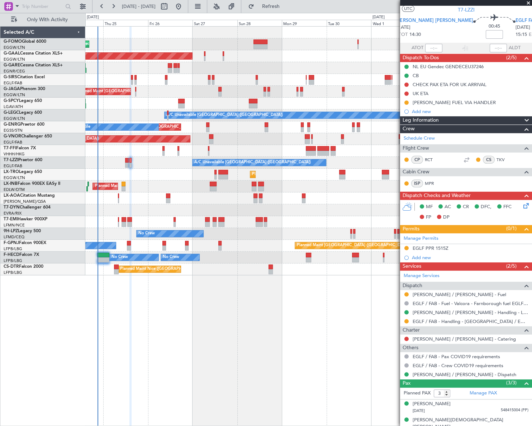
scroll to position [0, 0]
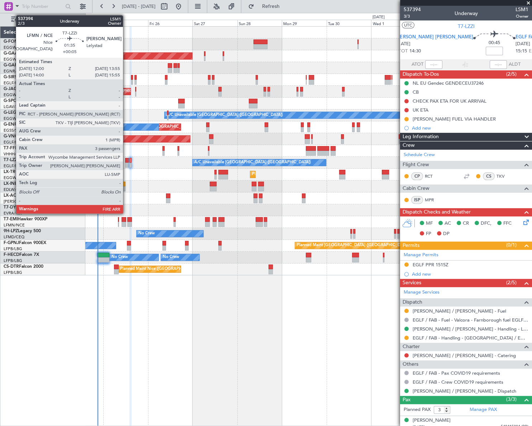
click at [126, 163] on div at bounding box center [127, 164] width 4 height 5
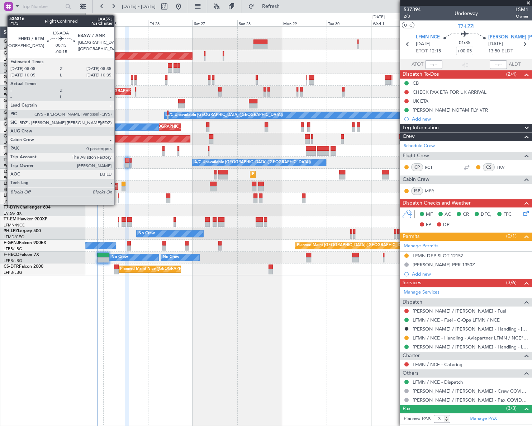
click at [118, 196] on div at bounding box center [118, 195] width 1 height 5
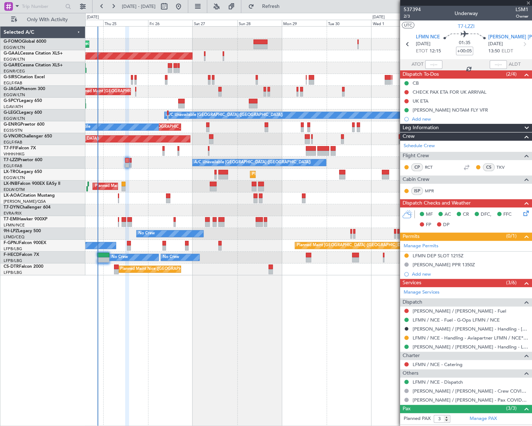
type input "-00:15"
type input "0"
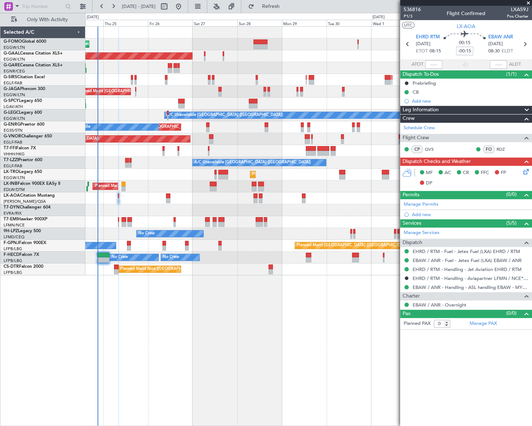
click at [453, 110] on div "Leg Information" at bounding box center [466, 110] width 132 height 8
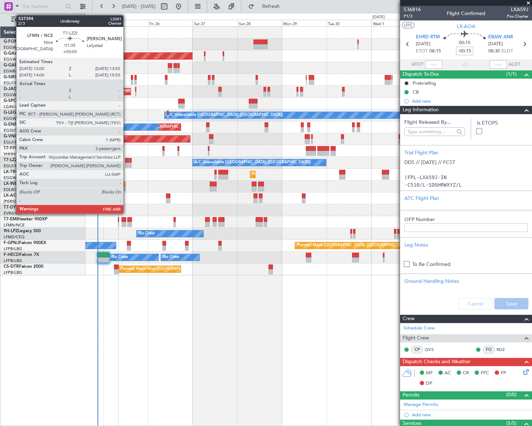
click at [127, 161] on div at bounding box center [127, 160] width 4 height 5
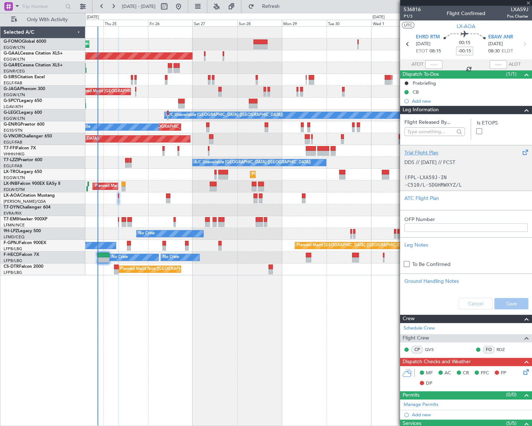
type input "+00:05"
type input "3"
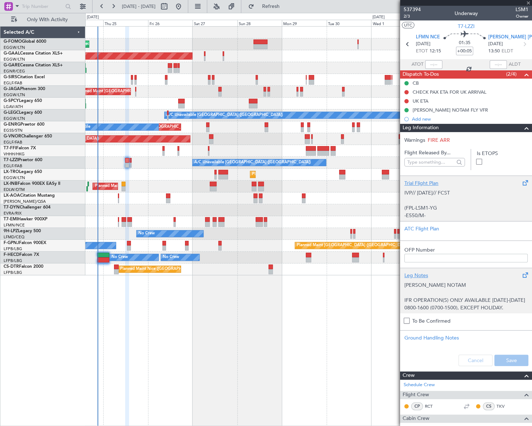
click at [441, 296] on li "IFR OPERATION(S) ONLY AVAILABLE [DATE]-[DATE] 0800-1600 (0700-1500), EXCEPT HOL…" at bounding box center [465, 303] width 123 height 15
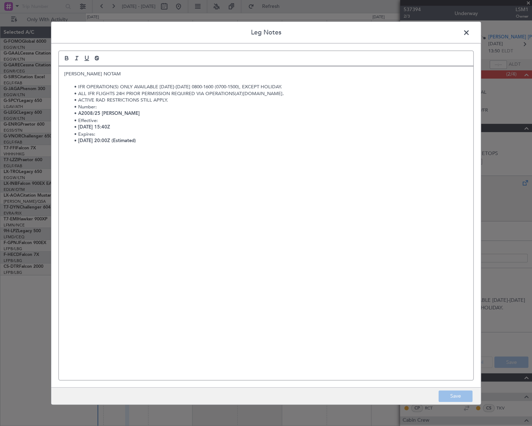
click at [470, 32] on span at bounding box center [470, 34] width 0 height 14
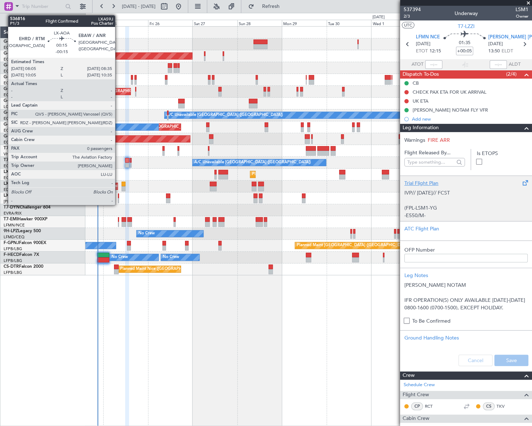
click at [118, 198] on div at bounding box center [118, 200] width 1 height 5
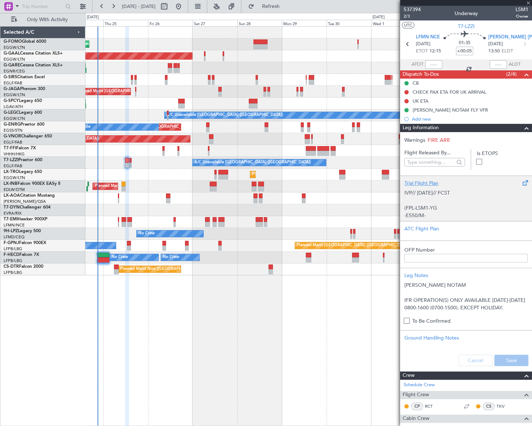
click at [522, 128] on span at bounding box center [526, 128] width 9 height 9
type input "-00:15"
type input "0"
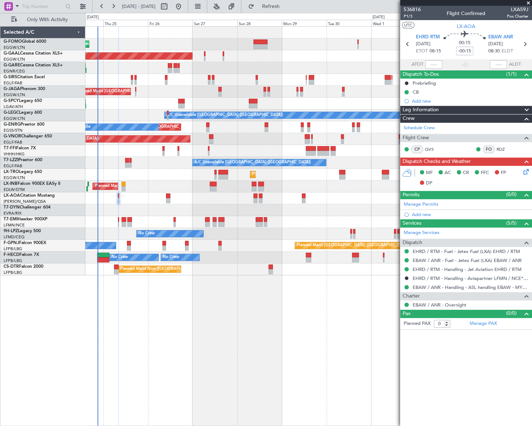
click at [491, 109] on div "Leg Information" at bounding box center [466, 110] width 132 height 8
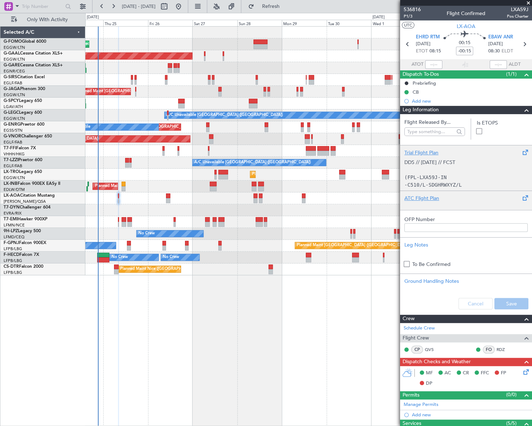
click at [419, 199] on div "ATC Flight Plan" at bounding box center [465, 198] width 123 height 8
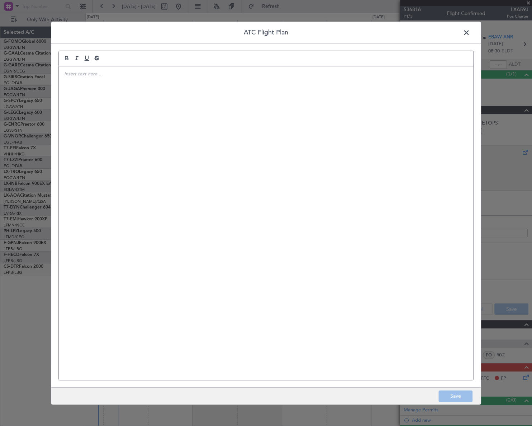
click at [226, 185] on div at bounding box center [266, 222] width 414 height 313
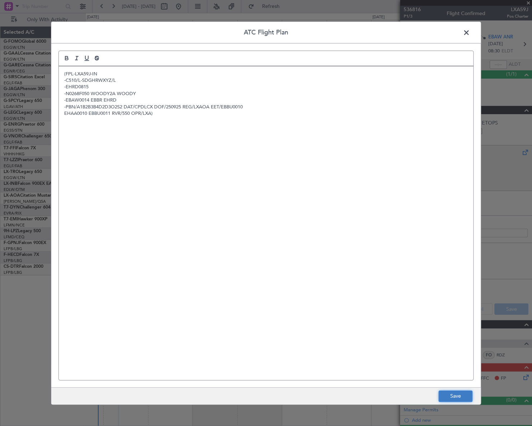
click at [464, 395] on button "Save" at bounding box center [455, 395] width 34 height 11
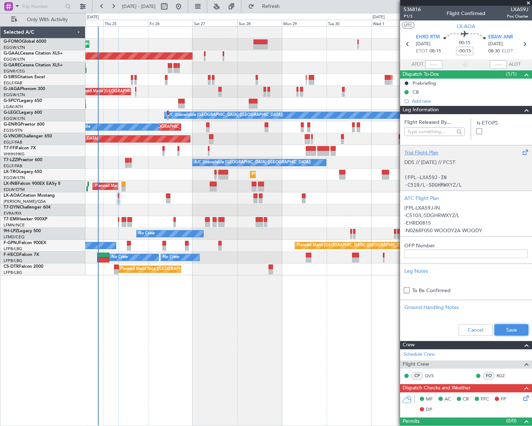
click at [504, 327] on button "Save" at bounding box center [511, 329] width 34 height 11
click at [522, 111] on span at bounding box center [526, 110] width 9 height 9
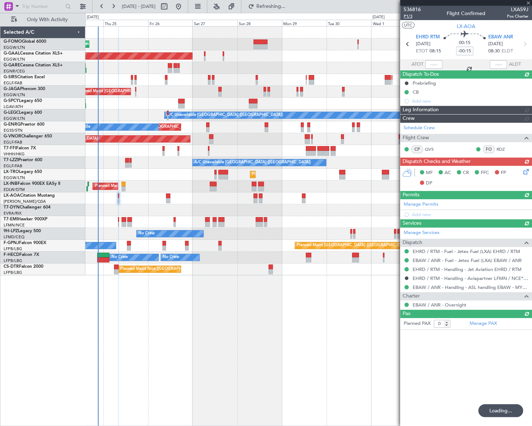
click at [410, 15] on span "P1/3" at bounding box center [412, 16] width 17 height 6
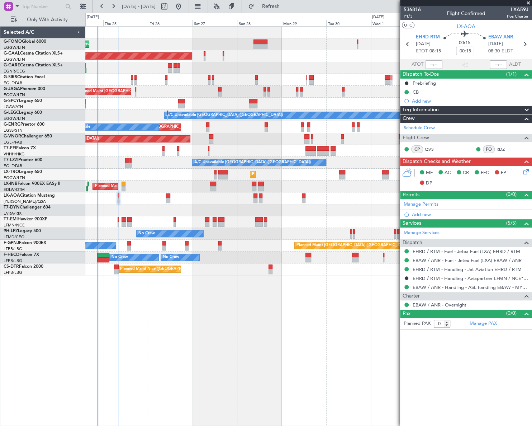
click at [527, 173] on icon at bounding box center [525, 170] width 6 height 6
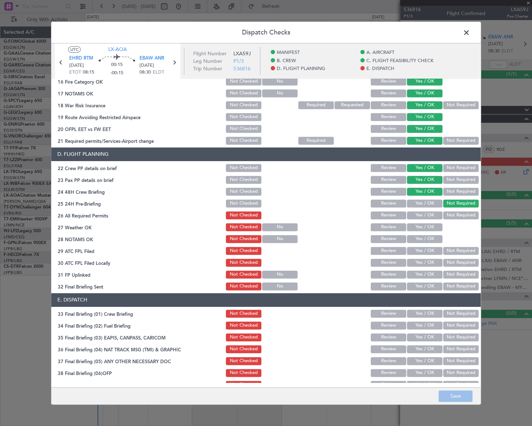
scroll to position [293, 0]
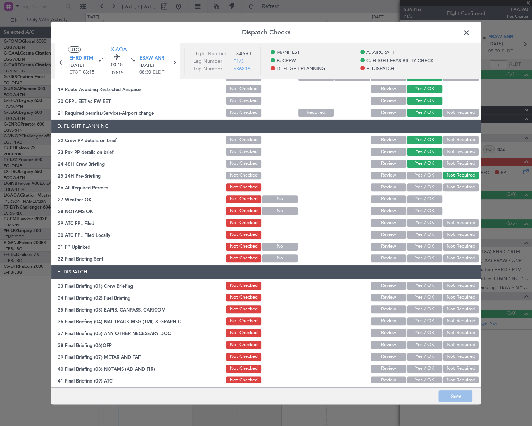
click at [423, 182] on div "Yes / OK" at bounding box center [424, 187] width 36 height 10
click at [424, 188] on button "Yes / OK" at bounding box center [424, 187] width 35 height 8
click at [429, 203] on div "Yes / OK" at bounding box center [424, 199] width 36 height 10
drag, startPoint x: 428, startPoint y: 197, endPoint x: 428, endPoint y: 208, distance: 10.8
click at [428, 198] on button "Yes / OK" at bounding box center [424, 199] width 35 height 8
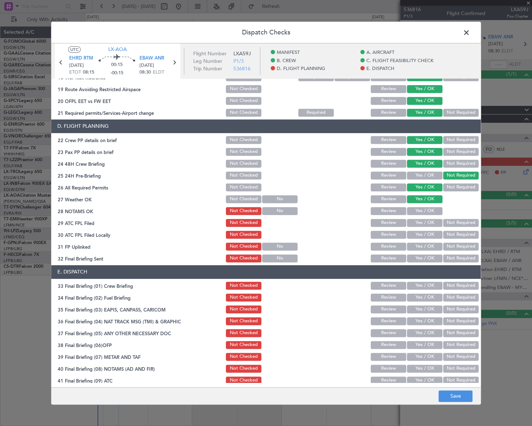
click at [428, 208] on button "Yes / OK" at bounding box center [424, 211] width 35 height 8
click at [428, 222] on button "Yes / OK" at bounding box center [424, 223] width 35 height 8
click at [448, 233] on button "Not Required" at bounding box center [460, 235] width 35 height 8
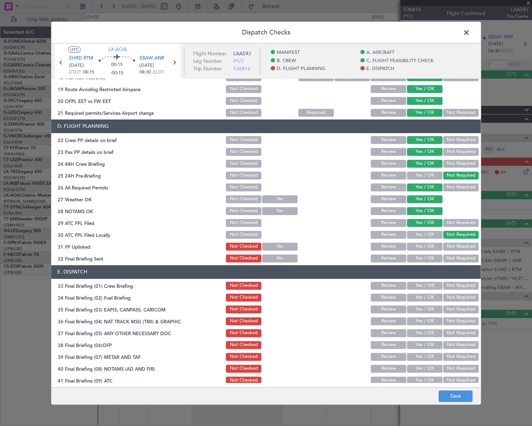
click at [428, 245] on button "Yes / OK" at bounding box center [424, 246] width 35 height 8
click at [428, 259] on button "Yes / OK" at bounding box center [424, 258] width 35 height 8
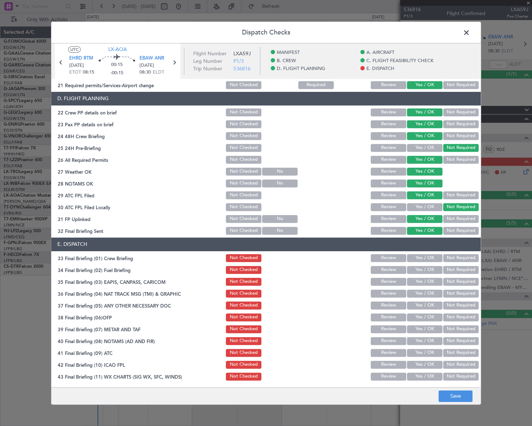
scroll to position [333, 0]
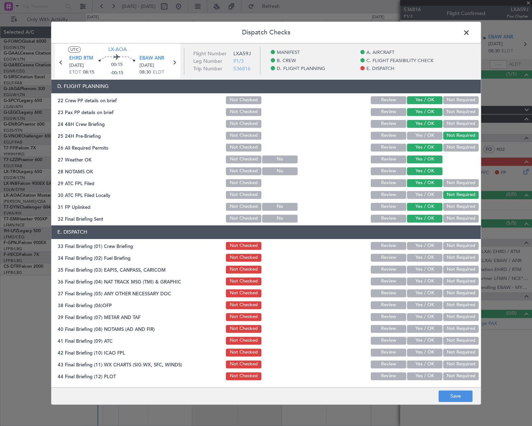
click at [430, 244] on button "Yes / OK" at bounding box center [424, 246] width 35 height 8
click at [429, 257] on button "Yes / OK" at bounding box center [424, 257] width 35 height 8
click at [455, 269] on button "Not Required" at bounding box center [460, 269] width 35 height 8
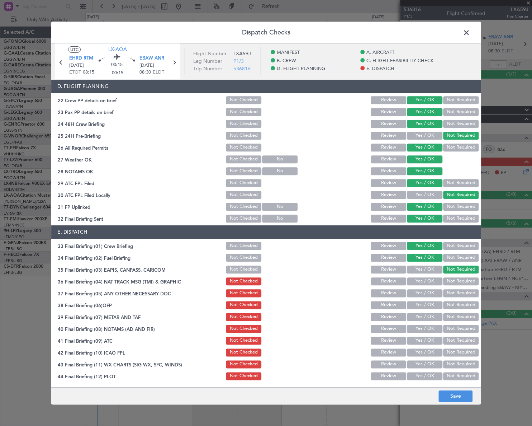
click at [455, 280] on button "Not Required" at bounding box center [460, 281] width 35 height 8
click at [430, 289] on button "Yes / OK" at bounding box center [424, 293] width 35 height 8
click at [431, 305] on button "Yes / OK" at bounding box center [424, 305] width 35 height 8
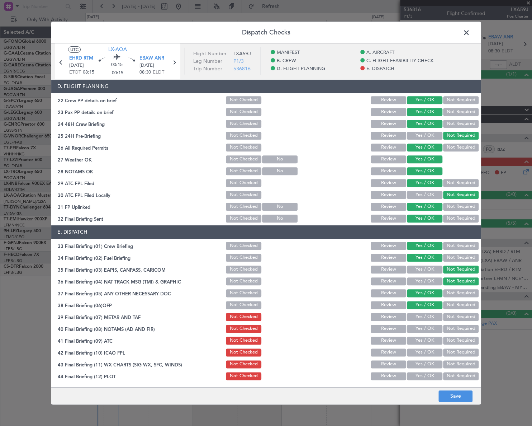
click at [431, 315] on button "Yes / OK" at bounding box center [424, 317] width 35 height 8
click at [430, 326] on button "Yes / OK" at bounding box center [424, 328] width 35 height 8
click at [431, 340] on button "Yes / OK" at bounding box center [424, 340] width 35 height 8
drag, startPoint x: 431, startPoint y: 349, endPoint x: 429, endPoint y: 357, distance: 8.0
click at [431, 350] on button "Yes / OK" at bounding box center [424, 352] width 35 height 8
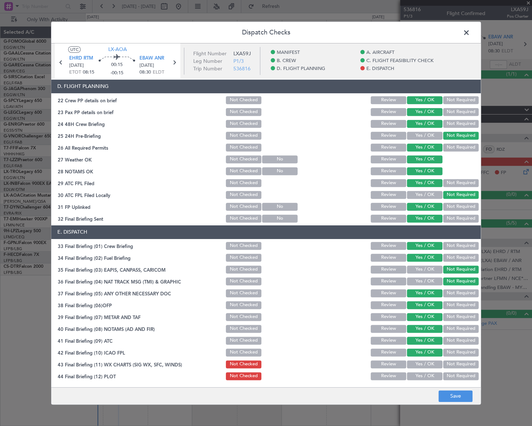
click at [428, 363] on button "Yes / OK" at bounding box center [424, 364] width 35 height 8
click at [428, 375] on button "Yes / OK" at bounding box center [424, 376] width 35 height 8
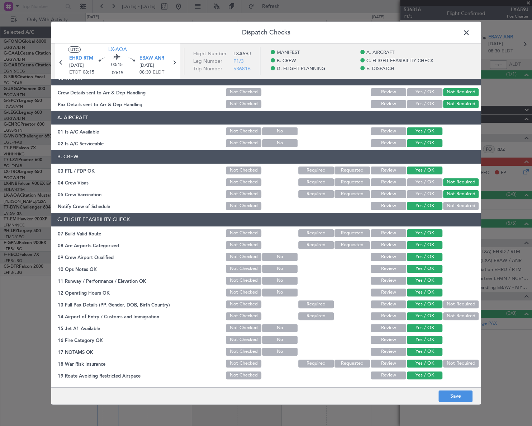
scroll to position [0, 0]
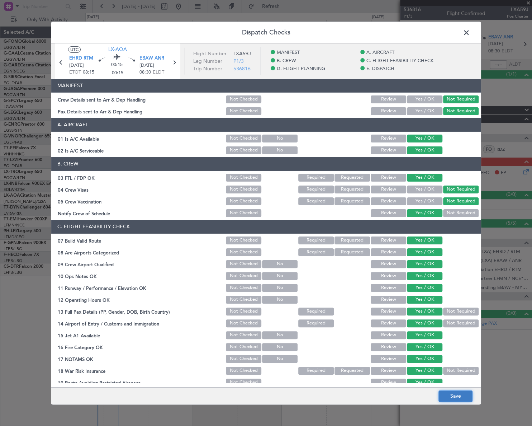
click at [454, 398] on button "Save" at bounding box center [455, 395] width 34 height 11
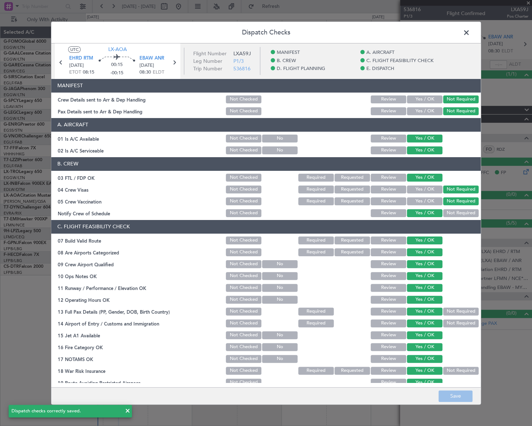
click at [470, 33] on span at bounding box center [470, 34] width 0 height 14
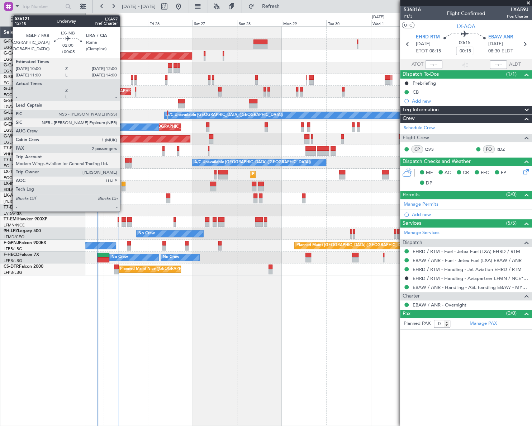
click at [123, 185] on div at bounding box center [124, 183] width 4 height 5
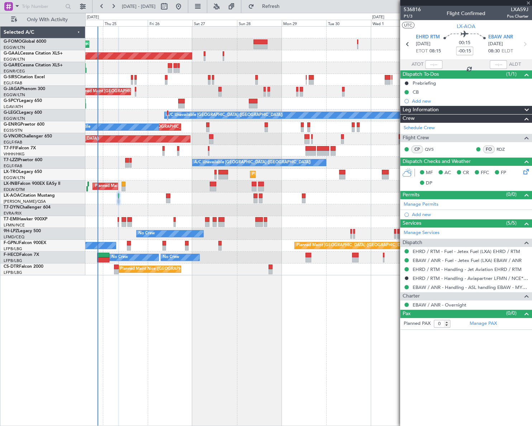
type input "+00:05"
type input "2"
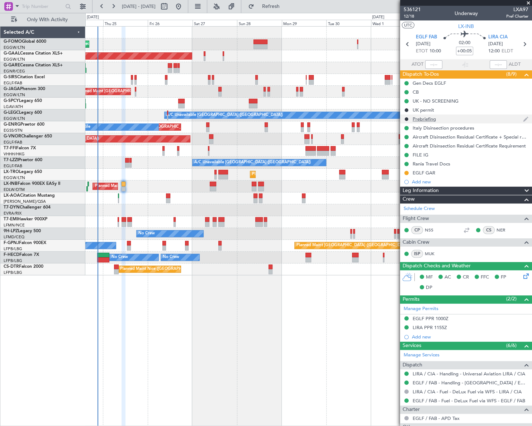
click at [433, 119] on div "Prebriefing" at bounding box center [424, 119] width 23 height 6
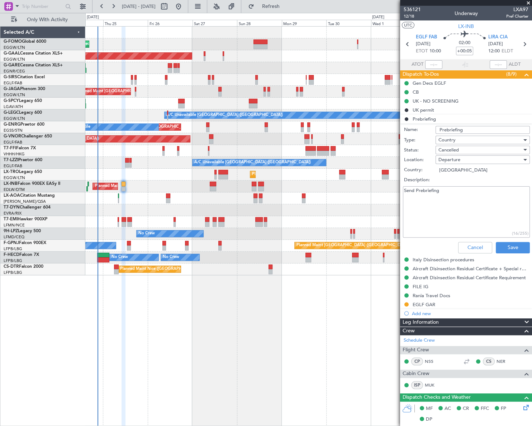
drag, startPoint x: 444, startPoint y: 213, endPoint x: 448, endPoint y: 205, distance: 8.4
click at [444, 213] on textarea "Send Prebriefing" at bounding box center [466, 211] width 127 height 51
drag, startPoint x: 448, startPoint y: 200, endPoint x: 337, endPoint y: 214, distance: 112.4
click at [337, 214] on fb-app "24 Sep 2025 - 04 Oct 2025 Refresh Quick Links Only With Activity Planned Maint …" at bounding box center [266, 215] width 532 height 420
paste textarea "peed 0.82 FL390 Fuel 8000lbs Pax 2 Cargo 200lbs"
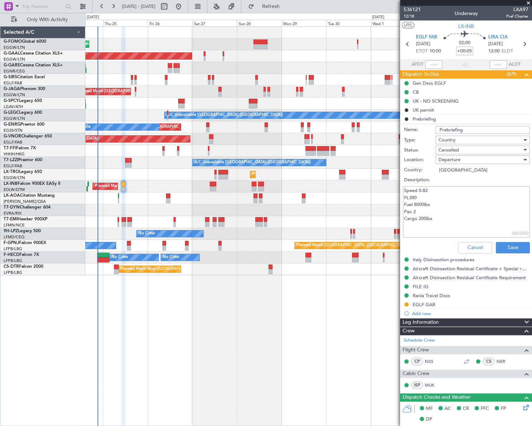
type textarea "Speed 0.82 FL390 Fuel 8000lbs Pax 2 Cargo 200lbs"
click at [470, 148] on div "Cancelled" at bounding box center [480, 149] width 84 height 11
click at [467, 183] on span "Completed" at bounding box center [479, 185] width 84 height 11
drag, startPoint x: 414, startPoint y: 203, endPoint x: 423, endPoint y: 203, distance: 9.0
click at [423, 203] on textarea "Speed 0.82 FL390 Fuel 8000lbs Pax 2 Cargo 200lbs" at bounding box center [466, 211] width 127 height 51
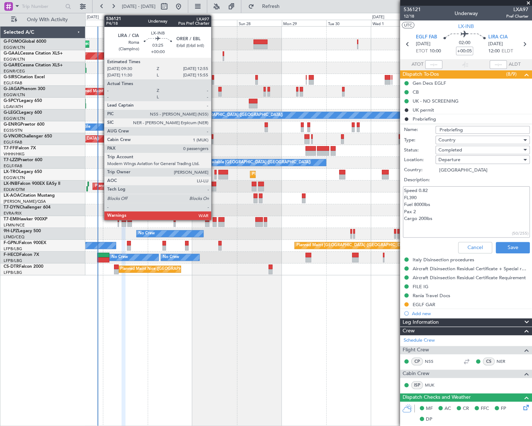
click at [214, 186] on div at bounding box center [213, 188] width 6 height 5
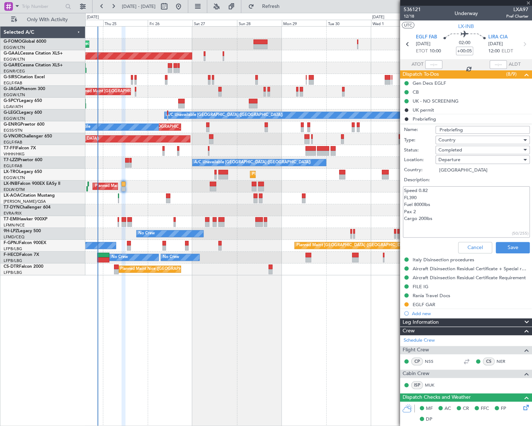
type input "0"
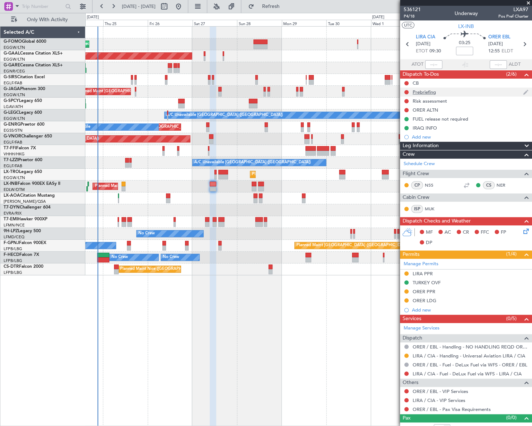
click at [424, 93] on div "Prebriefing" at bounding box center [424, 92] width 23 height 6
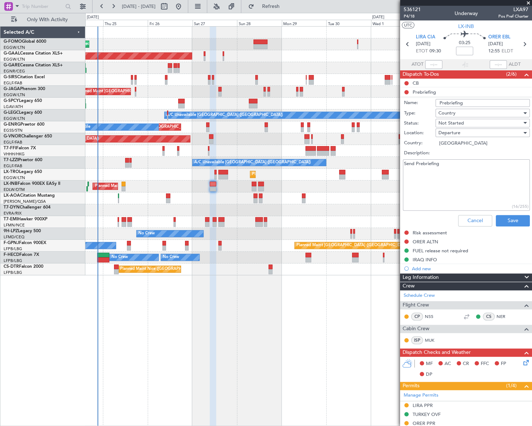
drag, startPoint x: 458, startPoint y: 182, endPoint x: 457, endPoint y: 173, distance: 9.0
click at [458, 181] on textarea "Send Prebriefing" at bounding box center [466, 184] width 127 height 51
drag, startPoint x: 456, startPoint y: 171, endPoint x: 391, endPoint y: 166, distance: 65.5
click at [391, 166] on fb-app "24 Sep 2025 - 04 Oct 2025 Refresh Quick Links Only With Activity Planned Maint …" at bounding box center [266, 215] width 532 height 420
paste textarea "LIRA - ORER Speed 0.80 FL 370 level change FL390 Fuel 13500Lbs Pax 0 Cargo 50lbs"
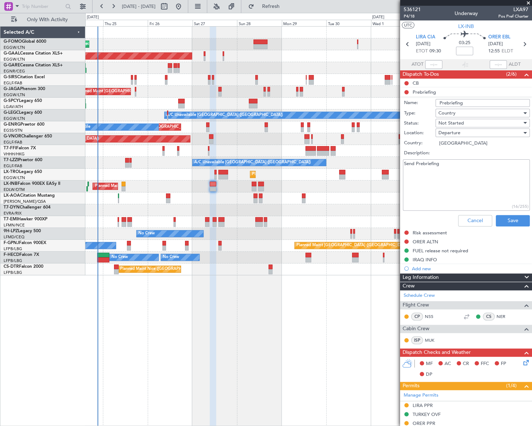
type textarea "LIRA - ORER Speed 0.80 FL 370 level change FL390 Fuel 13500Lbs Pax 0 Cargo 50lbs"
click at [468, 122] on div "Not Started" at bounding box center [480, 123] width 84 height 11
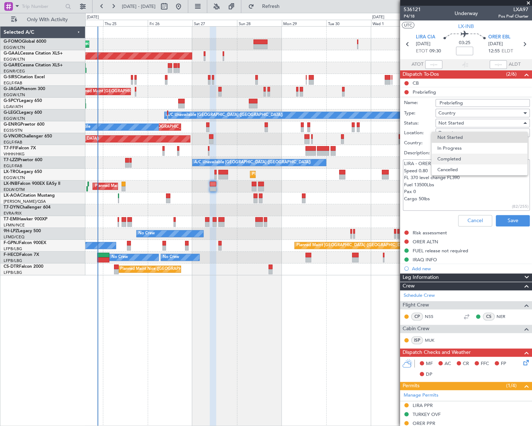
click at [466, 157] on span "Completed" at bounding box center [479, 158] width 84 height 11
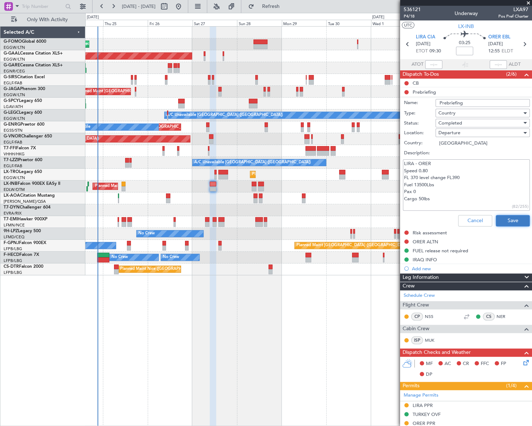
click at [508, 219] on button "Save" at bounding box center [513, 220] width 34 height 11
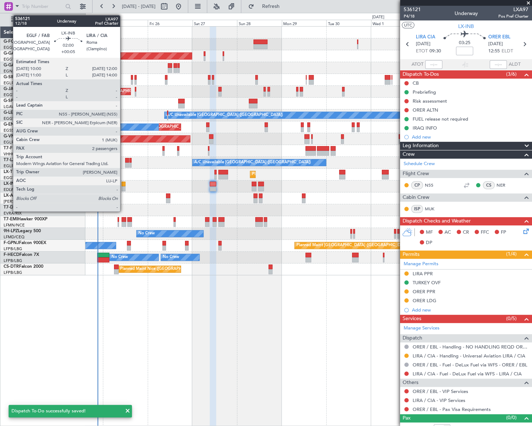
click at [123, 186] on div at bounding box center [124, 188] width 4 height 5
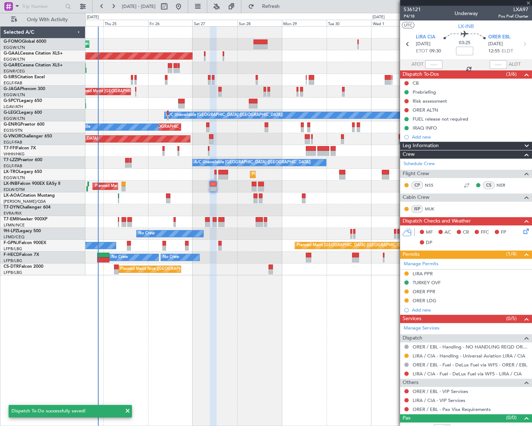
type input "+00:05"
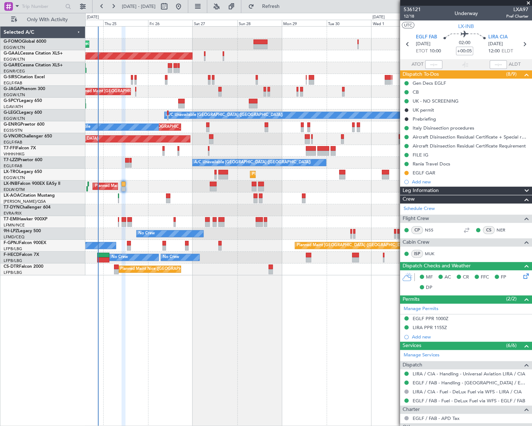
click at [469, 187] on div "Leg Information" at bounding box center [466, 190] width 132 height 8
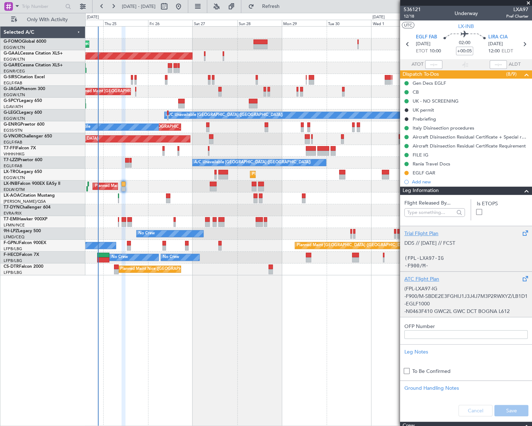
click at [437, 296] on p "-F900/M-SBDE2E3FGHIJ1J3J4J7M3P2RWXYZ/LB1D1" at bounding box center [465, 296] width 123 height 8
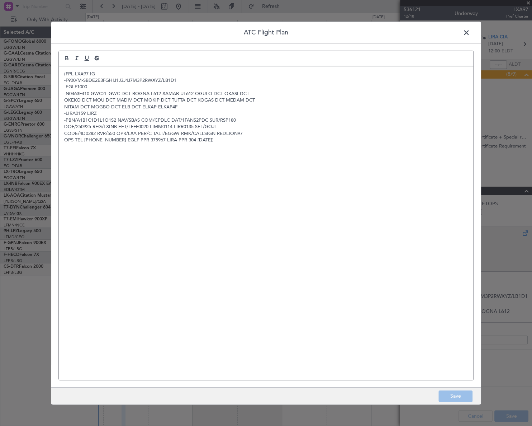
click at [129, 217] on div "(FPL-LXA97-IG -F900/M-SBDE2E3FGHIJ1J3J4J7M3P2RWXYZ/LB1D1 -EGLF1000 -N0463F410 G…" at bounding box center [266, 222] width 414 height 313
click at [459, 396] on button "Save" at bounding box center [455, 395] width 34 height 11
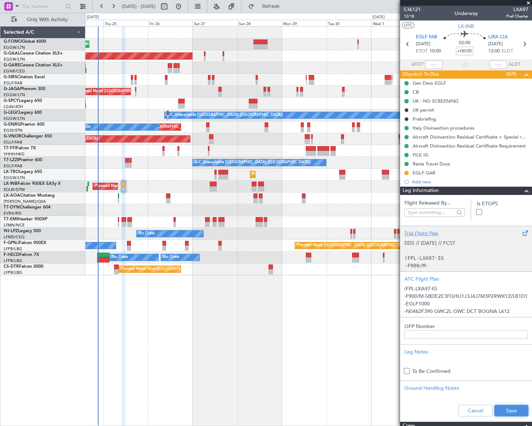
click at [508, 411] on button "Save" at bounding box center [511, 409] width 34 height 11
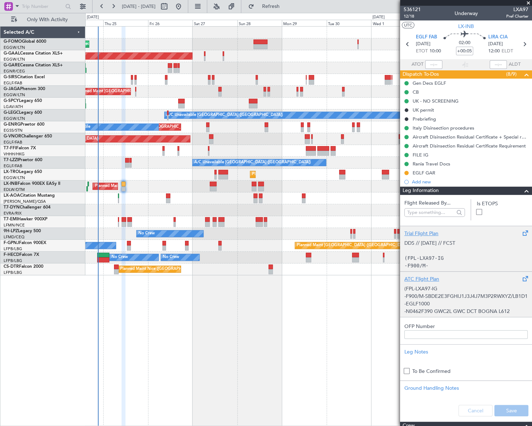
click at [457, 300] on p "-F900/M-SBDE2E3FGHIJ1J3J4J7M3P2RWXYZ/LB1D1" at bounding box center [465, 296] width 123 height 8
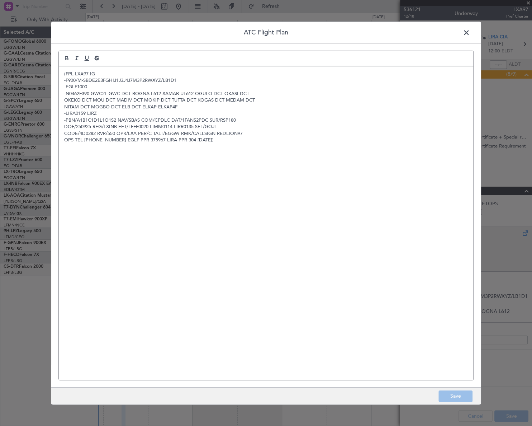
click at [470, 32] on span at bounding box center [470, 34] width 0 height 14
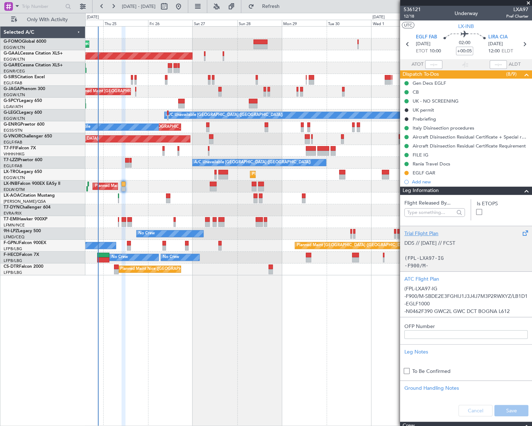
click at [524, 190] on span at bounding box center [526, 190] width 9 height 9
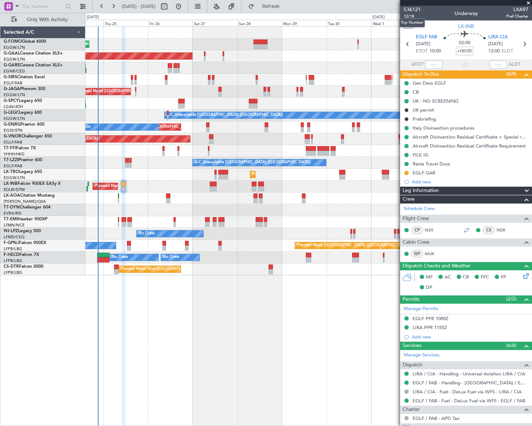
click at [412, 18] on div "Trip Number" at bounding box center [411, 22] width 25 height 9
click at [408, 16] on span "12/18" at bounding box center [412, 16] width 17 height 6
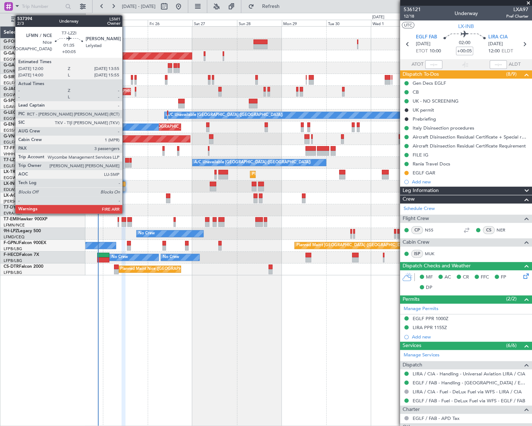
click at [125, 163] on div at bounding box center [127, 164] width 4 height 5
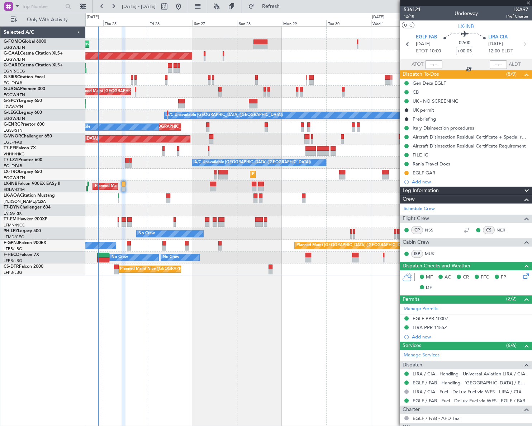
type input "3"
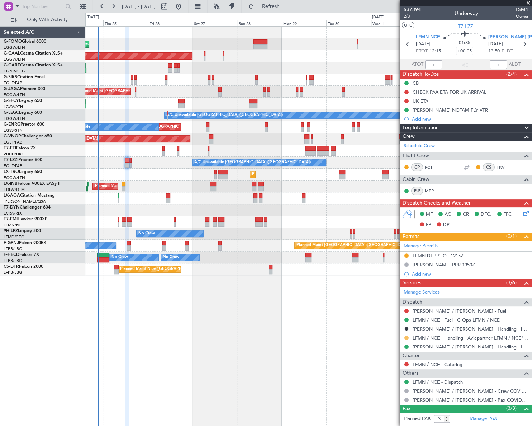
click at [405, 337] on button at bounding box center [406, 337] width 4 height 4
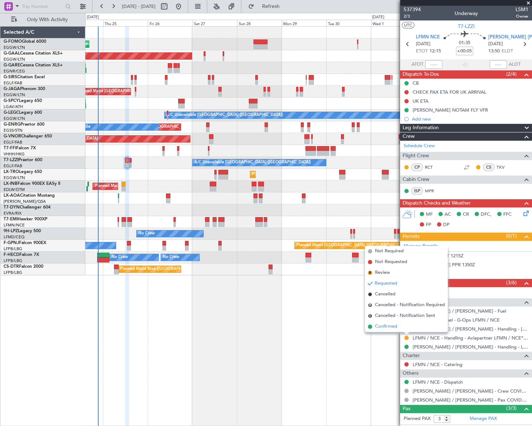
click at [380, 326] on span "Confirmed" at bounding box center [386, 326] width 22 height 7
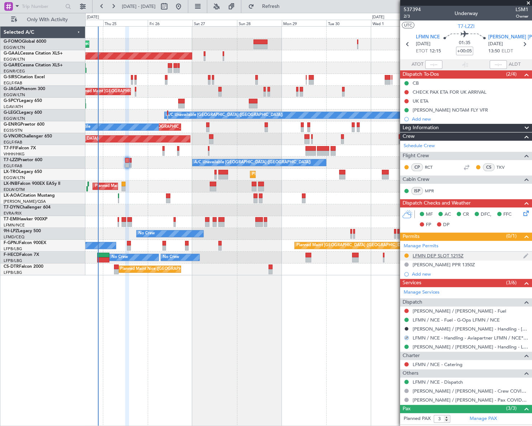
click at [425, 255] on div "LFMN DEP SLOT 1215Z" at bounding box center [438, 255] width 51 height 6
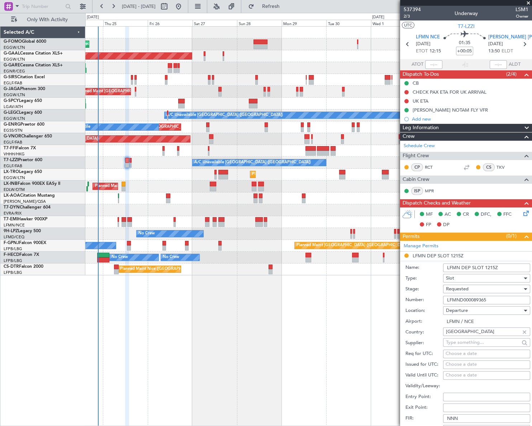
click at [472, 290] on div "Requested" at bounding box center [484, 288] width 76 height 11
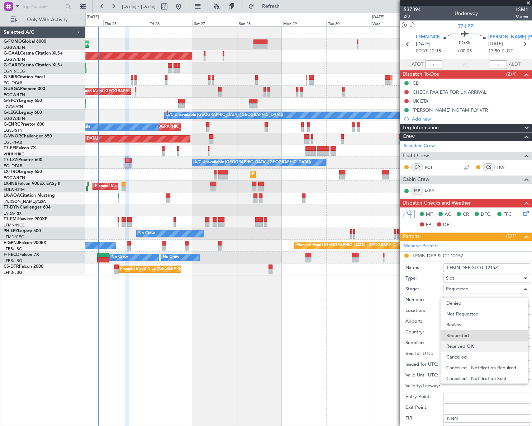
scroll to position [3, 0]
click at [472, 344] on span "Received OK" at bounding box center [484, 343] width 76 height 11
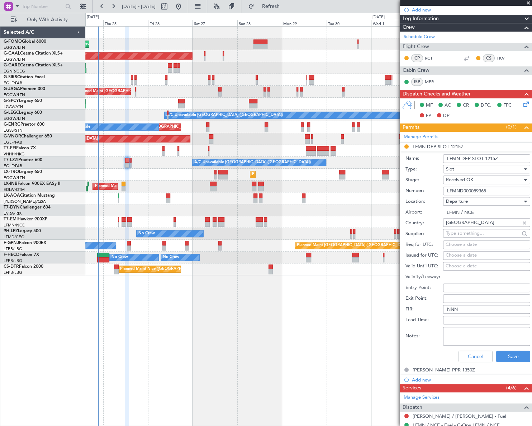
scroll to position [130, 0]
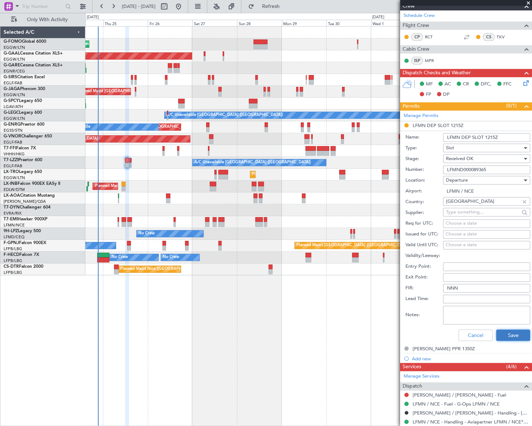
click at [513, 335] on button "Save" at bounding box center [513, 334] width 34 height 11
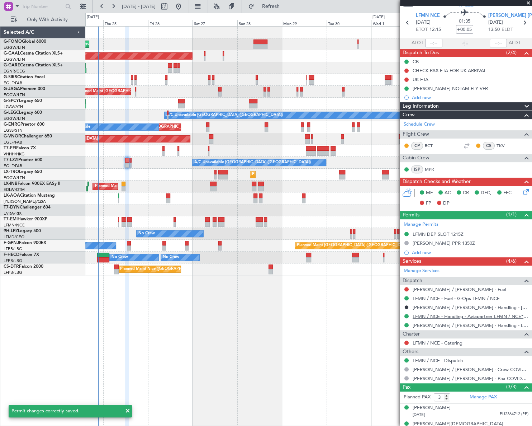
scroll to position [0, 0]
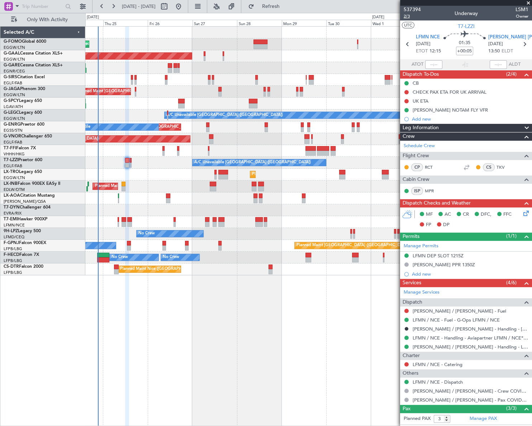
click at [407, 15] on span "2/3" at bounding box center [412, 16] width 17 height 6
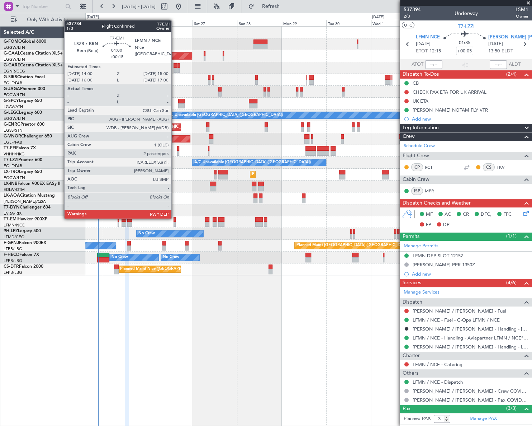
click at [175, 218] on div at bounding box center [175, 219] width 2 height 5
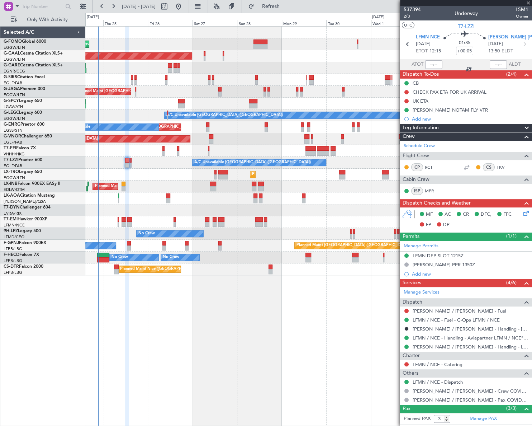
type input "+00:15"
type input "2"
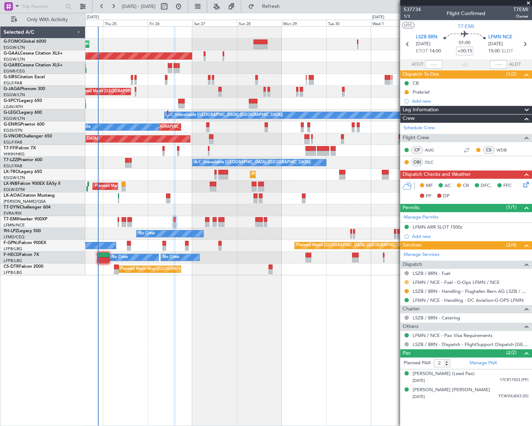
click at [406, 282] on button at bounding box center [406, 282] width 4 height 4
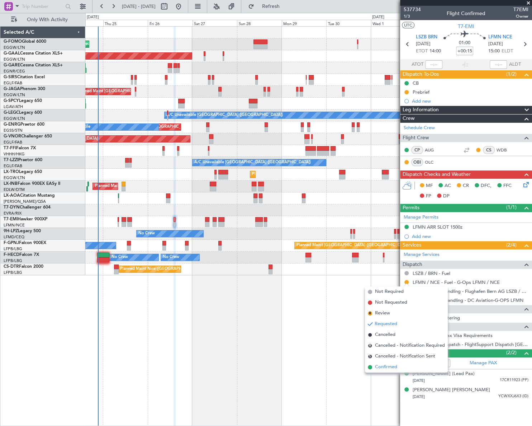
click at [383, 367] on span "Confirmed" at bounding box center [386, 366] width 22 height 7
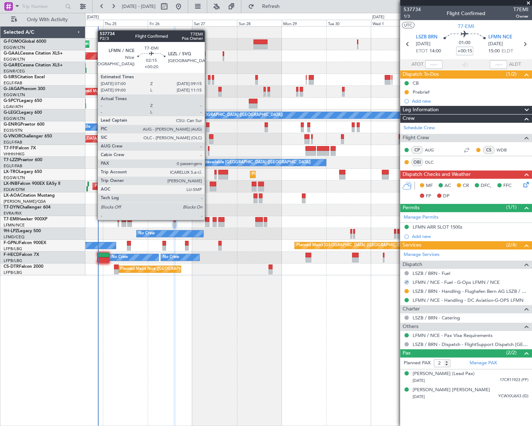
click at [208, 219] on div at bounding box center [207, 219] width 4 height 5
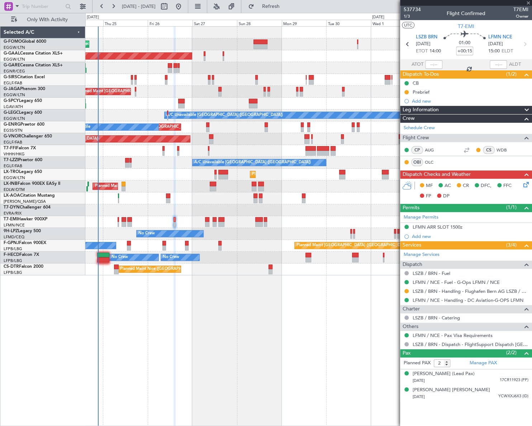
type input "+00:20"
type input "0"
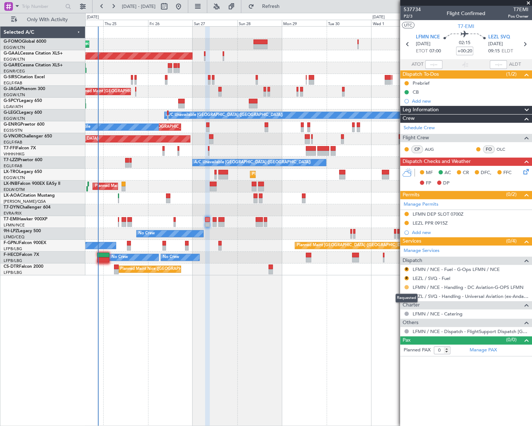
click at [407, 287] on button at bounding box center [406, 287] width 4 height 4
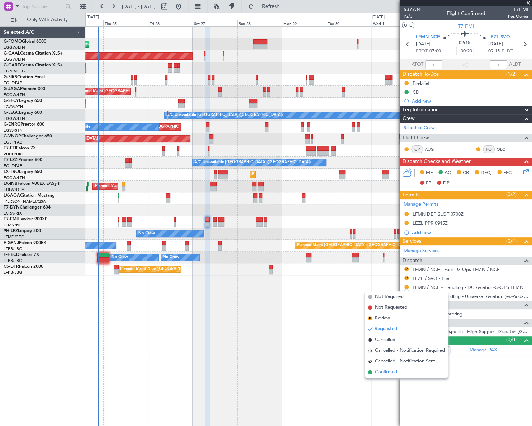
click at [389, 373] on span "Confirmed" at bounding box center [386, 371] width 22 height 7
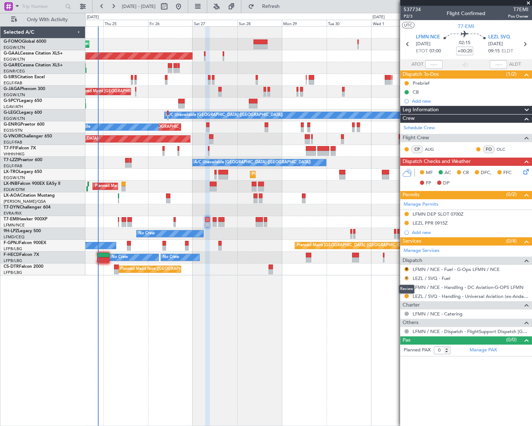
click at [406, 276] on button "R" at bounding box center [406, 278] width 4 height 4
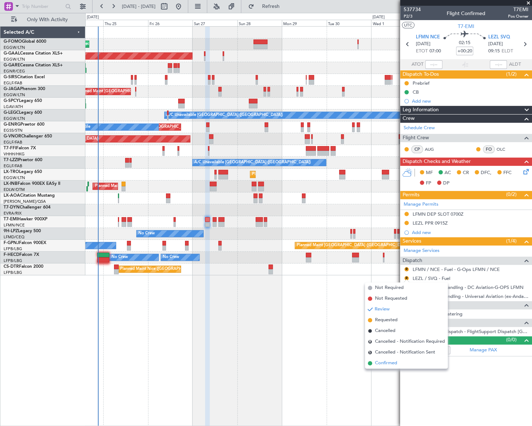
click at [391, 364] on span "Confirmed" at bounding box center [386, 362] width 22 height 7
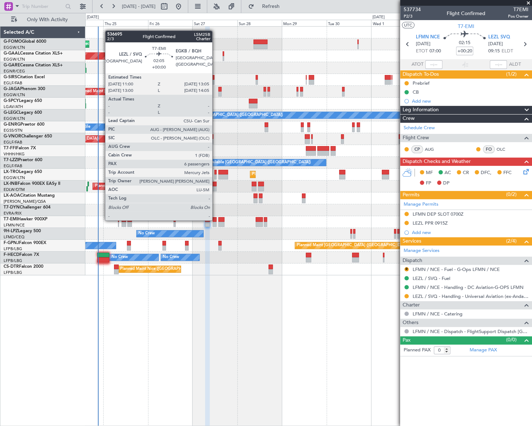
click at [215, 219] on div at bounding box center [215, 219] width 4 height 5
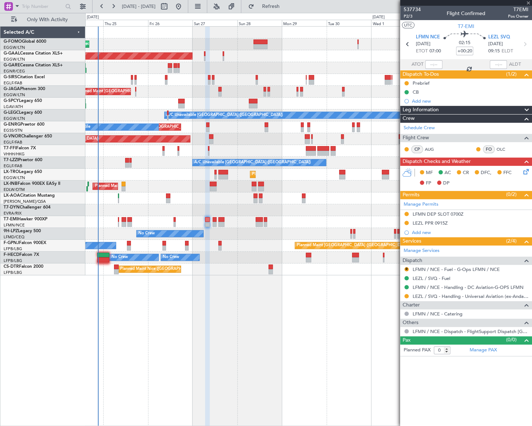
type input "6"
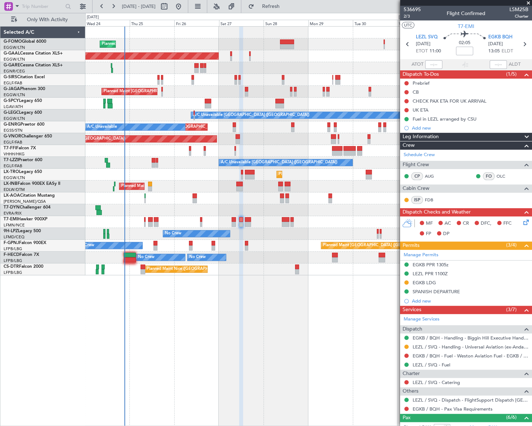
click at [147, 72] on div at bounding box center [308, 68] width 446 height 12
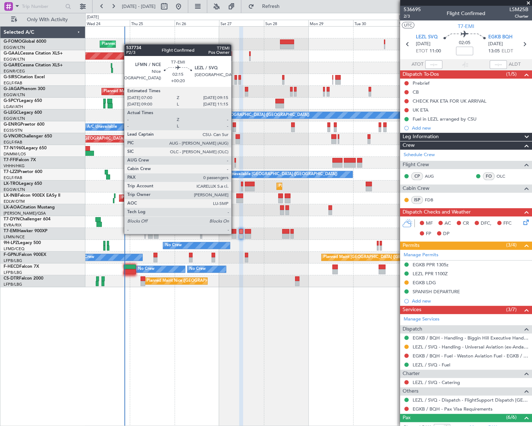
click at [234, 233] on div at bounding box center [234, 235] width 4 height 5
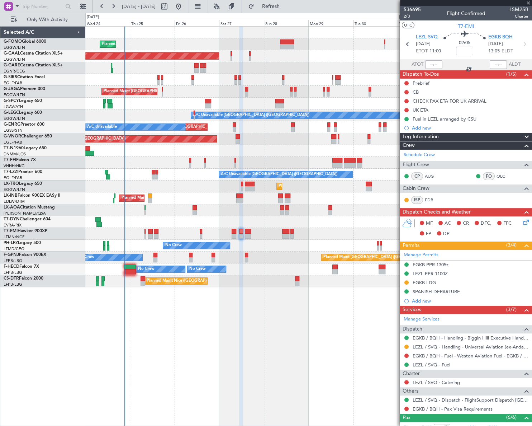
type input "+00:20"
type input "0"
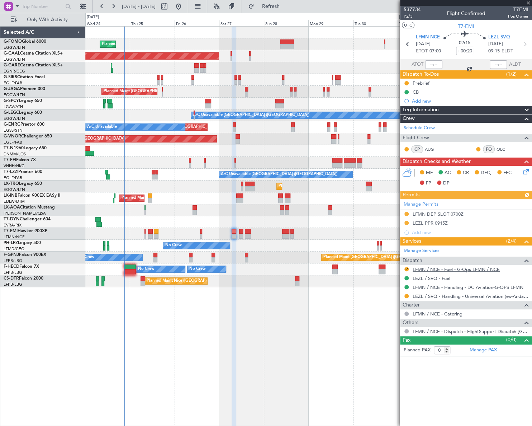
click at [442, 267] on link "LFMN / NCE - Fuel - G-Ops LFMN / NCE" at bounding box center [456, 269] width 87 height 6
click at [408, 268] on button "R" at bounding box center [406, 269] width 4 height 4
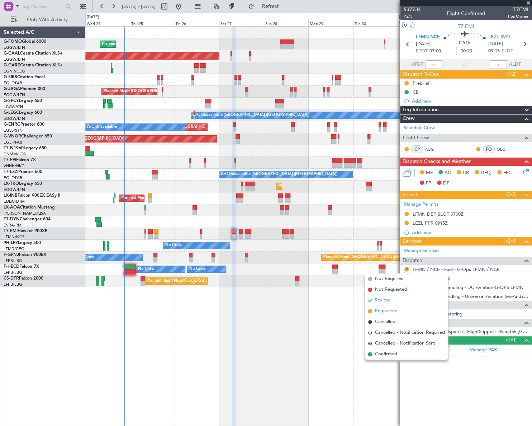
click at [388, 310] on span "Requested" at bounding box center [386, 310] width 23 height 7
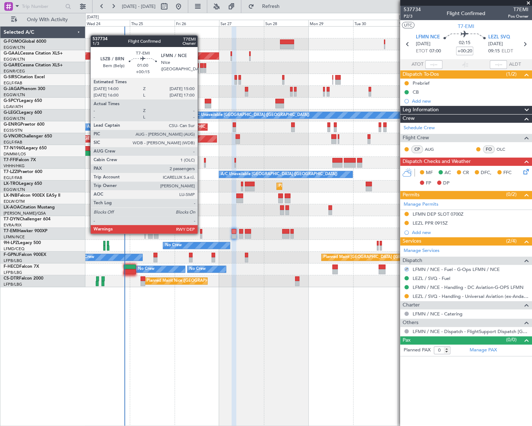
click at [201, 233] on div at bounding box center [201, 231] width 2 height 5
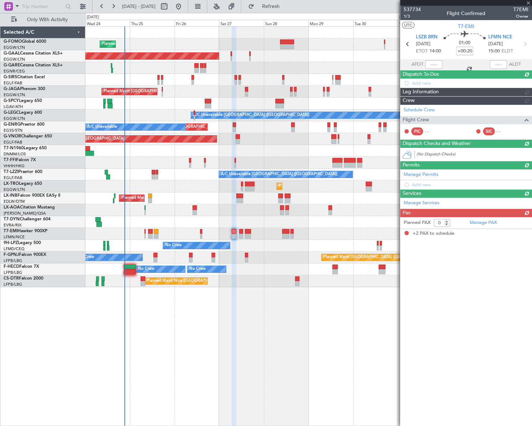
type input "+00:15"
type input "2"
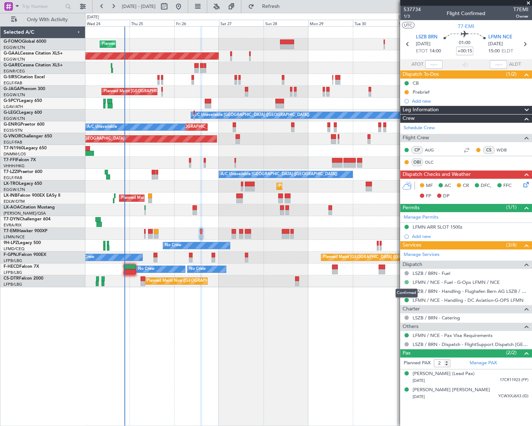
click at [407, 280] on button at bounding box center [406, 282] width 4 height 4
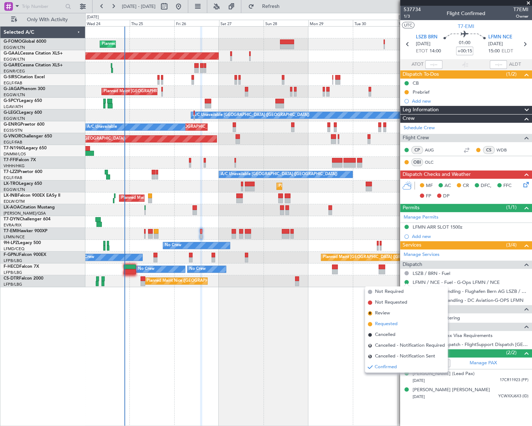
click at [388, 324] on span "Requested" at bounding box center [386, 323] width 23 height 7
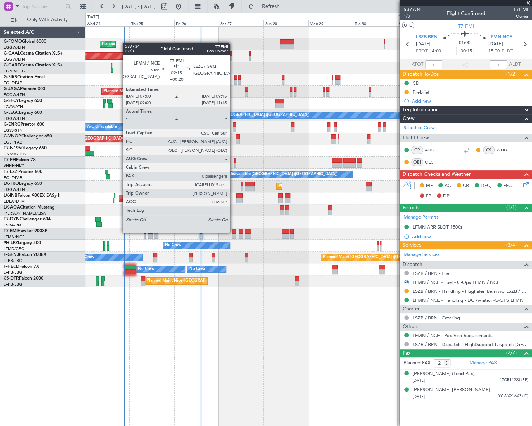
click at [233, 232] on div at bounding box center [234, 231] width 4 height 5
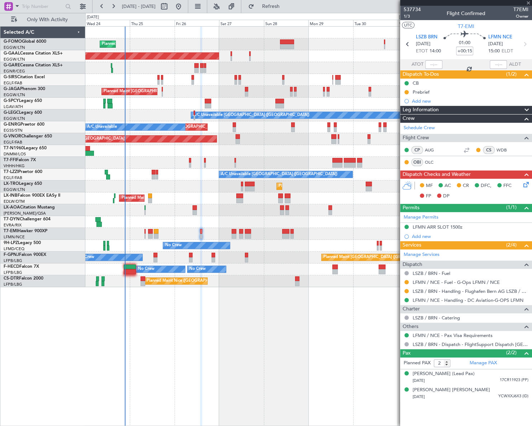
type input "+00:20"
type input "0"
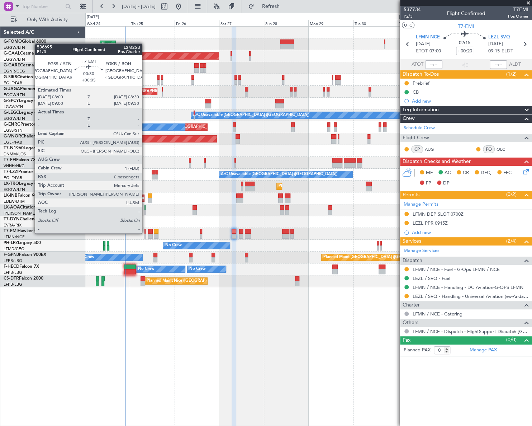
click at [145, 232] on div at bounding box center [144, 231] width 1 height 5
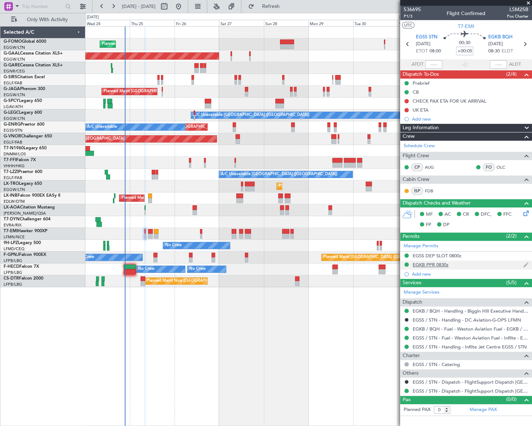
click at [441, 264] on div "EGKB PPR 0830z" at bounding box center [431, 264] width 36 height 6
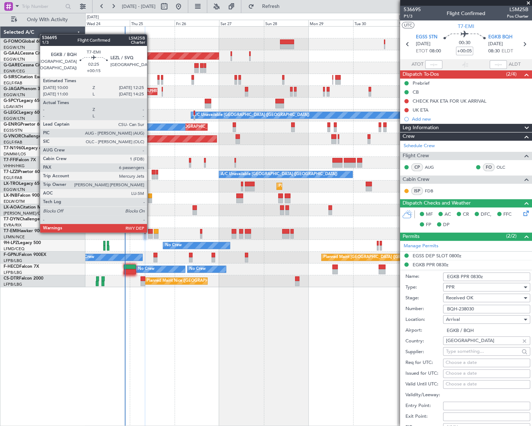
click at [150, 232] on div at bounding box center [150, 231] width 5 height 5
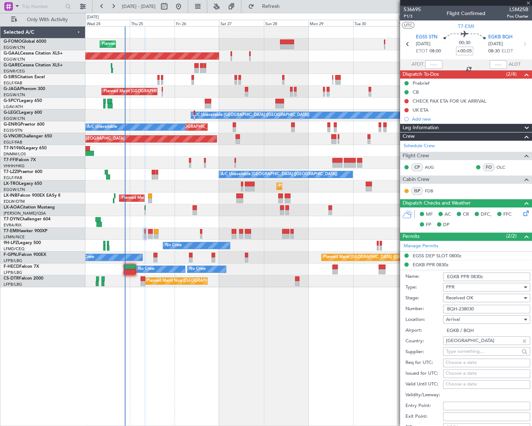
type input "+00:15"
type input "6"
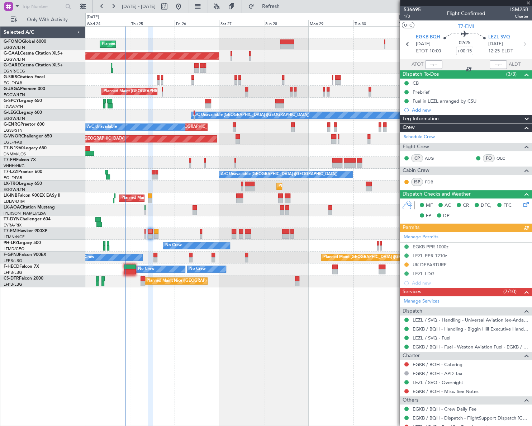
click at [435, 246] on div "Manage Permits EGKB PPR 1000z LEZL PPR 1210z UK DEPARTURE LEZL LDG Add new" at bounding box center [466, 260] width 132 height 56
click at [443, 245] on div "Manage Permits EGKB PPR 1000z LEZL PPR 1210z UK DEPARTURE LEZL LDG Add new" at bounding box center [466, 260] width 132 height 56
click at [435, 247] on div "EGKB PPR 1000z" at bounding box center [431, 246] width 36 height 6
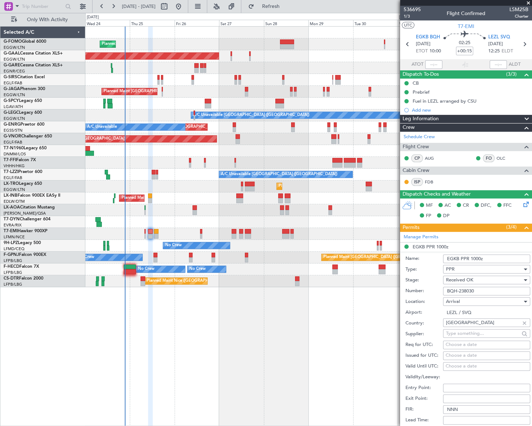
drag, startPoint x: 482, startPoint y: 289, endPoint x: 429, endPoint y: 287, distance: 53.1
click at [429, 287] on div "Number: BQH-238030" at bounding box center [467, 290] width 125 height 11
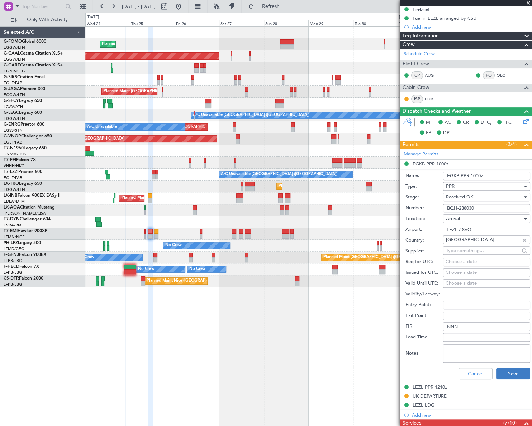
scroll to position [98, 0]
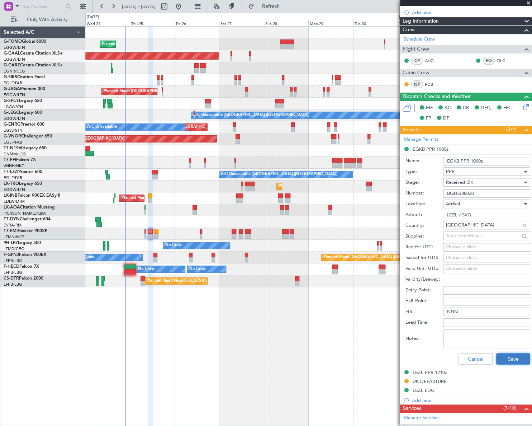
click at [511, 362] on button "Save" at bounding box center [513, 358] width 34 height 11
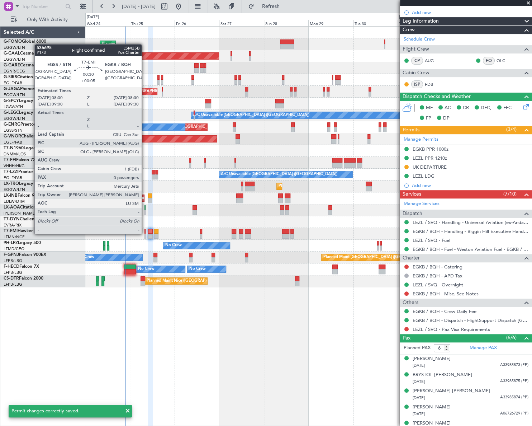
click at [145, 233] on div at bounding box center [144, 235] width 1 height 5
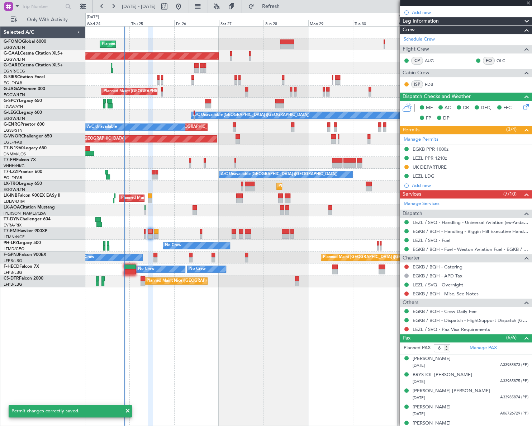
type input "+00:05"
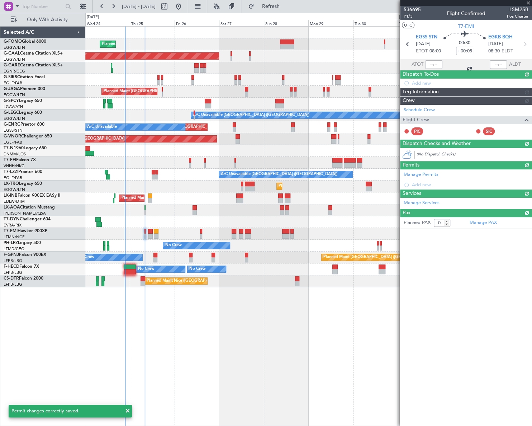
scroll to position [0, 0]
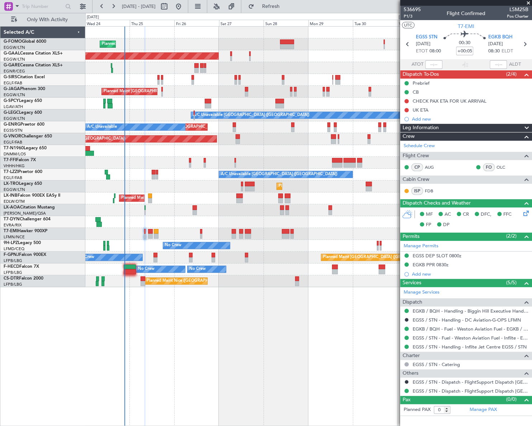
drag, startPoint x: 433, startPoint y: 266, endPoint x: 442, endPoint y: 265, distance: 8.7
click at [433, 266] on div "EGKB PPR 0830z" at bounding box center [431, 264] width 36 height 6
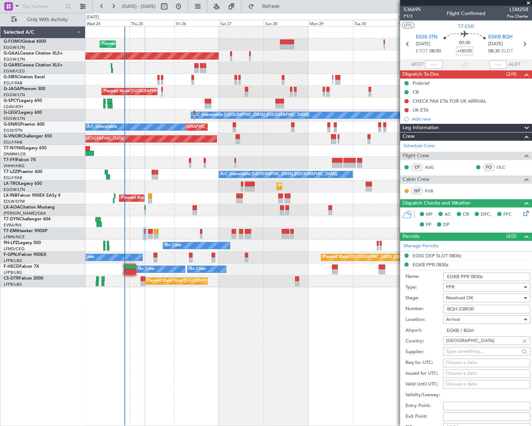
drag, startPoint x: 490, startPoint y: 309, endPoint x: 423, endPoint y: 311, distance: 66.7
click at [423, 311] on div "Number: BQH-238030" at bounding box center [467, 308] width 125 height 11
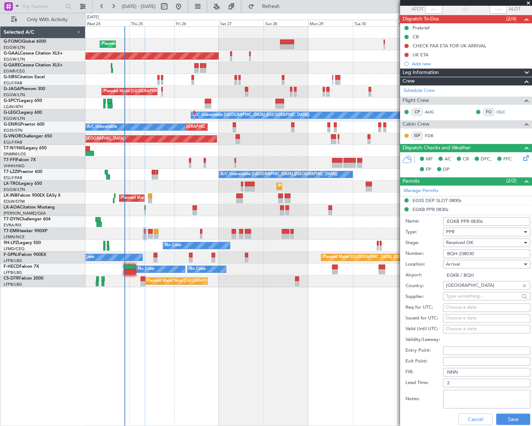
scroll to position [98, 0]
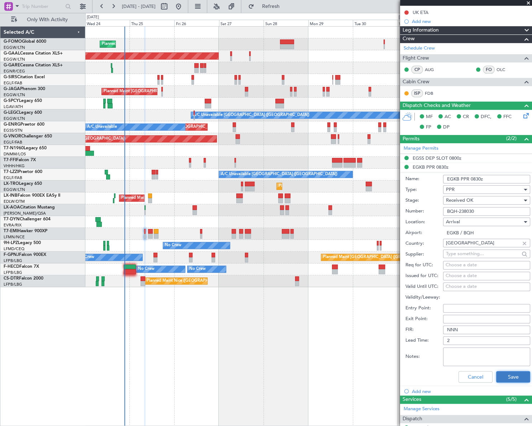
click at [511, 376] on button "Save" at bounding box center [513, 376] width 34 height 11
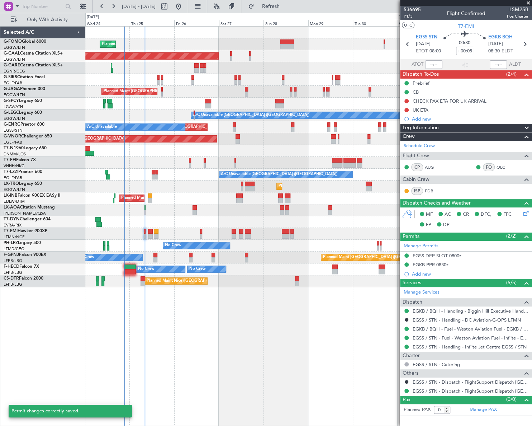
scroll to position [0, 0]
click at [210, 380] on div "Planned Maint London (Luton) Planned Maint Dusseldorf Owner Planned Maint Londo…" at bounding box center [308, 225] width 446 height 399
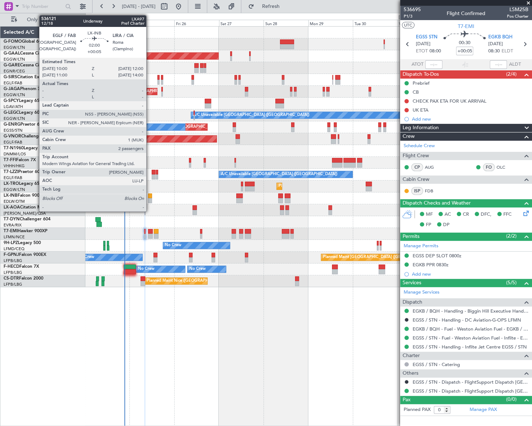
click at [149, 198] on div at bounding box center [150, 200] width 4 height 5
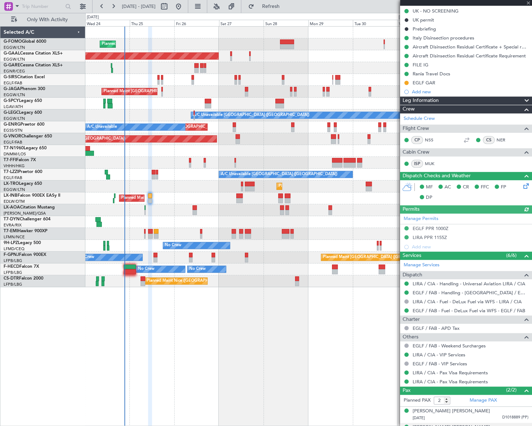
scroll to position [119, 0]
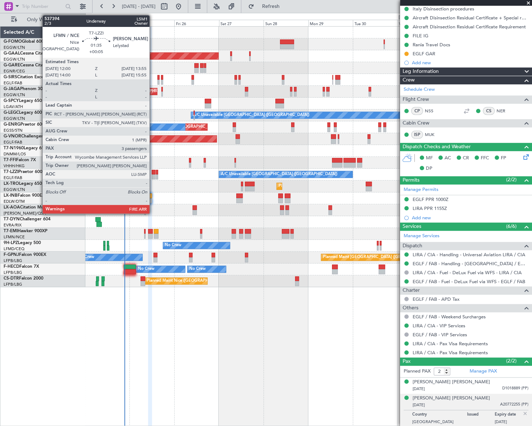
click at [153, 176] on div at bounding box center [154, 176] width 4 height 5
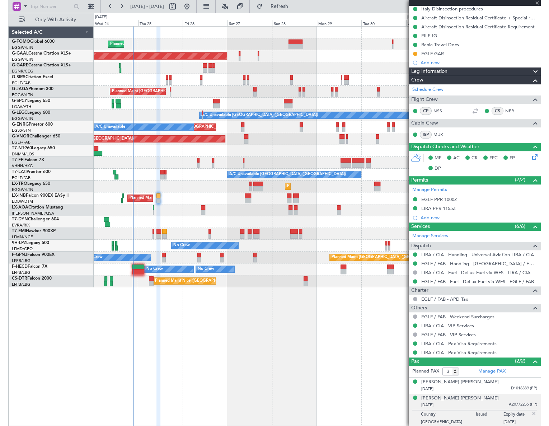
scroll to position [0, 0]
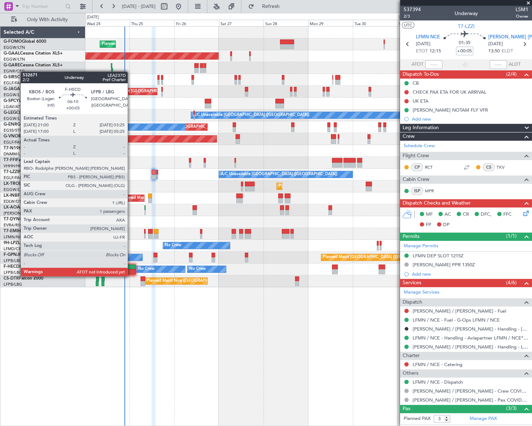
click at [131, 269] on div at bounding box center [130, 271] width 12 height 5
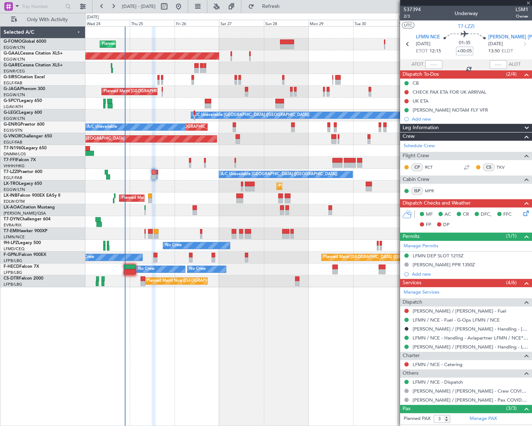
type input "1"
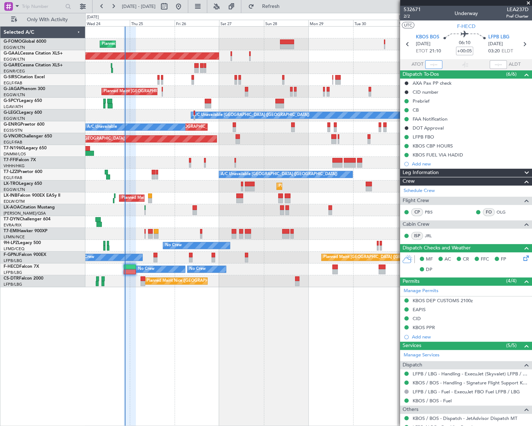
click at [434, 65] on input "text" at bounding box center [433, 64] width 17 height 9
click at [276, 367] on div "Planned Maint London (Luton) Planned Maint Dusseldorf Owner Planned Maint Londo…" at bounding box center [308, 225] width 447 height 399
type input "21:19"
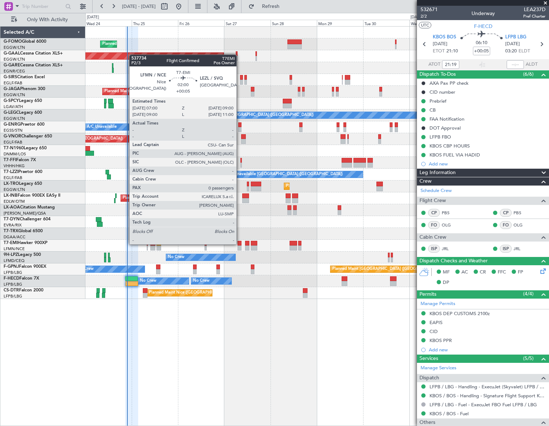
click at [239, 243] on div at bounding box center [239, 243] width 4 height 5
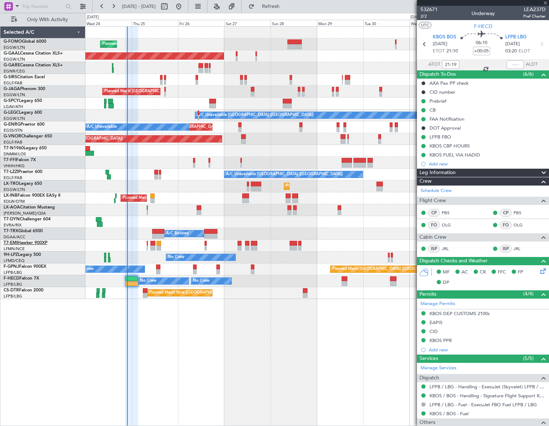
type input "0"
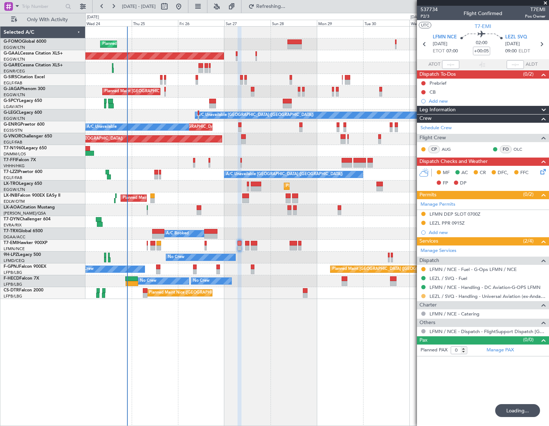
click at [423, 294] on button at bounding box center [423, 296] width 4 height 4
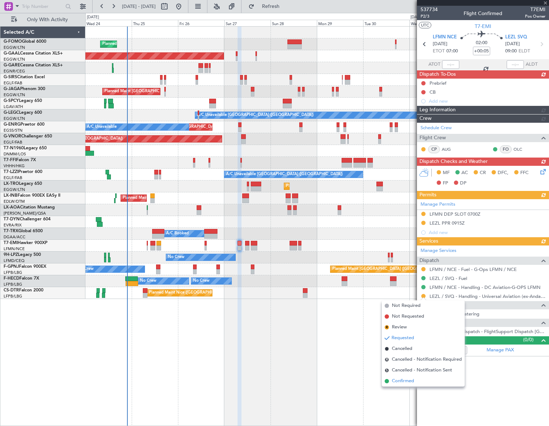
click at [405, 378] on span "Confirmed" at bounding box center [402, 380] width 22 height 7
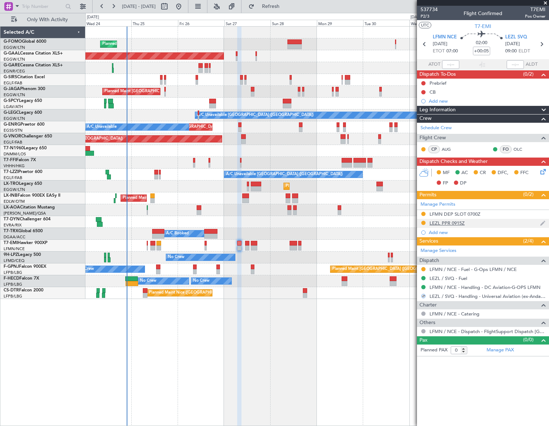
click at [450, 222] on div "LEZL PPR 0915Z" at bounding box center [446, 223] width 35 height 6
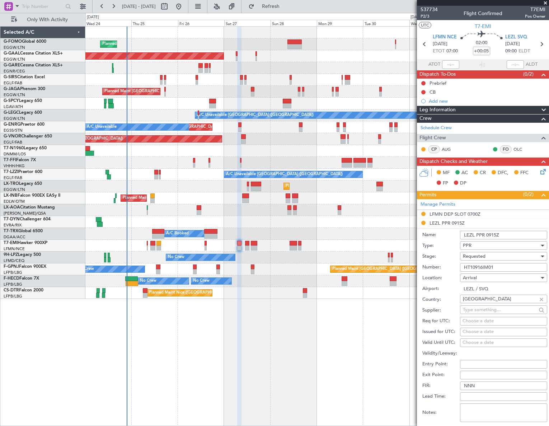
click at [483, 267] on input "HT10916IM01" at bounding box center [503, 267] width 87 height 9
click at [483, 255] on span "Requested" at bounding box center [473, 256] width 23 height 6
click at [489, 307] on span "Received OK" at bounding box center [501, 310] width 76 height 11
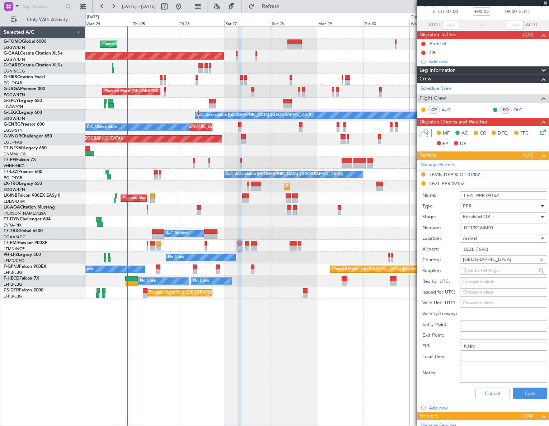
scroll to position [65, 0]
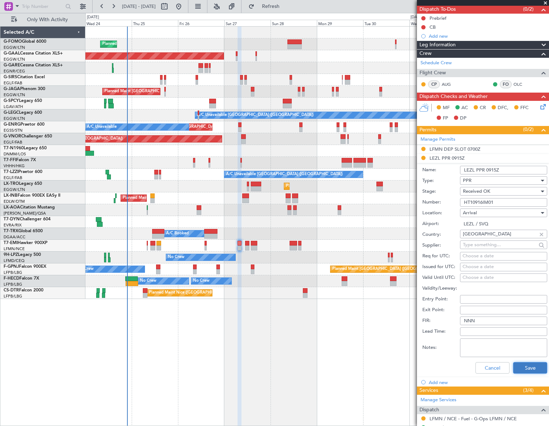
click at [517, 369] on button "Save" at bounding box center [530, 367] width 34 height 11
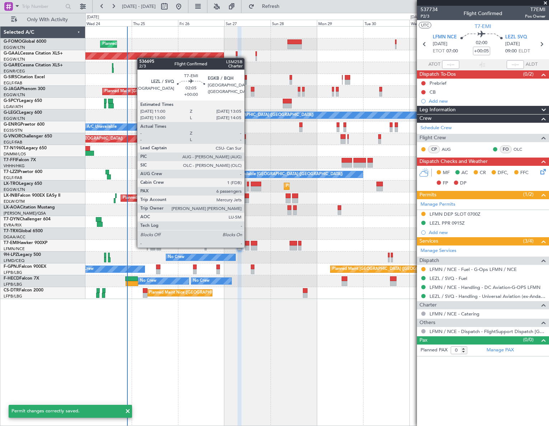
scroll to position [0, 0]
click at [247, 247] on div at bounding box center [247, 247] width 4 height 5
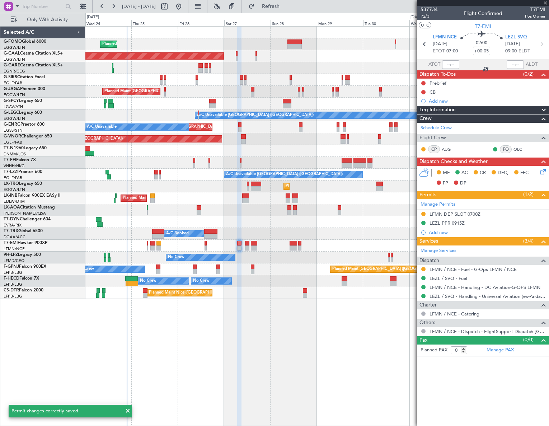
type input "6"
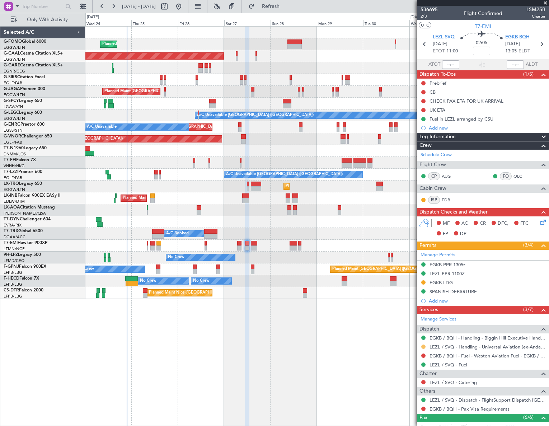
click at [423, 346] on button at bounding box center [423, 346] width 4 height 4
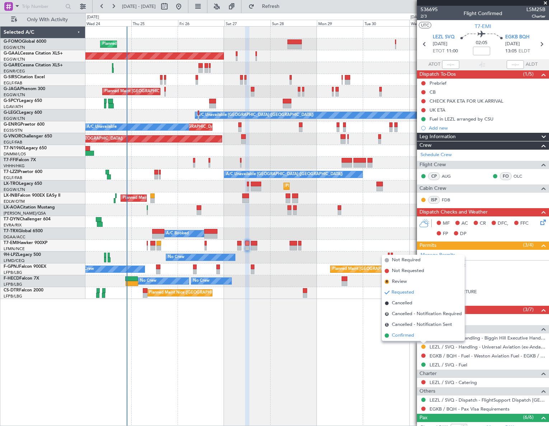
click at [401, 335] on span "Confirmed" at bounding box center [402, 335] width 22 height 7
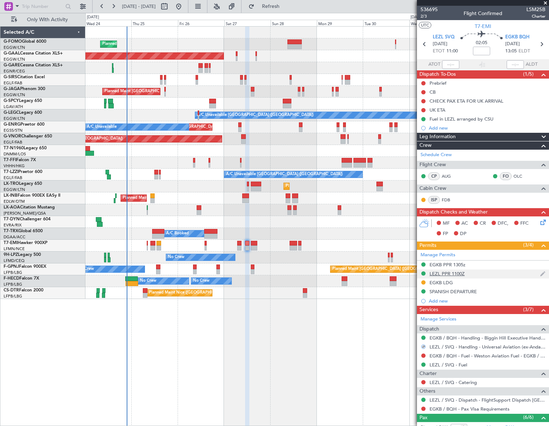
click at [449, 272] on div "LEZL PPR 1100Z" at bounding box center [446, 273] width 35 height 6
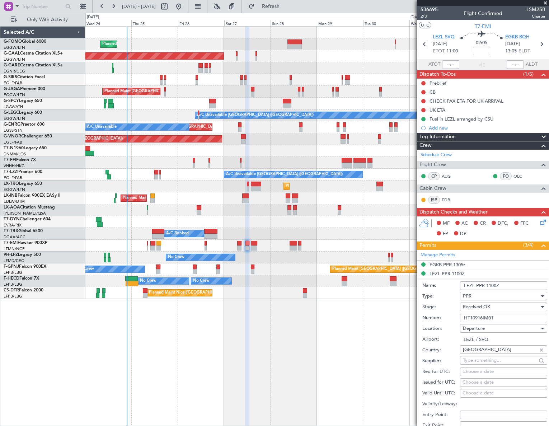
click at [481, 317] on input "HT10916IM01" at bounding box center [503, 317] width 87 height 9
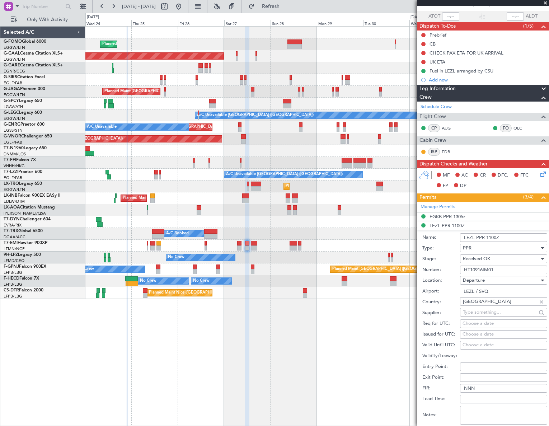
scroll to position [65, 0]
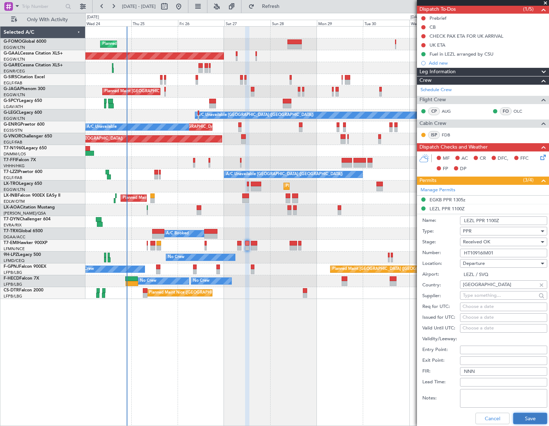
click at [524, 415] on button "Save" at bounding box center [530, 417] width 34 height 11
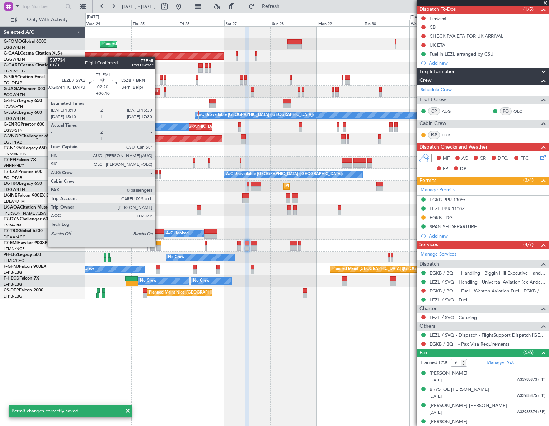
click at [158, 246] on div at bounding box center [158, 247] width 5 height 5
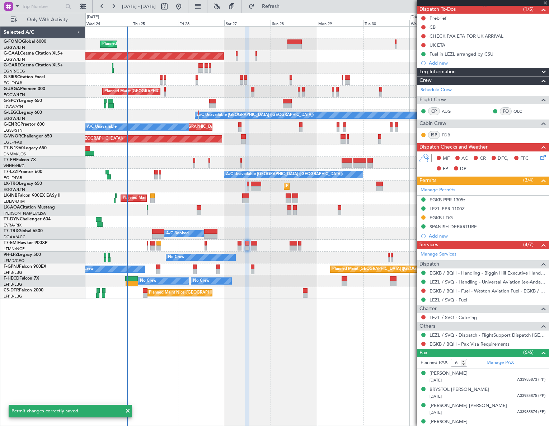
type input "+00:10"
type input "0"
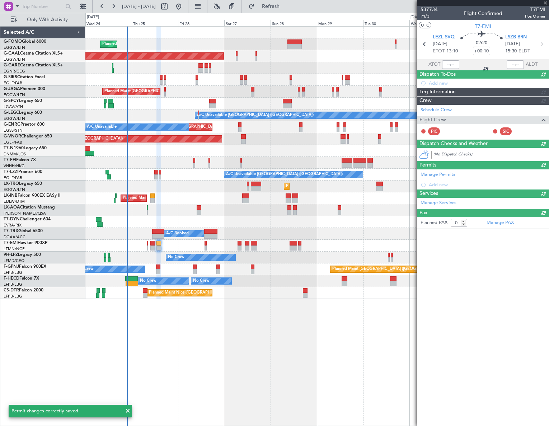
scroll to position [0, 0]
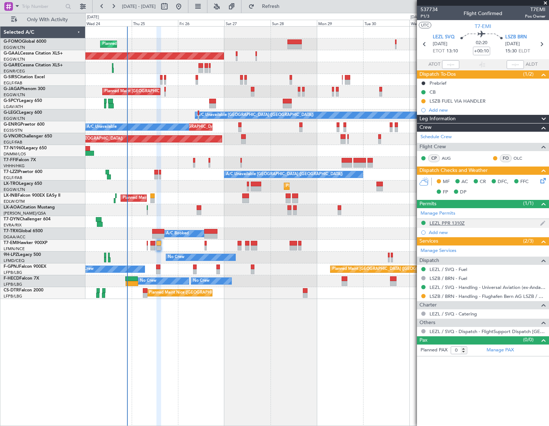
click at [447, 224] on div "LEZL PPR 1310Z" at bounding box center [446, 223] width 35 height 6
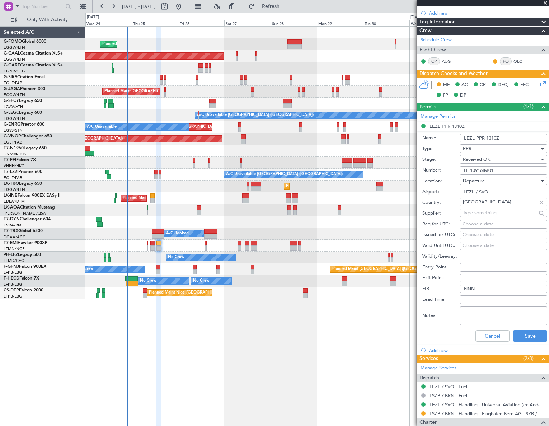
scroll to position [130, 0]
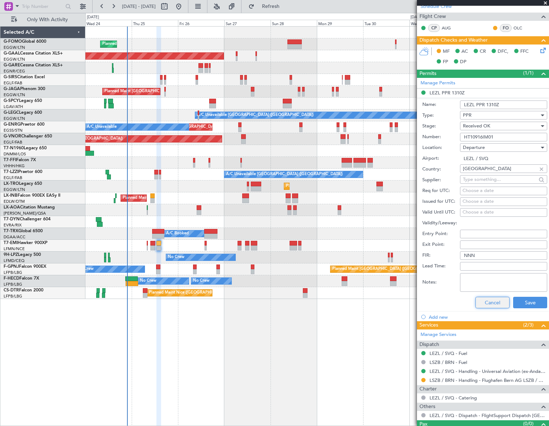
click at [489, 303] on button "Cancel" at bounding box center [492, 301] width 34 height 11
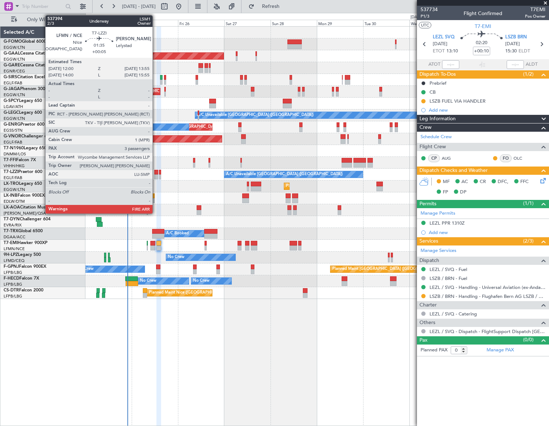
click at [156, 175] on div at bounding box center [156, 176] width 4 height 5
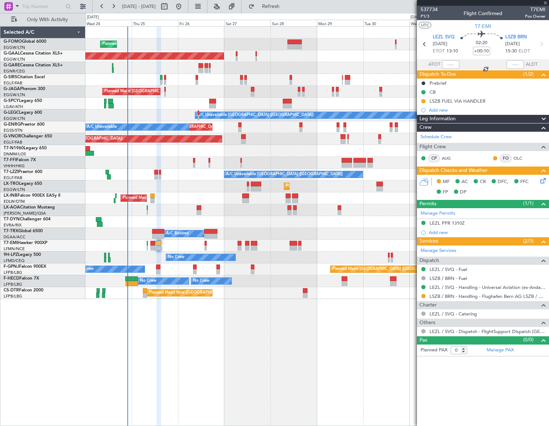
type input "+00:05"
type input "3"
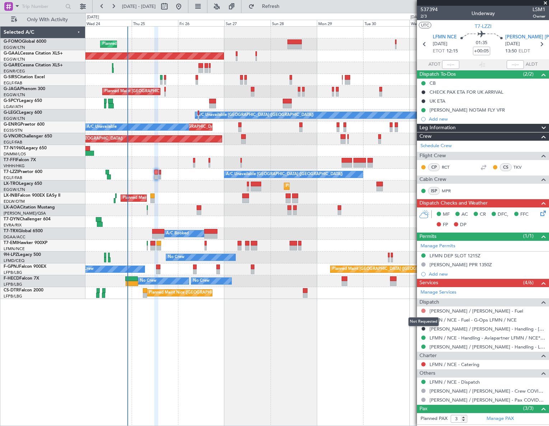
click at [424, 310] on button at bounding box center [423, 310] width 4 height 4
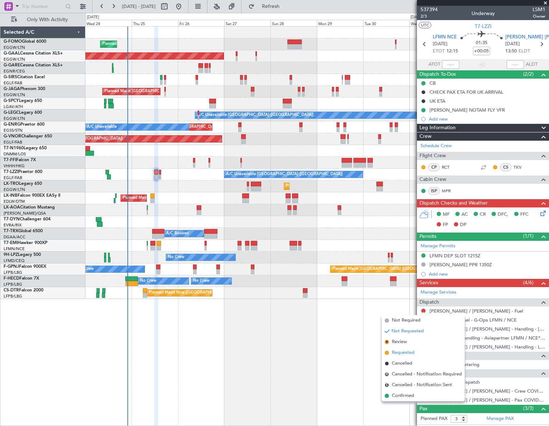
click at [404, 353] on span "Requested" at bounding box center [402, 352] width 23 height 7
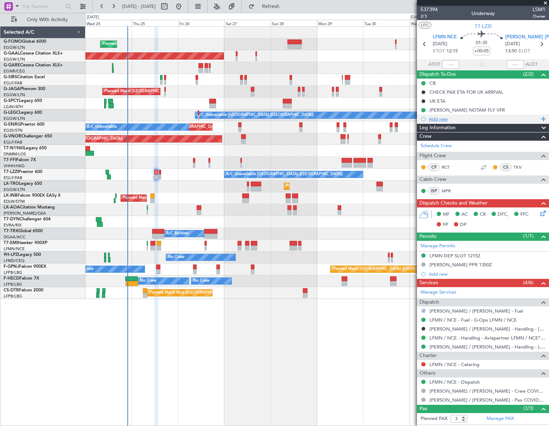
click at [442, 120] on div "Add new" at bounding box center [483, 119] width 110 height 6
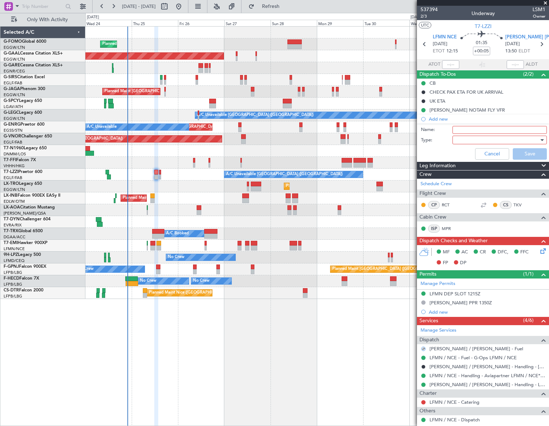
click at [481, 127] on input "Name:" at bounding box center [499, 130] width 94 height 8
click at [473, 130] on input "[PERSON_NAME]" at bounding box center [499, 130] width 94 height 8
type input "[PERSON_NAME] FUEL VIA HANDLER"
click at [485, 139] on div at bounding box center [497, 139] width 84 height 11
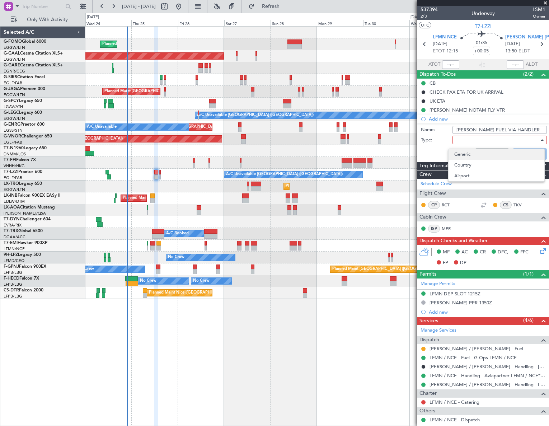
click at [466, 157] on span "Generic" at bounding box center [496, 154] width 84 height 11
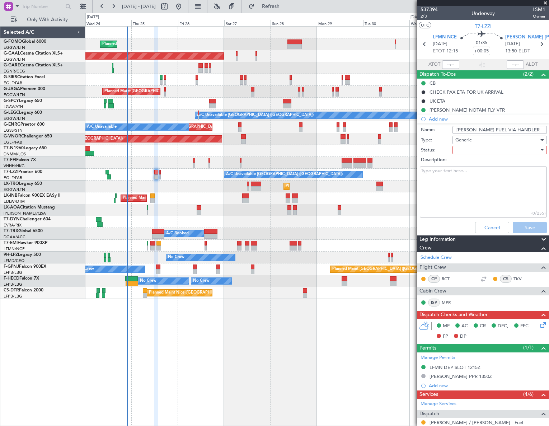
click at [490, 147] on div at bounding box center [497, 149] width 84 height 11
click at [475, 175] on span "In Progress" at bounding box center [496, 175] width 84 height 11
click at [532, 225] on button "Save" at bounding box center [529, 227] width 34 height 11
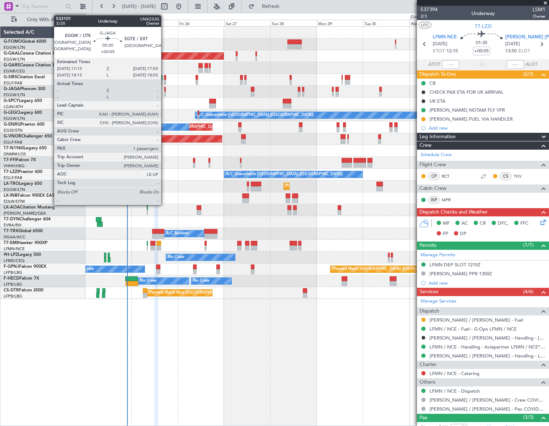
click at [164, 90] on div at bounding box center [164, 89] width 1 height 5
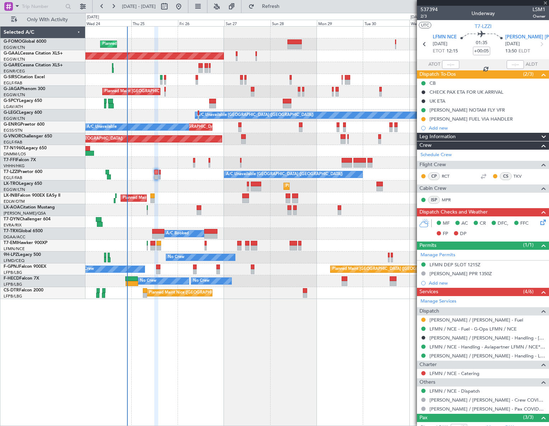
type input "1"
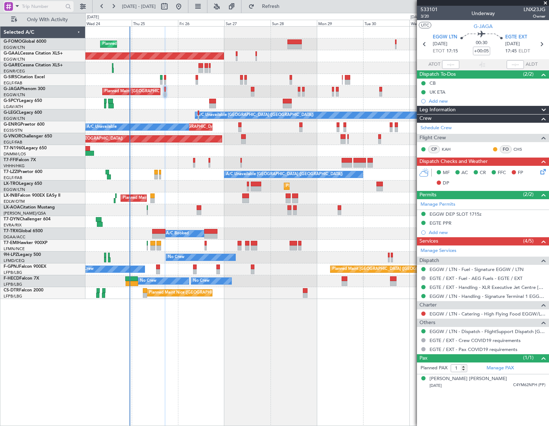
click at [17, 4] on span at bounding box center [17, 5] width 9 height 9
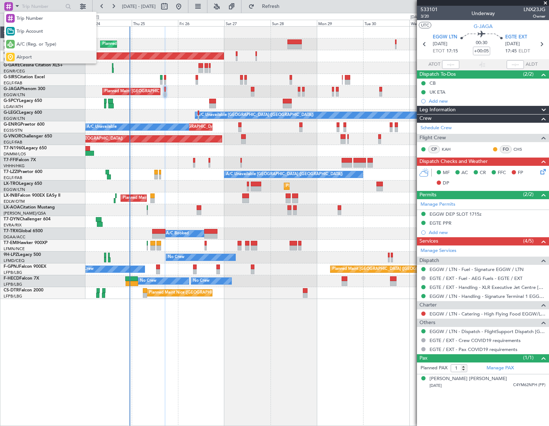
click at [25, 53] on div "Airport" at bounding box center [50, 57] width 92 height 13
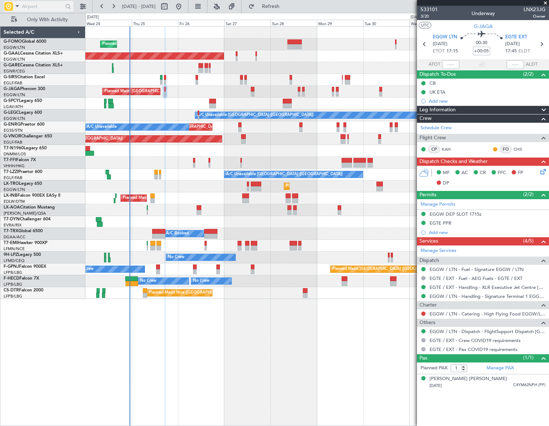
click at [33, 9] on input "text" at bounding box center [42, 6] width 41 height 11
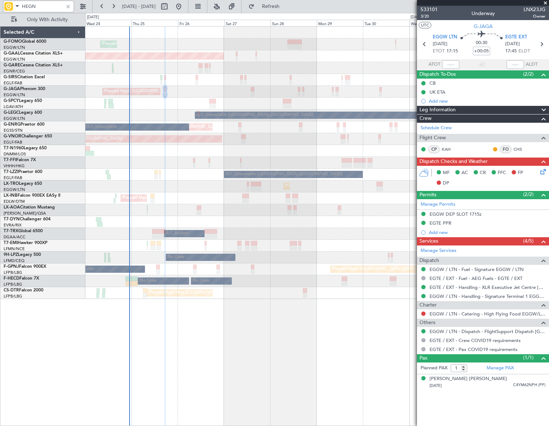
type input "HEGN"
click at [67, 8] on div at bounding box center [68, 7] width 8 height 8
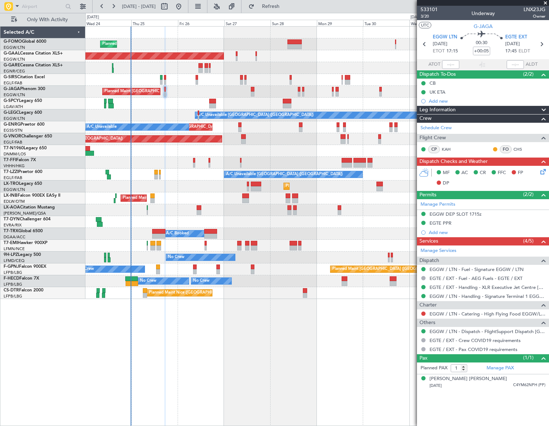
click at [231, 379] on div "Planned Maint [GEOGRAPHIC_DATA] ([GEOGRAPHIC_DATA]) Planned [GEOGRAPHIC_DATA] O…" at bounding box center [316, 225] width 463 height 399
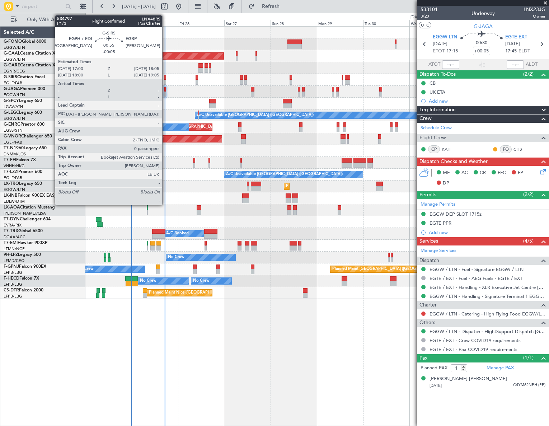
click at [165, 78] on div at bounding box center [165, 77] width 2 height 5
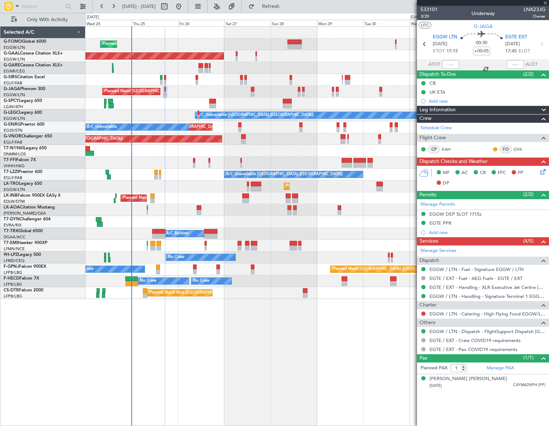
type input "-00:05"
type input "0"
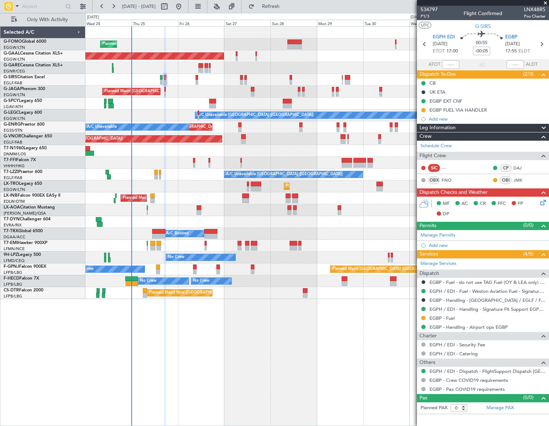
click at [485, 128] on div "Leg Information" at bounding box center [483, 128] width 132 height 8
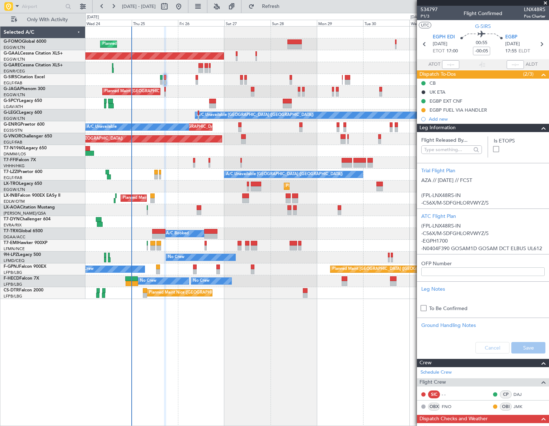
click at [485, 128] on div "Leg Information" at bounding box center [483, 128] width 132 height 8
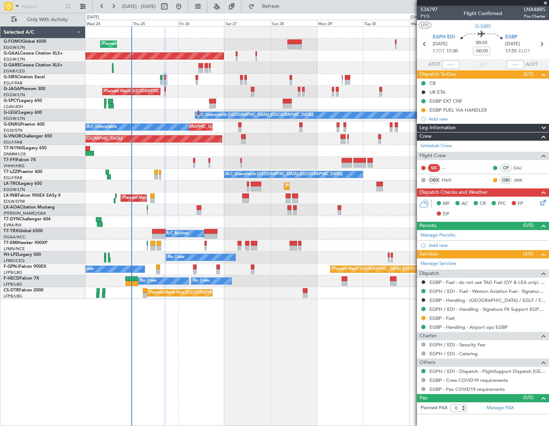
click at [455, 125] on span "Leg Information" at bounding box center [437, 128] width 36 height 8
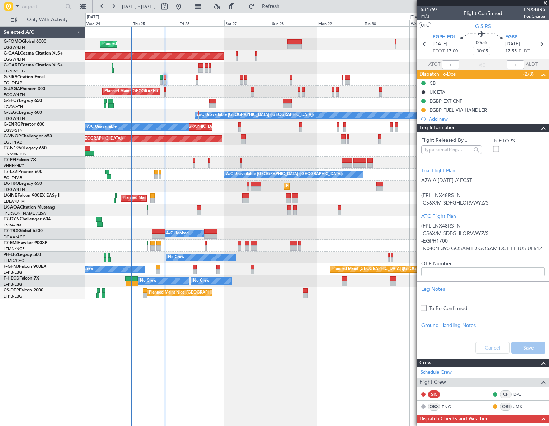
click at [455, 125] on span "Leg Information" at bounding box center [437, 128] width 36 height 8
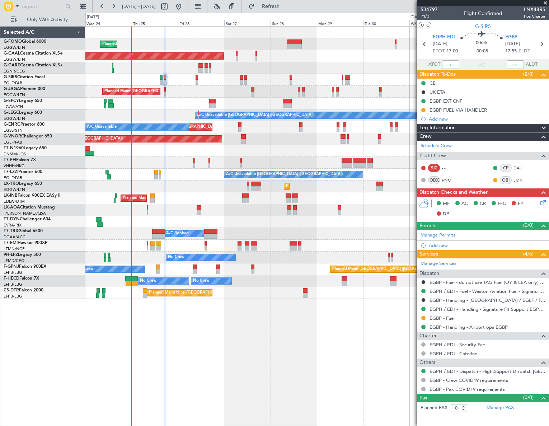
click at [541, 201] on icon at bounding box center [541, 201] width 6 height 6
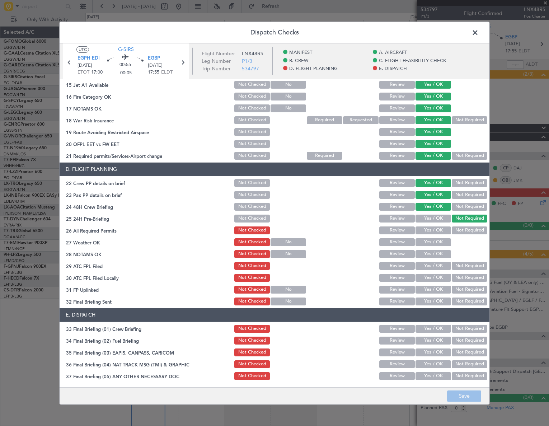
scroll to position [293, 0]
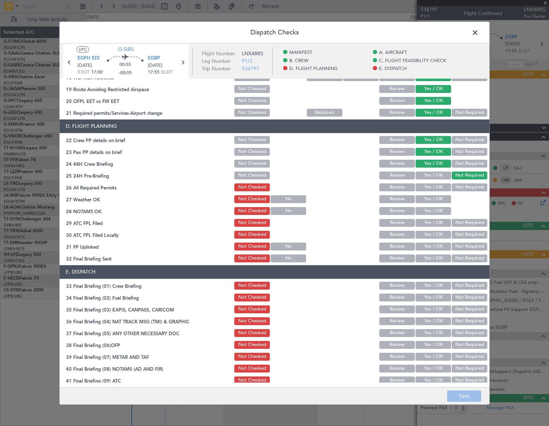
click at [433, 187] on button "Yes / OK" at bounding box center [432, 187] width 35 height 8
click at [434, 194] on div "Yes / OK" at bounding box center [432, 199] width 36 height 10
click at [435, 201] on button "Yes / OK" at bounding box center [432, 199] width 35 height 8
click at [436, 210] on button "Yes / OK" at bounding box center [432, 211] width 35 height 8
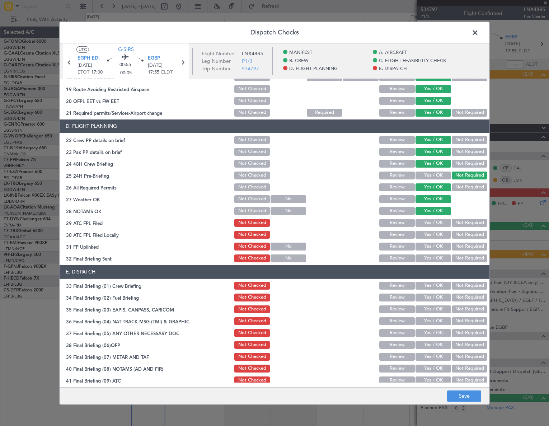
click at [436, 223] on button "Yes / OK" at bounding box center [432, 223] width 35 height 8
click at [455, 234] on button "Not Required" at bounding box center [468, 235] width 35 height 8
click at [441, 244] on button "Yes / OK" at bounding box center [432, 246] width 35 height 8
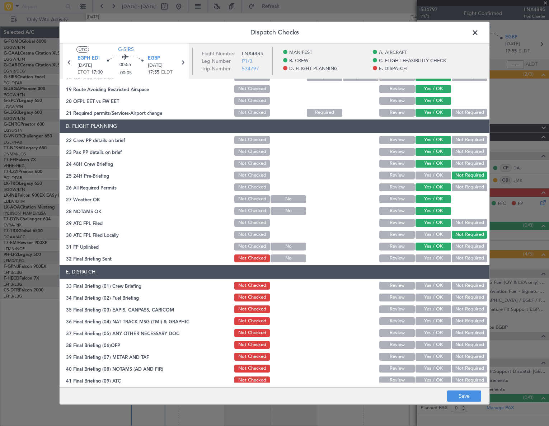
click at [438, 257] on button "Yes / OK" at bounding box center [432, 258] width 35 height 8
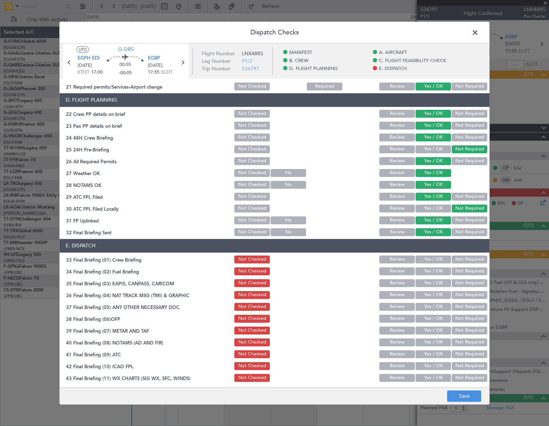
scroll to position [333, 0]
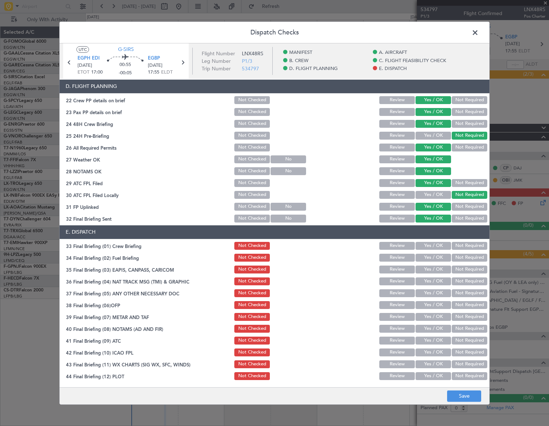
click at [437, 249] on section "E. DISPATCH 33 Final Briefing (01) Crew Briefing Not Checked Review Yes / OK No…" at bounding box center [274, 303] width 429 height 156
click at [437, 247] on button "Yes / OK" at bounding box center [432, 246] width 35 height 8
click at [436, 256] on button "Yes / OK" at bounding box center [432, 257] width 35 height 8
drag, startPoint x: 459, startPoint y: 271, endPoint x: 460, endPoint y: 278, distance: 7.6
click at [459, 272] on button "Not Required" at bounding box center [468, 269] width 35 height 8
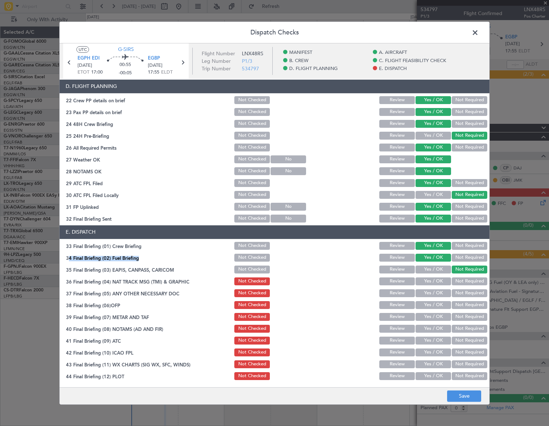
click at [461, 280] on button "Not Required" at bounding box center [468, 281] width 35 height 8
click at [433, 293] on button "Yes / OK" at bounding box center [432, 293] width 35 height 8
click at [437, 308] on button "Yes / OK" at bounding box center [432, 305] width 35 height 8
click at [438, 317] on button "Yes / OK" at bounding box center [432, 317] width 35 height 8
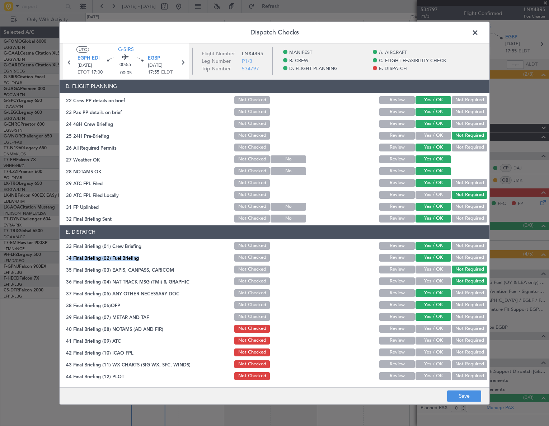
click at [438, 329] on button "Yes / OK" at bounding box center [432, 328] width 35 height 8
drag, startPoint x: 438, startPoint y: 342, endPoint x: 437, endPoint y: 351, distance: 9.3
click at [438, 342] on button "Yes / OK" at bounding box center [432, 340] width 35 height 8
drag, startPoint x: 437, startPoint y: 351, endPoint x: 437, endPoint y: 358, distance: 7.2
click at [437, 353] on button "Yes / OK" at bounding box center [432, 352] width 35 height 8
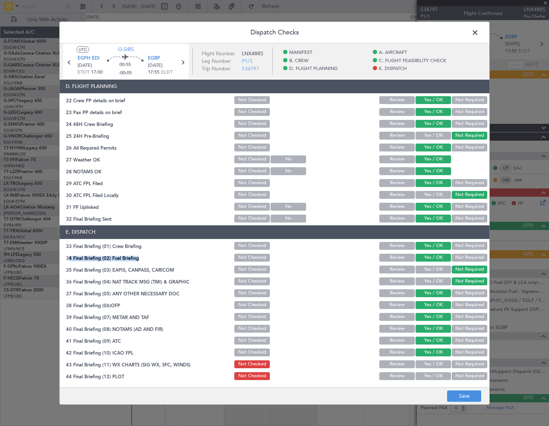
click at [437, 361] on button "Yes / OK" at bounding box center [432, 364] width 35 height 8
click at [435, 373] on button "Yes / OK" at bounding box center [432, 376] width 35 height 8
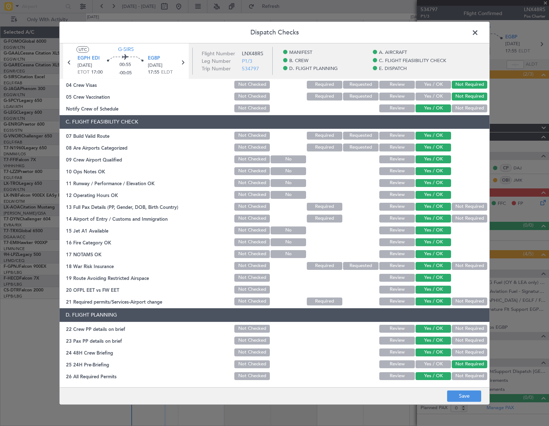
scroll to position [0, 0]
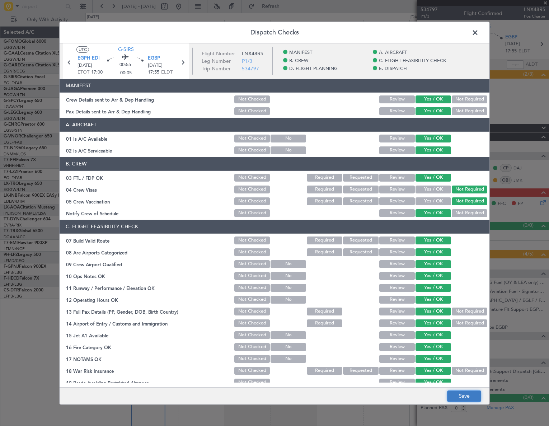
click at [473, 391] on button "Save" at bounding box center [464, 395] width 34 height 11
click at [478, 33] on span at bounding box center [478, 34] width 0 height 14
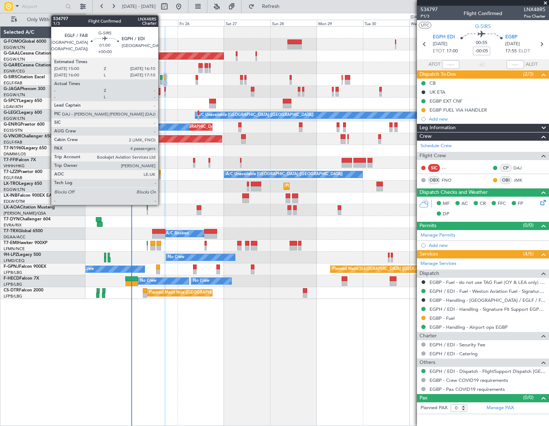
click at [161, 79] on div at bounding box center [161, 77] width 3 height 5
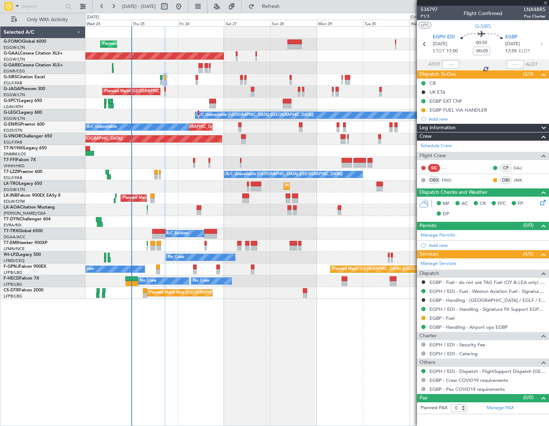
type input "4"
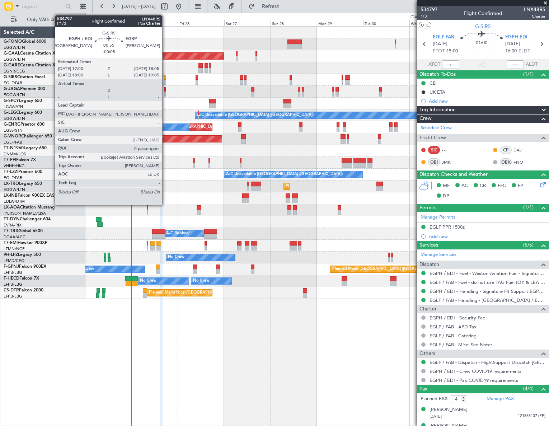
click at [165, 81] on div at bounding box center [165, 82] width 2 height 5
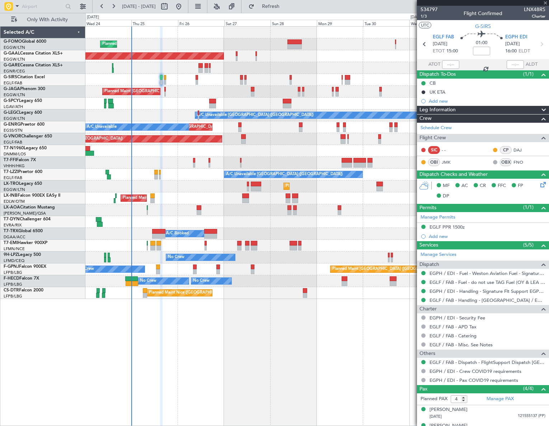
type input "-00:05"
type input "0"
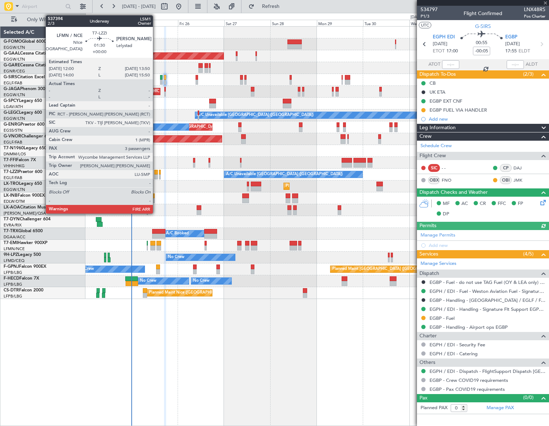
click at [156, 174] on div "A/C Unavailable London (Farnborough) A/C Unavailable London (Farnborough)" at bounding box center [316, 174] width 462 height 12
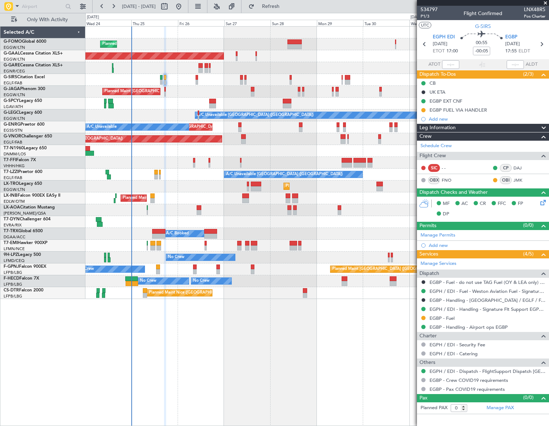
click at [294, 379] on div "Planned Maint London (Luton) Planned Maint Dusseldorf Owner Planned Maint Londo…" at bounding box center [316, 225] width 463 height 399
click at [365, 347] on div "Planned Maint London (Luton) Planned Maint Dusseldorf Owner Planned Maint Londo…" at bounding box center [316, 225] width 463 height 399
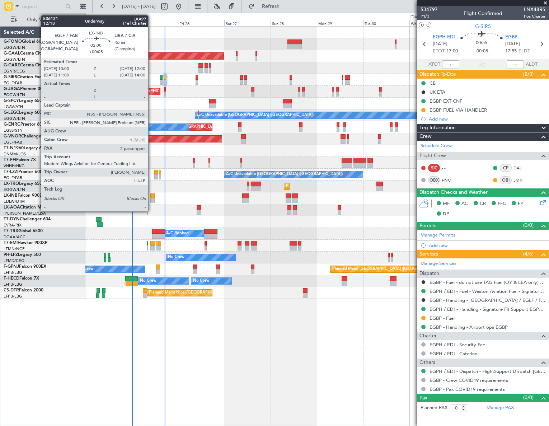
click at [151, 198] on div at bounding box center [152, 200] width 4 height 5
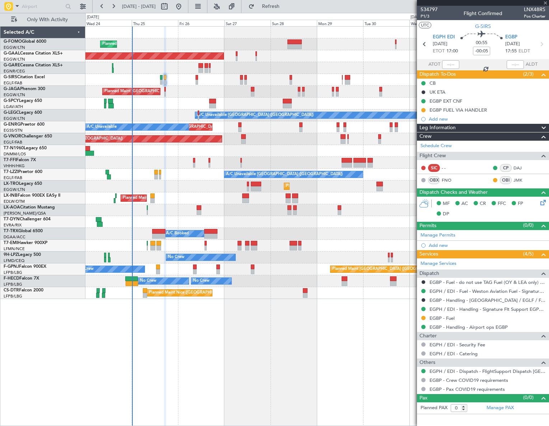
type input "+00:05"
type input "2"
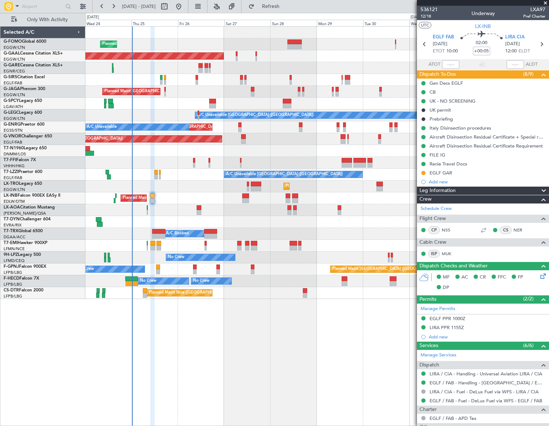
click at [161, 350] on div "Planned Maint London (Luton) Planned Maint Dusseldorf Owner Planned Maint Londo…" at bounding box center [316, 225] width 463 height 399
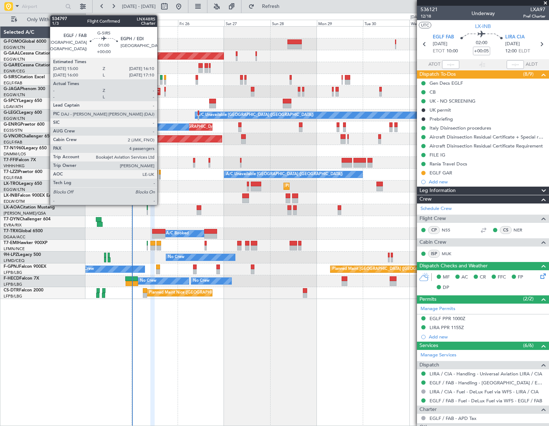
click at [160, 82] on div at bounding box center [161, 82] width 3 height 5
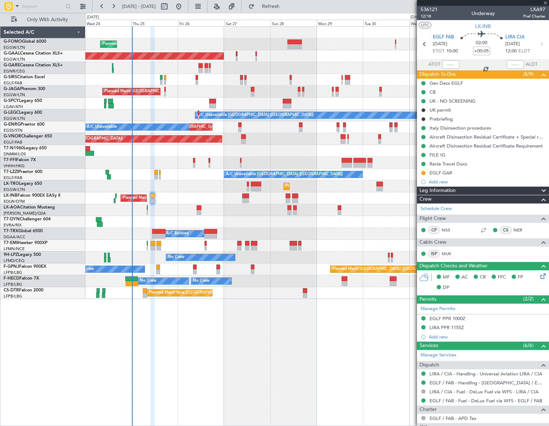
type input "4"
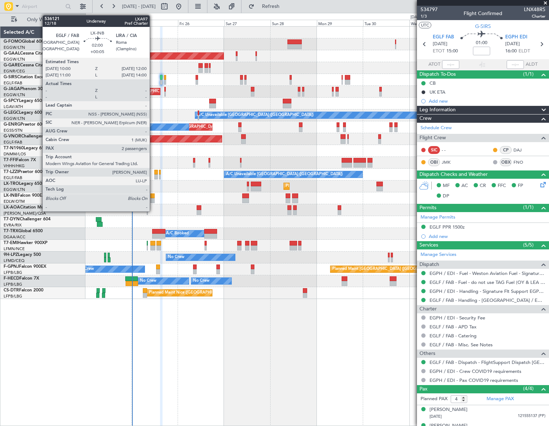
click at [153, 195] on div at bounding box center [152, 195] width 4 height 5
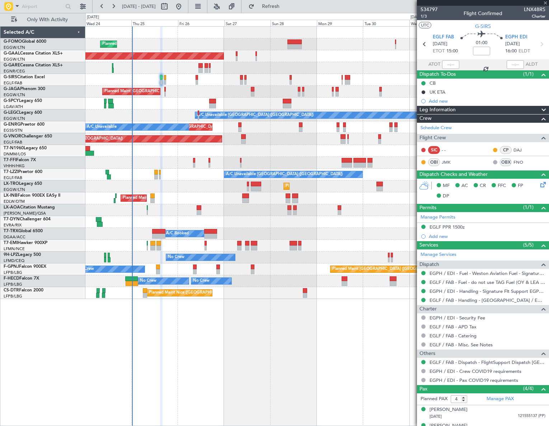
type input "+00:05"
type input "2"
